Goal: Task Accomplishment & Management: Use online tool/utility

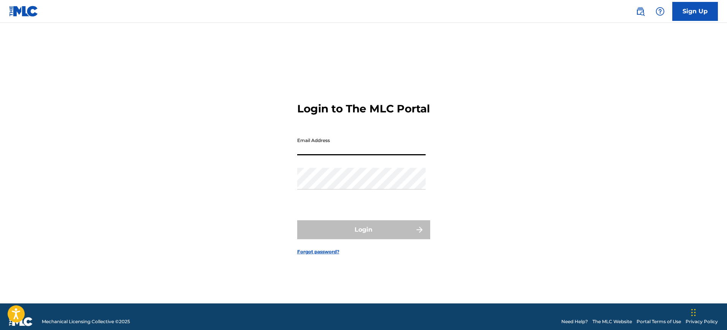
drag, startPoint x: 395, startPoint y: 155, endPoint x: 430, endPoint y: 157, distance: 35.0
click at [395, 155] on input "Email Address" at bounding box center [361, 145] width 129 height 22
type input "[EMAIL_ADDRESS][DOMAIN_NAME]"
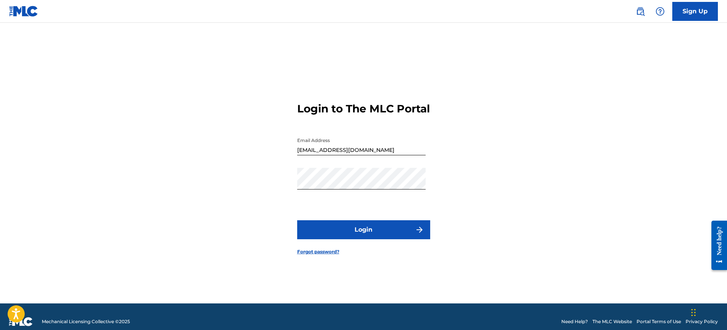
click at [363, 226] on form "Login to The MLC Portal Email Address [EMAIL_ADDRESS][DOMAIN_NAME] Password Log…" at bounding box center [363, 173] width 133 height 262
click at [366, 233] on button "Login" at bounding box center [363, 230] width 133 height 19
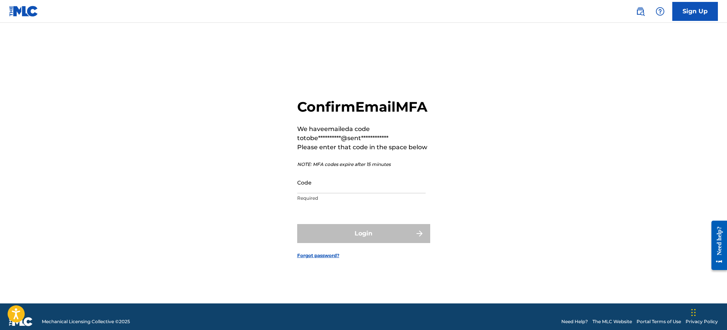
click at [311, 192] on input "Code" at bounding box center [361, 183] width 129 height 22
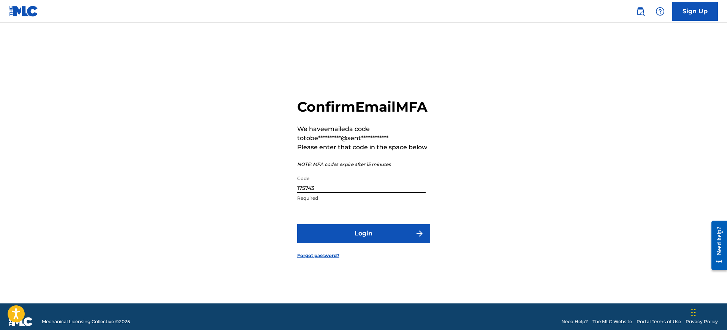
type input "175743"
click at [376, 243] on button "Login" at bounding box center [363, 233] width 133 height 19
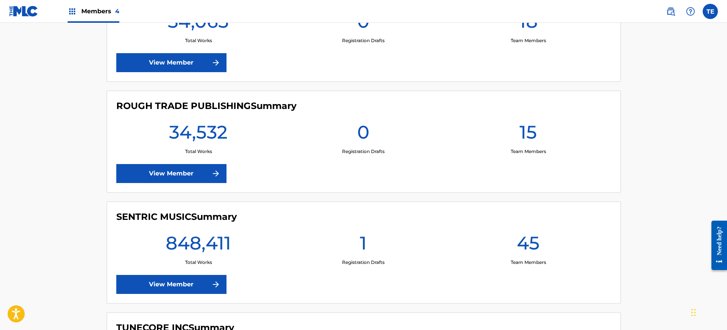
scroll to position [380, 0]
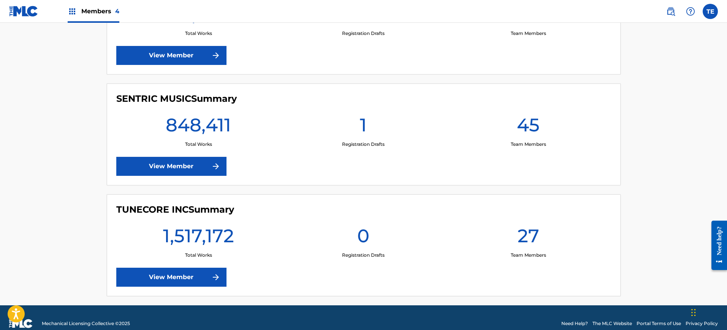
click at [190, 159] on link "View Member" at bounding box center [171, 166] width 110 height 19
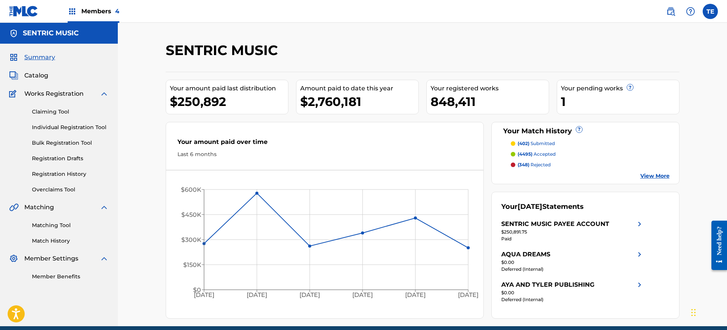
click at [59, 223] on link "Matching Tool" at bounding box center [70, 226] width 77 height 8
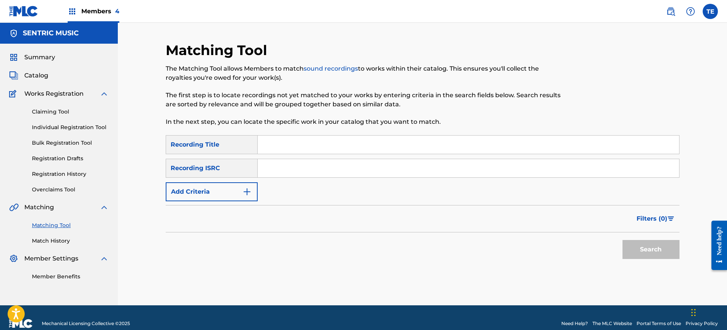
click at [275, 138] on input "Search Form" at bounding box center [469, 145] width 422 height 18
click at [349, 154] on div "SearchWithCriteriad294f0ae-fb3e-464b-abf5-2ded0a7e1f6d Recording Title SearchWi…" at bounding box center [423, 168] width 514 height 66
click at [324, 147] on input "Search Form" at bounding box center [469, 145] width 422 height 18
paste input "6 O'CLOCK"
type input "6 O'CLOCK"
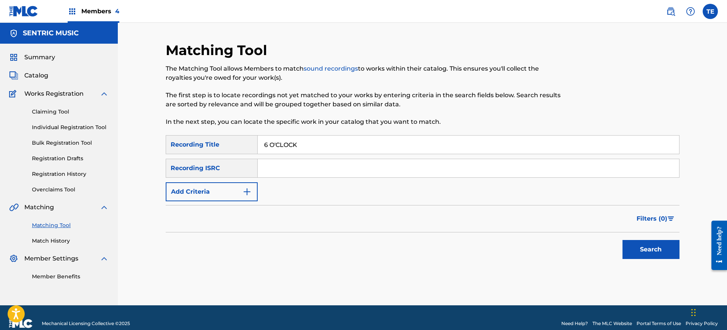
click at [241, 196] on button "Add Criteria" at bounding box center [212, 192] width 92 height 19
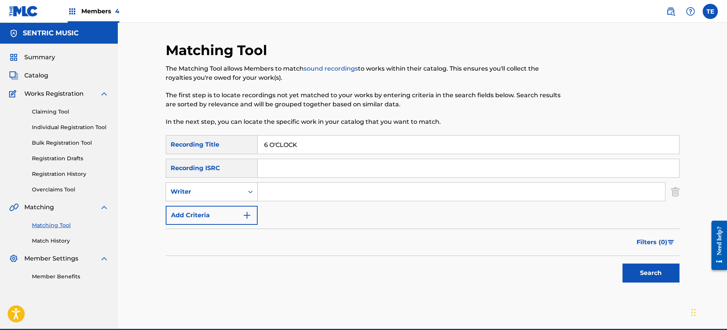
click at [217, 190] on div "Writer" at bounding box center [205, 191] width 68 height 9
click at [214, 213] on div "Recording Artist" at bounding box center [211, 211] width 91 height 19
click at [326, 190] on input "Search Form" at bounding box center [462, 192] width 408 height 18
paste input "YUNG PINCH"
type input "YUNG PINCH"
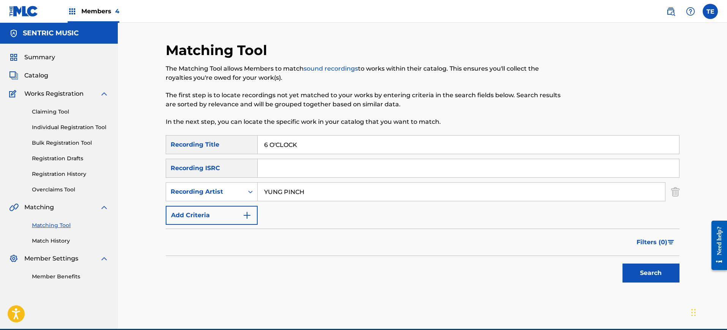
click at [623, 264] on button "Search" at bounding box center [651, 273] width 57 height 19
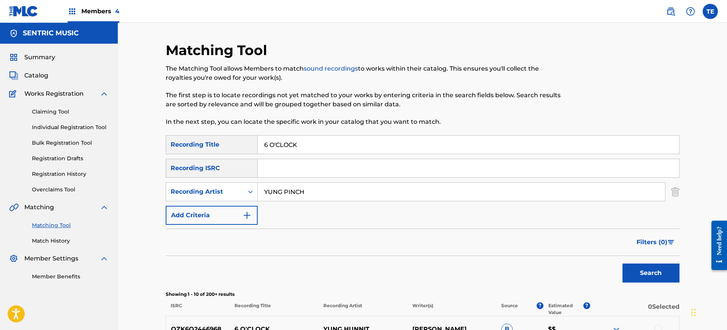
click at [270, 143] on input "6 O'CLOCK" at bounding box center [469, 145] width 422 height 18
click at [278, 143] on input "6 O'CLOCK" at bounding box center [469, 145] width 422 height 18
click at [623, 264] on button "Search" at bounding box center [651, 273] width 57 height 19
type input "6 O CLOCK"
click at [623, 264] on button "Search" at bounding box center [651, 273] width 57 height 19
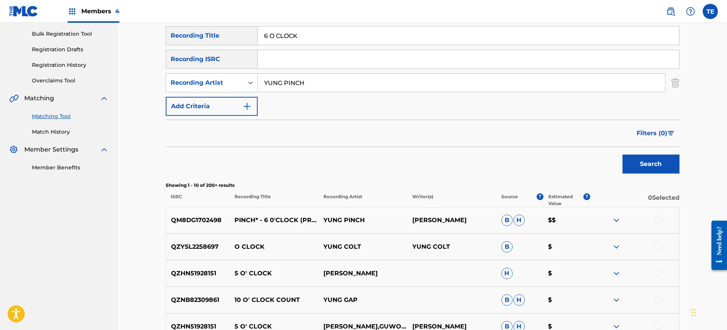
scroll to position [157, 0]
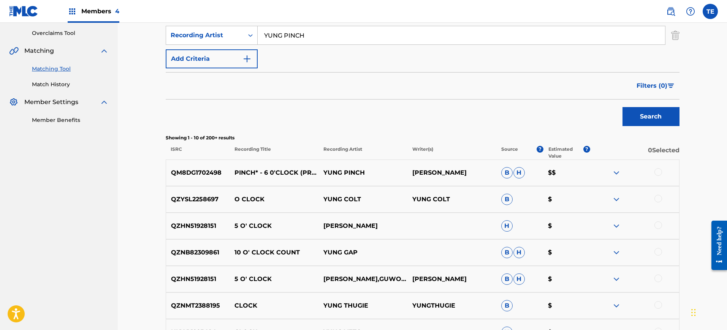
click at [657, 170] on div at bounding box center [659, 172] width 8 height 8
click at [271, 168] on p "PINCH* - 6 0'CLOCK (PROD. BY [PERSON_NAME])" at bounding box center [274, 172] width 89 height 9
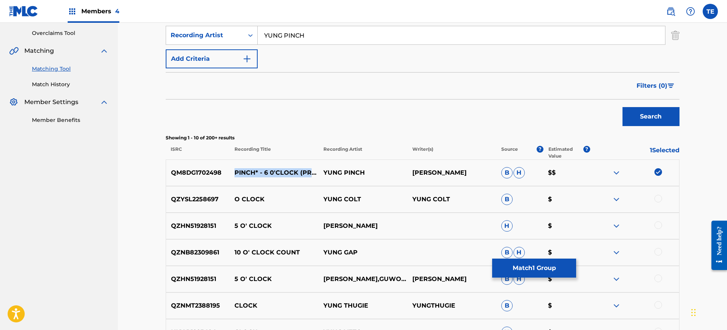
click at [271, 168] on p "PINCH* - 6 0'CLOCK (PROD. BY [PERSON_NAME])" at bounding box center [274, 172] width 89 height 9
click at [281, 170] on p "PINCH* - 6 0'CLOCK (PROD. BY [PERSON_NAME])" at bounding box center [274, 172] width 89 height 9
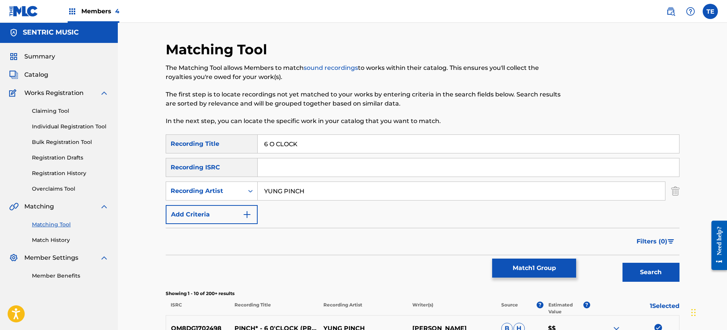
scroll to position [0, 0]
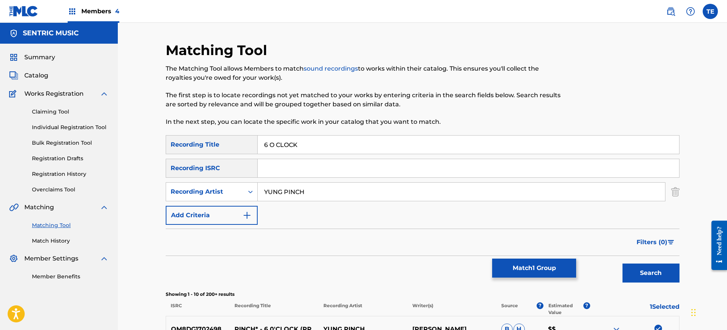
click at [296, 143] on input "6 O CLOCK" at bounding box center [469, 145] width 422 height 18
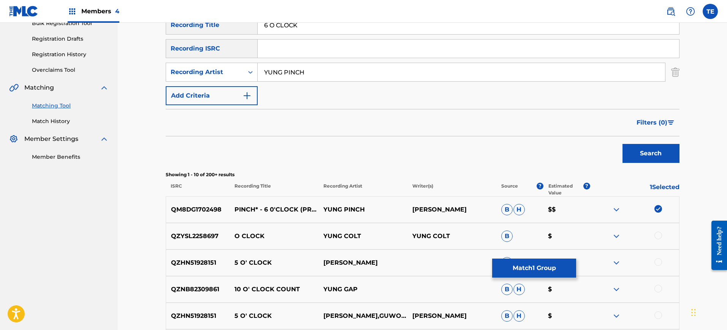
scroll to position [143, 0]
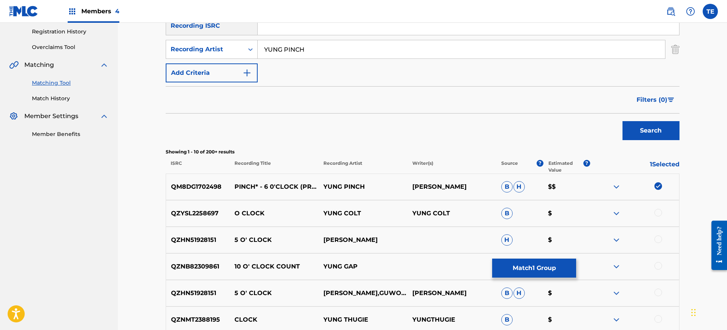
click at [551, 265] on button "Match 1 Group" at bounding box center [534, 268] width 84 height 19
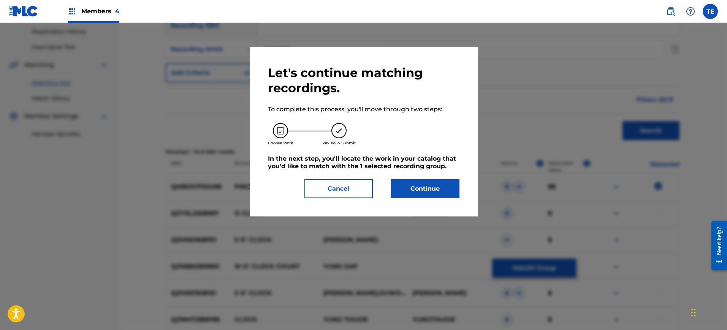
click at [421, 195] on button "Continue" at bounding box center [425, 188] width 68 height 19
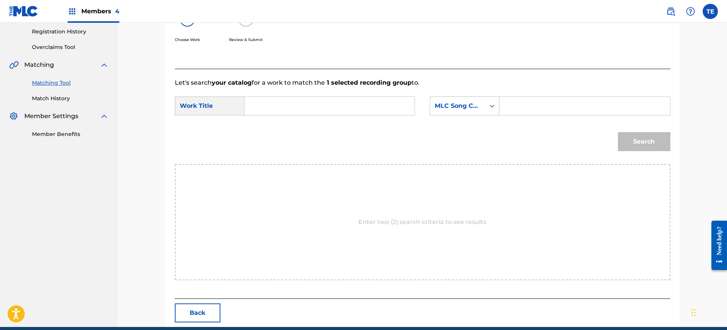
click at [279, 110] on input "Search Form" at bounding box center [329, 106] width 157 height 18
paste input "YUNG PINCH"
type input "YUNG PINCH"
click at [516, 104] on input "Search Form" at bounding box center [584, 106] width 157 height 18
click at [541, 111] on input "Search Form" at bounding box center [584, 106] width 157 height 18
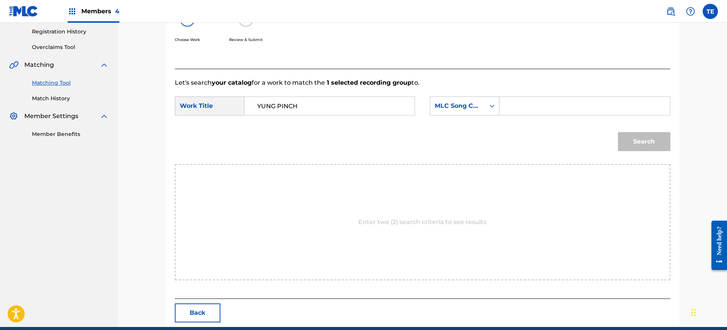
paste input "6B9XDR"
type input "6B9XDR"
click at [618, 132] on button "Search" at bounding box center [644, 141] width 52 height 19
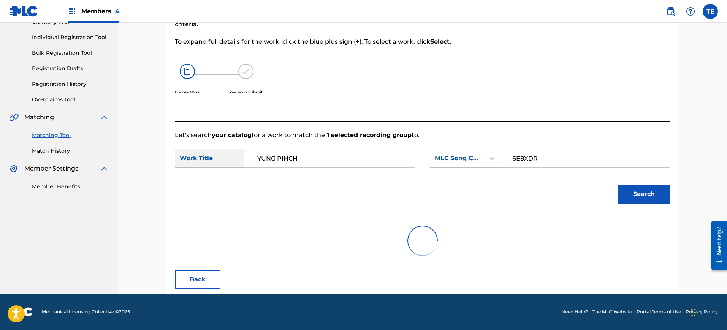
scroll to position [57, 0]
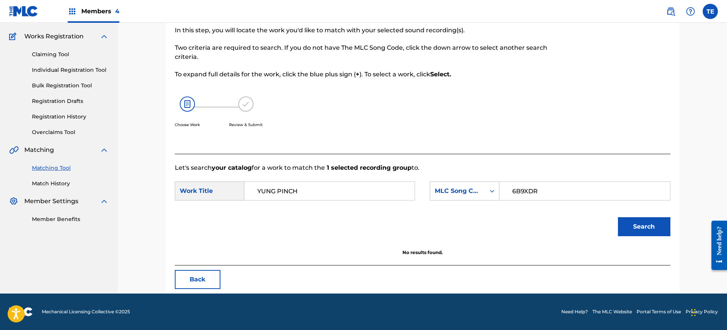
click at [333, 192] on input "YUNG PINCH" at bounding box center [329, 191] width 157 height 18
click at [366, 181] on form "SearchWithCriteriab562c08a-e99d-44da-97f7-df91b64129f6 Work Title SearchWithCri…" at bounding box center [423, 211] width 496 height 77
click at [363, 183] on input "Search Form" at bounding box center [329, 191] width 157 height 18
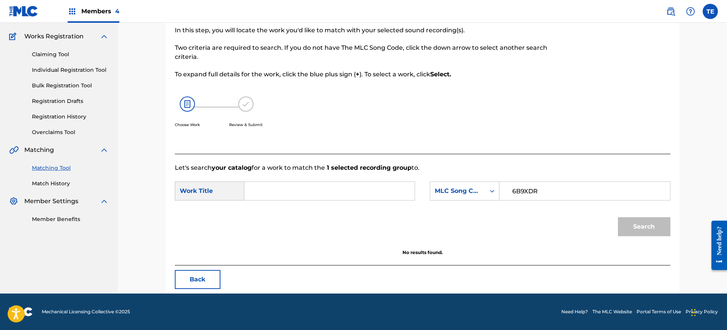
paste input "6 O'CLOCK"
type input "6 O'CLOCK"
click at [618, 217] on button "Search" at bounding box center [644, 226] width 52 height 19
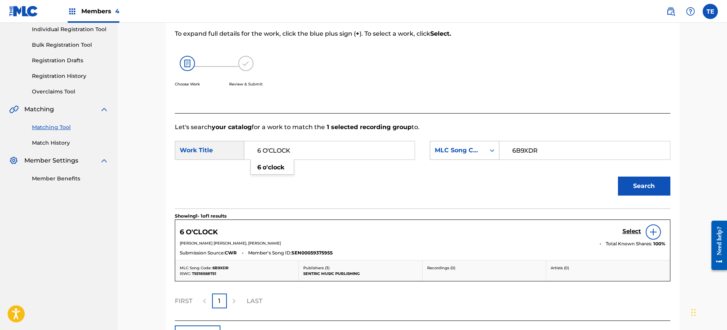
scroll to position [154, 0]
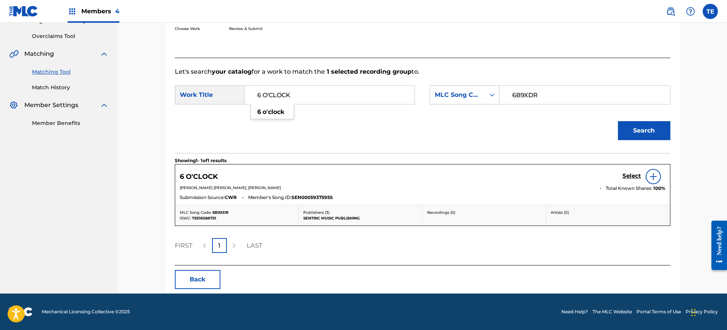
click at [631, 176] on h5 "Select" at bounding box center [632, 176] width 19 height 7
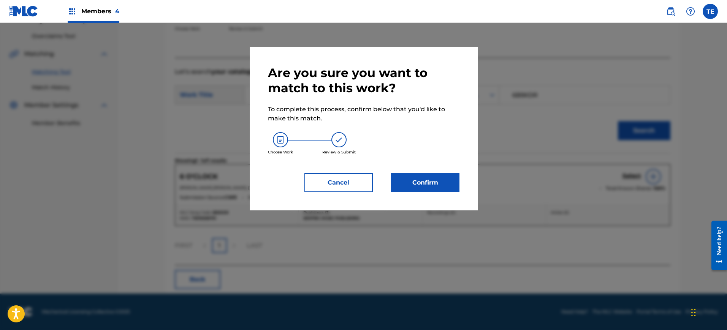
click at [410, 179] on button "Confirm" at bounding box center [425, 182] width 68 height 19
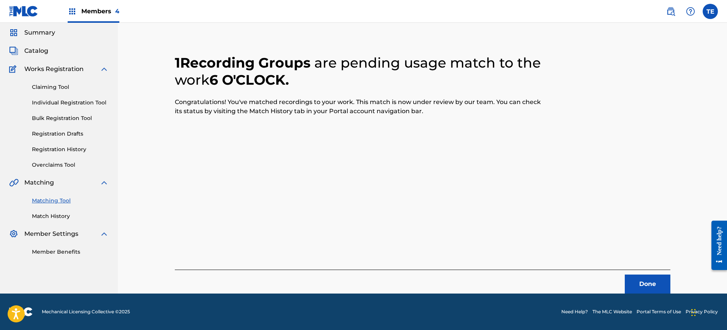
scroll to position [25, 0]
click at [637, 284] on button "Done" at bounding box center [648, 284] width 46 height 19
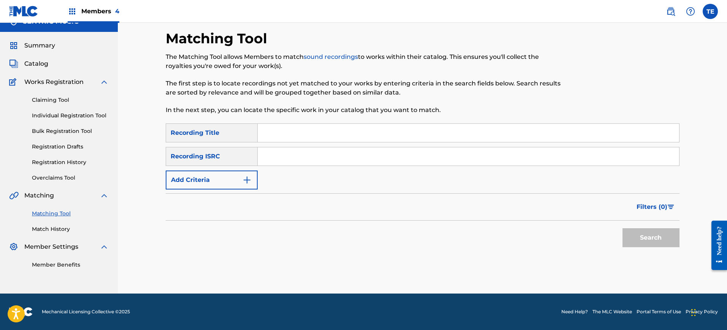
scroll to position [0, 0]
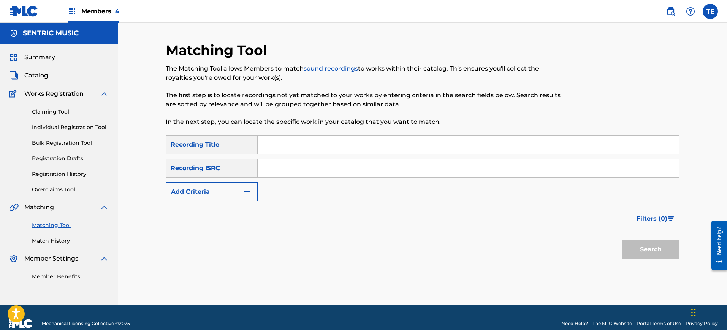
drag, startPoint x: 310, startPoint y: 148, endPoint x: 280, endPoint y: 184, distance: 46.5
click at [310, 148] on input "Search Form" at bounding box center [469, 145] width 422 height 18
paste input "714EVER"
type input "714EVER"
click at [229, 192] on button "Add Criteria" at bounding box center [212, 192] width 92 height 19
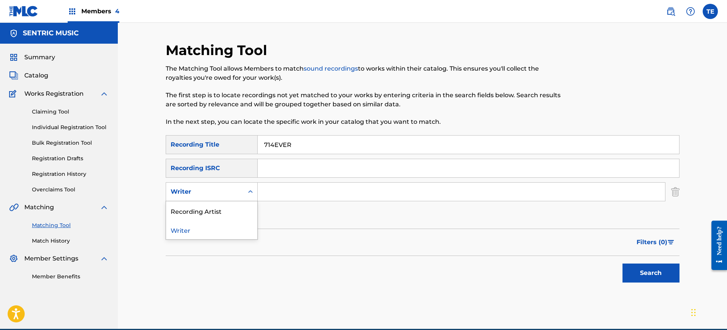
click at [225, 186] on div "Writer" at bounding box center [205, 192] width 78 height 14
click at [245, 213] on div "Recording Artist" at bounding box center [211, 211] width 91 height 19
click at [296, 191] on input "Search Form" at bounding box center [462, 192] width 408 height 18
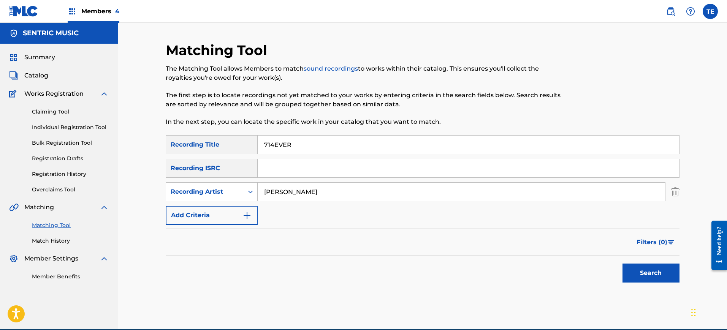
type input "YUNG PINCH"
click at [623, 264] on button "Search" at bounding box center [651, 273] width 57 height 19
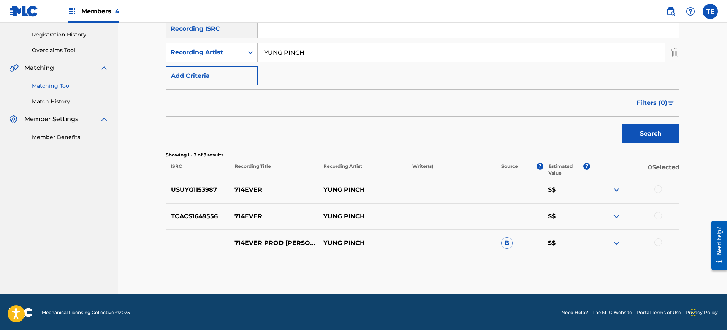
scroll to position [140, 0]
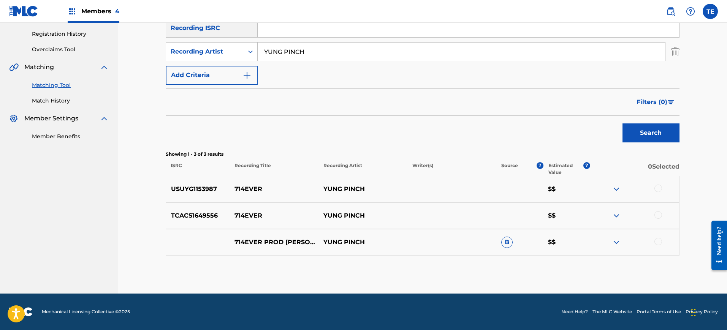
click at [655, 189] on div at bounding box center [659, 189] width 8 height 8
click at [662, 224] on div "TCACS1649556 714EVER YUNG PINCH $$" at bounding box center [423, 216] width 514 height 27
click at [660, 217] on div at bounding box center [659, 215] width 8 height 8
click at [658, 238] on div at bounding box center [659, 242] width 8 height 8
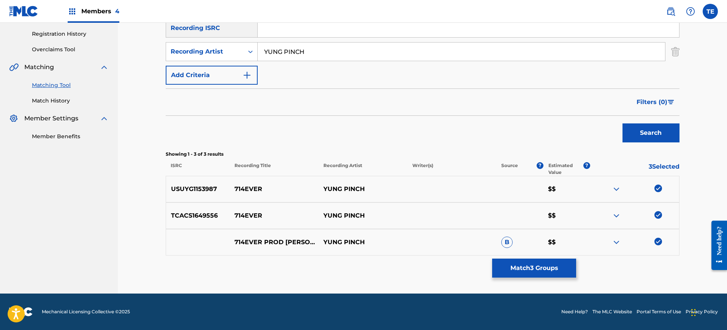
click at [258, 190] on p "714EVER" at bounding box center [274, 189] width 89 height 9
copy p "714EVER"
drag, startPoint x: 223, startPoint y: 189, endPoint x: 246, endPoint y: 193, distance: 23.4
click at [246, 193] on p "714EVER" at bounding box center [274, 189] width 89 height 9
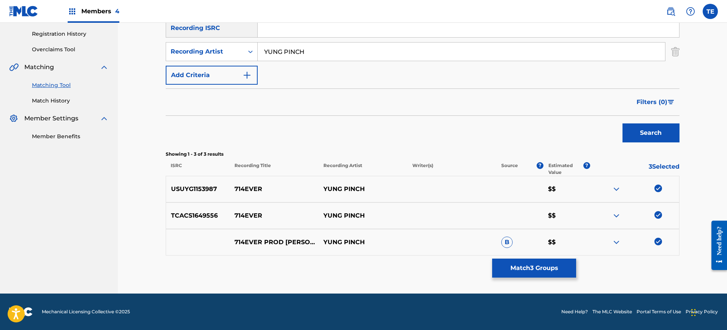
click at [246, 188] on p "714EVER" at bounding box center [274, 189] width 89 height 9
copy p "714EVER"
click at [562, 267] on button "Match 3 Groups" at bounding box center [534, 268] width 84 height 19
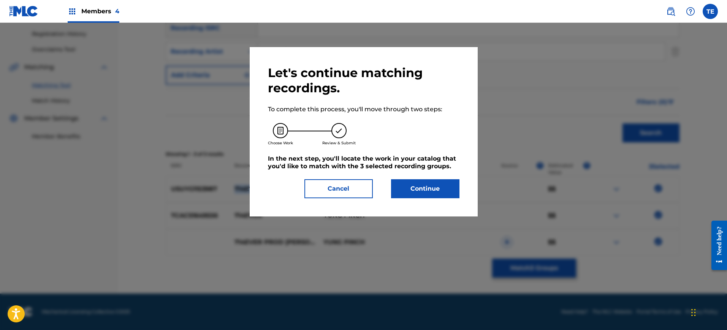
click at [413, 195] on button "Continue" at bounding box center [425, 188] width 68 height 19
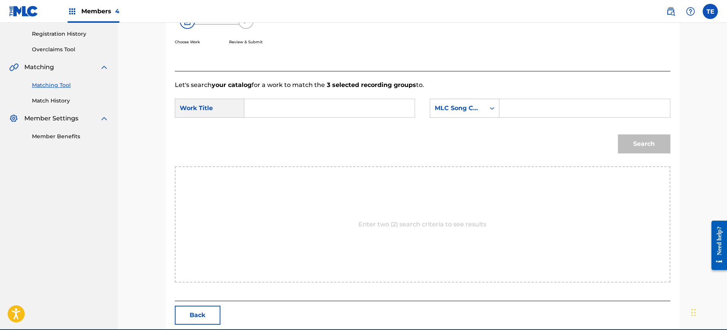
click at [301, 102] on input "Search Form" at bounding box center [329, 108] width 157 height 18
paste input "714EVER"
type input "714EVER"
click at [525, 111] on input "Search Form" at bounding box center [584, 108] width 157 height 18
paste input "7E4S5F"
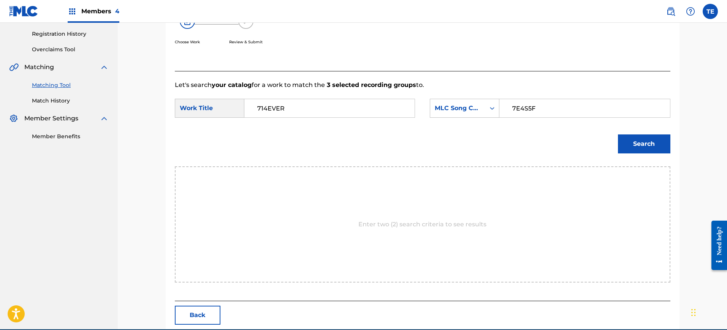
type input "7E4S5F"
click at [649, 143] on button "Search" at bounding box center [644, 144] width 52 height 19
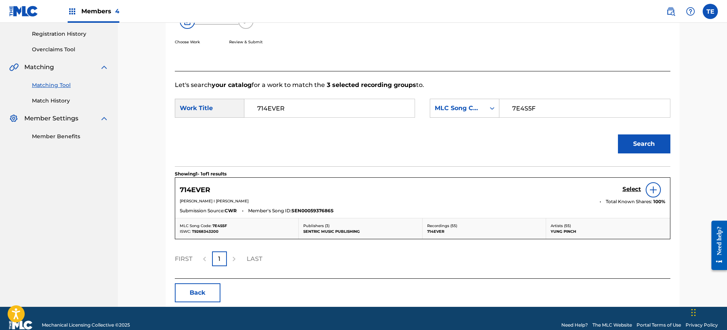
click at [631, 186] on h5 "Select" at bounding box center [632, 189] width 19 height 7
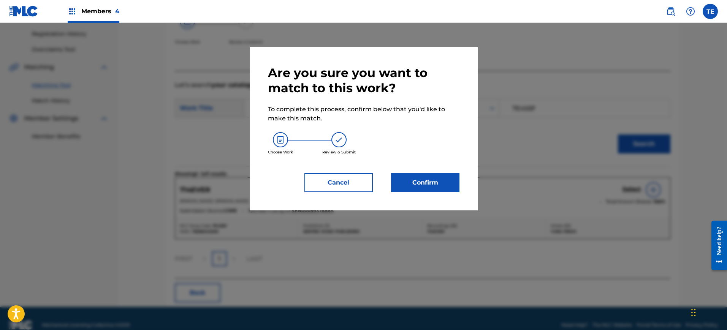
click at [409, 186] on button "Confirm" at bounding box center [425, 182] width 68 height 19
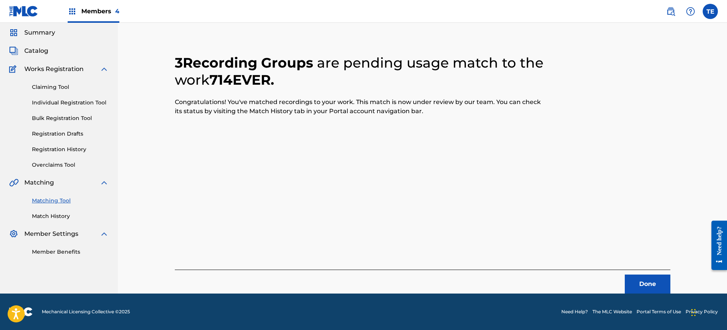
scroll to position [25, 0]
click at [647, 279] on button "Done" at bounding box center [648, 284] width 46 height 19
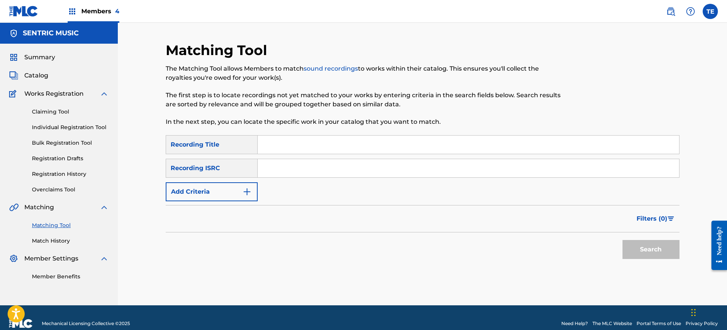
click at [286, 139] on input "Search Form" at bounding box center [469, 145] width 422 height 18
paste input "ALIEN PARTY"
type input "ALIEN PARTY"
click at [243, 187] on img "Search Form" at bounding box center [247, 191] width 9 height 9
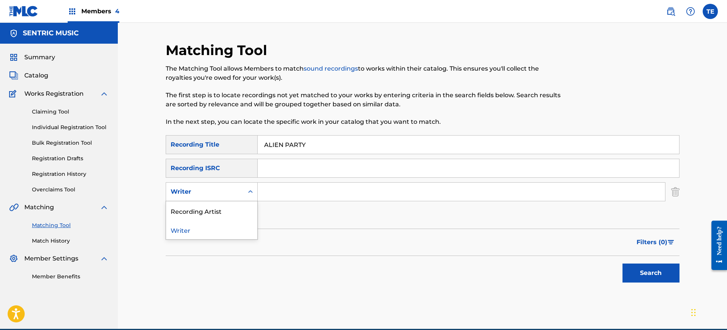
click at [235, 194] on div "Writer" at bounding box center [205, 191] width 68 height 9
click at [231, 223] on div "Writer" at bounding box center [211, 230] width 91 height 19
click at [222, 190] on div "Writer" at bounding box center [205, 191] width 68 height 9
click at [229, 206] on div "Recording Artist" at bounding box center [211, 211] width 91 height 19
click at [287, 191] on input "Search Form" at bounding box center [462, 192] width 408 height 18
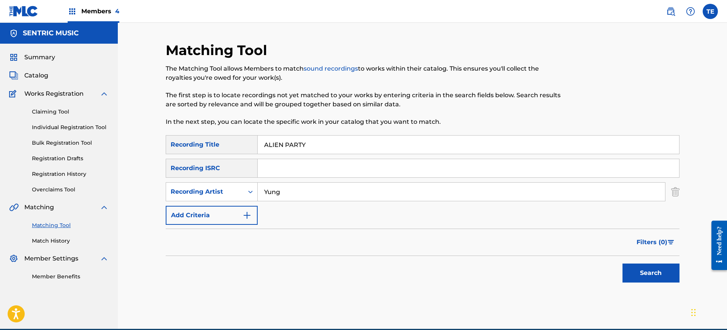
type input "YUNG PINCH"
click at [632, 274] on button "Search" at bounding box center [651, 273] width 57 height 19
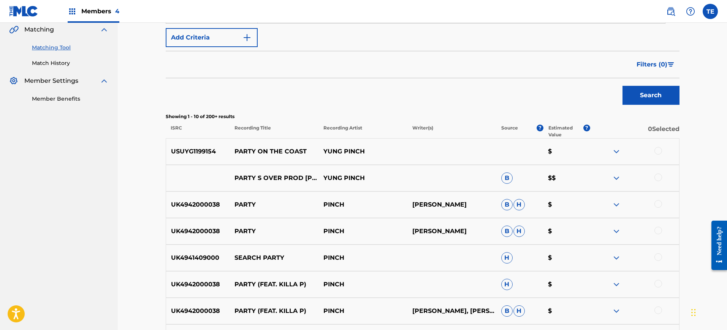
scroll to position [179, 0]
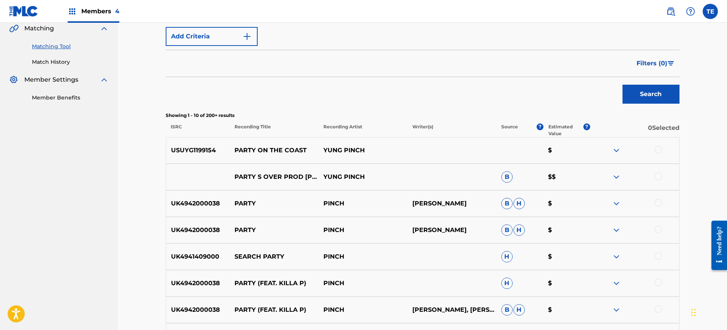
click at [659, 176] on div at bounding box center [659, 177] width 8 height 8
click at [661, 148] on div at bounding box center [659, 150] width 8 height 8
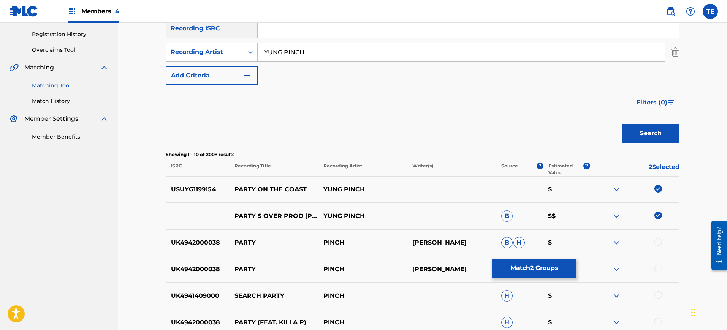
scroll to position [0, 0]
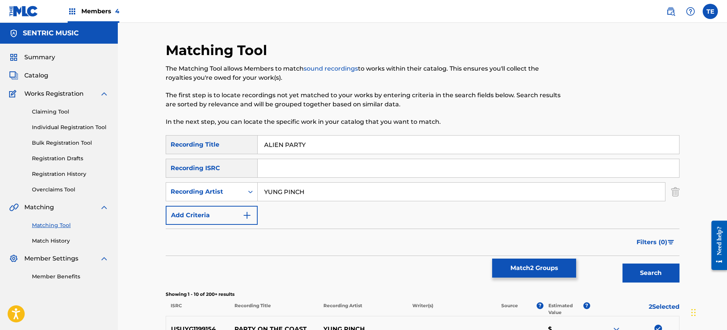
click at [315, 195] on input "YUNG PINCH" at bounding box center [462, 192] width 408 height 18
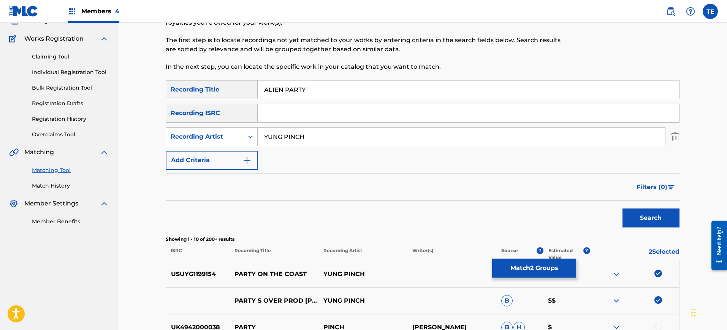
scroll to position [238, 0]
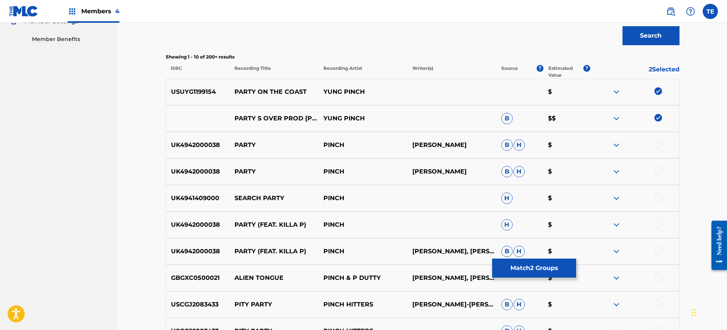
click at [659, 122] on div at bounding box center [634, 118] width 89 height 9
click at [658, 116] on img at bounding box center [659, 118] width 8 height 8
click at [657, 93] on img at bounding box center [659, 91] width 8 height 8
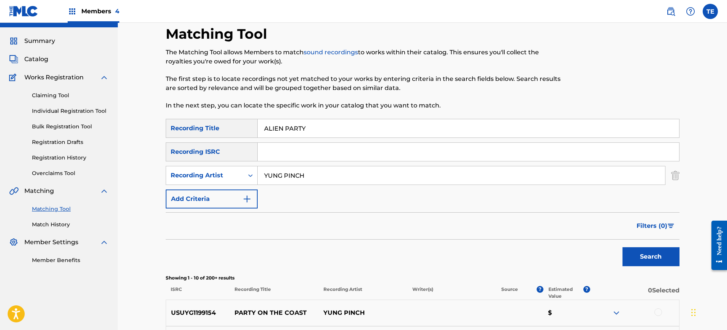
scroll to position [0, 0]
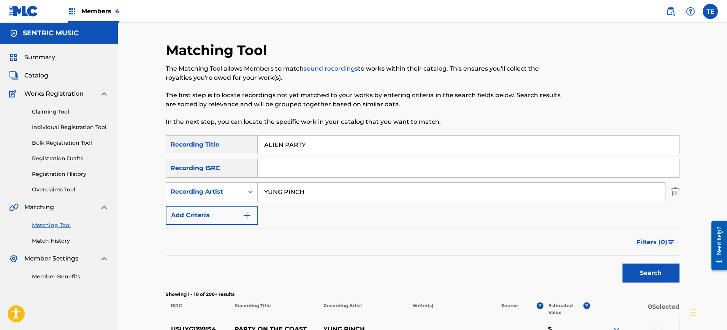
click at [336, 195] on input "YUNG PINCH" at bounding box center [462, 192] width 408 height 18
click at [623, 264] on button "Search" at bounding box center [651, 273] width 57 height 19
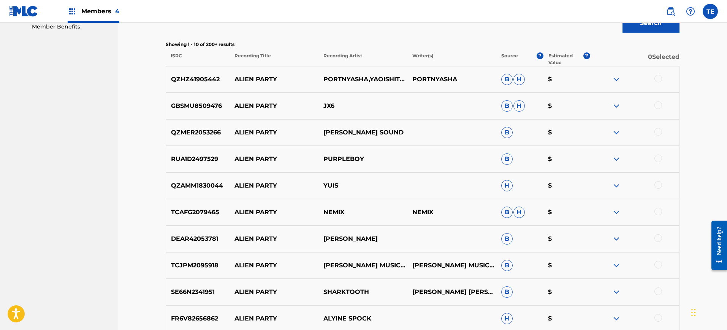
scroll to position [346, 0]
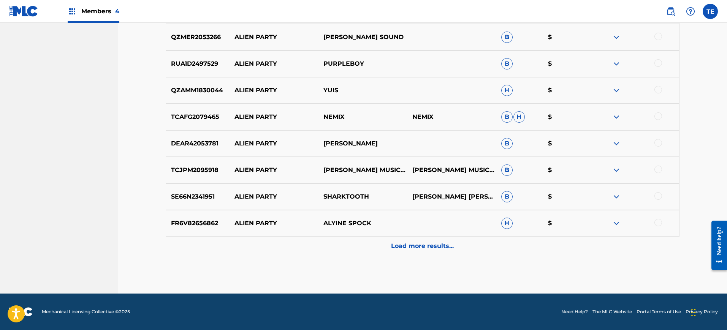
click at [389, 243] on div "Load more results..." at bounding box center [423, 246] width 514 height 19
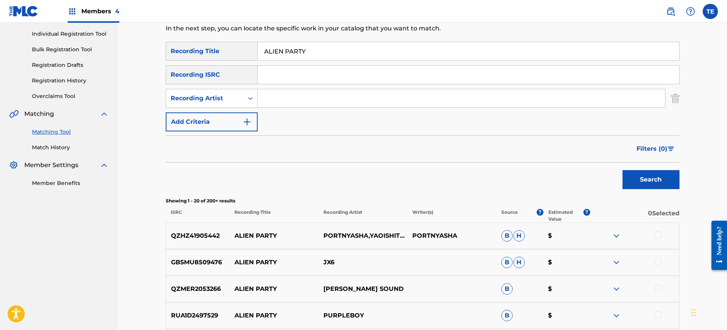
scroll to position [48, 0]
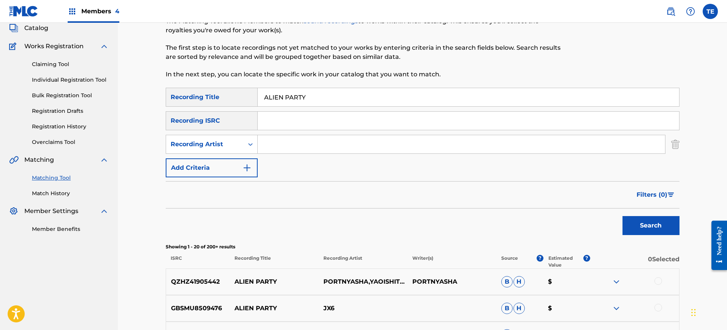
click at [294, 98] on input "ALIEN PARTY" at bounding box center [469, 97] width 422 height 18
click at [295, 142] on input "Search Form" at bounding box center [462, 144] width 408 height 18
type input "YUNG PINCH"
drag, startPoint x: 303, startPoint y: 115, endPoint x: 296, endPoint y: 102, distance: 14.1
click at [301, 114] on input "Search Form" at bounding box center [469, 121] width 422 height 18
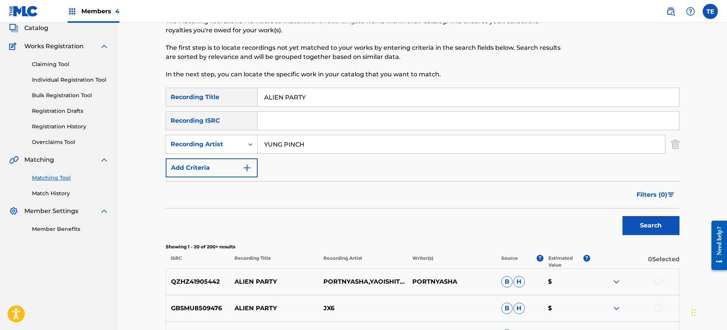
click at [294, 95] on input "ALIEN PARTY" at bounding box center [469, 97] width 422 height 18
paste input "RIGHT"
type input "ALRIGHT"
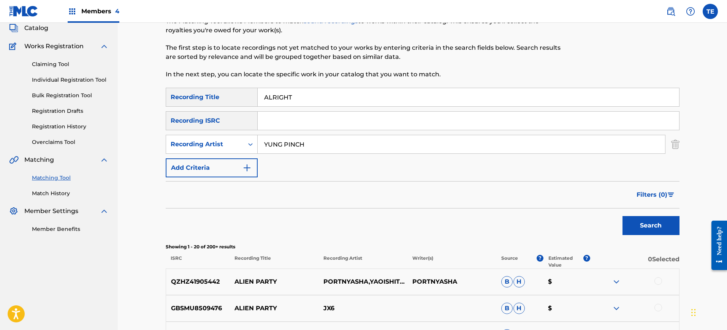
click at [631, 221] on button "Search" at bounding box center [651, 225] width 57 height 19
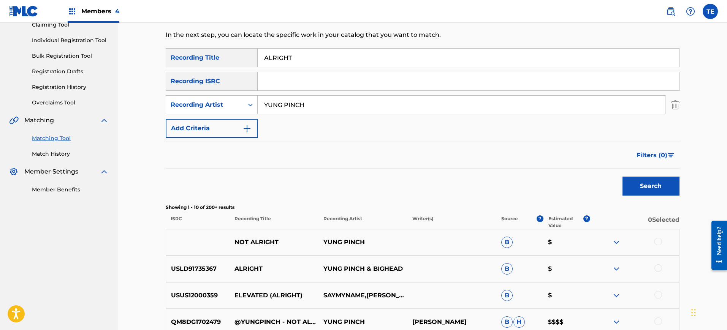
scroll to position [157, 0]
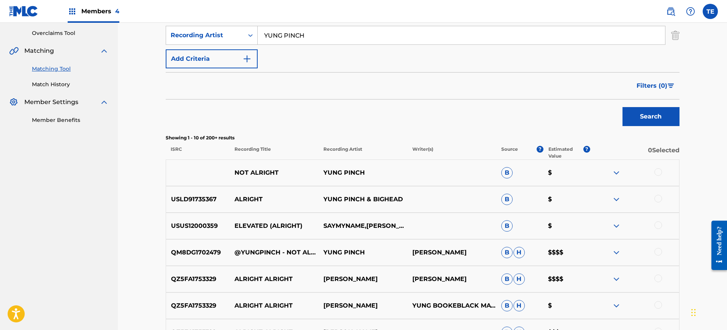
click at [651, 197] on div at bounding box center [634, 199] width 89 height 9
click at [656, 198] on div at bounding box center [659, 199] width 8 height 8
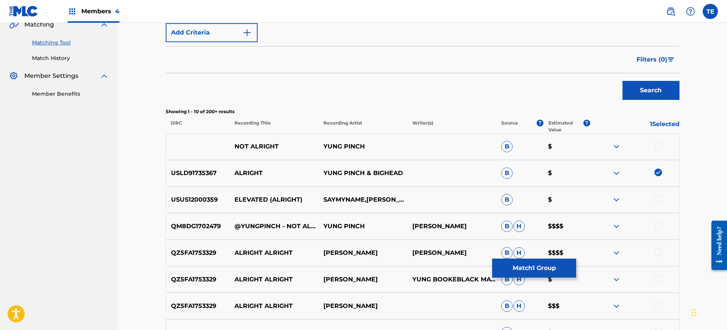
scroll to position [204, 0]
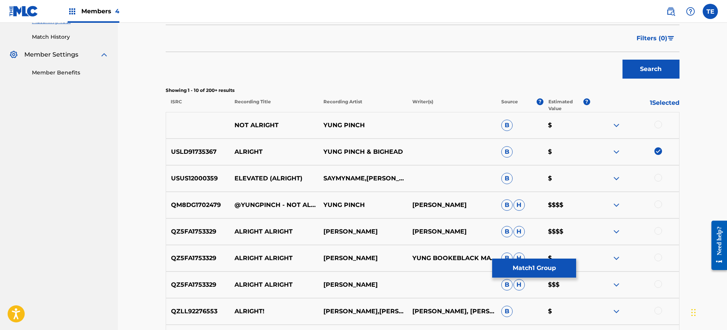
click at [652, 179] on div at bounding box center [634, 178] width 89 height 9
click at [657, 179] on div at bounding box center [659, 178] width 8 height 8
click at [660, 206] on div at bounding box center [659, 205] width 8 height 8
click at [652, 132] on div "NOT ALRIGHT YUNG PINCH B $" at bounding box center [423, 125] width 514 height 27
click at [658, 128] on div at bounding box center [659, 125] width 8 height 8
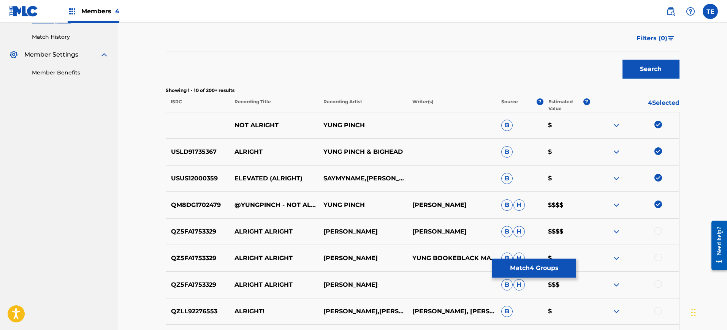
click at [554, 260] on button "Match 4 Groups" at bounding box center [534, 268] width 84 height 19
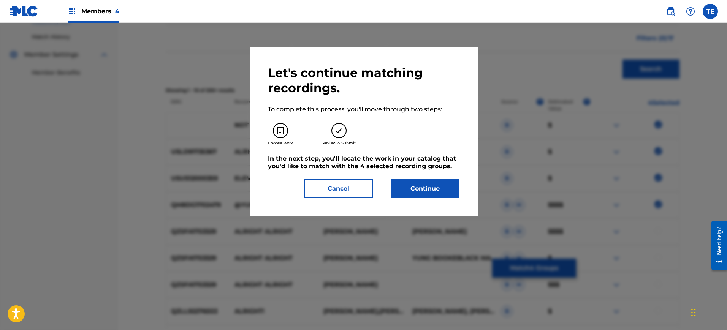
click at [440, 186] on button "Continue" at bounding box center [425, 188] width 68 height 19
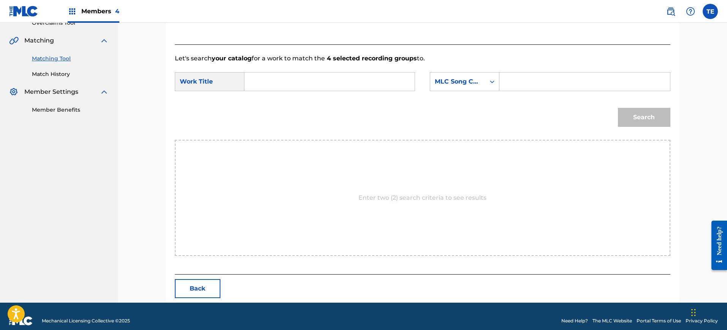
scroll to position [176, 0]
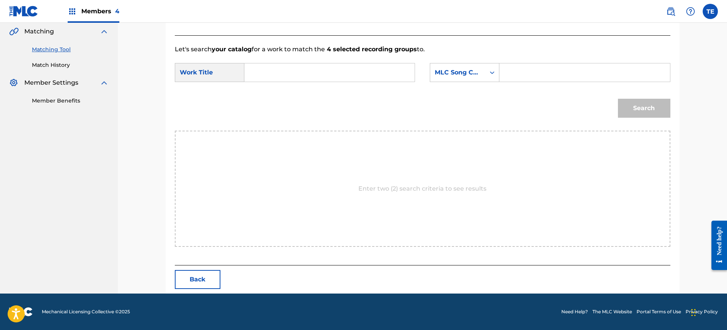
click at [267, 65] on input "Search Form" at bounding box center [329, 72] width 157 height 18
paste input "ALRIGHT"
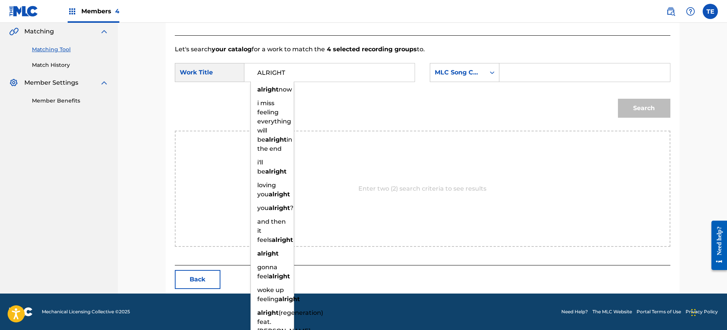
type input "ALRIGHT"
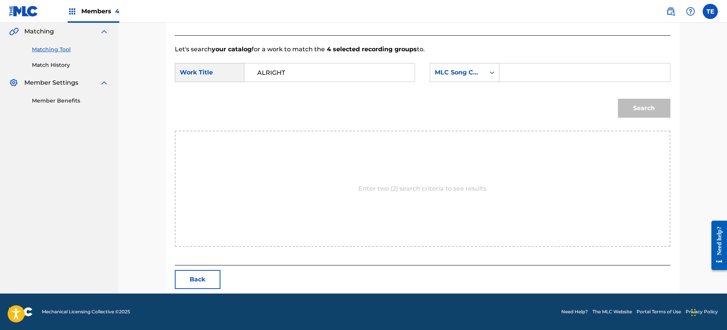
click at [543, 77] on input "Search Form" at bounding box center [584, 72] width 157 height 18
click at [467, 104] on div "Search" at bounding box center [423, 111] width 496 height 40
click at [190, 285] on button "Back" at bounding box center [198, 279] width 46 height 19
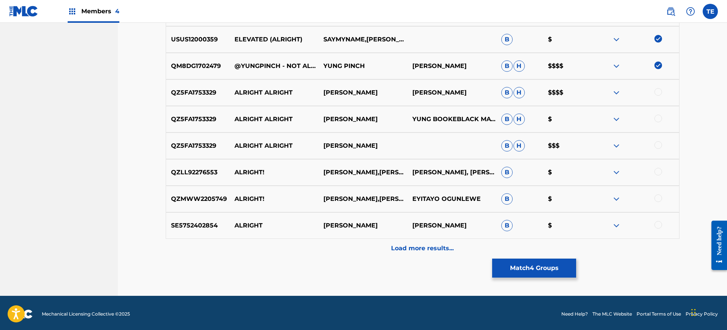
scroll to position [346, 0]
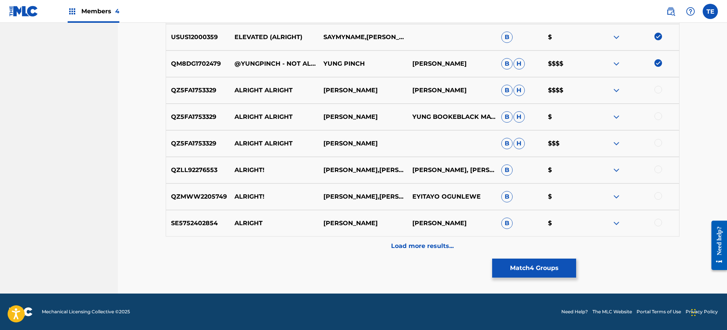
click at [525, 267] on button "Match 4 Groups" at bounding box center [534, 268] width 84 height 19
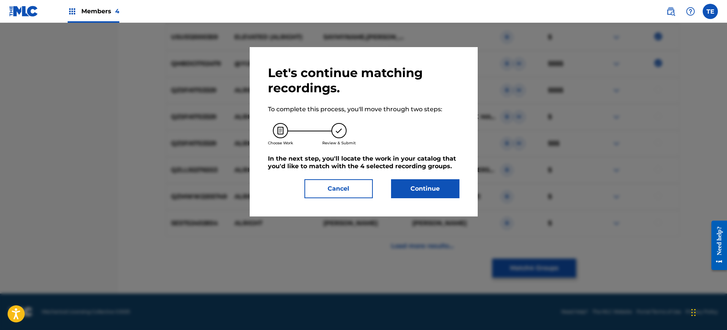
click at [416, 189] on button "Continue" at bounding box center [425, 188] width 68 height 19
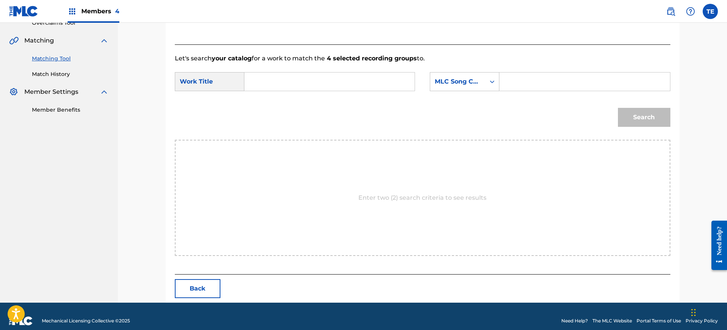
scroll to position [176, 0]
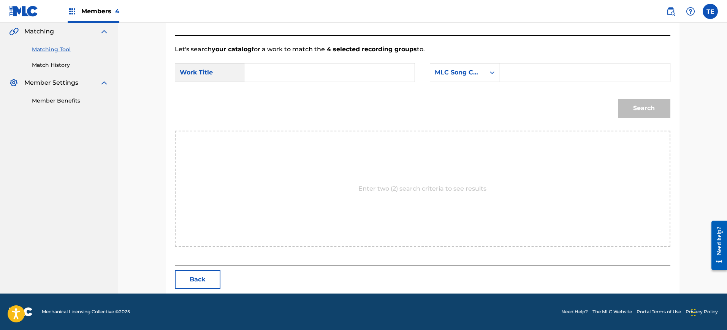
click at [514, 64] on input "Search Form" at bounding box center [584, 72] width 157 height 18
paste input "AD3BLM"
type input "AD3BLM"
click at [271, 70] on input "Search Form" at bounding box center [329, 72] width 157 height 18
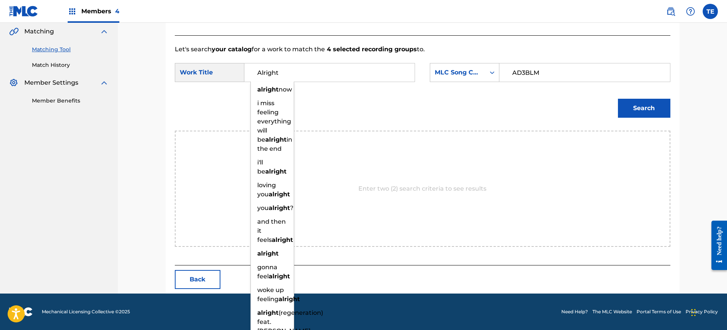
type input "Alright"
click at [618, 99] on button "Search" at bounding box center [644, 108] width 52 height 19
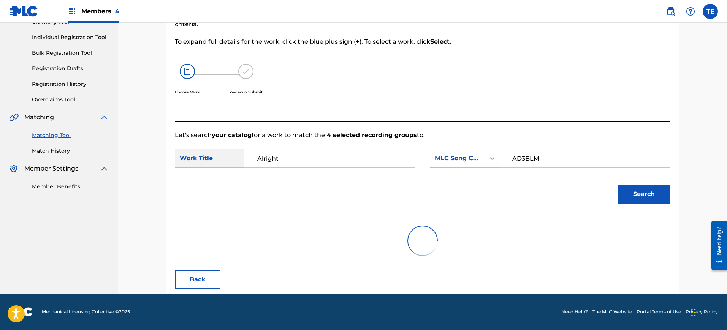
scroll to position [154, 0]
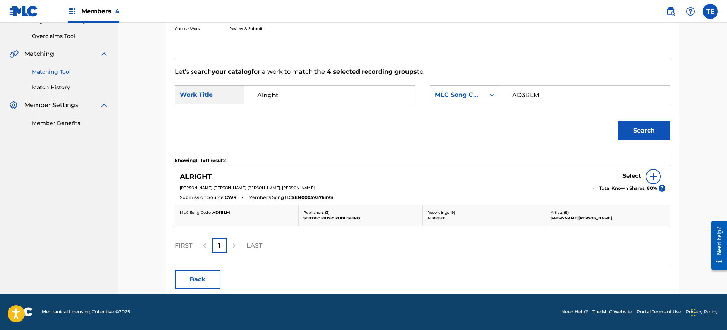
click at [634, 175] on h5 "Select" at bounding box center [632, 176] width 19 height 7
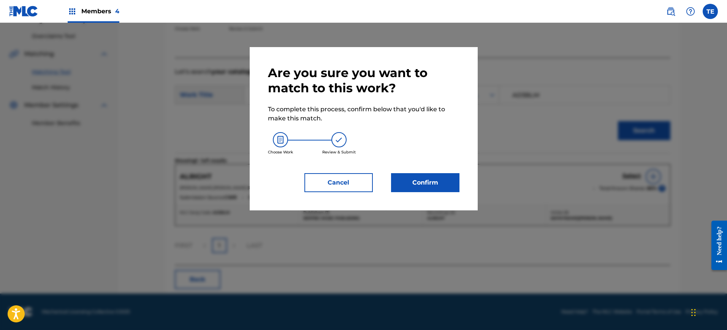
click at [410, 180] on button "Confirm" at bounding box center [425, 182] width 68 height 19
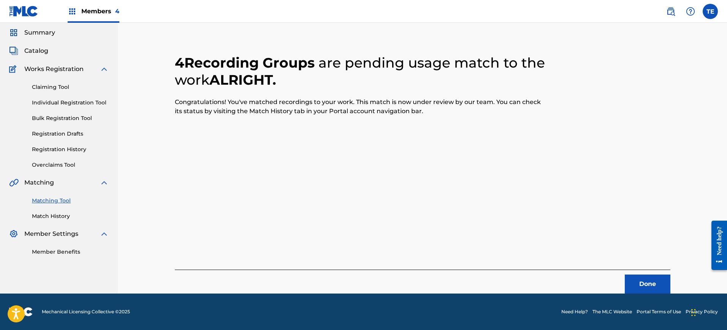
scroll to position [25, 0]
click at [654, 283] on button "Done" at bounding box center [648, 284] width 46 height 19
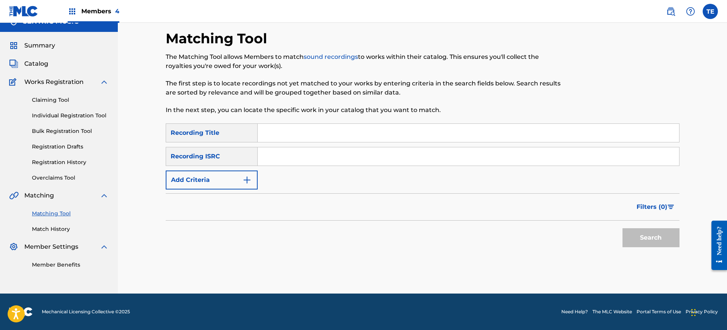
scroll to position [0, 0]
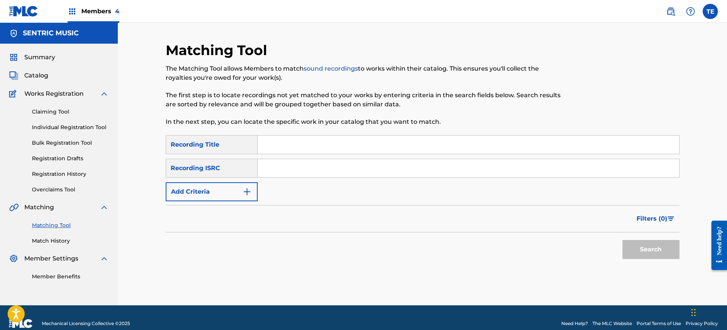
drag, startPoint x: 299, startPoint y: 167, endPoint x: 287, endPoint y: 171, distance: 12.4
click at [298, 167] on input "Search Form" at bounding box center [469, 168] width 422 height 18
click at [215, 189] on button "Add Criteria" at bounding box center [212, 192] width 92 height 19
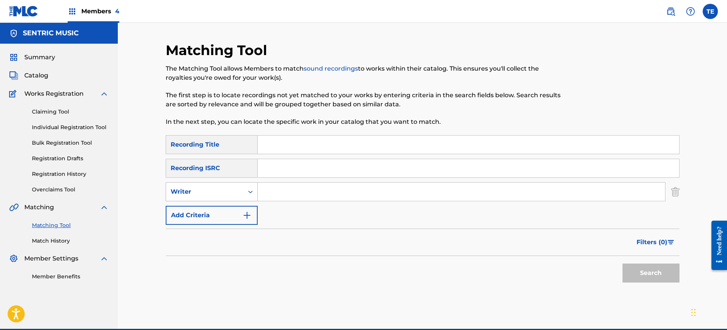
click at [221, 187] on div "Writer" at bounding box center [205, 191] width 68 height 9
click at [227, 208] on div "Recording Artist" at bounding box center [211, 211] width 91 height 19
click at [288, 184] on input "Search Form" at bounding box center [462, 192] width 408 height 18
paste input "BIG RACKS UP"
type input "BIG RACKS UP"
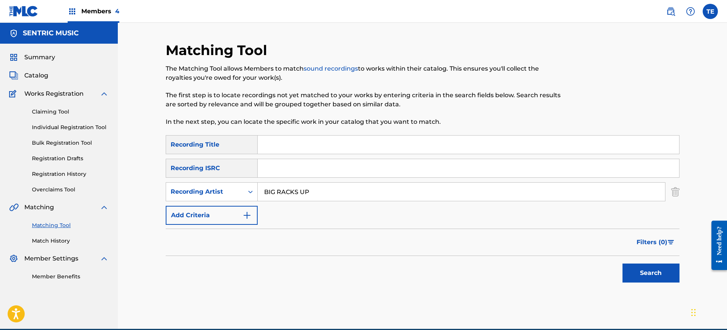
click at [282, 192] on input "BIG RACKS UP" at bounding box center [462, 192] width 408 height 18
click at [311, 145] on input "Search Form" at bounding box center [469, 145] width 422 height 18
paste input "BIG RACKS UP"
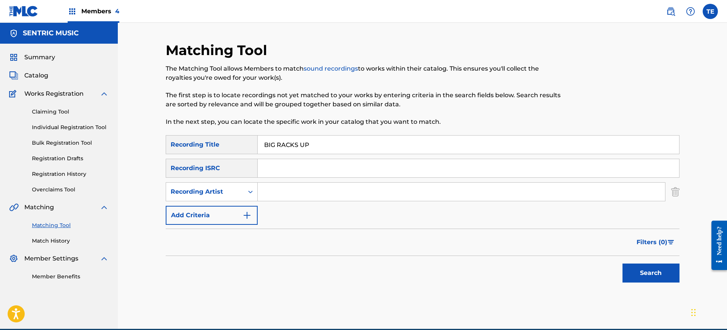
type input "BIG RACKS UP"
click at [302, 194] on input "Search Form" at bounding box center [462, 192] width 408 height 18
type input "YUNG PINCH"
click at [638, 275] on button "Search" at bounding box center [651, 273] width 57 height 19
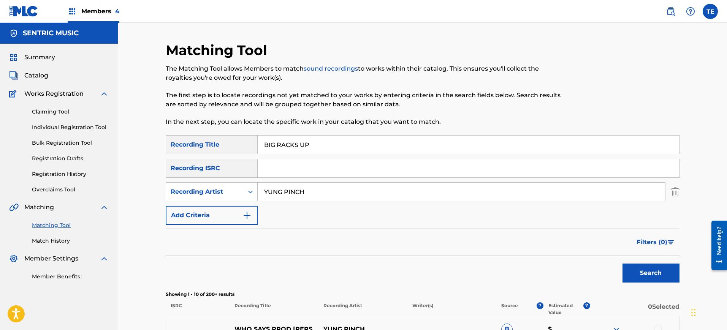
click at [285, 143] on input "BIG RACKS UP" at bounding box center [469, 145] width 422 height 18
click at [284, 143] on input "BIG RACKS UP" at bounding box center [469, 145] width 422 height 18
paste input "ORN READY"
type input "BORN READY"
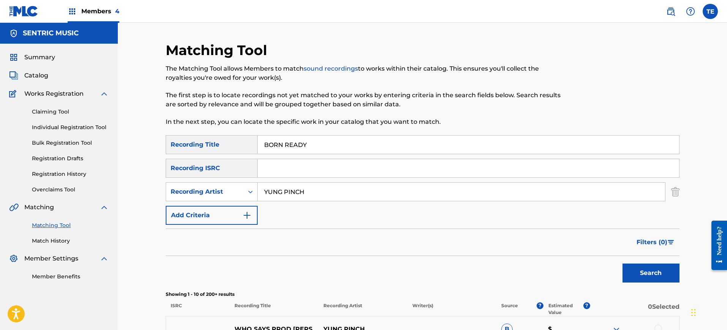
click at [661, 268] on button "Search" at bounding box center [651, 273] width 57 height 19
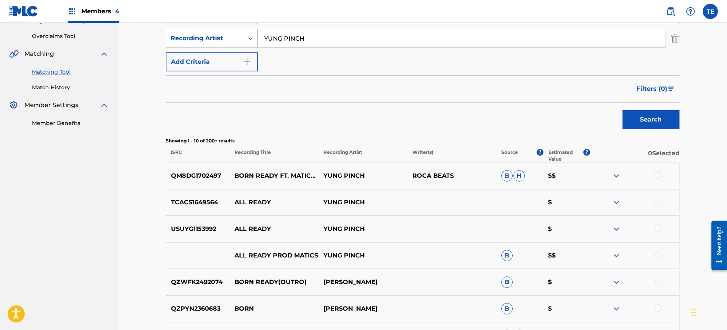
scroll to position [204, 0]
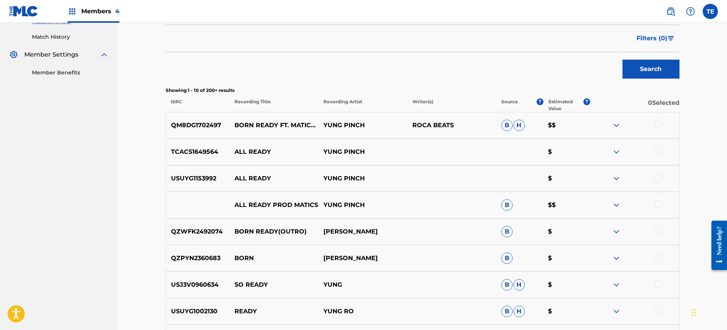
click at [651, 121] on div at bounding box center [634, 125] width 89 height 9
click at [659, 125] on div at bounding box center [659, 125] width 8 height 8
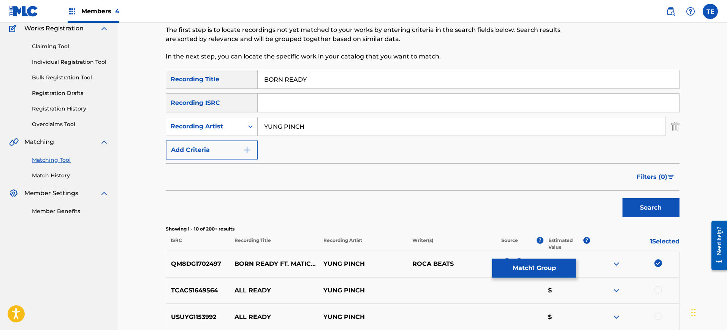
scroll to position [14, 0]
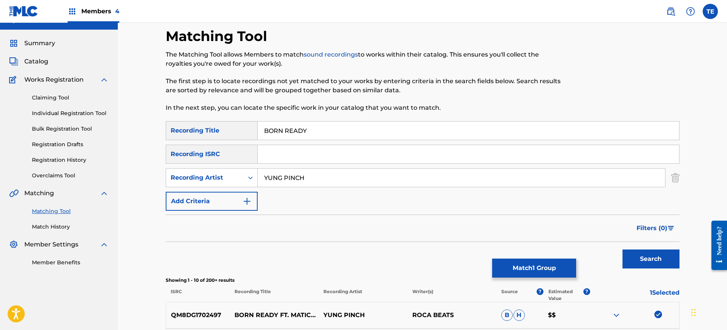
click at [297, 133] on input "BORN READY" at bounding box center [469, 131] width 422 height 18
click at [296, 133] on input "BORN READY" at bounding box center [469, 131] width 422 height 18
click at [540, 272] on button "Match 1 Group" at bounding box center [534, 268] width 84 height 19
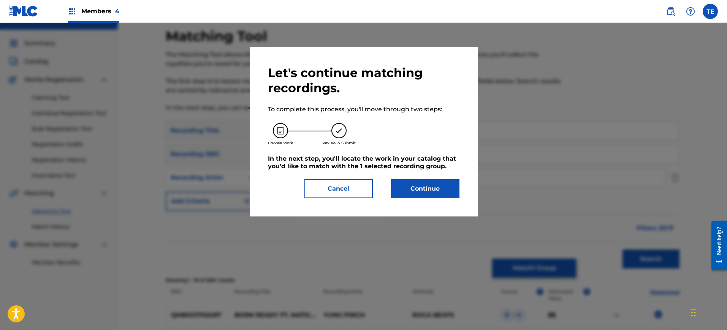
click at [402, 196] on button "Continue" at bounding box center [425, 188] width 68 height 19
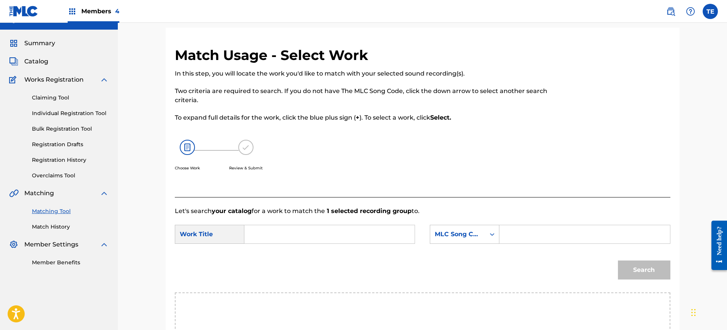
click at [267, 221] on form "SearchWithCriteriab562c08a-e99d-44da-97f7-df91b64129f6 Work Title SearchWithCri…" at bounding box center [423, 254] width 496 height 77
click at [270, 236] on input "Search Form" at bounding box center [329, 234] width 157 height 18
paste input "BORN READY"
type input "BORN READY"
click at [551, 238] on input "Search Form" at bounding box center [584, 234] width 157 height 18
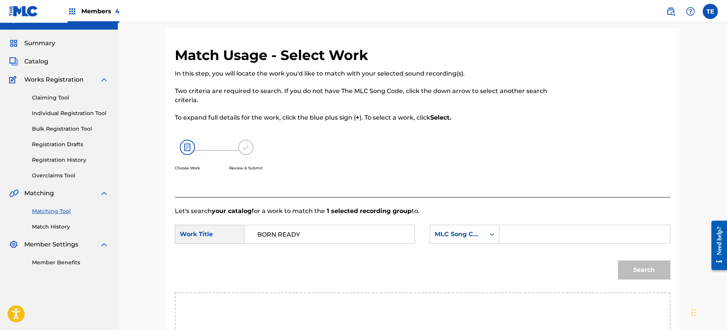
paste input "BA735E"
type input "BA735E"
click at [619, 265] on button "Search" at bounding box center [644, 270] width 52 height 19
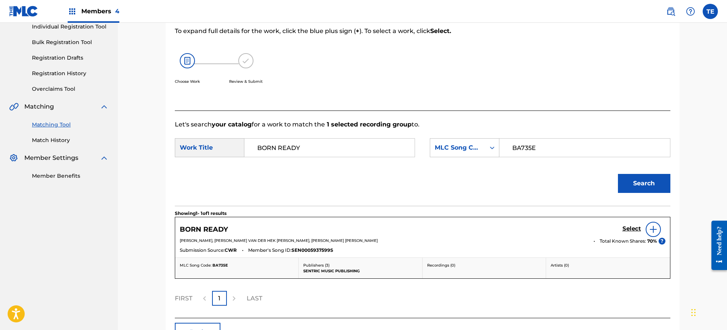
scroll to position [154, 0]
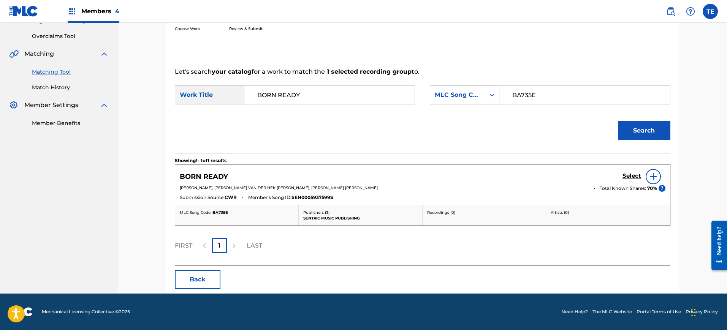
click at [634, 178] on h5 "Select" at bounding box center [632, 176] width 19 height 7
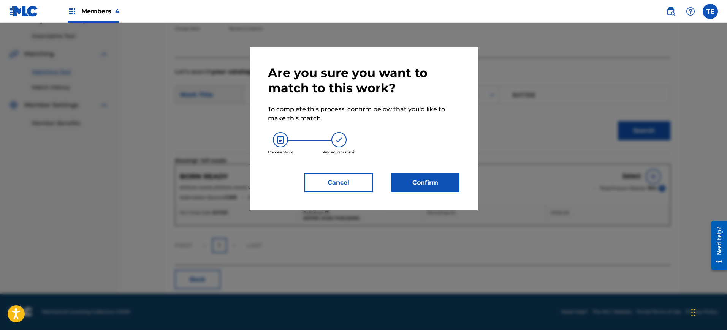
click at [444, 190] on button "Confirm" at bounding box center [425, 182] width 68 height 19
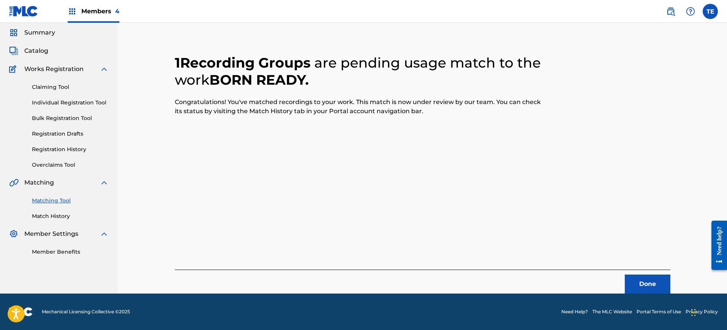
scroll to position [25, 0]
click at [649, 287] on button "Done" at bounding box center [648, 284] width 46 height 19
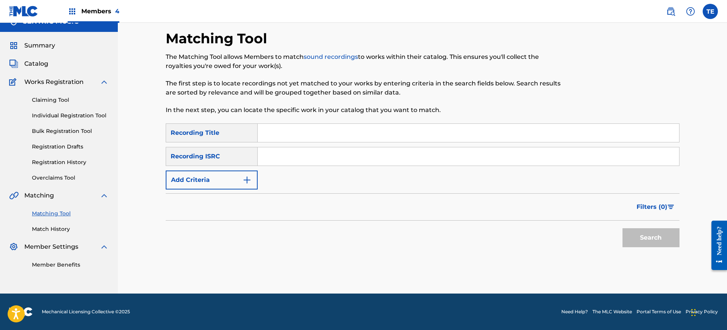
scroll to position [0, 0]
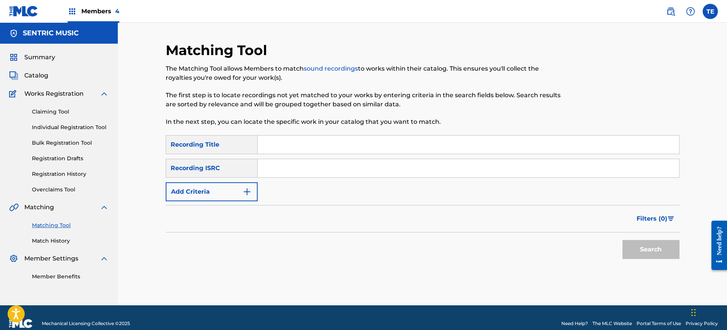
click at [363, 143] on input "Search Form" at bounding box center [469, 145] width 422 height 18
paste input "CAME TO WIN"
type input "CAME TO WIN"
click at [229, 192] on button "Add Criteria" at bounding box center [212, 192] width 92 height 19
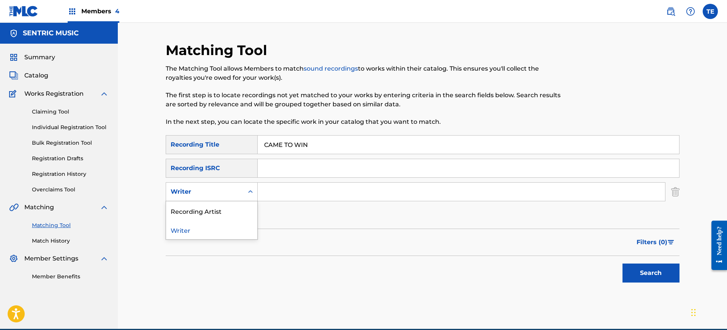
click at [225, 196] on div "Writer" at bounding box center [205, 191] width 68 height 9
click at [219, 212] on div "Recording Artist" at bounding box center [211, 211] width 91 height 19
click at [289, 189] on input "Search Form" at bounding box center [462, 192] width 408 height 18
type input "YUNG PINCH"
click at [649, 268] on button "Search" at bounding box center [651, 273] width 57 height 19
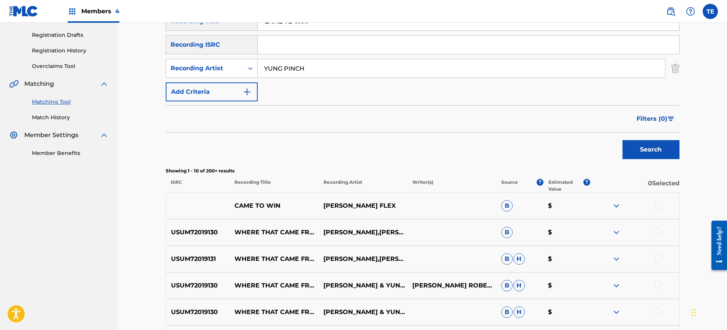
scroll to position [190, 0]
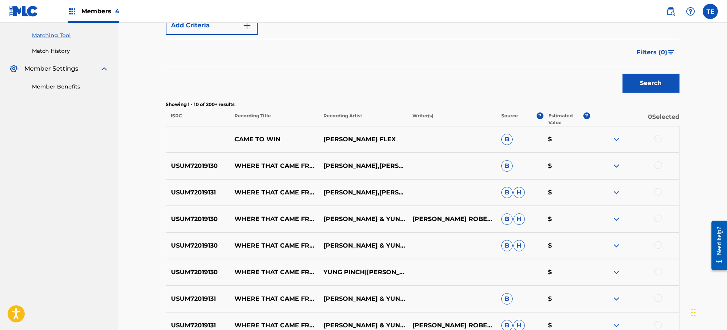
click at [336, 140] on p "[PERSON_NAME] FLEX" at bounding box center [363, 139] width 89 height 9
drag, startPoint x: 336, startPoint y: 140, endPoint x: 413, endPoint y: 138, distance: 76.8
click at [413, 138] on div "CAME TO WIN [PERSON_NAME] FLEX B $" at bounding box center [423, 139] width 514 height 27
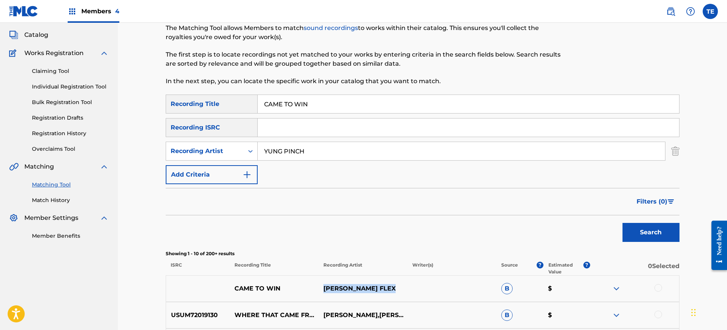
scroll to position [0, 0]
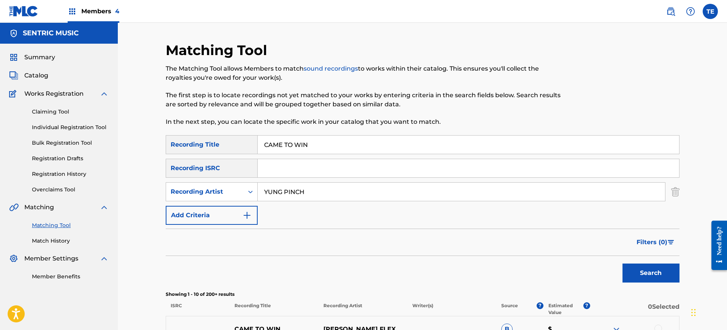
click at [286, 156] on div "SearchWithCriteriad294f0ae-fb3e-464b-abf5-2ded0a7e1f6d Recording Title CAME TO …" at bounding box center [423, 180] width 514 height 90
click at [292, 166] on input "Search Form" at bounding box center [469, 168] width 422 height 18
paste input "USLD91759010"
type input "USLD91759010"
click at [306, 195] on input "YUNG PINCH" at bounding box center [462, 192] width 408 height 18
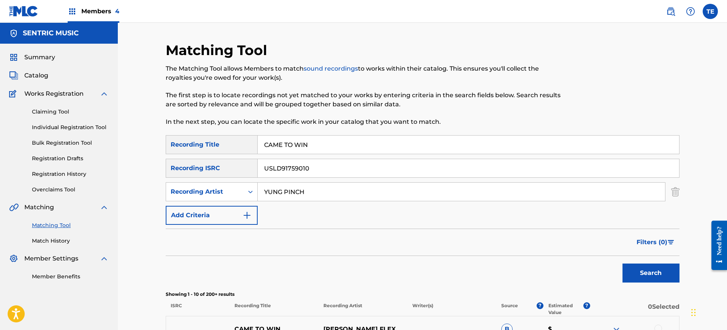
click at [306, 195] on input "YUNG PINCH" at bounding box center [462, 192] width 408 height 18
click at [300, 149] on input "CAME TO WIN" at bounding box center [469, 145] width 422 height 18
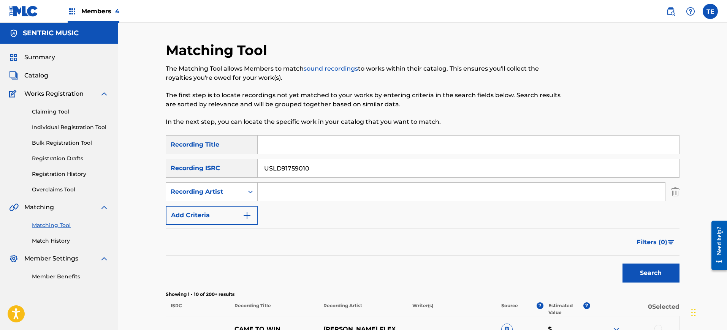
click at [623, 264] on button "Search" at bounding box center [651, 273] width 57 height 19
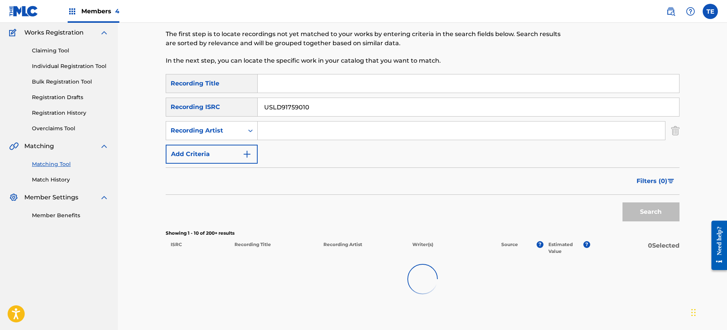
scroll to position [108, 0]
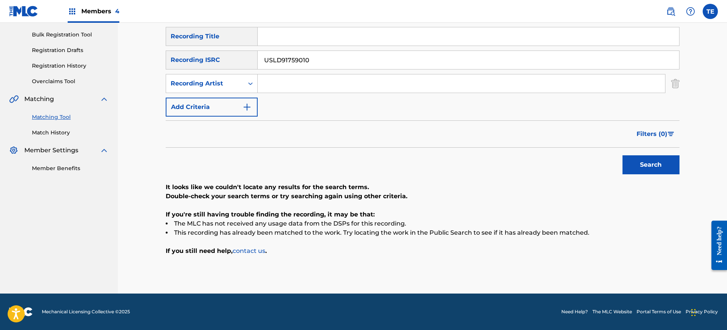
click at [310, 67] on input "USLD91759010" at bounding box center [469, 60] width 422 height 18
click at [310, 65] on input "USLD91759010" at bounding box center [469, 60] width 422 height 18
click at [317, 31] on input "Search Form" at bounding box center [469, 36] width 422 height 18
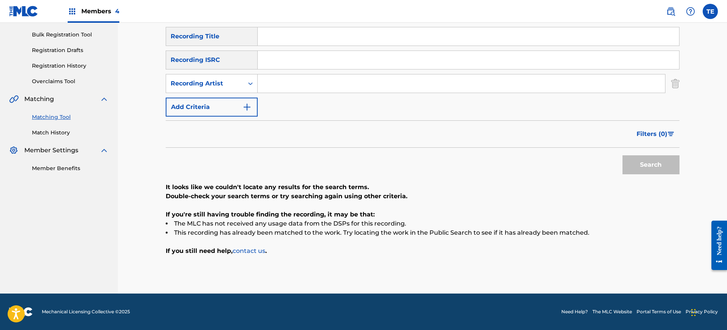
paste input "CLOSE FRIENDS"
type input "CLOSE FRIENDS"
click at [213, 112] on button "Add Criteria" at bounding box center [212, 107] width 92 height 19
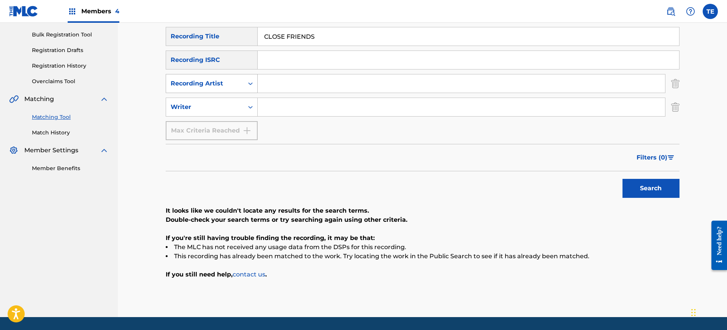
drag, startPoint x: 216, startPoint y: 76, endPoint x: 232, endPoint y: 78, distance: 16.0
click at [216, 76] on div "Recording Artist" at bounding box center [205, 83] width 78 height 14
click at [275, 79] on input "Search Form" at bounding box center [462, 84] width 408 height 18
type input "YUNG PINCH"
click at [640, 185] on button "Search" at bounding box center [651, 188] width 57 height 19
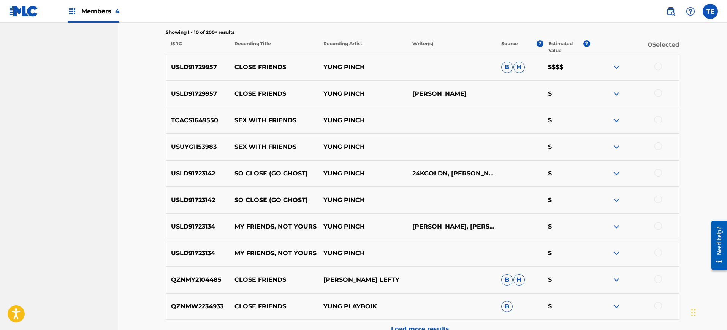
scroll to position [251, 0]
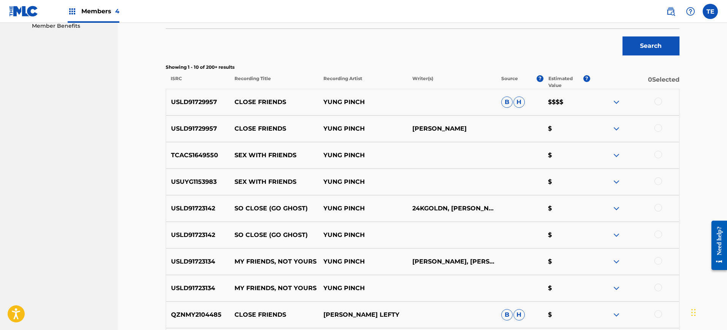
click at [658, 126] on div at bounding box center [659, 128] width 8 height 8
click at [658, 107] on div "USLD91729957 CLOSE FRIENDS [PERSON_NAME] B H $$$$" at bounding box center [423, 102] width 514 height 27
click at [659, 100] on div at bounding box center [659, 102] width 8 height 8
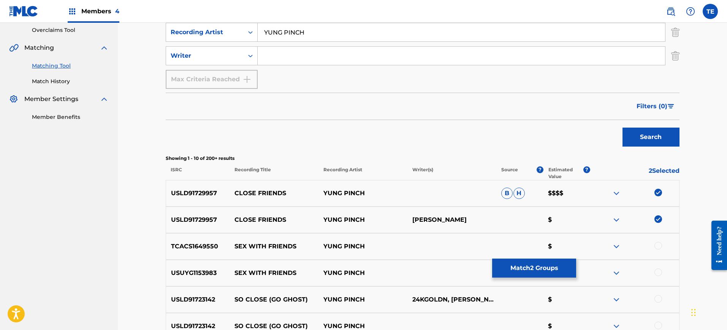
scroll to position [156, 0]
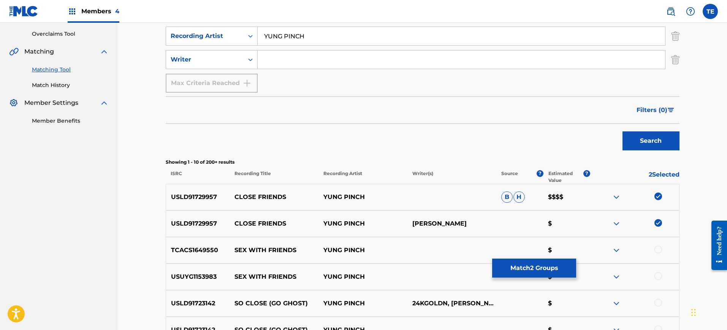
drag, startPoint x: 253, startPoint y: 189, endPoint x: 253, endPoint y: 198, distance: 9.1
click at [253, 189] on div "USLD91729957 CLOSE FRIENDS [PERSON_NAME] B H $$$$" at bounding box center [423, 197] width 514 height 27
click at [253, 198] on p "CLOSE FRIENDS" at bounding box center [274, 197] width 89 height 9
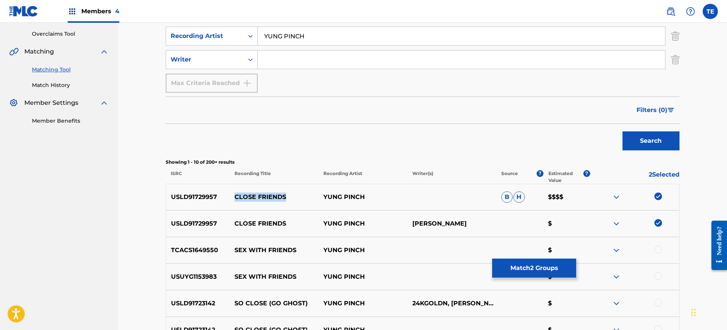
copy p "CLOSE FRIENDS"
click at [548, 266] on button "Match 2 Groups" at bounding box center [534, 268] width 84 height 19
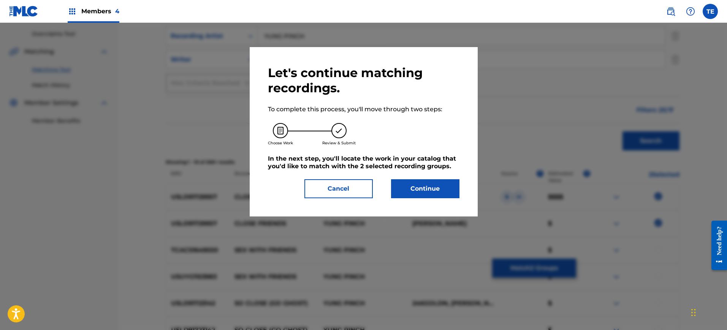
click at [416, 178] on div "Let's continue matching recordings. To complete this process, you'll move throu…" at bounding box center [364, 131] width 192 height 133
click at [421, 184] on button "Continue" at bounding box center [425, 188] width 68 height 19
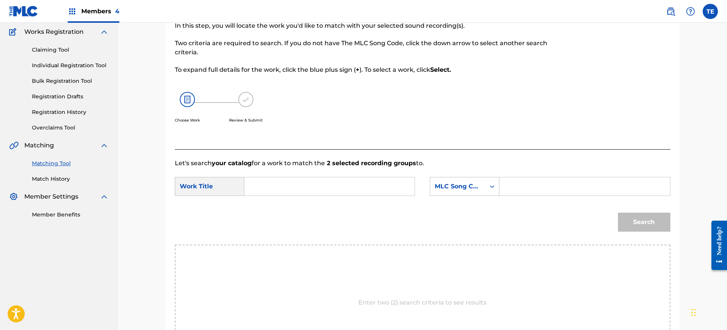
scroll to position [61, 0]
click at [300, 193] on input "Search Form" at bounding box center [329, 188] width 157 height 18
paste input "CLOSE FRIENDS"
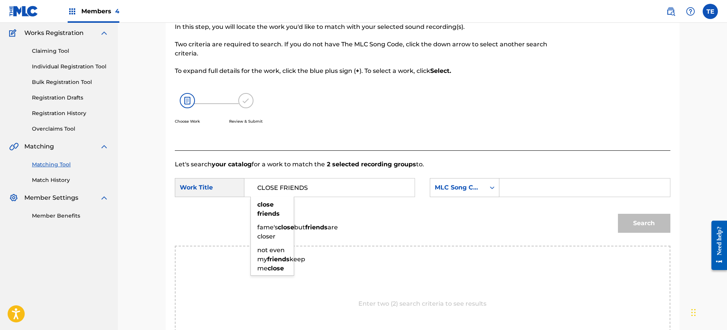
type input "CLOSE FRIENDS"
click at [517, 187] on input "Search Form" at bounding box center [584, 188] width 157 height 18
paste input "CC6EG5"
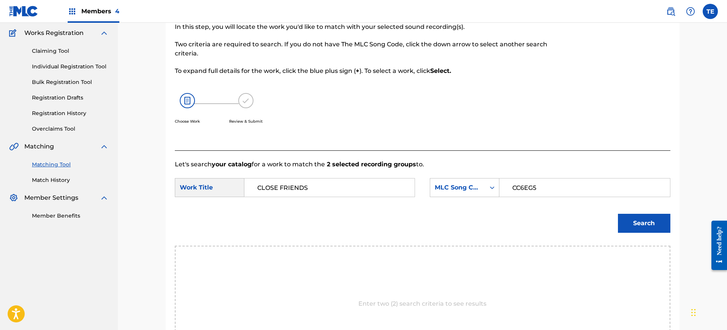
type input "CC6EG5"
click at [618, 214] on button "Search" at bounding box center [644, 223] width 52 height 19
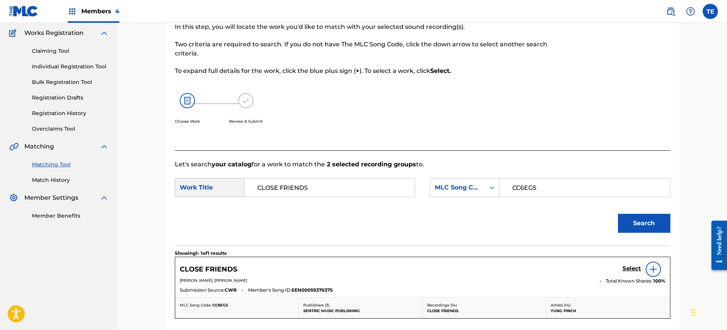
drag, startPoint x: 629, startPoint y: 258, endPoint x: 633, endPoint y: 262, distance: 5.4
click at [630, 259] on div "CLOSE FRIENDS Select [PERSON_NAME], [PERSON_NAME] Total Known Shares: 100 % Sub…" at bounding box center [422, 277] width 495 height 40
click at [633, 262] on div "Select" at bounding box center [644, 269] width 43 height 15
click at [635, 269] on h5 "Select" at bounding box center [632, 268] width 19 height 7
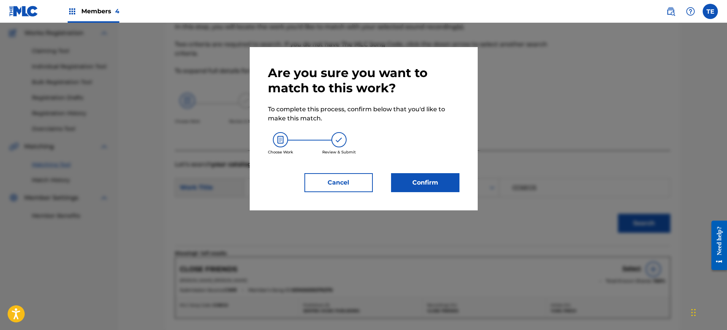
click at [449, 184] on button "Confirm" at bounding box center [425, 182] width 68 height 19
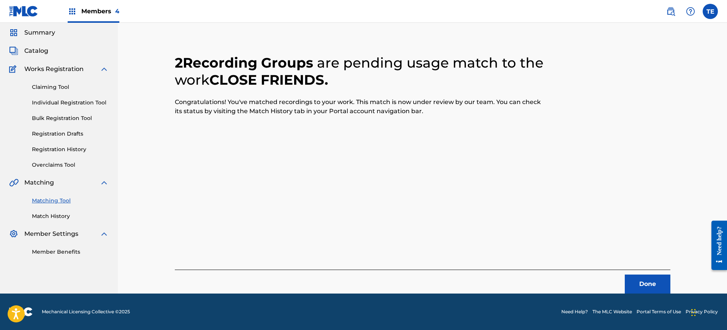
scroll to position [25, 0]
click at [643, 267] on div "2 Recording Groups are pending usage match to the work CLOSE FRIENDS . Congratu…" at bounding box center [423, 165] width 496 height 258
click at [644, 277] on button "Done" at bounding box center [648, 284] width 46 height 19
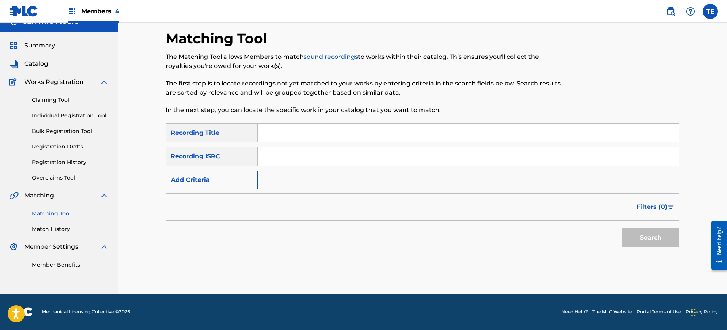
scroll to position [0, 0]
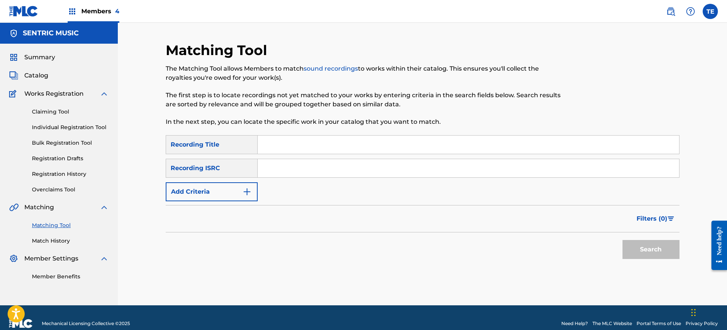
click at [297, 144] on input "Search Form" at bounding box center [469, 145] width 422 height 18
paste input "CLOUD 9"
type input "CLOUD 9"
click at [229, 189] on button "Add Criteria" at bounding box center [212, 192] width 92 height 19
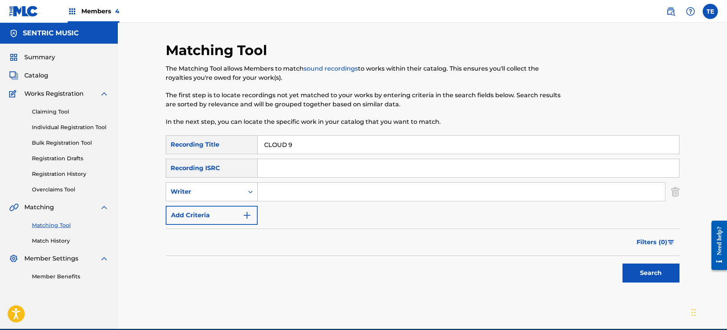
click at [236, 194] on div "Writer" at bounding box center [205, 191] width 68 height 9
click at [227, 210] on div "Recording Artist" at bounding box center [211, 211] width 91 height 19
click at [254, 191] on div "Search Form" at bounding box center [251, 192] width 14 height 14
click at [293, 194] on input "Search Form" at bounding box center [462, 192] width 408 height 18
type input "YUNG PINCH"
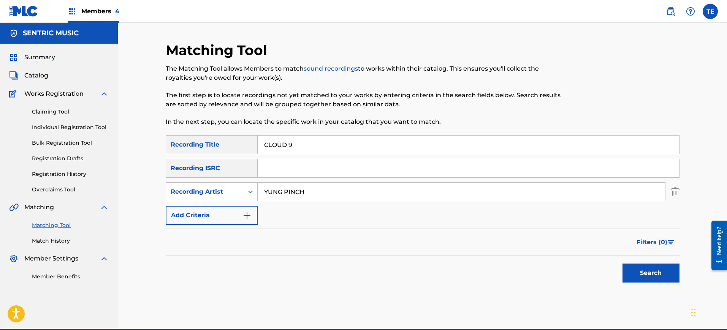
click at [623, 264] on button "Search" at bounding box center [651, 273] width 57 height 19
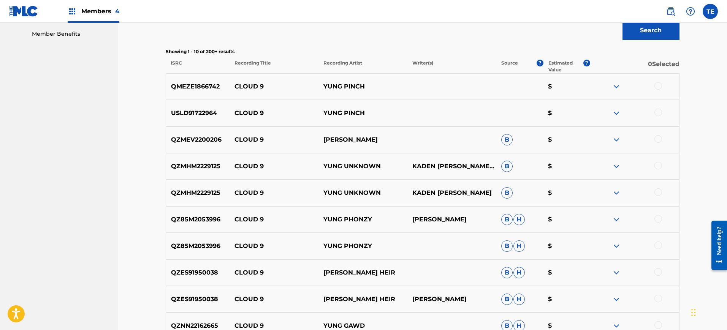
scroll to position [227, 0]
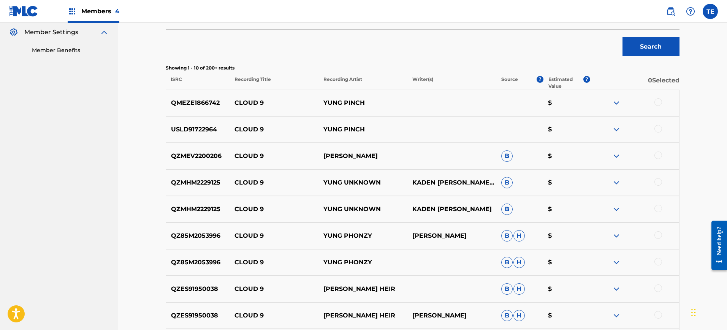
click at [657, 154] on div at bounding box center [659, 156] width 8 height 8
click at [657, 154] on img at bounding box center [659, 156] width 8 height 8
click at [660, 104] on div at bounding box center [659, 102] width 8 height 8
click at [658, 124] on div "USLD91722964 CLOUD 9 YUNG PINCH $" at bounding box center [423, 129] width 514 height 27
click at [662, 130] on div at bounding box center [659, 129] width 8 height 8
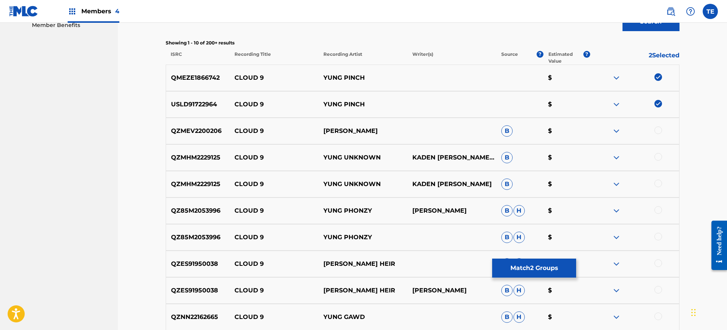
scroll to position [203, 0]
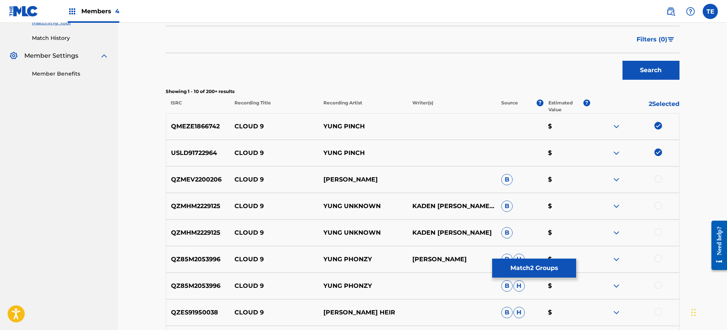
click at [247, 128] on p "CLOUD 9" at bounding box center [274, 126] width 89 height 9
copy p "CLOUD 9"
click at [536, 263] on button "Match 2 Groups" at bounding box center [534, 268] width 84 height 19
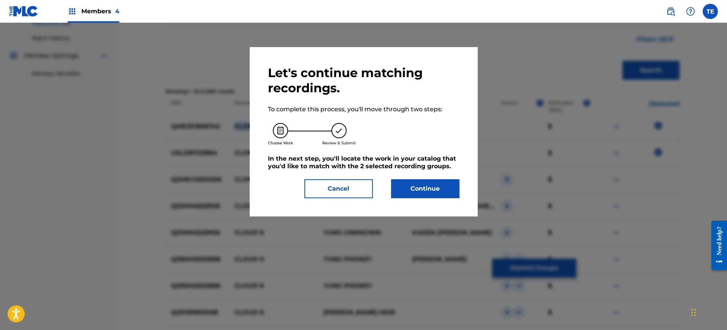
click at [416, 188] on button "Continue" at bounding box center [425, 188] width 68 height 19
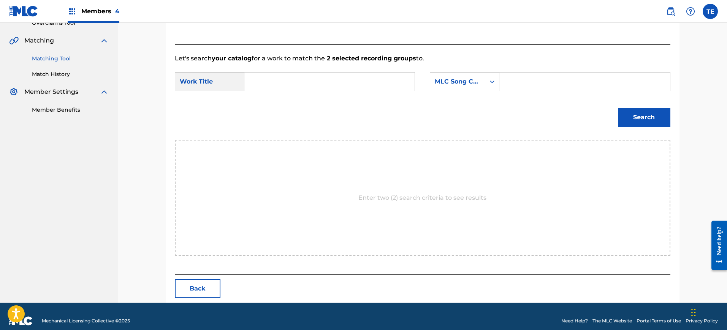
scroll to position [176, 0]
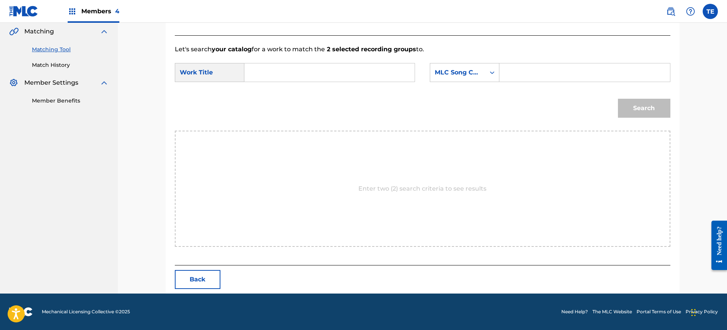
click at [327, 58] on form "SearchWithCriteriab562c08a-e99d-44da-97f7-df91b64129f6 Work Title SearchWithCri…" at bounding box center [423, 92] width 496 height 77
click at [326, 68] on input "Search Form" at bounding box center [329, 72] width 157 height 18
paste input "CLOUD 9"
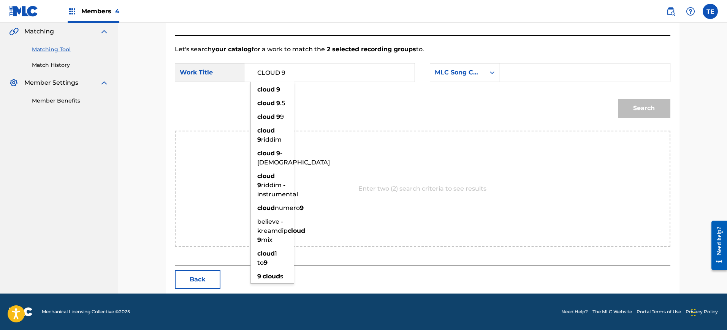
type input "CLOUD 9"
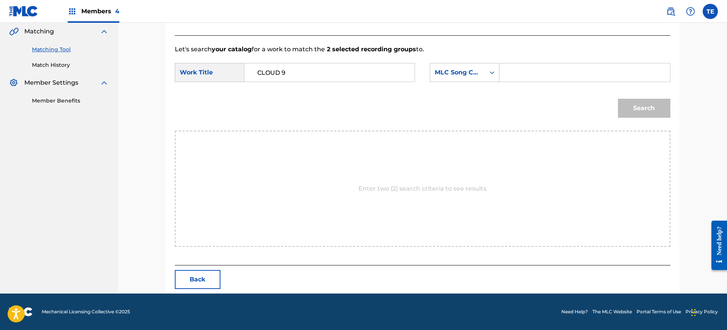
click at [588, 61] on form "SearchWithCriteriab562c08a-e99d-44da-97f7-df91b64129f6 Work Title CLOUD 9 Searc…" at bounding box center [423, 92] width 496 height 77
click at [586, 71] on input "Search Form" at bounding box center [584, 72] width 157 height 18
paste input "CA67JX"
type input "CA67JX"
click at [641, 104] on button "Search" at bounding box center [644, 108] width 52 height 19
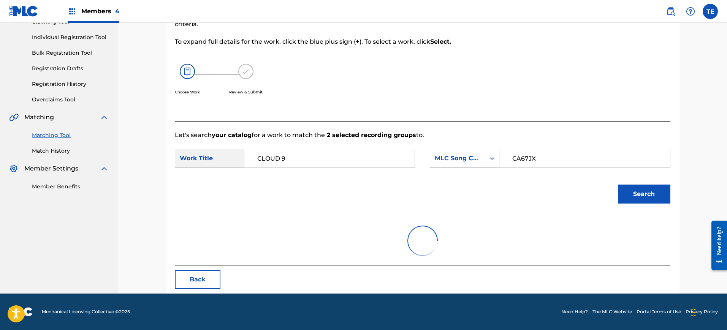
scroll to position [154, 0]
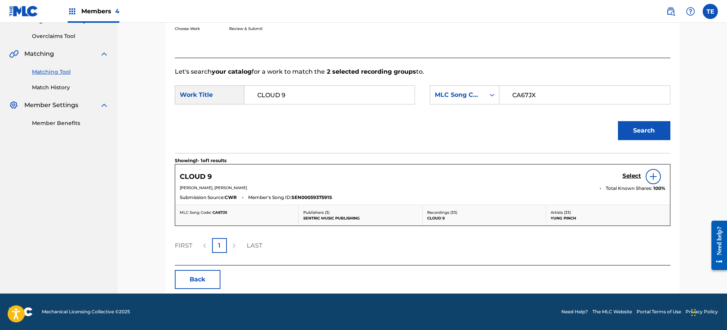
click at [626, 171] on div "Select" at bounding box center [644, 176] width 43 height 15
click at [626, 175] on h5 "Select" at bounding box center [632, 176] width 19 height 7
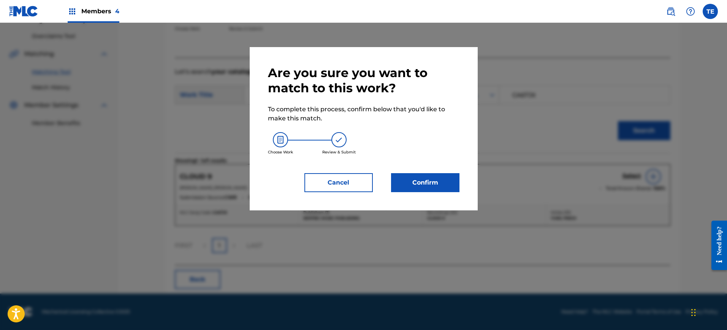
click at [444, 187] on button "Confirm" at bounding box center [425, 182] width 68 height 19
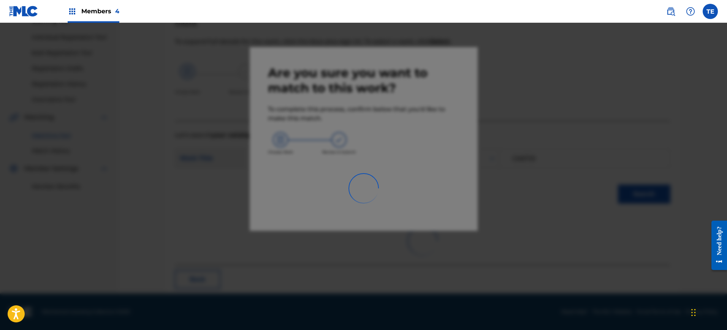
scroll to position [25, 0]
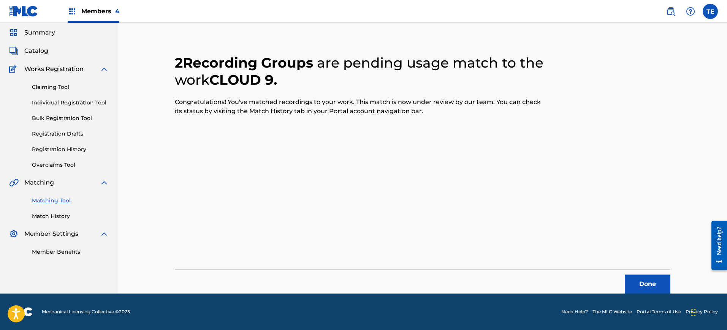
click at [643, 275] on button "Done" at bounding box center [648, 284] width 46 height 19
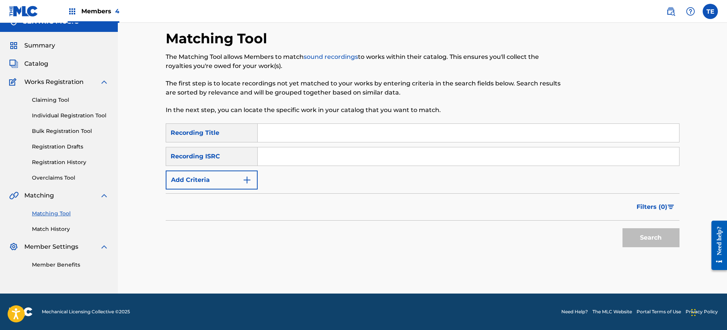
scroll to position [0, 0]
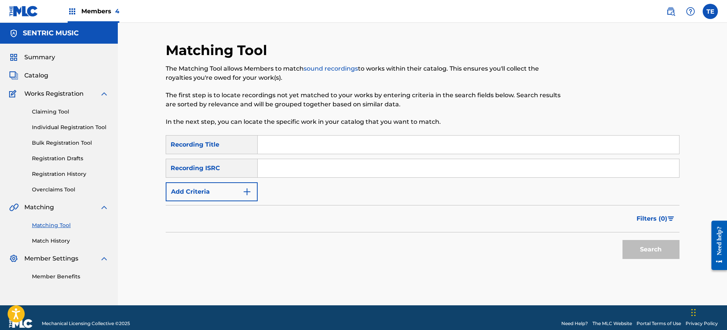
click at [290, 146] on input "Search Form" at bounding box center [469, 145] width 422 height 18
paste input "DEAD 2 ME"
type input "DEAD 2 ME"
click at [203, 199] on button "Add Criteria" at bounding box center [212, 192] width 92 height 19
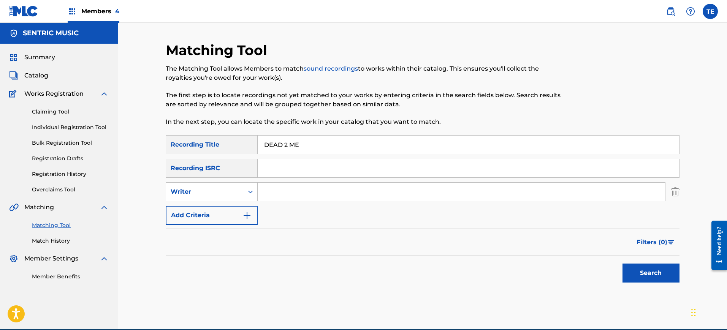
click at [218, 178] on div "SearchWithCriteriad294f0ae-fb3e-464b-abf5-2ded0a7e1f6d Recording Title DEAD 2 M…" at bounding box center [423, 180] width 514 height 90
click at [219, 188] on div "Writer" at bounding box center [205, 191] width 68 height 9
drag, startPoint x: 220, startPoint y: 210, endPoint x: 229, endPoint y: 211, distance: 8.8
click at [220, 210] on div "Recording Artist" at bounding box center [211, 211] width 91 height 19
click at [292, 192] on input "Search Form" at bounding box center [462, 192] width 408 height 18
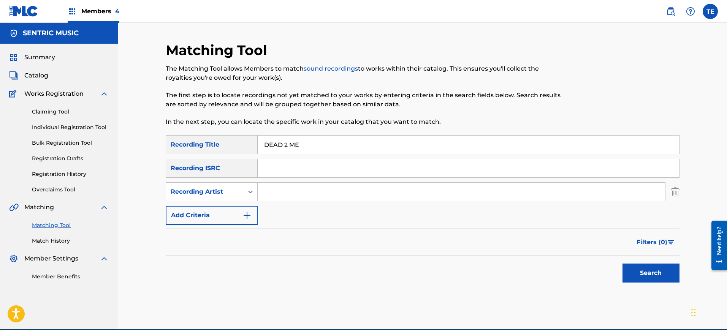
type input "YUNG PINCH"
click at [631, 263] on div "Search" at bounding box center [649, 271] width 61 height 30
click at [630, 265] on button "Search" at bounding box center [651, 273] width 57 height 19
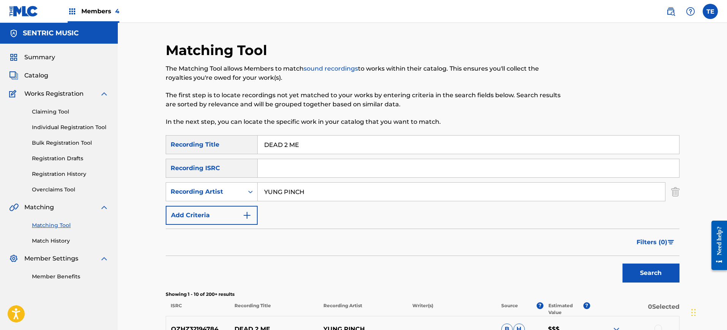
scroll to position [190, 0]
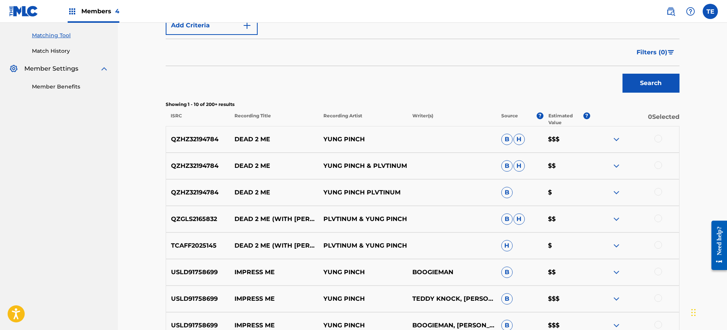
click at [656, 246] on div at bounding box center [659, 245] width 8 height 8
click at [656, 192] on div at bounding box center [659, 192] width 8 height 8
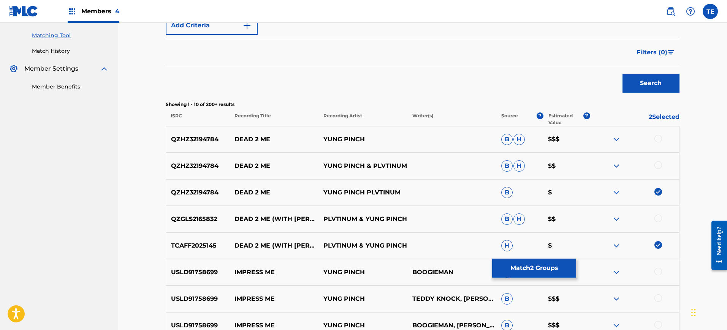
click at [660, 167] on div at bounding box center [659, 166] width 8 height 8
click at [658, 141] on div at bounding box center [659, 139] width 8 height 8
click at [657, 221] on div at bounding box center [659, 219] width 8 height 8
click at [518, 264] on button "Match 5 Groups" at bounding box center [534, 268] width 84 height 19
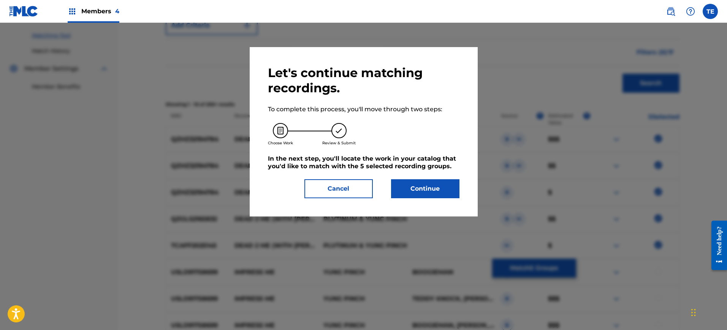
click at [410, 179] on div "Let's continue matching recordings. To complete this process, you'll move throu…" at bounding box center [364, 131] width 192 height 133
click at [425, 191] on button "Continue" at bounding box center [425, 188] width 68 height 19
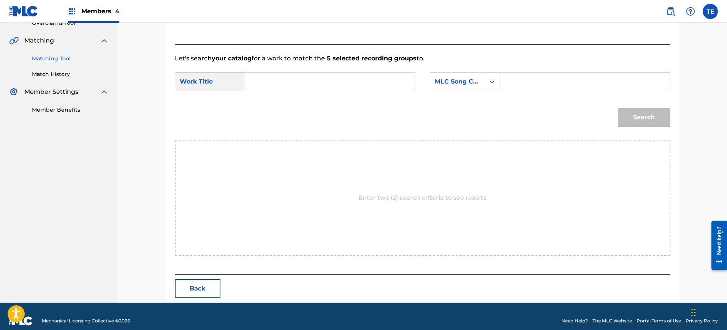
scroll to position [176, 0]
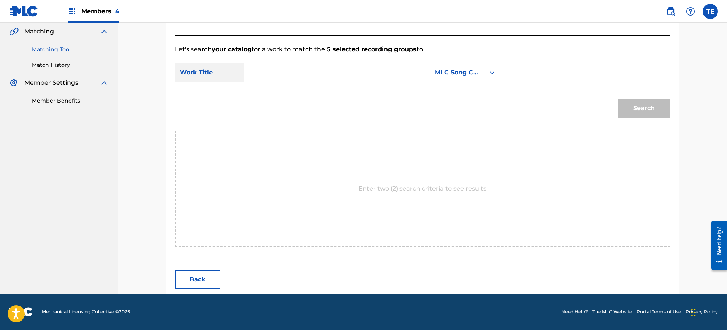
paste input "DEAD 2 ME"
type input "DEAD 2 ME"
click at [538, 71] on input "Search Form" at bounding box center [584, 72] width 157 height 18
paste input "DB8BTT"
type input "DB8BTT"
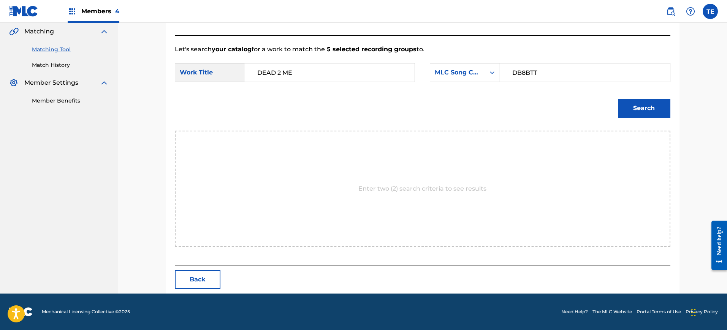
click at [636, 105] on button "Search" at bounding box center [644, 108] width 52 height 19
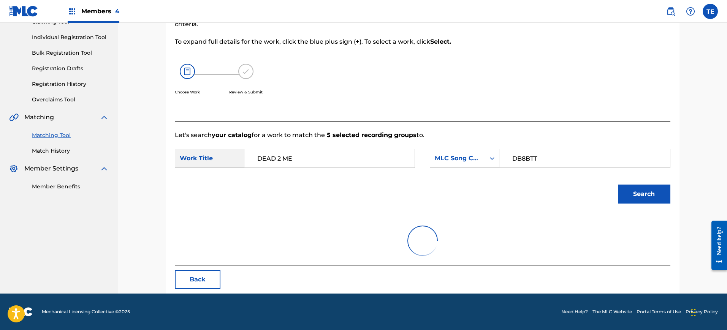
scroll to position [154, 0]
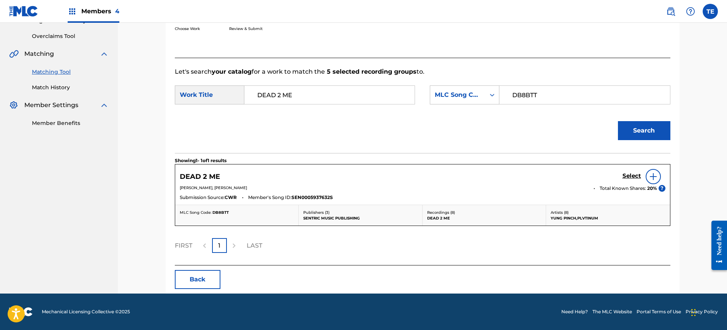
click at [640, 176] on h5 "Select" at bounding box center [632, 176] width 19 height 7
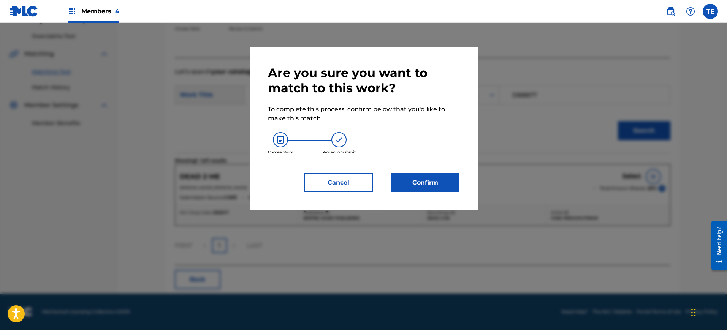
click at [400, 171] on div "Are you sure you want to match to this work? To complete this process, confirm …" at bounding box center [364, 128] width 192 height 127
click at [409, 175] on button "Confirm" at bounding box center [425, 182] width 68 height 19
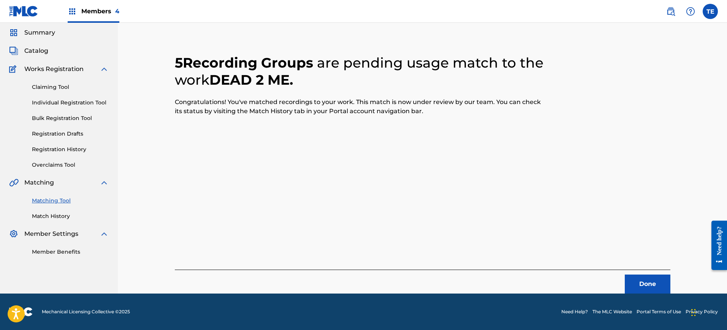
scroll to position [25, 0]
click at [645, 286] on button "Done" at bounding box center [648, 284] width 46 height 19
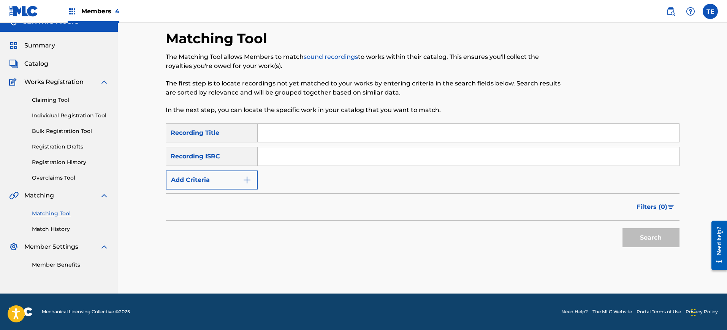
scroll to position [0, 0]
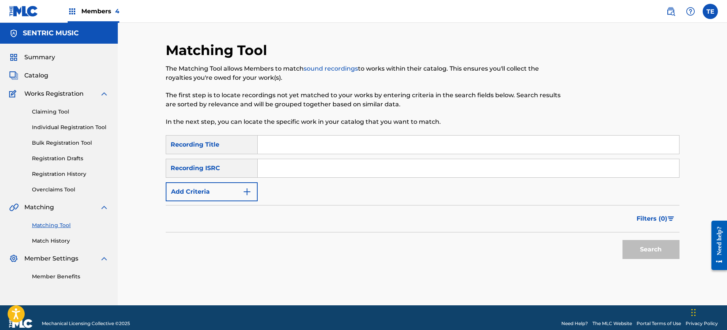
click at [346, 146] on input "Search Form" at bounding box center [469, 145] width 422 height 18
paste input "DEAD LEAVES"
type input "DEAD LEAVES"
click at [212, 190] on button "Add Criteria" at bounding box center [212, 192] width 92 height 19
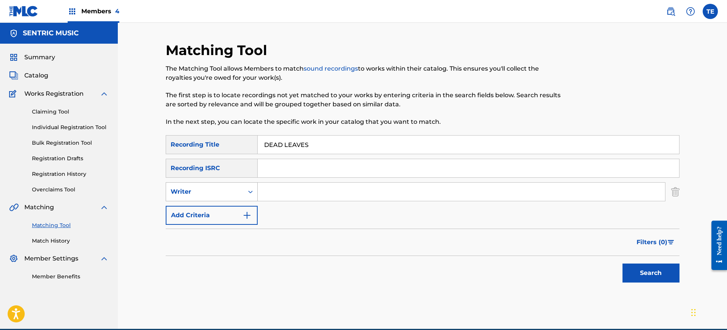
click at [240, 192] on div "Writer" at bounding box center [205, 192] width 78 height 14
click at [223, 219] on div "Recording Artist" at bounding box center [211, 211] width 91 height 19
click at [285, 191] on input "Search Form" at bounding box center [462, 192] width 408 height 18
type input "YUNG PINCH"
click at [623, 264] on button "Search" at bounding box center [651, 273] width 57 height 19
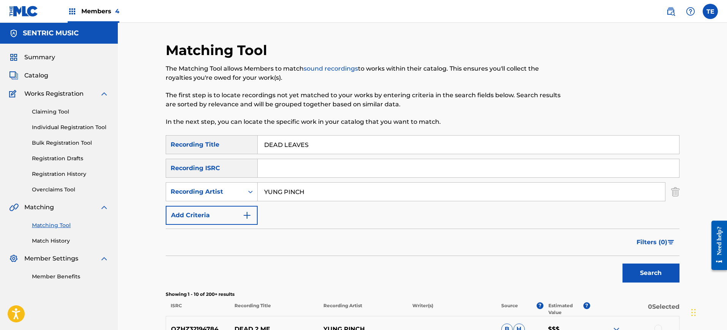
click at [305, 136] on input "DEAD LEAVES" at bounding box center [469, 145] width 422 height 18
click at [305, 146] on input "DEAD LEAVES" at bounding box center [469, 145] width 422 height 18
paste input "MON"
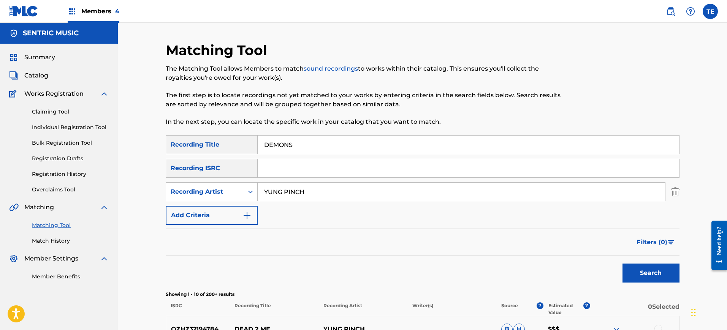
type input "DEMONS"
click at [623, 264] on button "Search" at bounding box center [651, 273] width 57 height 19
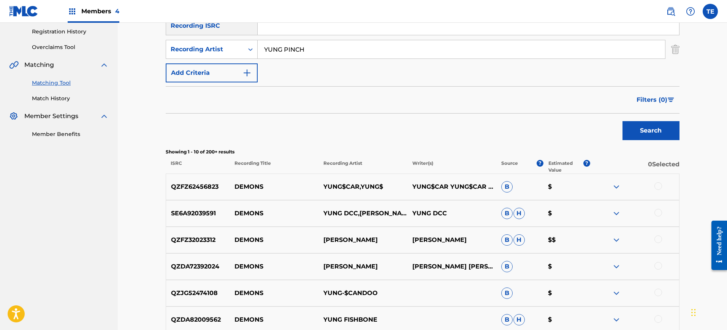
scroll to position [48, 0]
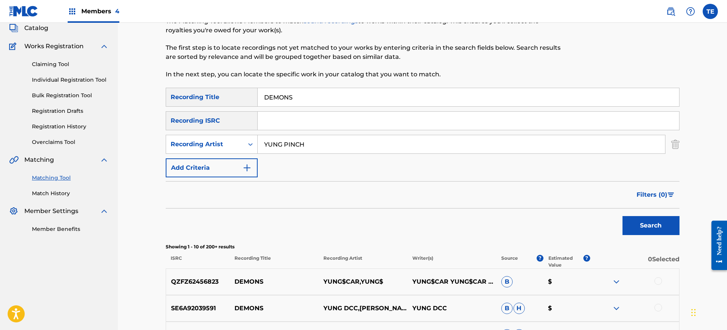
click at [671, 144] on div "SearchWithCriteria8cbb1a9f-7212-4f0c-9732-5f9d70615c8b Recording Artist [PERSON…" at bounding box center [423, 144] width 514 height 19
click at [653, 139] on input "YUNG PINCH" at bounding box center [462, 144] width 408 height 18
click at [676, 145] on img "Search Form" at bounding box center [675, 144] width 8 height 19
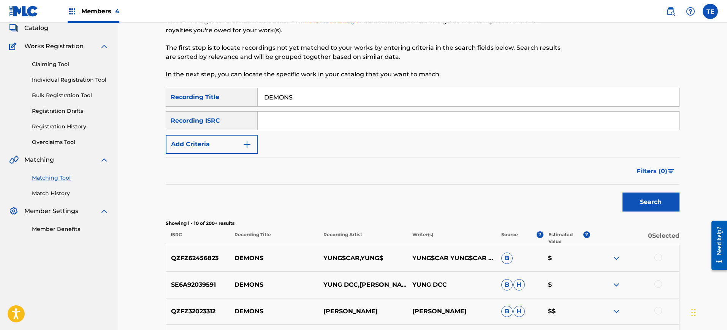
click at [475, 95] on input "DEMONS" at bounding box center [469, 97] width 422 height 18
click at [408, 118] on input "Search Form" at bounding box center [469, 121] width 422 height 18
paste input "QZF8N1825503"
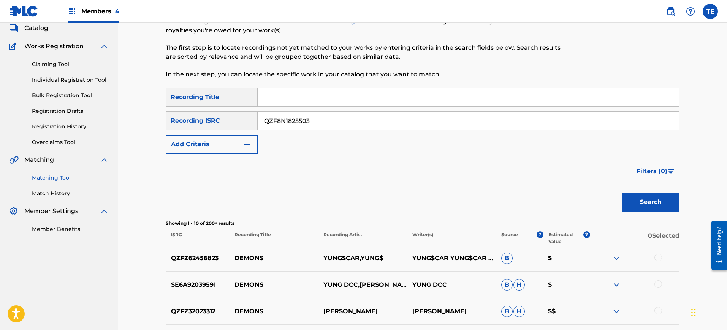
click at [623, 193] on button "Search" at bounding box center [651, 202] width 57 height 19
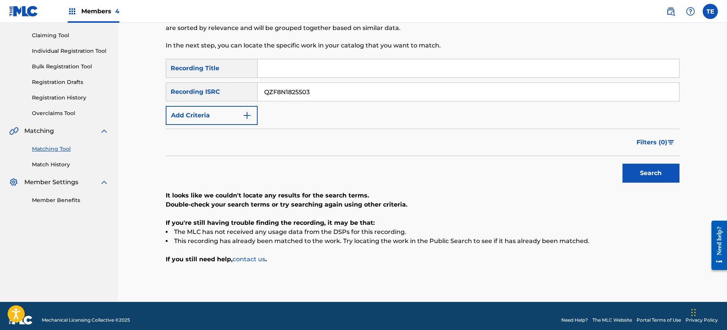
scroll to position [85, 0]
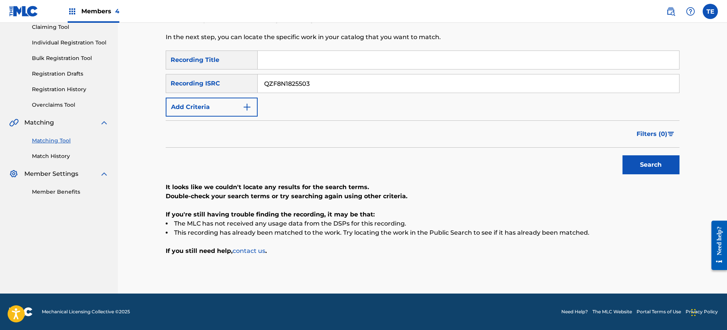
click at [279, 79] on input "QZF8N1825503" at bounding box center [469, 84] width 422 height 18
paste input "NMZ2430360"
click at [623, 156] on button "Search" at bounding box center [651, 165] width 57 height 19
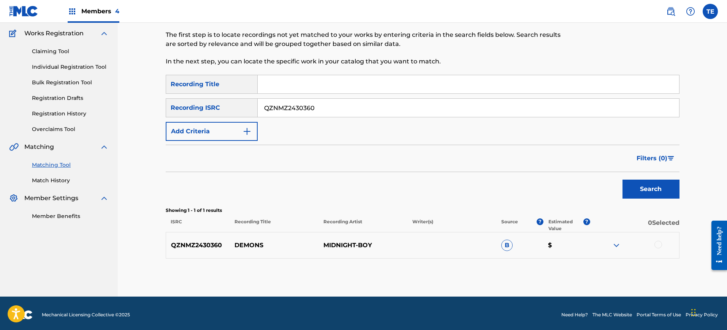
scroll to position [63, 0]
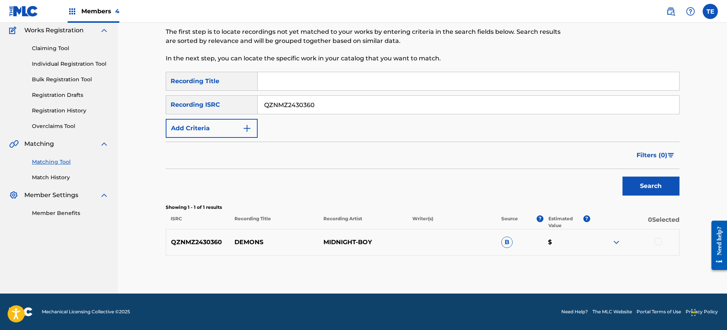
click at [274, 101] on input "QZNMZ2430360" at bounding box center [469, 105] width 422 height 18
click at [274, 100] on input "QZNMZ2430360" at bounding box center [469, 105] width 422 height 18
paste input "F8N1825503"
type input "QZF8N1825503"
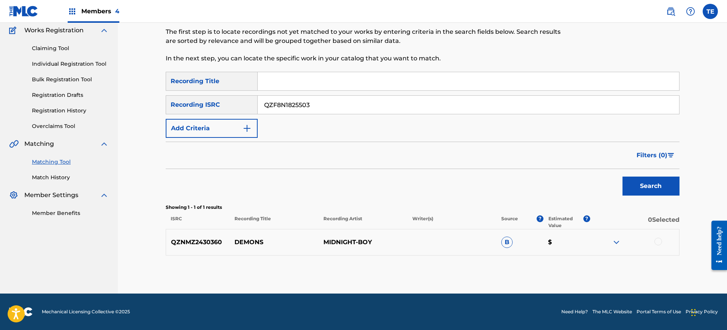
click at [623, 177] on button "Search" at bounding box center [651, 186] width 57 height 19
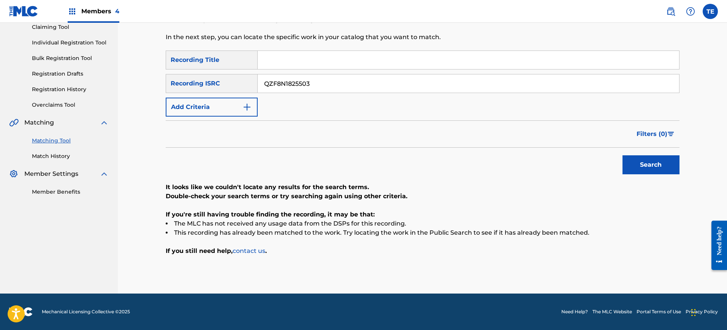
click at [300, 89] on input "QZF8N1825503" at bounding box center [469, 84] width 422 height 18
click at [205, 110] on button "Add Criteria" at bounding box center [212, 107] width 92 height 19
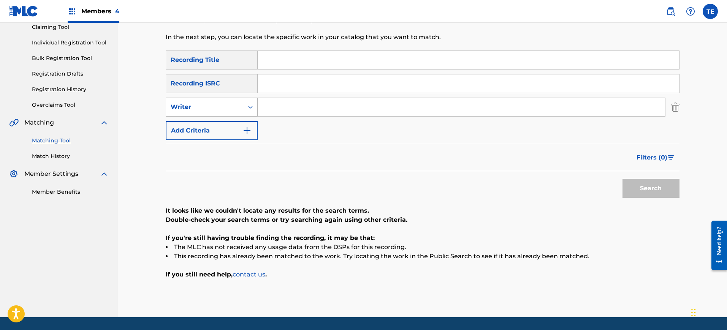
click at [212, 114] on div "Writer" at bounding box center [205, 107] width 78 height 14
click at [211, 125] on div "Recording Artist" at bounding box center [211, 126] width 91 height 19
click at [295, 58] on input "Search Form" at bounding box center [469, 60] width 422 height 18
paste input "DEVIL'S WAY"
type input "DEVIL'S WAY"
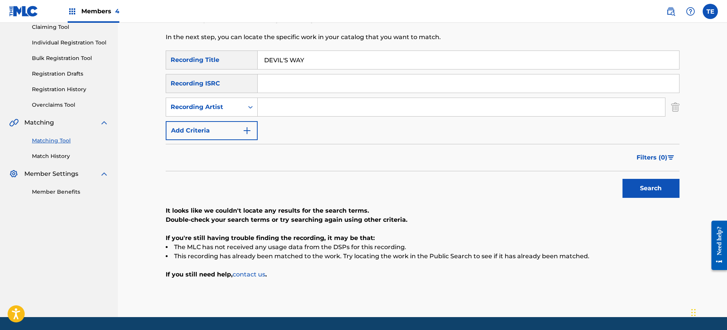
click at [241, 132] on button "Add Criteria" at bounding box center [212, 130] width 92 height 19
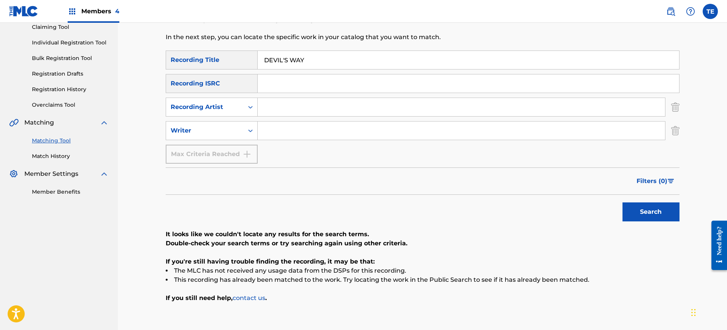
click at [278, 103] on input "Search Form" at bounding box center [462, 107] width 408 height 18
type input "YUNG PINCH"
click at [623, 203] on button "Search" at bounding box center [651, 212] width 57 height 19
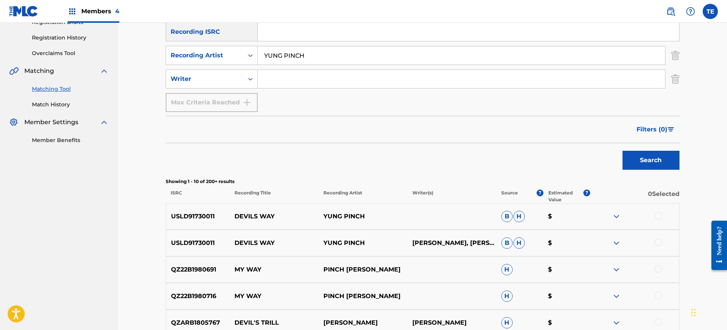
scroll to position [180, 0]
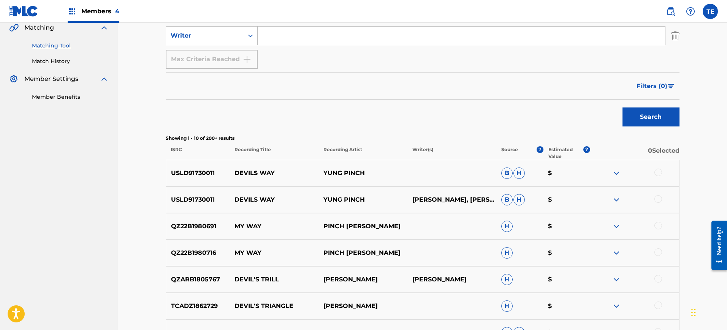
click at [661, 171] on div at bounding box center [659, 173] width 8 height 8
click at [661, 197] on div at bounding box center [659, 199] width 8 height 8
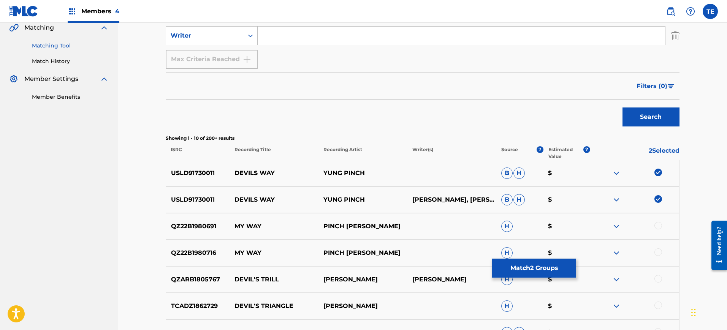
click at [240, 174] on p "DEVILS WAY" at bounding box center [274, 173] width 89 height 9
copy p "DEVILS WAY"
click at [540, 263] on button "Match 2 Groups" at bounding box center [534, 268] width 84 height 19
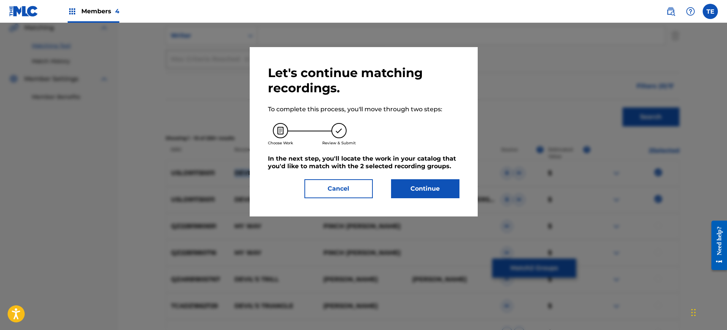
click at [402, 186] on button "Continue" at bounding box center [425, 188] width 68 height 19
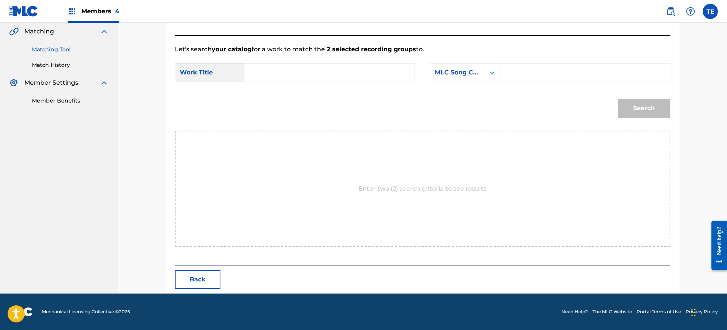
paste input "DEVILS WAY"
type input "DEVILS WAY"
click at [523, 84] on div "SearchWithCriteriab562c08a-e99d-44da-97f7-df91b64129f6 Work Title DEVILS WAY Se…" at bounding box center [423, 75] width 496 height 24
paste input "DB5G92"
type input "DB5G92"
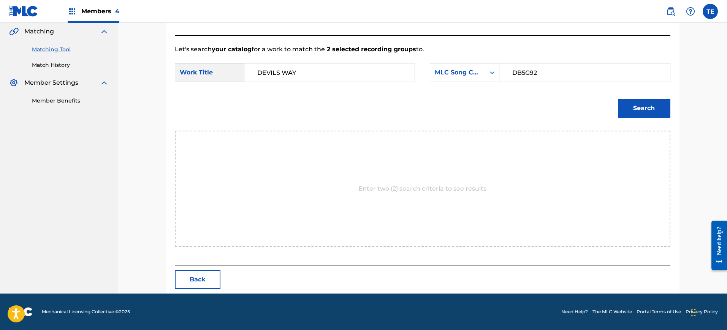
click at [636, 106] on button "Search" at bounding box center [644, 108] width 52 height 19
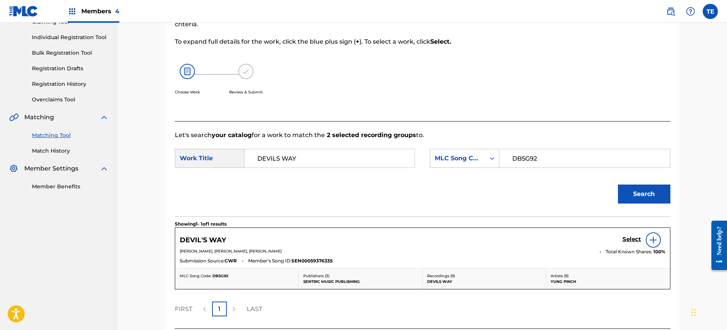
scroll to position [154, 0]
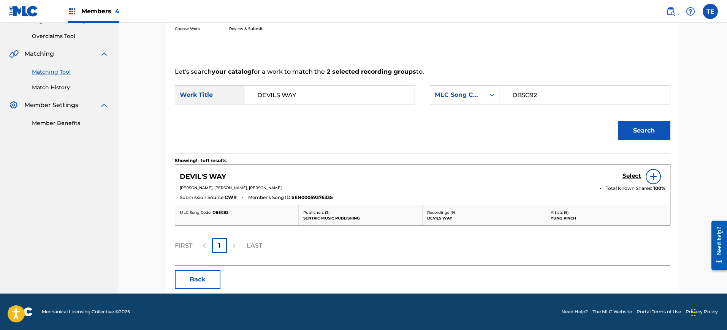
click at [628, 180] on link "Select" at bounding box center [632, 177] width 19 height 8
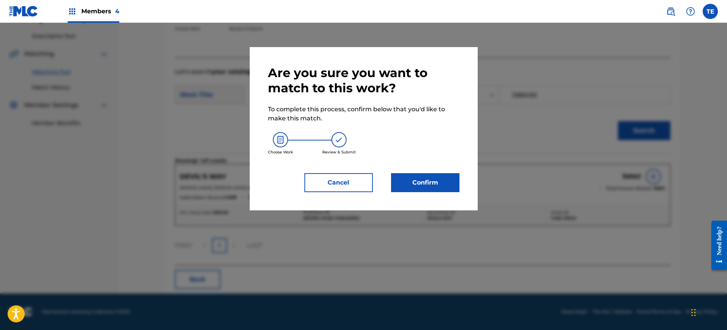
click at [439, 183] on button "Confirm" at bounding box center [425, 182] width 68 height 19
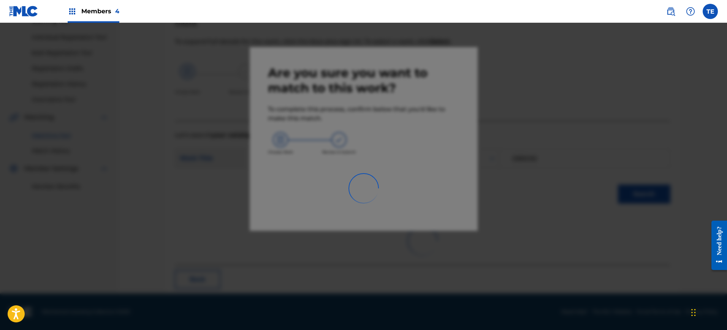
scroll to position [25, 0]
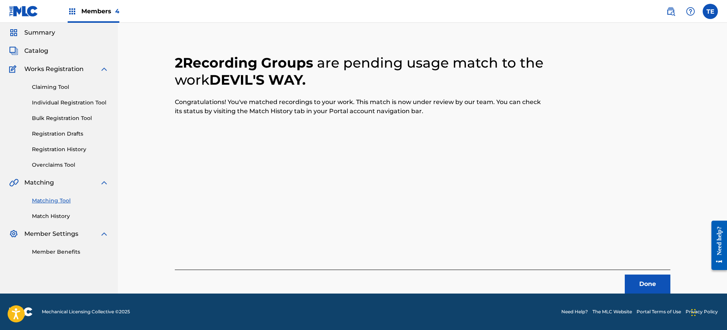
click at [647, 287] on button "Done" at bounding box center [648, 284] width 46 height 19
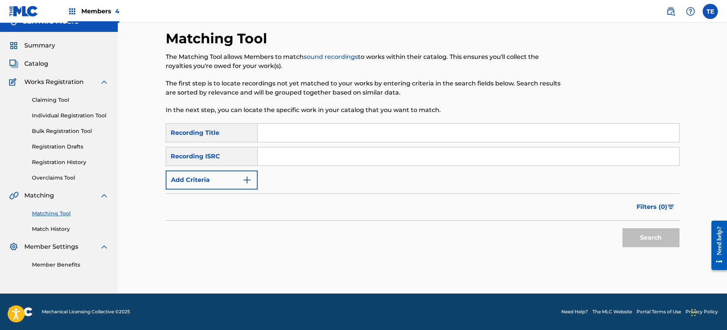
scroll to position [0, 0]
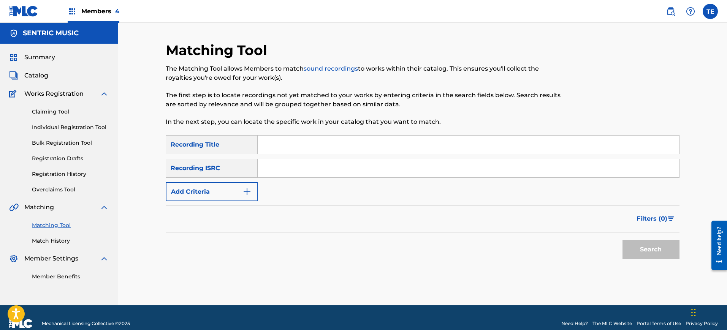
paste input "DIRTY DANCING"
type input "DIRTY DANCING"
click at [214, 196] on button "Add Criteria" at bounding box center [212, 192] width 92 height 19
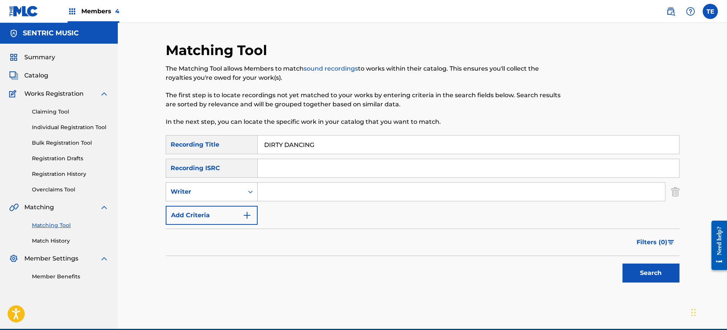
click at [232, 199] on div "Writer" at bounding box center [205, 192] width 78 height 14
click at [248, 207] on div "Recording Artist" at bounding box center [211, 211] width 91 height 19
click at [269, 197] on input "Search Form" at bounding box center [462, 192] width 408 height 18
type input "YUNG PINCH"
click at [623, 264] on button "Search" at bounding box center [651, 273] width 57 height 19
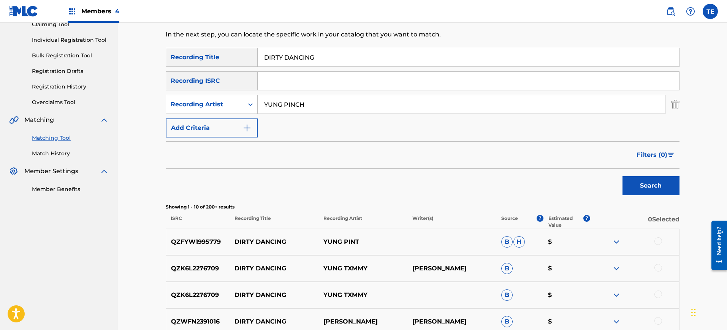
scroll to position [48, 0]
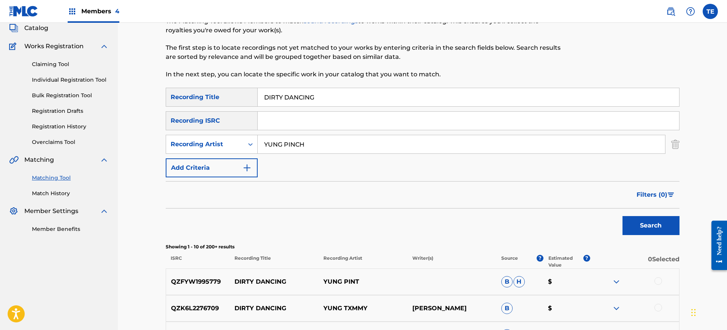
click at [327, 92] on input "DIRTY DANCING" at bounding box center [469, 97] width 422 height 18
paste input "ON'T FALL 4 IT"
type input "DON'T FALL 4 IT"
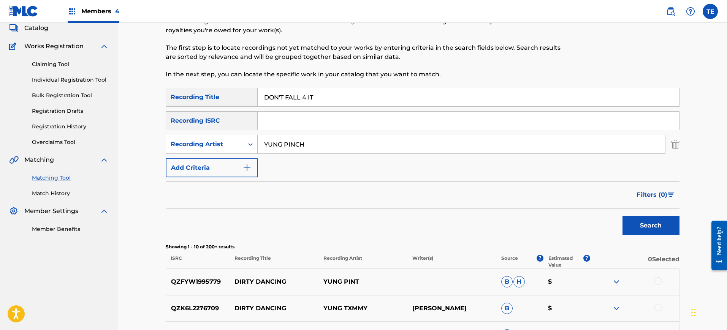
click at [623, 216] on button "Search" at bounding box center [651, 225] width 57 height 19
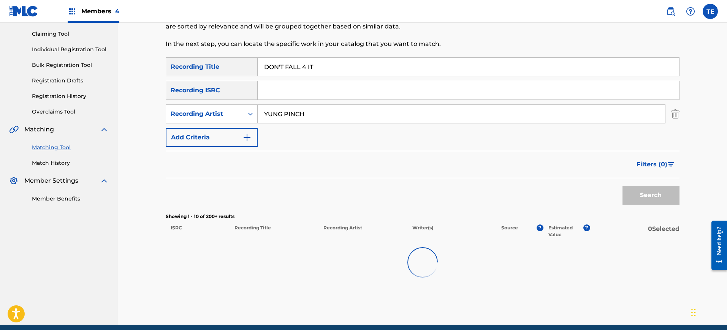
scroll to position [109, 0]
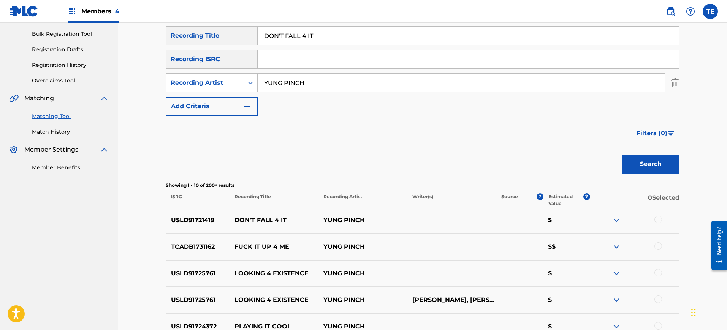
click at [662, 216] on div at bounding box center [634, 220] width 89 height 9
click at [659, 218] on div at bounding box center [659, 220] width 8 height 8
click at [542, 266] on button "Match 1 Group" at bounding box center [534, 268] width 84 height 19
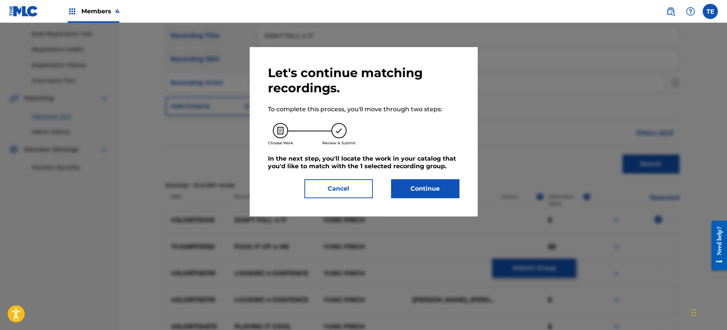
click at [419, 185] on button "Continue" at bounding box center [425, 188] width 68 height 19
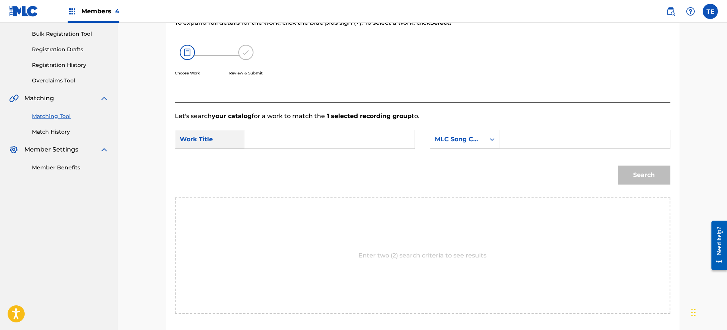
paste input "DON'T FALL 4 IT"
type input "DON'T FALL 4 IT"
paste input "DB0AOJ"
type input "DB0AOJ"
drag, startPoint x: 617, startPoint y: 179, endPoint x: 622, endPoint y: 180, distance: 4.3
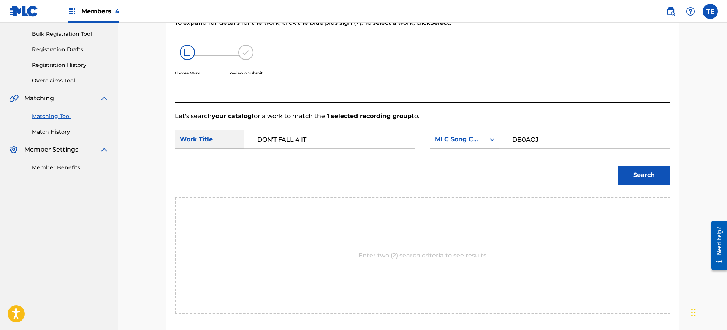
click at [618, 179] on div "Search" at bounding box center [642, 173] width 56 height 30
click at [627, 175] on button "Search" at bounding box center [644, 175] width 52 height 19
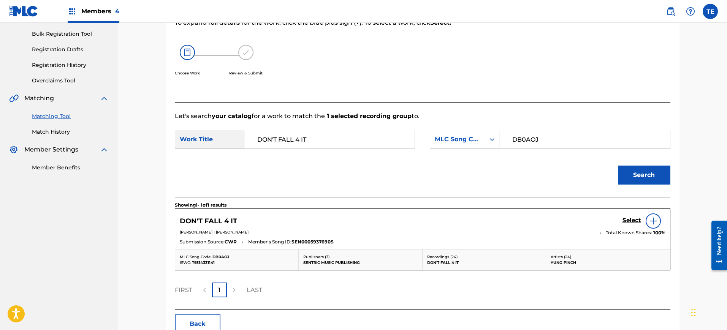
click at [625, 218] on h5 "Select" at bounding box center [632, 220] width 19 height 7
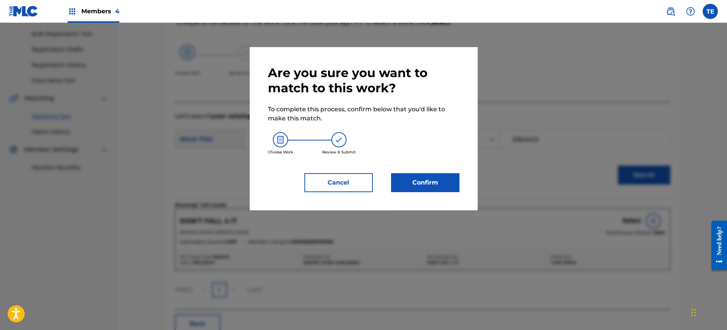
click at [417, 184] on button "Confirm" at bounding box center [425, 182] width 68 height 19
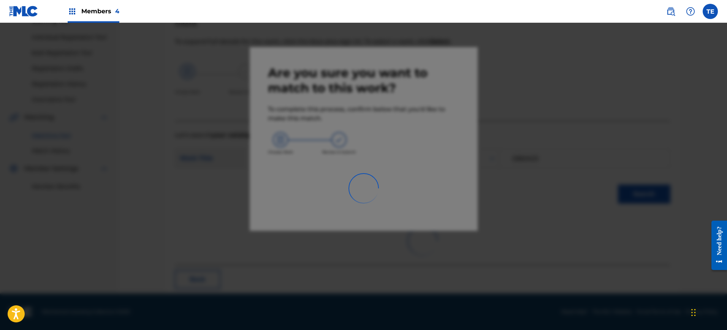
scroll to position [25, 0]
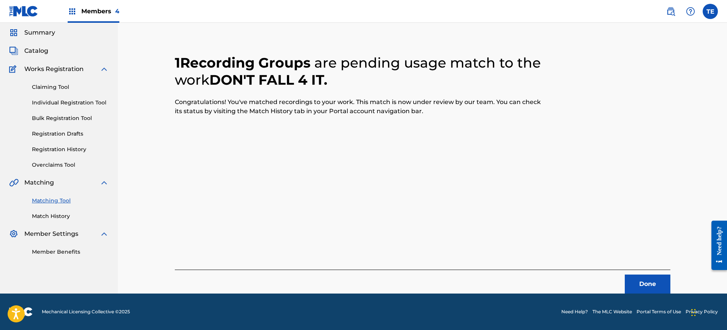
click at [644, 276] on button "Done" at bounding box center [648, 284] width 46 height 19
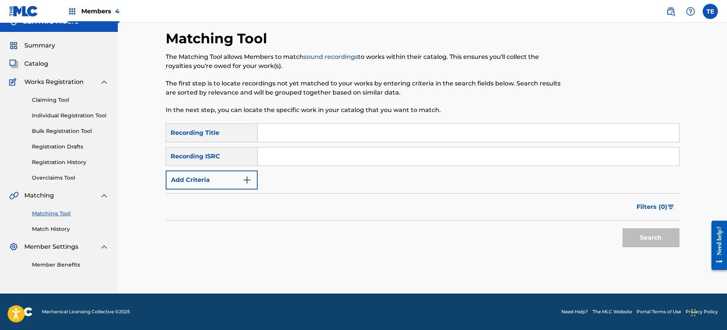
scroll to position [0, 0]
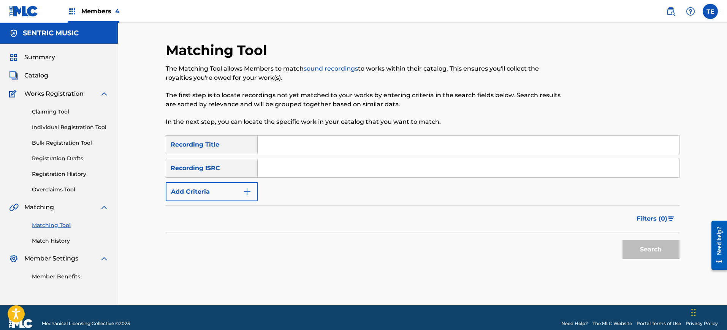
drag, startPoint x: 261, startPoint y: 147, endPoint x: 283, endPoint y: 148, distance: 22.1
click at [260, 147] on input "Search Form" at bounding box center [469, 145] width 422 height 18
paste input "FAKE HUGS"
type input "FAKE HUGS"
click at [225, 193] on button "Add Criteria" at bounding box center [212, 192] width 92 height 19
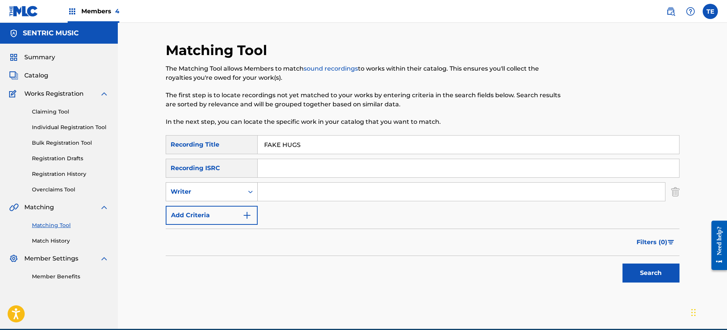
click at [211, 187] on div "Writer" at bounding box center [205, 191] width 68 height 9
click at [212, 211] on div "Recording Artist" at bounding box center [211, 211] width 91 height 19
click at [359, 198] on input "Search Form" at bounding box center [462, 192] width 408 height 18
type input "YUNG PINCH"
click at [633, 270] on button "Search" at bounding box center [651, 273] width 57 height 19
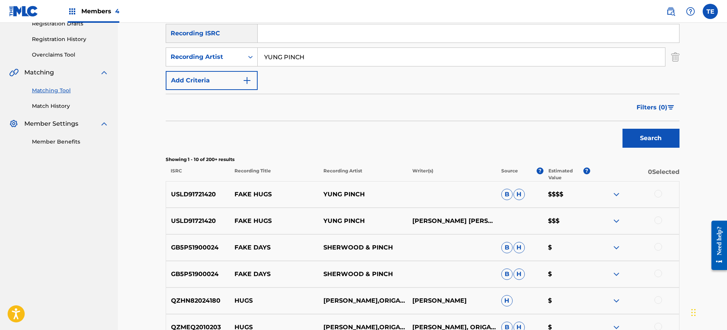
scroll to position [132, 0]
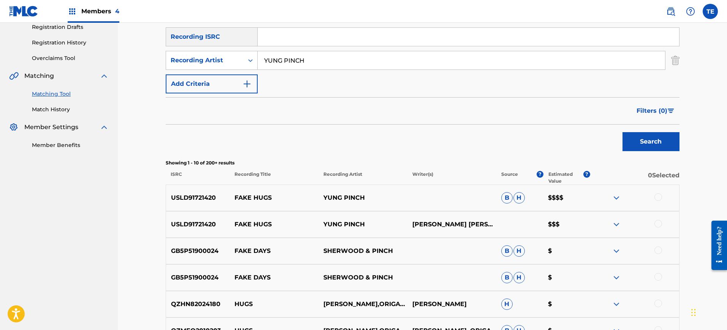
click at [657, 227] on div at bounding box center [659, 224] width 8 height 8
click at [657, 200] on div at bounding box center [659, 198] width 8 height 8
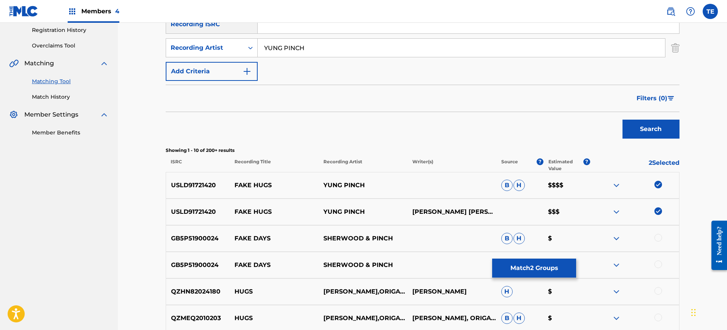
scroll to position [179, 0]
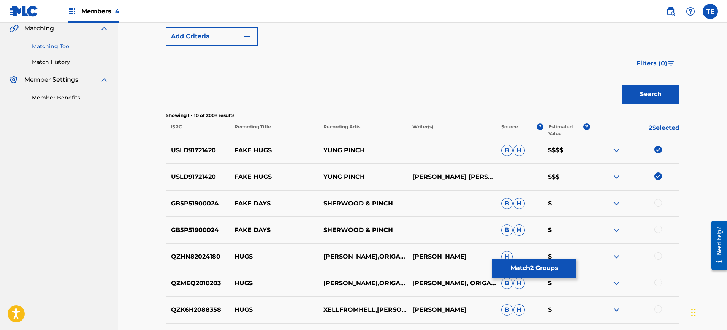
click at [534, 265] on button "Match 2 Groups" at bounding box center [534, 268] width 84 height 19
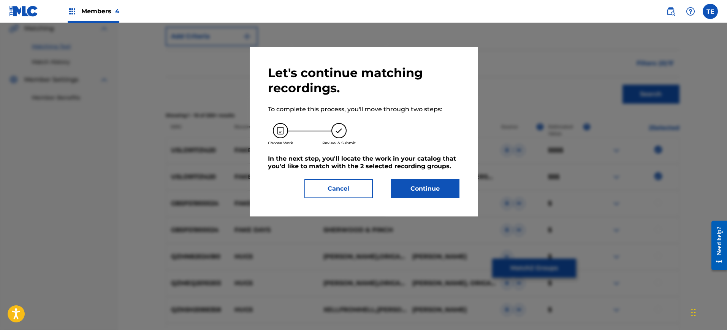
click at [436, 197] on button "Continue" at bounding box center [425, 188] width 68 height 19
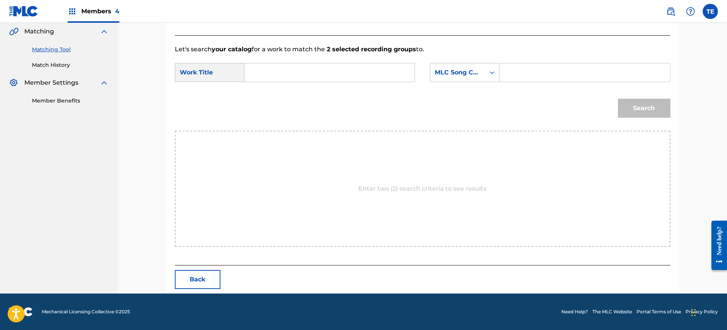
click at [309, 71] on input "Search Form" at bounding box center [329, 72] width 157 height 18
paste input "FAKE HUGS"
type input "FAKE HUGS"
click at [551, 72] on input "Search Form" at bounding box center [584, 72] width 157 height 18
click at [506, 76] on input "Search Form" at bounding box center [584, 72] width 157 height 18
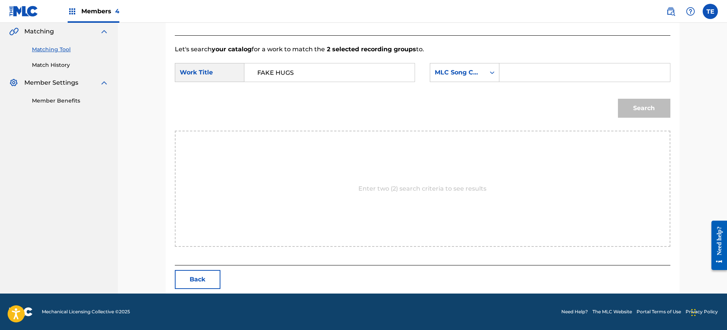
paste input "FE3PCB"
type input "FE3PCB"
click at [635, 110] on button "Search" at bounding box center [644, 108] width 52 height 19
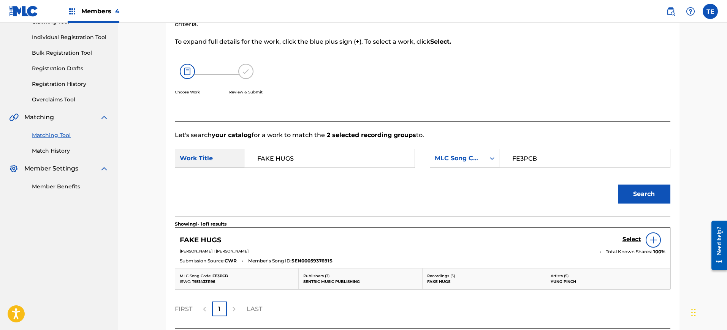
scroll to position [154, 0]
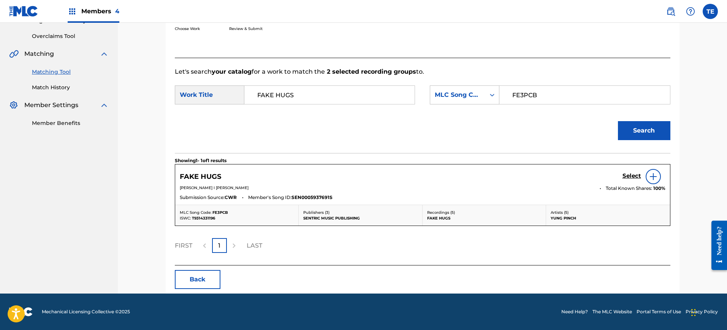
click at [625, 171] on div "Select" at bounding box center [644, 176] width 43 height 15
click at [627, 170] on div "Select" at bounding box center [644, 176] width 43 height 15
click at [625, 174] on h5 "Select" at bounding box center [632, 176] width 19 height 7
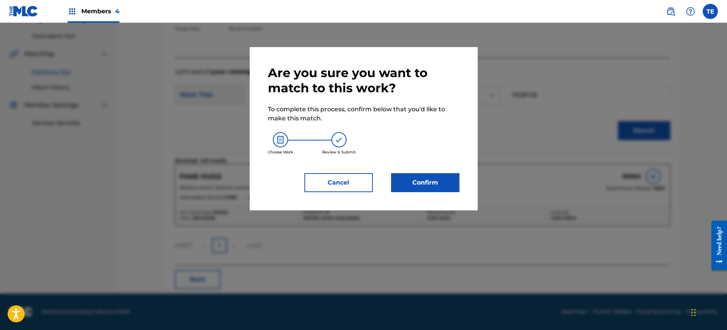
click at [459, 176] on button "Confirm" at bounding box center [425, 182] width 68 height 19
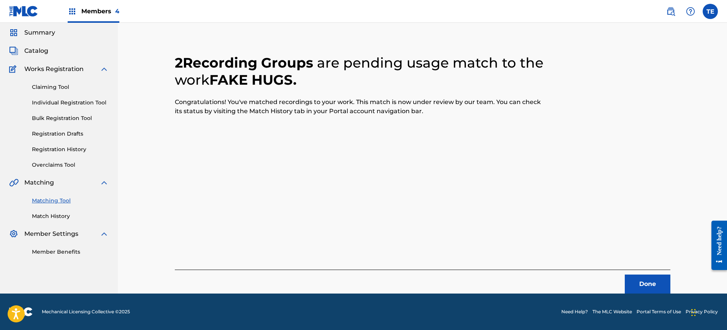
scroll to position [25, 0]
click at [640, 277] on button "Done" at bounding box center [648, 284] width 46 height 19
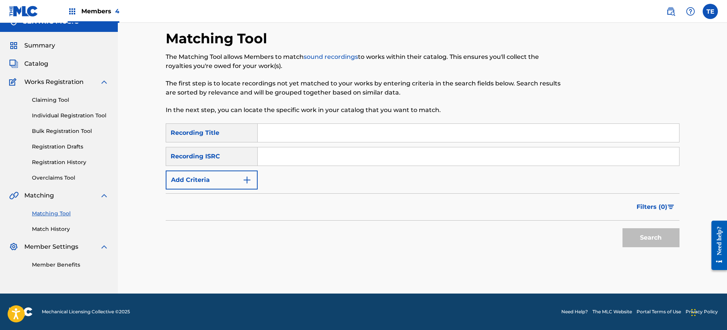
scroll to position [0, 0]
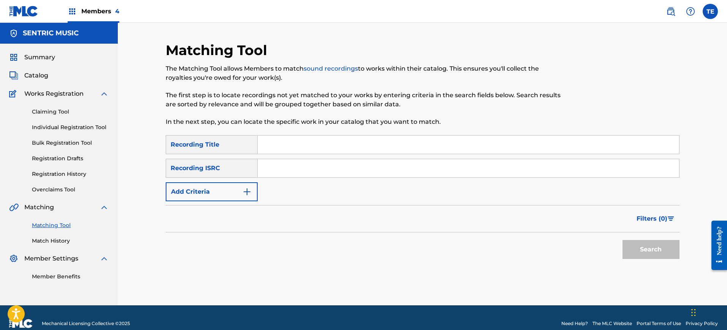
click at [282, 146] on input "Search Form" at bounding box center [469, 145] width 422 height 18
paste input "FALLIN BEHIND"
type input "FALLIN BEHIND"
click at [226, 192] on button "Add Criteria" at bounding box center [212, 192] width 92 height 19
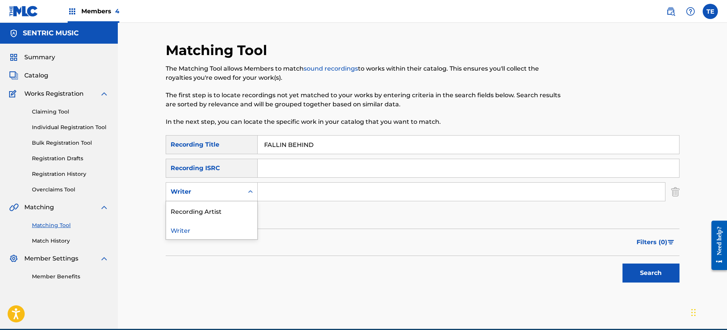
click at [223, 184] on div "Writer" at bounding box center [212, 192] width 92 height 19
click at [225, 217] on div "Recording Artist" at bounding box center [211, 211] width 91 height 19
click at [288, 201] on div "Search Form" at bounding box center [462, 192] width 408 height 19
click at [290, 189] on input "Search Form" at bounding box center [462, 192] width 408 height 18
type input "YUNG PINCH"
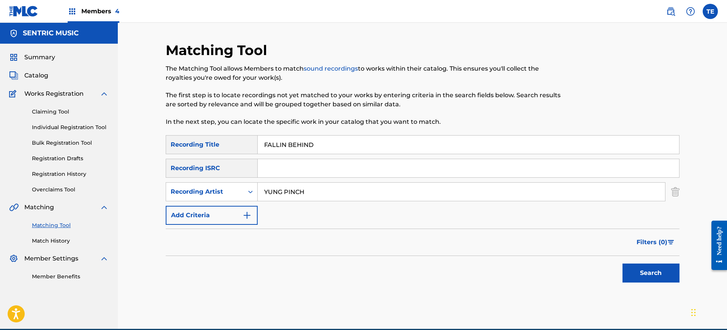
click at [646, 268] on button "Search" at bounding box center [651, 273] width 57 height 19
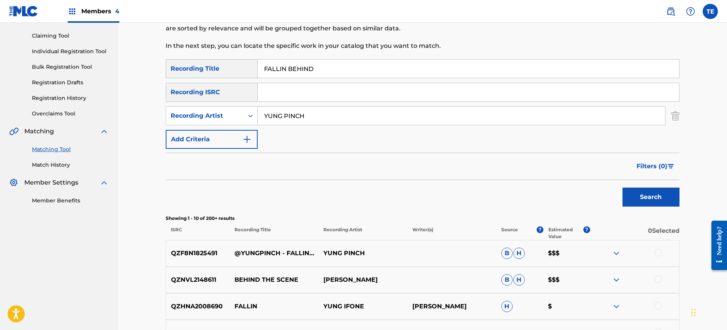
scroll to position [37, 0]
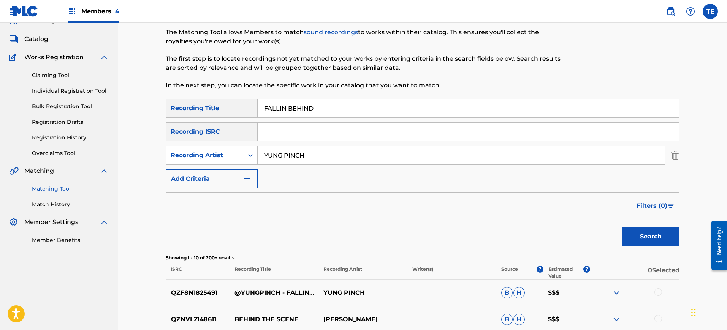
click at [285, 108] on input "FALLIN BEHIND" at bounding box center [469, 108] width 422 height 18
click at [623, 227] on button "Search" at bounding box center [651, 236] width 57 height 19
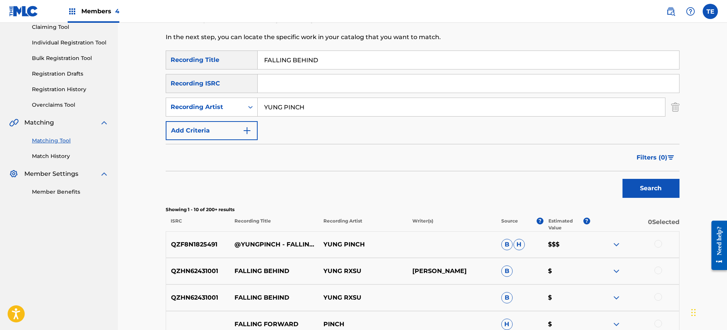
scroll to position [84, 0]
click at [663, 246] on div at bounding box center [634, 245] width 89 height 9
click at [652, 250] on div at bounding box center [634, 245] width 89 height 9
click at [670, 252] on div "QZF8N1825491 @YUNGPINCH - FALLING BEHIND (PROD. @THEREALCHINOO & @TAYDAPRODUCER…" at bounding box center [423, 245] width 514 height 27
click at [663, 249] on div at bounding box center [634, 245] width 89 height 9
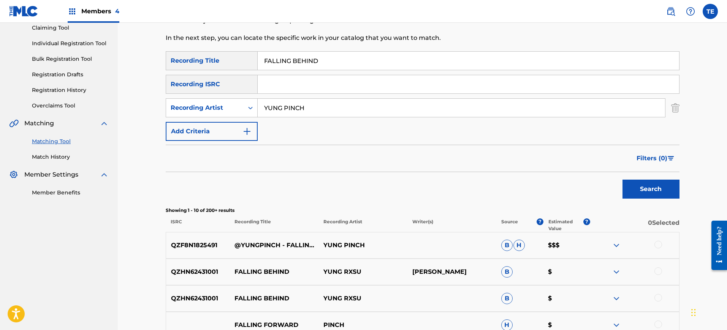
click at [654, 248] on div at bounding box center [634, 245] width 89 height 9
click at [662, 245] on div at bounding box center [634, 245] width 89 height 9
click at [660, 242] on div at bounding box center [659, 245] width 8 height 8
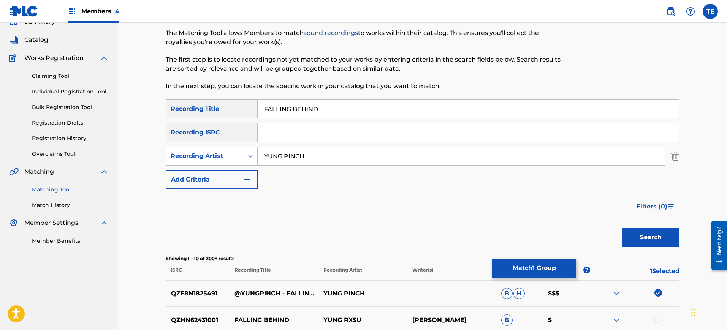
scroll to position [0, 0]
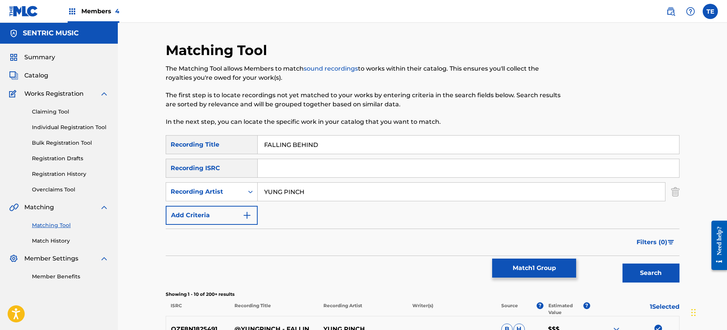
click at [288, 146] on input "FALLING BEHIND" at bounding box center [469, 145] width 422 height 18
type input "FALLIN BEHIND"
click at [623, 264] on button "Search" at bounding box center [651, 273] width 57 height 19
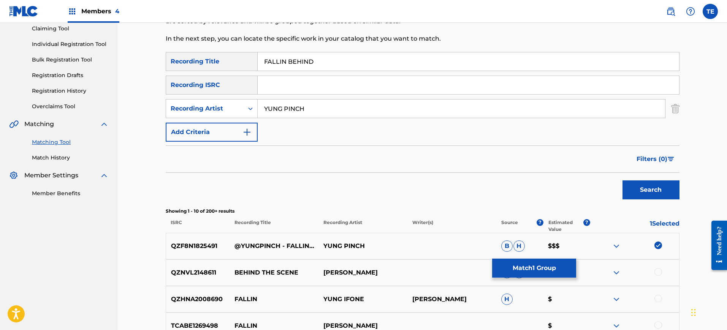
scroll to position [48, 0]
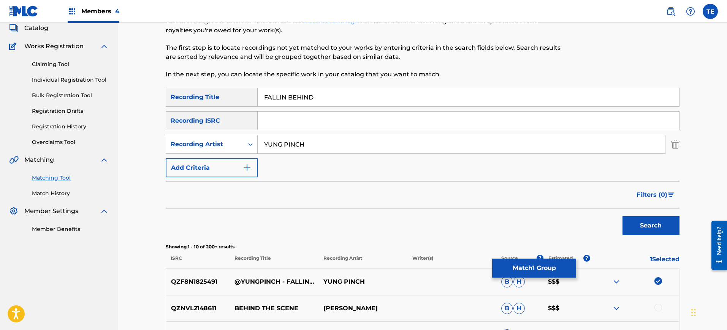
click at [536, 261] on button "Match 1 Group" at bounding box center [534, 268] width 84 height 19
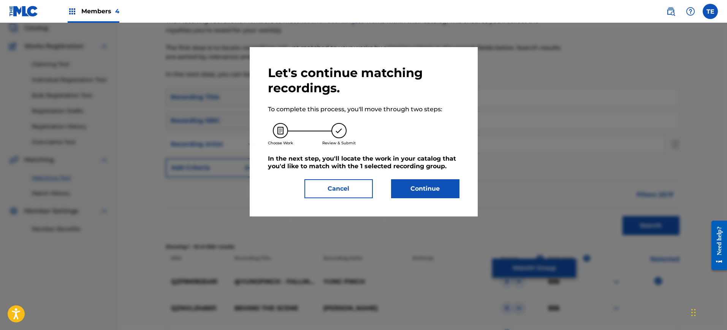
click at [419, 197] on button "Continue" at bounding box center [425, 188] width 68 height 19
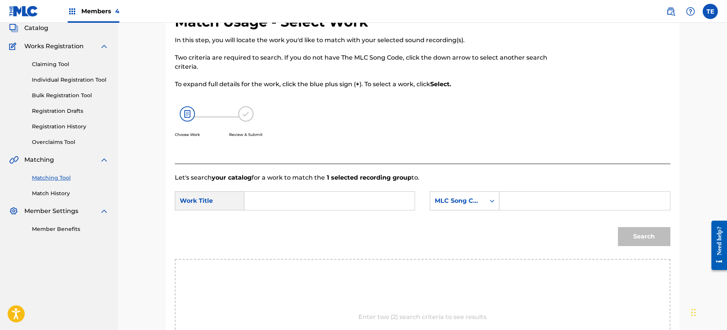
click at [315, 203] on input "Search Form" at bounding box center [329, 201] width 157 height 18
paste input "FALLIN BEHIND"
type input "FALLIN BEHIND"
drag, startPoint x: 570, startPoint y: 192, endPoint x: 566, endPoint y: 201, distance: 9.4
click at [570, 192] on input "Search Form" at bounding box center [584, 201] width 157 height 18
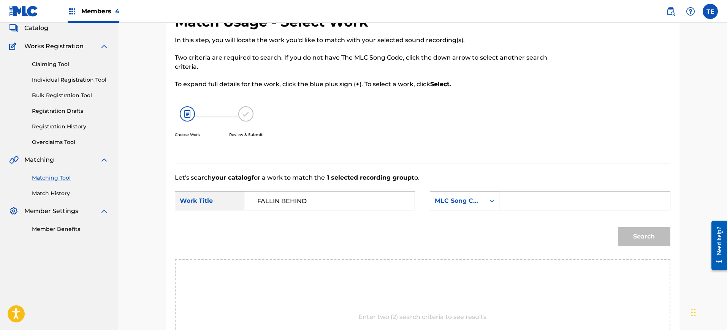
paste input "FE3P5O"
type input "FE3P5O"
click at [656, 234] on button "Search" at bounding box center [644, 236] width 52 height 19
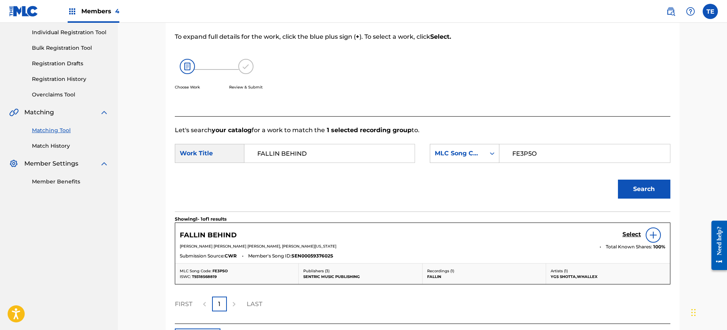
scroll to position [154, 0]
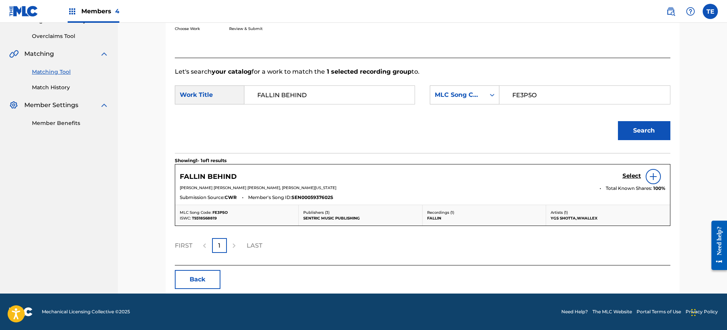
click at [629, 179] on h5 "Select" at bounding box center [632, 176] width 19 height 7
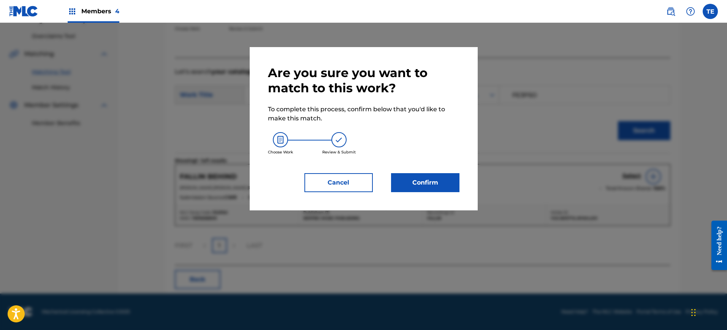
click at [414, 190] on button "Confirm" at bounding box center [425, 182] width 68 height 19
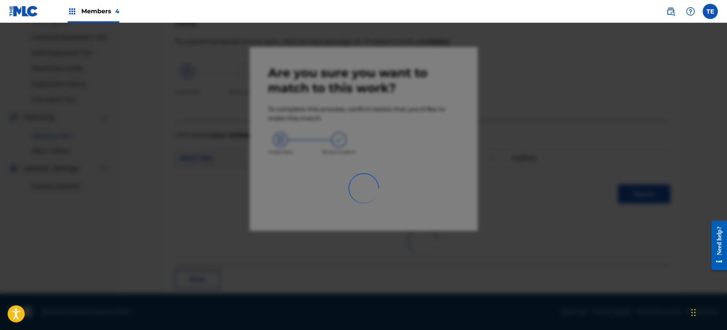
scroll to position [25, 0]
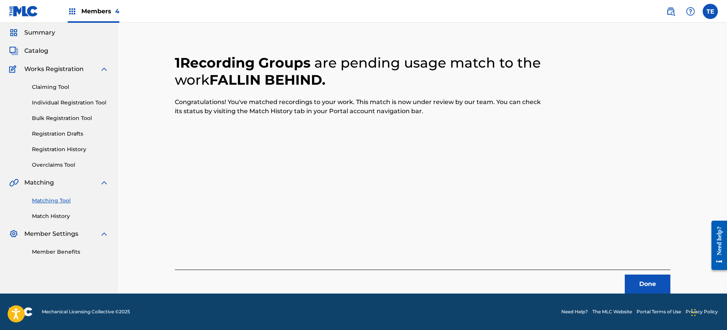
click at [660, 273] on div "Done" at bounding box center [423, 282] width 496 height 24
click at [652, 279] on button "Done" at bounding box center [648, 284] width 46 height 19
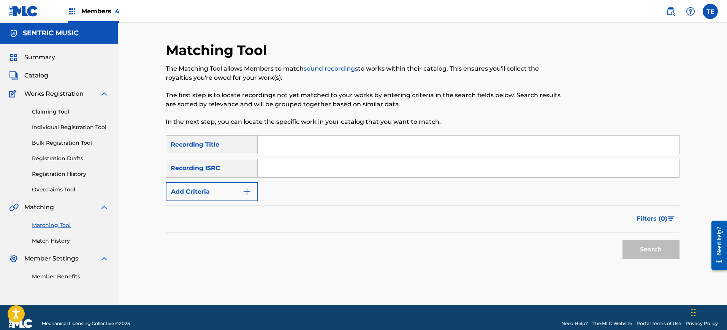
click at [57, 234] on div "Matching Tool Match History" at bounding box center [59, 228] width 100 height 33
click at [59, 240] on link "Match History" at bounding box center [70, 241] width 77 height 8
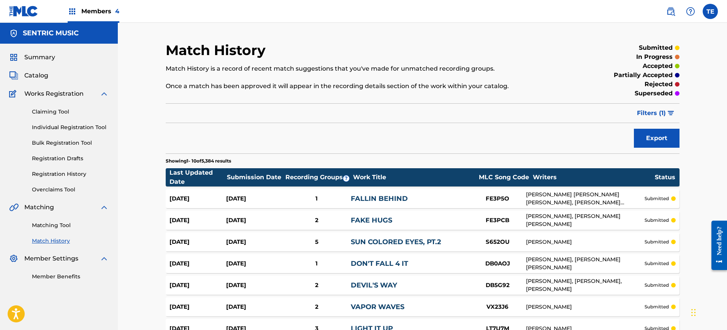
click at [378, 197] on link "FALLIN BEHIND" at bounding box center [379, 199] width 57 height 8
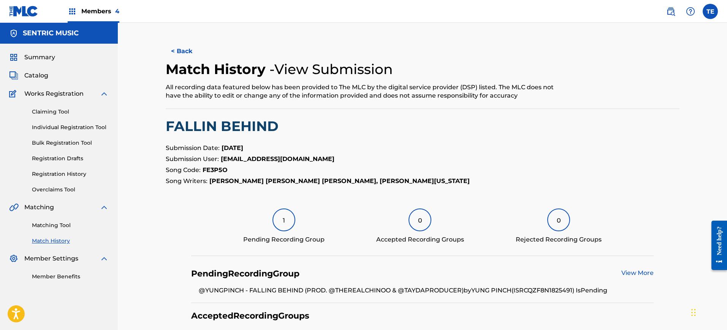
click at [281, 222] on div "1" at bounding box center [284, 220] width 23 height 23
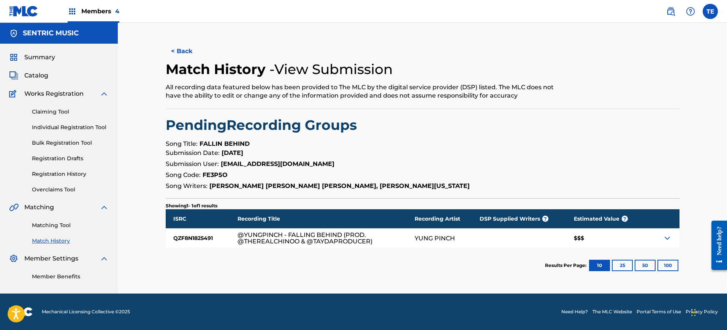
click at [58, 225] on link "Matching Tool" at bounding box center [70, 226] width 77 height 8
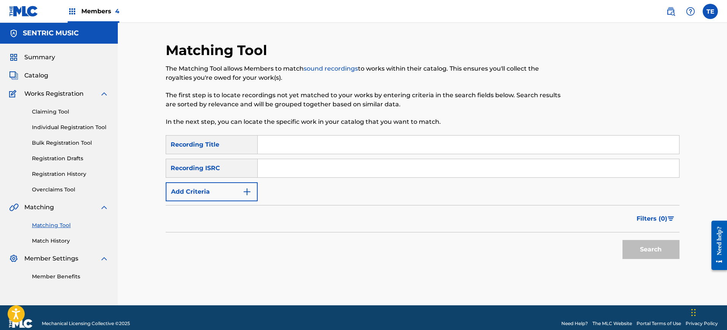
paste input "FEEL SO RIGHT"
type input "FEEL SO RIGHT"
click at [215, 181] on div "SearchWithCriteriad294f0ae-fb3e-464b-abf5-2ded0a7e1f6d Recording Title FEEL SO …" at bounding box center [423, 168] width 514 height 66
click at [219, 191] on button "Add Criteria" at bounding box center [212, 192] width 92 height 19
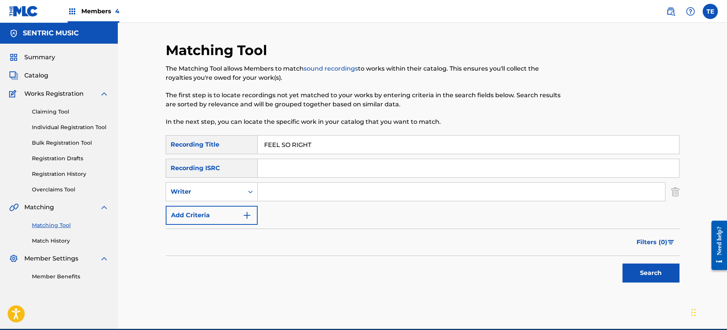
click at [219, 191] on div "Writer" at bounding box center [205, 191] width 68 height 9
click at [222, 216] on div "Recording Artist" at bounding box center [211, 211] width 91 height 19
click at [317, 189] on input "Search Form" at bounding box center [462, 192] width 408 height 18
type input "YUNG PINCH"
click at [636, 273] on button "Search" at bounding box center [651, 273] width 57 height 19
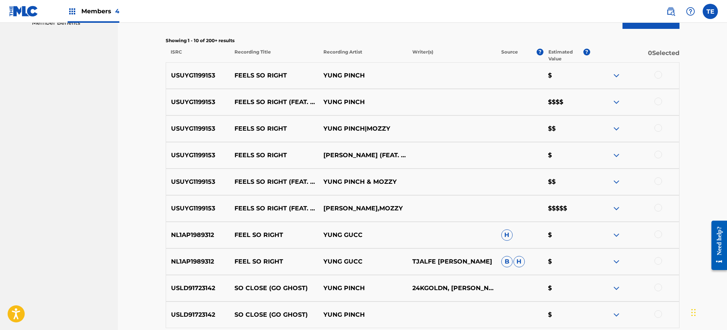
scroll to position [238, 0]
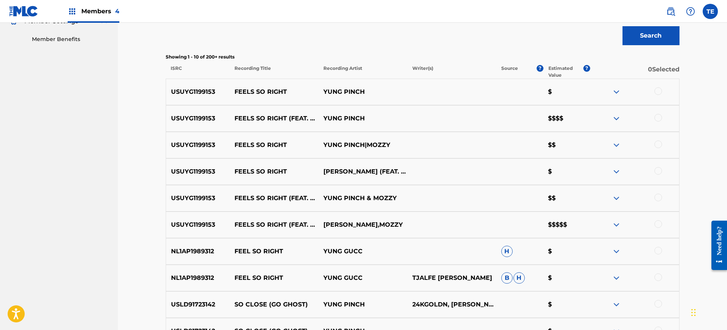
click at [667, 224] on div at bounding box center [634, 225] width 89 height 9
click at [664, 224] on div at bounding box center [634, 225] width 89 height 9
click at [659, 223] on div at bounding box center [659, 225] width 8 height 8
click at [662, 171] on div at bounding box center [659, 171] width 8 height 8
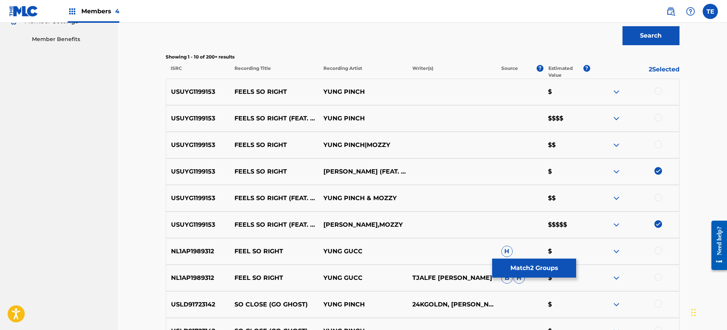
click at [660, 93] on div at bounding box center [659, 91] width 8 height 8
click at [659, 119] on div at bounding box center [659, 118] width 8 height 8
drag, startPoint x: 655, startPoint y: 144, endPoint x: 660, endPoint y: 143, distance: 5.4
click at [655, 144] on div at bounding box center [659, 145] width 8 height 8
click at [662, 143] on div at bounding box center [634, 145] width 89 height 9
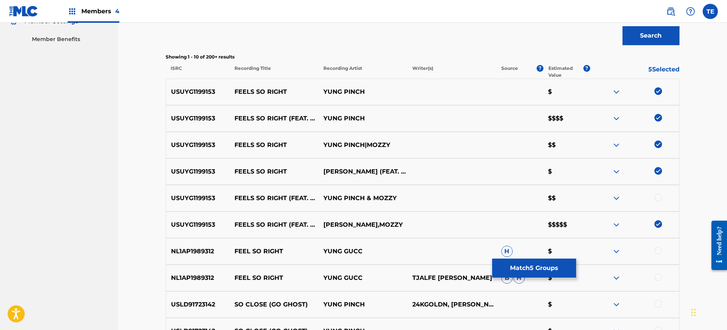
click at [658, 146] on img at bounding box center [659, 145] width 8 height 8
click at [657, 141] on div at bounding box center [659, 145] width 8 height 8
click at [661, 196] on div at bounding box center [659, 198] width 8 height 8
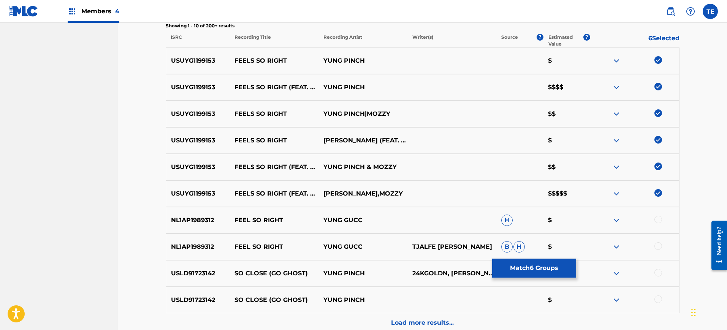
scroll to position [285, 0]
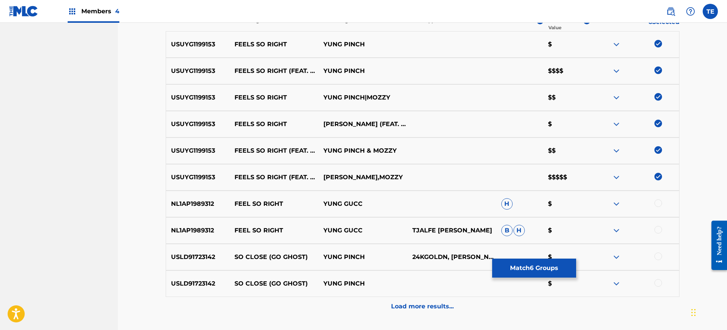
click at [549, 266] on button "Match 6 Groups" at bounding box center [534, 268] width 84 height 19
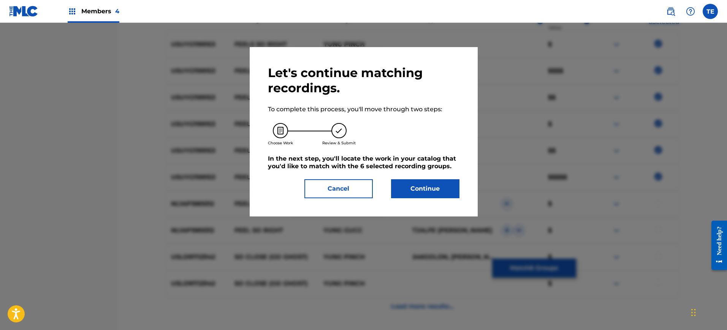
click at [419, 186] on button "Continue" at bounding box center [425, 188] width 68 height 19
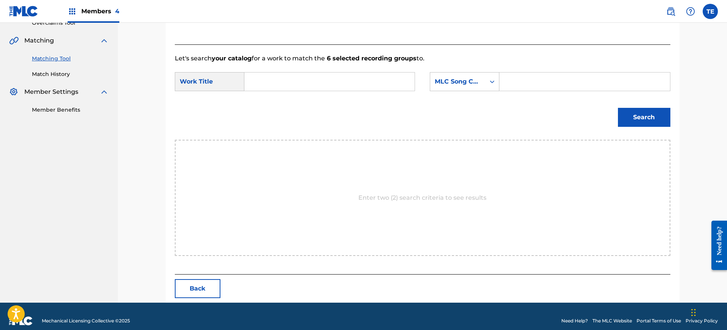
scroll to position [176, 0]
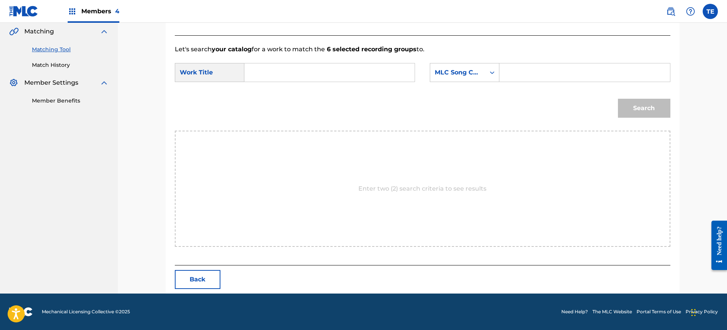
click at [361, 75] on input "Search Form" at bounding box center [329, 72] width 157 height 18
paste input "FEEL SO RIGHT"
type input "FEEL SO RIGHT"
click at [543, 68] on input "Search Form" at bounding box center [584, 72] width 157 height 18
paste input "FE64H9"
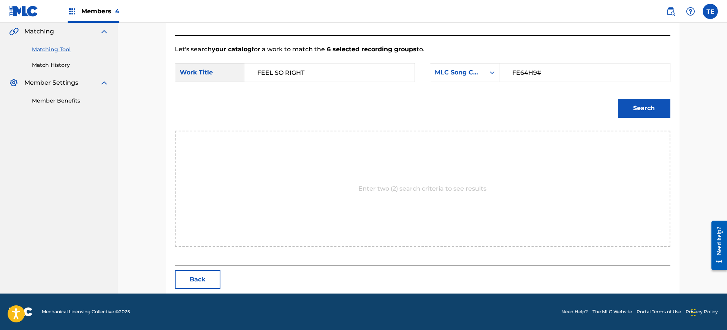
click at [618, 99] on button "Search" at bounding box center [644, 108] width 52 height 19
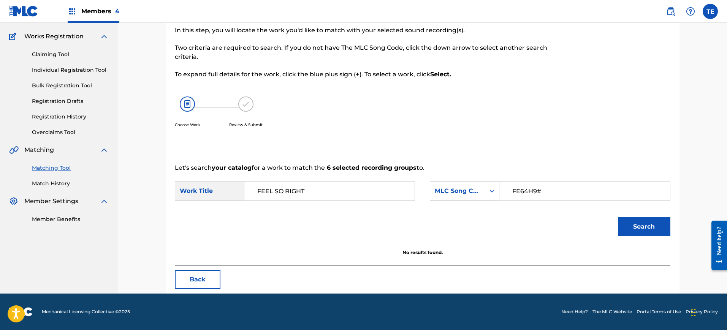
scroll to position [57, 0]
type input "FE64H9"
click at [618, 217] on button "Search" at bounding box center [644, 226] width 52 height 19
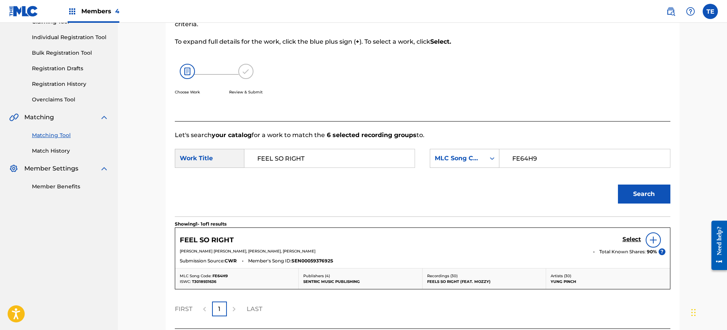
scroll to position [154, 0]
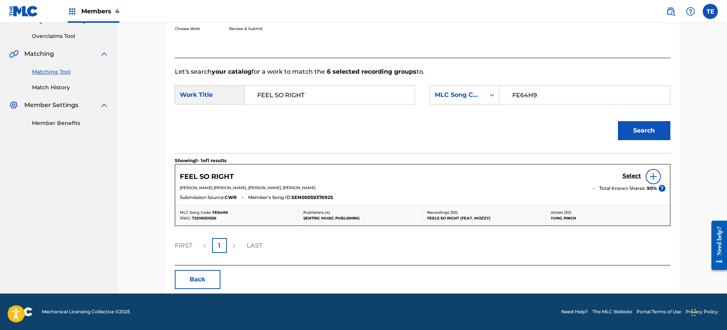
click at [633, 167] on div "FEEL SO RIGHT Select [PERSON_NAME] [PERSON_NAME], [PERSON_NAME], [PERSON_NAME] …" at bounding box center [422, 185] width 495 height 40
click at [632, 173] on h5 "Select" at bounding box center [632, 176] width 19 height 7
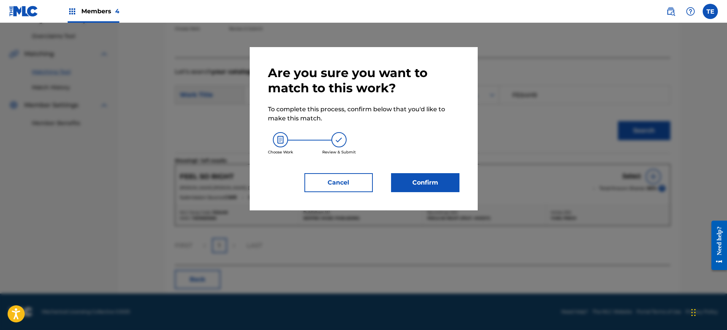
click at [448, 187] on button "Confirm" at bounding box center [425, 182] width 68 height 19
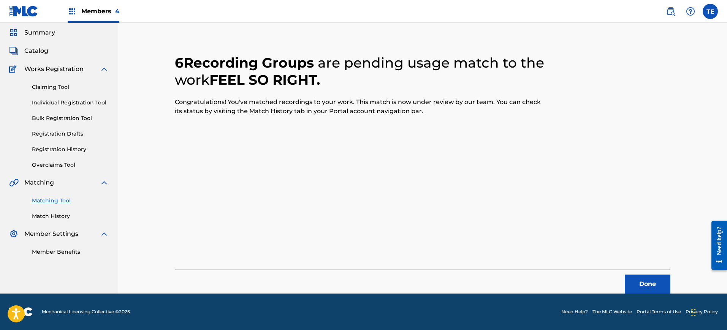
scroll to position [25, 0]
click at [650, 276] on button "Done" at bounding box center [648, 284] width 46 height 19
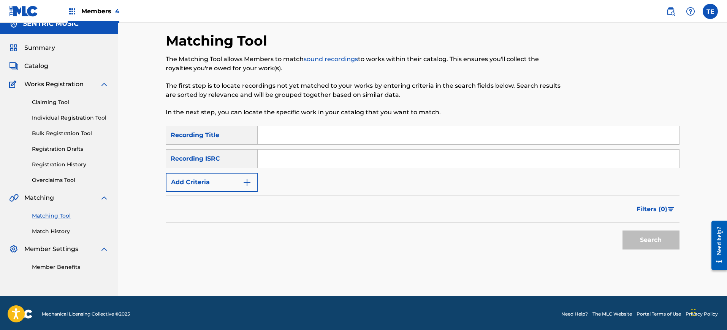
scroll to position [12, 0]
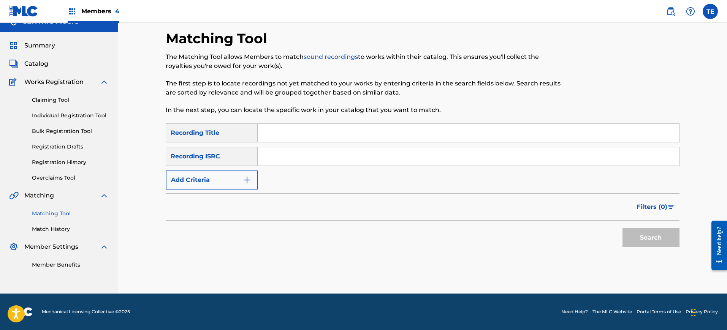
paste input "GET CRAZY"
type input "GET CRAZY"
click at [196, 178] on button "Add Criteria" at bounding box center [212, 180] width 92 height 19
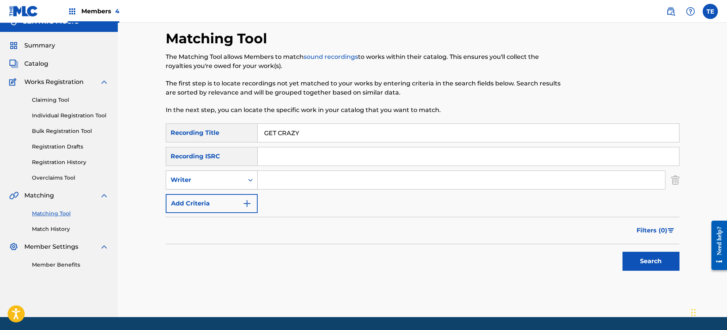
click at [209, 184] on div "Writer" at bounding box center [205, 180] width 78 height 14
click at [225, 201] on div "Recording Artist" at bounding box center [211, 199] width 91 height 19
drag, startPoint x: 255, startPoint y: 192, endPoint x: 279, endPoint y: 179, distance: 27.0
click at [278, 179] on input "Search Form" at bounding box center [462, 180] width 408 height 18
type input "YUNG PINCH"
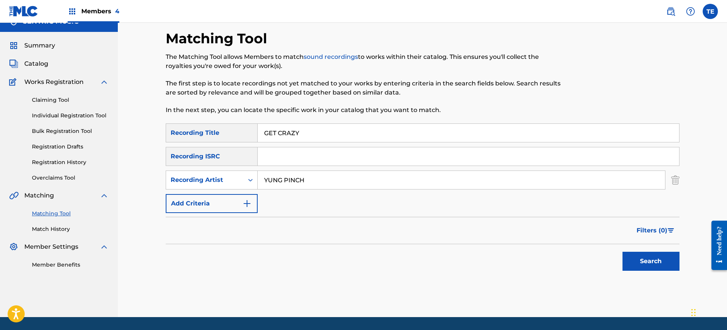
click at [633, 260] on button "Search" at bounding box center [651, 261] width 57 height 19
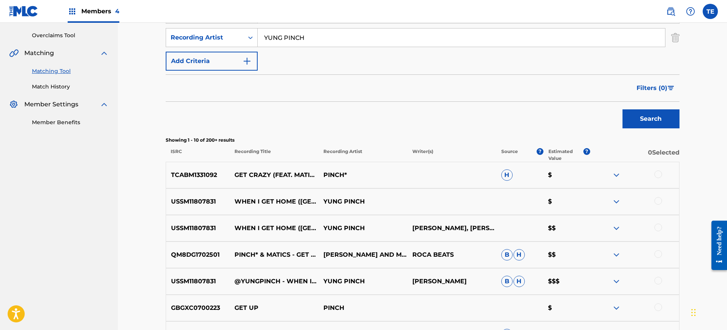
scroll to position [202, 0]
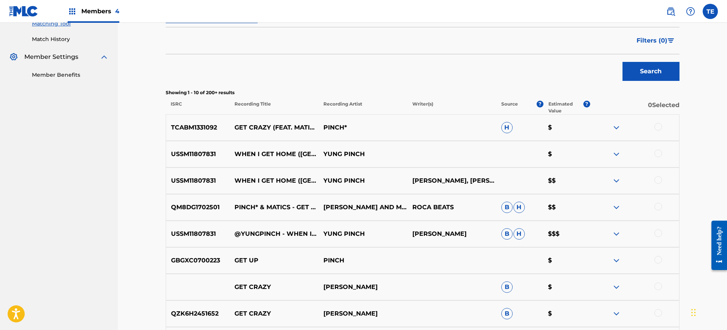
click at [659, 208] on div at bounding box center [659, 207] width 8 height 8
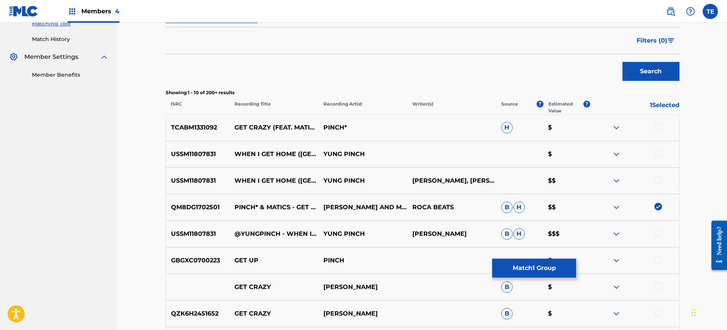
click at [661, 124] on div at bounding box center [659, 127] width 8 height 8
click at [505, 259] on button "Match 2 Groups" at bounding box center [534, 268] width 84 height 19
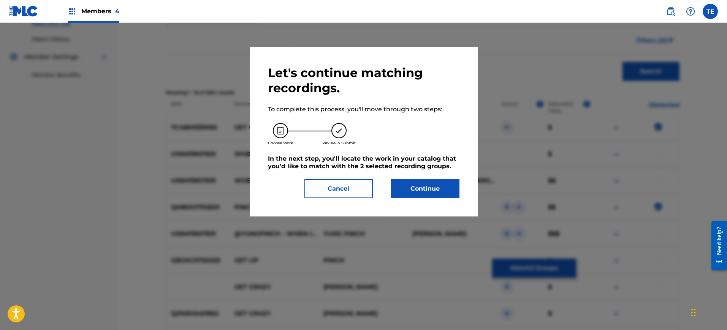
click at [432, 195] on button "Continue" at bounding box center [425, 188] width 68 height 19
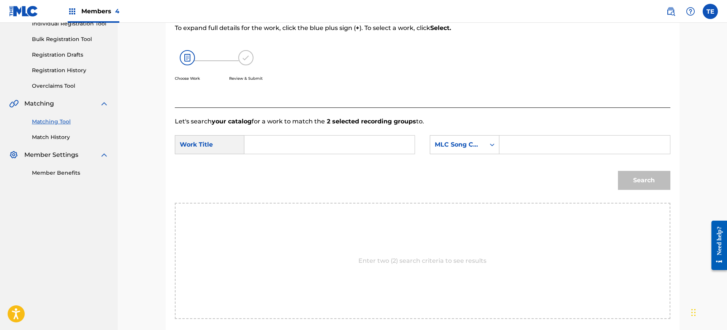
scroll to position [33, 0]
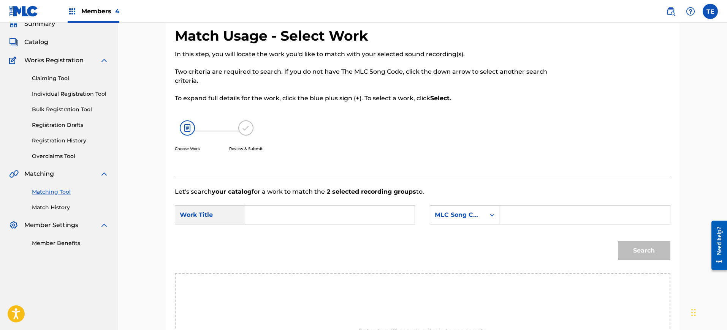
click at [324, 210] on input "Search Form" at bounding box center [329, 215] width 157 height 18
paste input "GET CRAZY"
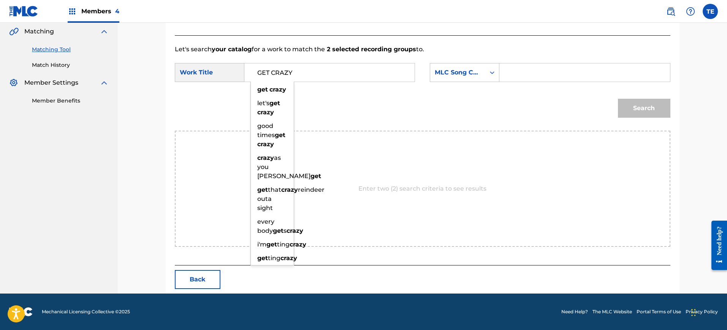
type input "GET CRAZY"
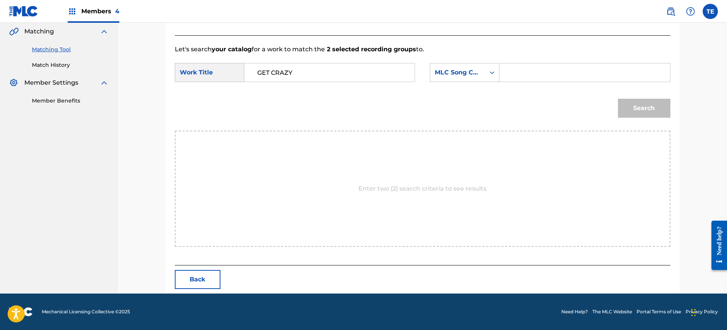
click at [545, 93] on div "Search" at bounding box center [423, 111] width 496 height 40
drag, startPoint x: 539, startPoint y: 79, endPoint x: 538, endPoint y: 74, distance: 5.4
click at [539, 79] on input "Search Form" at bounding box center [584, 72] width 157 height 18
paste input "GA2XAD"
type input "GA2XAD"
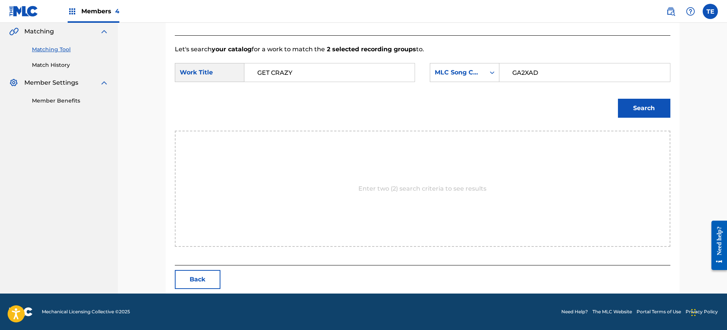
click at [639, 98] on div "Search" at bounding box center [642, 106] width 56 height 30
click at [638, 109] on button "Search" at bounding box center [644, 108] width 52 height 19
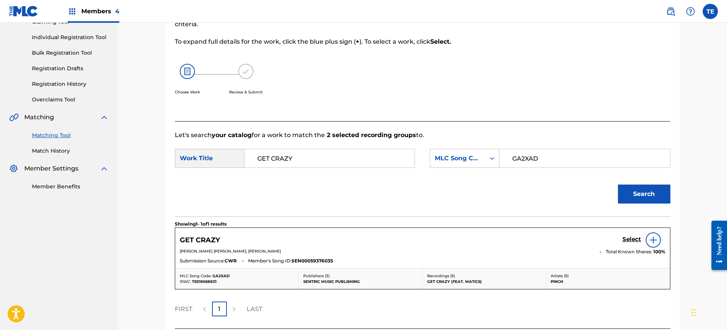
scroll to position [154, 0]
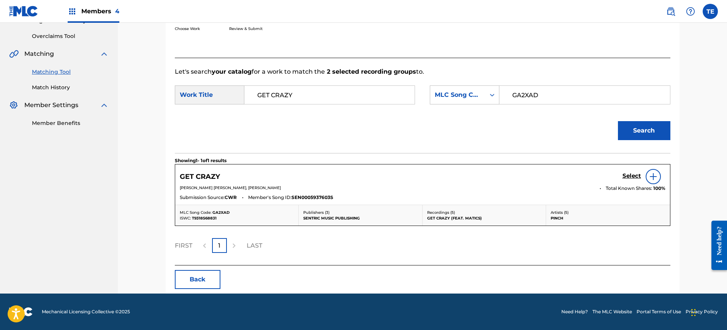
click at [635, 175] on h5 "Select" at bounding box center [632, 176] width 19 height 7
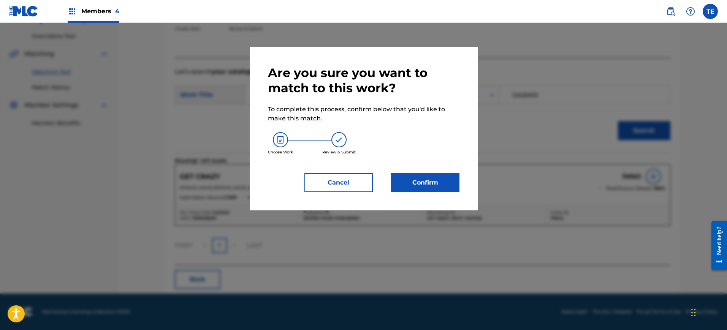
click at [444, 185] on button "Confirm" at bounding box center [425, 182] width 68 height 19
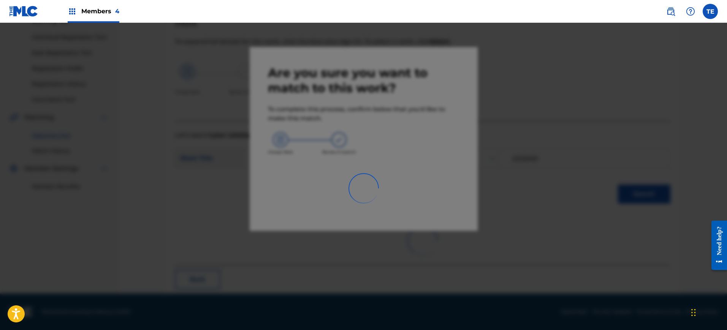
scroll to position [25, 0]
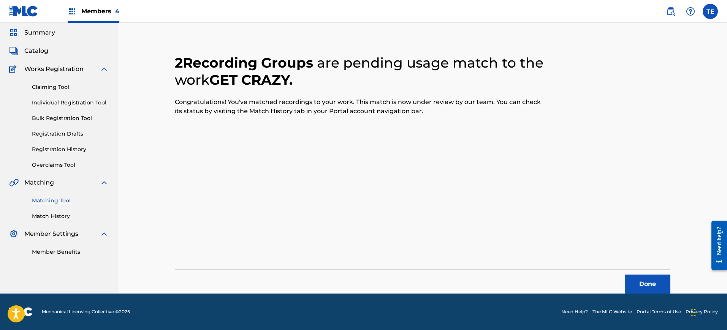
click at [630, 279] on button "Done" at bounding box center [648, 284] width 46 height 19
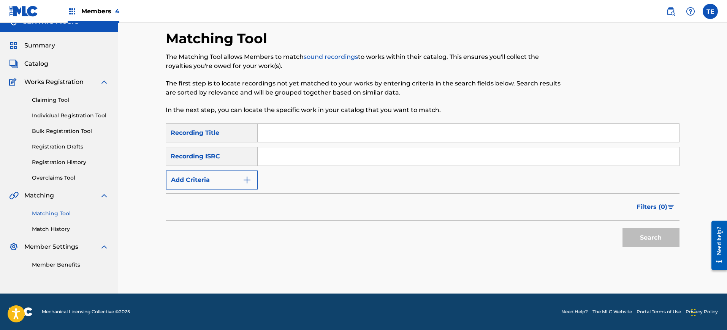
scroll to position [0, 0]
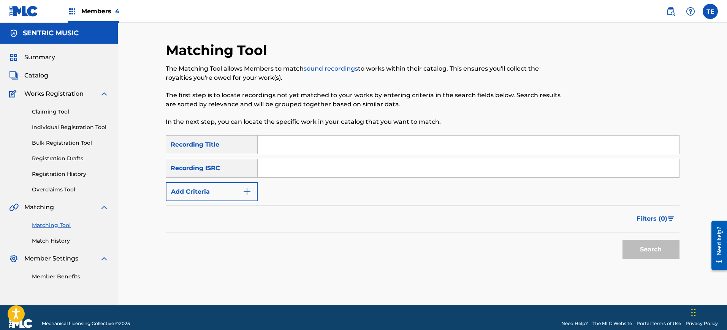
click at [299, 147] on input "Search Form" at bounding box center [469, 145] width 422 height 18
paste input "GIFT AND A CURSE"
type input "GIFT AND A CURSE"
click at [194, 169] on div "Recording ISRC" at bounding box center [212, 168] width 92 height 19
click at [205, 182] on div "SearchWithCriteriad294f0ae-fb3e-464b-abf5-2ded0a7e1f6d Recording Title GIFT AND…" at bounding box center [423, 168] width 514 height 66
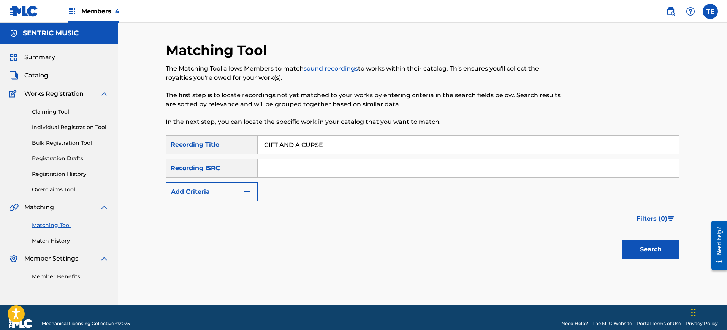
click at [231, 193] on button "Add Criteria" at bounding box center [212, 192] width 92 height 19
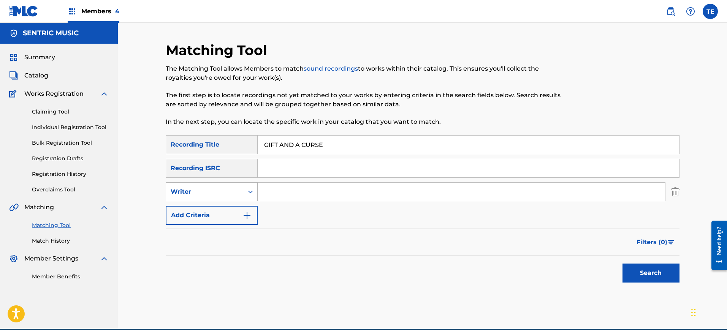
click at [236, 195] on div "Writer" at bounding box center [205, 191] width 68 height 9
click at [224, 213] on div "Recording Artist" at bounding box center [211, 211] width 91 height 19
click at [309, 195] on input "Search Form" at bounding box center [462, 192] width 408 height 18
type input "YUNG PINCH"
click at [623, 264] on button "Search" at bounding box center [651, 273] width 57 height 19
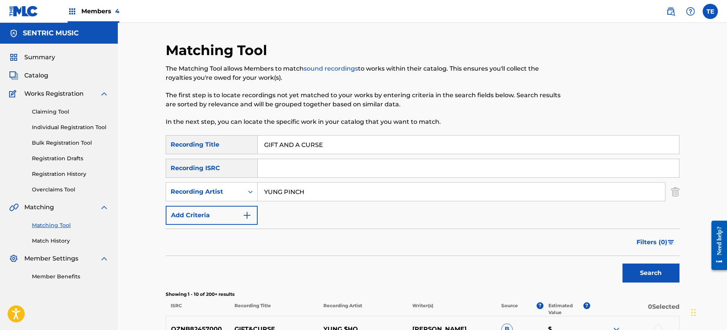
click at [295, 147] on input "GIFT AND A CURSE" at bounding box center [469, 145] width 422 height 18
paste input "O GHOST"
type input "GO GHOST"
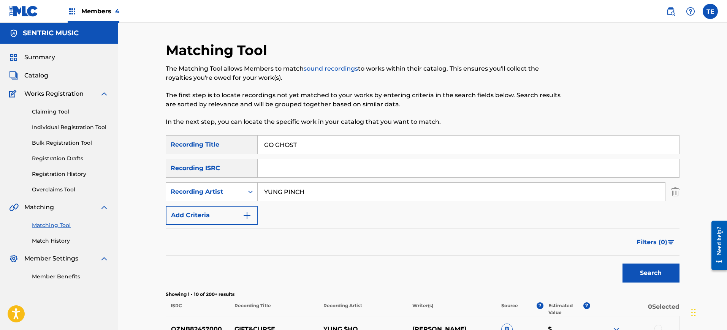
click at [623, 264] on button "Search" at bounding box center [651, 273] width 57 height 19
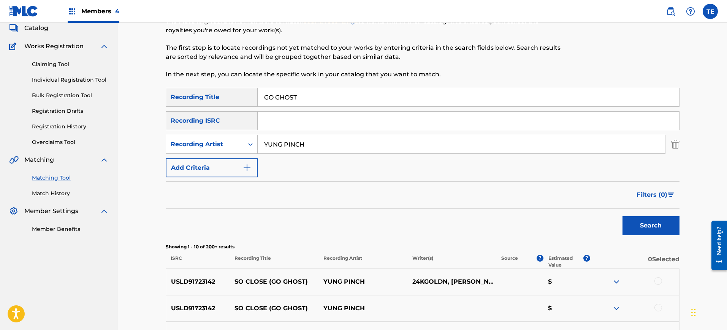
scroll to position [190, 0]
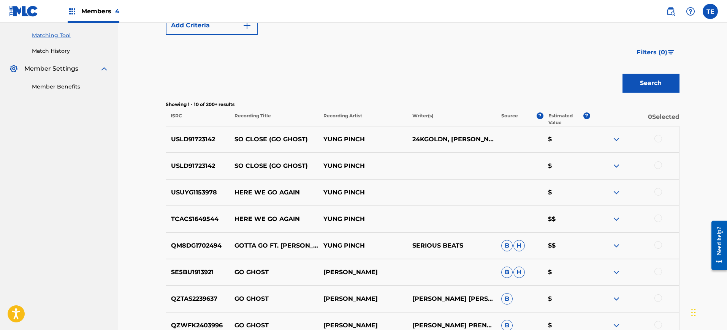
click at [655, 138] on div at bounding box center [659, 139] width 8 height 8
click at [659, 165] on div at bounding box center [659, 166] width 8 height 8
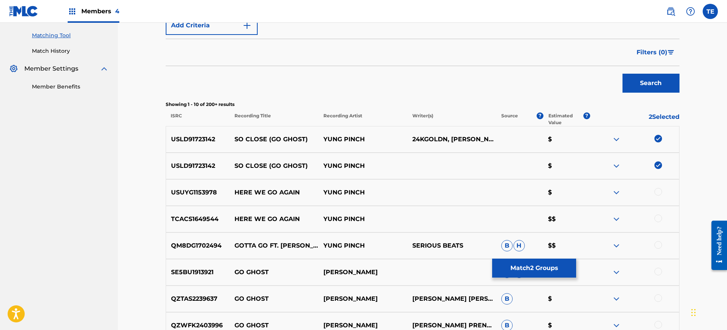
click at [509, 263] on button "Match 2 Groups" at bounding box center [534, 268] width 84 height 19
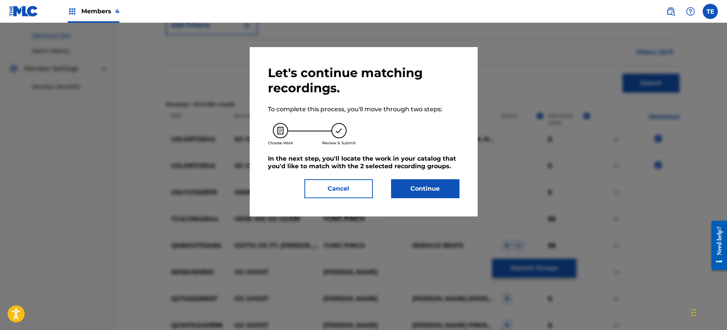
click at [410, 191] on button "Continue" at bounding box center [425, 188] width 68 height 19
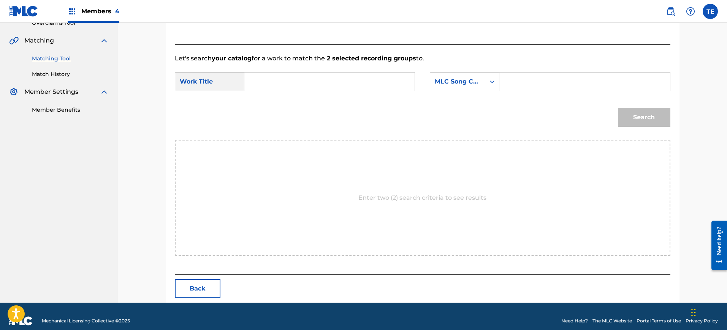
scroll to position [176, 0]
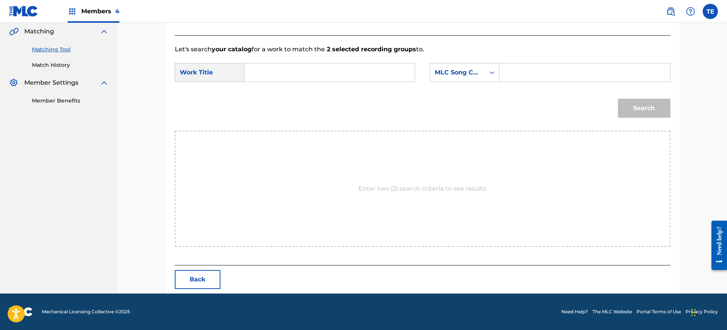
drag, startPoint x: 315, startPoint y: 85, endPoint x: 310, endPoint y: 69, distance: 16.7
paste input "GO GHOST"
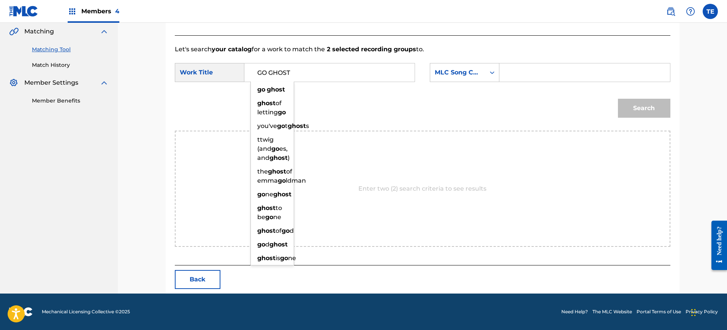
type input "GO GHOST"
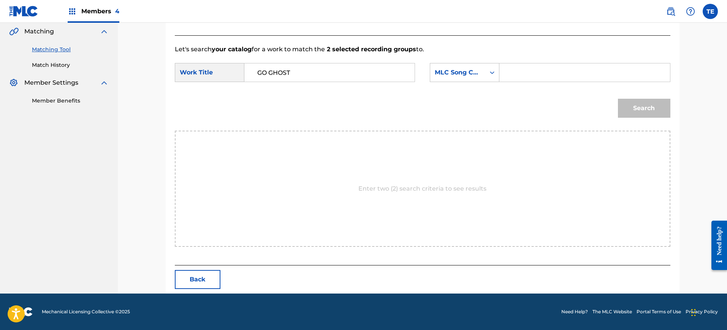
click at [522, 79] on input "Search Form" at bounding box center [584, 72] width 157 height 18
paste input "GA2W99"
type input "GA2W99"
click at [618, 99] on button "Search" at bounding box center [644, 108] width 52 height 19
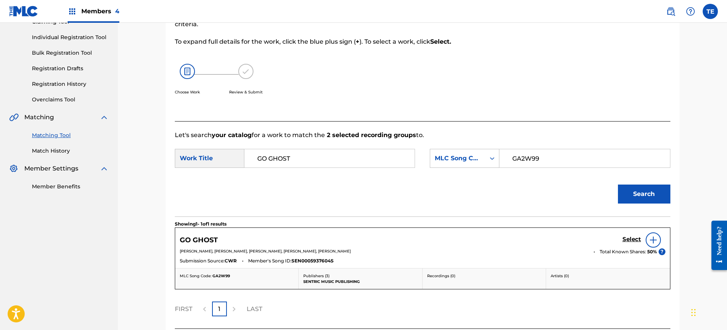
scroll to position [154, 0]
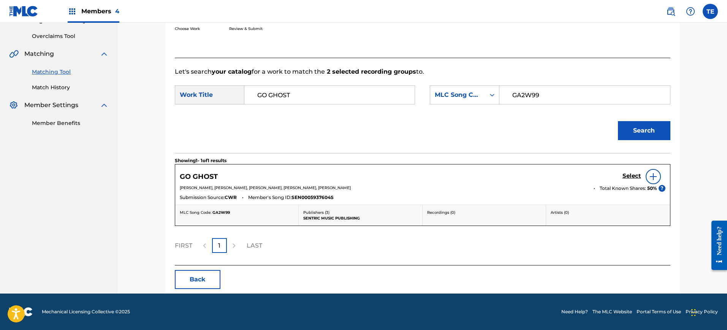
click at [627, 173] on h5 "Select" at bounding box center [632, 176] width 19 height 7
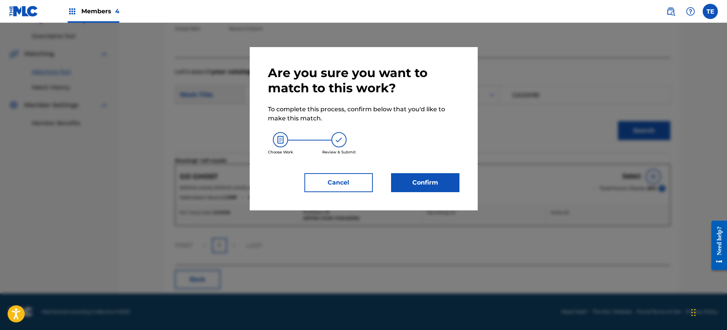
click at [435, 173] on button "Confirm" at bounding box center [425, 182] width 68 height 19
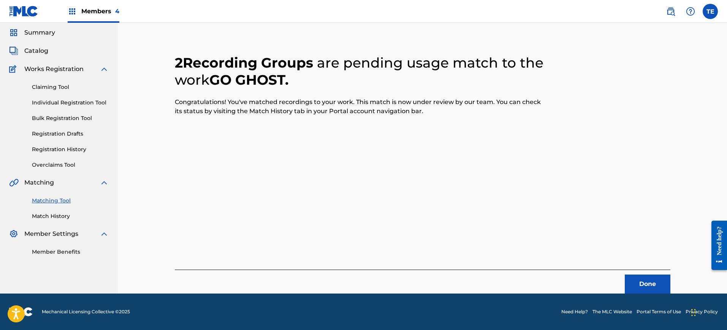
scroll to position [25, 0]
click at [657, 280] on button "Done" at bounding box center [648, 284] width 46 height 19
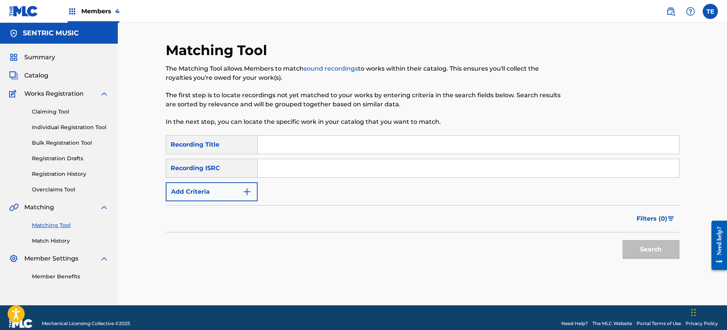
click at [293, 144] on input "Search Form" at bounding box center [469, 145] width 422 height 18
paste input "HOW WE FEEL"
type input "HOW WE FEEL"
click at [193, 192] on button "Add Criteria" at bounding box center [212, 192] width 92 height 19
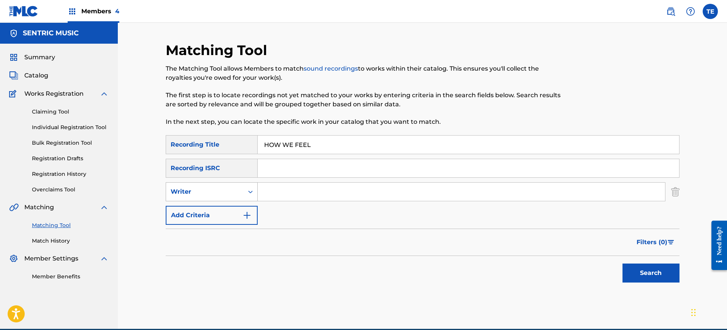
click at [229, 187] on div "Writer" at bounding box center [205, 192] width 78 height 14
click at [227, 215] on div "Recording Artist" at bounding box center [211, 211] width 91 height 19
click at [355, 181] on div "SearchWithCriteriad294f0ae-fb3e-464b-abf5-2ded0a7e1f6d Recording Title HOW WE F…" at bounding box center [423, 180] width 514 height 90
click at [349, 194] on input "Search Form" at bounding box center [462, 192] width 408 height 18
type input "YUNG PINCH"
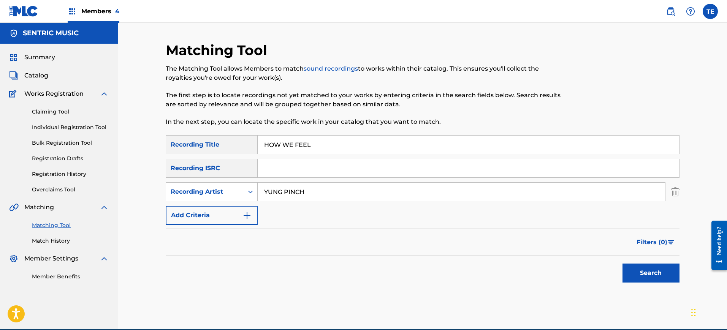
click at [639, 271] on button "Search" at bounding box center [651, 273] width 57 height 19
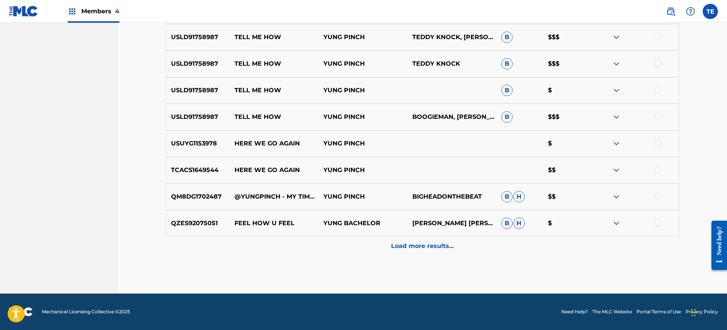
scroll to position [60, 0]
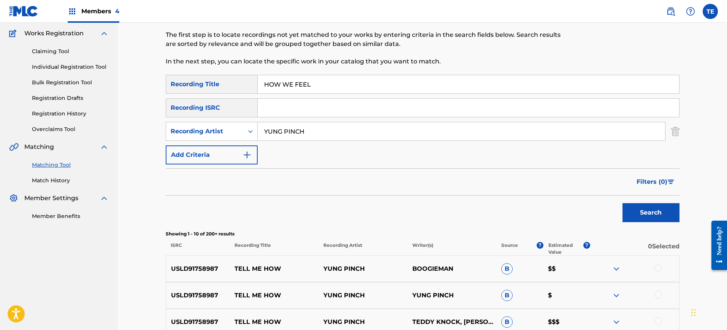
click at [369, 95] on div "SearchWithCriteriad294f0ae-fb3e-464b-abf5-2ded0a7e1f6d Recording Title HOW WE F…" at bounding box center [423, 120] width 514 height 90
click at [376, 83] on input "HOW WE FEEL" at bounding box center [469, 84] width 422 height 18
paste input "I CARE"
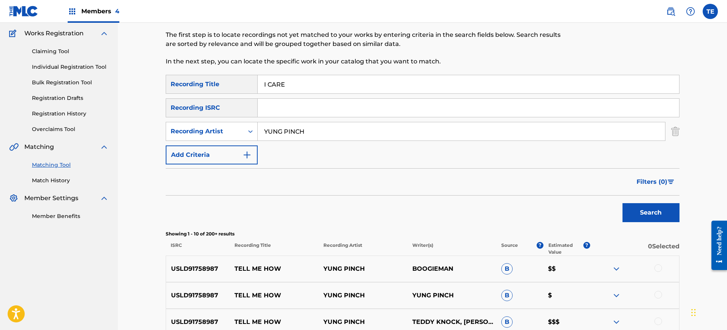
type input "I CARE"
click at [623, 203] on button "Search" at bounding box center [651, 212] width 57 height 19
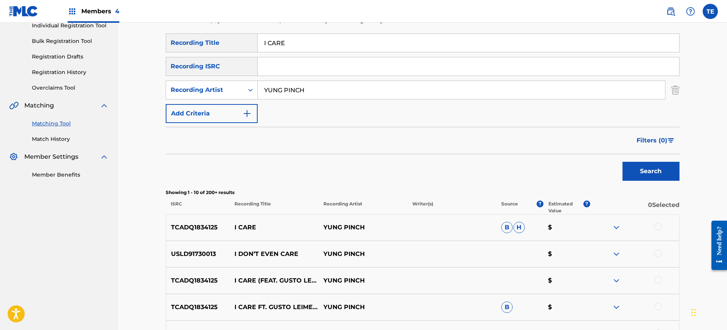
scroll to position [156, 0]
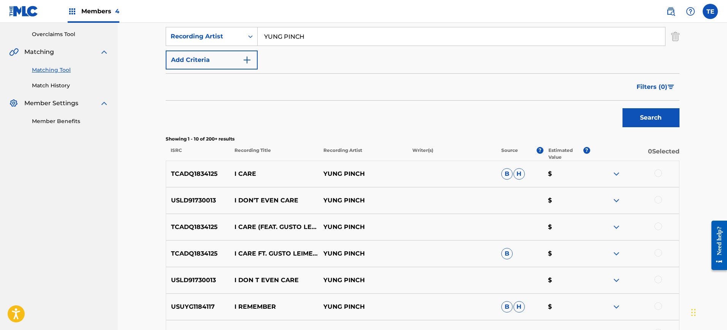
click at [659, 173] on div at bounding box center [659, 174] width 8 height 8
click at [549, 271] on button "Match 1 Group" at bounding box center [534, 268] width 84 height 19
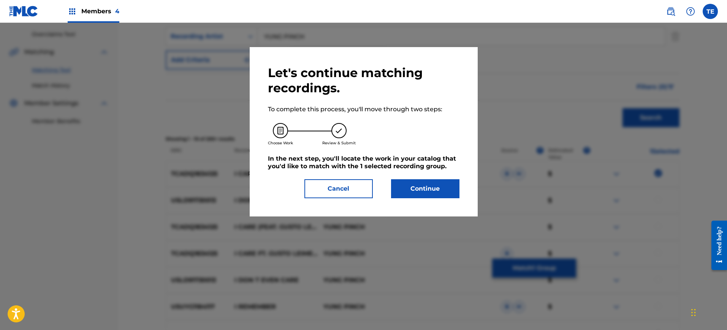
click at [409, 192] on button "Continue" at bounding box center [425, 188] width 68 height 19
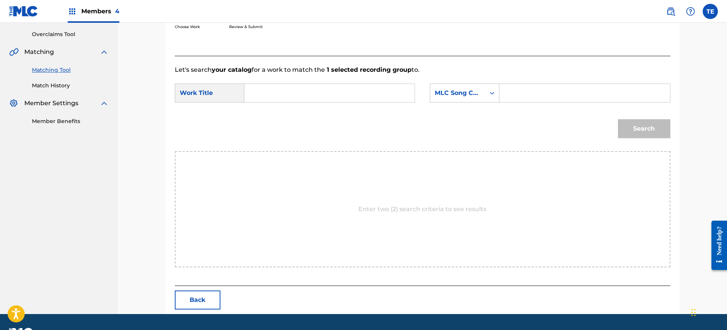
click at [243, 92] on div "Work Title" at bounding box center [210, 93] width 70 height 19
paste input "I CARE"
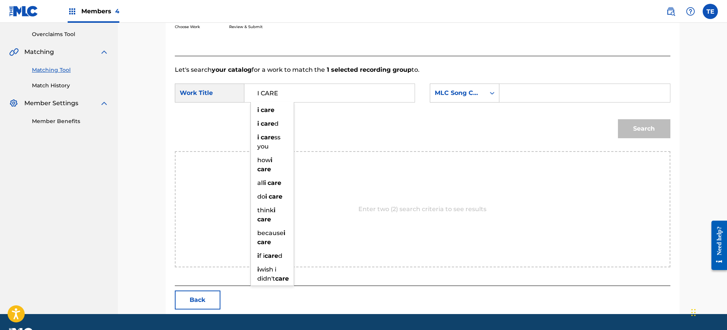
type input "I CARE"
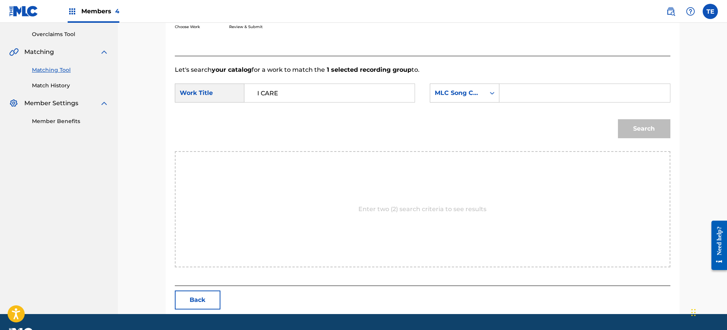
paste input "IC34HZ"
type input "IC34HZ"
click at [618, 119] on button "Search" at bounding box center [644, 128] width 52 height 19
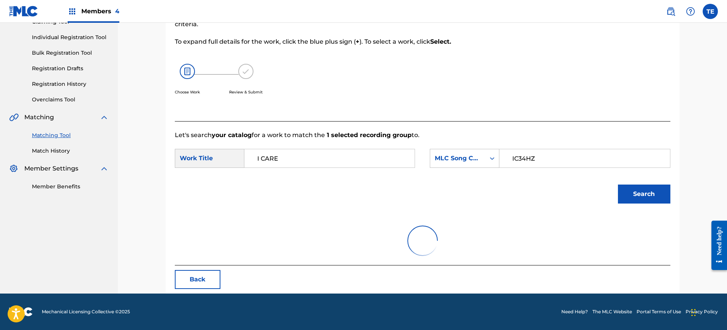
scroll to position [154, 0]
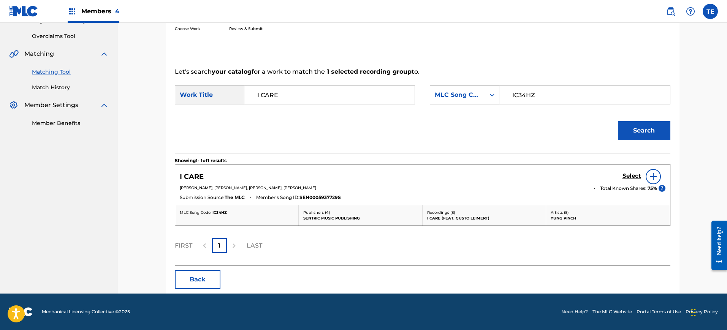
click at [627, 176] on h5 "Select" at bounding box center [632, 176] width 19 height 7
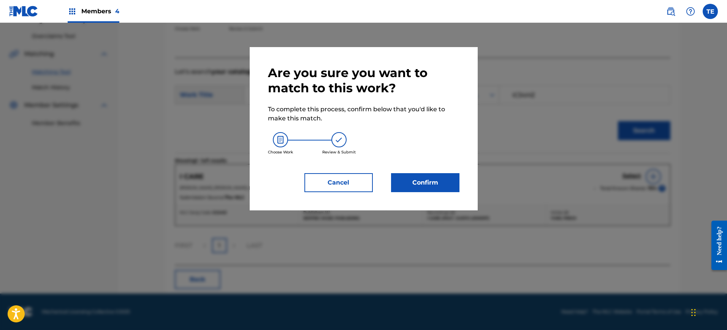
click at [455, 184] on button "Confirm" at bounding box center [425, 182] width 68 height 19
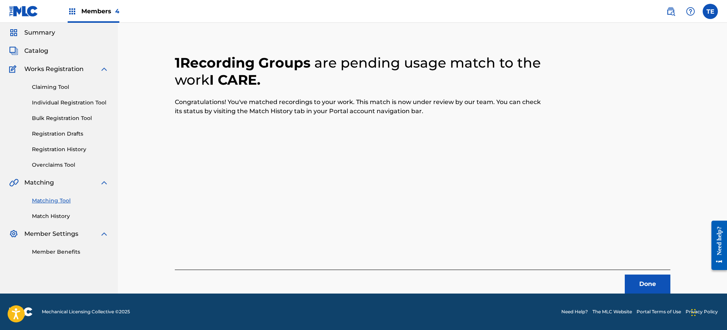
scroll to position [25, 0]
click at [621, 272] on div "Done" at bounding box center [423, 282] width 496 height 24
click at [641, 280] on button "Done" at bounding box center [648, 284] width 46 height 19
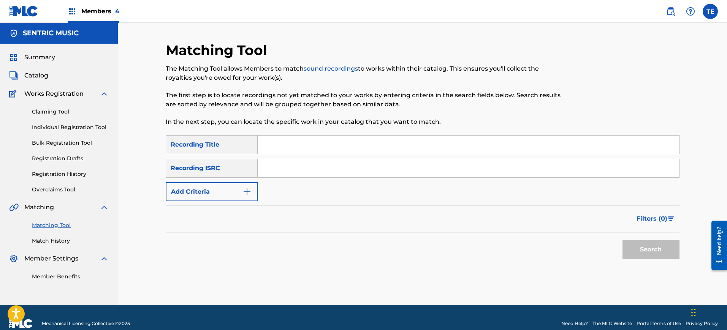
scroll to position [12, 0]
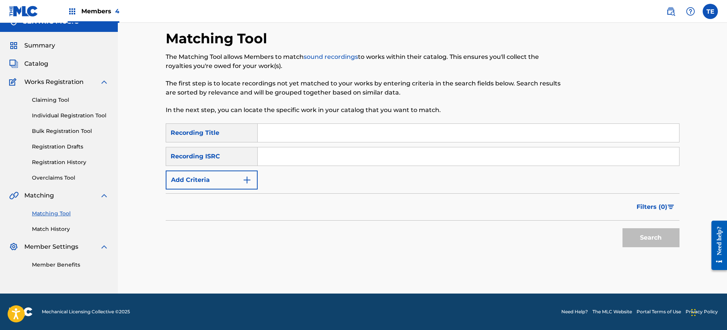
click at [376, 134] on input "Search Form" at bounding box center [469, 133] width 422 height 18
paste input "I.C.U."
type input "I.C.U."
click at [227, 182] on button "Add Criteria" at bounding box center [212, 180] width 92 height 19
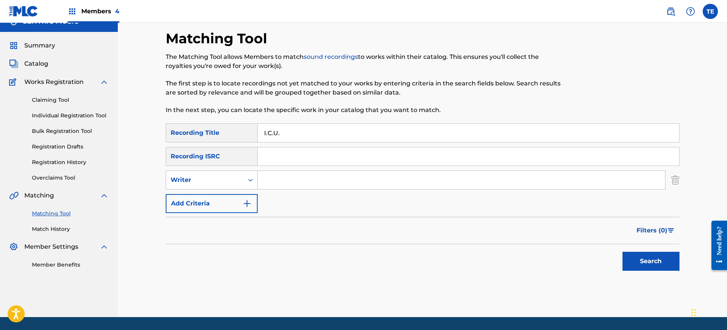
click at [224, 185] on div "Writer" at bounding box center [205, 180] width 78 height 14
click at [229, 204] on div "Recording Artist" at bounding box center [211, 199] width 91 height 19
click at [284, 185] on input "Search Form" at bounding box center [462, 180] width 408 height 18
type input "YUNG PINCH"
click at [623, 252] on button "Search" at bounding box center [651, 261] width 57 height 19
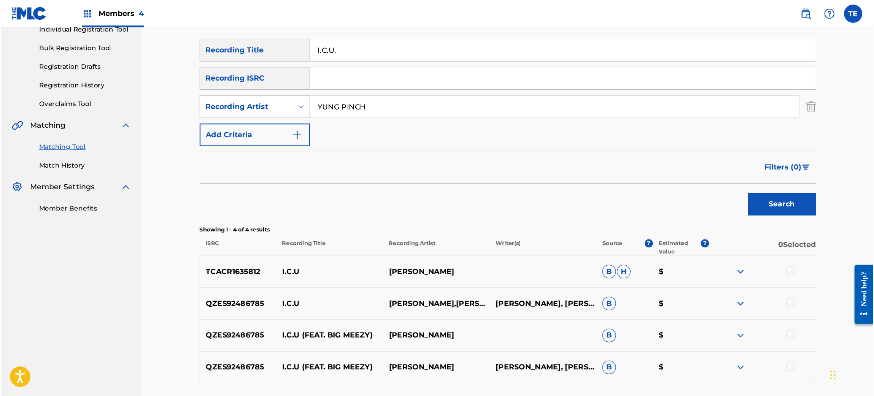
scroll to position [0, 0]
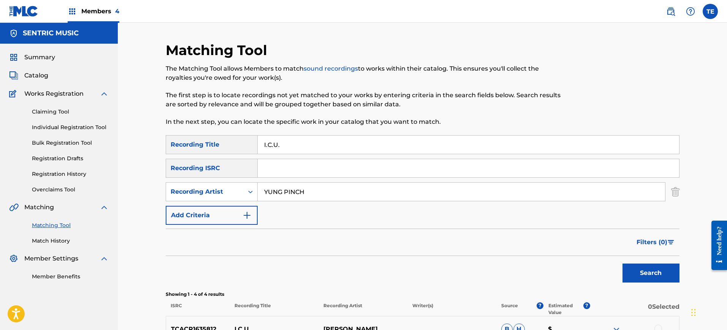
click at [282, 166] on input "Search Form" at bounding box center [469, 168] width 422 height 18
click at [675, 187] on img "Search Form" at bounding box center [675, 192] width 8 height 19
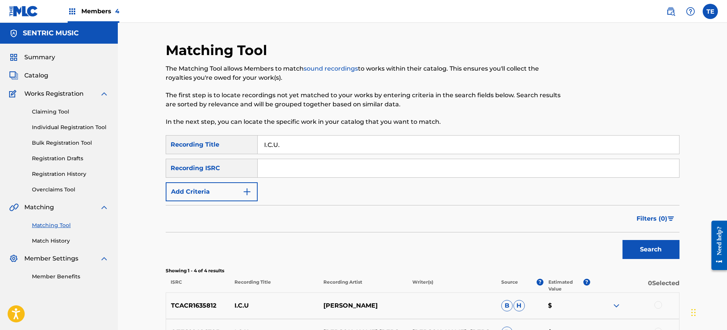
click at [538, 144] on input "I.C.U." at bounding box center [469, 145] width 422 height 18
click at [450, 153] on input "Search Form" at bounding box center [469, 145] width 422 height 18
click at [427, 168] on input "Search Form" at bounding box center [469, 168] width 422 height 18
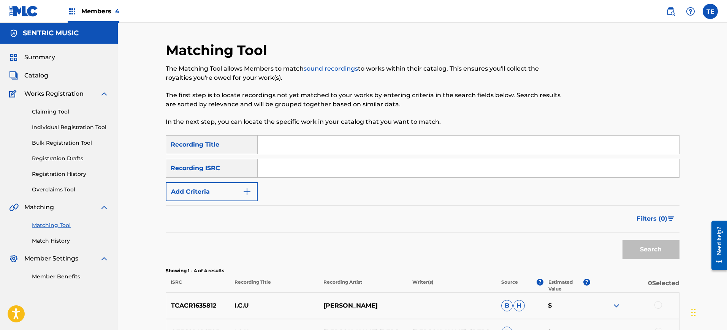
paste input "TCACG1527109"
click at [623, 240] on button "Search" at bounding box center [651, 249] width 57 height 19
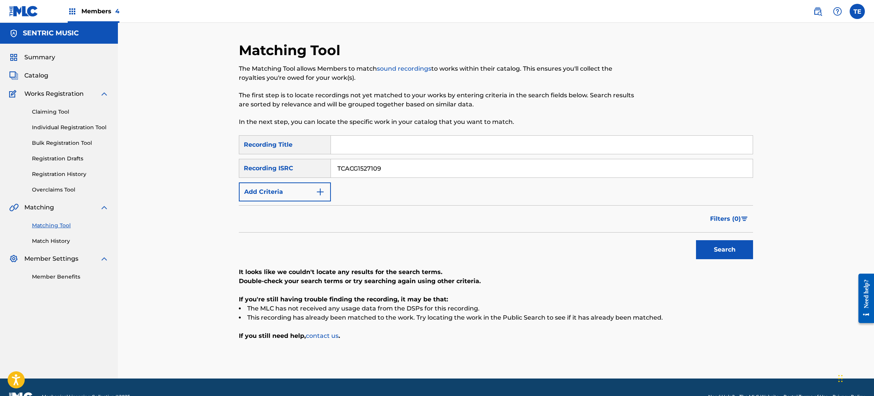
click at [398, 163] on input "TCACG1527109" at bounding box center [542, 168] width 422 height 18
paste input "QM8DG1702491"
type input "QM8DG1702491"
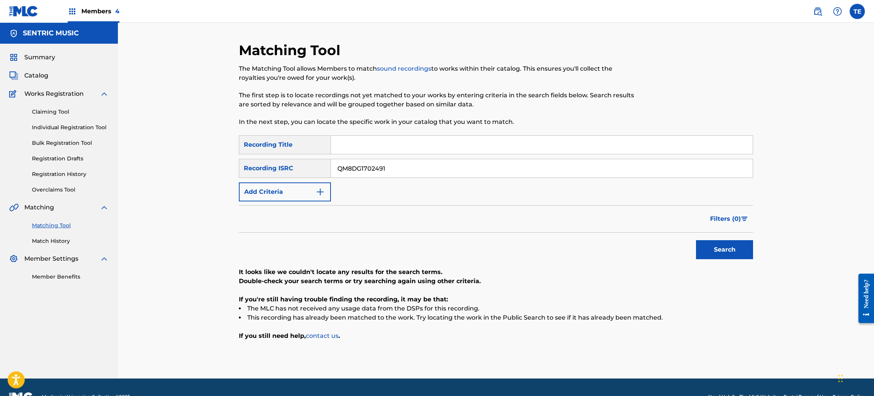
click at [696, 240] on button "Search" at bounding box center [724, 249] width 57 height 19
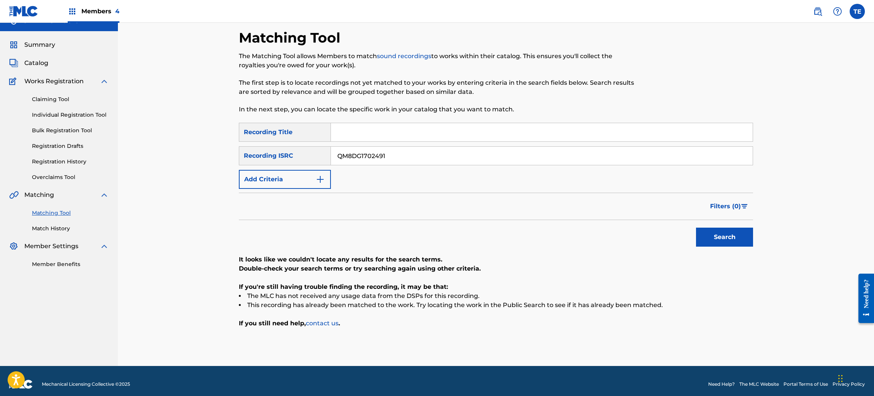
scroll to position [19, 0]
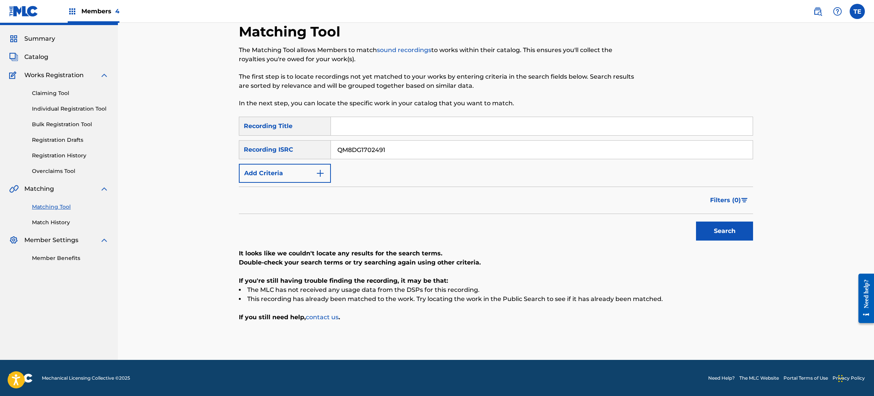
click at [409, 173] on div "SearchWithCriteriad294f0ae-fb3e-464b-abf5-2ded0a7e1f6d Recording Title SearchWi…" at bounding box center [496, 150] width 514 height 66
click at [385, 152] on input "QM8DG1702491" at bounding box center [542, 150] width 422 height 18
click at [348, 122] on input "Search Form" at bounding box center [542, 126] width 422 height 18
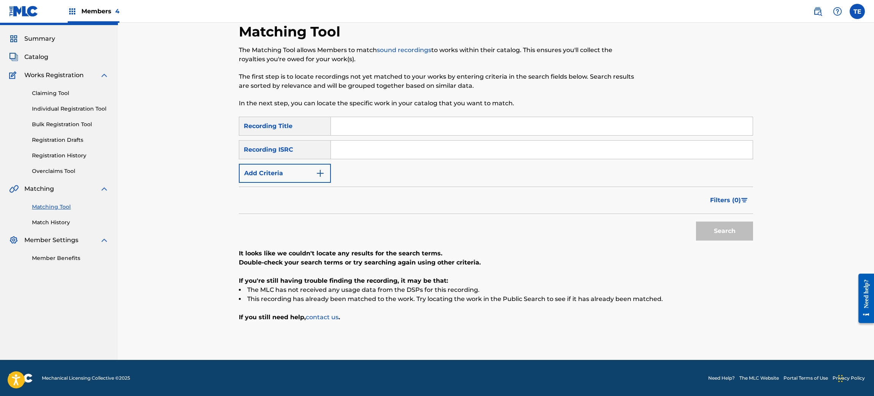
paste input "JUST LIKE U"
type input "JUST LIKE U"
click at [280, 171] on button "Add Criteria" at bounding box center [285, 173] width 92 height 19
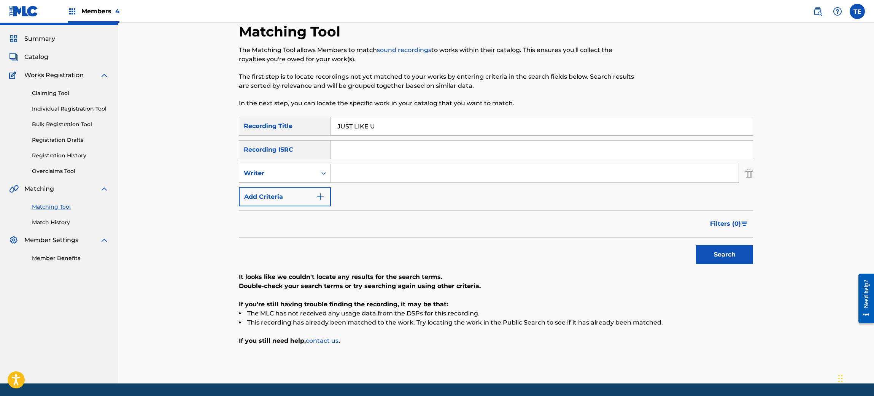
click at [283, 179] on div "Writer" at bounding box center [278, 173] width 78 height 14
click at [286, 201] on div "Recording Artist" at bounding box center [284, 192] width 91 height 19
click at [312, 172] on div "Recording Artist" at bounding box center [278, 173] width 78 height 14
click at [292, 206] on div "Recording Artist" at bounding box center [284, 211] width 91 height 19
click at [415, 177] on input "Search Form" at bounding box center [535, 173] width 408 height 18
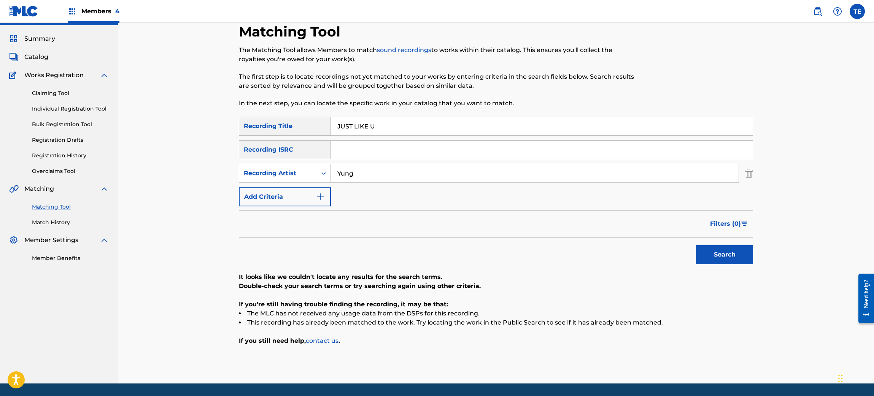
type input "YUNG PINCH"
click at [696, 245] on button "Search" at bounding box center [724, 254] width 57 height 19
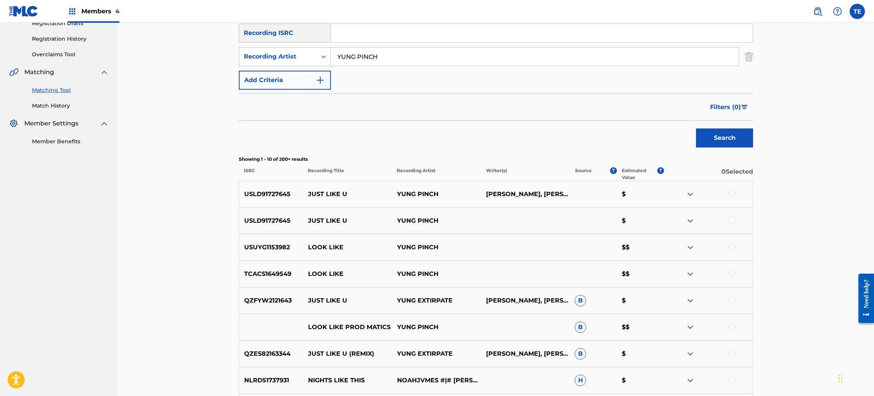
scroll to position [228, 0]
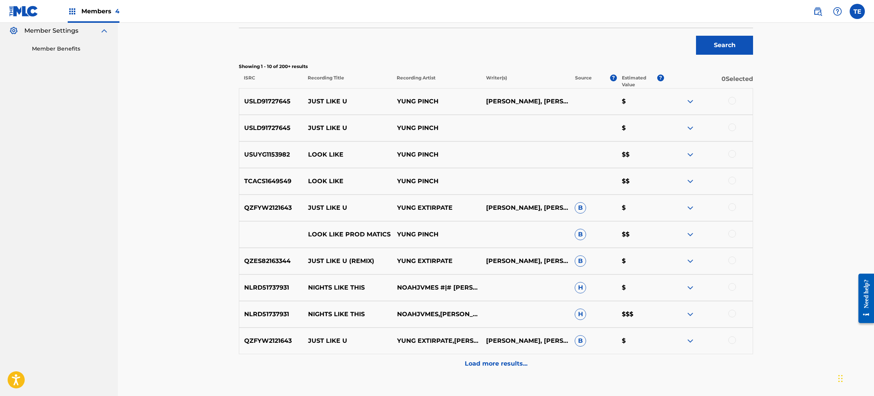
click at [727, 125] on div at bounding box center [732, 128] width 8 height 8
click at [727, 105] on div at bounding box center [707, 101] width 89 height 9
click at [336, 129] on p "JUST LIKE U" at bounding box center [347, 128] width 89 height 9
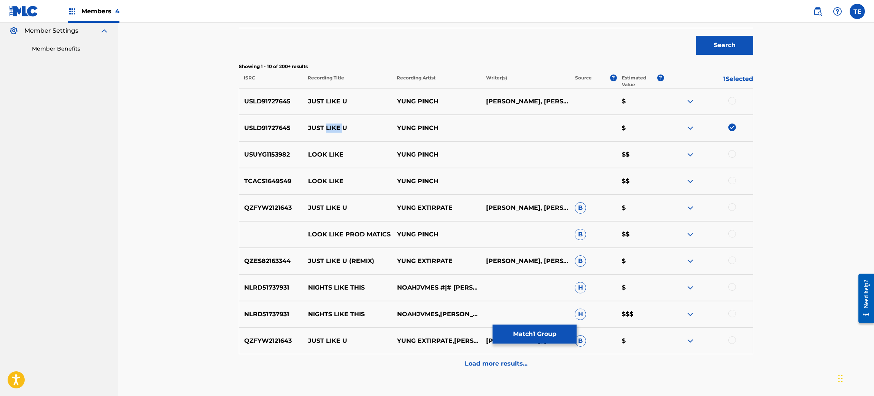
drag, startPoint x: 336, startPoint y: 129, endPoint x: 325, endPoint y: 127, distance: 10.4
click at [325, 127] on p "JUST LIKE U" at bounding box center [347, 128] width 89 height 9
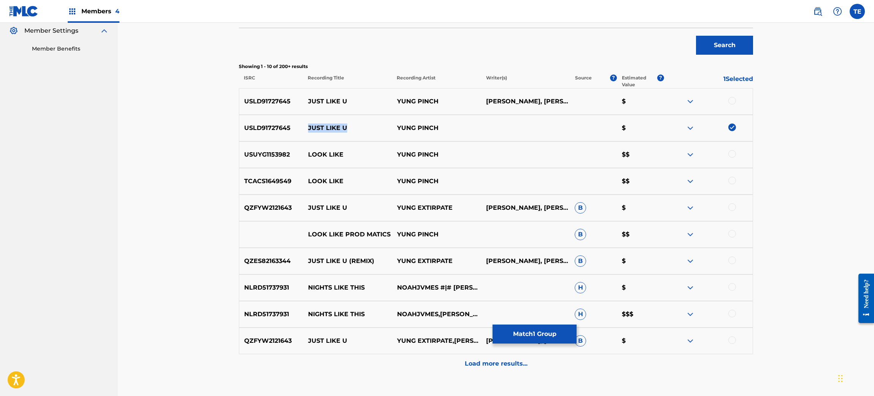
copy p "JUST LIKE U"
click at [537, 330] on button "Match 1 Group" at bounding box center [534, 334] width 84 height 19
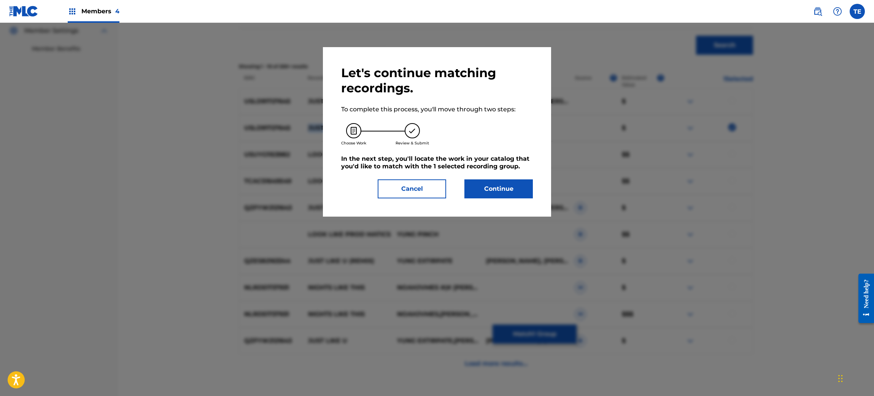
click at [473, 189] on button "Continue" at bounding box center [498, 188] width 68 height 19
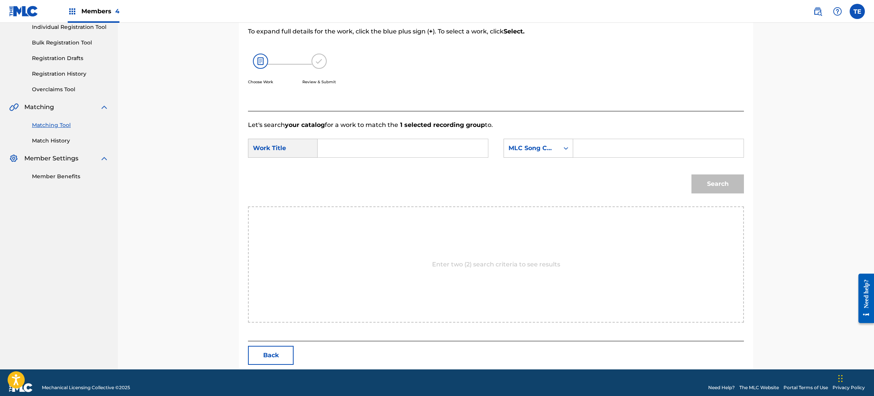
scroll to position [110, 0]
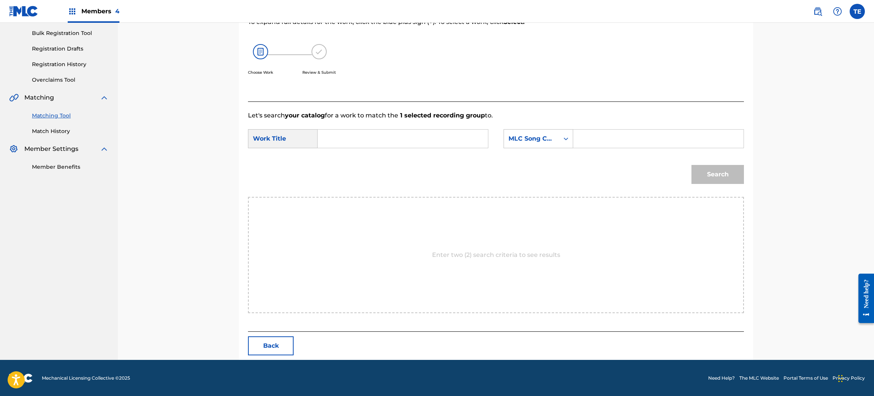
click at [350, 137] on input "Search Form" at bounding box center [402, 139] width 157 height 18
paste input "JUST LIKE U"
type input "JUST LIKE U"
click at [598, 143] on input "Search Form" at bounding box center [657, 139] width 157 height 18
paste input "JB7XFI"
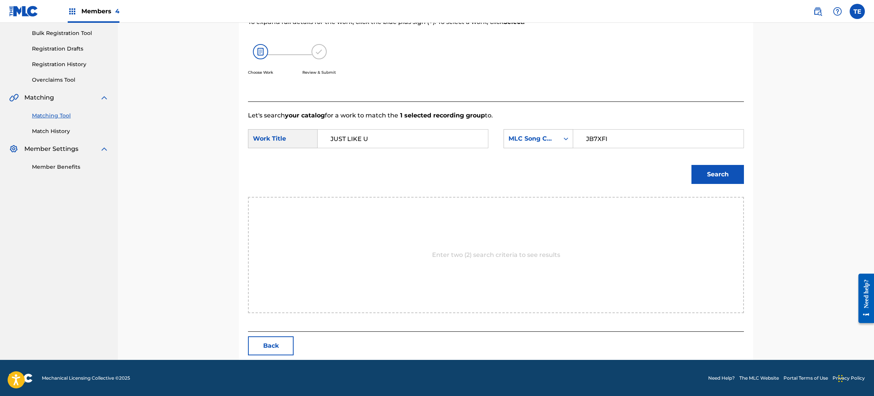
type input "JB7XFI"
click at [691, 165] on button "Search" at bounding box center [717, 174] width 52 height 19
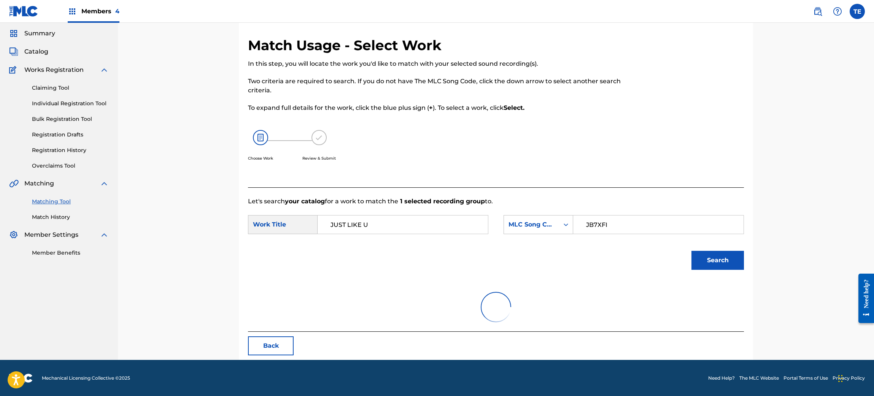
scroll to position [88, 0]
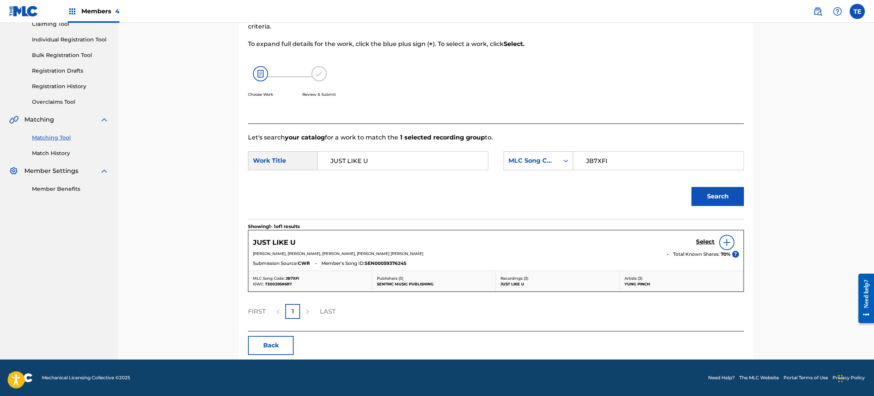
click at [700, 243] on h5 "Select" at bounding box center [705, 241] width 19 height 7
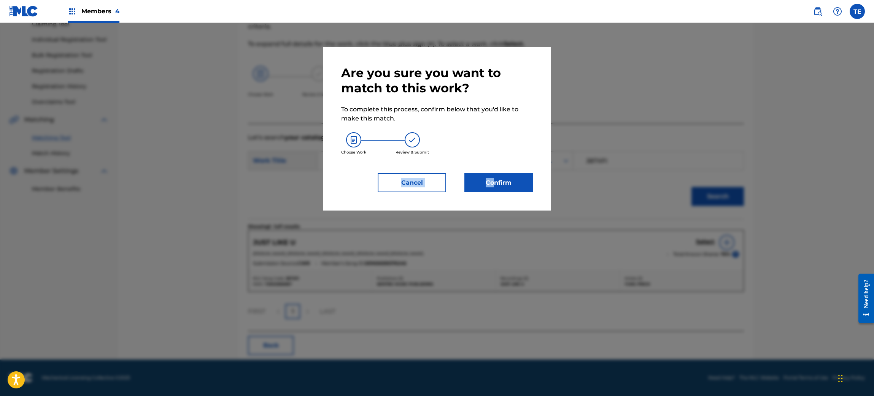
drag, startPoint x: 489, startPoint y: 163, endPoint x: 497, endPoint y: 174, distance: 13.7
click at [497, 172] on div "Are you sure you want to match to this work? To complete this process, confirm …" at bounding box center [437, 128] width 192 height 127
click at [497, 175] on button "Confirm" at bounding box center [498, 182] width 68 height 19
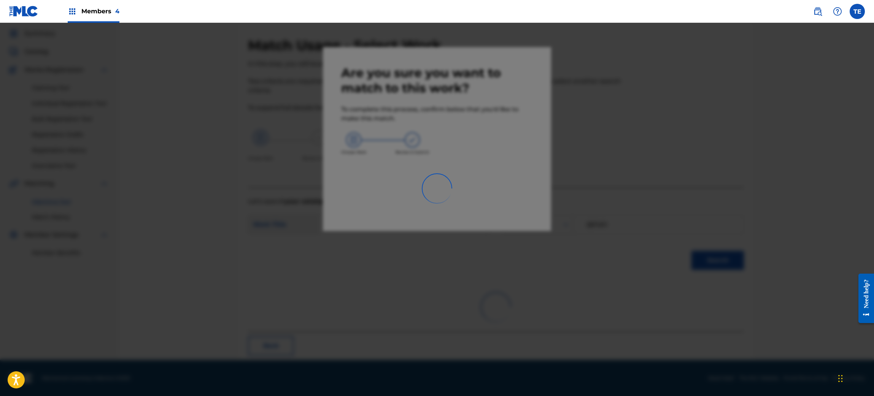
scroll to position [10, 0]
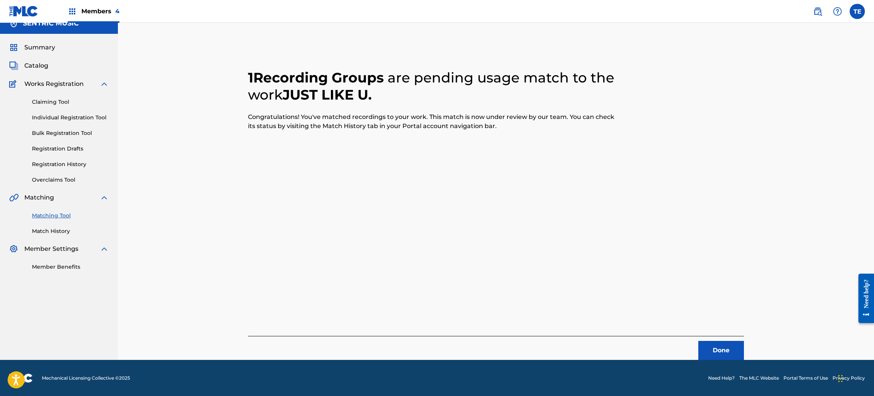
click at [727, 330] on button "Done" at bounding box center [721, 350] width 46 height 19
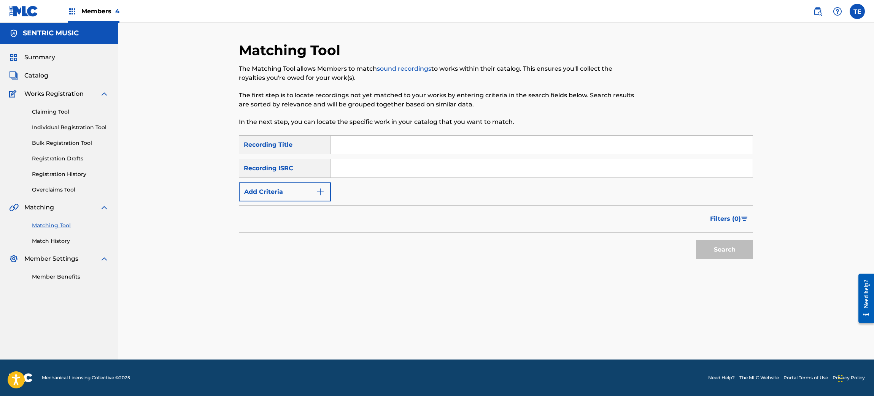
click at [398, 147] on input "Search Form" at bounding box center [542, 145] width 422 height 18
paste input "JUST LIKE U"
type input "JUST LIKE U"
click at [314, 188] on button "Add Criteria" at bounding box center [285, 192] width 92 height 19
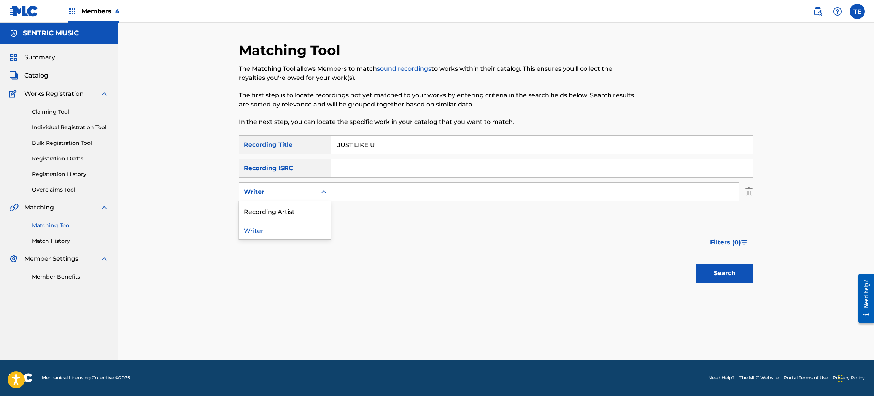
click at [310, 188] on div "Writer" at bounding box center [278, 191] width 68 height 9
click at [297, 216] on div "Recording Artist" at bounding box center [284, 211] width 91 height 19
click at [353, 187] on input "Search Form" at bounding box center [535, 192] width 408 height 18
type input "YUNG PINCH"
click at [696, 264] on button "Search" at bounding box center [724, 273] width 57 height 19
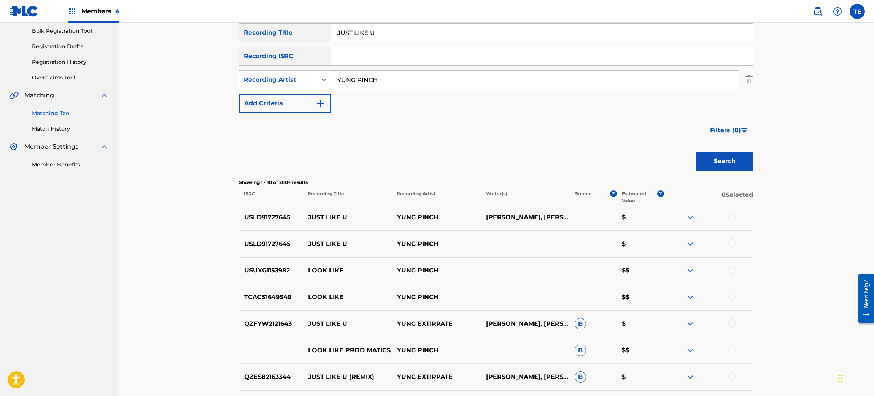
scroll to position [132, 0]
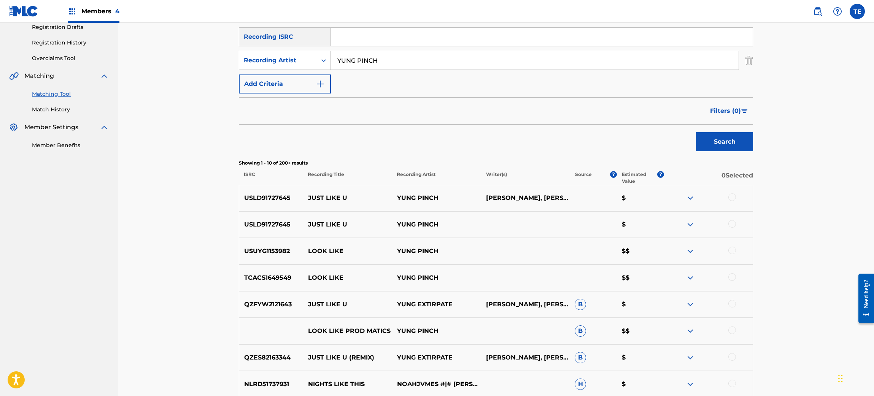
click at [724, 219] on div "USLD91727645 JUST LIKE U YUNG PINCH $" at bounding box center [496, 224] width 514 height 27
click at [727, 223] on div at bounding box center [732, 224] width 8 height 8
click at [727, 196] on div at bounding box center [707, 198] width 89 height 9
click at [727, 197] on div at bounding box center [732, 198] width 8 height 8
click at [327, 225] on p "JUST LIKE U" at bounding box center [347, 224] width 89 height 9
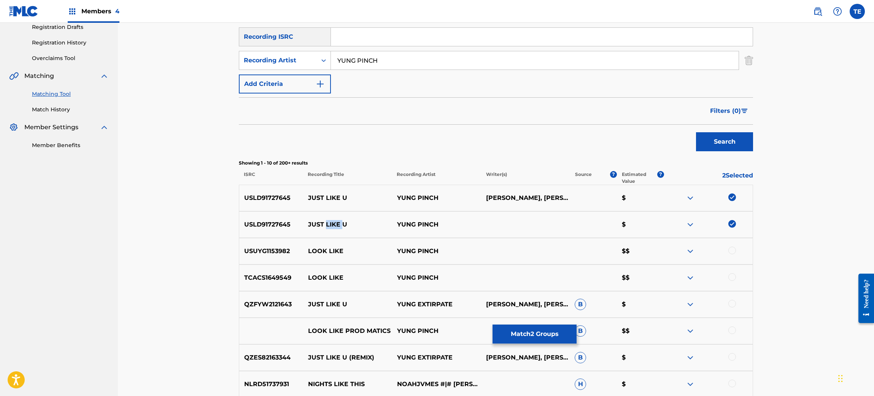
click at [327, 225] on p "JUST LIKE U" at bounding box center [347, 224] width 89 height 9
copy p "JUST LIKE U"
click at [532, 330] on button "Match 2 Groups" at bounding box center [534, 334] width 84 height 19
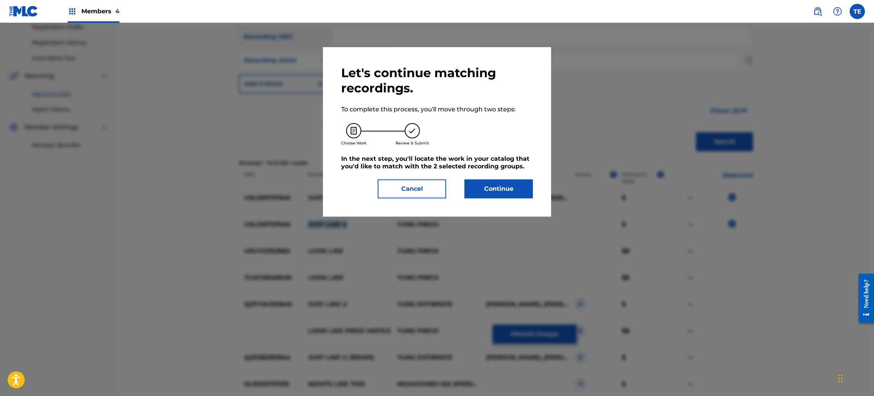
click at [483, 189] on button "Continue" at bounding box center [498, 188] width 68 height 19
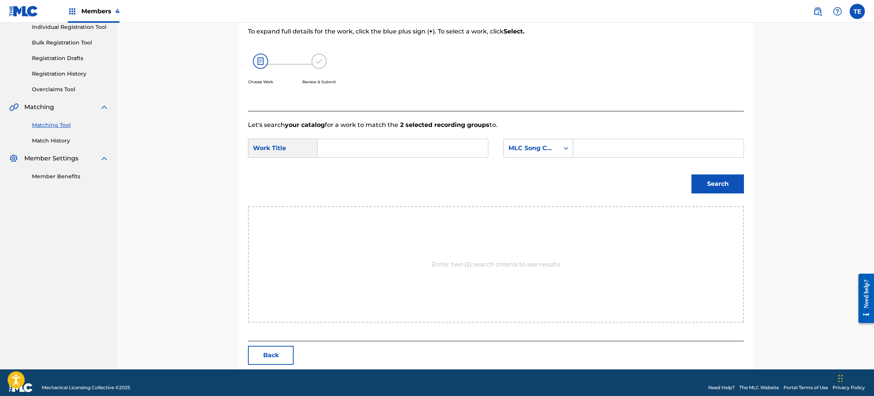
scroll to position [110, 0]
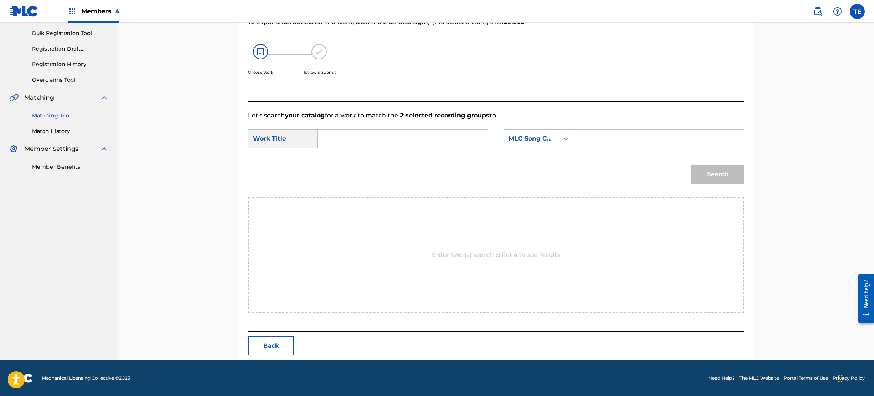
click at [348, 146] on input "Search Form" at bounding box center [402, 139] width 157 height 18
paste input "JUST LIKE U"
type input "JUST LIKE U"
click at [662, 130] on input "Search Form" at bounding box center [657, 139] width 157 height 18
paste input "JB7XFI"
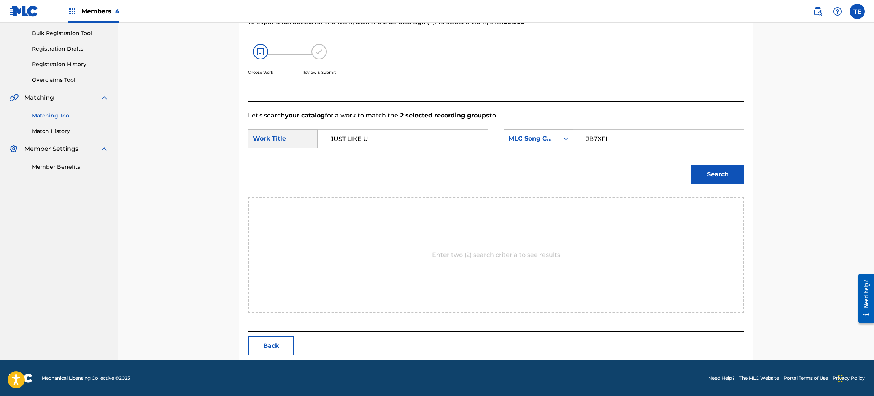
type input "JB7XFI"
click at [727, 173] on button "Search" at bounding box center [717, 174] width 52 height 19
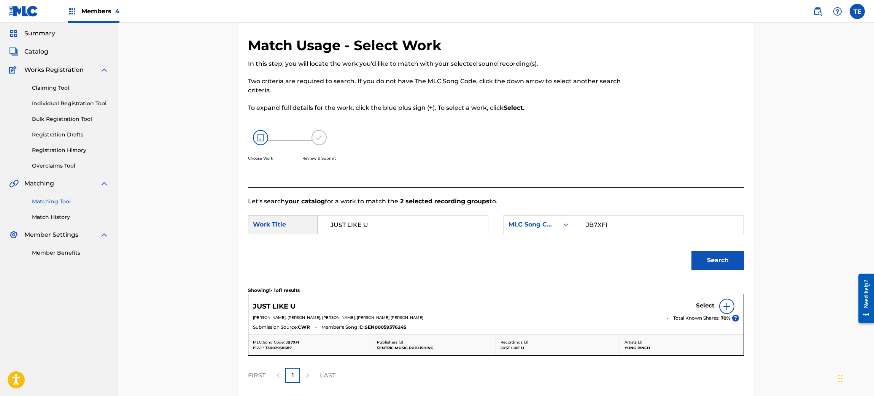
scroll to position [88, 0]
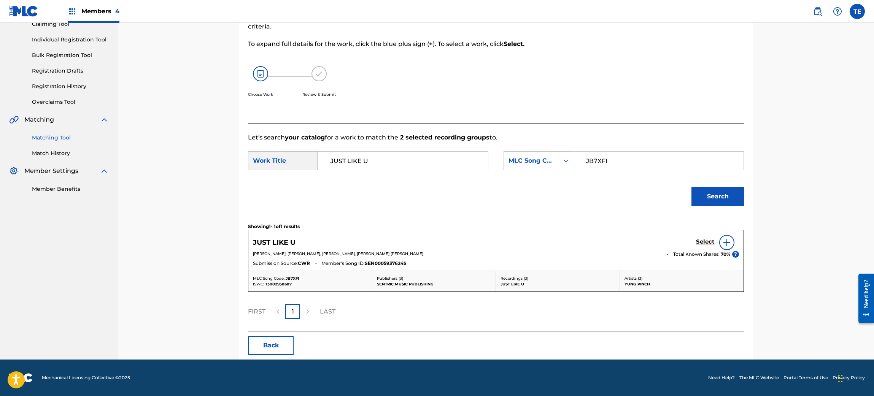
click at [262, 330] on button "Back" at bounding box center [271, 345] width 46 height 19
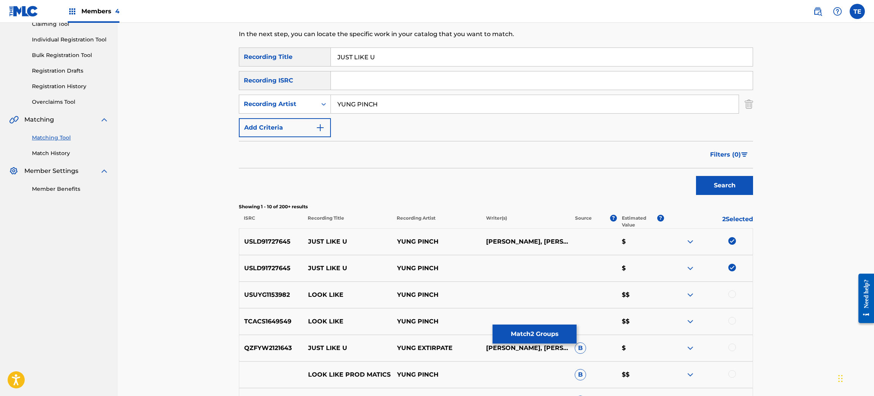
scroll to position [202, 0]
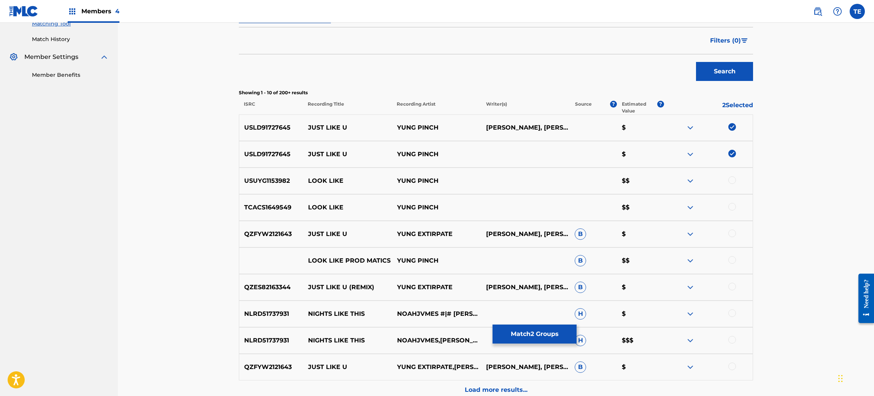
click at [531, 329] on button "Match 2 Groups" at bounding box center [534, 334] width 84 height 19
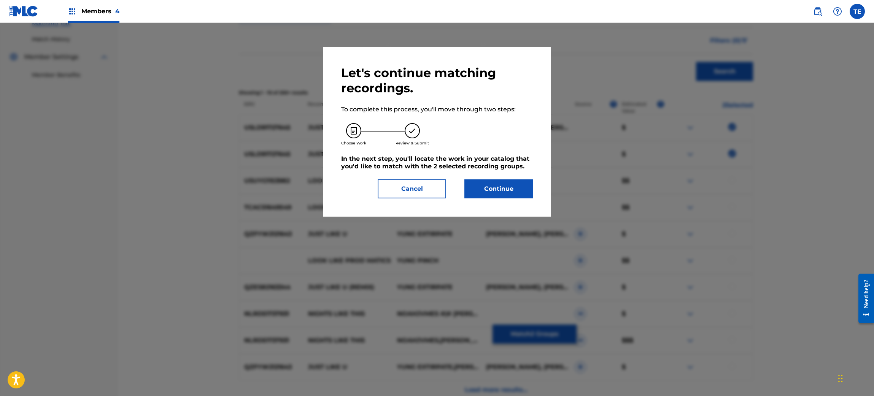
click at [497, 189] on button "Continue" at bounding box center [498, 188] width 68 height 19
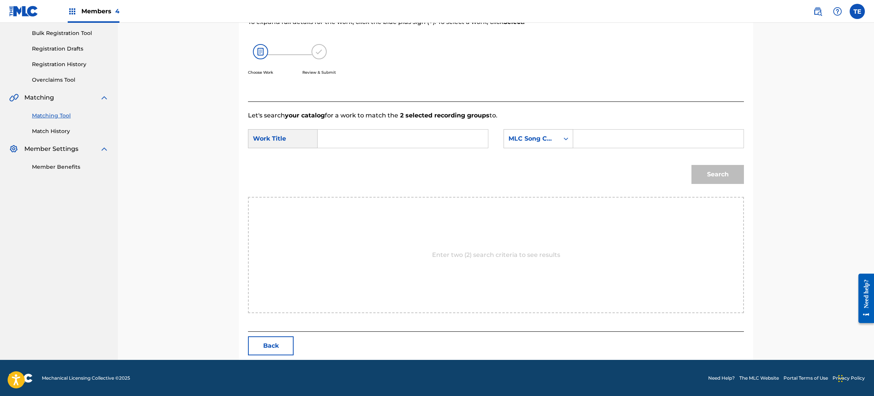
paste input "JB7XFI"
type input "JB7XFI"
click at [342, 131] on input "Search Form" at bounding box center [402, 139] width 157 height 18
paste input "JUST LIKE U"
type input "JUST LIKE U"
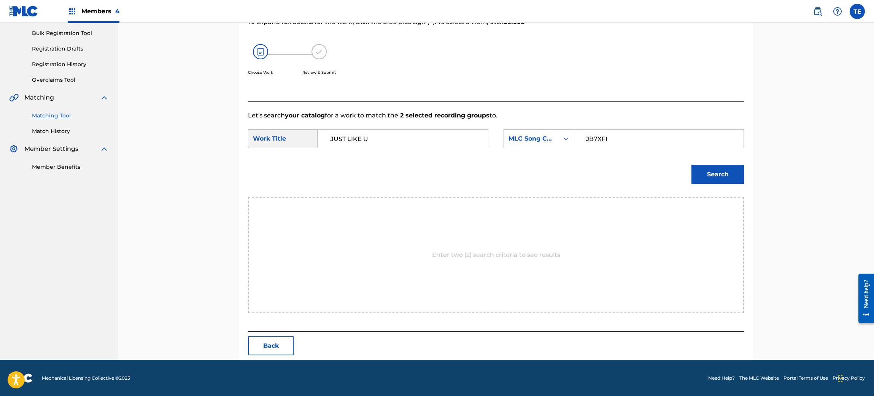
click at [709, 165] on button "Search" at bounding box center [717, 174] width 52 height 19
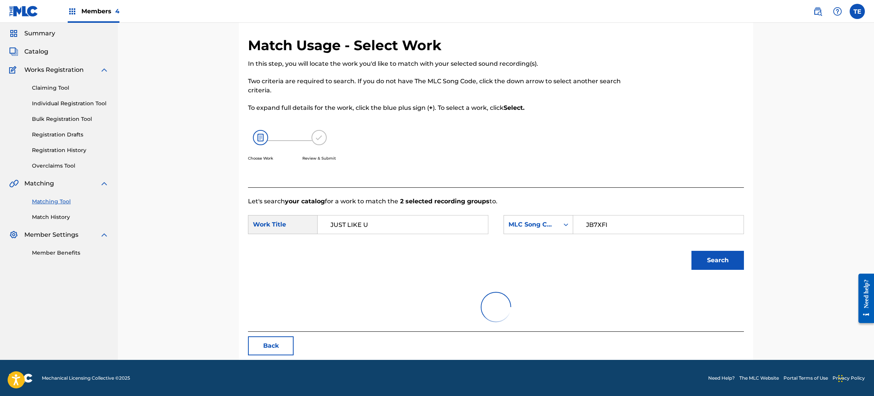
scroll to position [88, 0]
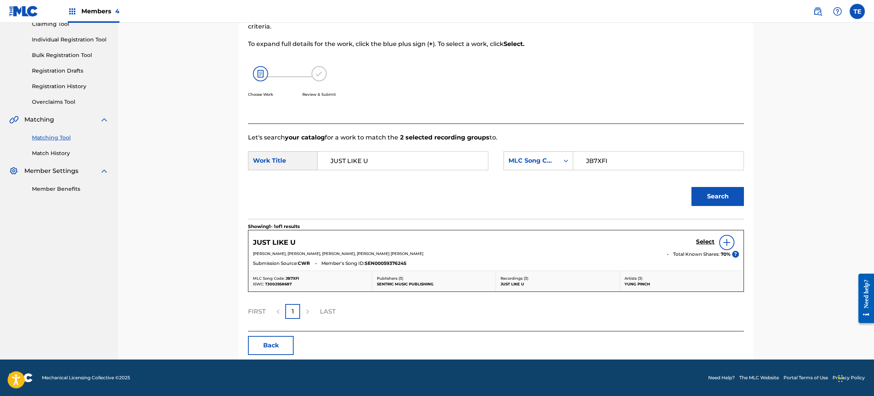
click at [695, 244] on div "JUST LIKE U Select" at bounding box center [496, 242] width 486 height 15
click at [702, 236] on div "Select" at bounding box center [717, 242] width 43 height 15
click at [700, 240] on h5 "Select" at bounding box center [705, 241] width 19 height 7
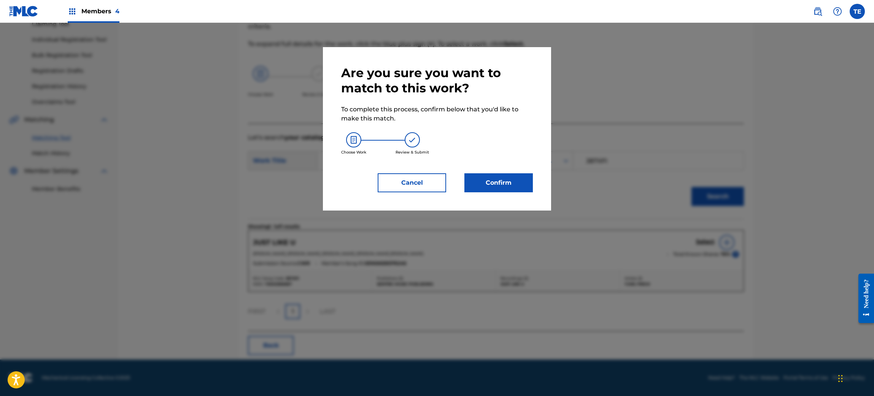
click at [523, 180] on button "Confirm" at bounding box center [498, 182] width 68 height 19
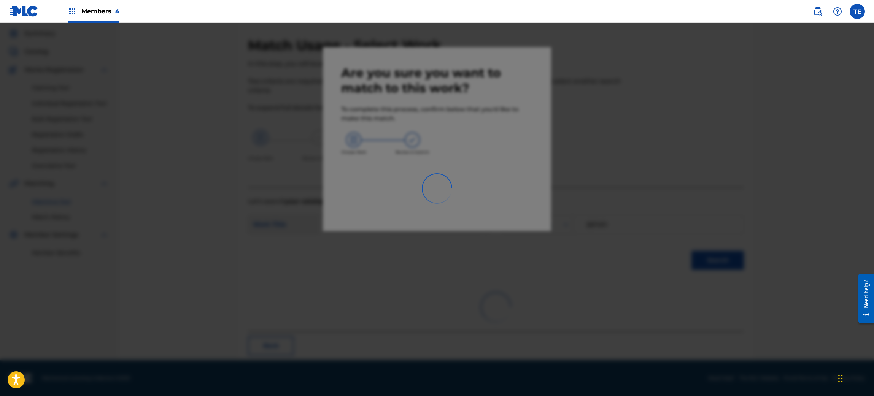
scroll to position [10, 0]
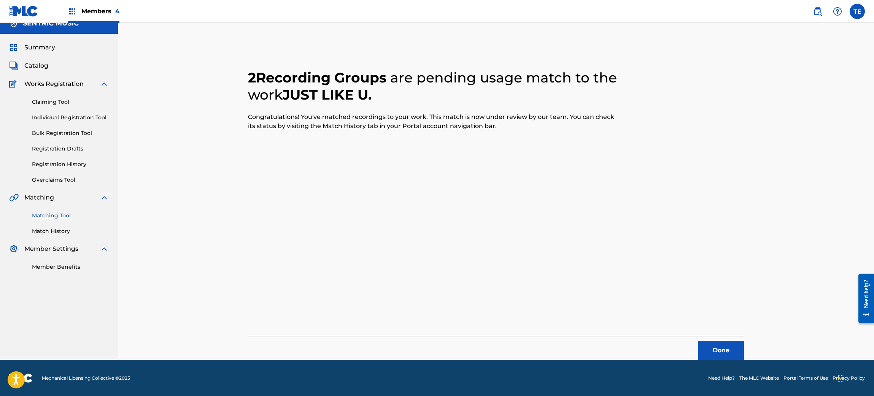
click at [727, 330] on button "Done" at bounding box center [721, 350] width 46 height 19
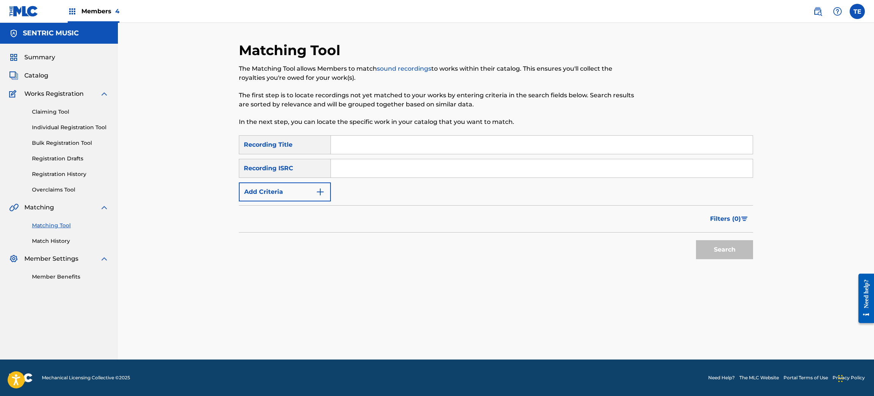
scroll to position [0, 0]
click at [347, 143] on input "Search Form" at bounding box center [542, 145] width 422 height 18
paste input "LEGENDS NEVER DIE"
type input "LEGENDS NEVER DIE"
click at [266, 195] on button "Add Criteria" at bounding box center [285, 192] width 92 height 19
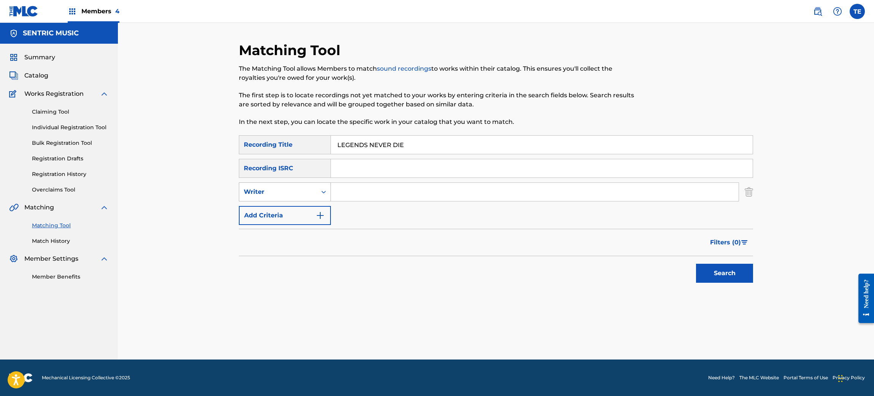
click at [305, 195] on div "Writer" at bounding box center [278, 191] width 68 height 9
click at [288, 209] on div "Recording Artist" at bounding box center [284, 211] width 91 height 19
click at [346, 189] on input "Search Form" at bounding box center [535, 192] width 408 height 18
type input "YUNG PINCH"
click at [696, 264] on button "Search" at bounding box center [724, 273] width 57 height 19
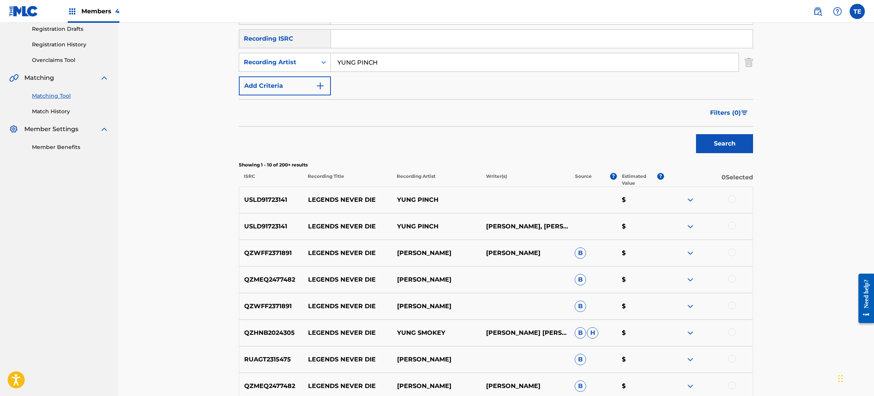
scroll to position [132, 0]
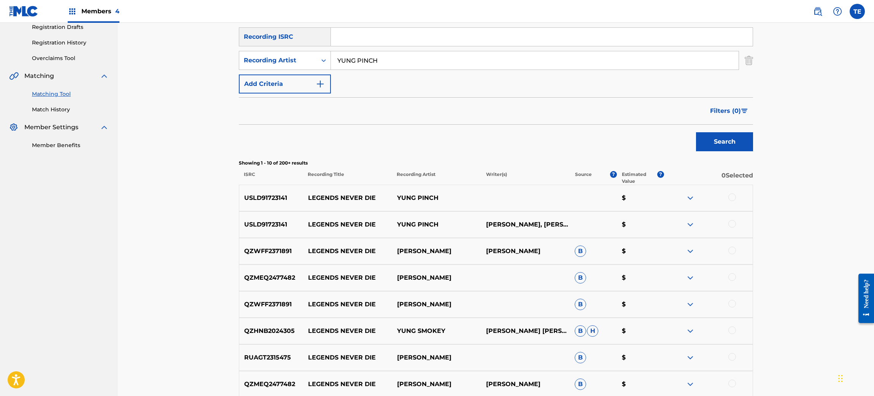
click at [727, 223] on div at bounding box center [732, 224] width 8 height 8
click at [727, 194] on div at bounding box center [707, 198] width 89 height 9
click at [727, 198] on div at bounding box center [732, 198] width 8 height 8
click at [339, 194] on p "LEGENDS NEVER DIE" at bounding box center [347, 198] width 89 height 9
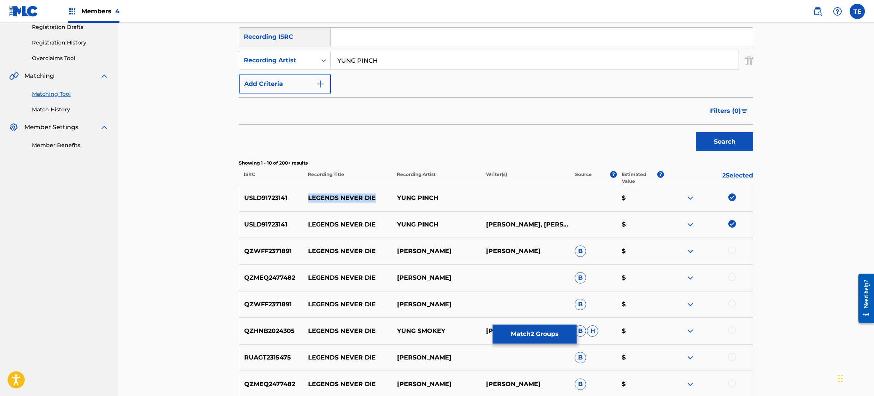
click at [339, 194] on p "LEGENDS NEVER DIE" at bounding box center [347, 198] width 89 height 9
copy p "LEGENDS NEVER DIE"
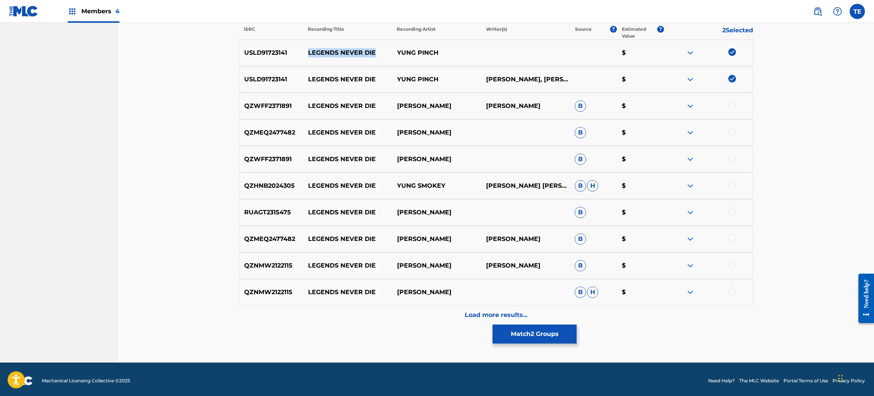
scroll to position [279, 0]
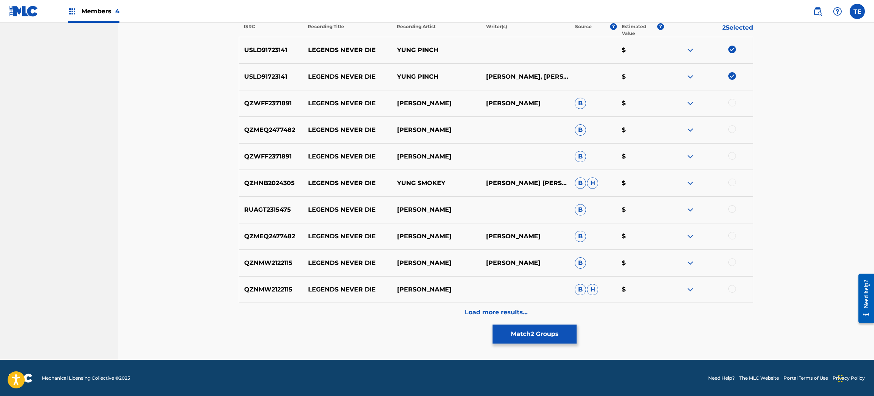
click at [516, 319] on div "Load more results..." at bounding box center [496, 312] width 514 height 19
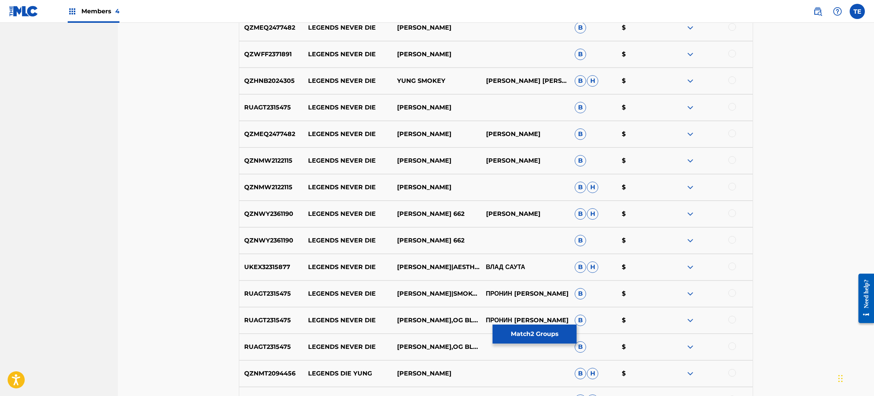
scroll to position [508, 0]
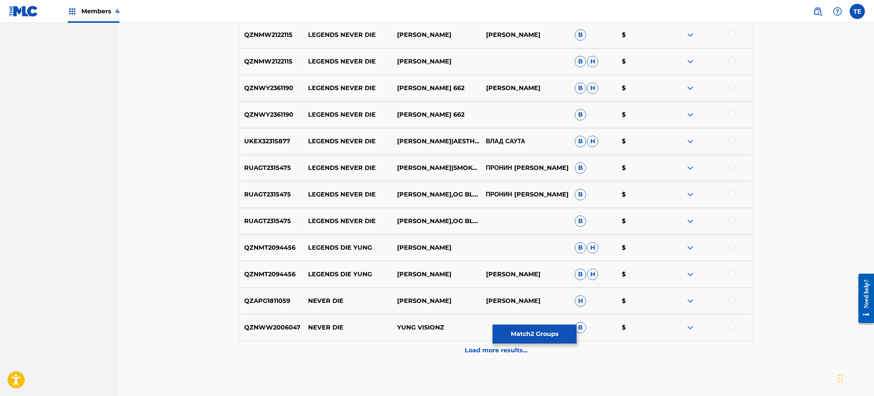
click at [516, 330] on button "Match 2 Groups" at bounding box center [534, 334] width 84 height 19
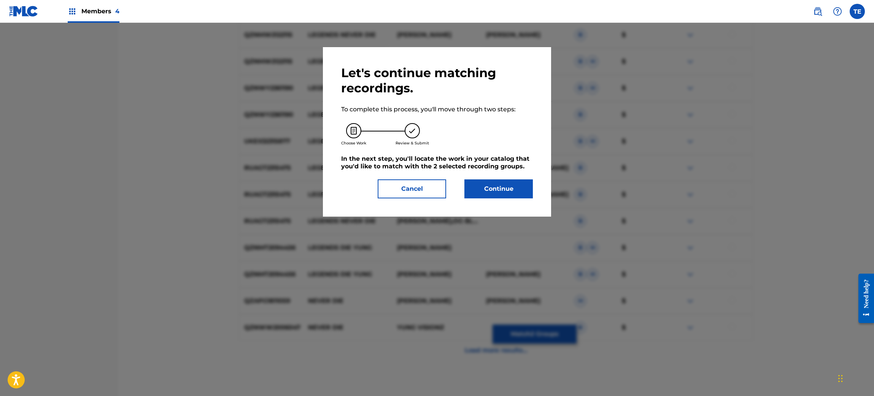
click at [478, 182] on button "Continue" at bounding box center [498, 188] width 68 height 19
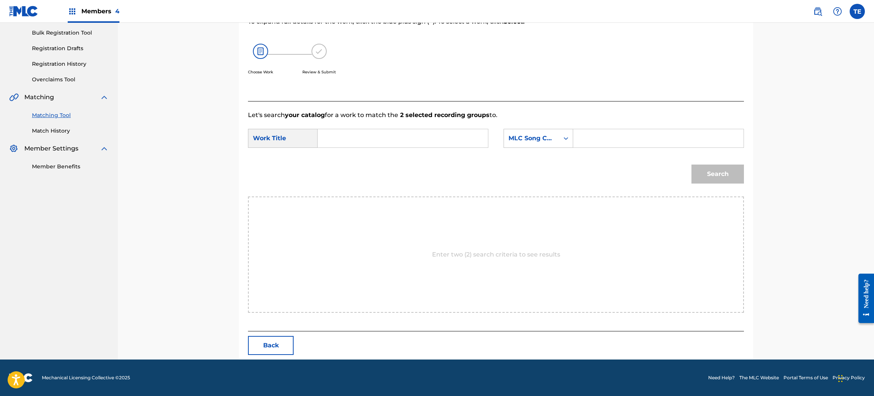
scroll to position [110, 0]
click at [366, 141] on input "Search Form" at bounding box center [402, 139] width 157 height 18
paste input "LEGENDS NEVER DIE"
type input "LEGENDS NEVER DIE"
click at [660, 155] on form "SearchWithCriteriab562c08a-e99d-44da-97f7-df91b64129f6 Work Title LEGENDS NEVER…" at bounding box center [496, 158] width 496 height 77
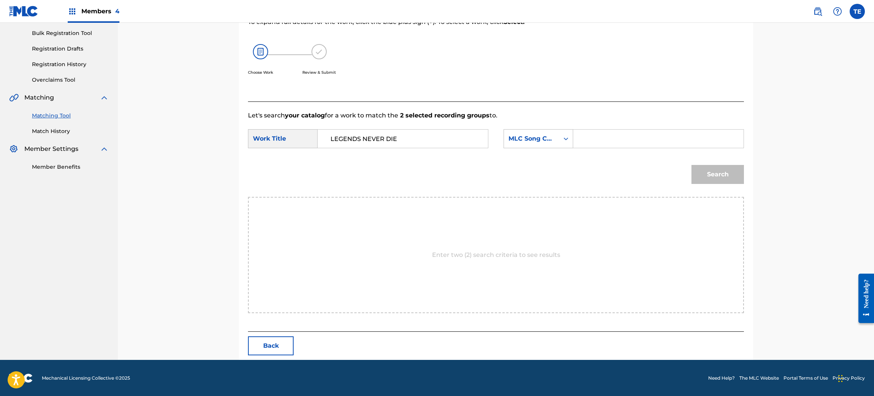
click at [641, 136] on input "Search Form" at bounding box center [657, 139] width 157 height 18
paste input "LA9BKU"
type input "LA9BKU"
click at [705, 183] on button "Search" at bounding box center [717, 174] width 52 height 19
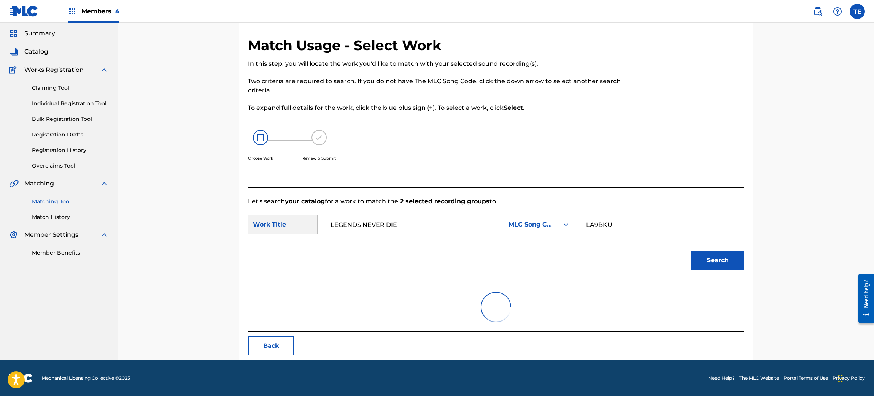
scroll to position [88, 0]
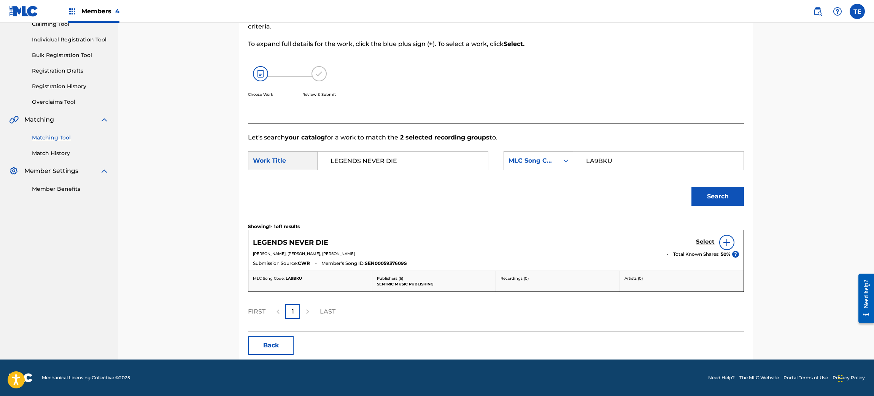
click at [704, 242] on h5 "Select" at bounding box center [705, 241] width 19 height 7
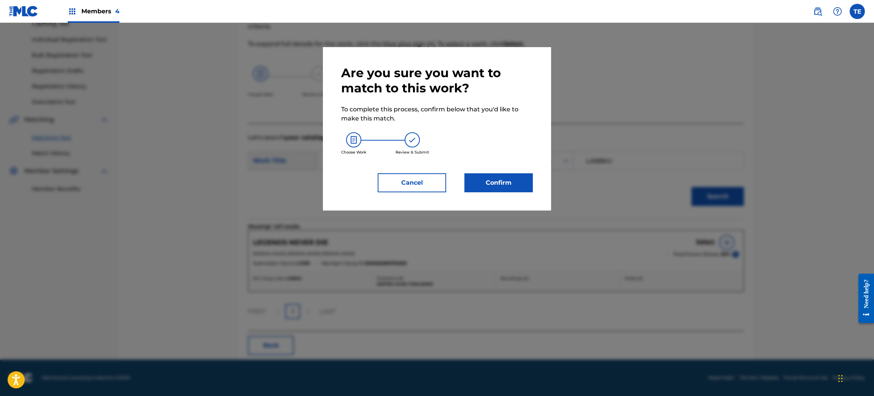
click at [497, 183] on button "Confirm" at bounding box center [498, 182] width 68 height 19
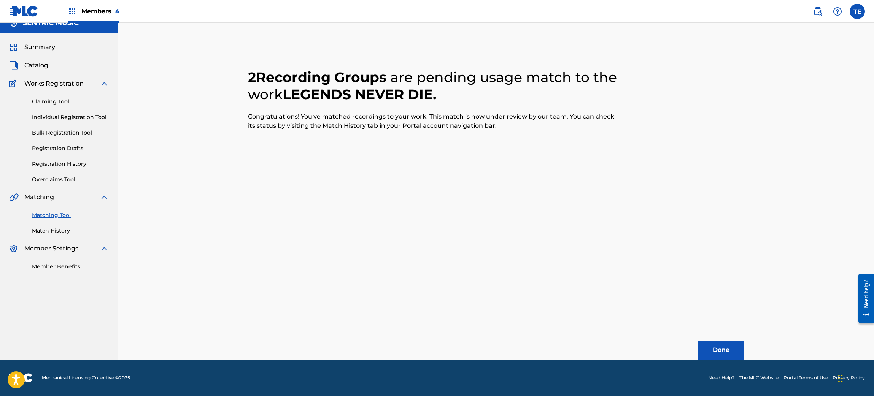
scroll to position [10, 0]
click at [727, 330] on button "Done" at bounding box center [721, 350] width 46 height 19
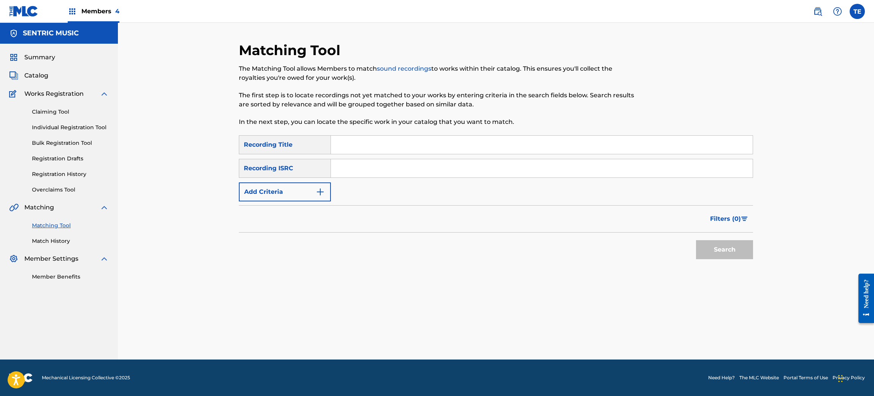
click at [364, 148] on input "Search Form" at bounding box center [542, 145] width 422 height 18
paste input "LETTERS"
type input "LETTERS"
click at [298, 183] on button "Add Criteria" at bounding box center [285, 192] width 92 height 19
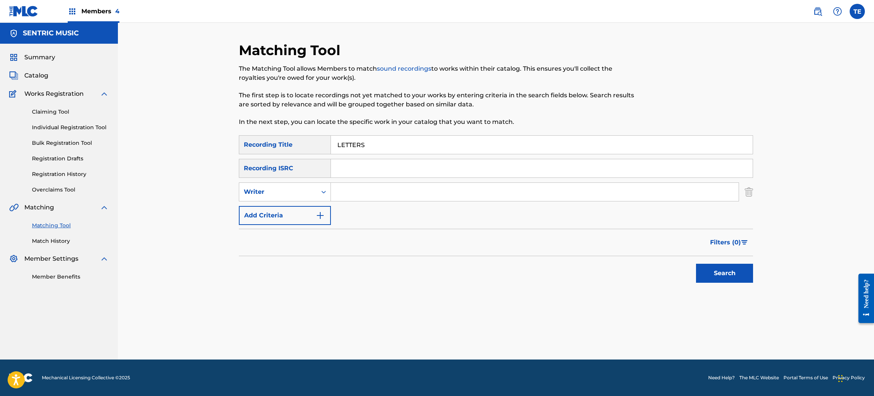
click at [300, 186] on div "Writer" at bounding box center [278, 192] width 78 height 14
click at [293, 212] on div "Recording Artist" at bounding box center [284, 211] width 91 height 19
click at [371, 202] on div "SearchWithCriteriad294f0ae-fb3e-464b-abf5-2ded0a7e1f6d Recording Title LETTERS …" at bounding box center [496, 180] width 514 height 90
click at [368, 191] on input "Search Form" at bounding box center [535, 192] width 408 height 18
type input "YUNG PINCH"
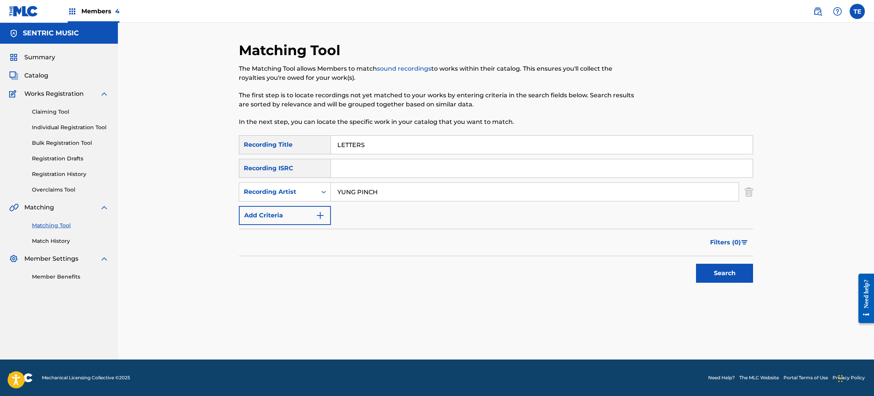
click at [696, 264] on button "Search" at bounding box center [724, 273] width 57 height 19
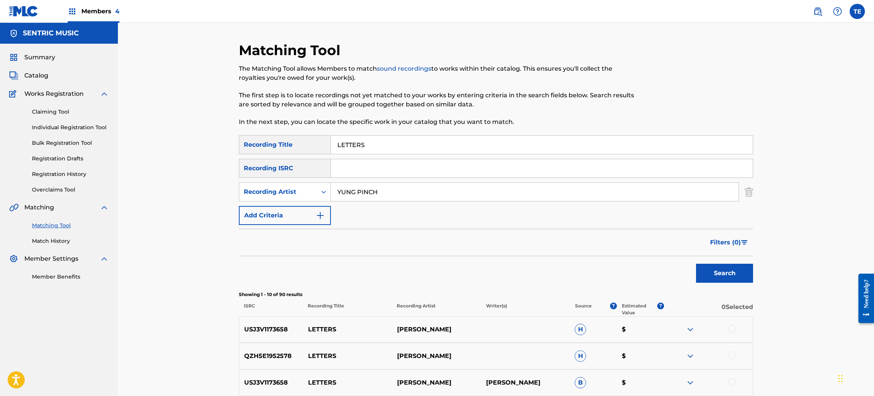
click at [385, 190] on input "YUNG PINCH" at bounding box center [535, 192] width 408 height 18
click at [380, 166] on input "Search Form" at bounding box center [542, 168] width 422 height 18
paste input "USLD91759003"
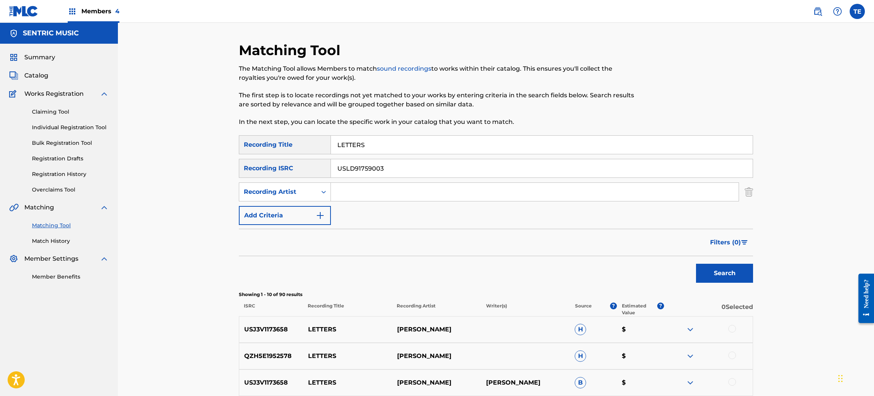
type input "USLD91759003"
click at [375, 152] on input "LETTERS" at bounding box center [542, 145] width 422 height 18
click at [372, 146] on input "LETTERS" at bounding box center [542, 145] width 422 height 18
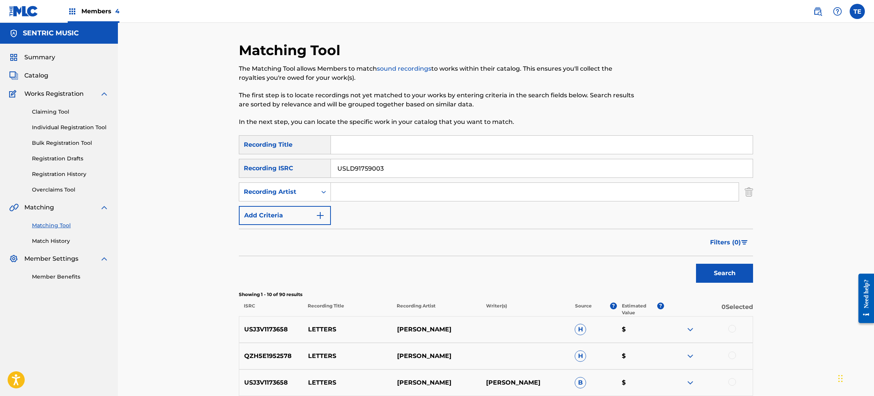
click at [696, 264] on button "Search" at bounding box center [724, 273] width 57 height 19
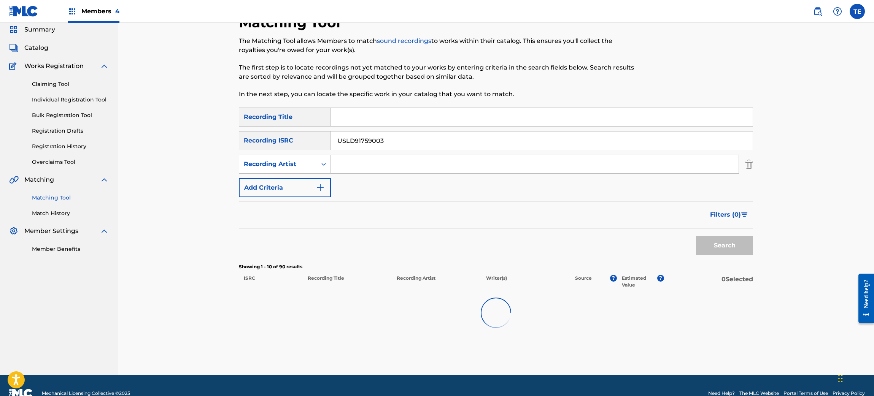
scroll to position [42, 0]
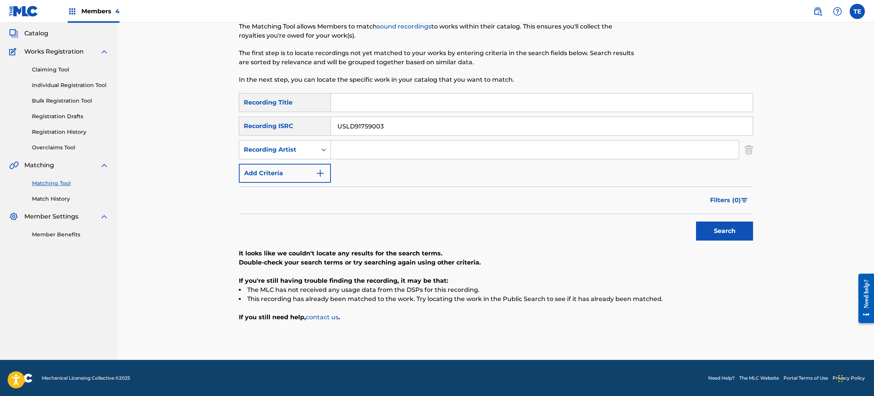
click at [378, 125] on input "USLD91759003" at bounding box center [542, 126] width 422 height 18
click at [354, 100] on input "Search Form" at bounding box center [542, 103] width 422 height 18
paste input "LIVING FAST SIPPING SLOW"
type input "LIVING FAST SIPPING SLOW"
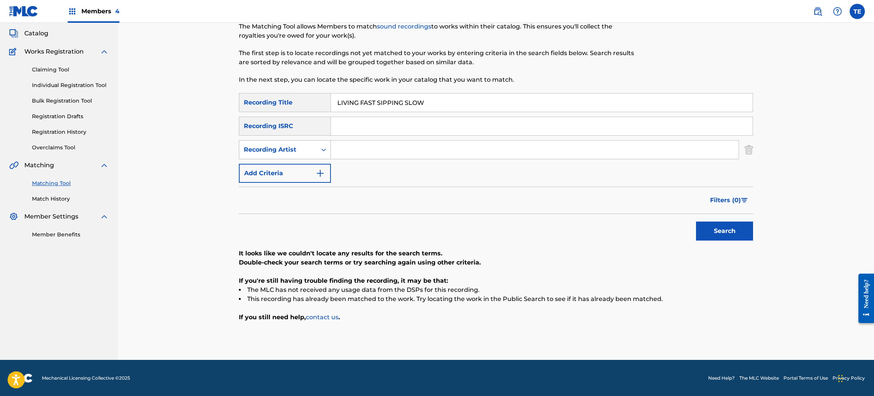
click at [308, 157] on div "Recording Artist" at bounding box center [285, 149] width 92 height 19
click at [358, 141] on input "Search Form" at bounding box center [535, 150] width 408 height 18
type input "YUNG PINCH"
click at [695, 224] on div "Search" at bounding box center [722, 229] width 61 height 30
click at [709, 222] on button "Search" at bounding box center [724, 231] width 57 height 19
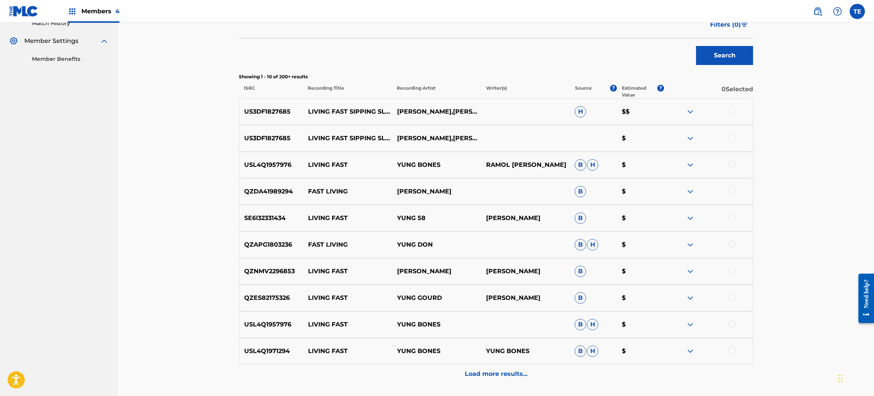
scroll to position [279, 0]
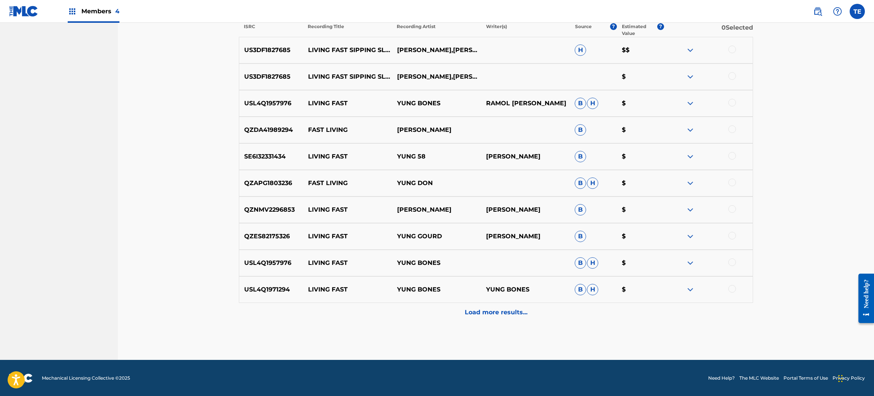
click at [727, 49] on div at bounding box center [732, 50] width 8 height 8
click at [727, 70] on div "US3DF1827685 LIVING FAST SIPPING SLOW (FEAT. [PERSON_NAME] & [PERSON_NAME]) [PE…" at bounding box center [496, 76] width 514 height 27
click at [727, 75] on div at bounding box center [732, 76] width 8 height 8
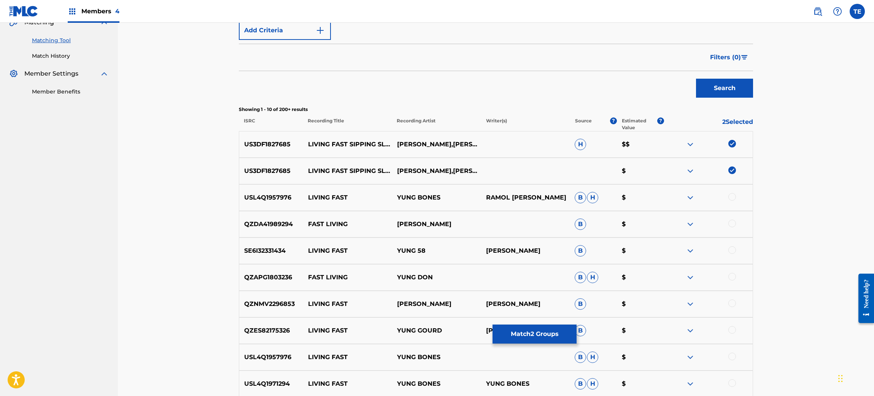
scroll to position [165, 0]
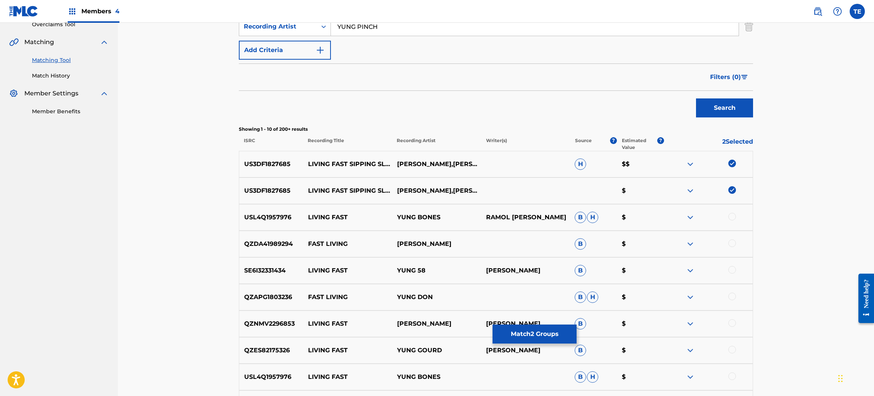
click at [524, 330] on button "Match 2 Groups" at bounding box center [534, 334] width 84 height 19
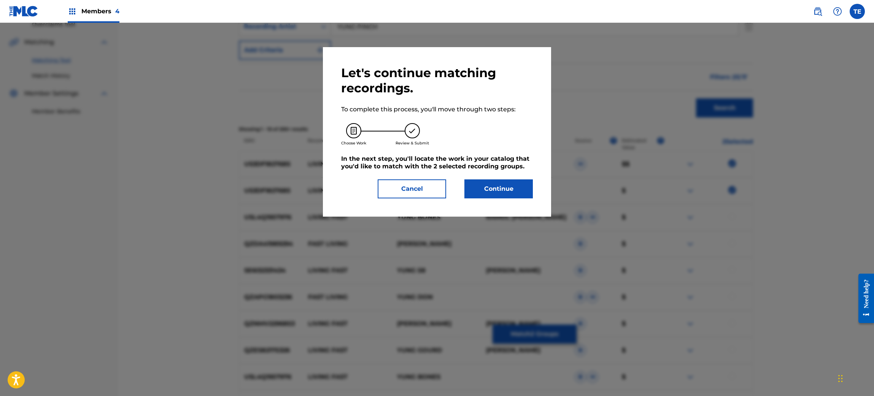
click at [486, 189] on button "Continue" at bounding box center [498, 188] width 68 height 19
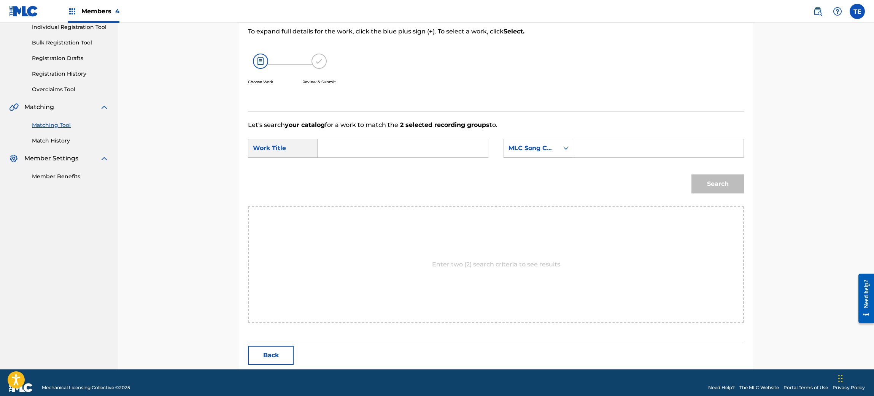
scroll to position [110, 0]
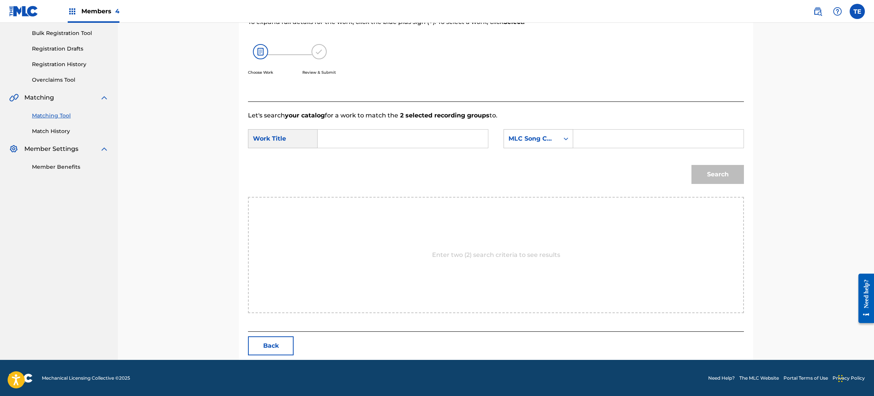
drag, startPoint x: 316, startPoint y: 135, endPoint x: 321, endPoint y: 143, distance: 9.9
click at [316, 137] on div "Work Title" at bounding box center [283, 138] width 70 height 19
click at [337, 138] on input "Search Form" at bounding box center [402, 139] width 157 height 18
click at [376, 145] on input "Search Form" at bounding box center [402, 139] width 157 height 18
paste input "LIVING FAST SIPPING SLOW"
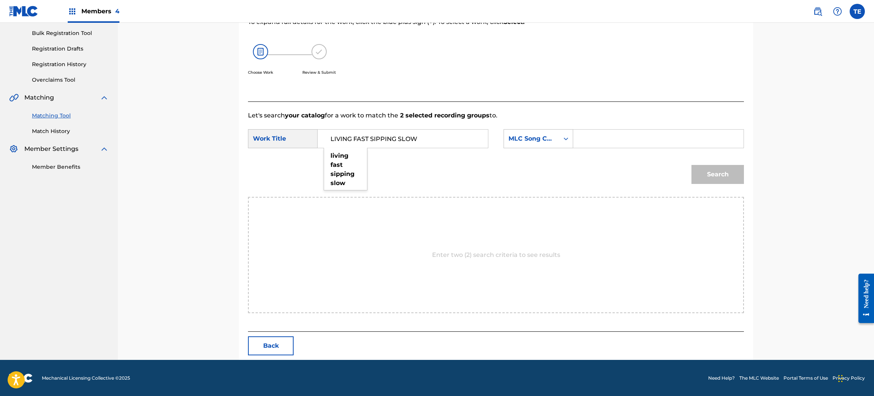
type input "LIVING FAST SIPPING SLOW"
click at [627, 138] on input "Search Form" at bounding box center [657, 139] width 157 height 18
paste input "LA24ZX"
type input "LA24ZX"
click at [727, 168] on button "Search" at bounding box center [717, 174] width 52 height 19
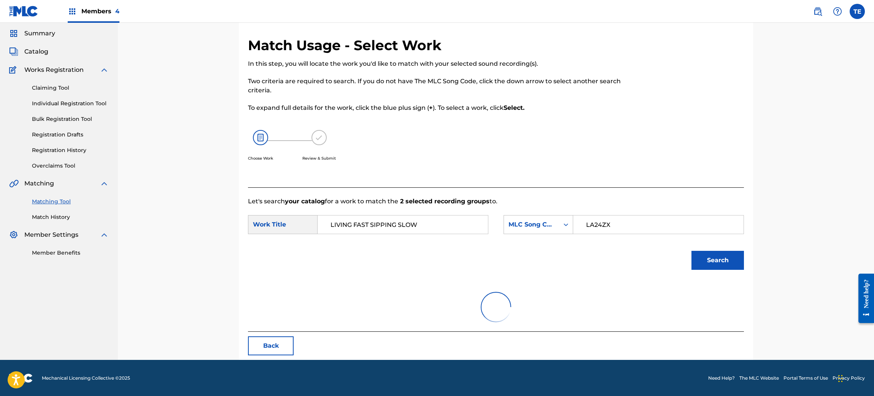
scroll to position [88, 0]
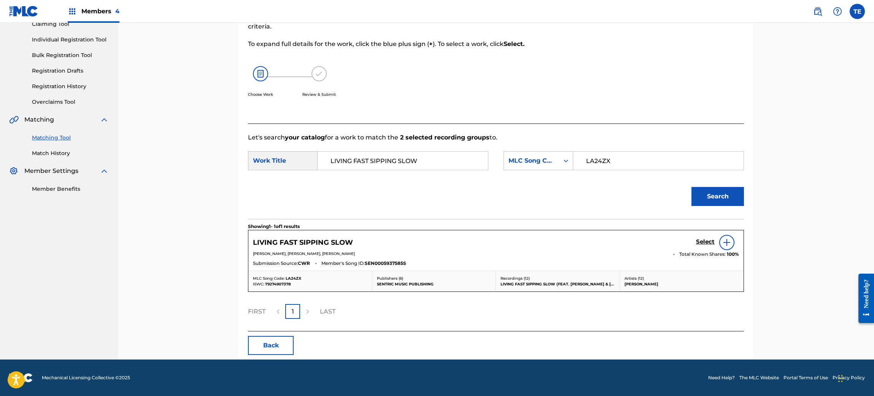
click at [702, 236] on div "Select" at bounding box center [717, 242] width 43 height 15
click at [698, 244] on h5 "Select" at bounding box center [705, 241] width 19 height 7
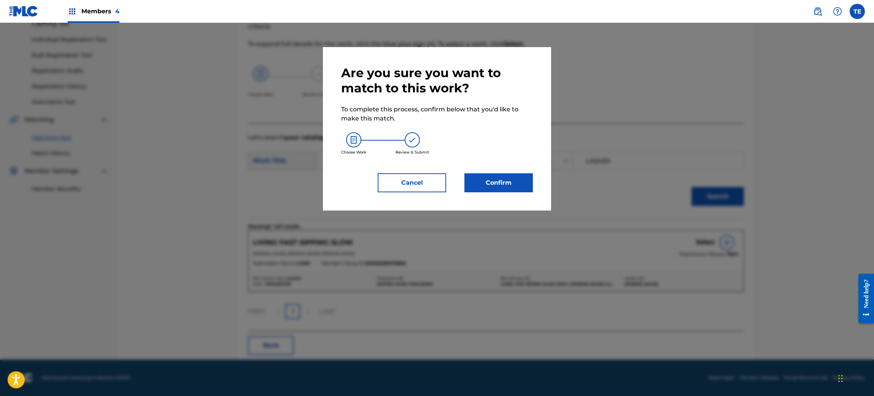
click at [523, 183] on button "Confirm" at bounding box center [498, 182] width 68 height 19
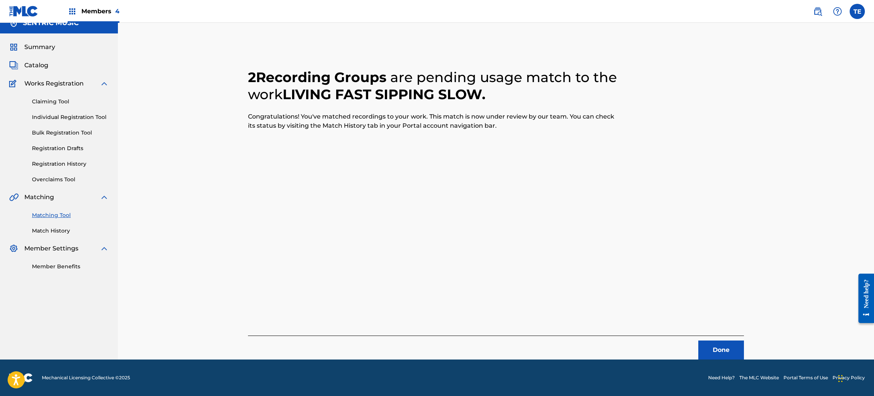
scroll to position [10, 0]
click at [724, 330] on button "Done" at bounding box center [721, 350] width 46 height 19
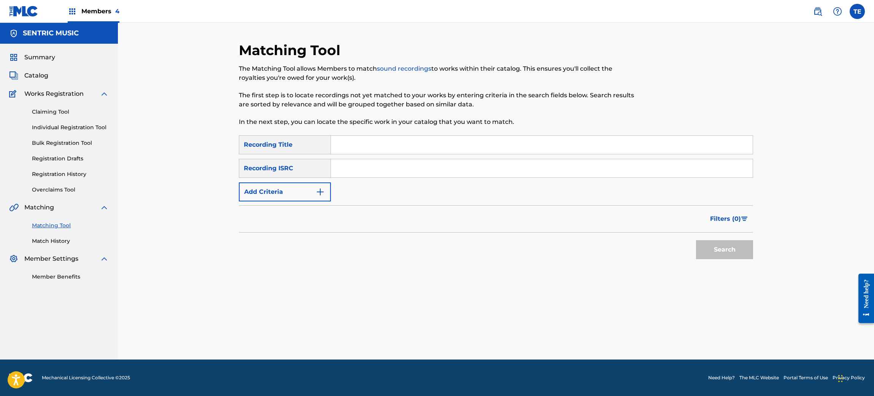
scroll to position [0, 0]
click at [390, 141] on input "Search Form" at bounding box center [542, 145] width 422 height 18
paste input "LONG DAY"
type input "LONG DAY"
click at [263, 194] on button "Add Criteria" at bounding box center [285, 192] width 92 height 19
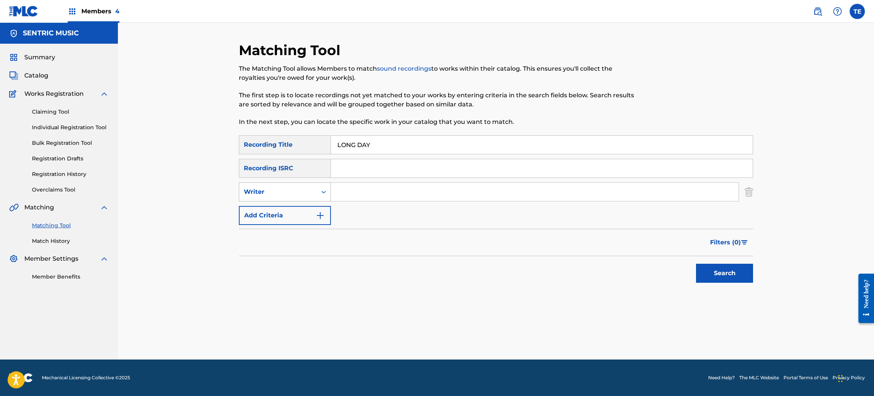
drag, startPoint x: 277, startPoint y: 200, endPoint x: 279, endPoint y: 196, distance: 4.4
click at [279, 200] on div "Writer" at bounding box center [285, 192] width 92 height 19
click at [277, 190] on div "Writer" at bounding box center [278, 191] width 68 height 9
click at [286, 197] on div "Writer" at bounding box center [278, 192] width 78 height 14
click at [287, 211] on div "Recording Artist" at bounding box center [284, 211] width 91 height 19
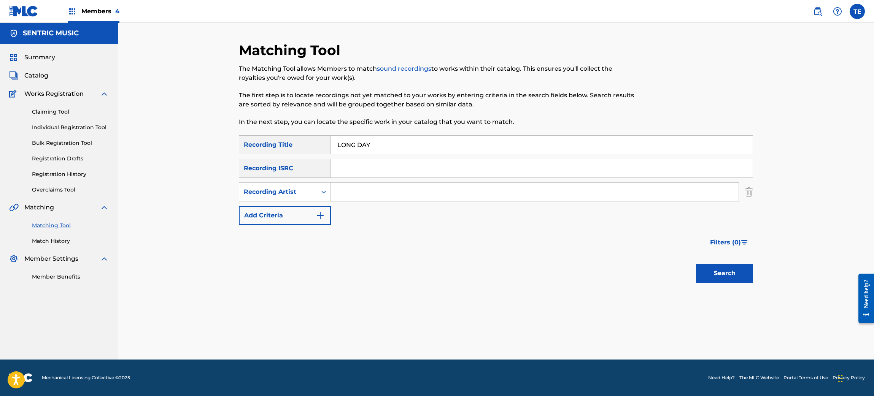
click at [436, 189] on input "Search Form" at bounding box center [535, 192] width 408 height 18
type input "YUNG PINCH"
click at [708, 271] on button "Search" at bounding box center [724, 273] width 57 height 19
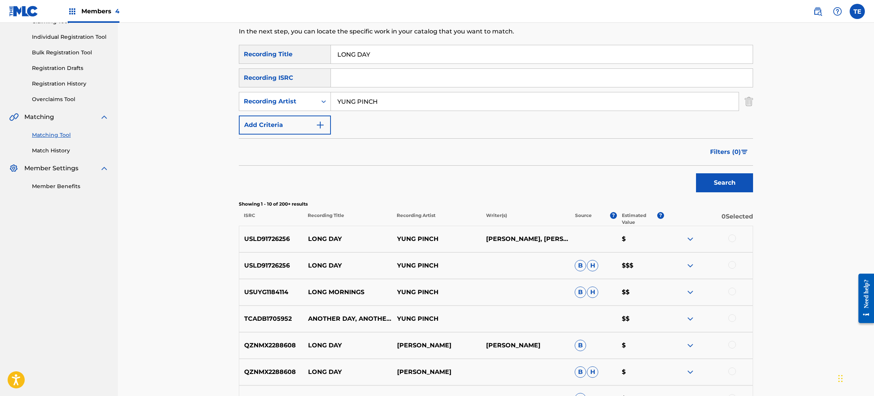
scroll to position [189, 0]
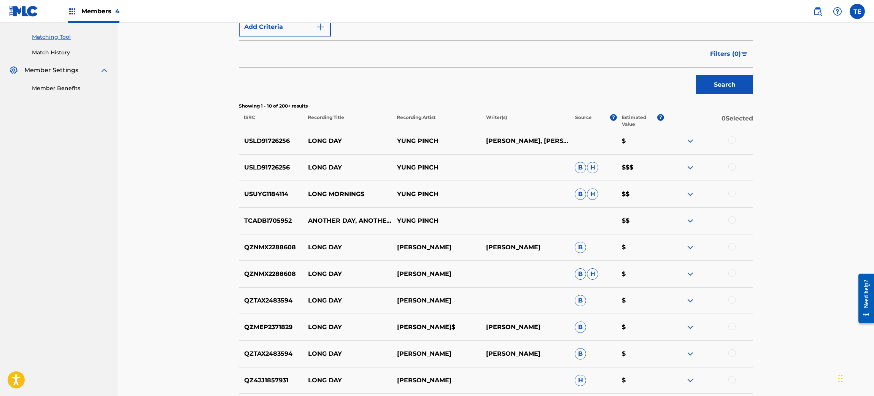
click at [414, 165] on p "YUNG PINCH" at bounding box center [436, 167] width 89 height 9
click at [719, 139] on div at bounding box center [707, 141] width 89 height 9
click at [727, 143] on div at bounding box center [732, 141] width 8 height 8
click at [727, 168] on div at bounding box center [707, 167] width 89 height 9
click at [727, 168] on div at bounding box center [732, 167] width 8 height 8
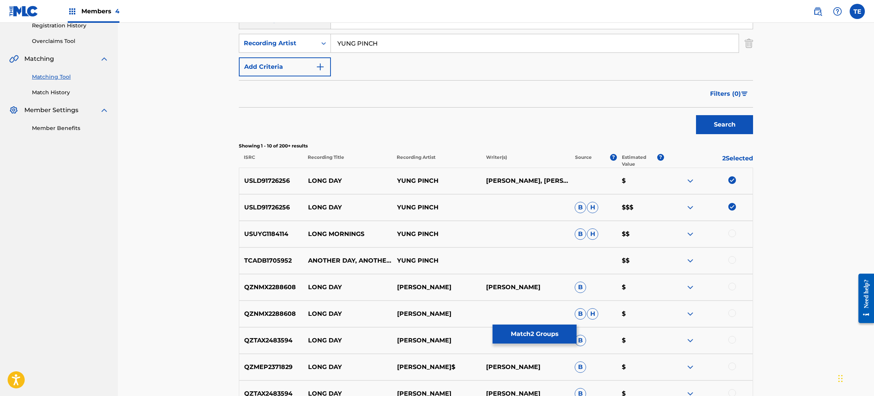
scroll to position [165, 0]
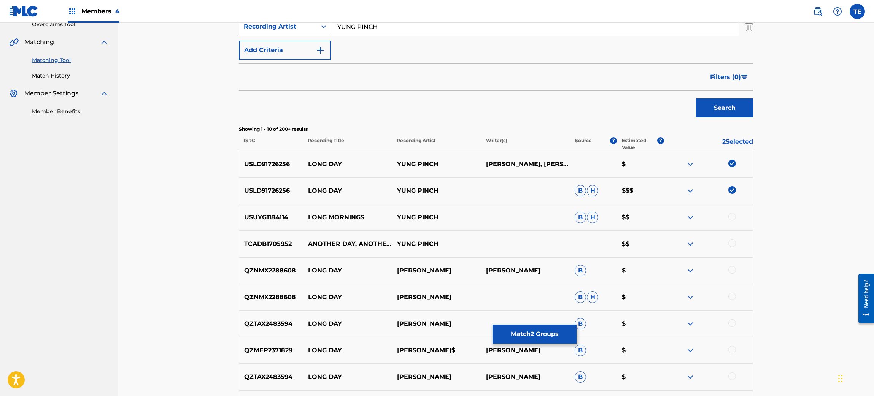
click at [535, 320] on div "QZTAX2483594 LONG DAY YUNG [PERSON_NAME] $" at bounding box center [496, 324] width 514 height 27
click at [535, 328] on button "Match 2 Groups" at bounding box center [534, 334] width 84 height 19
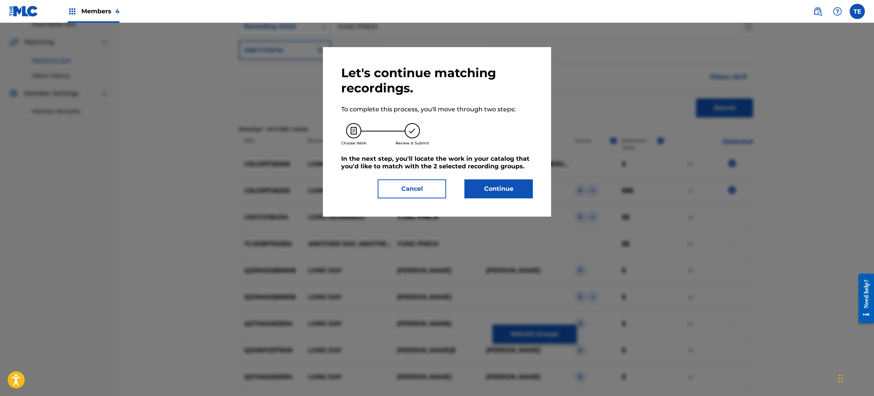
click at [484, 183] on button "Continue" at bounding box center [498, 188] width 68 height 19
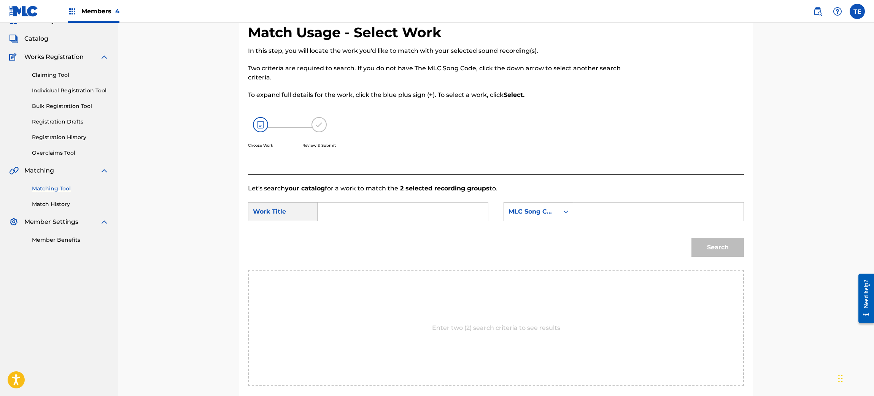
scroll to position [0, 0]
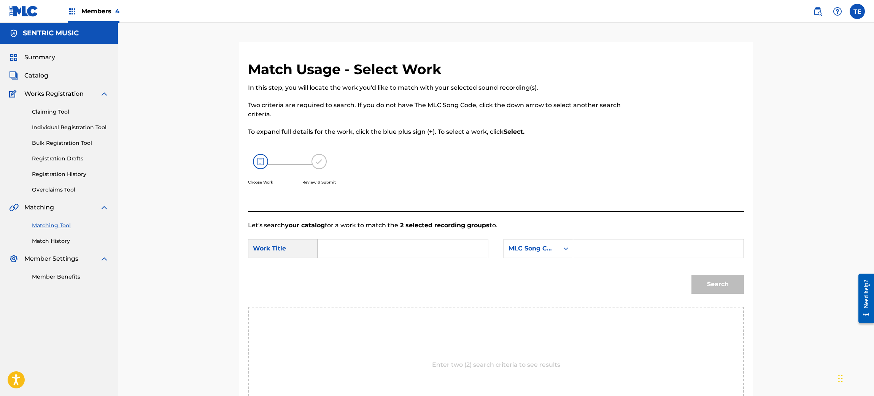
click at [377, 248] on input "Search Form" at bounding box center [402, 249] width 157 height 18
paste input "LONG DAY"
type input "LONG DAY"
click at [631, 254] on input "Search Form" at bounding box center [657, 249] width 157 height 18
paste input "LE0UXW"
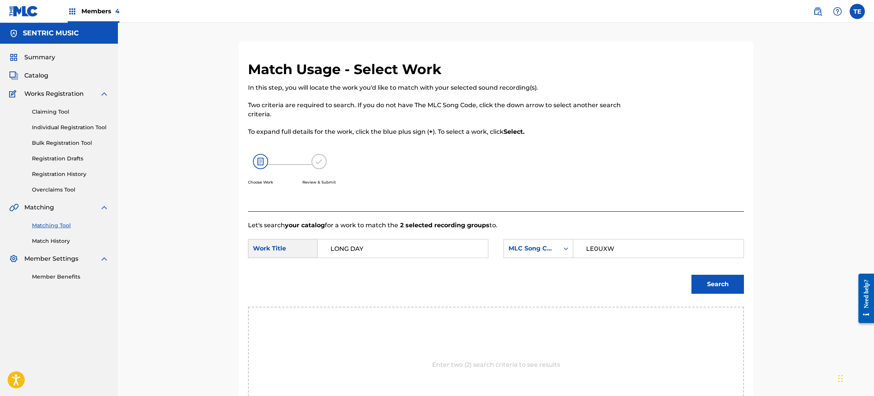
type input "LE0UXW"
click at [691, 275] on button "Search" at bounding box center [717, 284] width 52 height 19
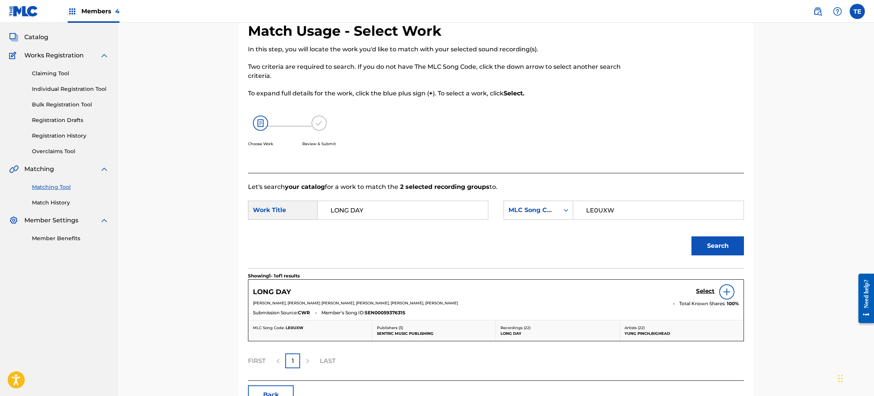
scroll to position [57, 0]
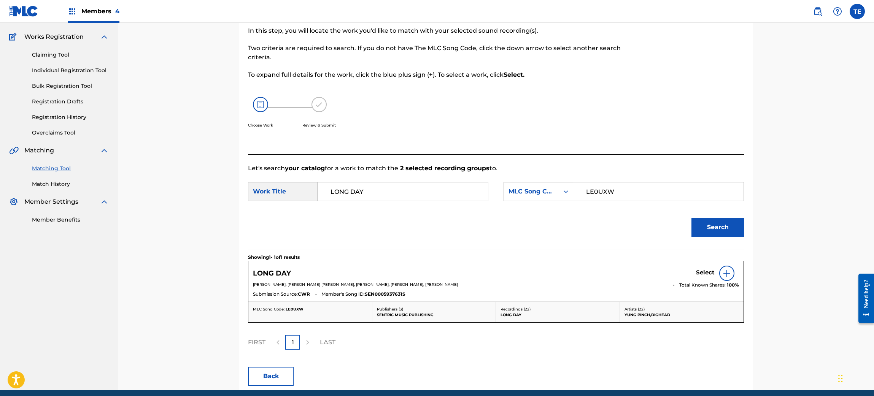
click at [700, 276] on h5 "Select" at bounding box center [705, 272] width 19 height 7
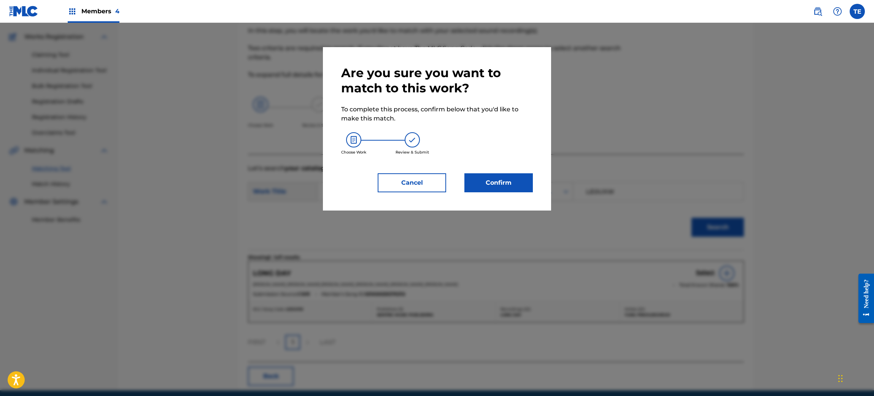
click at [514, 186] on button "Confirm" at bounding box center [498, 182] width 68 height 19
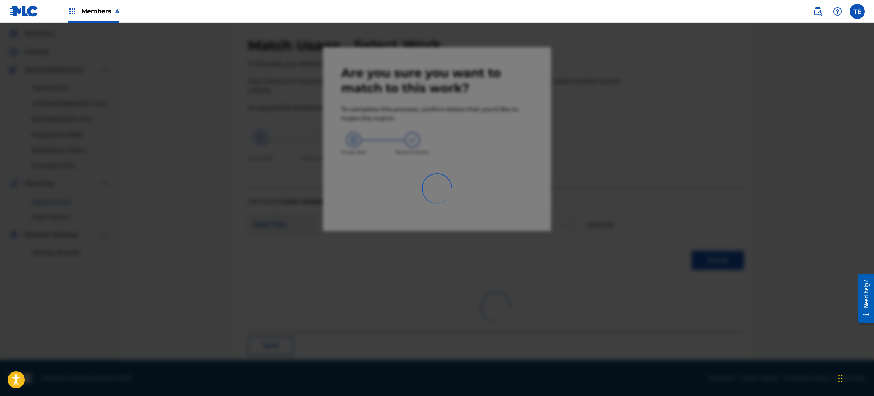
scroll to position [10, 0]
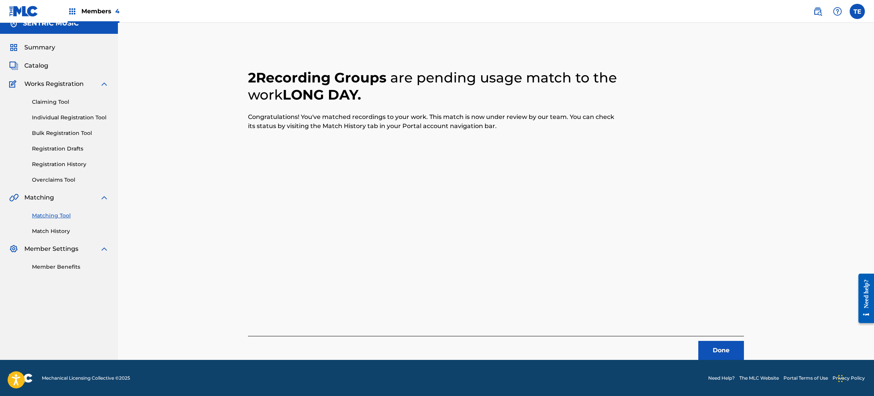
click at [724, 330] on button "Done" at bounding box center [721, 350] width 46 height 19
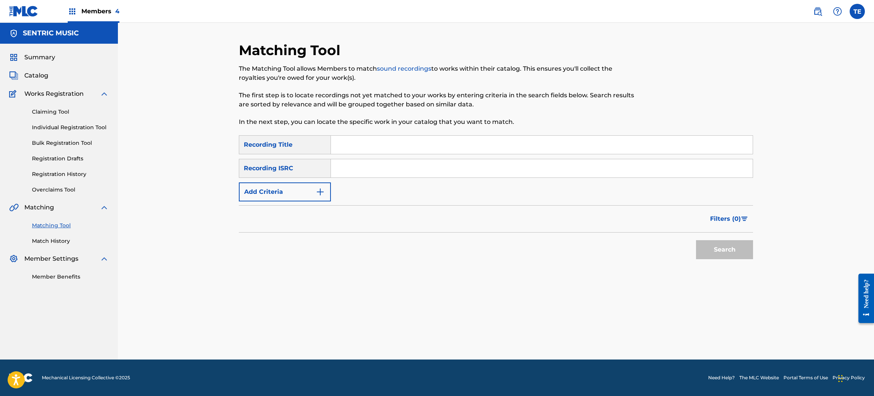
scroll to position [0, 0]
click at [364, 135] on div "Search Form" at bounding box center [542, 144] width 422 height 19
click at [364, 145] on input "Search Form" at bounding box center [542, 145] width 422 height 18
paste input "LONG MORNINGS"
type input "LONG MORNINGS"
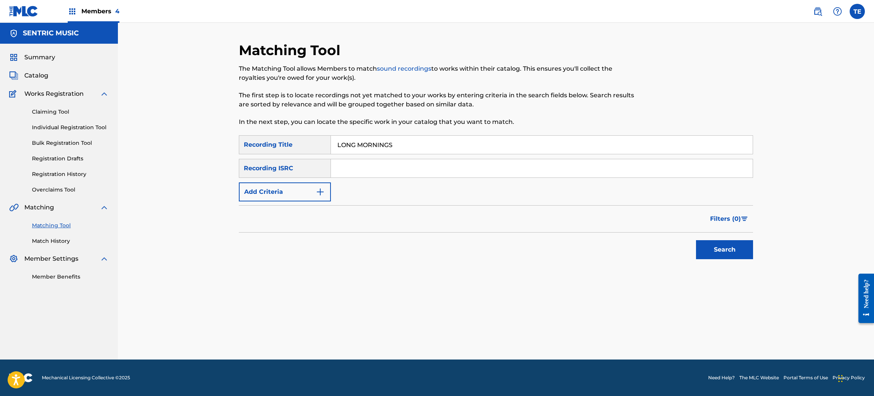
click at [313, 194] on button "Add Criteria" at bounding box center [285, 192] width 92 height 19
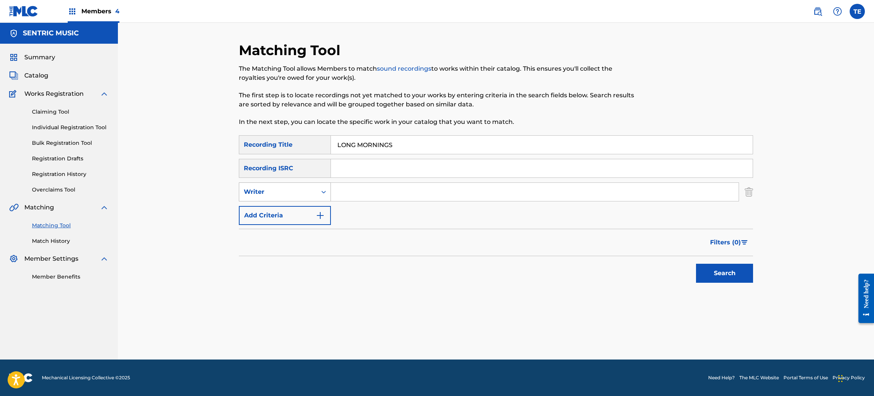
click at [307, 200] on div "Writer" at bounding box center [285, 192] width 92 height 19
click at [299, 216] on div "Recording Artist" at bounding box center [284, 211] width 91 height 19
click at [348, 193] on input "Search Form" at bounding box center [535, 192] width 408 height 18
type input "YUNG PINCH"
click at [726, 265] on button "Search" at bounding box center [724, 273] width 57 height 19
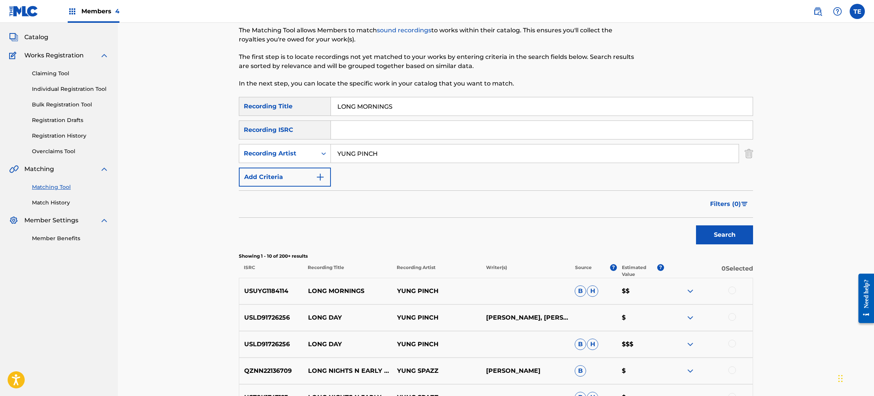
scroll to position [57, 0]
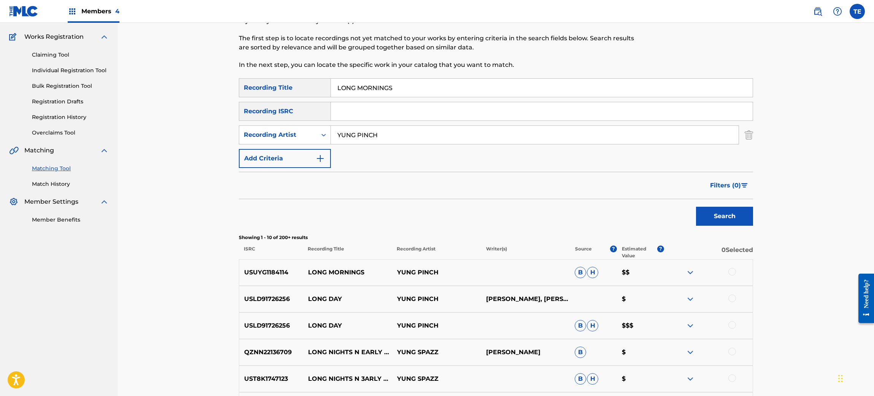
click at [727, 275] on div at bounding box center [707, 272] width 89 height 9
click at [727, 270] on div at bounding box center [732, 272] width 8 height 8
click at [528, 330] on button "Match 1 Group" at bounding box center [534, 334] width 84 height 19
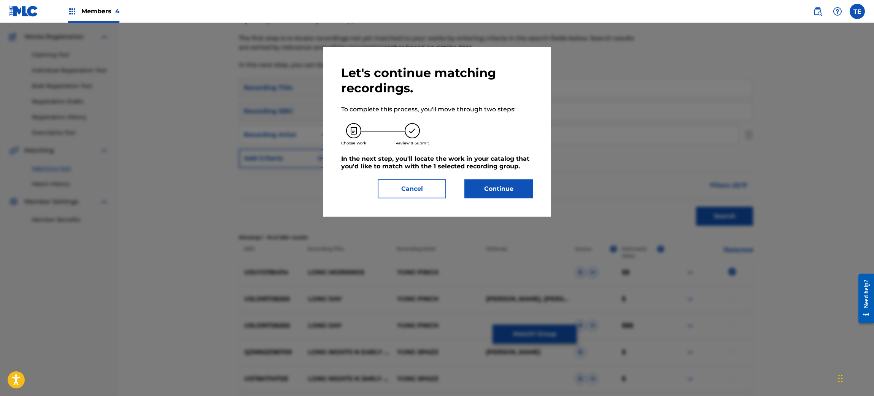
click at [481, 189] on button "Continue" at bounding box center [498, 188] width 68 height 19
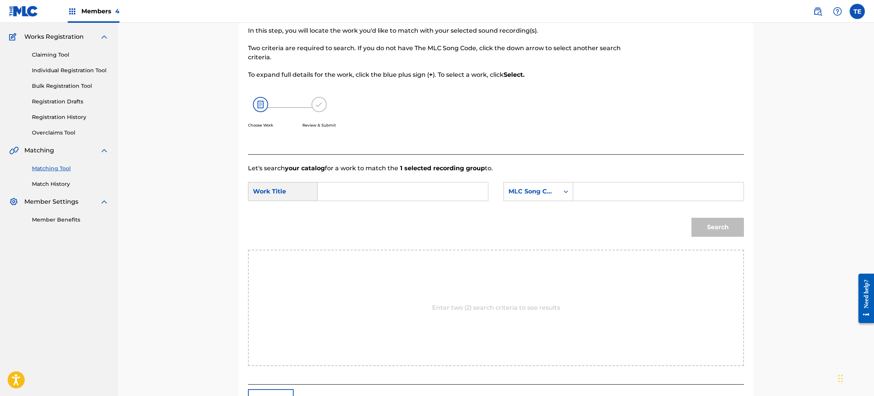
paste input "LONG MORNINGS"
type input "LONG MORNINGS"
paste input "LS8HJ5"
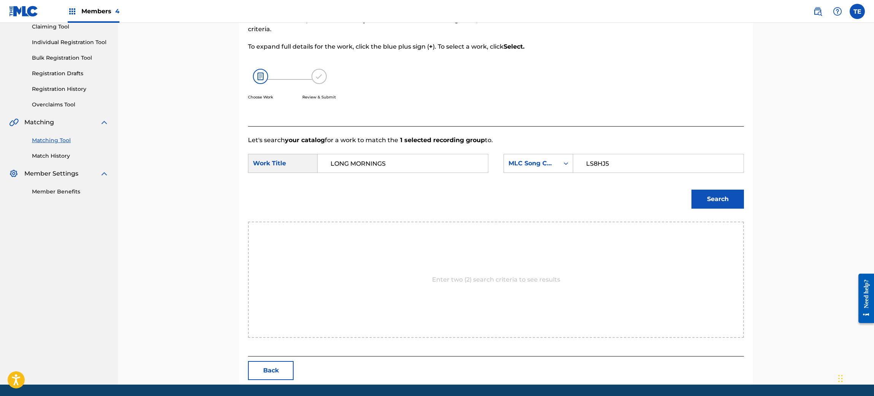
scroll to position [110, 0]
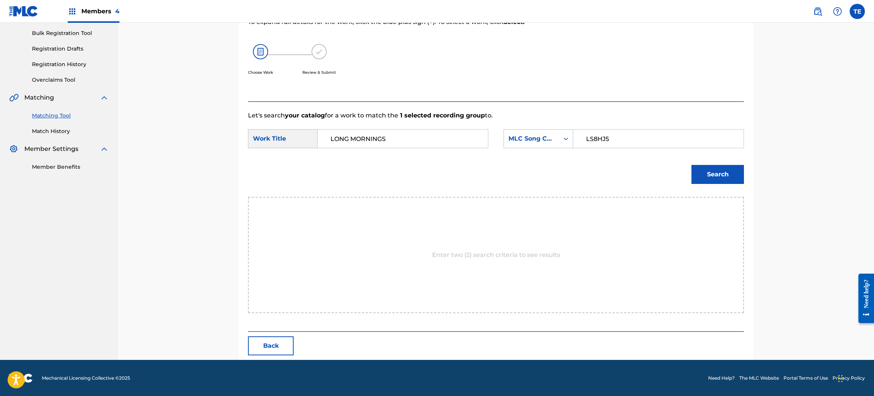
type input "LS8HJ5"
click at [285, 330] on button "Back" at bounding box center [271, 345] width 46 height 19
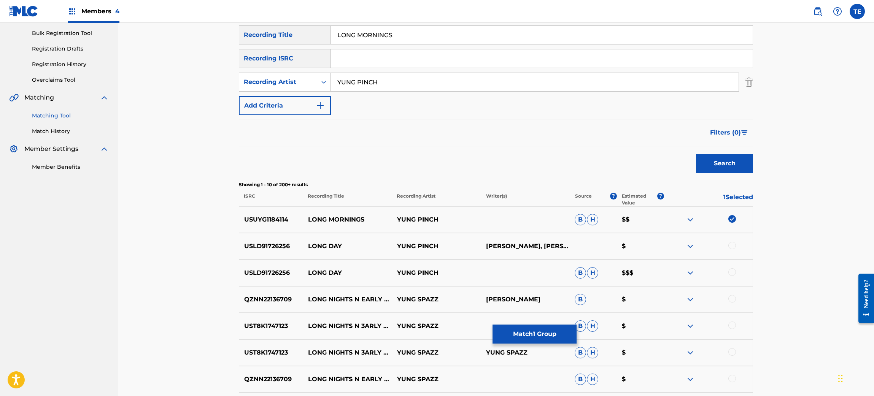
click at [564, 330] on button "Match 1 Group" at bounding box center [534, 334] width 84 height 19
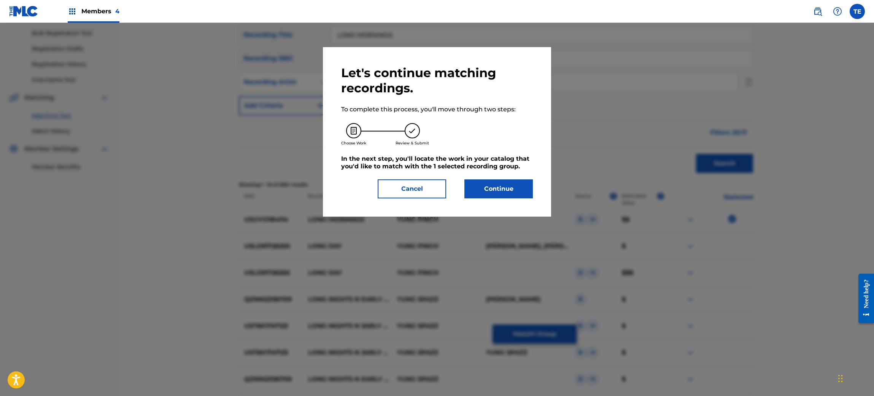
click at [476, 180] on button "Continue" at bounding box center [498, 188] width 68 height 19
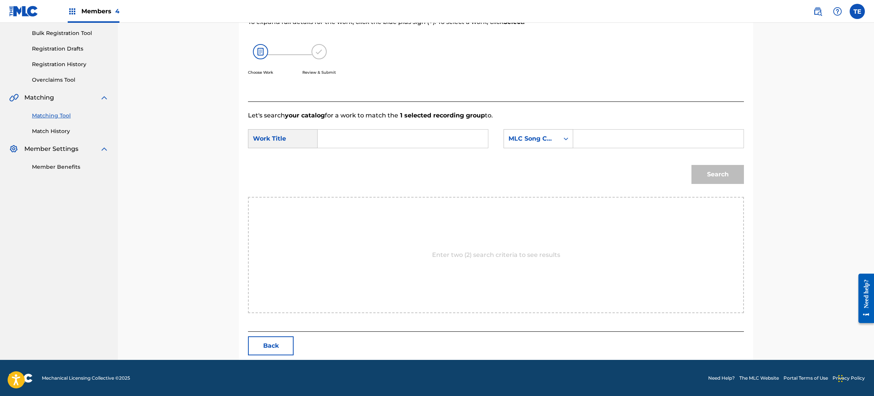
paste input "LS8HJ5"
type input "LS8HJ5"
click at [359, 128] on form "SearchWithCriteriab562c08a-e99d-44da-97f7-df91b64129f6 Work Title SearchWithCri…" at bounding box center [496, 158] width 496 height 77
click at [360, 133] on input "Search Form" at bounding box center [402, 139] width 157 height 18
click at [333, 147] on input "Search Form" at bounding box center [402, 139] width 157 height 18
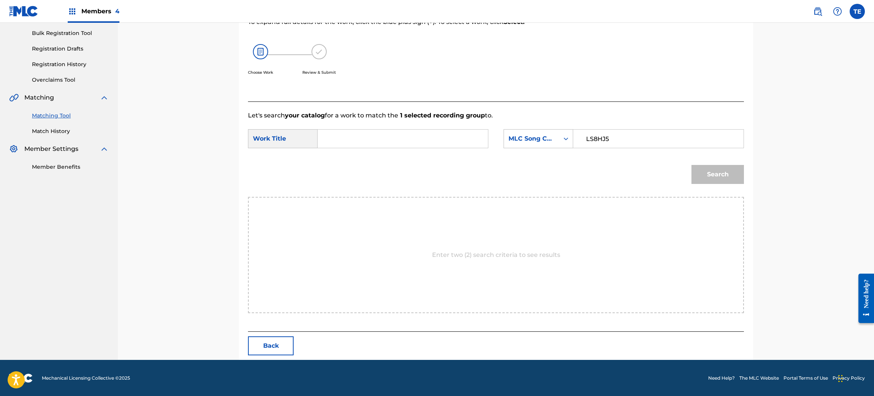
click at [342, 135] on input "Search Form" at bounding box center [402, 139] width 157 height 18
paste input "LONG MORNINGS"
type input "LONG MORNINGS"
click at [525, 240] on div "Enter two (2) search criteria to see results" at bounding box center [496, 255] width 496 height 116
click at [703, 176] on button "Search" at bounding box center [717, 174] width 52 height 19
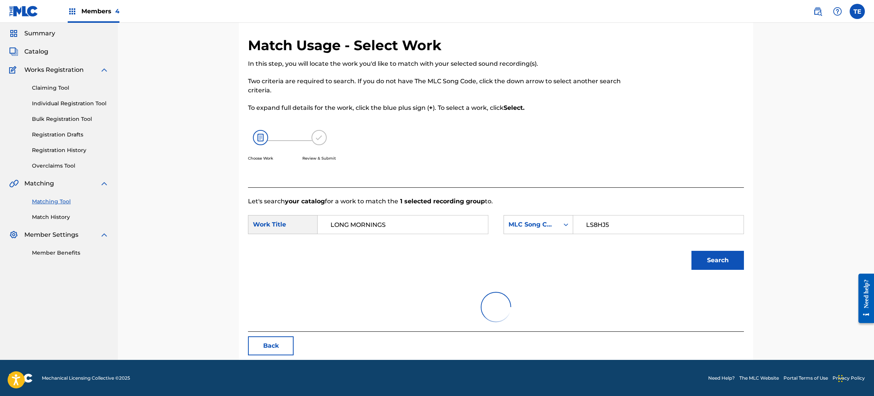
scroll to position [88, 0]
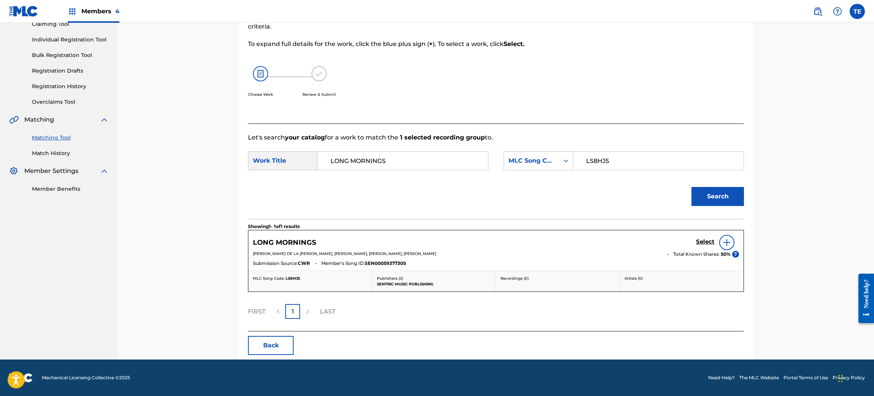
click at [701, 229] on section "Showing 1 - 1 of 1 results" at bounding box center [496, 224] width 496 height 11
click at [702, 238] on h5 "Select" at bounding box center [705, 241] width 19 height 7
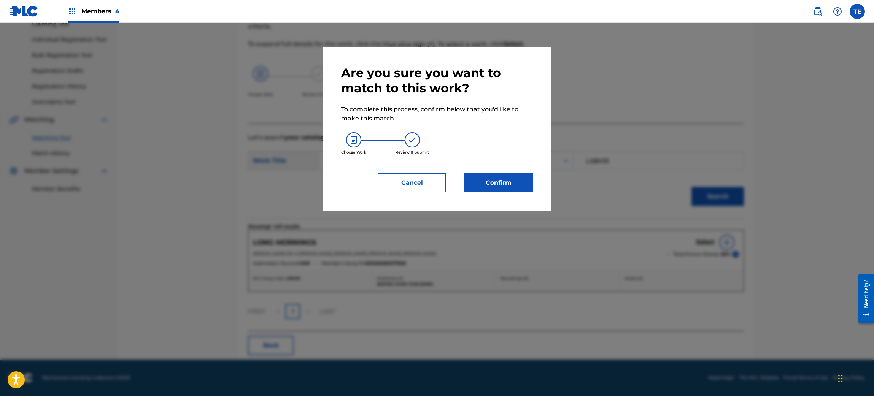
click at [494, 190] on button "Confirm" at bounding box center [498, 182] width 68 height 19
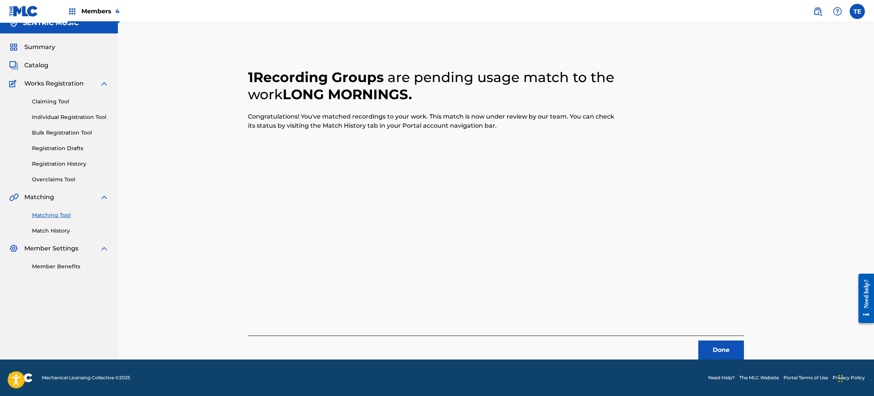
scroll to position [10, 0]
click at [725, 330] on button "Done" at bounding box center [721, 350] width 46 height 19
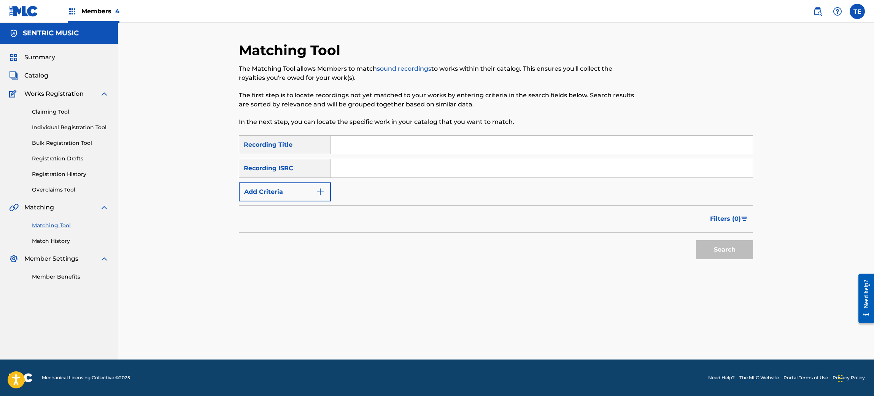
scroll to position [0, 0]
click at [381, 140] on input "Search Form" at bounding box center [542, 145] width 422 height 18
click at [433, 146] on input "Search Form" at bounding box center [542, 145] width 422 height 18
paste input "LOOKING 4 EXISTENCE"
type input "LOOKING 4 EXISTENCE"
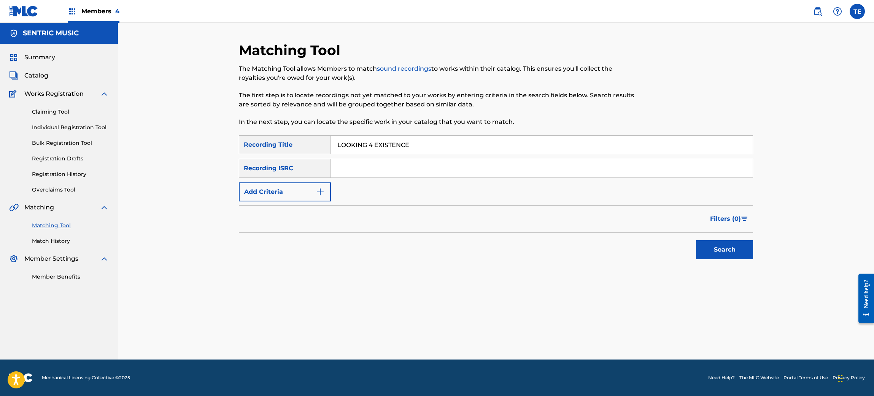
click at [304, 194] on button "Add Criteria" at bounding box center [285, 192] width 92 height 19
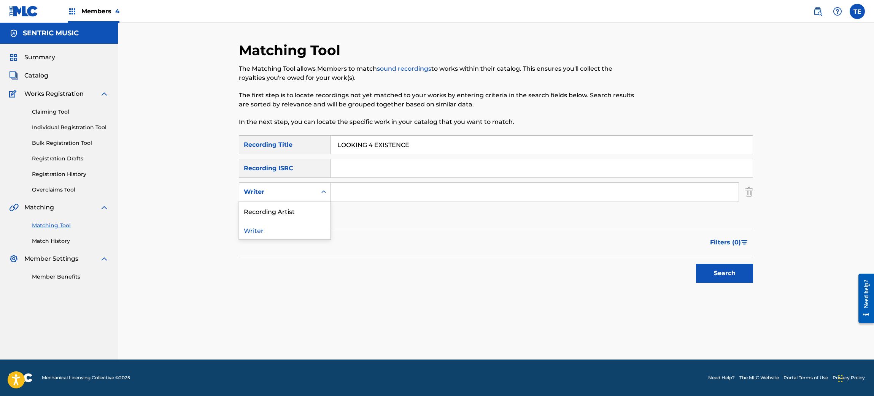
click at [306, 190] on div "Writer" at bounding box center [278, 191] width 68 height 9
click at [310, 209] on div "Recording Artist" at bounding box center [284, 211] width 91 height 19
click at [404, 200] on div "Search Form" at bounding box center [535, 192] width 408 height 19
click at [408, 189] on input "Search Form" at bounding box center [535, 192] width 408 height 18
type input "YUNG PINCH"
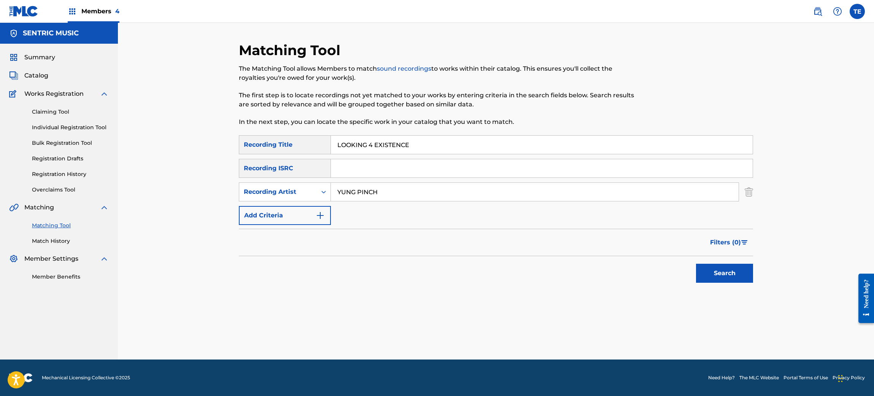
click at [696, 264] on button "Search" at bounding box center [724, 273] width 57 height 19
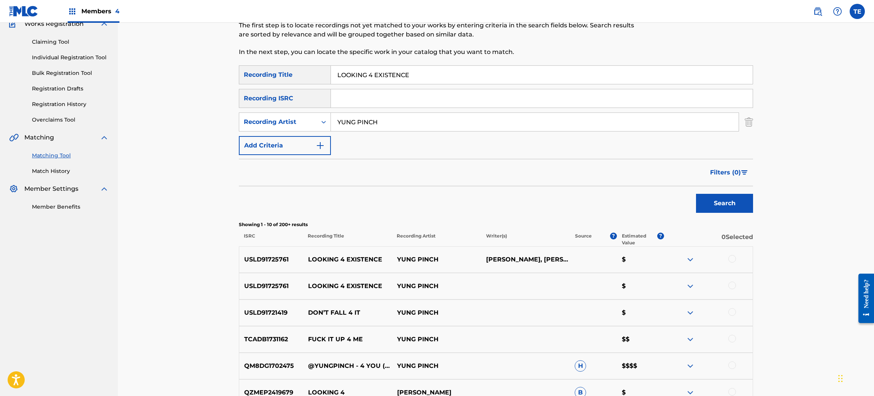
scroll to position [132, 0]
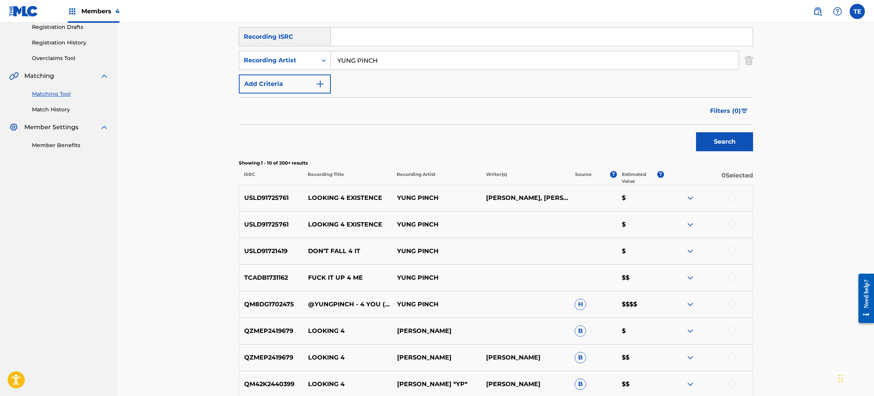
click at [724, 203] on div "USLD91725761 LOOKING 4 EXISTENCE [PERSON_NAME], [PERSON_NAME] $" at bounding box center [496, 198] width 514 height 27
click at [724, 199] on div at bounding box center [707, 198] width 89 height 9
click at [727, 196] on div at bounding box center [732, 198] width 8 height 8
click at [727, 221] on div at bounding box center [707, 224] width 89 height 9
click at [727, 229] on div at bounding box center [707, 224] width 89 height 9
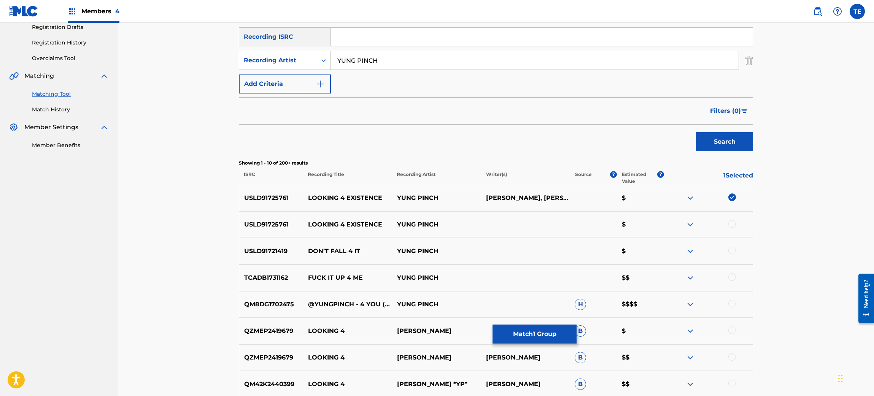
click at [727, 226] on div at bounding box center [732, 224] width 8 height 8
click at [528, 330] on button "Match 2 Groups" at bounding box center [534, 334] width 84 height 19
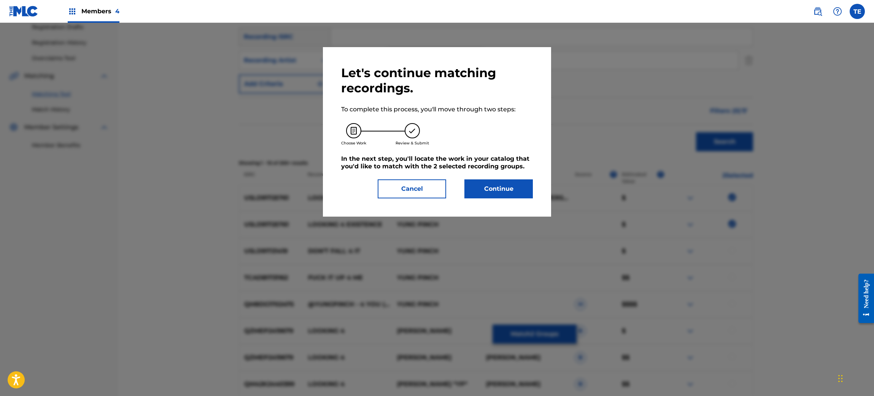
click at [512, 189] on button "Continue" at bounding box center [498, 188] width 68 height 19
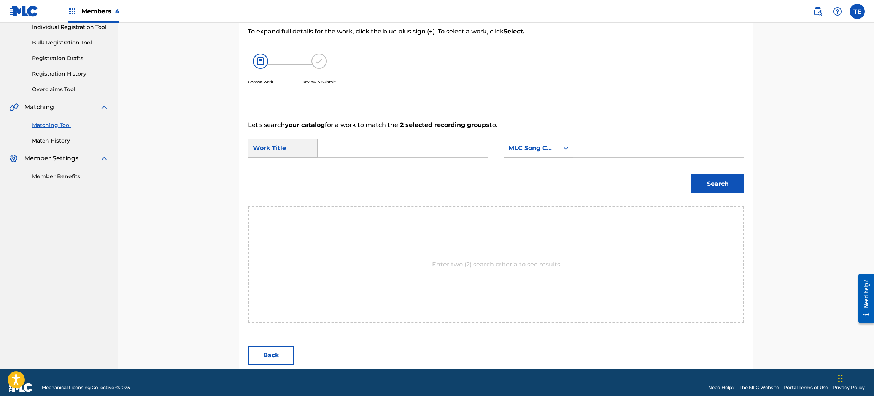
scroll to position [110, 0]
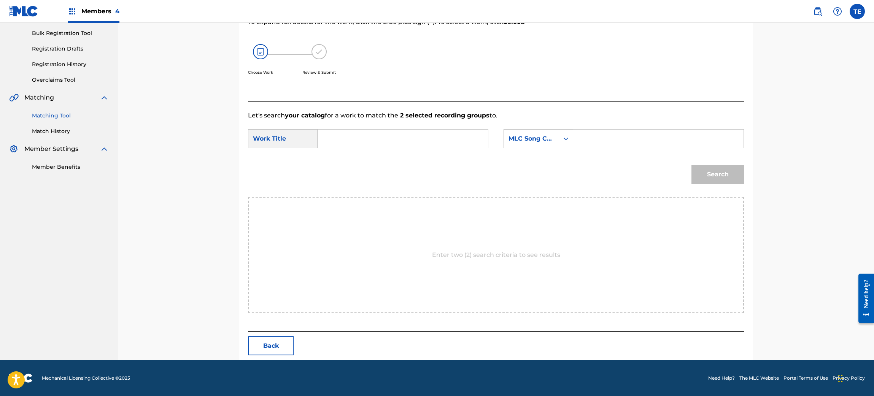
click at [351, 131] on input "Search Form" at bounding box center [402, 139] width 157 height 18
paste input "LOOKING 4 EXISTENCE"
type input "LOOKING 4 EXISTENCE"
click at [670, 132] on input "Search Form" at bounding box center [657, 139] width 157 height 18
paste input "LA6NLU"
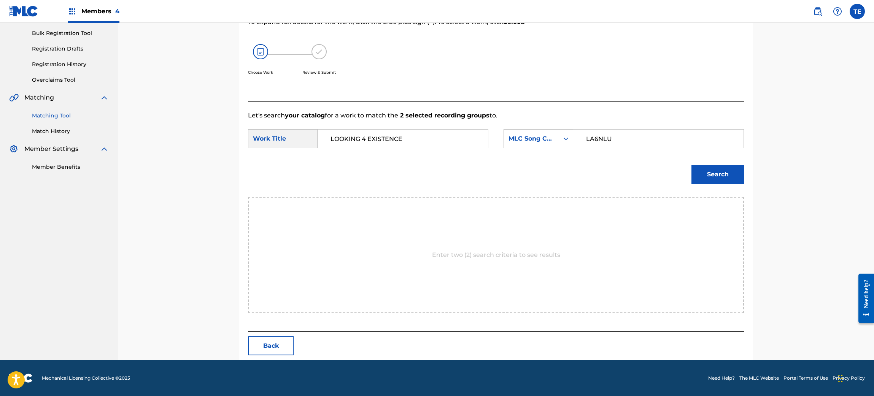
type input "LA6NLU"
click at [691, 165] on button "Search" at bounding box center [717, 174] width 52 height 19
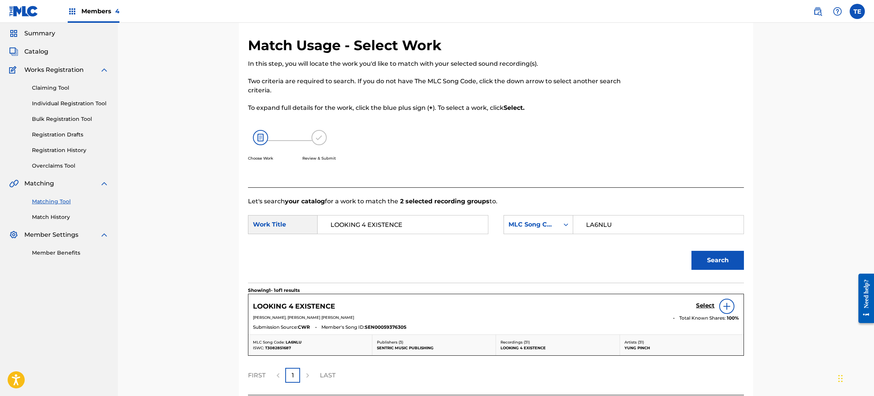
scroll to position [88, 0]
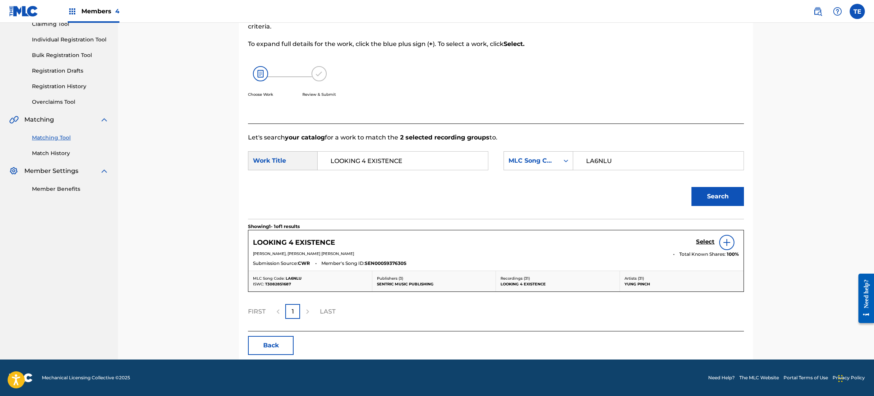
click at [710, 244] on h5 "Select" at bounding box center [705, 241] width 19 height 7
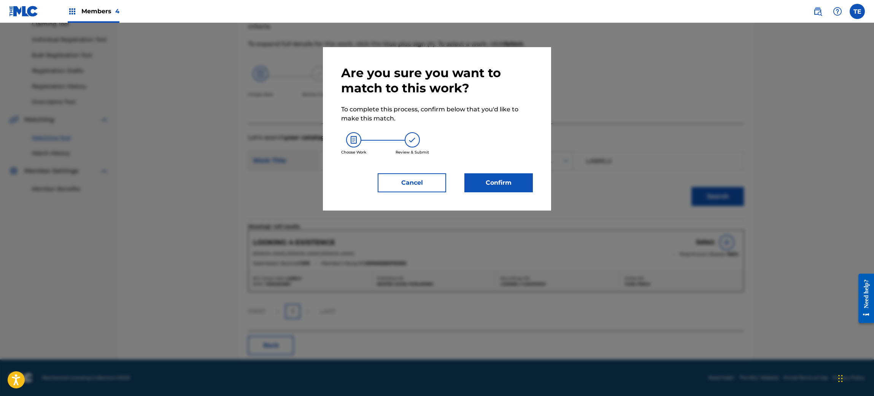
drag, startPoint x: 541, startPoint y: 173, endPoint x: 533, endPoint y: 170, distance: 8.3
click at [540, 172] on div "Are you sure you want to match to this work? To complete this process, confirm …" at bounding box center [437, 128] width 228 height 163
click at [511, 169] on div "Are you sure you want to match to this work? To complete this process, confirm …" at bounding box center [437, 128] width 192 height 127
click at [514, 174] on button "Confirm" at bounding box center [498, 182] width 68 height 19
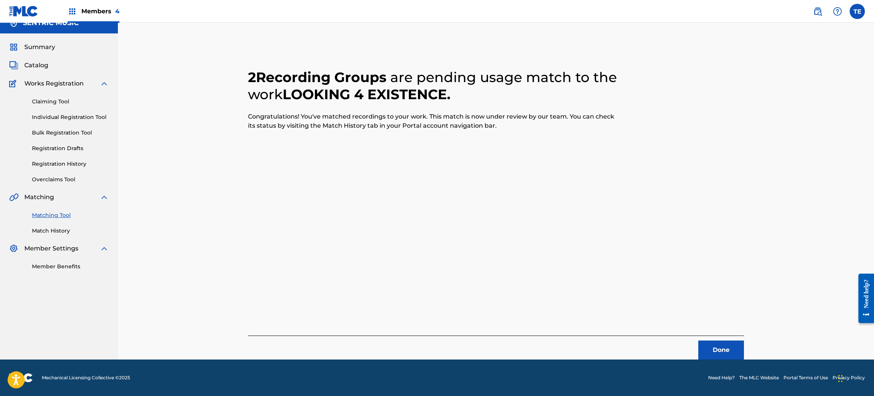
scroll to position [10, 0]
click at [717, 330] on div "Done" at bounding box center [496, 348] width 496 height 24
click at [704, 330] on button "Done" at bounding box center [721, 350] width 46 height 19
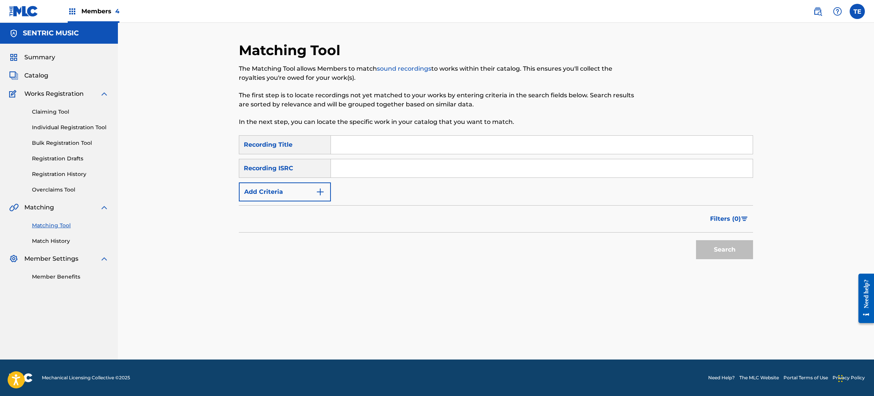
click at [52, 240] on link "Match History" at bounding box center [70, 241] width 77 height 8
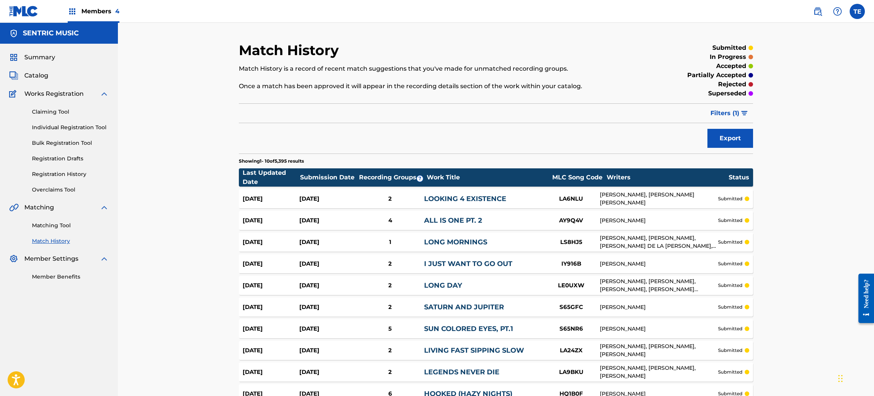
click at [442, 197] on link "LOOKING 4 EXISTENCE" at bounding box center [465, 199] width 82 height 8
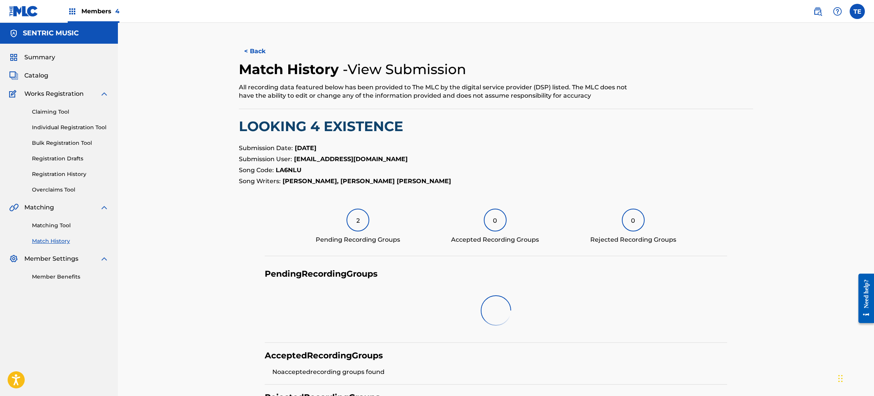
click at [366, 213] on div "2" at bounding box center [357, 220] width 23 height 23
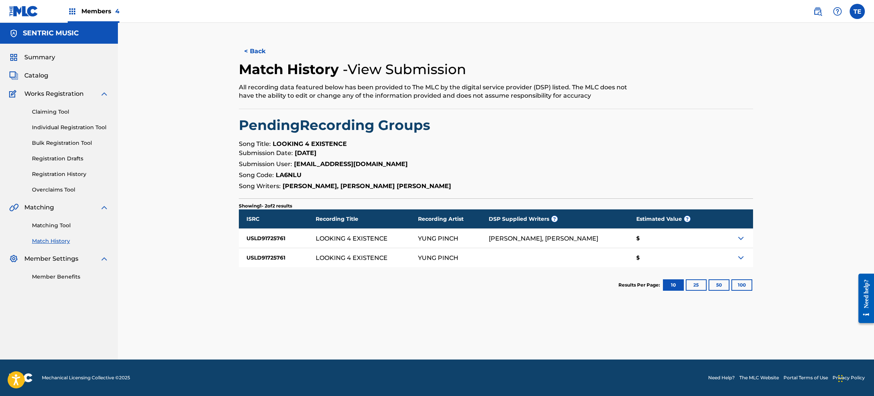
click at [62, 225] on link "Matching Tool" at bounding box center [70, 226] width 77 height 8
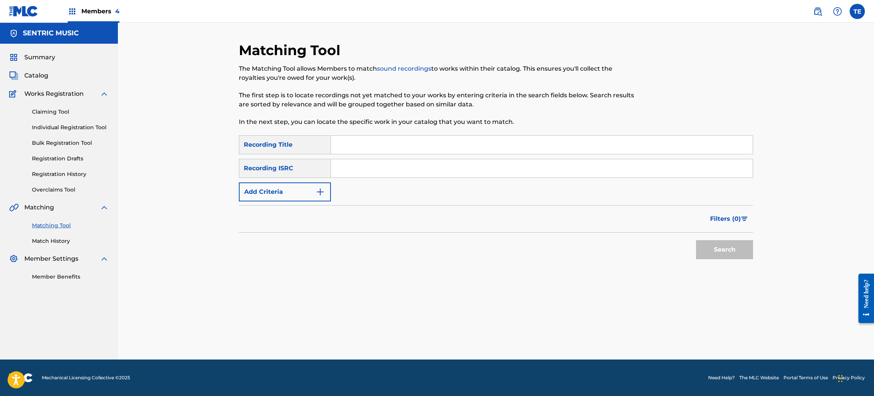
click at [356, 139] on input "Search Form" at bounding box center [542, 145] width 422 height 18
paste input "NIGHTMARES"
type input "NIGHTMARES"
click at [307, 201] on button "Add Criteria" at bounding box center [285, 192] width 92 height 19
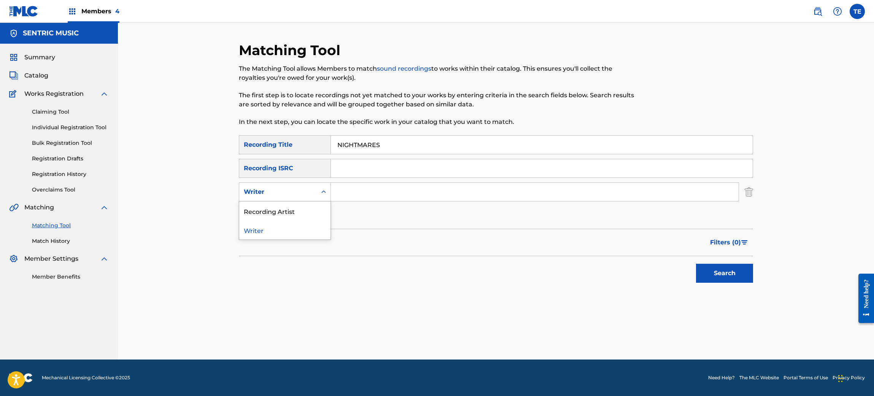
click at [307, 193] on div "Writer" at bounding box center [278, 191] width 68 height 9
click at [284, 211] on div "Recording Artist" at bounding box center [284, 211] width 91 height 19
click at [370, 196] on input "Search Form" at bounding box center [535, 192] width 408 height 18
type input "YUNG PINCH"
click at [696, 264] on button "Search" at bounding box center [724, 273] width 57 height 19
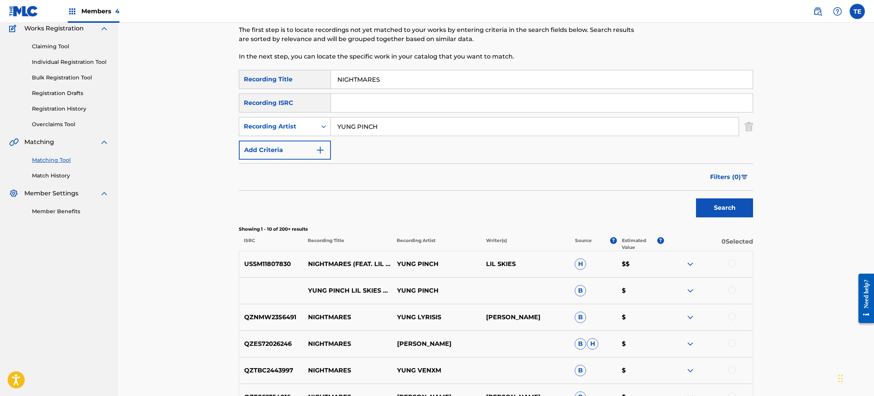
scroll to position [114, 0]
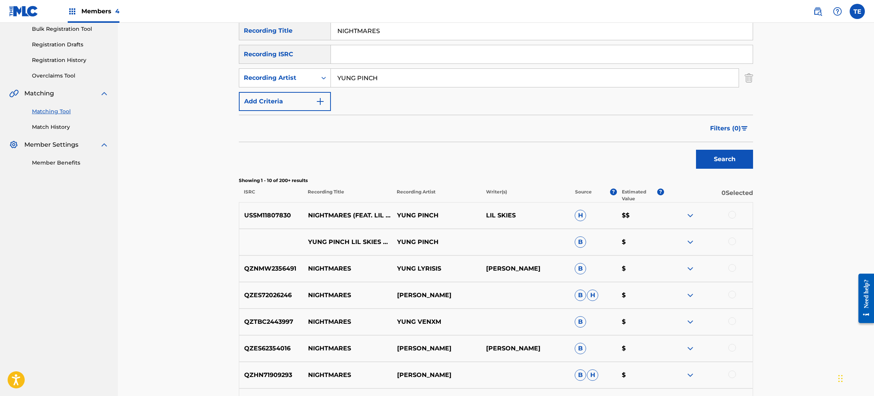
click at [727, 213] on div at bounding box center [732, 215] width 8 height 8
click at [727, 238] on div at bounding box center [732, 242] width 8 height 8
click at [543, 330] on button "Match 2 Groups" at bounding box center [534, 334] width 84 height 19
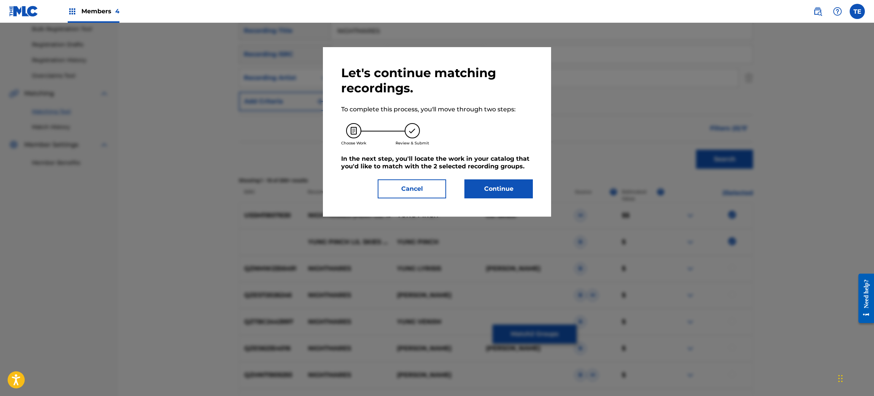
click at [494, 189] on button "Continue" at bounding box center [498, 188] width 68 height 19
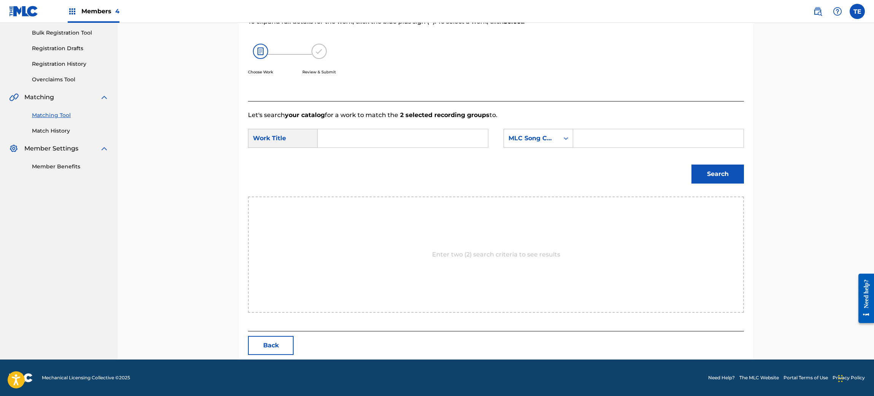
scroll to position [110, 0]
paste input "NIGHTMARES"
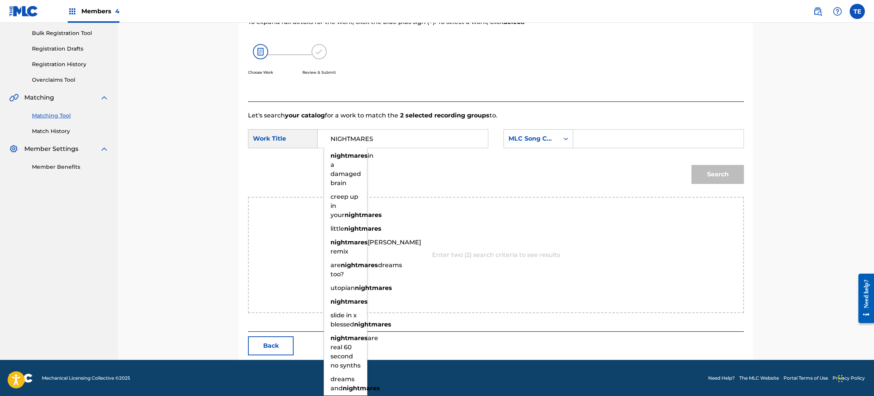
type input "NIGHTMARES"
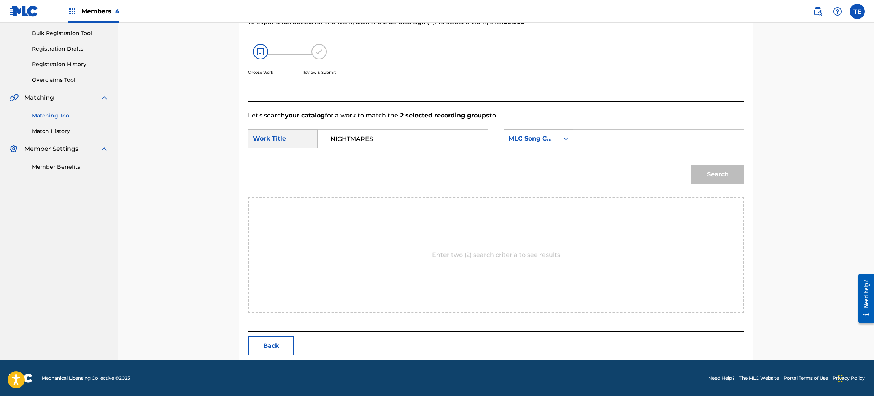
drag, startPoint x: 595, startPoint y: 137, endPoint x: 599, endPoint y: 136, distance: 3.8
click at [595, 136] on input "Search Form" at bounding box center [657, 139] width 157 height 18
paste input "NC3PW8"
type input "NC3PW8"
click at [727, 175] on button "Search" at bounding box center [717, 174] width 52 height 19
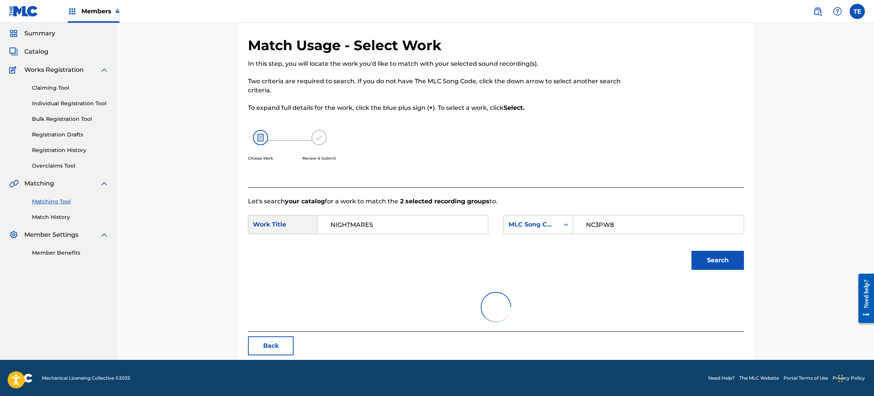
scroll to position [88, 0]
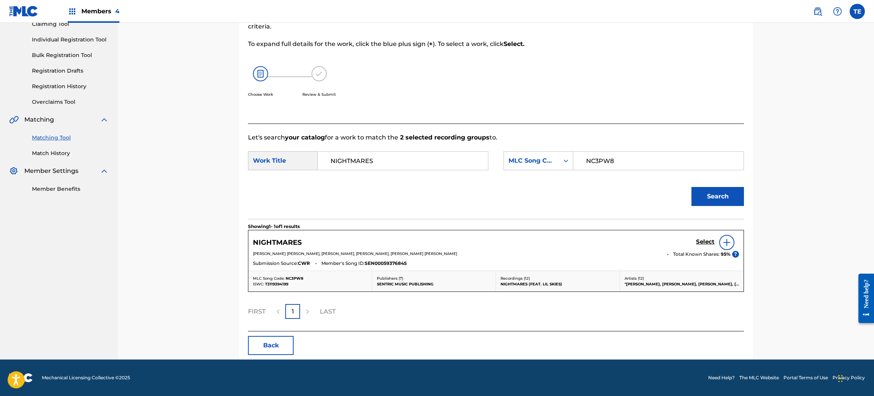
click at [699, 241] on h5 "Select" at bounding box center [705, 241] width 19 height 7
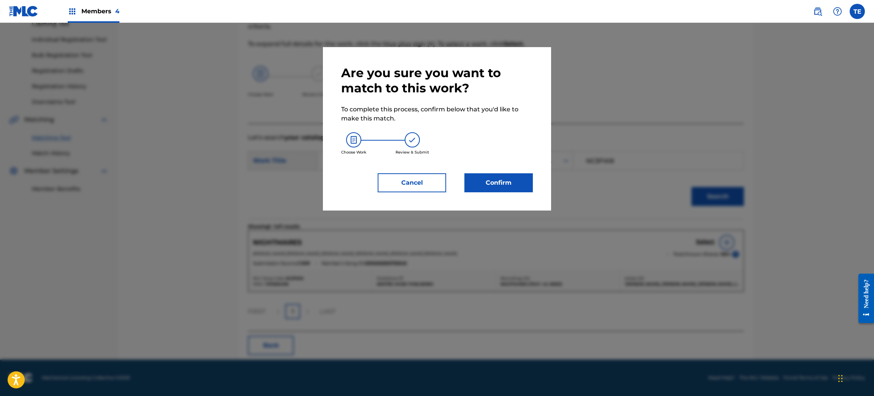
click at [516, 182] on button "Confirm" at bounding box center [498, 182] width 68 height 19
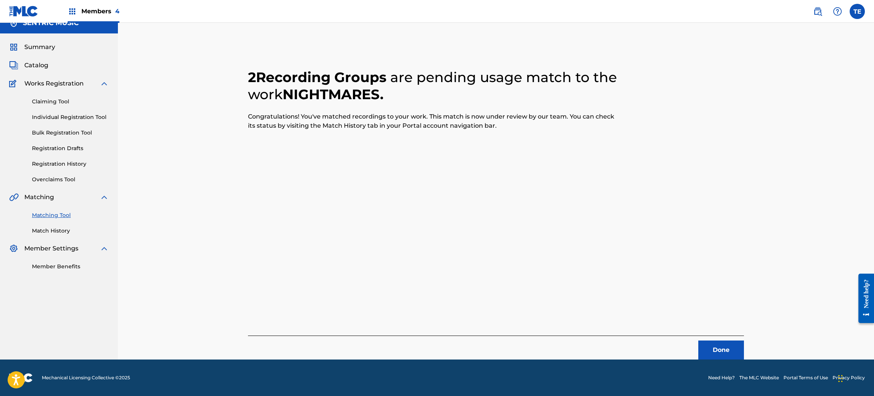
scroll to position [10, 0]
drag, startPoint x: 720, startPoint y: 341, endPoint x: 720, endPoint y: 345, distance: 4.6
click at [720, 330] on div "Done" at bounding box center [496, 348] width 496 height 24
click at [720, 330] on button "Done" at bounding box center [721, 350] width 46 height 19
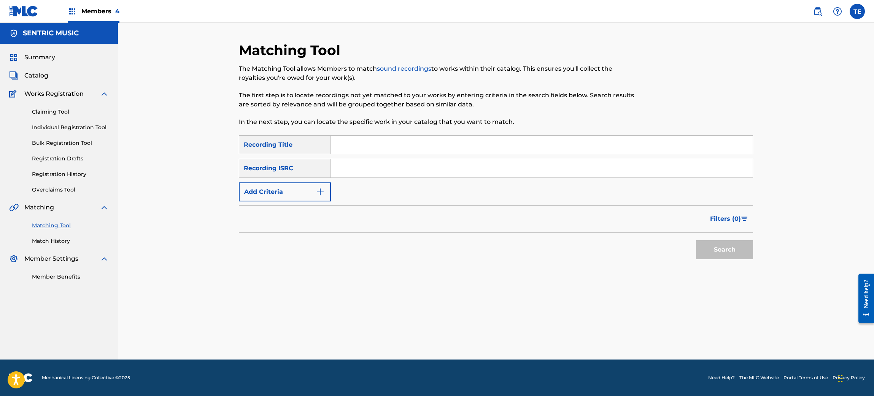
click at [375, 149] on input "Search Form" at bounding box center [542, 145] width 422 height 18
paste input "NO GOOD"
type input "NO GOOD"
click at [326, 188] on button "Add Criteria" at bounding box center [285, 192] width 92 height 19
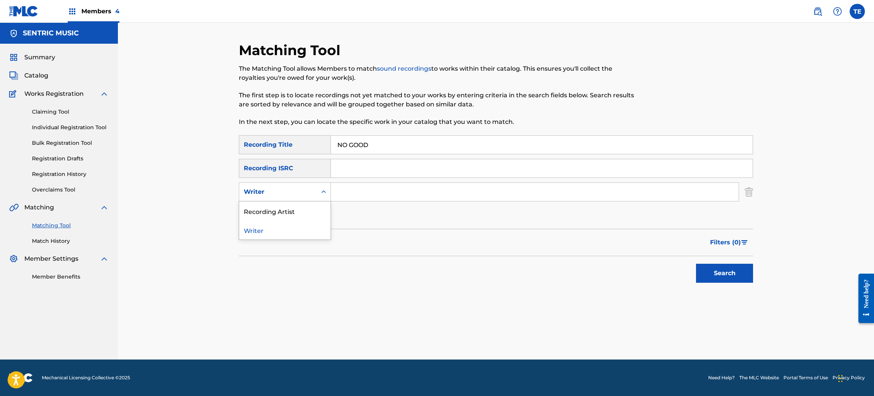
click at [293, 194] on div "Writer" at bounding box center [278, 191] width 68 height 9
click at [287, 214] on div "Recording Artist" at bounding box center [284, 211] width 91 height 19
click at [359, 189] on input "Search Form" at bounding box center [535, 192] width 408 height 18
type input "YUNG PINCH"
click at [705, 262] on div "Search" at bounding box center [722, 271] width 61 height 30
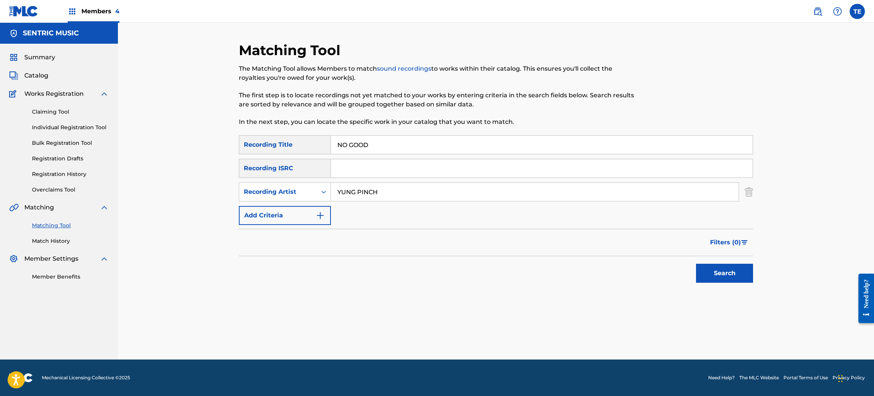
click at [711, 269] on button "Search" at bounding box center [724, 273] width 57 height 19
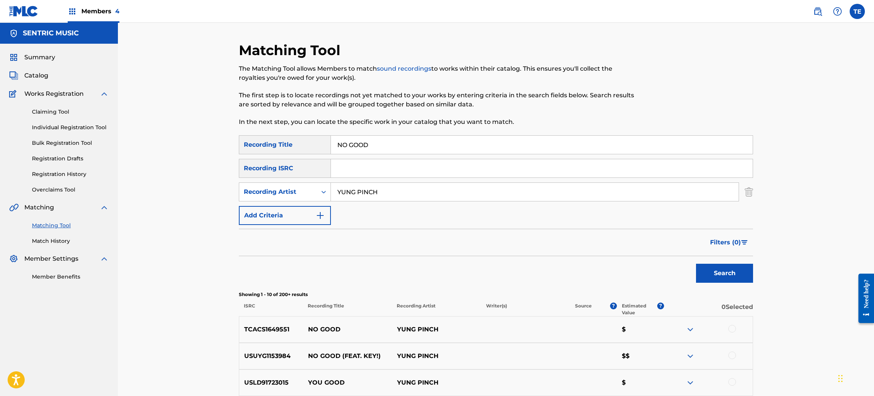
scroll to position [228, 0]
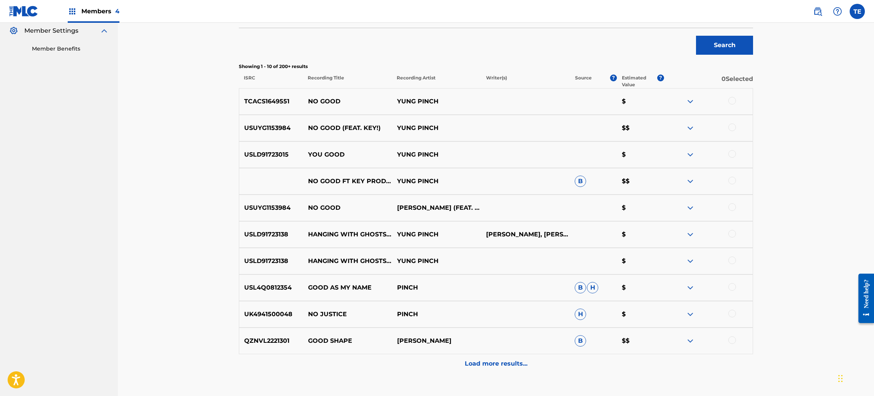
click at [727, 105] on div at bounding box center [707, 101] width 89 height 9
click at [727, 100] on div at bounding box center [732, 101] width 8 height 8
click at [727, 127] on div at bounding box center [732, 128] width 8 height 8
click at [543, 330] on button "Match 2 Groups" at bounding box center [534, 334] width 84 height 19
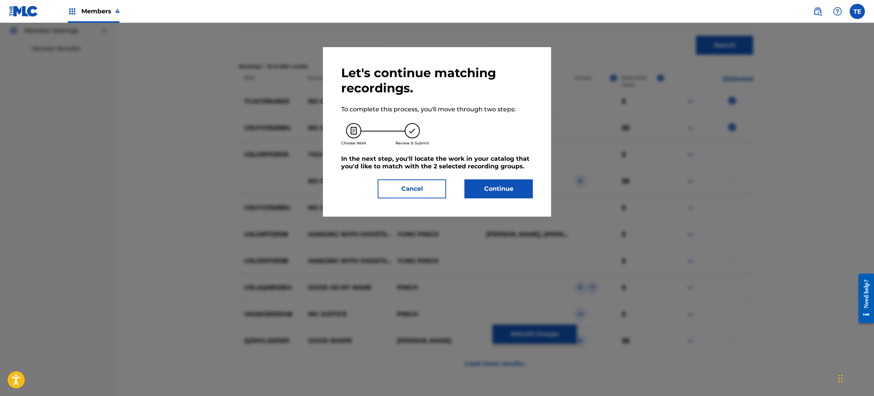
click at [486, 195] on button "Continue" at bounding box center [498, 188] width 68 height 19
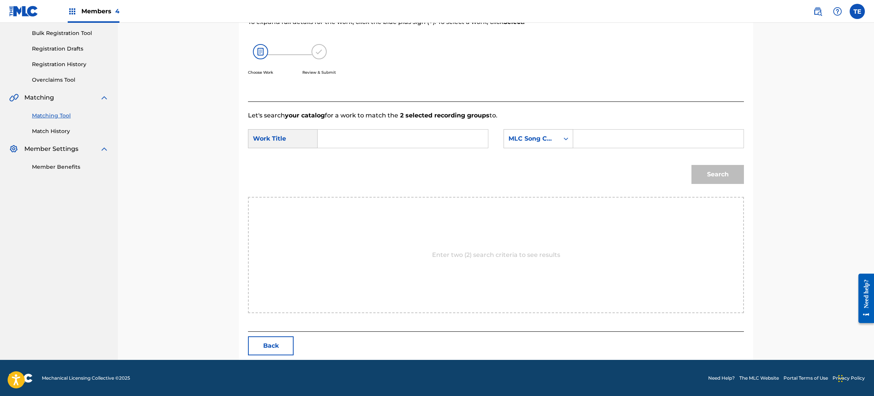
click at [411, 143] on input "Search Form" at bounding box center [402, 139] width 157 height 18
paste input "NO GOOD"
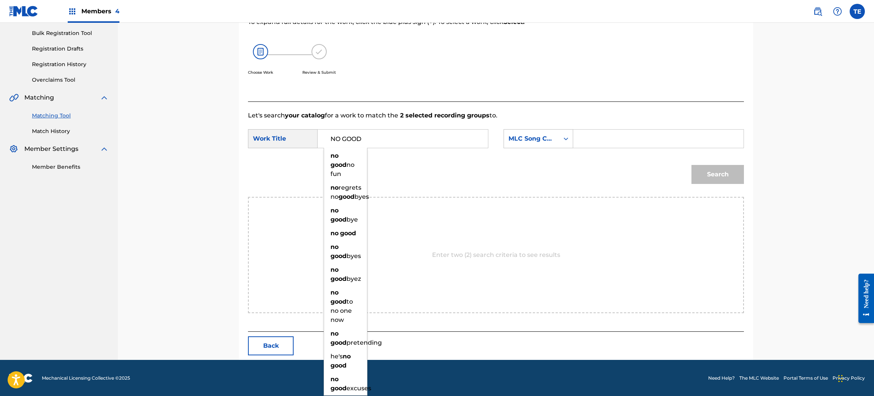
type input "NO GOOD"
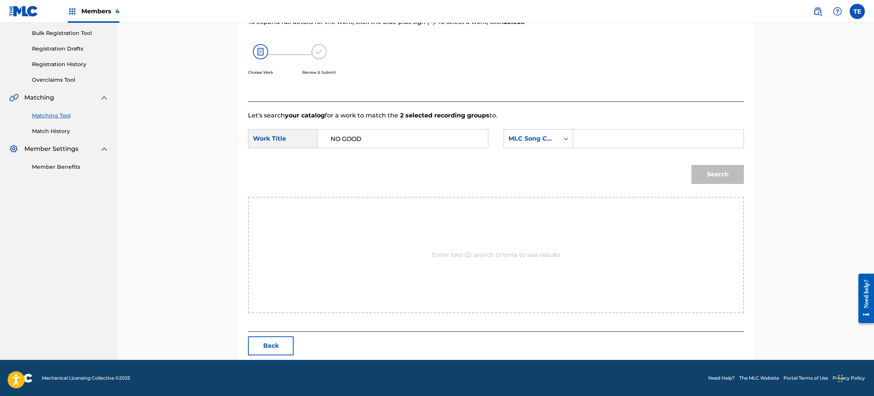
drag, startPoint x: 572, startPoint y: 134, endPoint x: 631, endPoint y: 136, distance: 59.0
click at [573, 134] on div "Search Form" at bounding box center [658, 138] width 171 height 19
click at [631, 136] on input "Search Form" at bounding box center [657, 139] width 157 height 18
paste input "NC91ER"
type input "NC91ER"
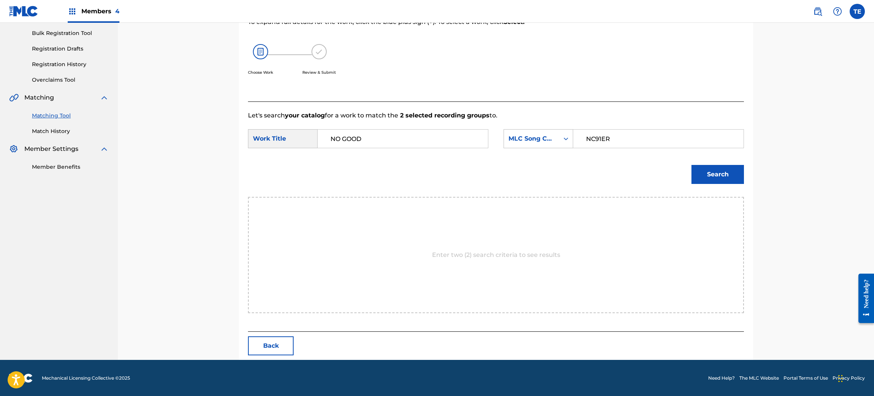
click at [704, 179] on button "Search" at bounding box center [717, 174] width 52 height 19
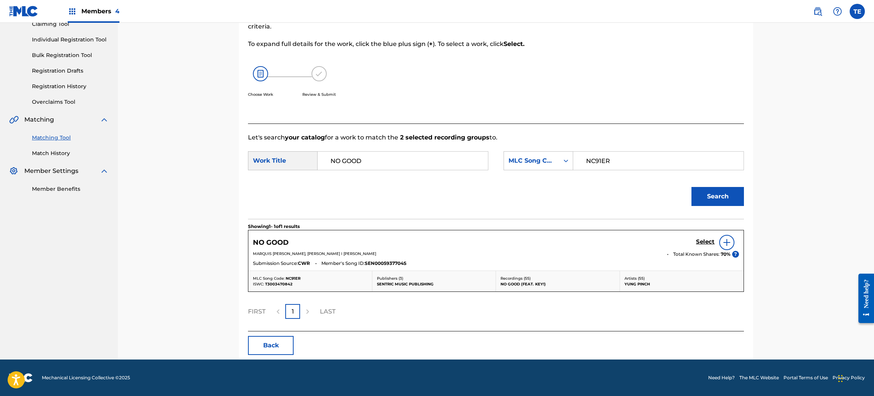
scroll to position [88, 0]
click at [698, 232] on div "NO GOOD Select MARQUIS [PERSON_NAME], [PERSON_NAME] I [PERSON_NAME] Total Known…" at bounding box center [495, 250] width 495 height 40
click at [704, 239] on h5 "Select" at bounding box center [705, 241] width 19 height 7
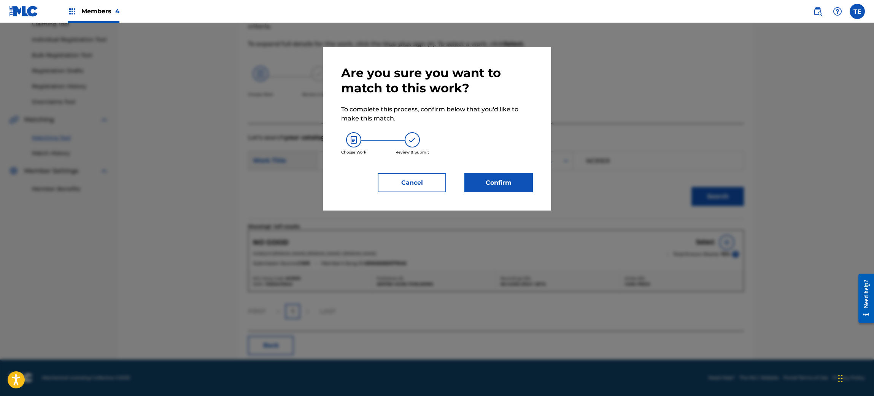
click at [494, 186] on button "Confirm" at bounding box center [498, 182] width 68 height 19
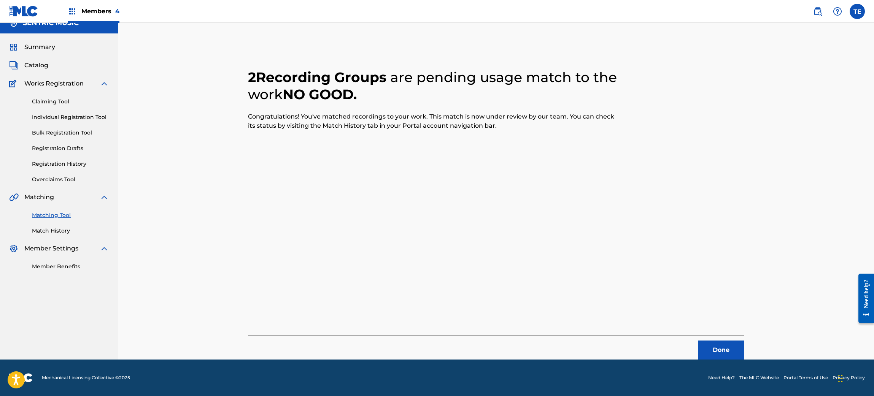
scroll to position [10, 0]
click at [717, 330] on button "Done" at bounding box center [721, 350] width 46 height 19
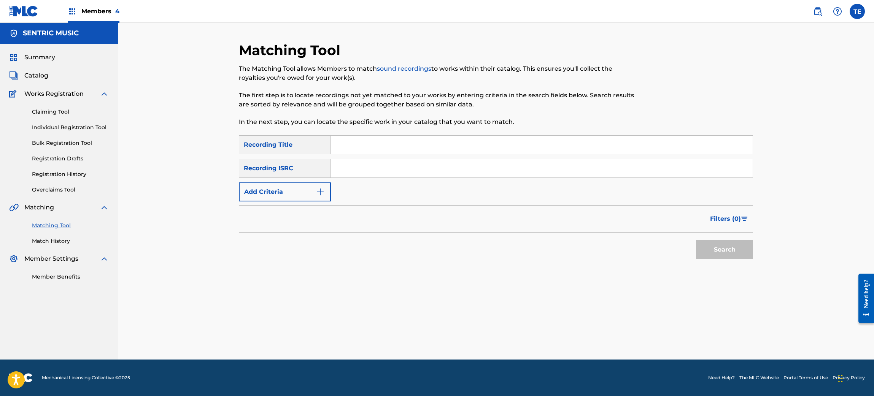
click at [354, 145] on input "Search Form" at bounding box center [542, 145] width 422 height 18
paste input "NO ONE'S THERE"
type input "NO ONE'S THERE"
click at [299, 191] on button "Add Criteria" at bounding box center [285, 192] width 92 height 19
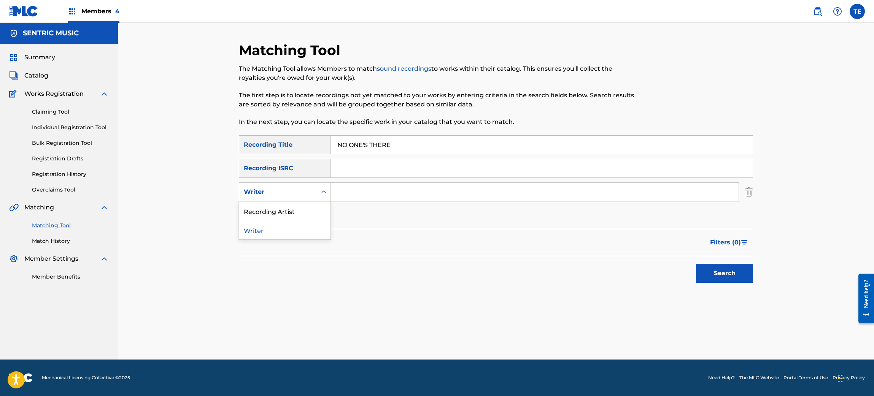
click at [297, 193] on div "Writer" at bounding box center [278, 191] width 68 height 9
click at [292, 211] on div "Recording Artist" at bounding box center [284, 211] width 91 height 19
click at [380, 195] on input "Search Form" at bounding box center [535, 192] width 408 height 18
type input "YUNG PINCH"
click at [720, 277] on button "Search" at bounding box center [724, 273] width 57 height 19
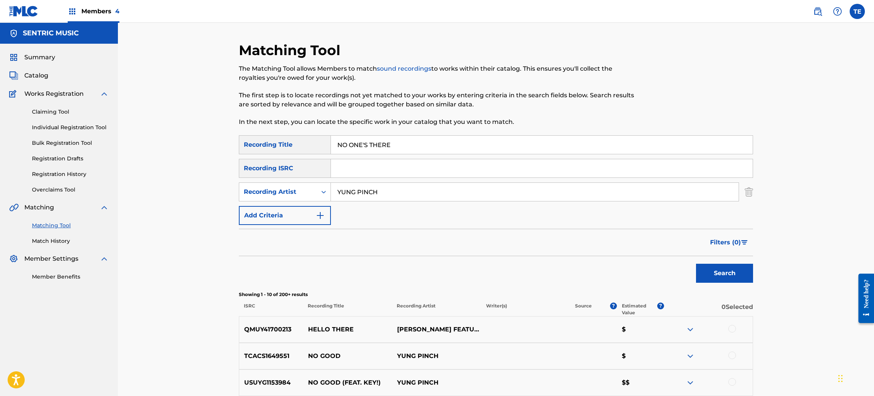
click at [416, 138] on input "NO ONE'S THERE" at bounding box center [542, 145] width 422 height 18
paste input "W YOU KNOW"
type input "NOW YOU KNOW"
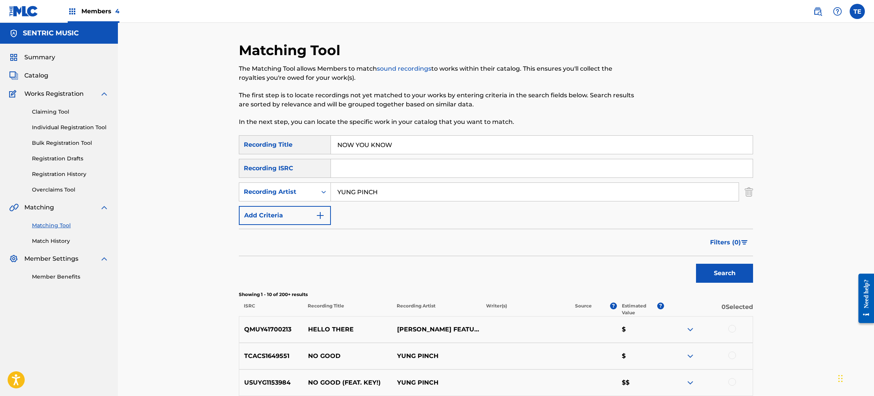
click at [696, 264] on button "Search" at bounding box center [724, 273] width 57 height 19
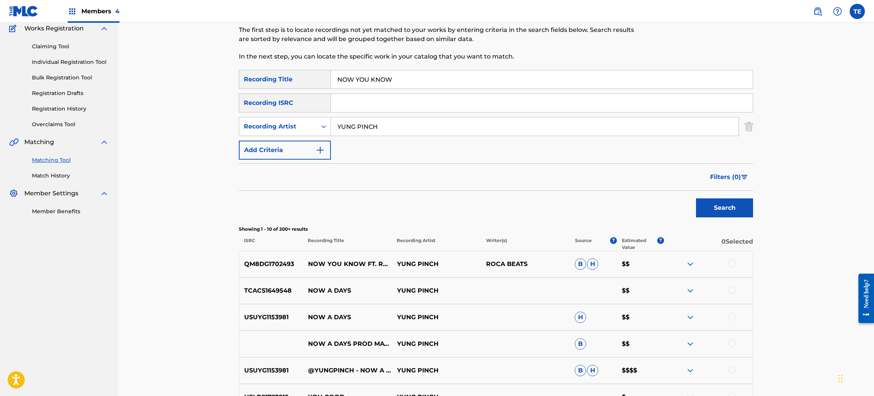
scroll to position [114, 0]
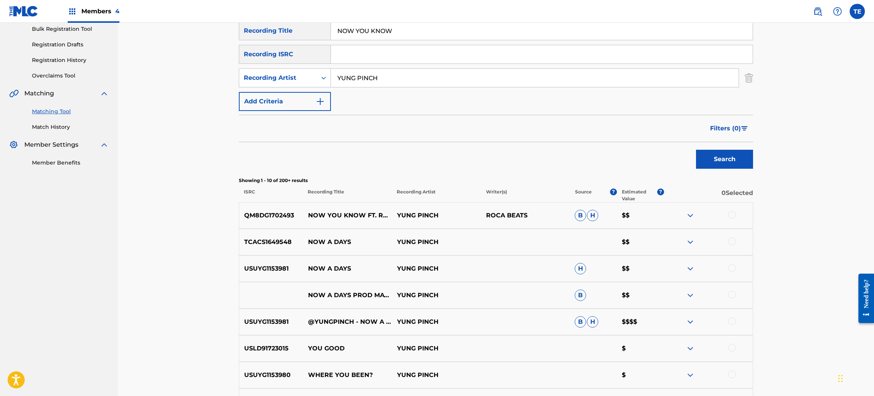
click at [727, 214] on div at bounding box center [707, 215] width 89 height 9
click at [727, 211] on div at bounding box center [732, 215] width 8 height 8
click at [525, 330] on button "Match 1 Group" at bounding box center [534, 334] width 84 height 19
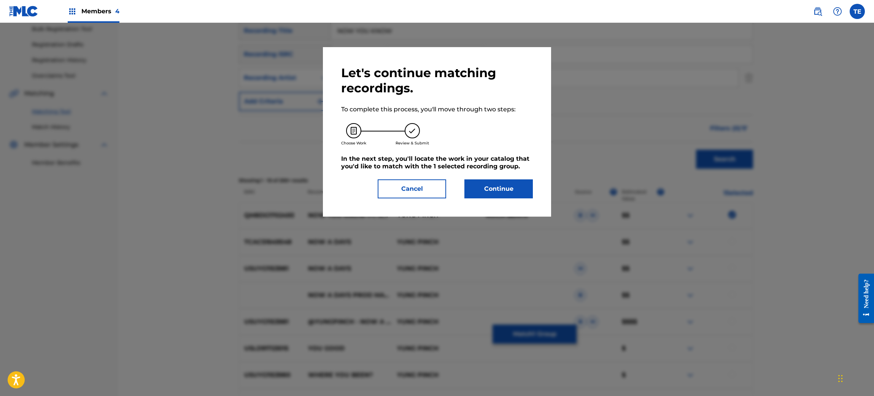
click at [502, 192] on button "Continue" at bounding box center [498, 188] width 68 height 19
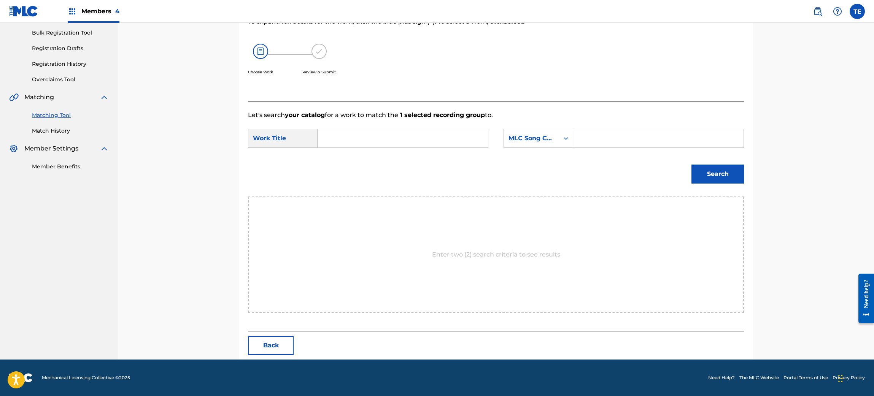
scroll to position [110, 0]
click at [296, 120] on form "SearchWithCriteriab562c08a-e99d-44da-97f7-df91b64129f6 Work Title SearchWithCri…" at bounding box center [496, 158] width 496 height 77
click at [359, 139] on input "Search Form" at bounding box center [402, 139] width 157 height 18
paste input "NOW YOU KNOW"
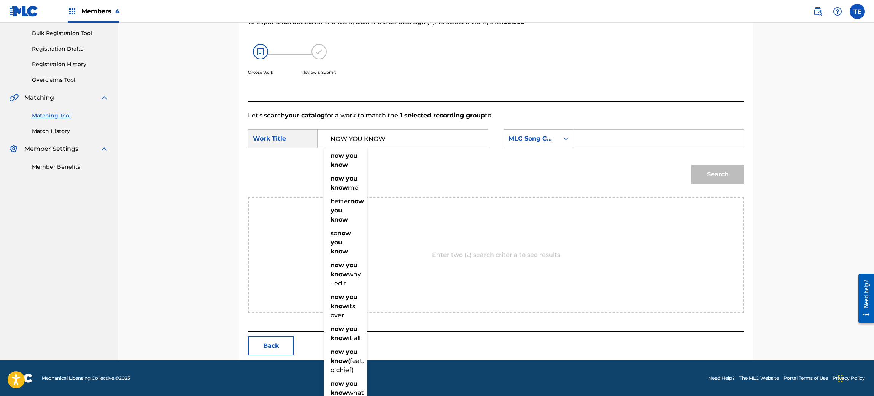
type input "NOW YOU KNOW"
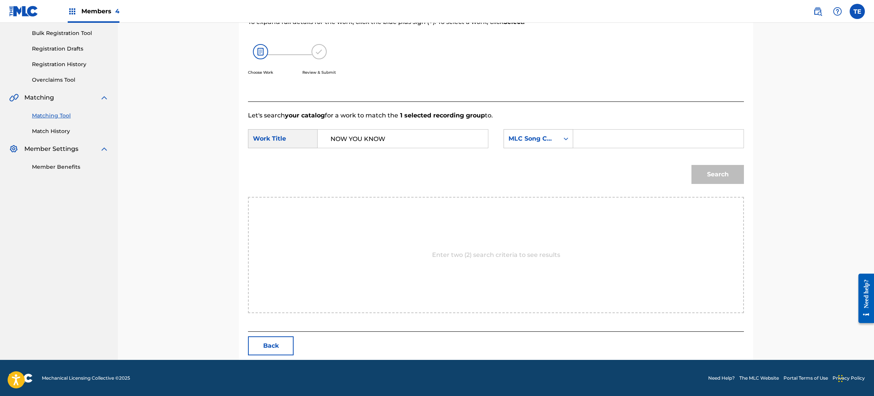
drag, startPoint x: 656, startPoint y: 135, endPoint x: 657, endPoint y: 138, distance: 3.8
click at [656, 135] on input "Search Form" at bounding box center [657, 139] width 157 height 18
paste input "ND3UN6"
type input "ND3UN6"
click at [709, 170] on button "Search" at bounding box center [717, 174] width 52 height 19
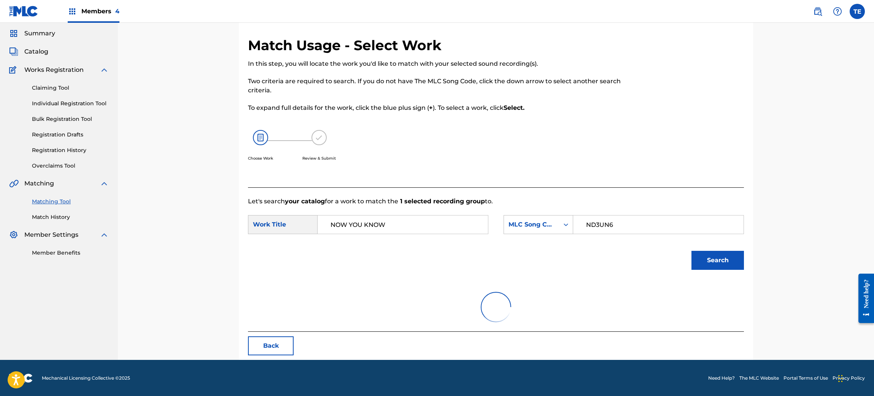
scroll to position [88, 0]
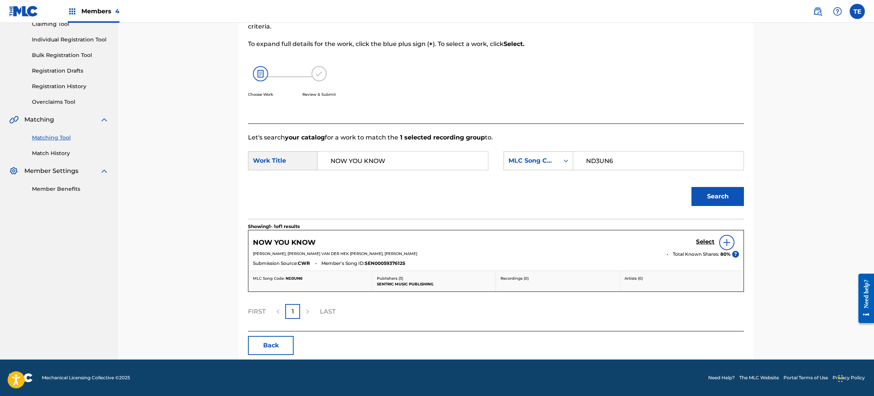
click at [694, 240] on div "NOW YOU KNOW Select" at bounding box center [496, 242] width 486 height 15
click at [704, 241] on h5 "Select" at bounding box center [705, 241] width 19 height 7
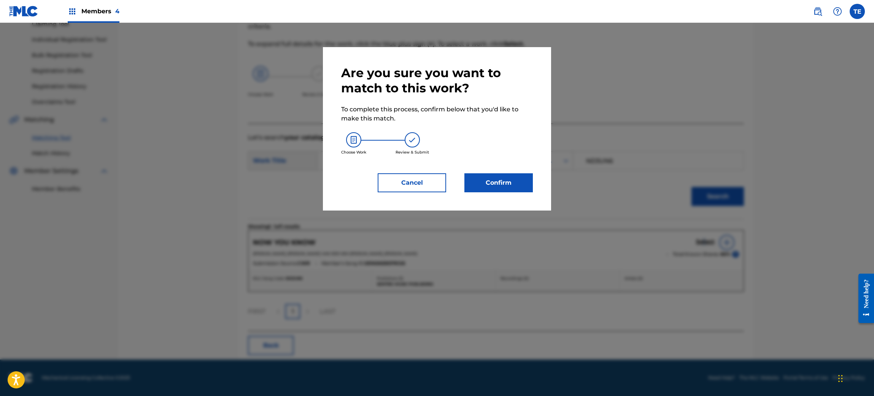
click at [510, 184] on button "Confirm" at bounding box center [498, 182] width 68 height 19
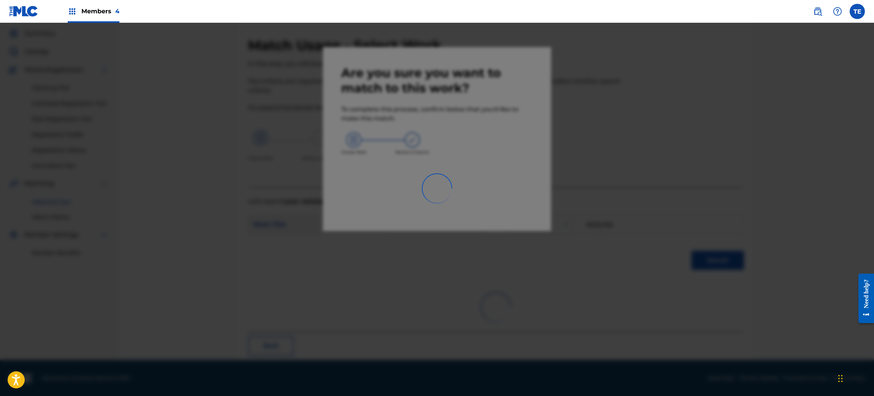
scroll to position [10, 0]
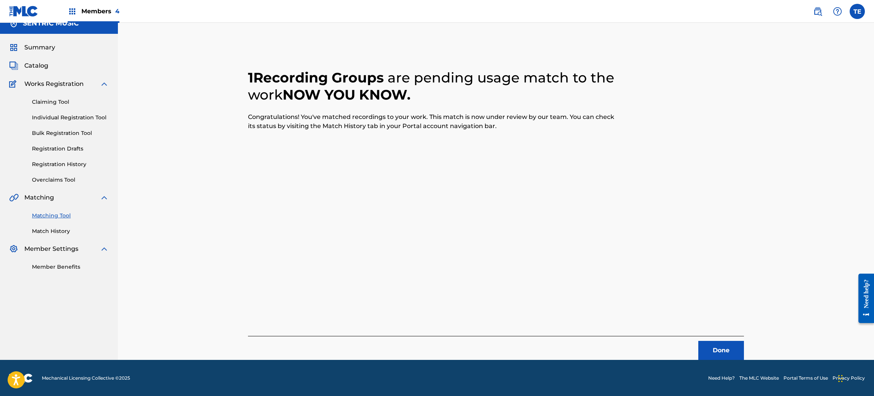
click at [719, 330] on button "Done" at bounding box center [721, 350] width 46 height 19
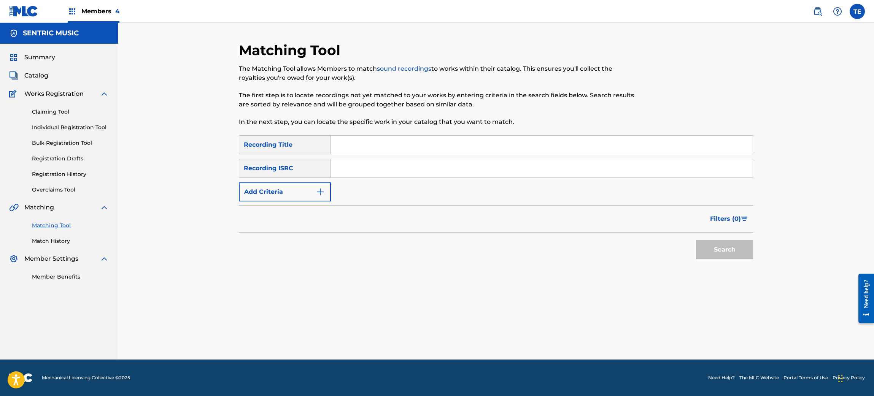
scroll to position [0, 0]
click at [43, 243] on link "Match History" at bounding box center [70, 241] width 77 height 8
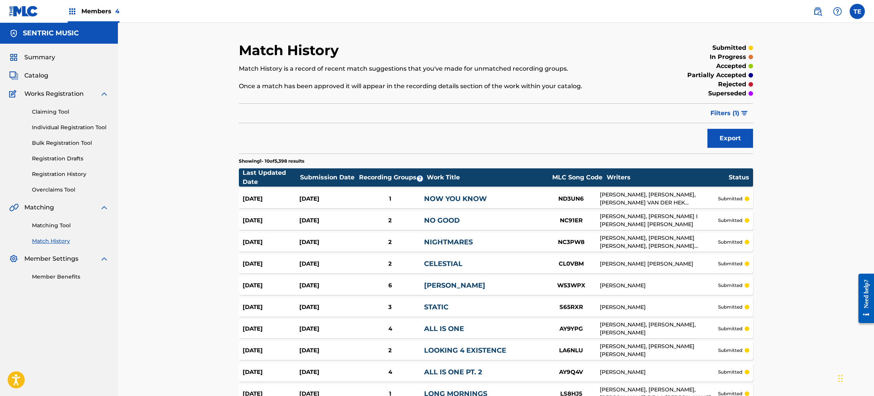
click at [451, 196] on link "NOW YOU KNOW" at bounding box center [455, 199] width 63 height 8
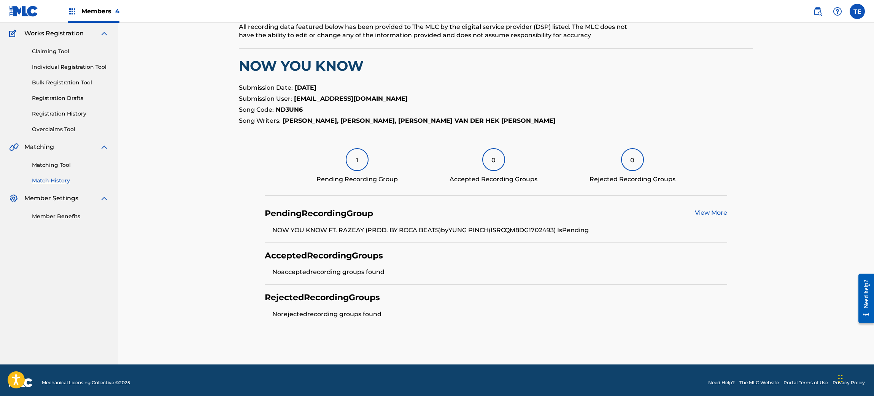
scroll to position [65, 0]
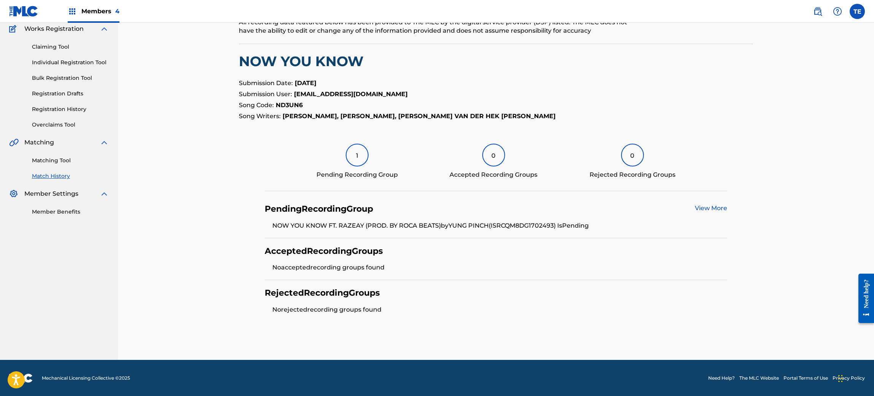
click at [358, 157] on div "1" at bounding box center [357, 155] width 23 height 23
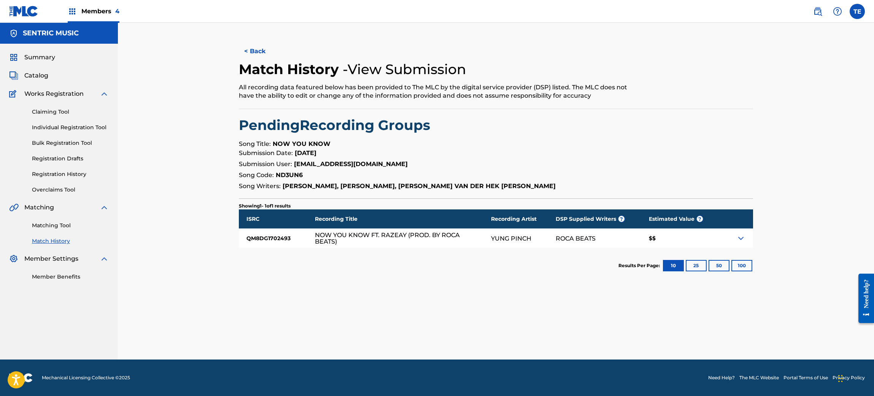
click at [45, 217] on div "Matching Tool Match History" at bounding box center [59, 228] width 100 height 33
click at [54, 222] on link "Matching Tool" at bounding box center [70, 226] width 77 height 8
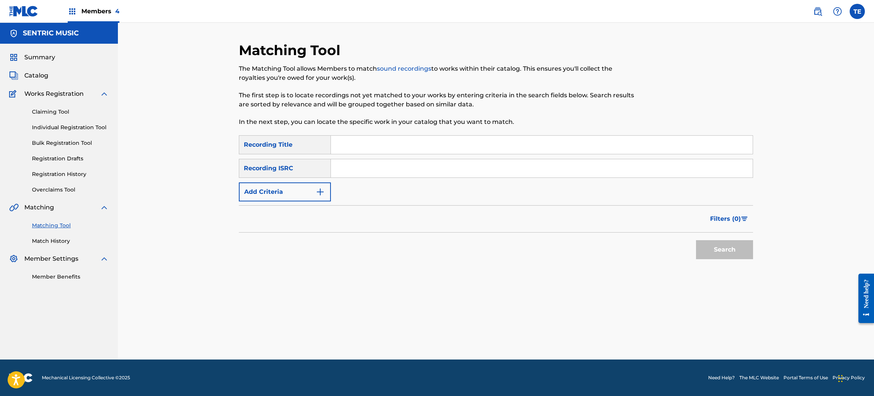
click at [357, 141] on input "Search Form" at bounding box center [542, 145] width 422 height 18
paste
type input "NUMBER 1"
click at [308, 194] on button "Add Criteria" at bounding box center [285, 192] width 92 height 19
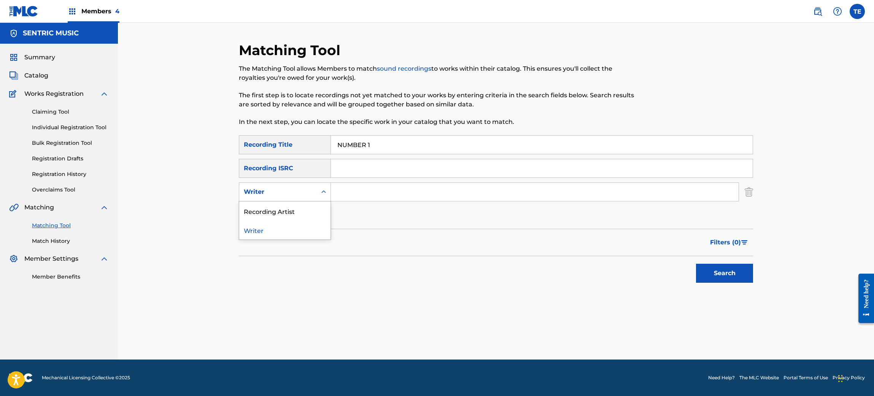
click at [308, 194] on div "Writer" at bounding box center [278, 191] width 68 height 9
click at [292, 210] on div "Recording Artist" at bounding box center [284, 211] width 91 height 19
drag, startPoint x: 317, startPoint y: 203, endPoint x: 379, endPoint y: 195, distance: 63.2
click at [379, 195] on input "Search Form" at bounding box center [535, 192] width 408 height 18
type input "YUNG PINCH"
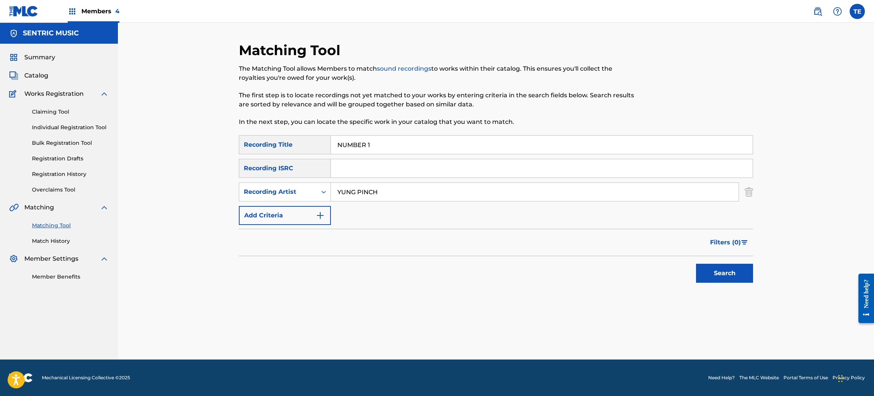
click at [708, 266] on button "Search" at bounding box center [724, 273] width 57 height 19
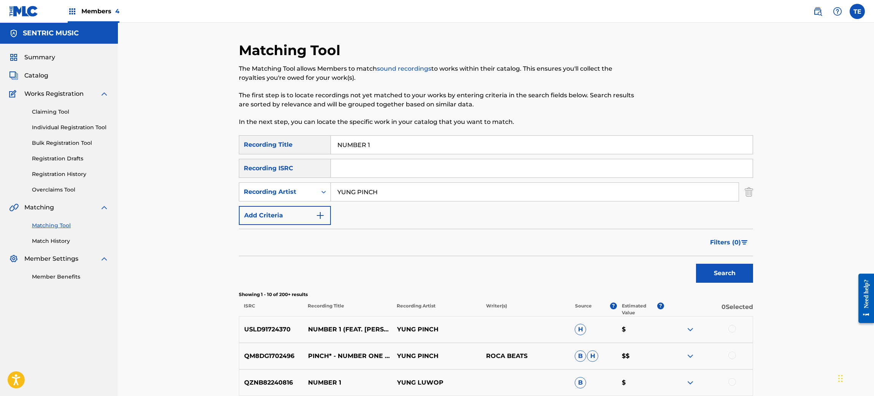
scroll to position [114, 0]
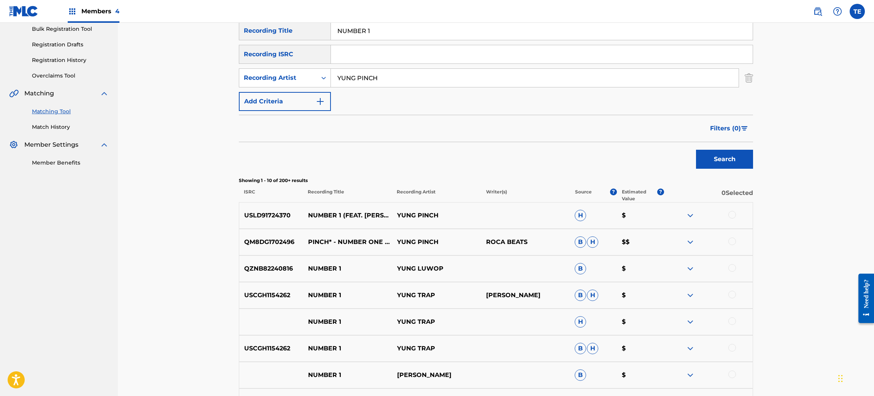
click at [727, 241] on div at bounding box center [732, 242] width 8 height 8
click at [727, 215] on div at bounding box center [732, 215] width 8 height 8
click at [527, 329] on button "Match 2 Groups" at bounding box center [534, 334] width 84 height 19
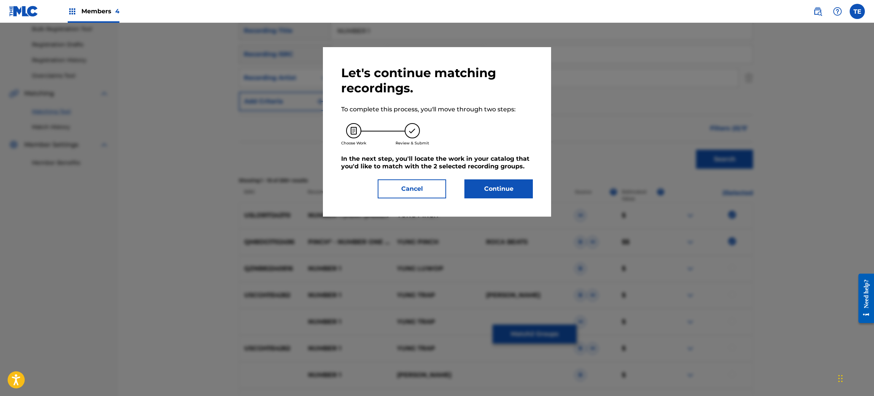
click at [482, 201] on div "Let's continue matching recordings. To complete this process, you'll move throu…" at bounding box center [437, 132] width 228 height 170
click at [485, 186] on button "Continue" at bounding box center [498, 188] width 68 height 19
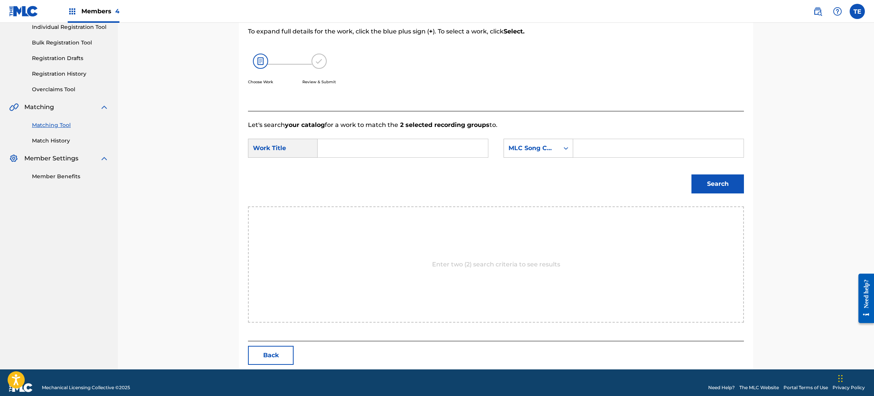
scroll to position [110, 0]
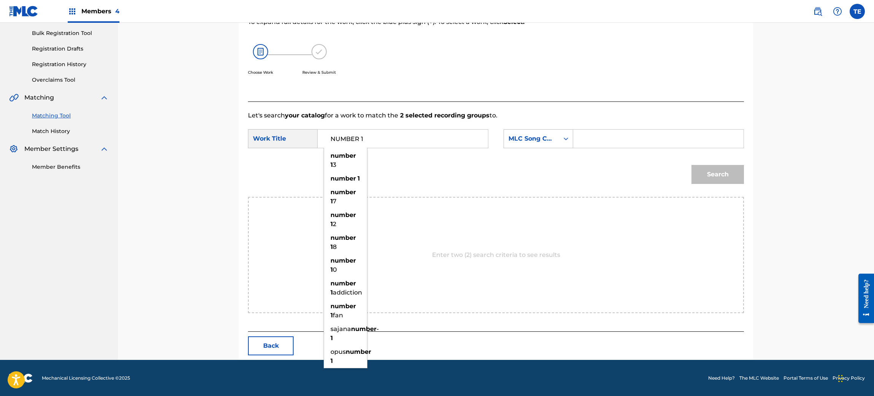
type input "NUMBER 1"
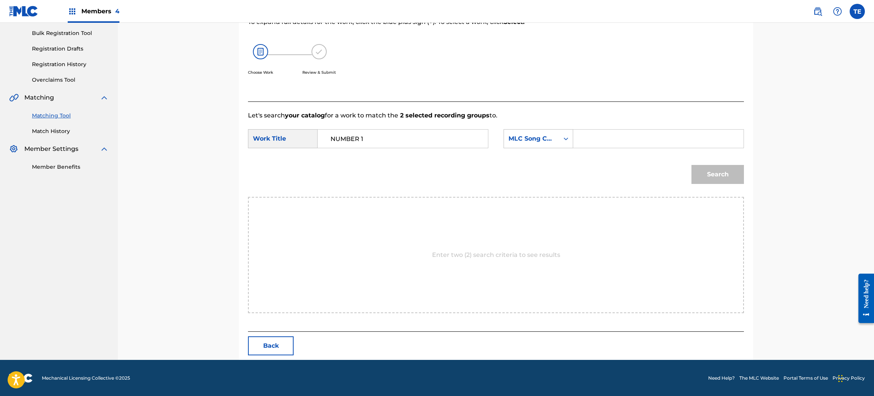
click at [717, 179] on div "Search" at bounding box center [715, 172] width 56 height 30
click at [605, 139] on input "Search Form" at bounding box center [657, 139] width 157 height 18
type input "NC91BX"
click at [704, 173] on button "Search" at bounding box center [717, 174] width 52 height 19
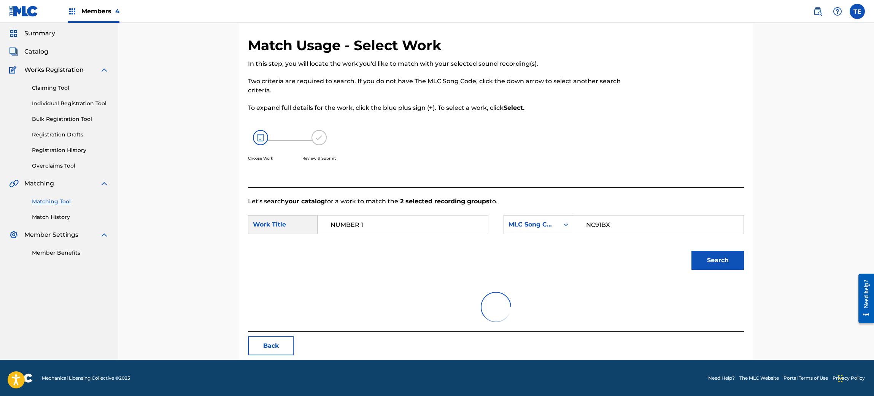
scroll to position [0, 0]
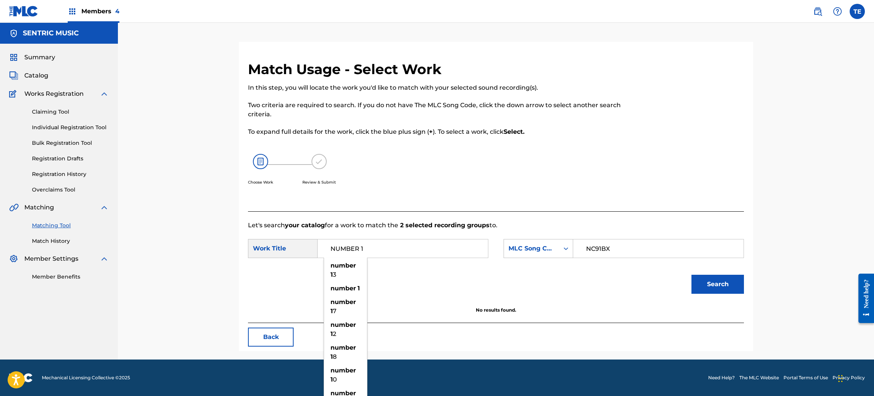
click at [402, 247] on input "NUMBER 1" at bounding box center [402, 249] width 157 height 18
click at [249, 298] on div "Search" at bounding box center [496, 287] width 496 height 40
click at [273, 325] on div "Match Usage - Select Work In this step, you will locate the work you'd like to …" at bounding box center [496, 206] width 514 height 290
click at [277, 330] on button "Back" at bounding box center [271, 337] width 46 height 19
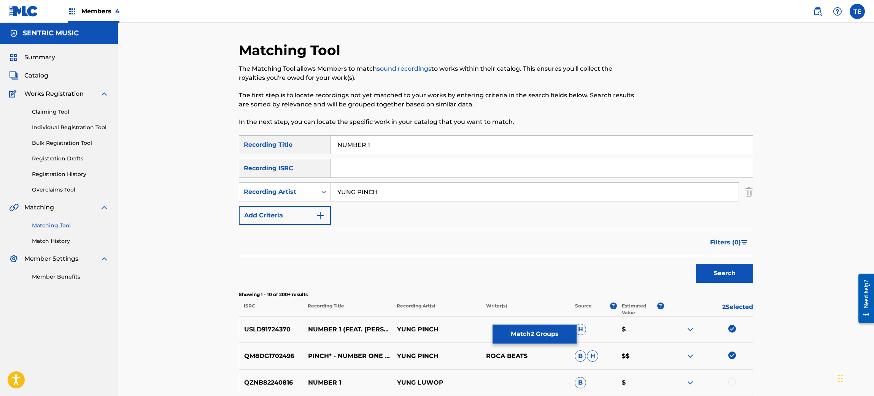
click at [378, 149] on input "NUMBER 1" at bounding box center [542, 145] width 422 height 18
type input "NUMBER one"
click at [696, 264] on button "Search" at bounding box center [724, 273] width 57 height 19
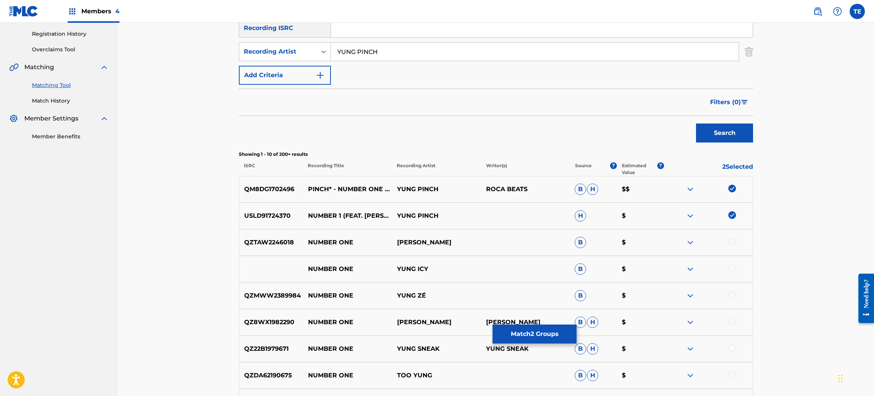
scroll to position [114, 0]
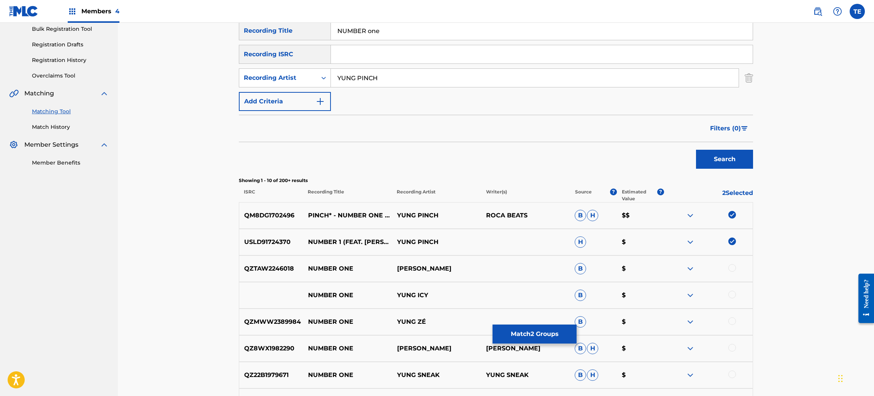
click at [535, 317] on div "QZMWW2389984 NUMBER ONE YUNG ZÉ B $" at bounding box center [496, 322] width 514 height 27
click at [542, 330] on button "Match 2 Groups" at bounding box center [534, 334] width 84 height 19
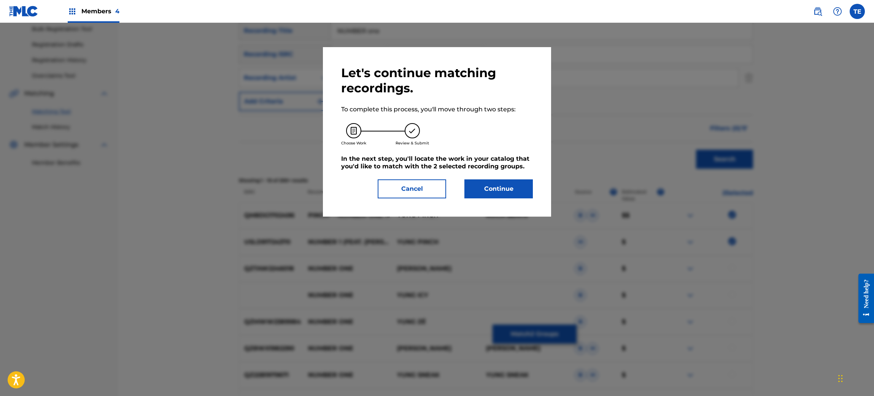
click at [496, 186] on button "Continue" at bounding box center [498, 188] width 68 height 19
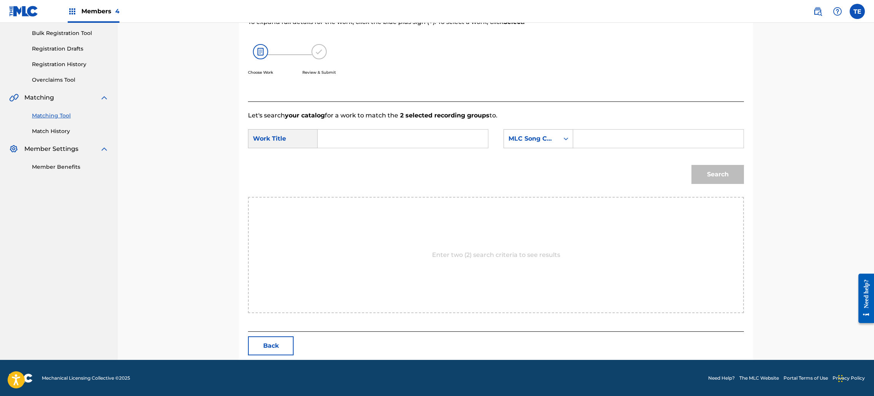
click at [342, 141] on input "Search Form" at bounding box center [402, 139] width 157 height 18
type input "NC91BX"
click at [588, 133] on input "Search Form" at bounding box center [657, 139] width 157 height 18
type input "NC91BX"
click at [394, 146] on input "NC91BX" at bounding box center [402, 139] width 157 height 18
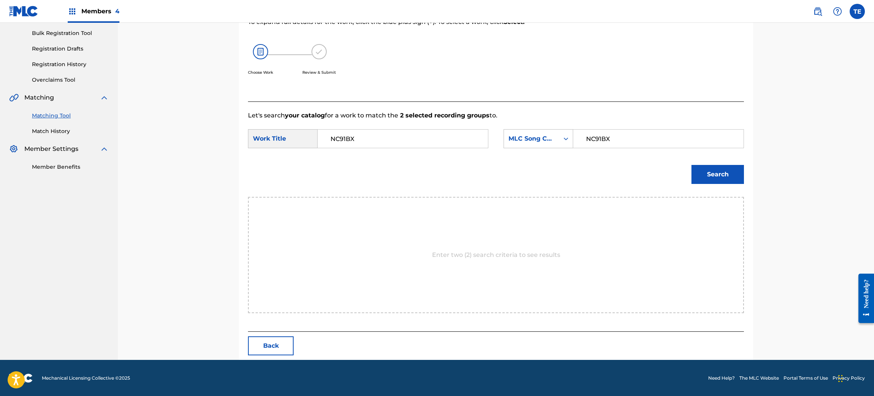
click at [391, 142] on input "NC91BX" at bounding box center [402, 139] width 157 height 18
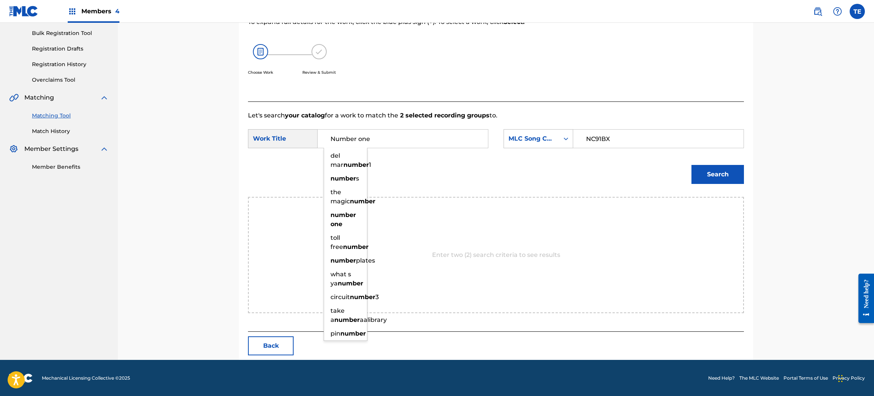
click at [691, 165] on button "Search" at bounding box center [717, 174] width 52 height 19
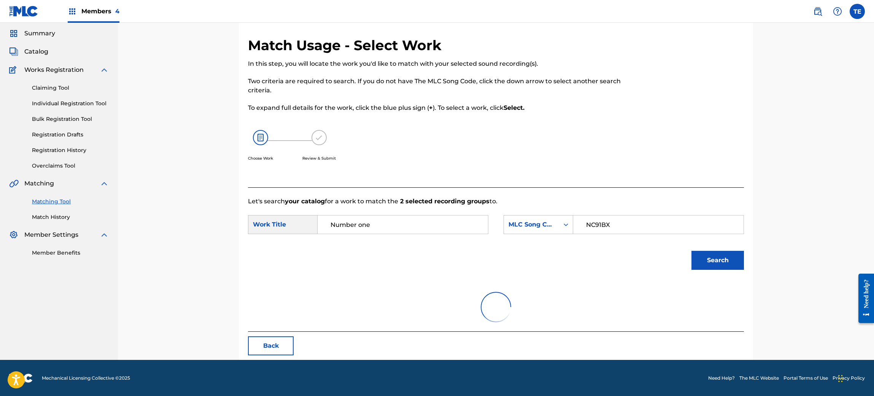
scroll to position [0, 0]
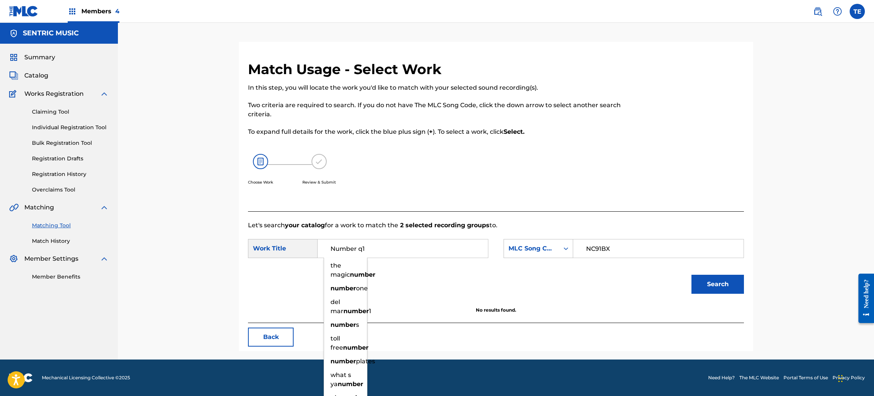
click at [691, 275] on button "Search" at bounding box center [717, 284] width 52 height 19
type input "Number 1"
click at [691, 275] on button "Search" at bounding box center [717, 284] width 52 height 19
click at [416, 283] on div "Search" at bounding box center [496, 287] width 496 height 40
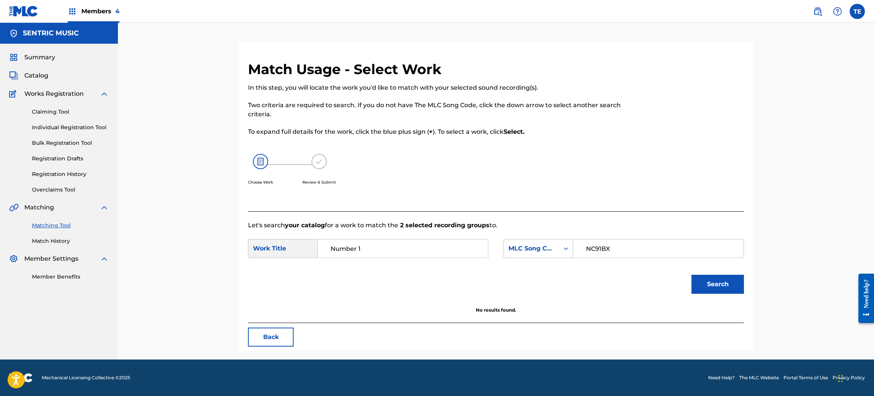
click at [643, 246] on input "NC91BX" at bounding box center [657, 249] width 157 height 18
click at [642, 246] on input "NC91BX" at bounding box center [657, 249] width 157 height 18
type input "N947PF"
click at [691, 275] on button "Search" at bounding box center [717, 284] width 52 height 19
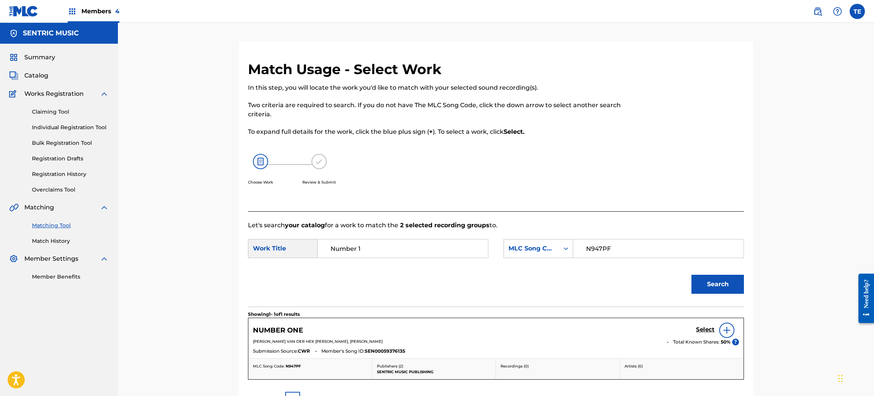
scroll to position [88, 0]
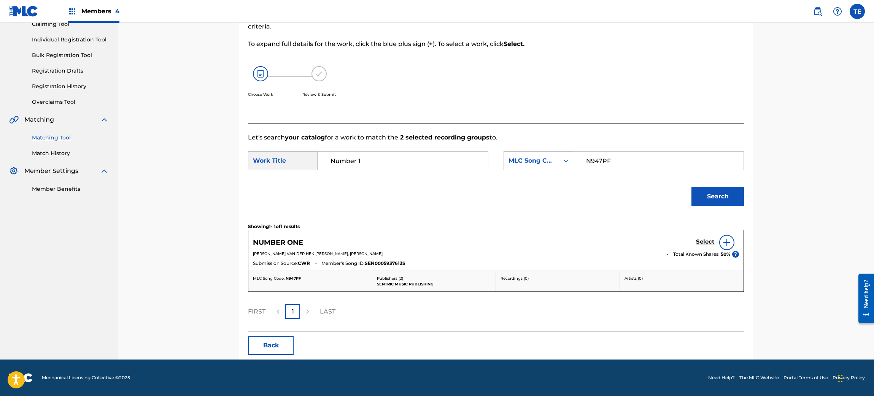
click at [699, 239] on h5 "Select" at bounding box center [705, 241] width 19 height 7
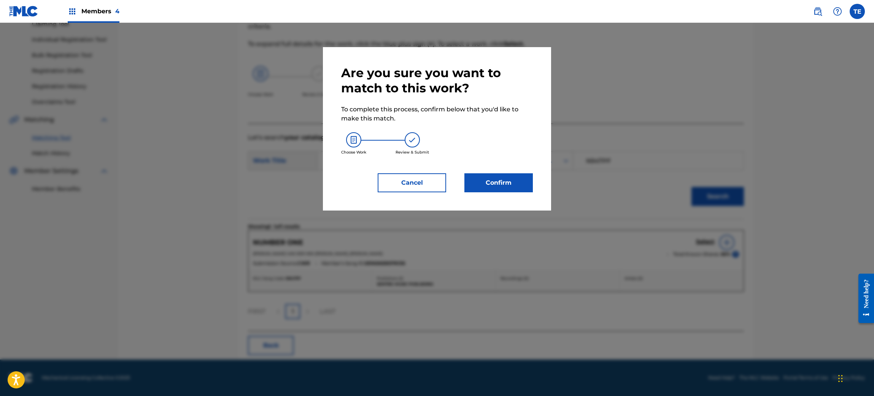
click at [505, 184] on button "Confirm" at bounding box center [498, 182] width 68 height 19
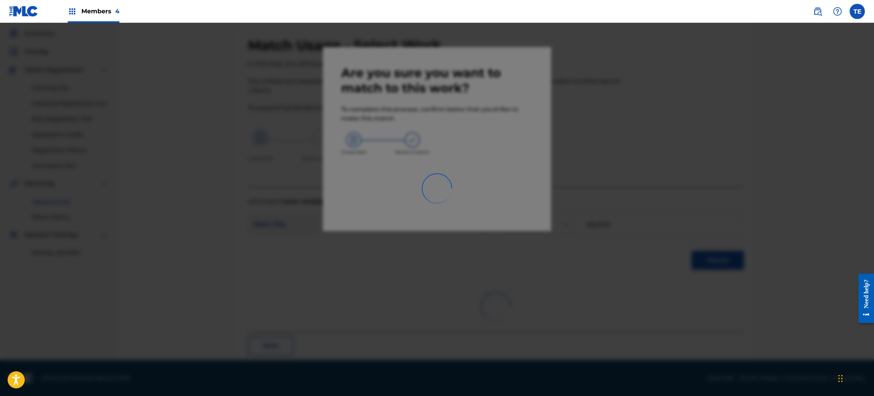
scroll to position [10, 0]
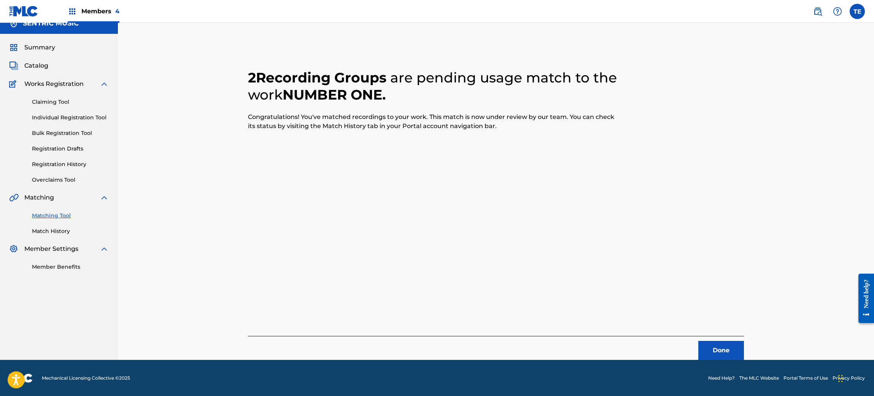
click at [723, 330] on button "Done" at bounding box center [721, 350] width 46 height 19
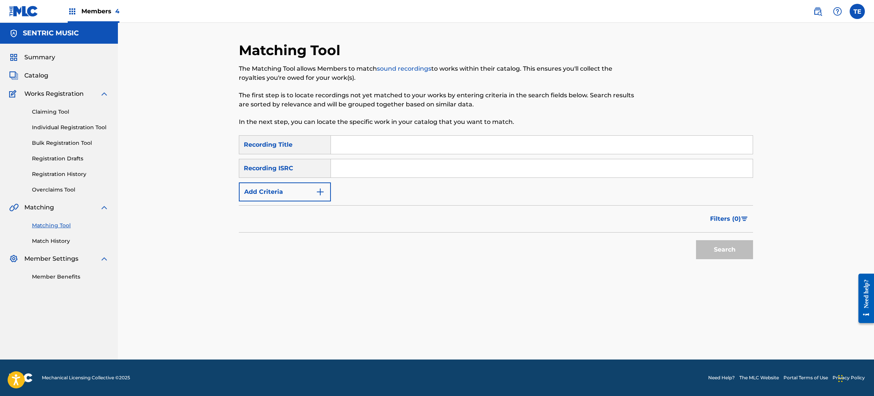
click at [60, 235] on div "Matching Tool Match History" at bounding box center [59, 228] width 100 height 33
click at [61, 240] on link "Match History" at bounding box center [70, 241] width 77 height 8
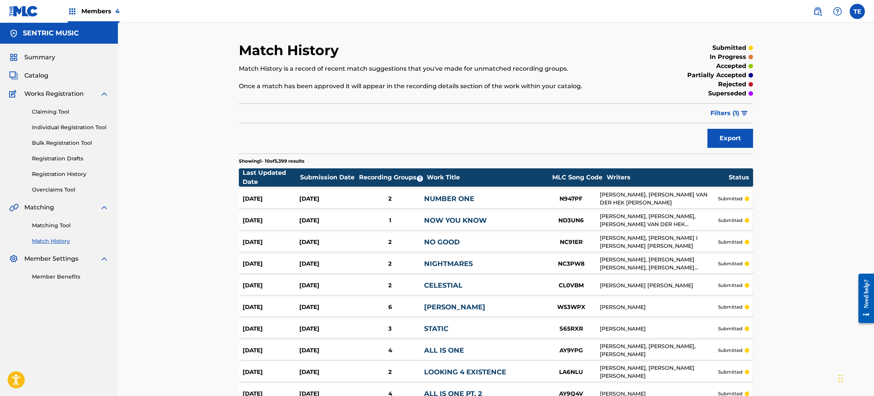
click at [444, 197] on link "NUMBER ONE" at bounding box center [449, 199] width 50 height 8
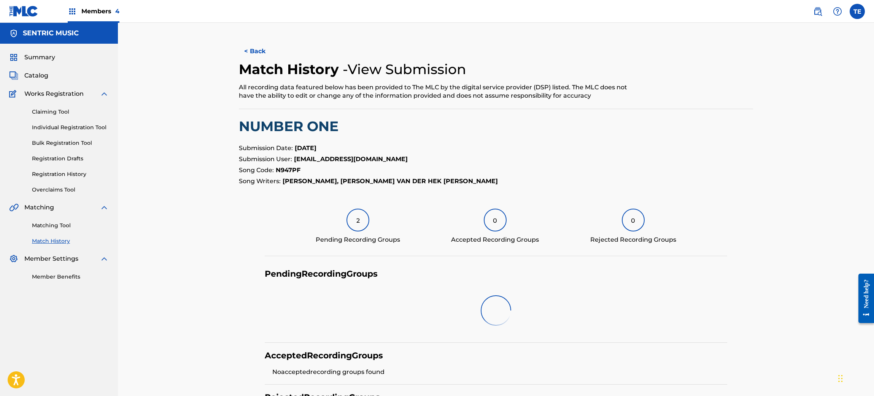
click at [353, 224] on div "2" at bounding box center [357, 220] width 23 height 23
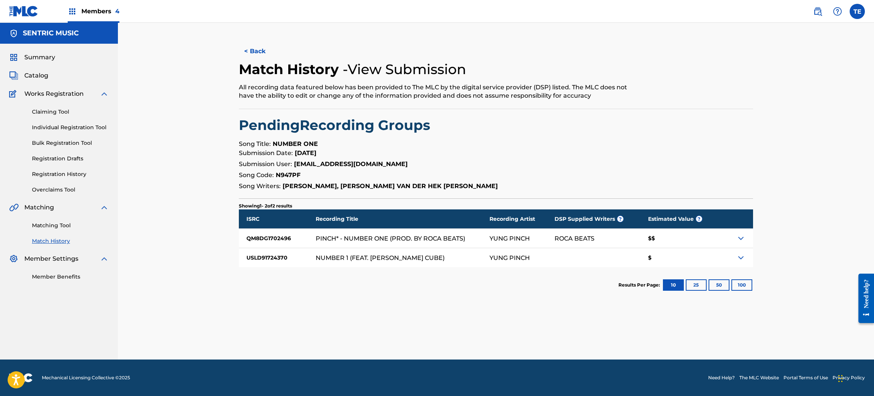
click at [63, 223] on link "Matching Tool" at bounding box center [70, 226] width 77 height 8
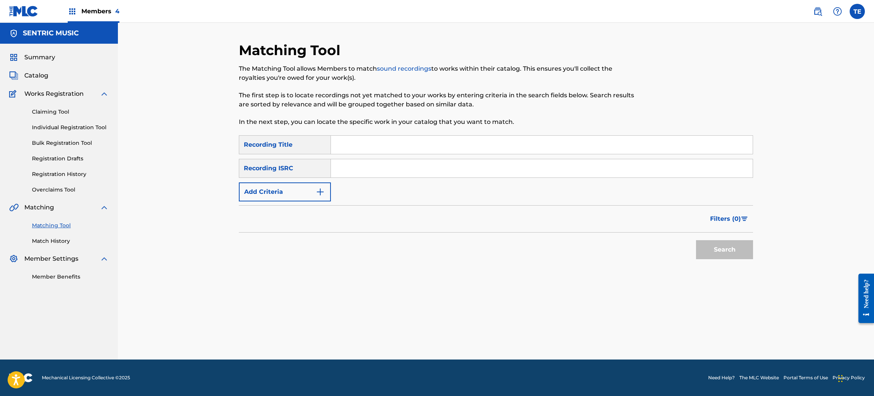
click at [405, 133] on div "Matching Tool The Matching Tool allows Members to match sound recordings to wor…" at bounding box center [437, 89] width 396 height 94
click at [397, 144] on input "Search Form" at bounding box center [542, 145] width 422 height 18
type input "WINNER'S TABLE"
click at [696, 240] on button "Search" at bounding box center [724, 249] width 57 height 19
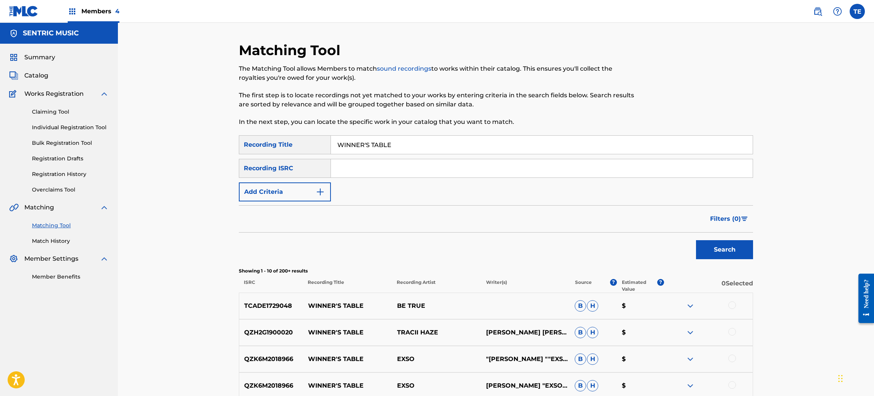
click at [313, 188] on button "Add Criteria" at bounding box center [285, 192] width 92 height 19
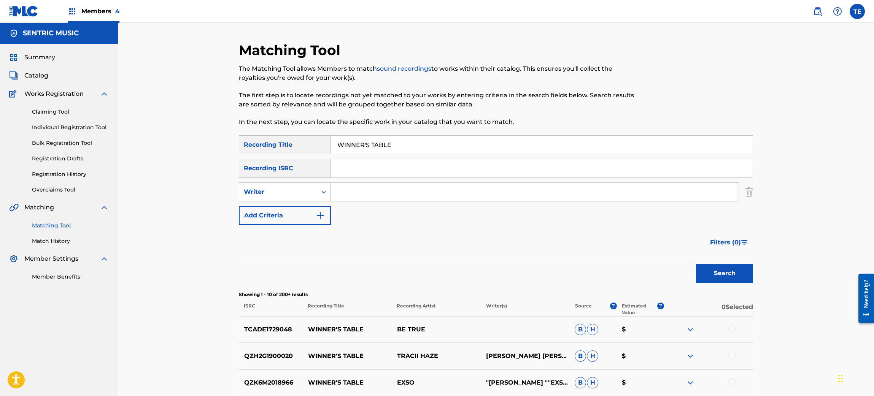
click at [371, 196] on input "Search Form" at bounding box center [535, 192] width 408 height 18
click at [281, 188] on div "Writer" at bounding box center [278, 191] width 68 height 9
click at [277, 214] on div "Recording Artist" at bounding box center [284, 211] width 91 height 19
click at [364, 191] on input "Search Form" at bounding box center [535, 192] width 408 height 18
type input "YUNG PINCH"
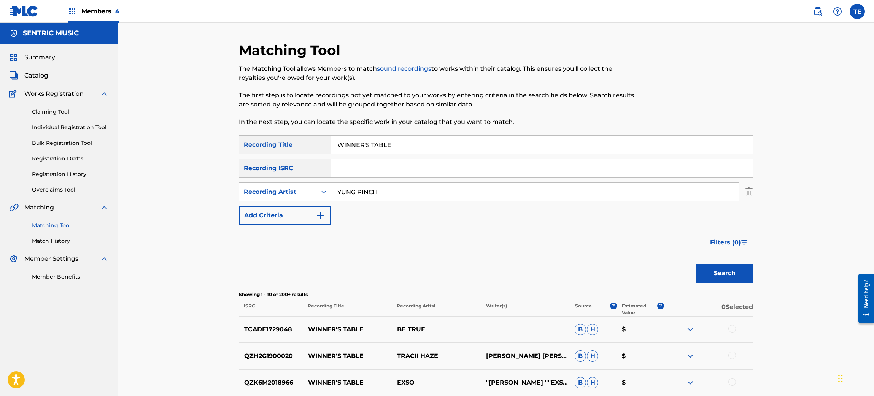
click at [696, 264] on button "Search" at bounding box center [724, 273] width 57 height 19
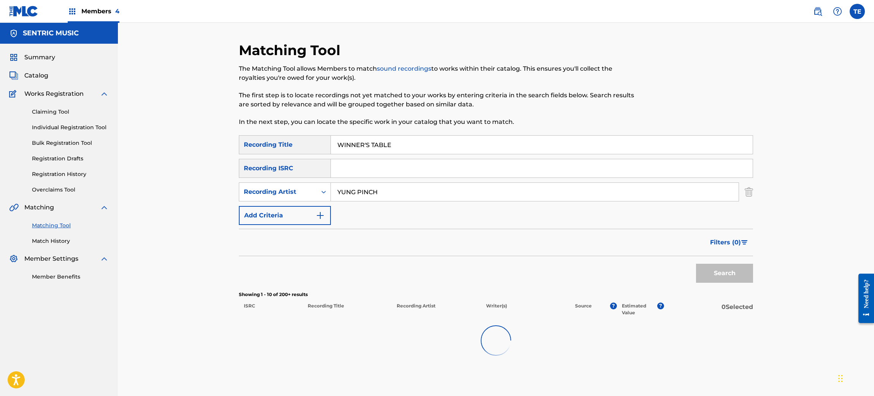
scroll to position [43, 0]
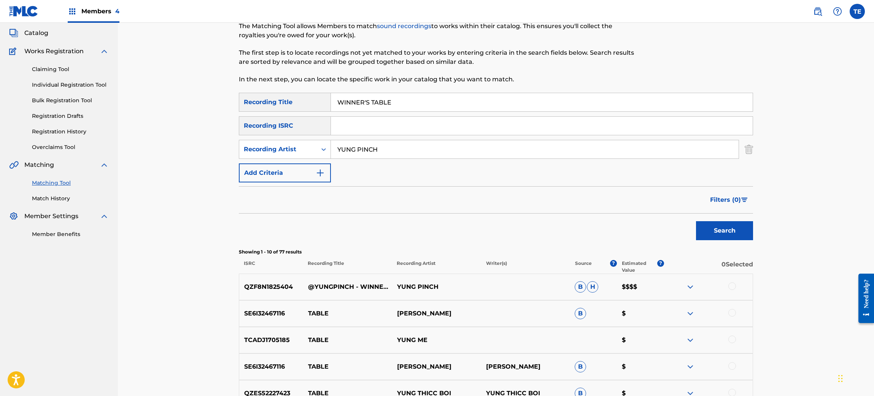
click at [727, 289] on div at bounding box center [707, 287] width 89 height 9
click at [727, 287] on div at bounding box center [732, 287] width 8 height 8
click at [533, 328] on button "Match 1 Group" at bounding box center [534, 334] width 84 height 19
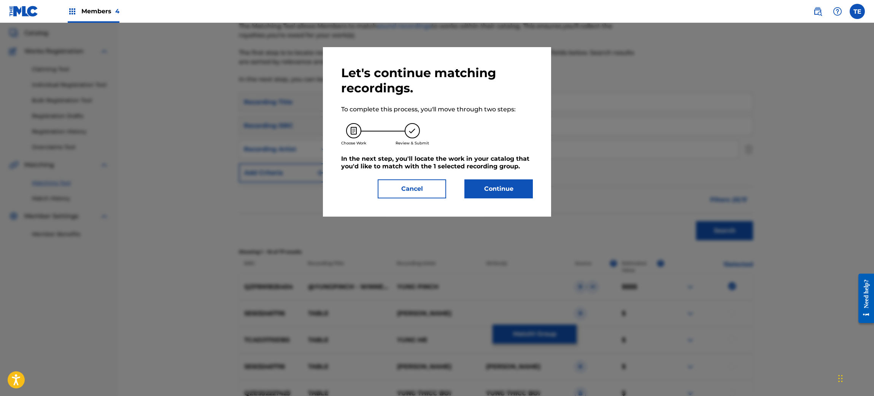
click at [425, 190] on button "Cancel" at bounding box center [412, 188] width 68 height 19
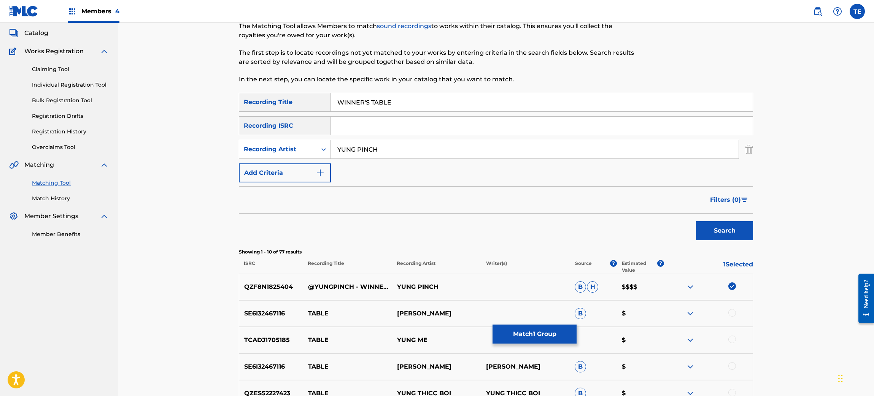
click at [499, 330] on button "Match 1 Group" at bounding box center [534, 334] width 84 height 19
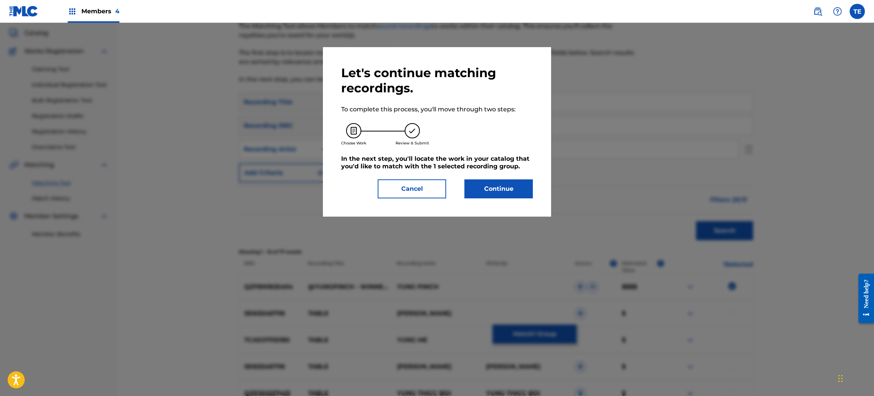
click at [498, 195] on button "Continue" at bounding box center [498, 188] width 68 height 19
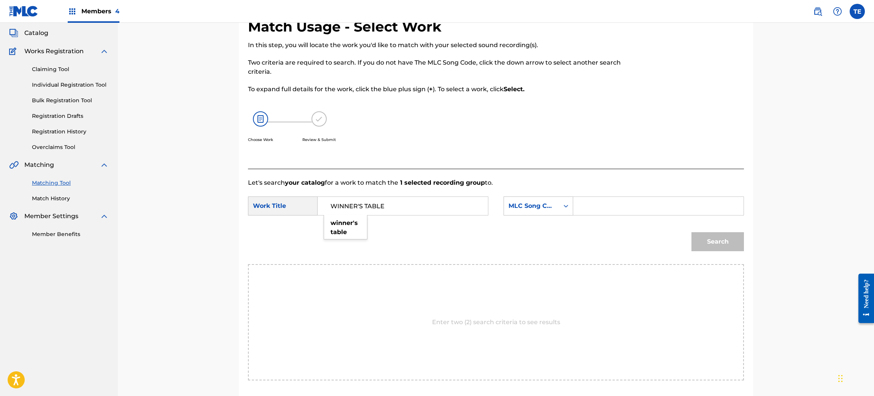
type input "WINNER'S TABLE"
click at [681, 219] on div "SearchWithCriteriab562c08a-e99d-44da-97f7-df91b64129f6 Work Title WINNER'S TABL…" at bounding box center [496, 209] width 496 height 24
click at [681, 210] on input "Search Form" at bounding box center [657, 206] width 157 height 18
type input "W550JL"
click at [727, 252] on div "Search" at bounding box center [715, 240] width 56 height 30
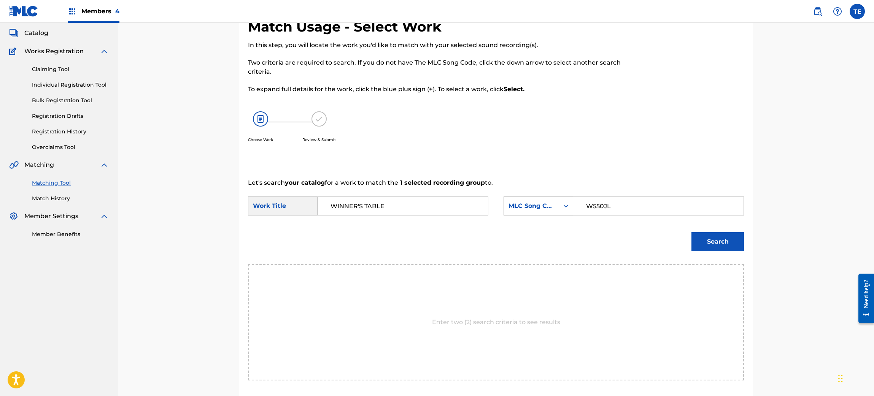
click at [727, 249] on button "Search" at bounding box center [717, 241] width 52 height 19
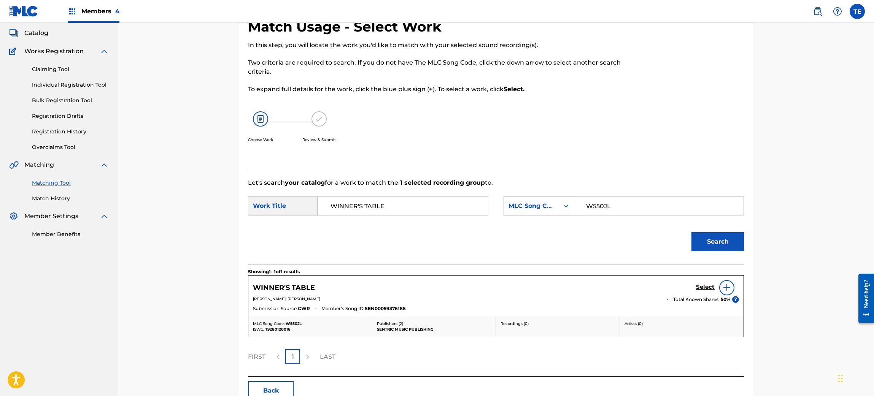
click at [690, 287] on div "WINNER'S TABLE Select" at bounding box center [496, 287] width 486 height 15
click at [699, 285] on h5 "Select" at bounding box center [705, 287] width 19 height 7
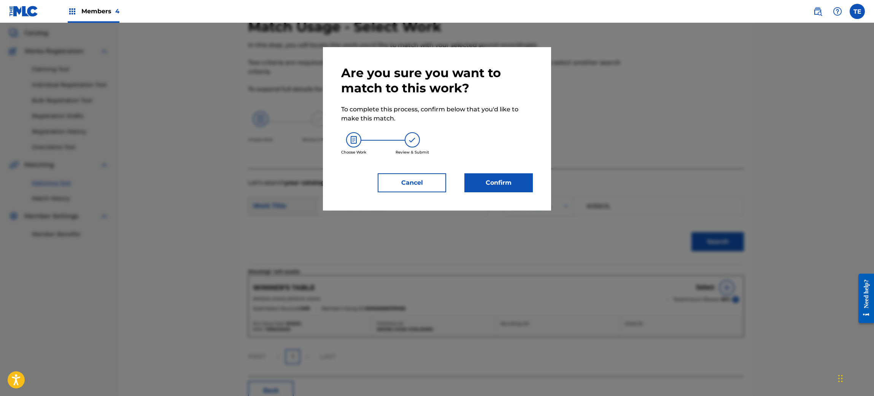
click at [499, 179] on button "Confirm" at bounding box center [498, 182] width 68 height 19
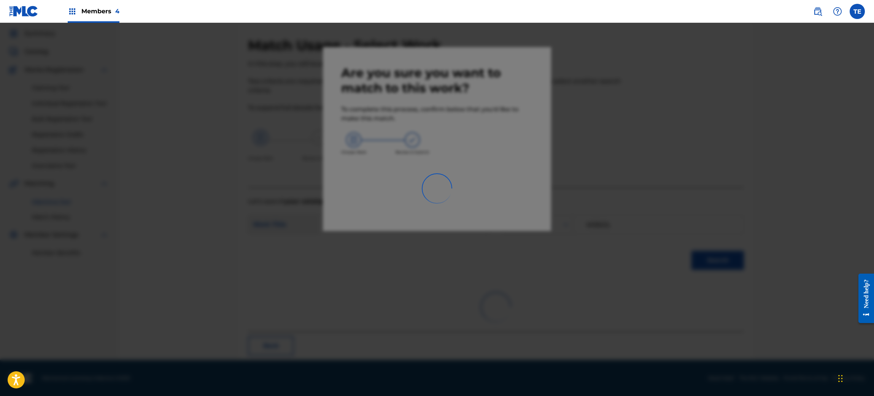
scroll to position [10, 0]
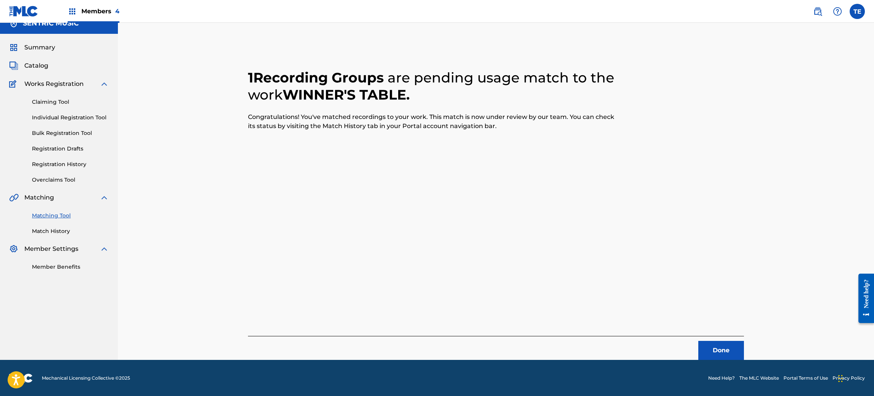
click at [718, 330] on button "Done" at bounding box center [721, 350] width 46 height 19
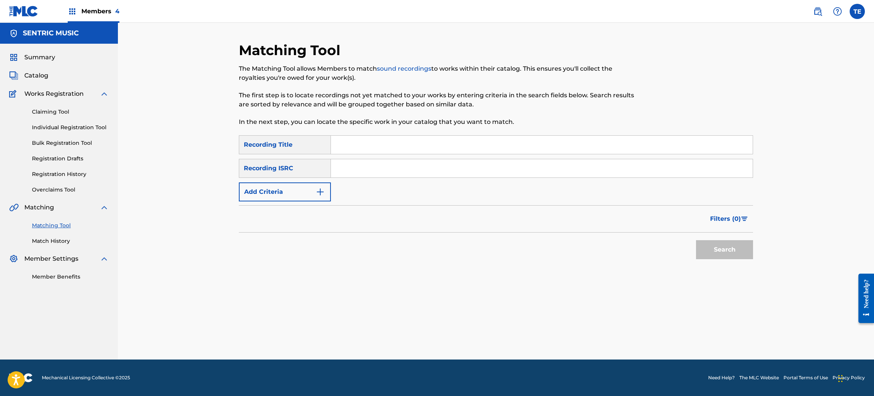
click at [343, 140] on input "Search Form" at bounding box center [542, 145] width 422 height 18
type input "WINK EMOJI"
click at [291, 198] on button "Add Criteria" at bounding box center [285, 192] width 92 height 19
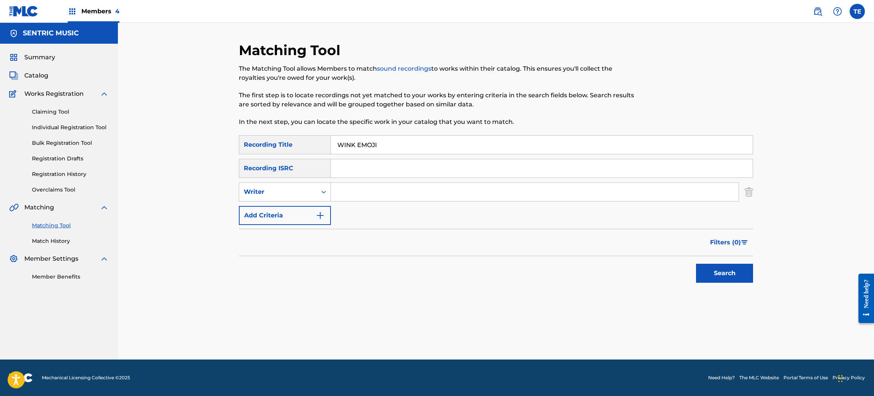
click at [284, 206] on button "Add Criteria" at bounding box center [285, 215] width 92 height 19
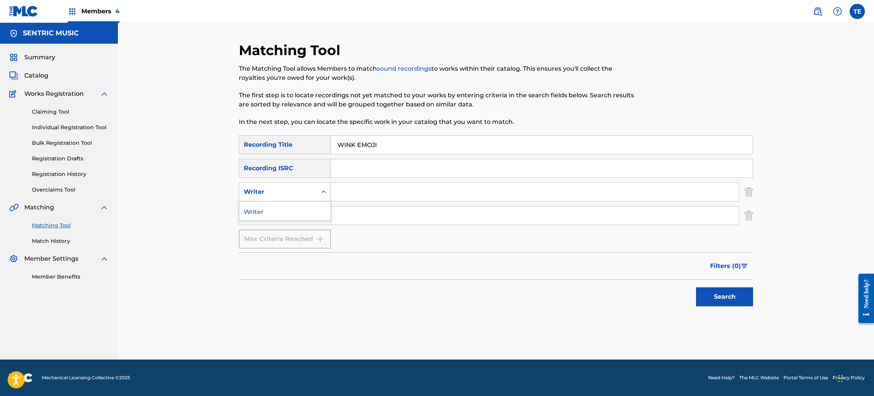
click at [282, 191] on div "Writer" at bounding box center [278, 191] width 68 height 9
click at [286, 214] on div "Writer" at bounding box center [284, 211] width 91 height 19
click at [291, 188] on div "Writer" at bounding box center [278, 191] width 68 height 9
click at [290, 212] on div "Writer" at bounding box center [284, 211] width 91 height 19
click at [366, 216] on input "Search Form" at bounding box center [535, 215] width 408 height 18
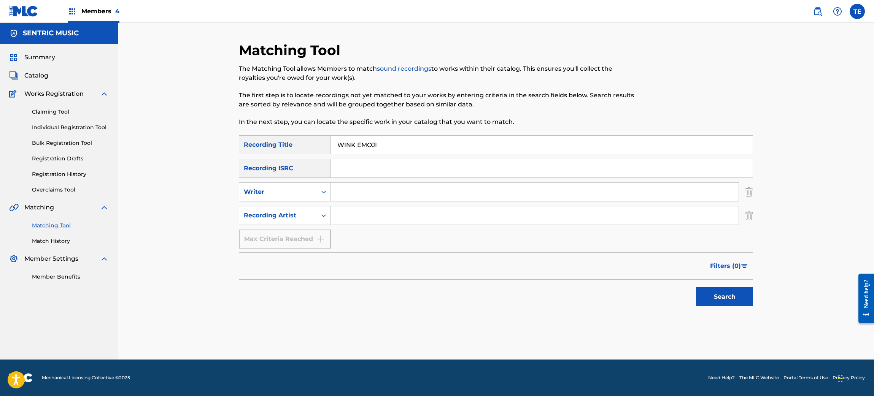
click at [371, 215] on input "Search Form" at bounding box center [535, 215] width 408 height 18
click at [373, 215] on input "Search Form" at bounding box center [535, 215] width 408 height 18
click at [314, 195] on div "Writer" at bounding box center [278, 192] width 78 height 14
click at [464, 209] on input "Search Form" at bounding box center [535, 215] width 408 height 18
drag, startPoint x: 744, startPoint y: 218, endPoint x: 726, endPoint y: 217, distance: 18.7
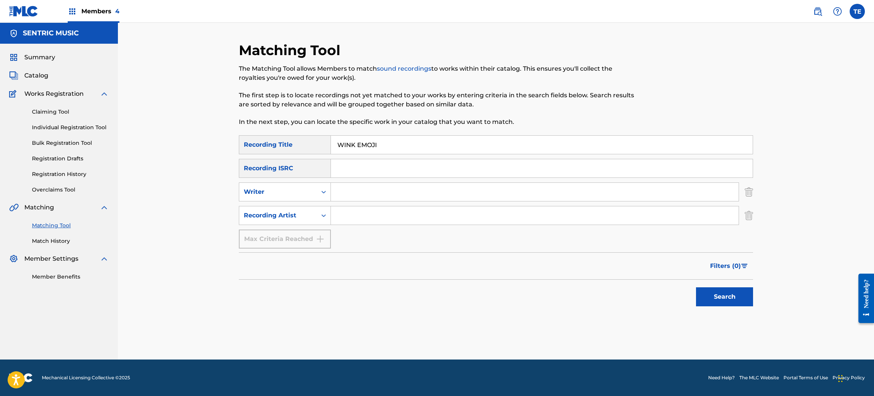
click at [727, 217] on img "Search Form" at bounding box center [748, 215] width 8 height 19
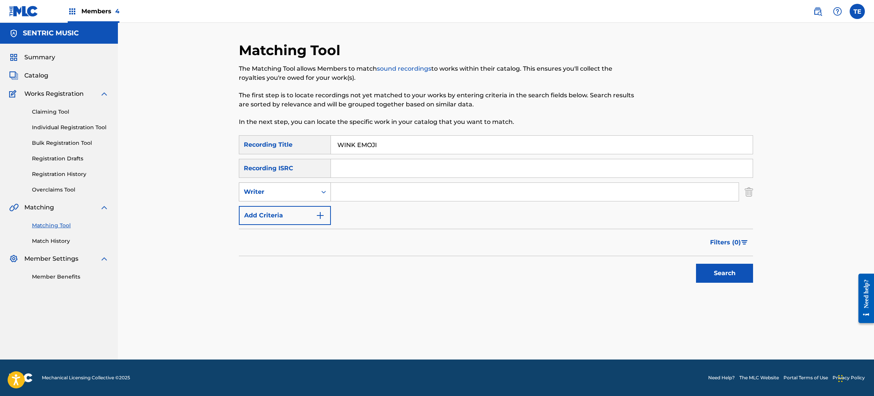
click at [286, 192] on div "Writer" at bounding box center [278, 191] width 68 height 9
click at [282, 208] on div "Recording Artist" at bounding box center [284, 211] width 91 height 19
click at [364, 188] on input "Search Form" at bounding box center [535, 192] width 408 height 18
type input "YUNG PINCH"
click at [706, 275] on button "Search" at bounding box center [724, 273] width 57 height 19
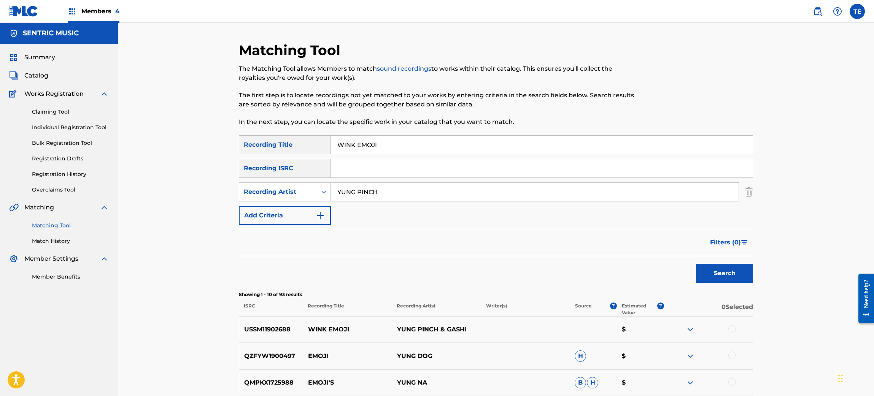
click at [727, 330] on div at bounding box center [707, 329] width 89 height 9
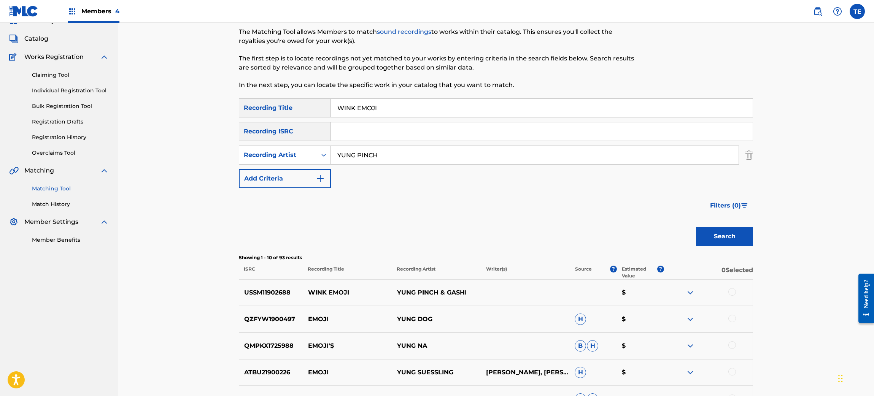
scroll to position [57, 0]
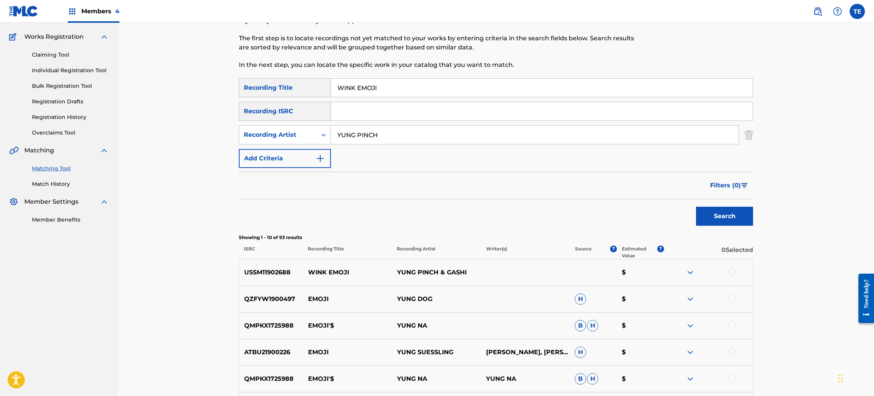
click at [727, 273] on div at bounding box center [707, 272] width 89 height 9
click at [727, 271] on div at bounding box center [732, 272] width 8 height 8
click at [527, 329] on button "Match 1 Group" at bounding box center [534, 334] width 84 height 19
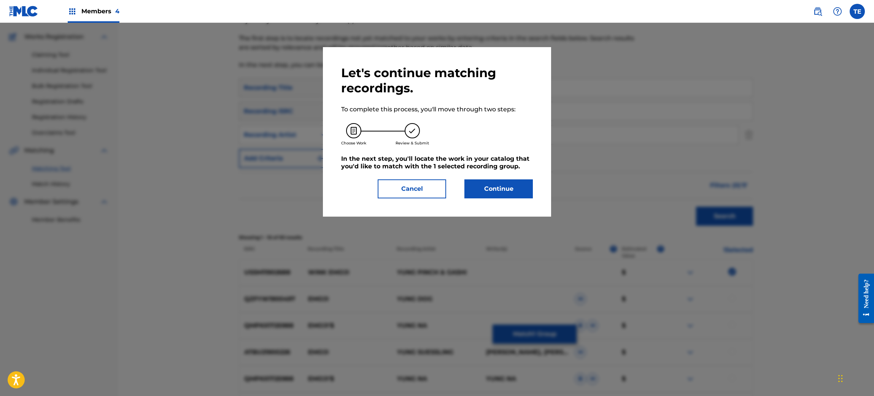
drag, startPoint x: 481, startPoint y: 157, endPoint x: 489, endPoint y: 181, distance: 25.9
click at [483, 161] on h5 "In the next step, you'll locate the work in your catalog that you'd like to mat…" at bounding box center [437, 162] width 192 height 15
click at [489, 186] on button "Continue" at bounding box center [498, 188] width 68 height 19
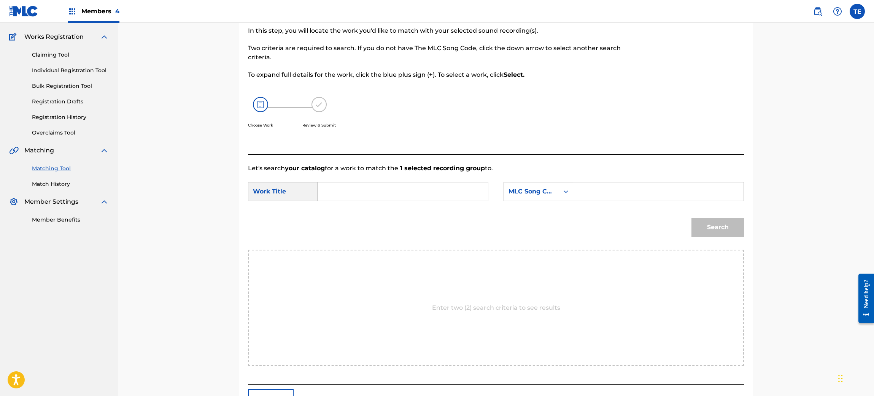
click at [371, 186] on input "Search Form" at bounding box center [402, 192] width 157 height 18
type input "WINK EMOJI"
click at [602, 181] on form "SearchWithCriteriab562c08a-e99d-44da-97f7-df91b64129f6 Work Title WINK EMOJI Se…" at bounding box center [496, 211] width 496 height 77
click at [603, 188] on input "Search Form" at bounding box center [657, 192] width 157 height 18
type input "WB4NZX"
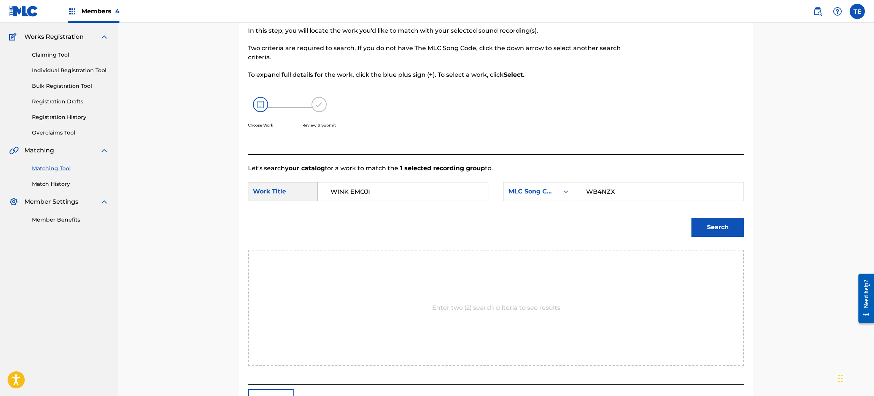
click at [704, 226] on button "Search" at bounding box center [717, 227] width 52 height 19
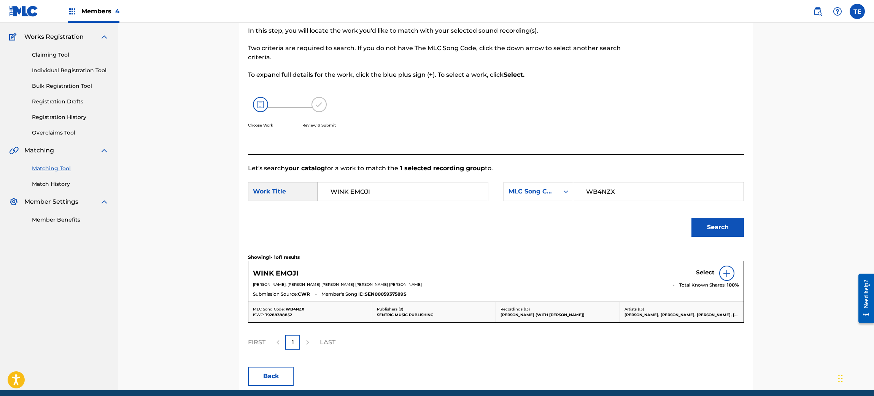
click at [700, 269] on h5 "Select" at bounding box center [705, 272] width 19 height 7
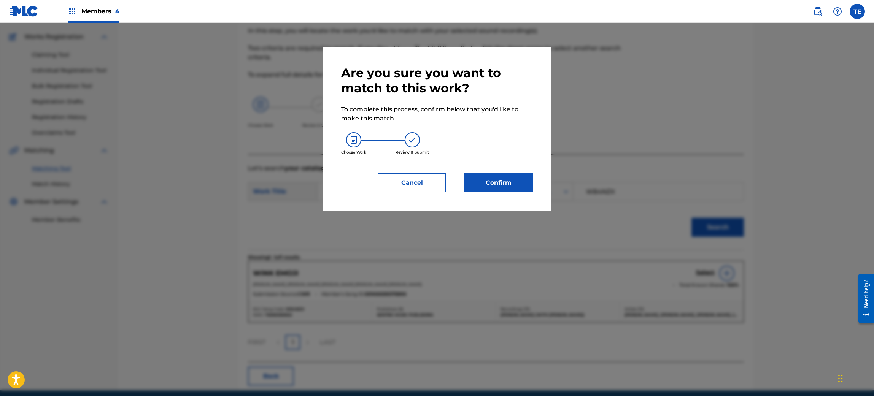
click at [515, 196] on div "Are you sure you want to match to this work? To complete this process, confirm …" at bounding box center [437, 128] width 228 height 163
click at [508, 184] on button "Confirm" at bounding box center [498, 182] width 68 height 19
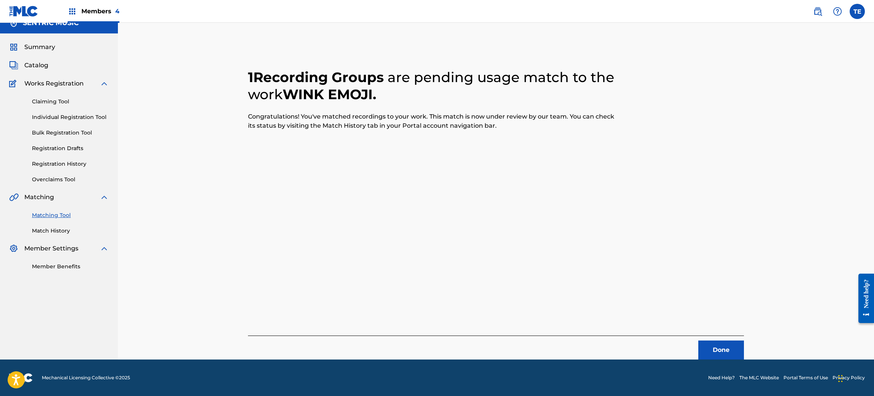
scroll to position [10, 0]
click at [721, 330] on button "Done" at bounding box center [721, 350] width 46 height 19
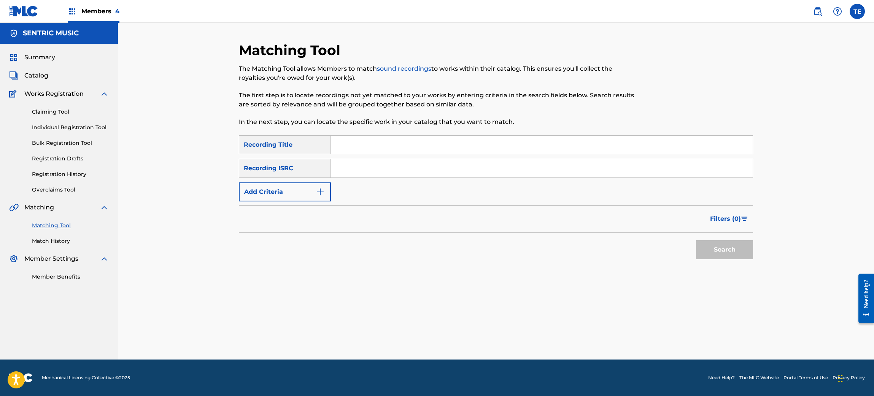
scroll to position [0, 0]
click at [363, 146] on input "Search Form" at bounding box center [542, 145] width 422 height 18
type input "WHERE YOU BEEN"
click at [310, 208] on div "Filters ( 0 )" at bounding box center [496, 218] width 514 height 27
click at [310, 192] on button "Add Criteria" at bounding box center [285, 192] width 92 height 19
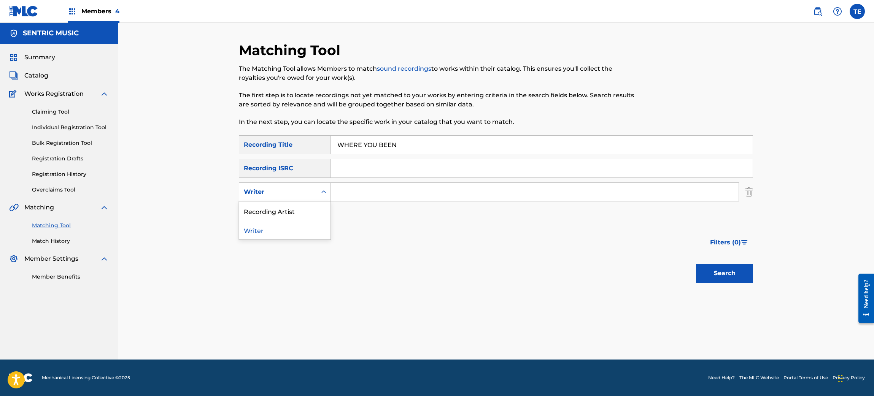
click at [277, 197] on div "Writer" at bounding box center [278, 192] width 78 height 14
click at [278, 209] on div "Recording Artist" at bounding box center [284, 211] width 91 height 19
click at [355, 196] on input "Search Form" at bounding box center [535, 192] width 408 height 18
type input "YUNG PINCH"
click at [727, 266] on button "Search" at bounding box center [724, 273] width 57 height 19
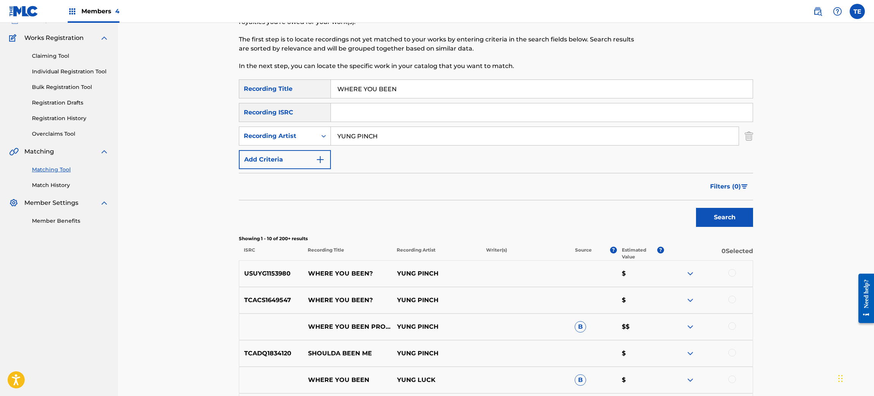
scroll to position [171, 0]
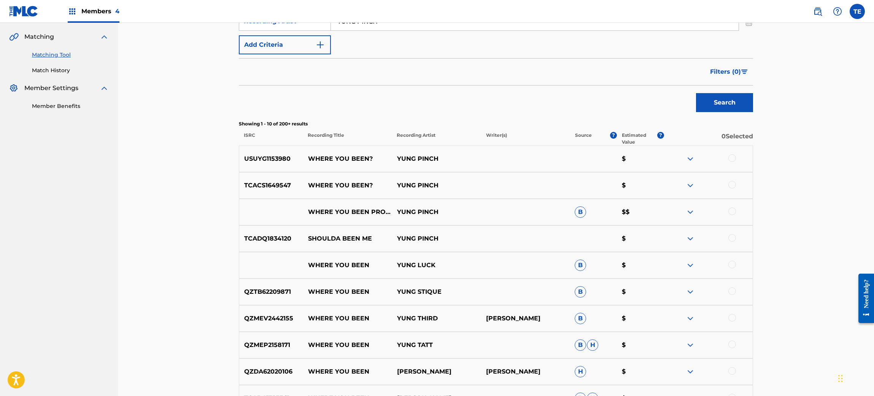
click at [727, 211] on div at bounding box center [732, 212] width 8 height 8
click at [727, 186] on div at bounding box center [732, 185] width 8 height 8
click at [727, 154] on div at bounding box center [732, 158] width 8 height 8
click at [541, 330] on button "Match 3 Groups" at bounding box center [534, 334] width 84 height 19
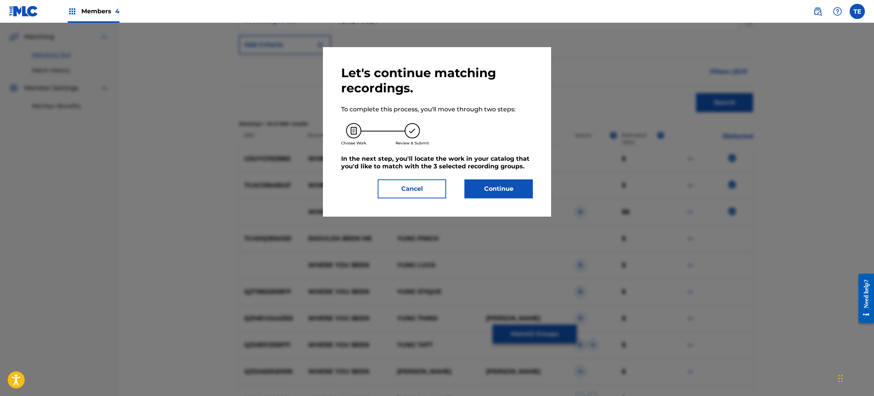
click at [475, 191] on button "Continue" at bounding box center [498, 188] width 68 height 19
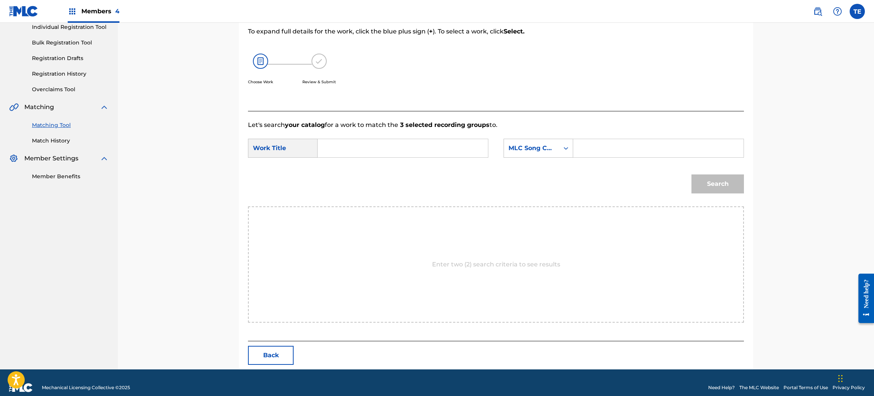
scroll to position [110, 0]
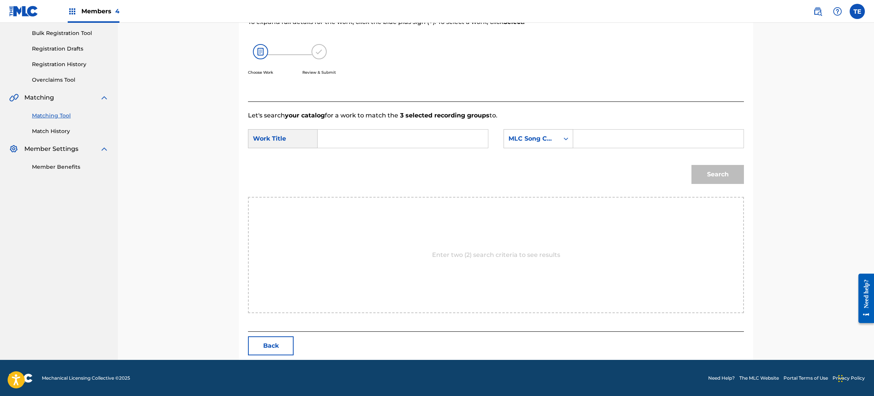
drag, startPoint x: 349, startPoint y: 140, endPoint x: 297, endPoint y: 179, distance: 64.3
click at [295, 179] on div "Search" at bounding box center [496, 177] width 496 height 40
click at [388, 139] on input "Search Form" at bounding box center [402, 139] width 157 height 18
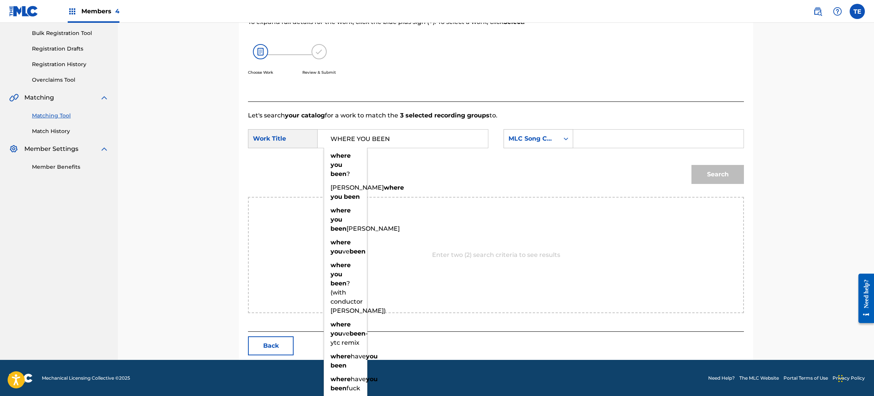
type input "WHERE YOU BEEN"
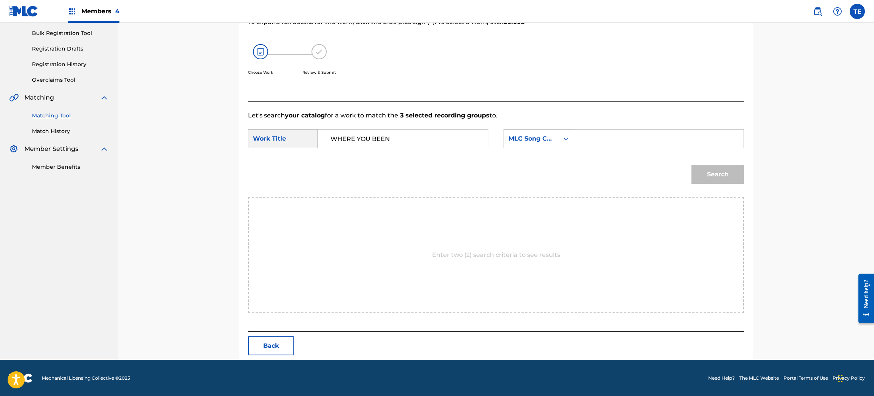
click at [624, 130] on input "Search Form" at bounding box center [657, 139] width 157 height 18
type input "WB2TXL"
click at [691, 165] on button "Search" at bounding box center [717, 174] width 52 height 19
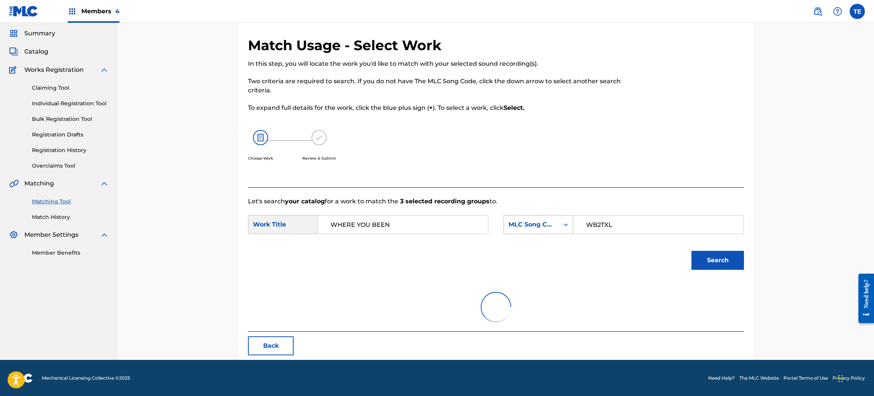
scroll to position [88, 0]
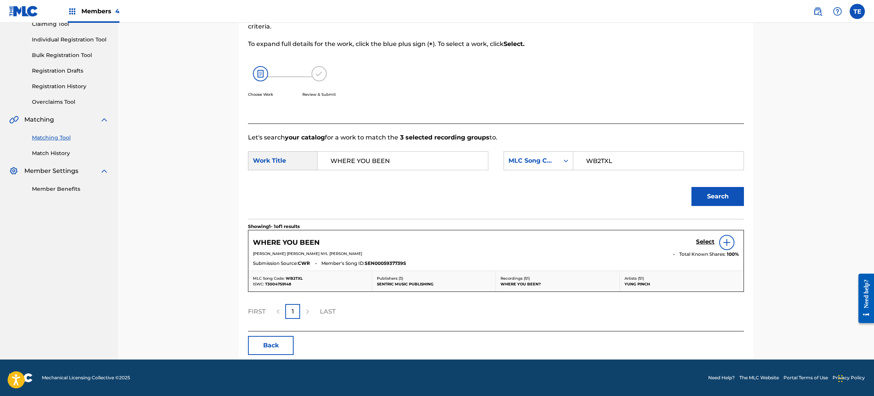
click at [704, 238] on h5 "Select" at bounding box center [705, 241] width 19 height 7
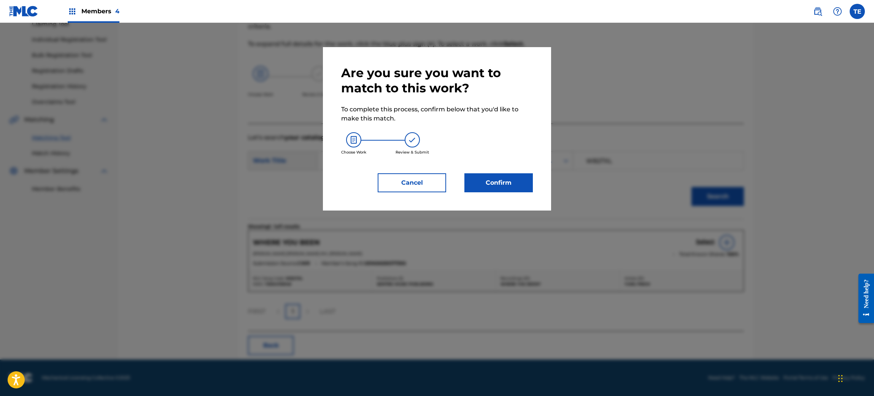
click at [475, 187] on button "Confirm" at bounding box center [498, 182] width 68 height 19
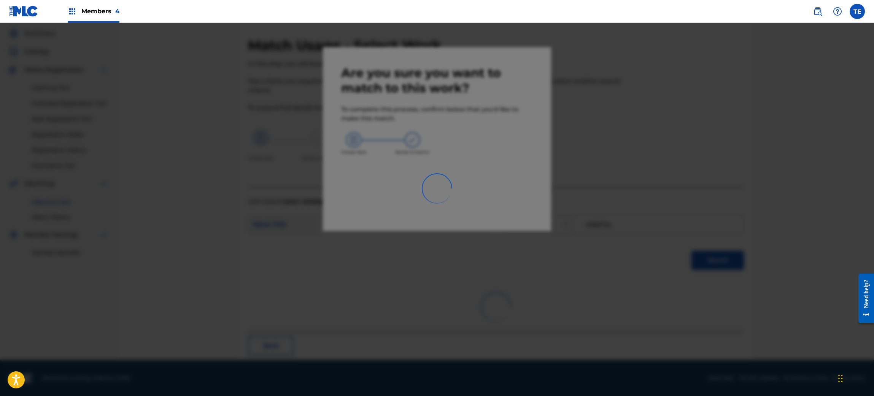
scroll to position [10, 0]
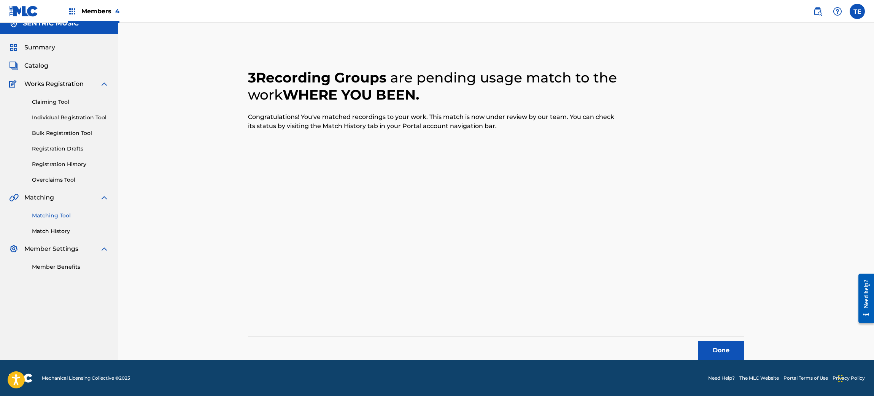
click at [722, 330] on button "Done" at bounding box center [721, 350] width 46 height 19
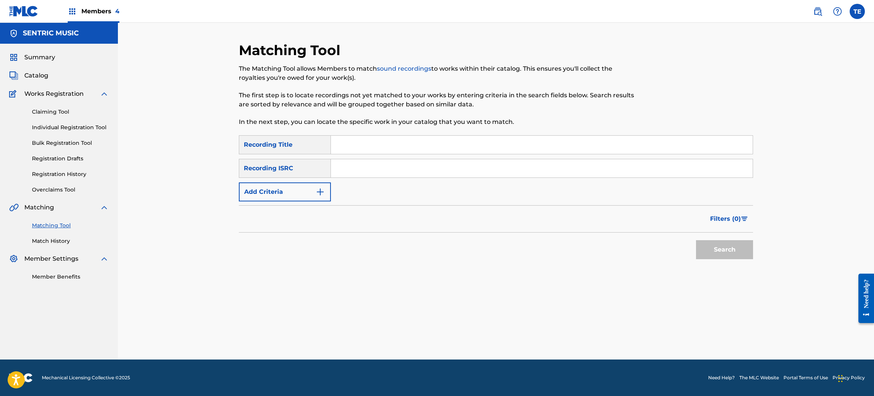
drag, startPoint x: 393, startPoint y: 170, endPoint x: 394, endPoint y: 157, distance: 12.6
click at [393, 170] on input "Search Form" at bounding box center [542, 168] width 422 height 18
click at [393, 143] on input "Search Form" at bounding box center [542, 145] width 422 height 18
type input "UNDERDOGS"
click at [277, 195] on button "Add Criteria" at bounding box center [285, 192] width 92 height 19
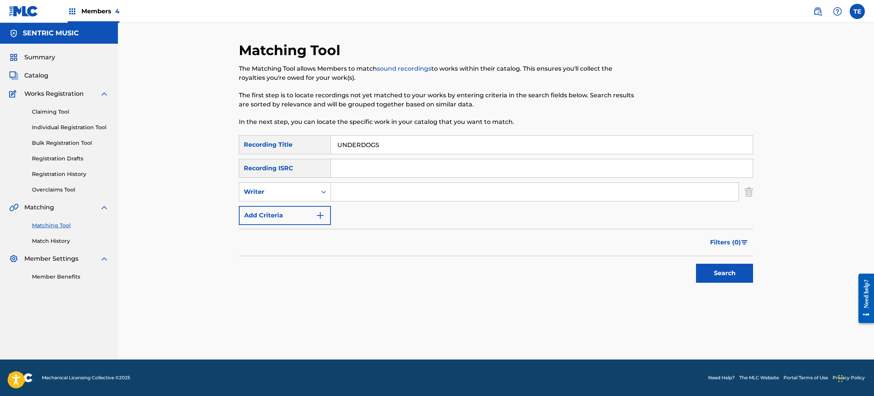
click at [283, 187] on div "Writer" at bounding box center [278, 191] width 68 height 9
click at [283, 204] on div "Recording Artist" at bounding box center [284, 211] width 91 height 19
click at [354, 192] on input "Search Form" at bounding box center [535, 192] width 408 height 18
type input "YUNG PINCH"
click at [696, 264] on button "Search" at bounding box center [724, 273] width 57 height 19
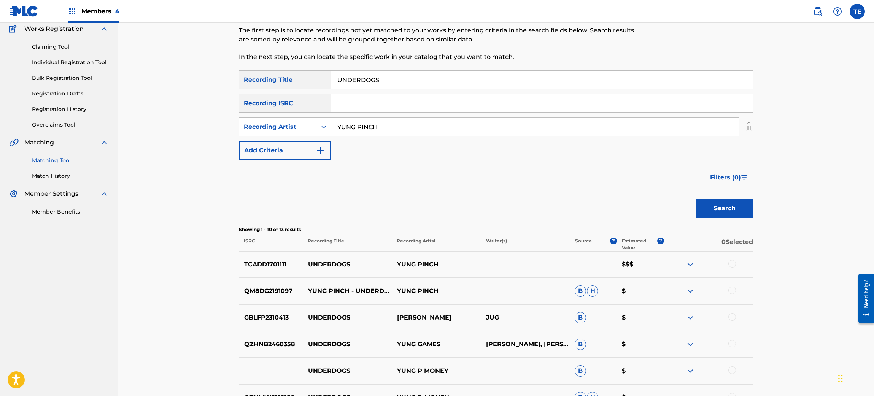
scroll to position [114, 0]
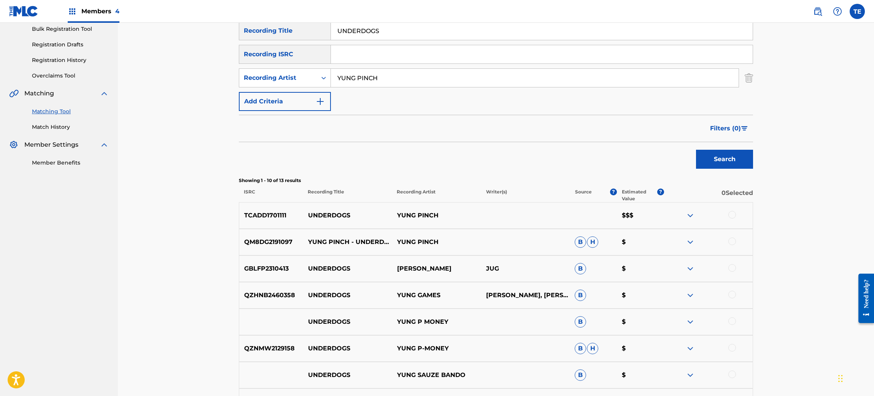
click at [727, 238] on div at bounding box center [732, 242] width 8 height 8
click at [727, 215] on div at bounding box center [707, 215] width 89 height 9
click at [727, 207] on div "TCADD1701111 UNDERDOGS YUNG PINCH $$$" at bounding box center [496, 215] width 514 height 27
click at [727, 217] on div at bounding box center [732, 215] width 8 height 8
click at [727, 214] on img at bounding box center [732, 215] width 8 height 8
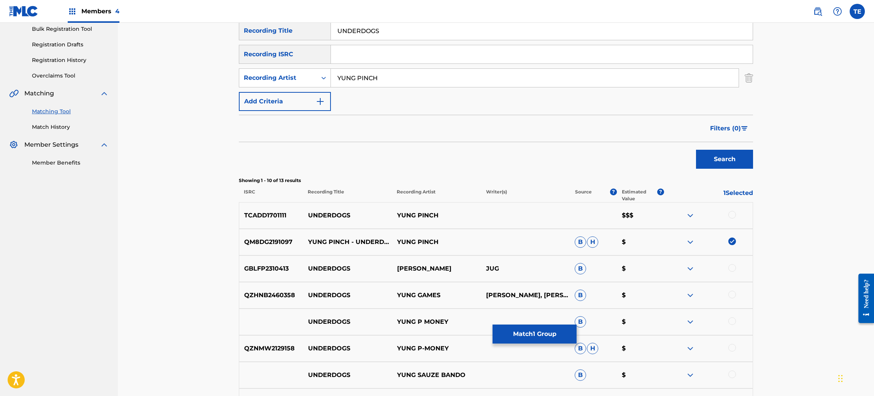
click at [727, 216] on div at bounding box center [732, 215] width 8 height 8
click at [525, 330] on button "Match 2 Groups" at bounding box center [534, 334] width 84 height 19
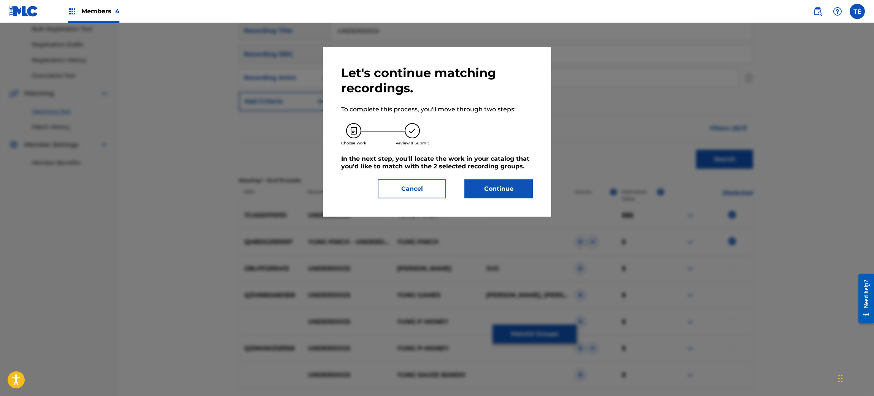
click at [488, 187] on button "Continue" at bounding box center [498, 188] width 68 height 19
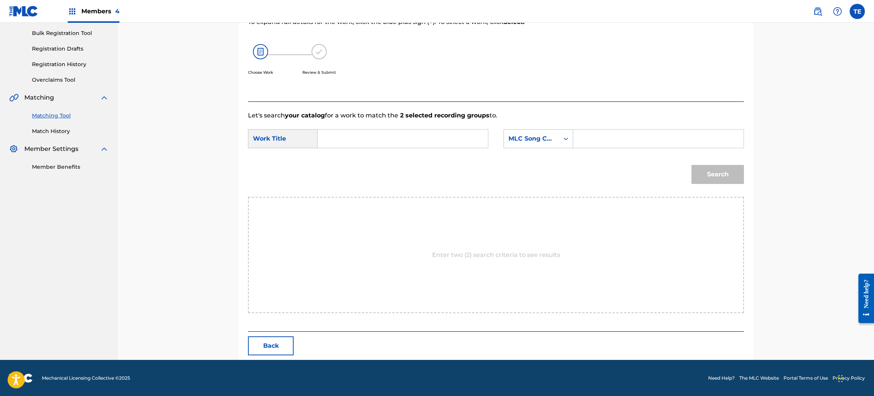
click at [338, 137] on input "Search Form" at bounding box center [402, 139] width 157 height 18
type input "UNDERDOGS"
click at [627, 139] on input "Search Form" at bounding box center [657, 139] width 157 height 18
type input "UA1R00"
click at [691, 165] on button "Search" at bounding box center [717, 174] width 52 height 19
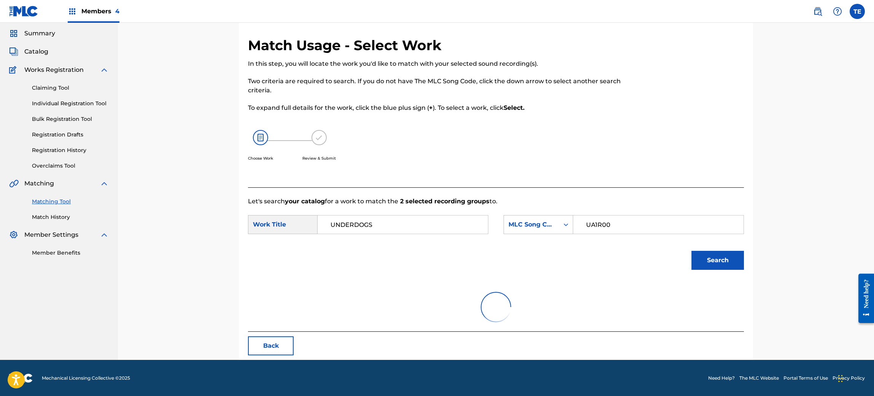
scroll to position [88, 0]
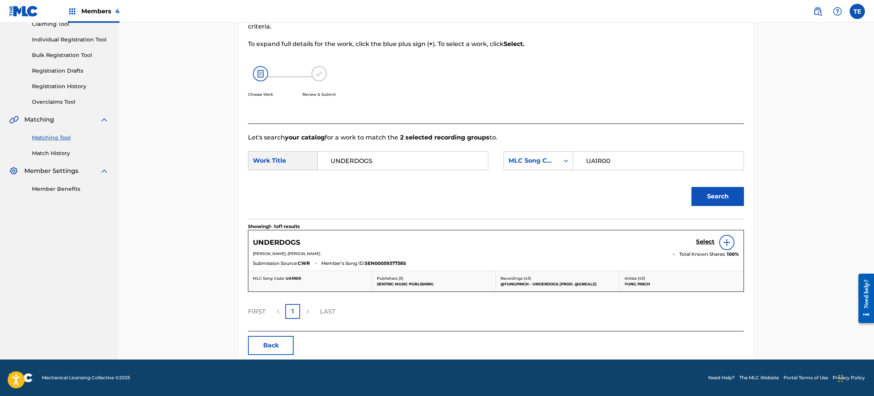
click at [702, 240] on h5 "Select" at bounding box center [705, 241] width 19 height 7
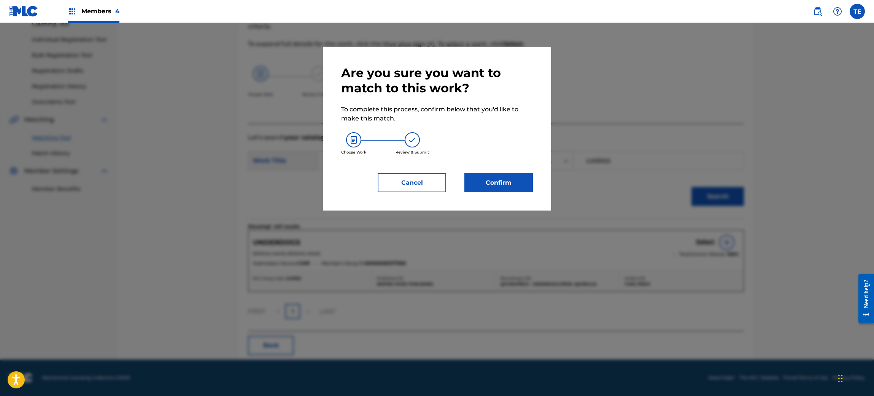
click at [494, 187] on button "Confirm" at bounding box center [498, 182] width 68 height 19
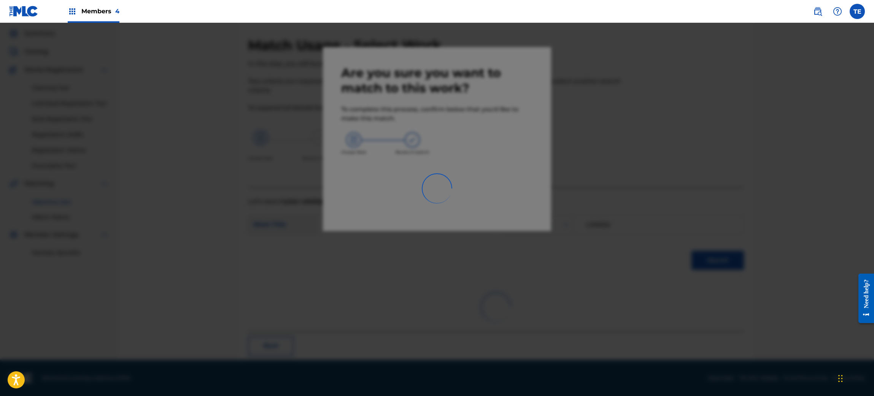
scroll to position [10, 0]
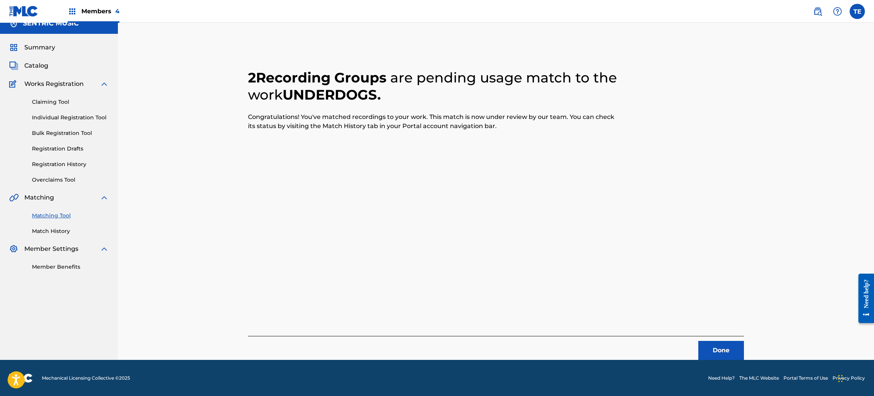
click at [720, 330] on button "Done" at bounding box center [721, 350] width 46 height 19
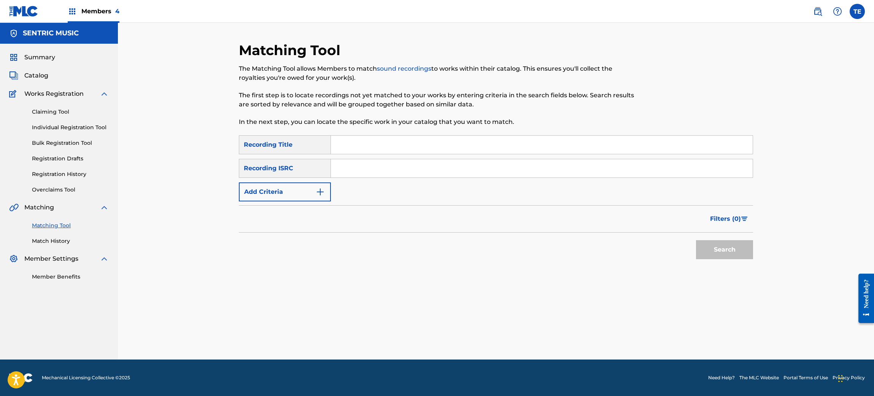
scroll to position [0, 0]
click at [357, 143] on input "Search Form" at bounding box center [542, 145] width 422 height 18
type input "UA1R00"
click at [391, 141] on input "UA1R00" at bounding box center [542, 145] width 422 height 18
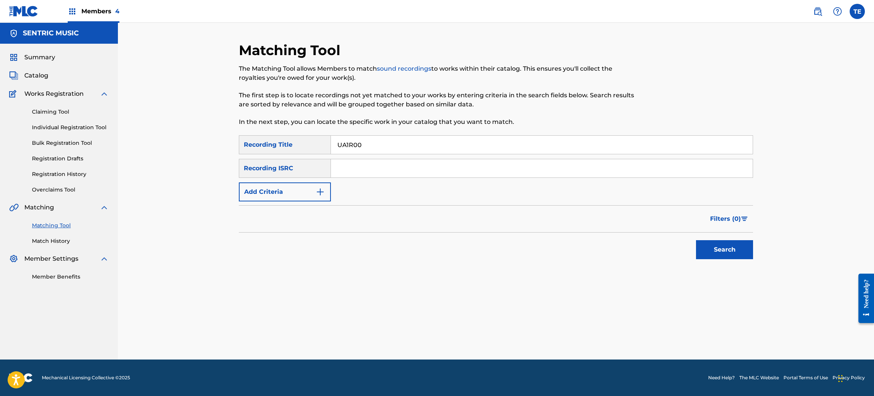
click at [391, 141] on input "UA1R00" at bounding box center [542, 145] width 422 height 18
click at [385, 142] on input "Search Form" at bounding box center [542, 145] width 422 height 18
type input "TOXIC"
click at [281, 181] on div "SearchWithCriteriad294f0ae-fb3e-464b-abf5-2ded0a7e1f6d Recording Title TOXIC Se…" at bounding box center [496, 168] width 514 height 66
click at [280, 185] on button "Add Criteria" at bounding box center [285, 192] width 92 height 19
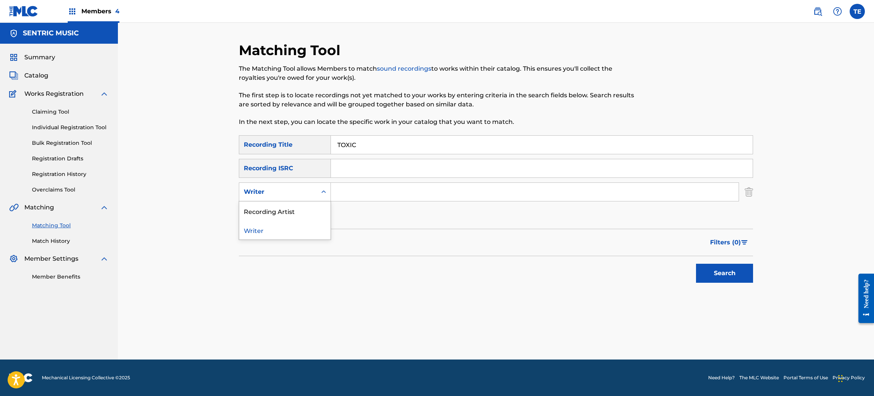
click at [290, 187] on div "Writer" at bounding box center [278, 191] width 68 height 9
click at [294, 210] on div "Recording Artist" at bounding box center [284, 211] width 91 height 19
click at [367, 187] on input "Search Form" at bounding box center [535, 192] width 408 height 18
click at [696, 264] on button "Search" at bounding box center [724, 273] width 57 height 19
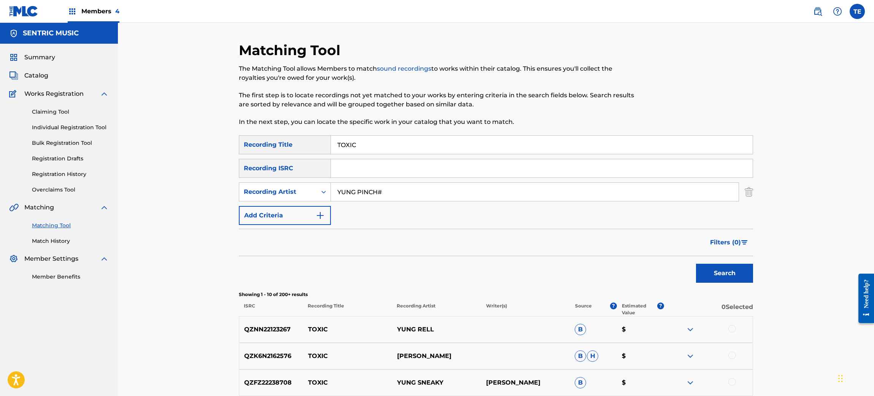
click at [404, 189] on input "YUNG PINCH#" at bounding box center [535, 192] width 408 height 18
type input "YUNG PINCH"
click at [696, 264] on button "Search" at bounding box center [724, 273] width 57 height 19
click at [381, 129] on div "Matching Tool The Matching Tool allows Members to match sound recordings to wor…" at bounding box center [437, 89] width 396 height 94
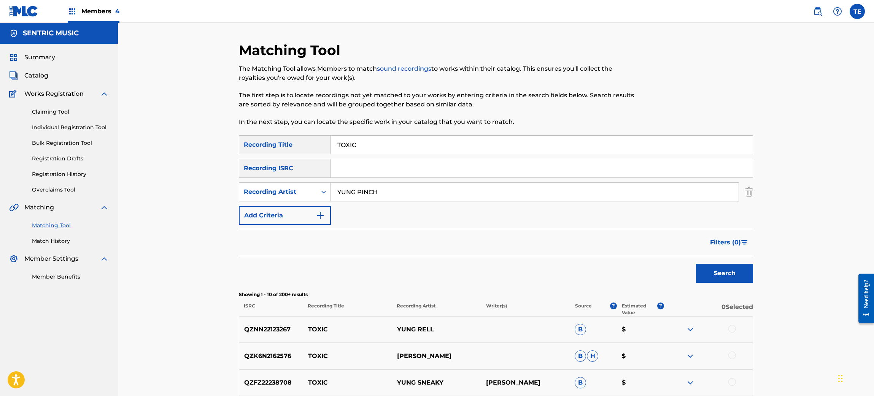
click at [377, 141] on input "TOXIC" at bounding box center [542, 145] width 422 height 18
click at [377, 142] on input "TOXIC" at bounding box center [542, 145] width 422 height 18
click at [696, 264] on button "Search" at bounding box center [724, 273] width 57 height 19
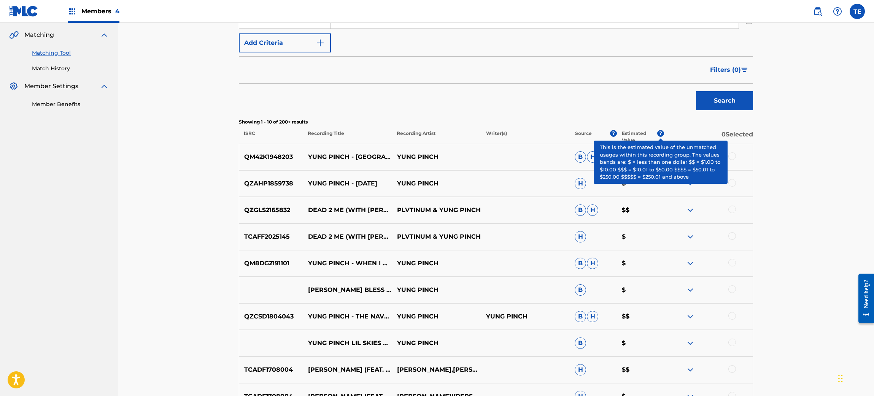
scroll to position [114, 0]
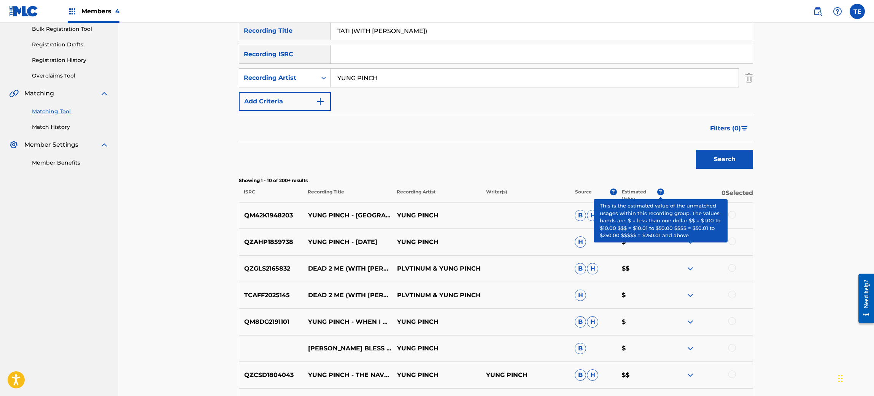
drag, startPoint x: 352, startPoint y: 32, endPoint x: 475, endPoint y: 21, distance: 122.9
click at [475, 21] on div "Members 4 TE TE [PERSON_NAME] [EMAIL_ADDRESS][DOMAIN_NAME] Notification Prefere…" at bounding box center [437, 224] width 874 height 676
type input "TATI"
click at [696, 150] on button "Search" at bounding box center [724, 159] width 57 height 19
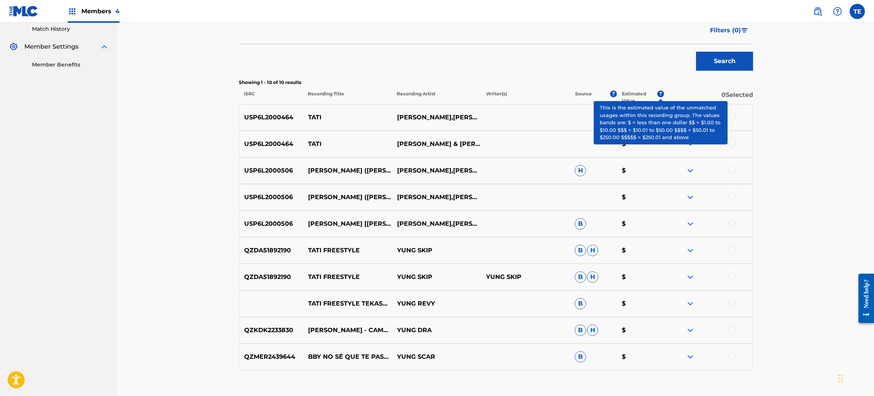
scroll to position [228, 0]
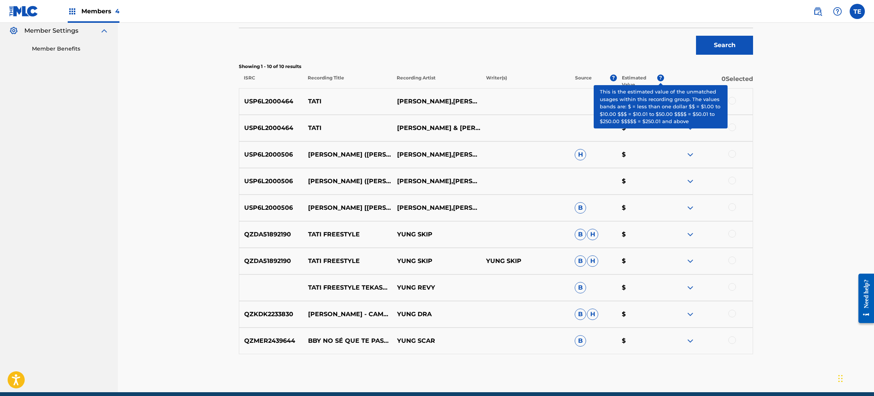
click at [727, 173] on div "Matching Tool The Matching Tool allows Members to match sound recordings to wor…" at bounding box center [496, 94] width 756 height 598
click at [727, 146] on div "Matching Tool The Matching Tool allows Members to match sound recordings to wor…" at bounding box center [496, 94] width 756 height 598
click at [727, 140] on div "Matching Tool The Matching Tool allows Members to match sound recordings to wor…" at bounding box center [496, 94] width 756 height 598
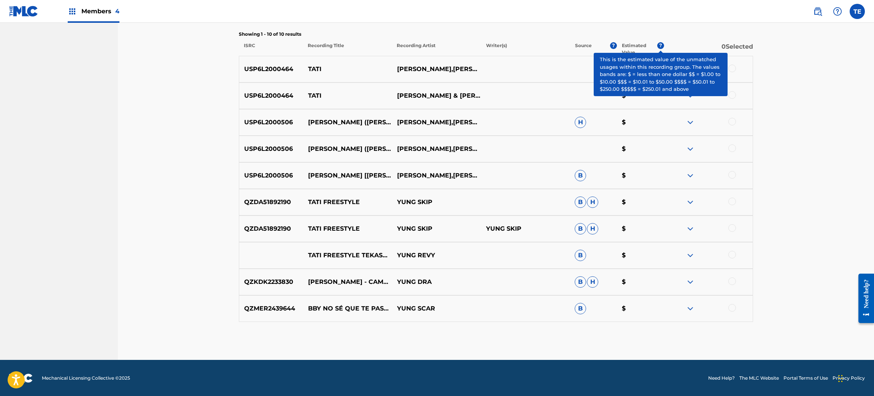
scroll to position [146, 0]
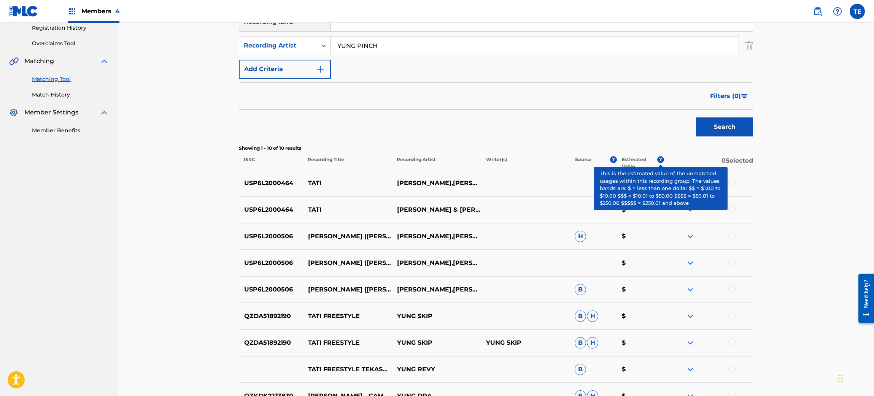
click at [662, 158] on span "?" at bounding box center [660, 159] width 7 height 7
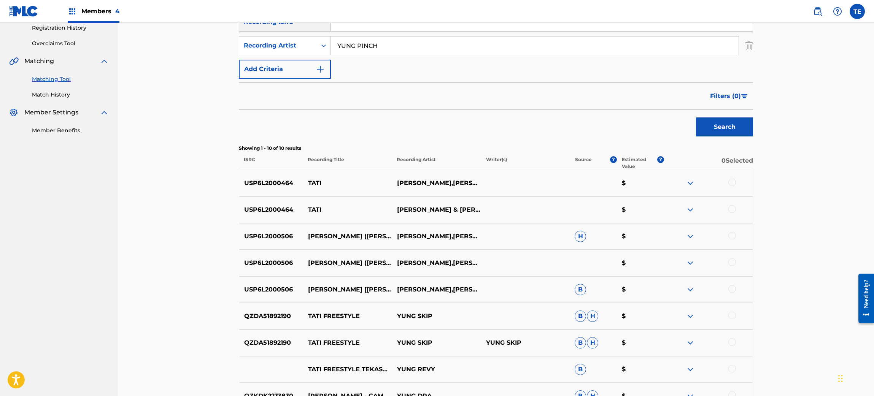
click at [727, 182] on div at bounding box center [732, 183] width 8 height 8
click at [727, 202] on div "USP6L2000464 [PERSON_NAME] & [PERSON_NAME] $" at bounding box center [496, 210] width 514 height 27
drag, startPoint x: 733, startPoint y: 205, endPoint x: 732, endPoint y: 211, distance: 6.3
click at [727, 211] on div at bounding box center [732, 209] width 8 height 8
click at [727, 213] on div at bounding box center [707, 209] width 89 height 9
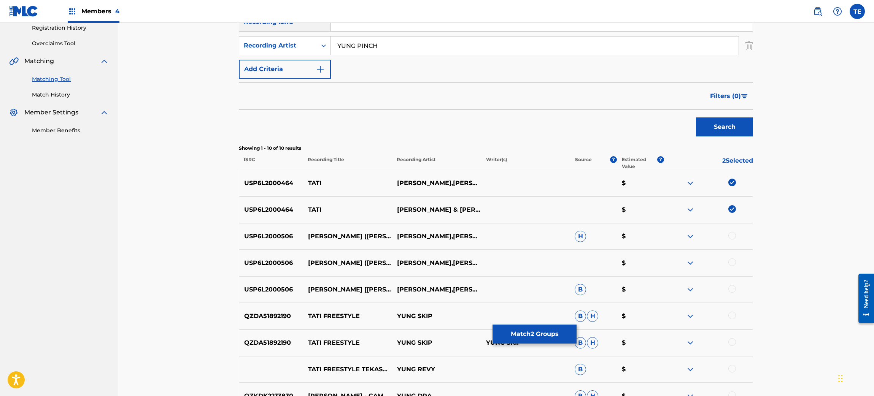
click at [727, 232] on div at bounding box center [732, 236] width 8 height 8
click at [727, 259] on div at bounding box center [732, 263] width 8 height 8
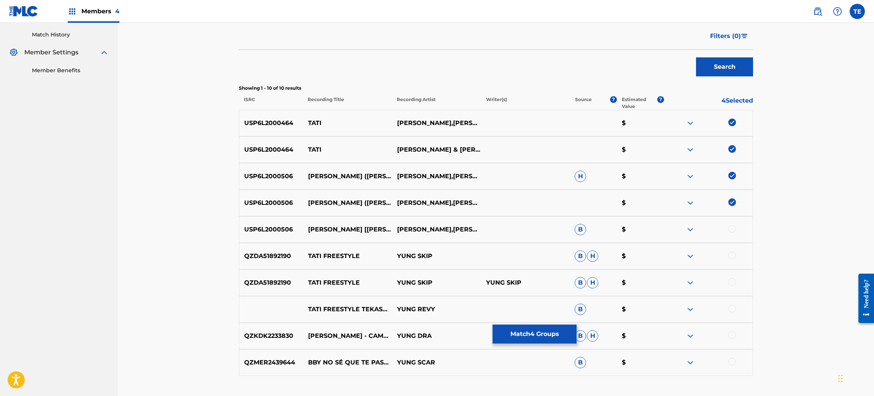
scroll to position [260, 0]
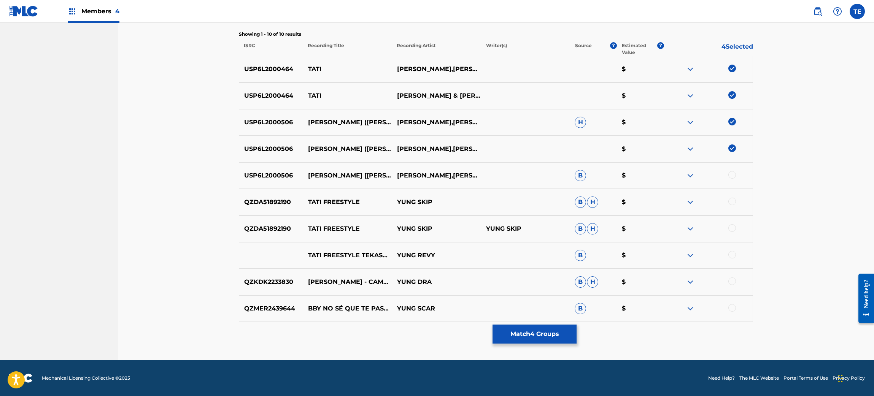
click at [727, 172] on div at bounding box center [732, 175] width 8 height 8
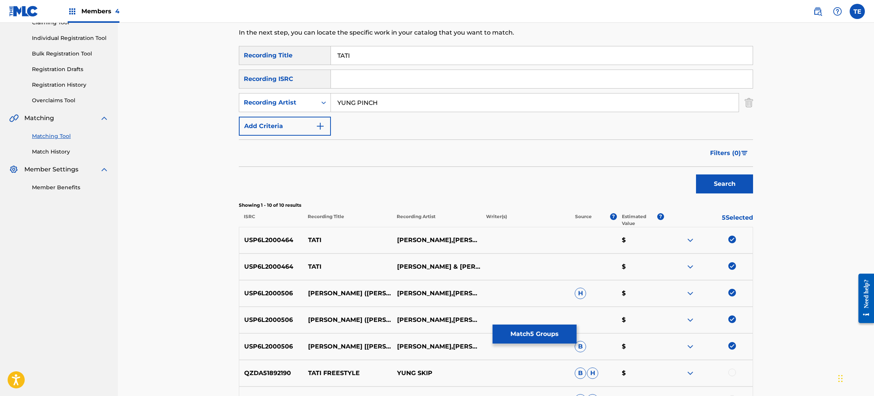
click at [514, 330] on button "Match 5 Groups" at bounding box center [534, 334] width 84 height 19
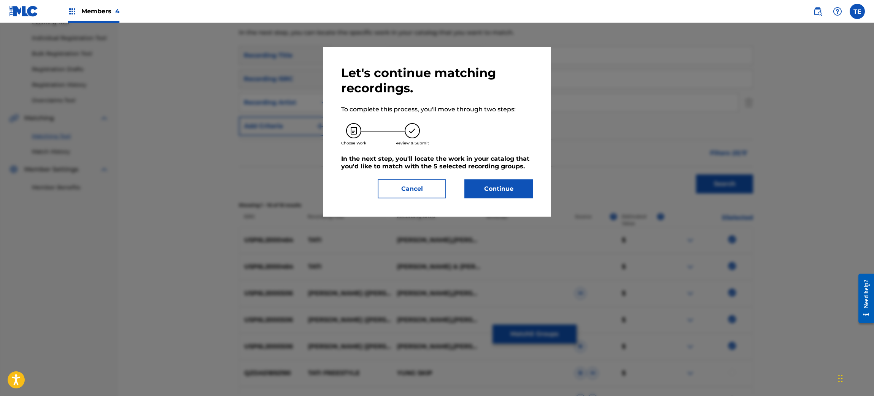
click at [503, 184] on button "Continue" at bounding box center [498, 188] width 68 height 19
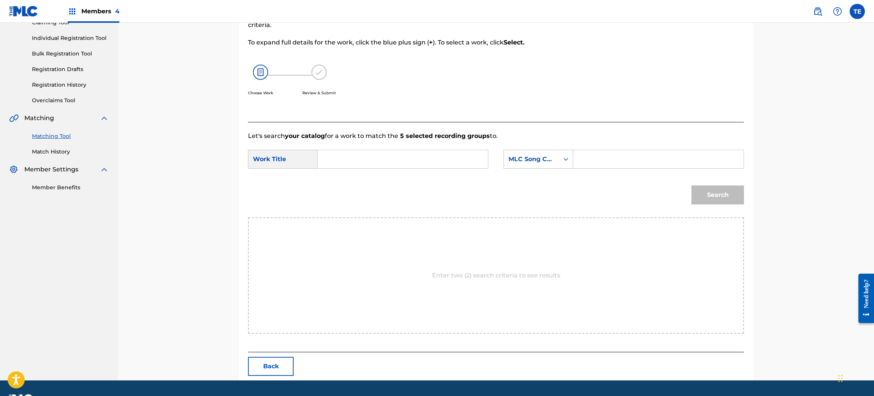
click at [425, 164] on input "Search Form" at bounding box center [402, 159] width 157 height 18
type input "TATI (WITH [PERSON_NAME])"
type input "T450ZH"
click at [691, 186] on button "Search" at bounding box center [717, 195] width 52 height 19
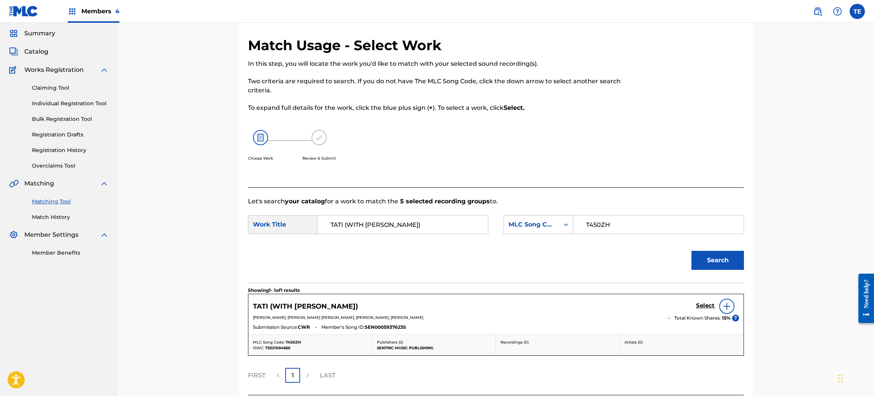
scroll to position [88, 0]
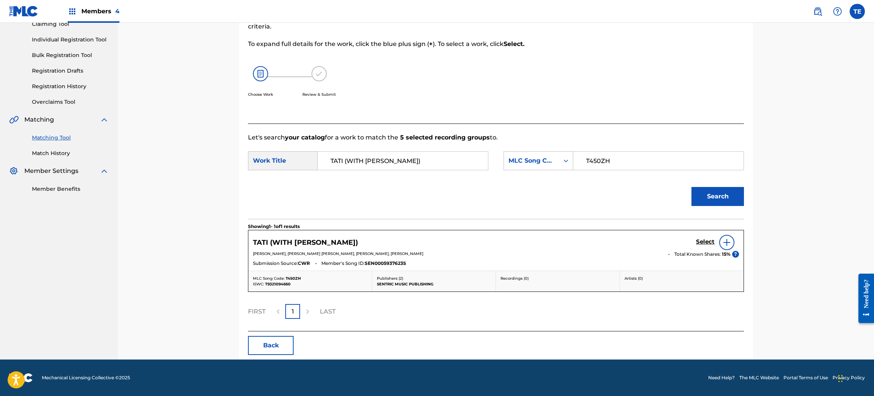
click at [699, 238] on h5 "Select" at bounding box center [705, 241] width 19 height 7
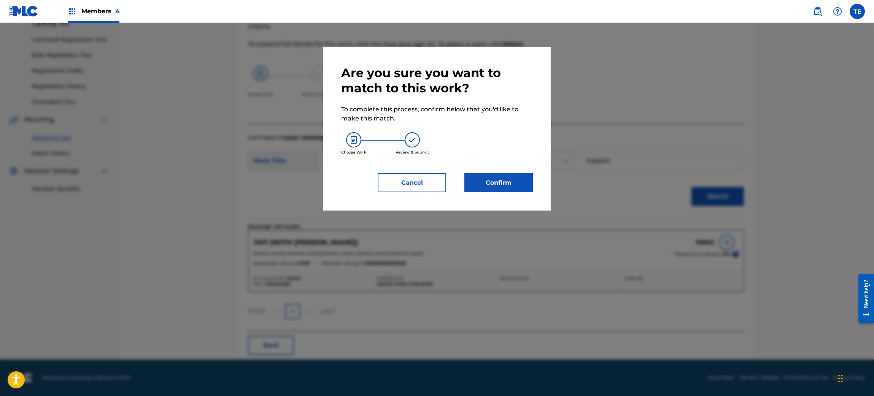
click at [499, 173] on button "Confirm" at bounding box center [498, 182] width 68 height 19
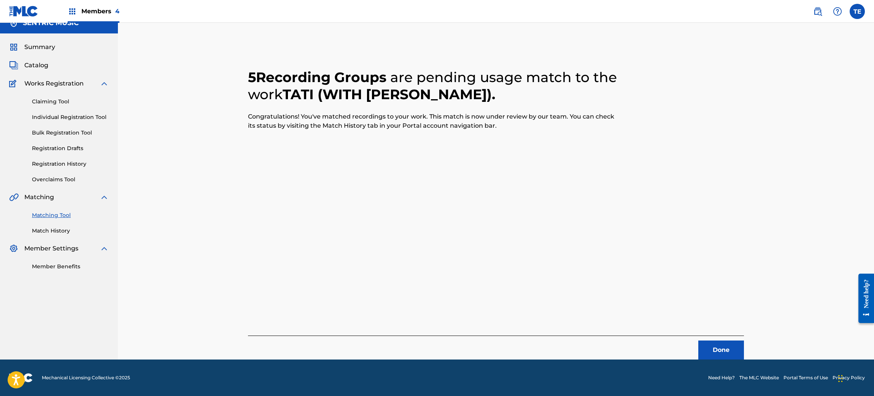
scroll to position [10, 0]
click at [725, 330] on button "Done" at bounding box center [721, 350] width 46 height 19
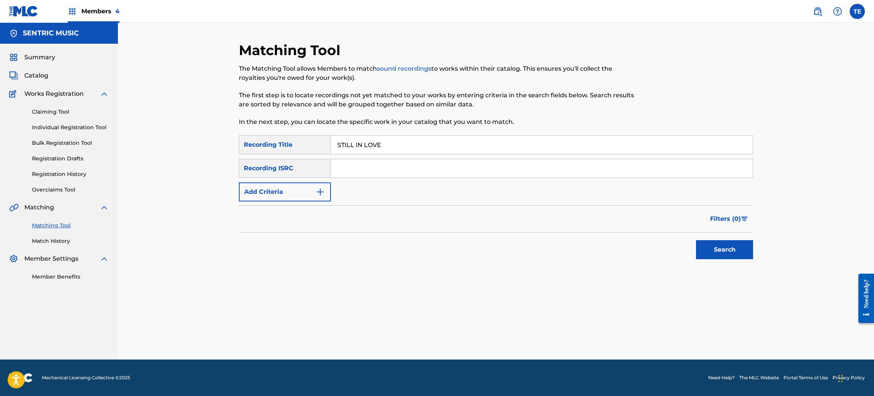
type input "STILL IN LOVE"
click at [304, 186] on button "Add Criteria" at bounding box center [285, 192] width 92 height 19
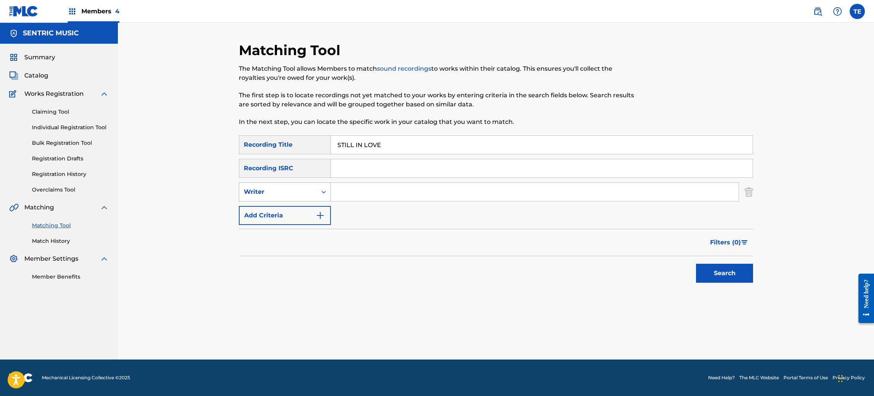
click at [306, 189] on div "Writer" at bounding box center [278, 191] width 68 height 9
click at [311, 211] on div "Recording Artist" at bounding box center [284, 211] width 91 height 19
click at [386, 195] on input "Search Form" at bounding box center [535, 192] width 408 height 18
type input "YUNG PINCH"
click at [696, 264] on button "Search" at bounding box center [724, 273] width 57 height 19
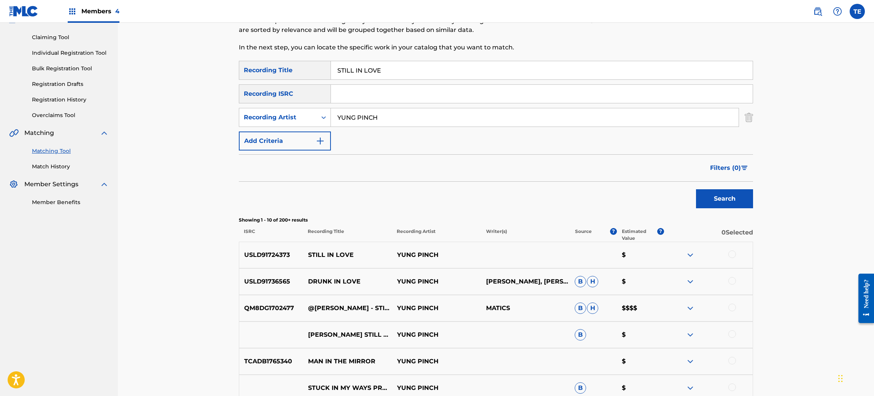
scroll to position [132, 0]
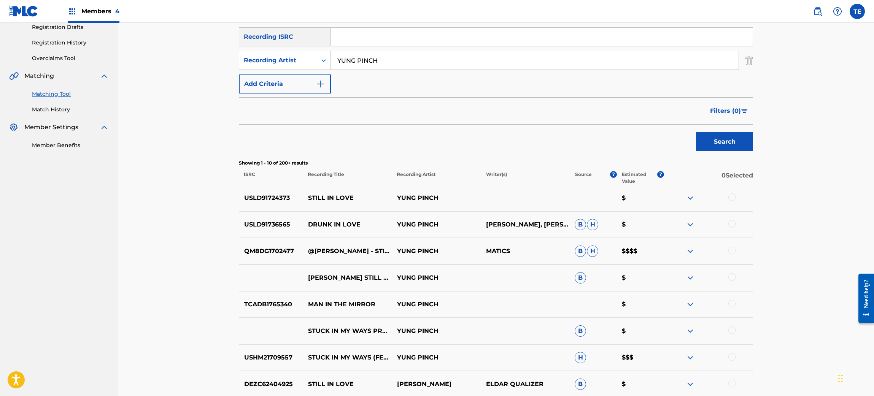
click at [727, 194] on div at bounding box center [707, 198] width 89 height 9
click at [727, 200] on div at bounding box center [732, 198] width 8 height 8
click at [502, 322] on div "STUCK IN MY WAYS PROD BY [PERSON_NAME] B $" at bounding box center [496, 331] width 514 height 27
click at [547, 330] on button "Match 1 Group" at bounding box center [534, 334] width 84 height 19
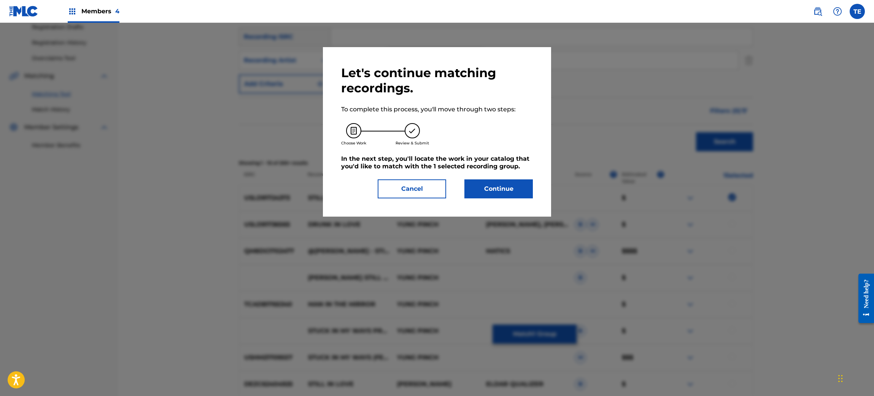
click at [476, 192] on button "Continue" at bounding box center [498, 188] width 68 height 19
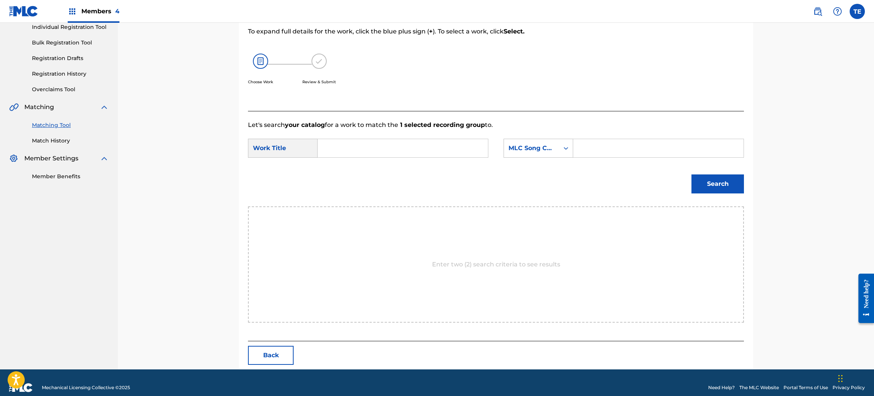
scroll to position [110, 0]
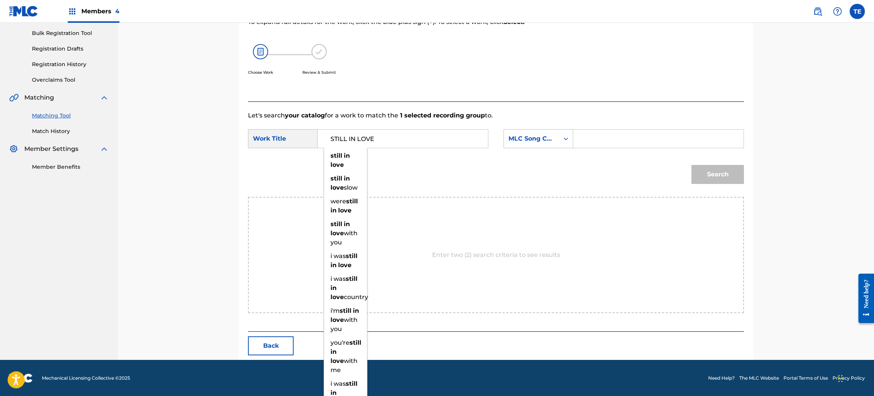
type input "STILL IN LOVE"
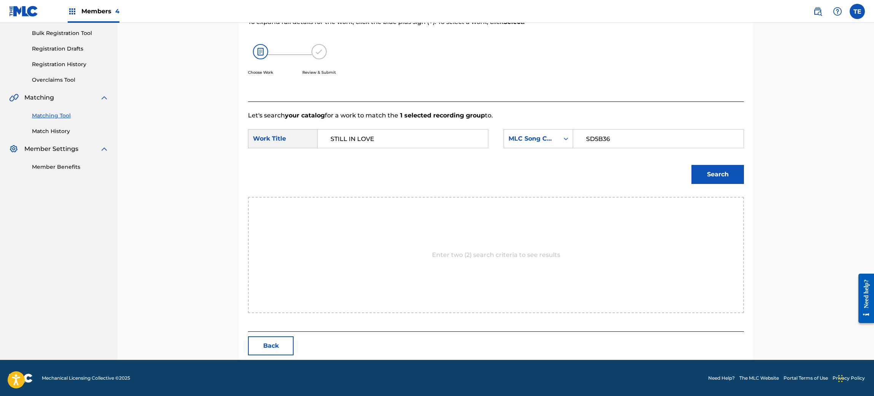
type input "SD5B36"
click at [698, 164] on div "Search" at bounding box center [715, 172] width 56 height 30
click at [705, 173] on button "Search" at bounding box center [717, 174] width 52 height 19
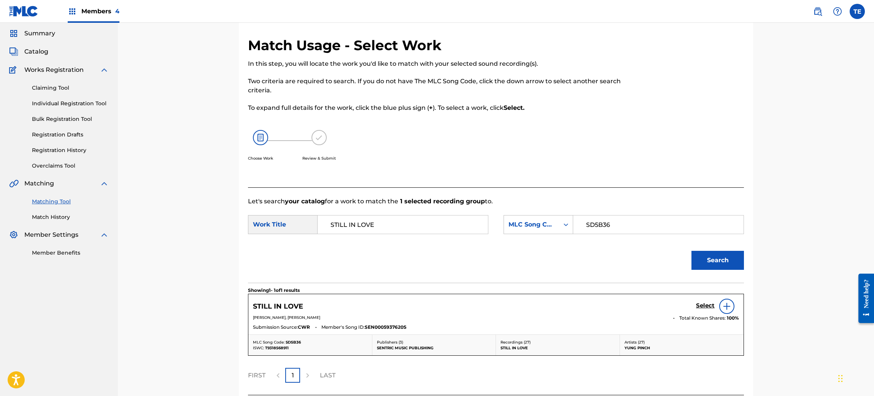
scroll to position [88, 0]
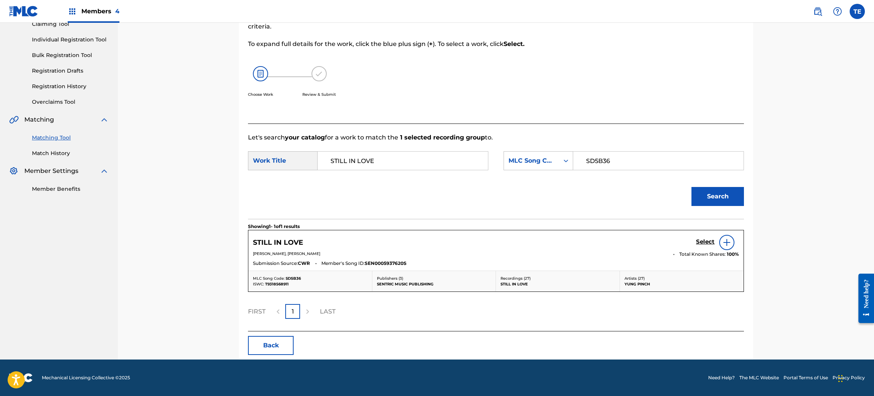
click at [713, 241] on h5 "Select" at bounding box center [705, 241] width 19 height 7
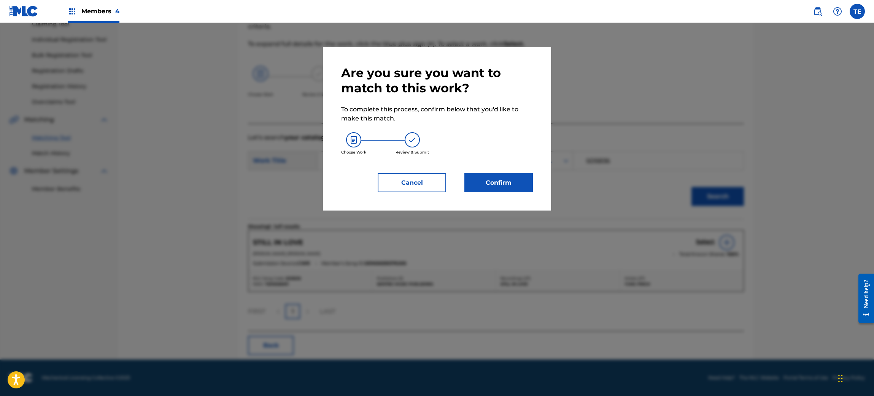
click at [521, 174] on button "Confirm" at bounding box center [498, 182] width 68 height 19
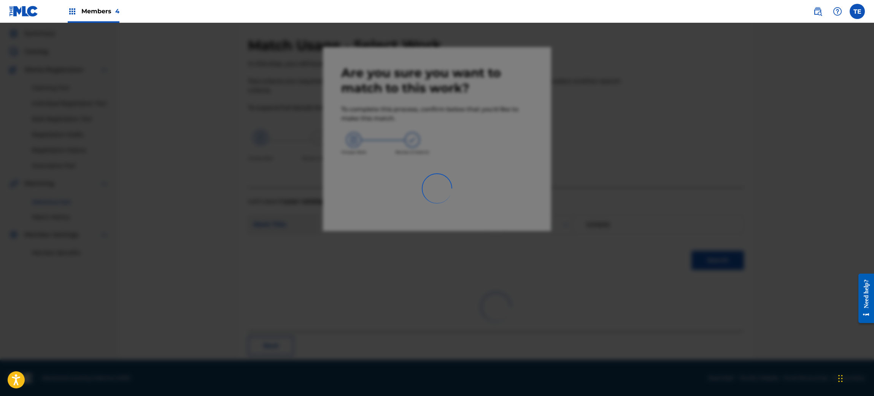
scroll to position [10, 0]
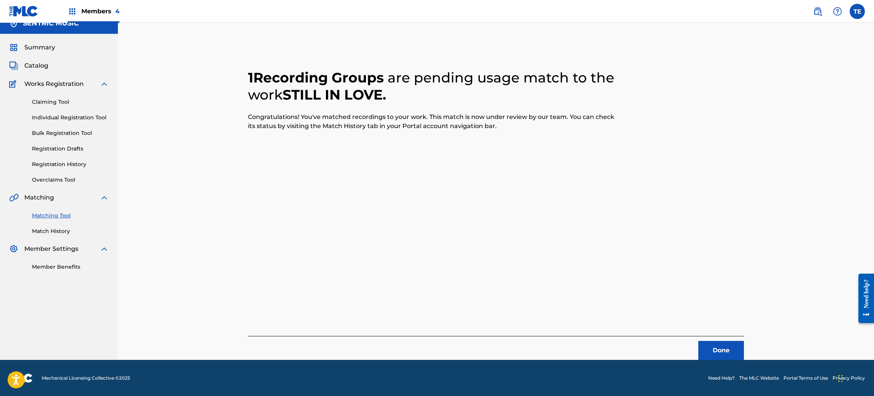
click at [722, 330] on button "Done" at bounding box center [721, 350] width 46 height 19
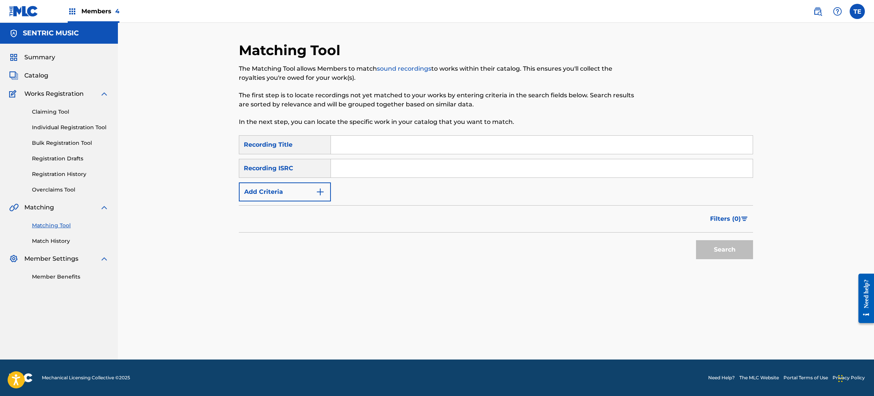
scroll to position [0, 0]
click at [409, 149] on input "Search Form" at bounding box center [542, 145] width 422 height 18
type input "SORRY IN ADVANCE"
click at [292, 192] on button "Add Criteria" at bounding box center [285, 192] width 92 height 19
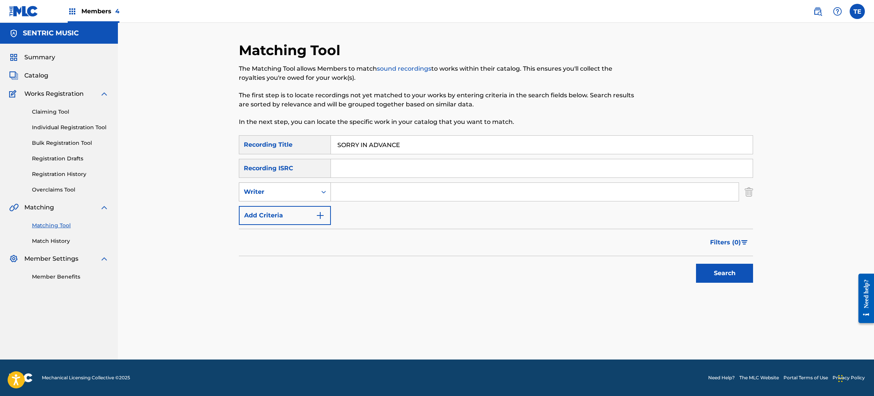
click at [300, 192] on div "Writer" at bounding box center [278, 191] width 68 height 9
click at [302, 207] on div "Recording Artist" at bounding box center [284, 211] width 91 height 19
click at [418, 194] on input "Search Form" at bounding box center [535, 192] width 408 height 18
type input "YUNG PINCH"
click at [710, 272] on button "Search" at bounding box center [724, 273] width 57 height 19
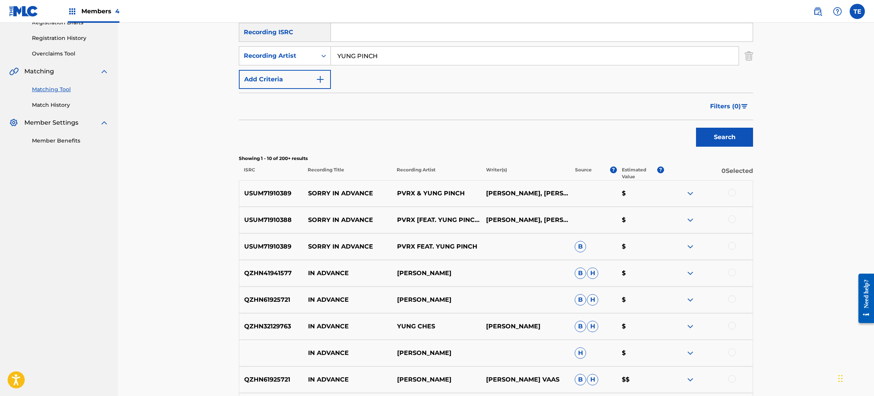
scroll to position [171, 0]
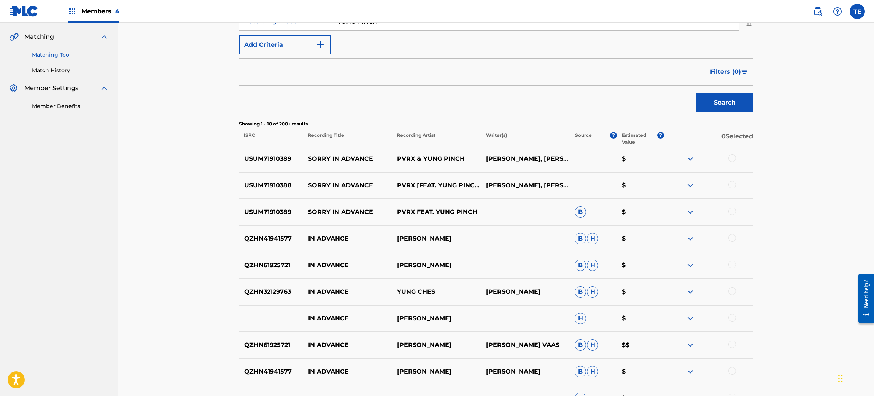
click at [722, 156] on div at bounding box center [707, 158] width 89 height 9
click at [726, 158] on div at bounding box center [707, 158] width 89 height 9
click at [727, 160] on div at bounding box center [732, 158] width 8 height 8
click at [727, 188] on div at bounding box center [707, 185] width 89 height 9
click at [727, 184] on div at bounding box center [732, 185] width 8 height 8
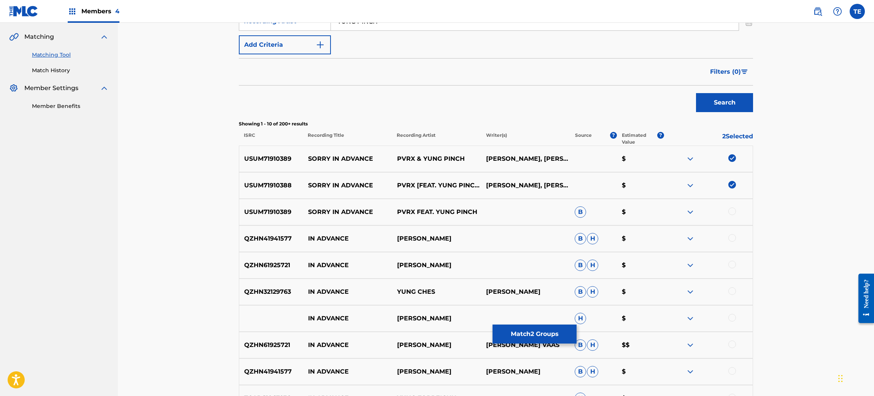
click at [727, 208] on div at bounding box center [732, 212] width 8 height 8
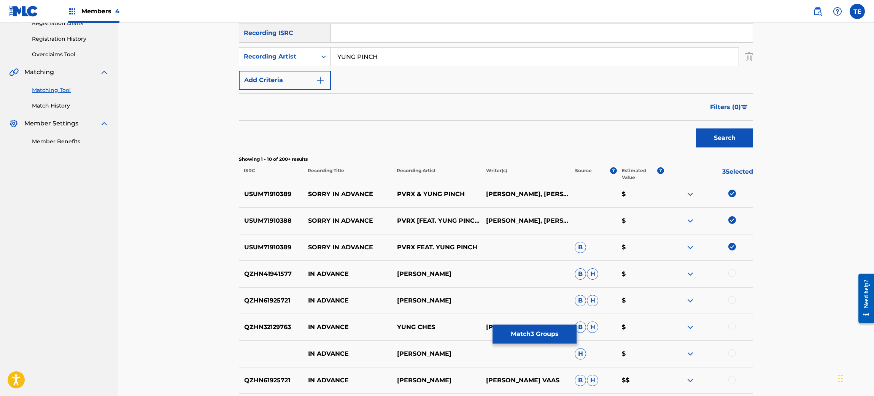
scroll to position [0, 0]
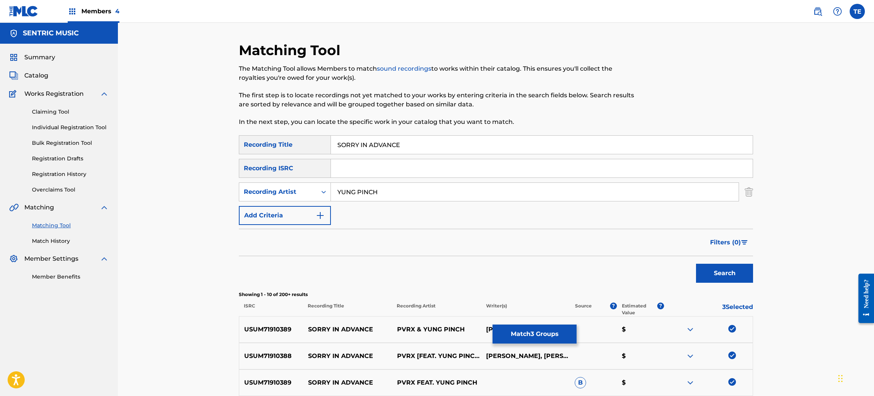
click at [513, 330] on button "Match 3 Groups" at bounding box center [534, 334] width 84 height 19
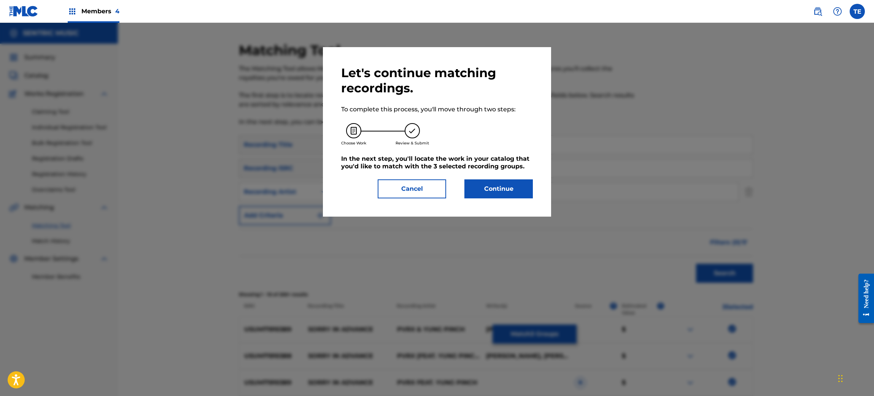
click at [487, 191] on button "Continue" at bounding box center [498, 188] width 68 height 19
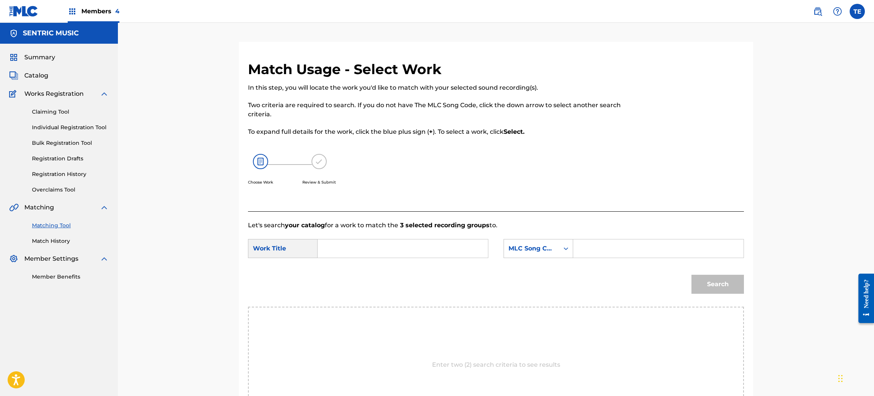
click at [346, 252] on input "Search Form" at bounding box center [402, 249] width 157 height 18
type input "SORRY IN ADVANCE"
type input "SD6E54"
click at [698, 271] on div "Search" at bounding box center [715, 282] width 56 height 30
click at [709, 283] on button "Search" at bounding box center [717, 284] width 52 height 19
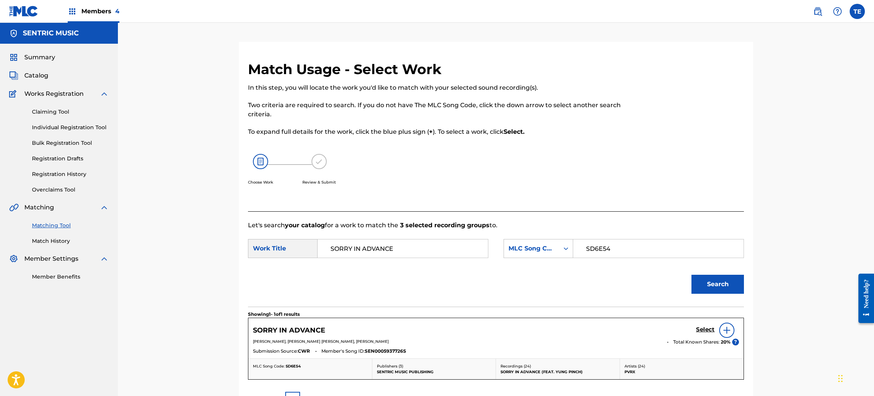
click at [705, 329] on h5 "Select" at bounding box center [705, 329] width 19 height 7
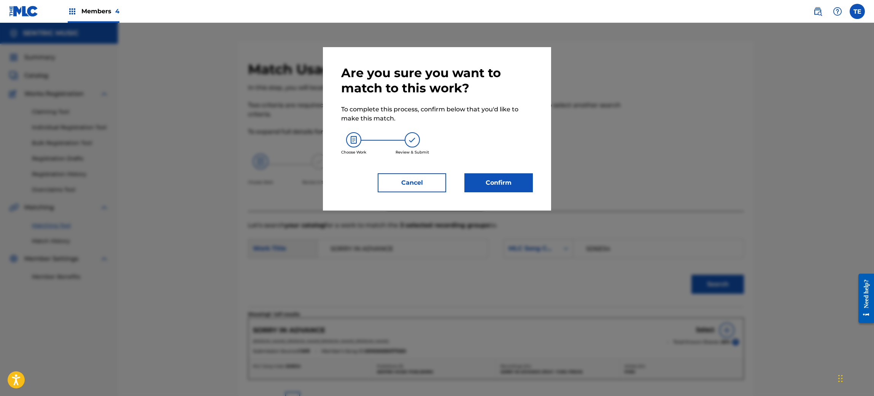
click at [519, 185] on button "Confirm" at bounding box center [498, 182] width 68 height 19
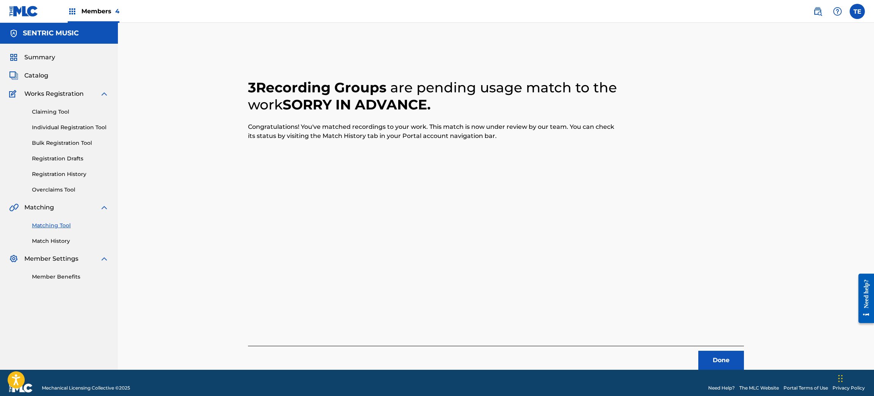
click at [706, 330] on button "Done" at bounding box center [721, 360] width 46 height 19
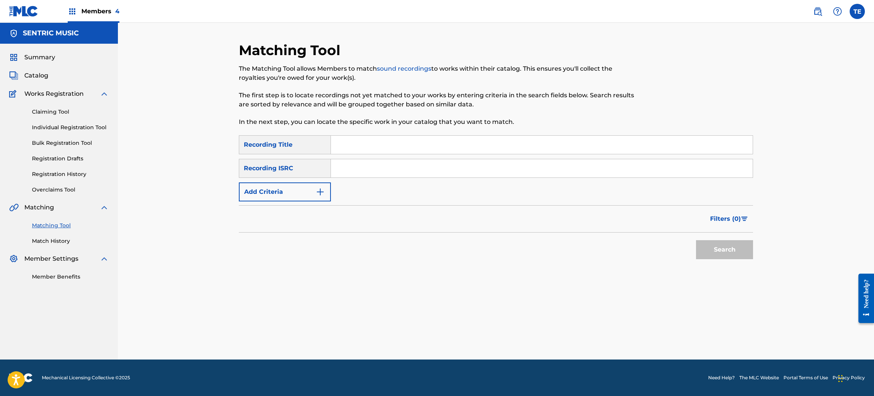
click at [373, 143] on input "Search Form" at bounding box center [542, 145] width 422 height 18
type input "SOBER"
click at [292, 177] on div "Recording ISRC" at bounding box center [285, 168] width 92 height 19
click at [303, 191] on button "Add Criteria" at bounding box center [285, 192] width 92 height 19
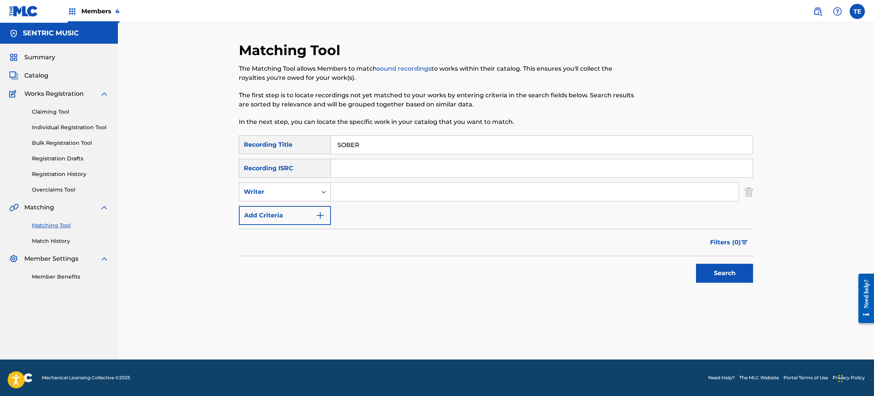
click at [287, 194] on div "Writer" at bounding box center [278, 191] width 68 height 9
click at [282, 210] on div "Recording Artist" at bounding box center [284, 211] width 91 height 19
click at [365, 191] on input "Search Form" at bounding box center [535, 192] width 408 height 18
type input "YUNG PINCH"
click at [727, 275] on button "Search" at bounding box center [724, 273] width 57 height 19
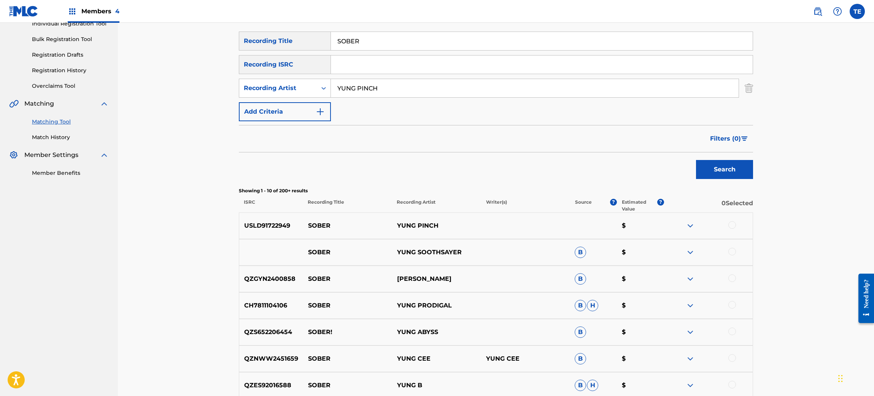
scroll to position [171, 0]
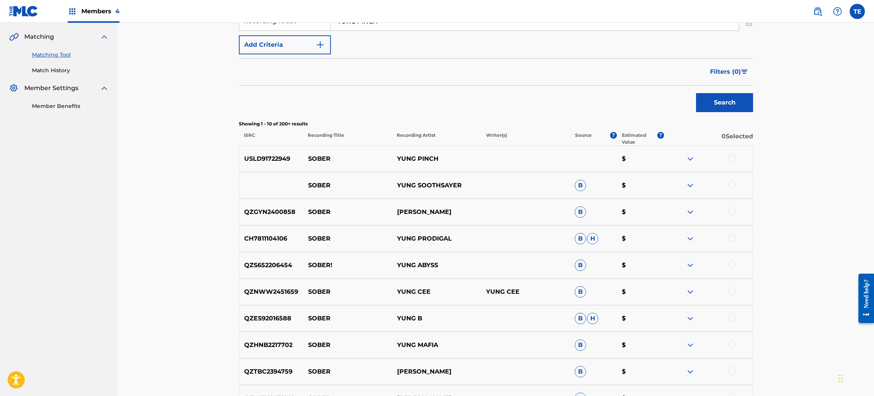
click at [727, 160] on div at bounding box center [732, 158] width 8 height 8
click at [547, 327] on button "Match 1 Group" at bounding box center [534, 334] width 84 height 19
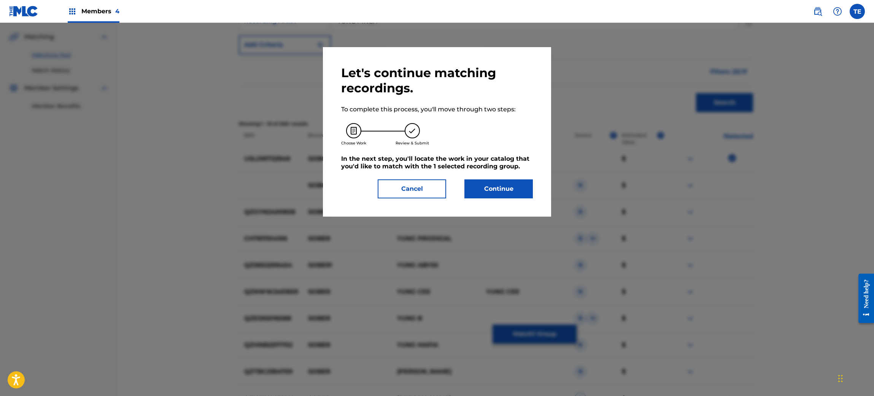
click at [505, 186] on button "Continue" at bounding box center [498, 188] width 68 height 19
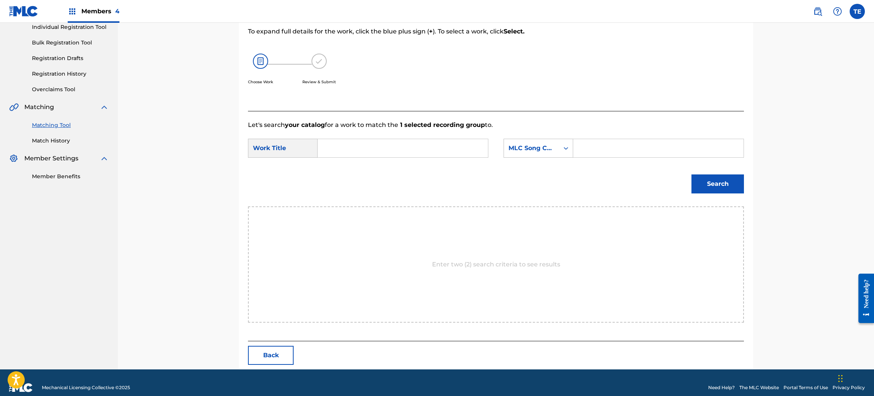
scroll to position [110, 0]
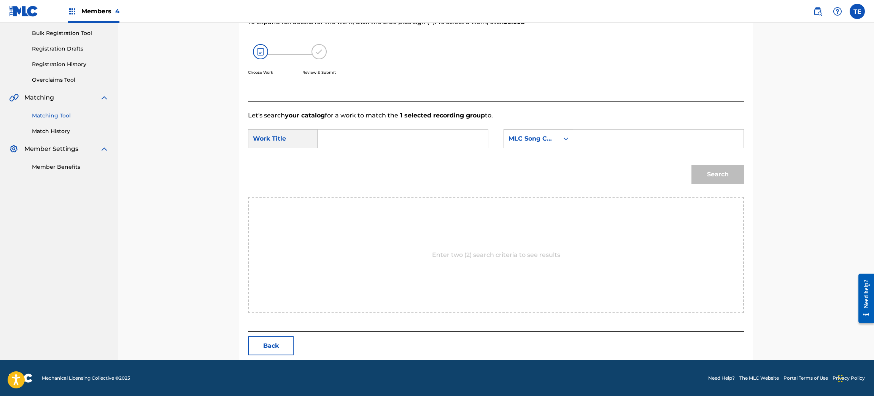
click at [416, 139] on input "Search Form" at bounding box center [402, 139] width 157 height 18
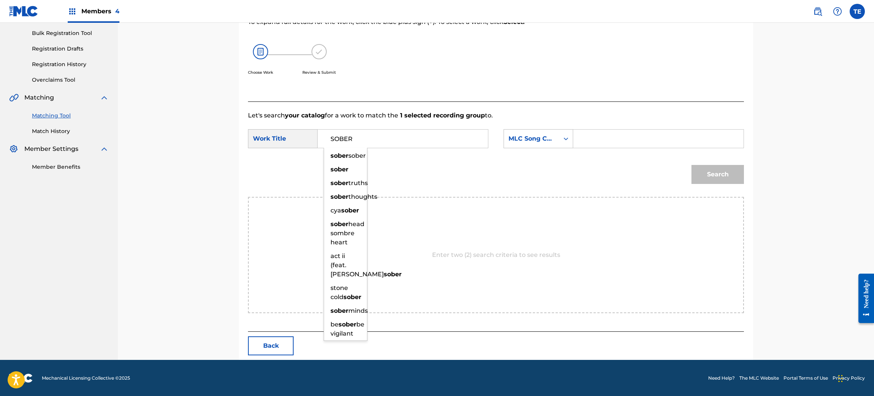
type input "SOBER"
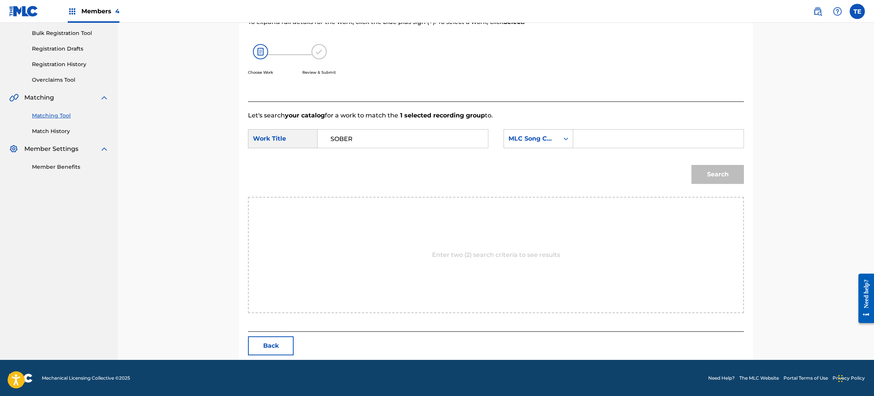
drag, startPoint x: 633, startPoint y: 130, endPoint x: 632, endPoint y: 134, distance: 4.5
click at [633, 130] on input "Search Form" at bounding box center [657, 139] width 157 height 18
type input "SD7TKW"
click at [727, 180] on button "Search" at bounding box center [717, 174] width 52 height 19
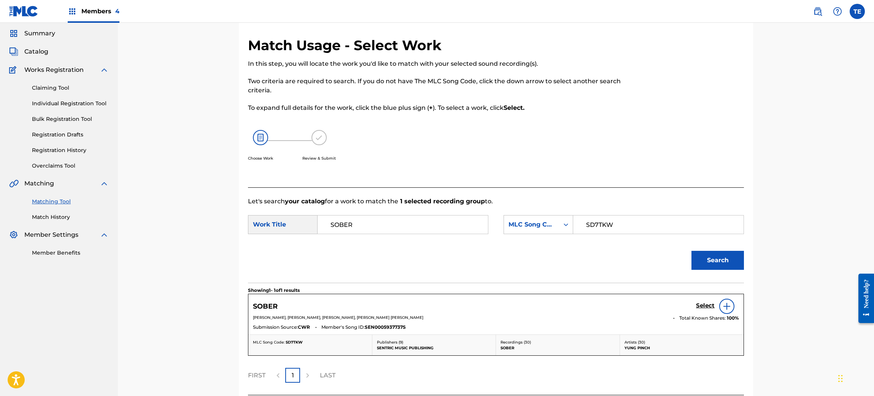
scroll to position [88, 0]
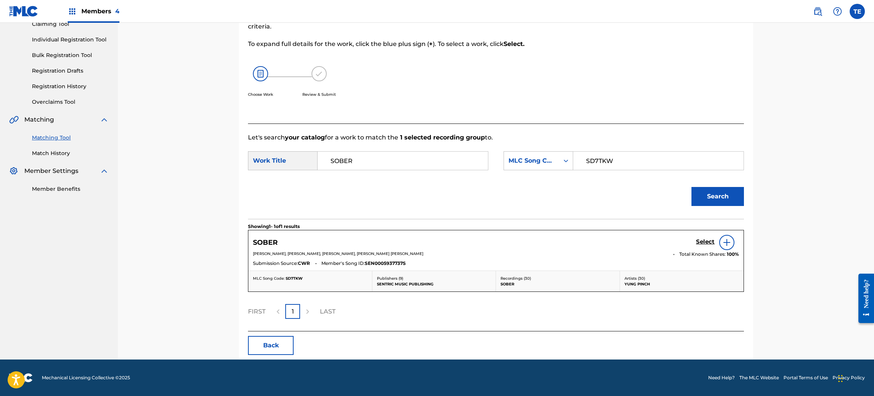
click at [701, 237] on div "Select" at bounding box center [717, 242] width 43 height 15
click at [709, 242] on h5 "Select" at bounding box center [705, 241] width 19 height 7
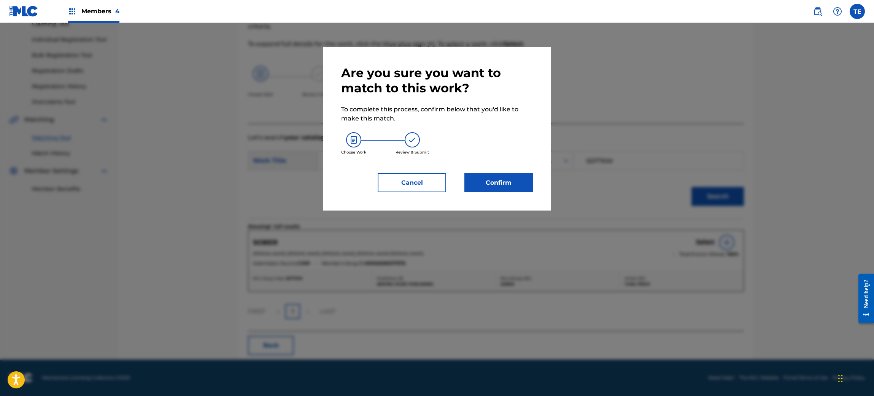
click at [517, 184] on button "Confirm" at bounding box center [498, 182] width 68 height 19
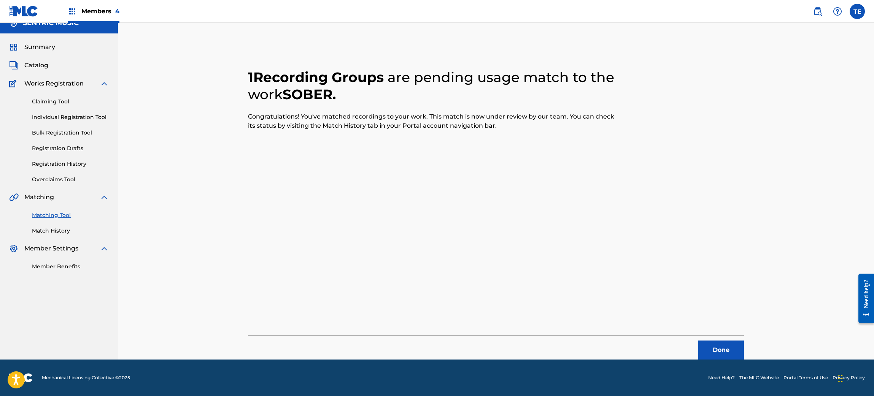
scroll to position [10, 0]
click at [709, 330] on button "Done" at bounding box center [721, 350] width 46 height 19
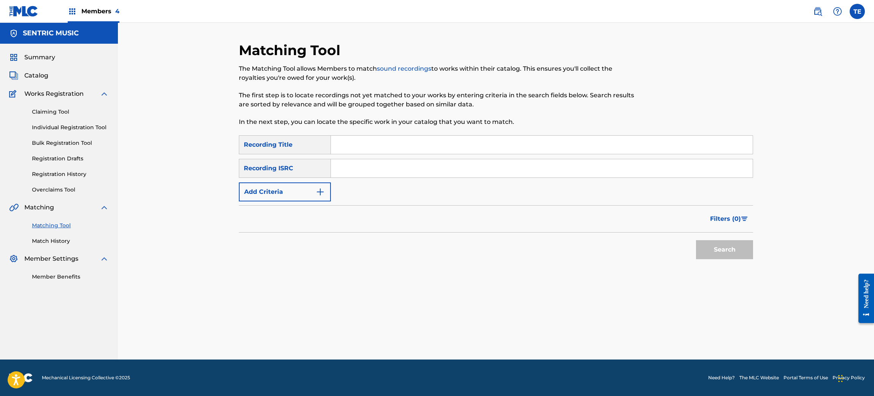
scroll to position [0, 0]
click at [383, 144] on input "Search Form" at bounding box center [542, 145] width 422 height 18
type input "SMOKE AND MIRRORS"
click at [296, 192] on button "Add Criteria" at bounding box center [285, 192] width 92 height 19
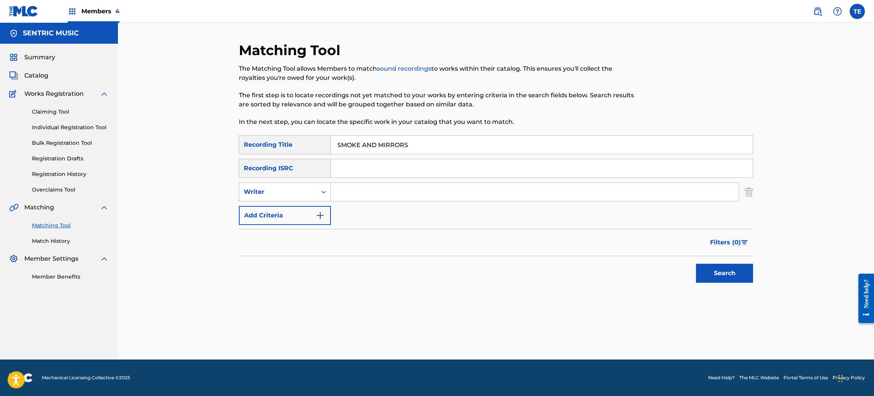
click at [309, 195] on div "Writer" at bounding box center [278, 191] width 68 height 9
click at [295, 215] on div "Recording Artist" at bounding box center [284, 211] width 91 height 19
click at [361, 197] on input "Search Form" at bounding box center [535, 192] width 408 height 18
type input "YUNG PINCH"
click at [727, 277] on button "Search" at bounding box center [724, 273] width 57 height 19
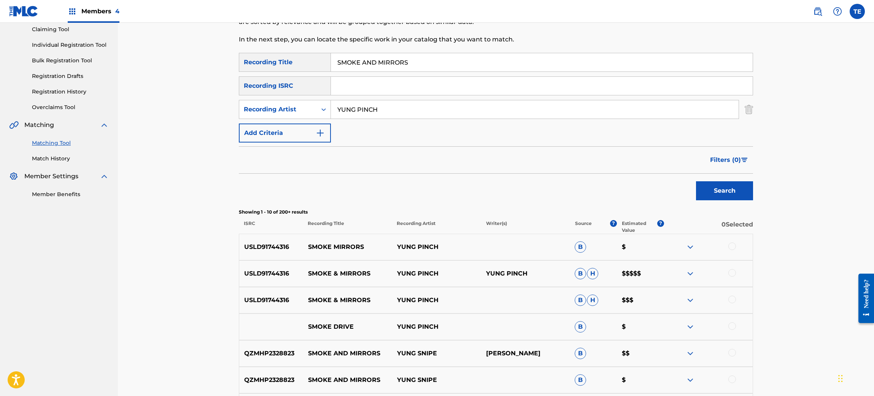
scroll to position [57, 0]
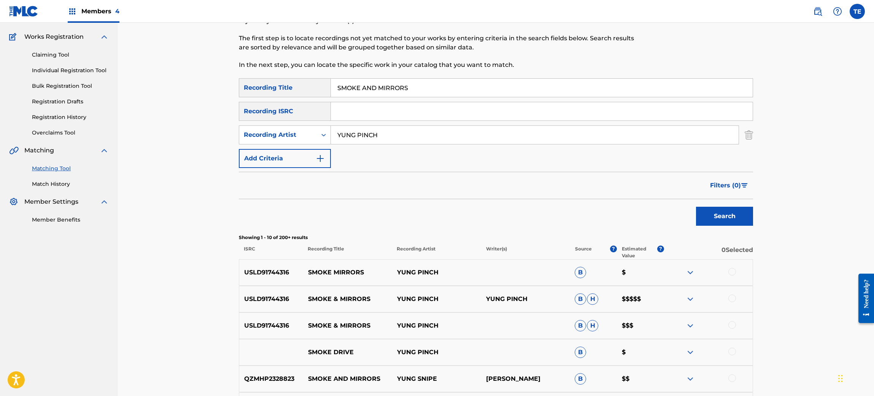
click at [727, 274] on div at bounding box center [707, 272] width 89 height 9
click at [727, 276] on div at bounding box center [707, 272] width 89 height 9
click at [727, 271] on div at bounding box center [732, 272] width 8 height 8
click at [727, 296] on div at bounding box center [732, 299] width 8 height 8
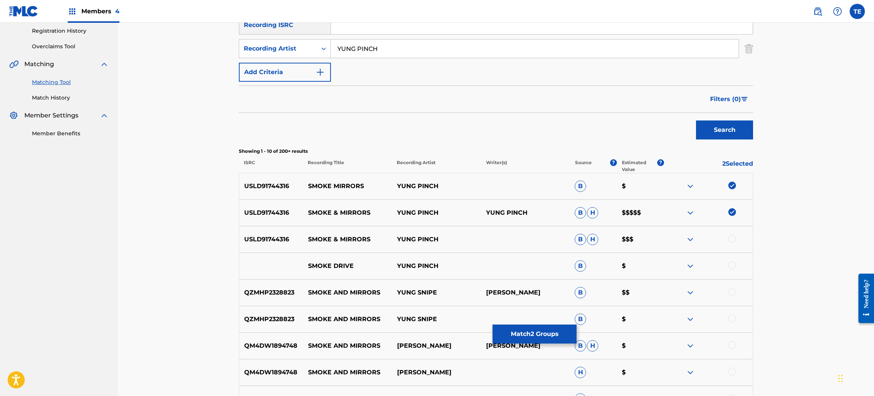
scroll to position [171, 0]
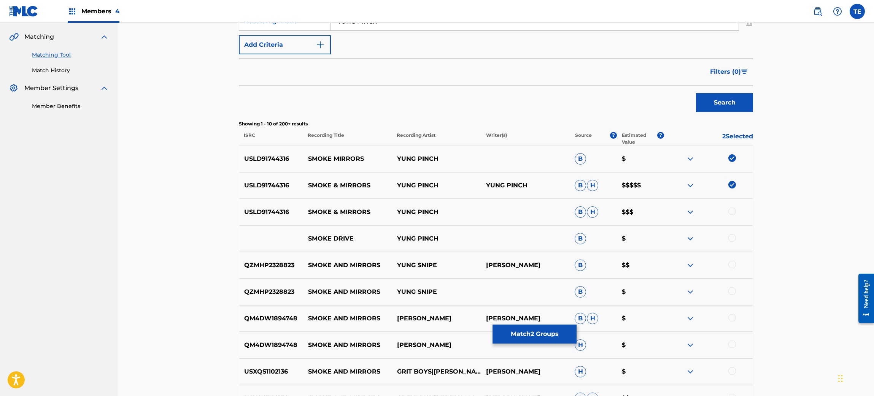
click at [727, 211] on div at bounding box center [732, 212] width 8 height 8
click at [514, 330] on button "Match 3 Groups" at bounding box center [534, 334] width 84 height 19
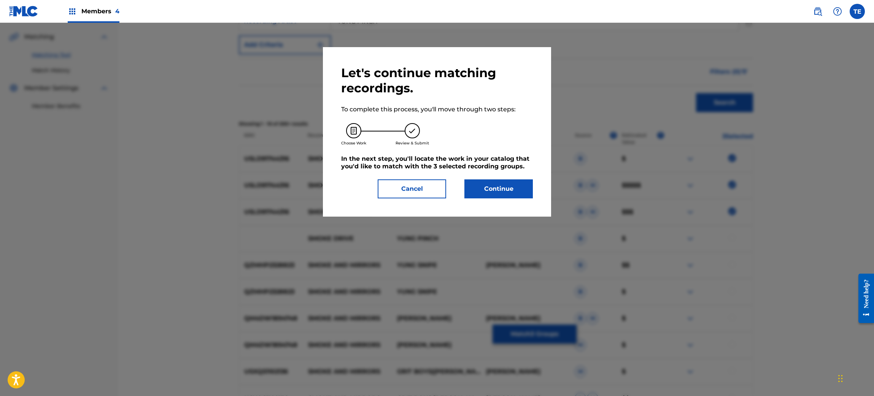
click at [483, 187] on button "Continue" at bounding box center [498, 188] width 68 height 19
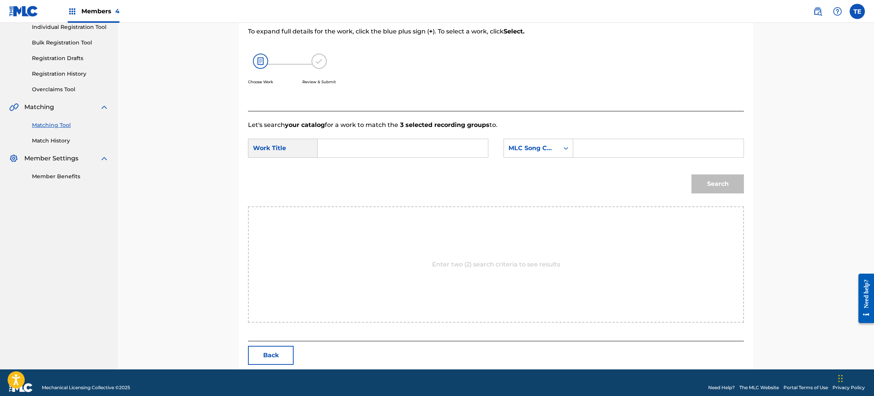
scroll to position [110, 0]
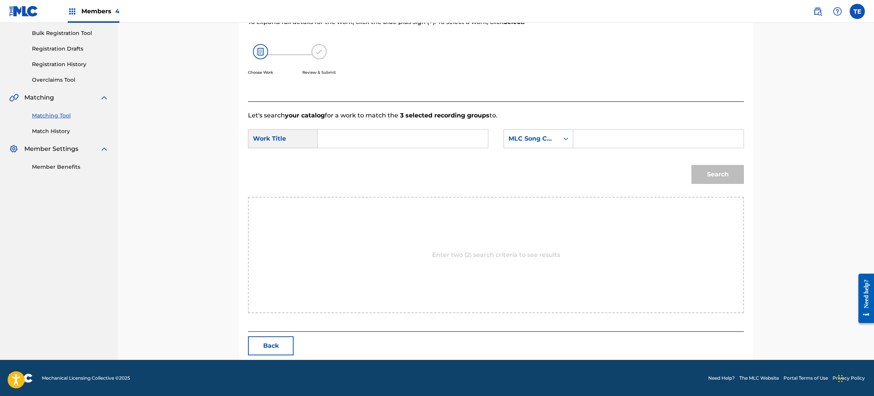
drag, startPoint x: 403, startPoint y: 129, endPoint x: 362, endPoint y: 143, distance: 43.5
type input "SMOKE AND MIRRORS"
type input "SI928L"
click at [702, 177] on button "Search" at bounding box center [717, 174] width 52 height 19
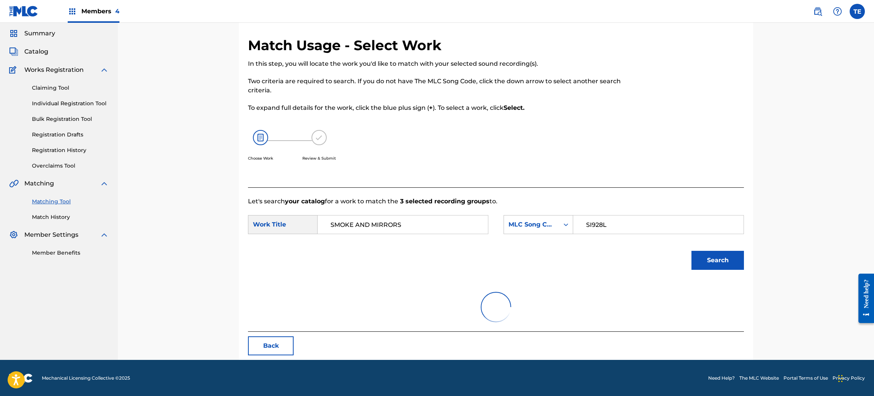
scroll to position [88, 0]
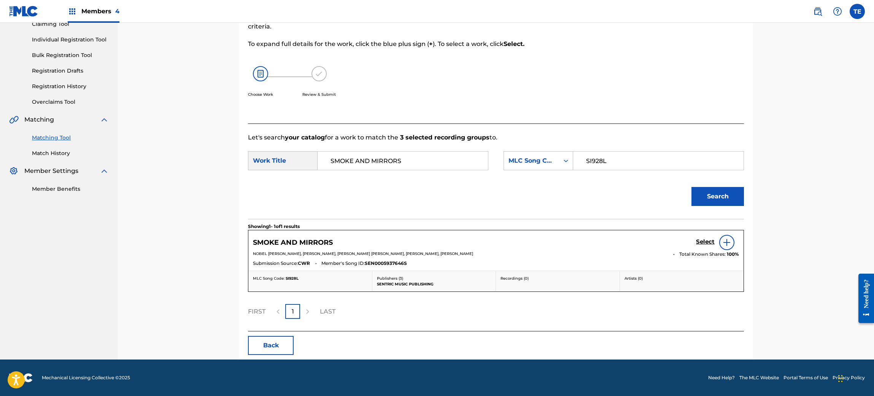
click at [705, 243] on h5 "Select" at bounding box center [705, 241] width 19 height 7
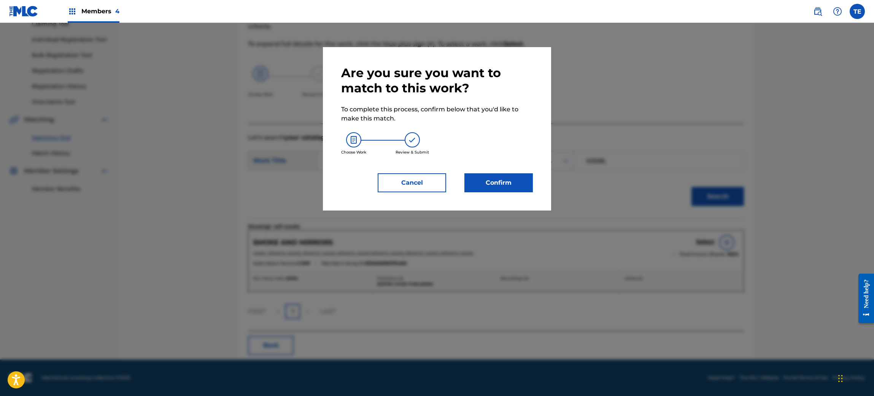
click at [494, 175] on button "Confirm" at bounding box center [498, 182] width 68 height 19
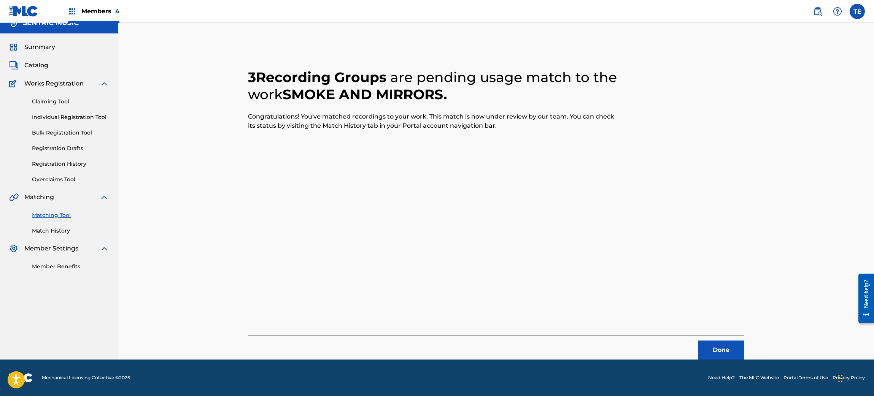
scroll to position [10, 0]
click at [727, 330] on button "Done" at bounding box center [721, 350] width 46 height 19
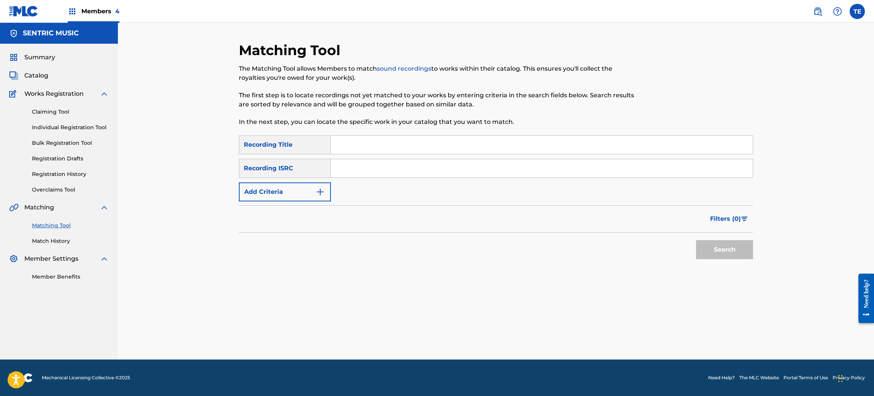
click at [370, 150] on input "Search Form" at bounding box center [542, 145] width 422 height 18
type input "SEX WITH FRIENDS"
click at [294, 189] on button "Add Criteria" at bounding box center [285, 192] width 92 height 19
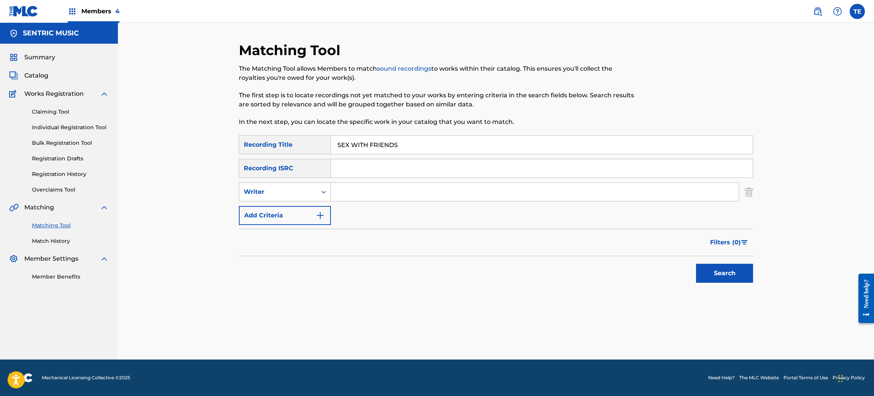
click at [306, 193] on div "Writer" at bounding box center [278, 191] width 68 height 9
drag, startPoint x: 286, startPoint y: 210, endPoint x: 298, endPoint y: 211, distance: 12.3
click at [286, 209] on div "Recording Artist" at bounding box center [284, 211] width 91 height 19
click at [369, 195] on input "Search Form" at bounding box center [535, 192] width 408 height 18
type input "YUNG PINCH"
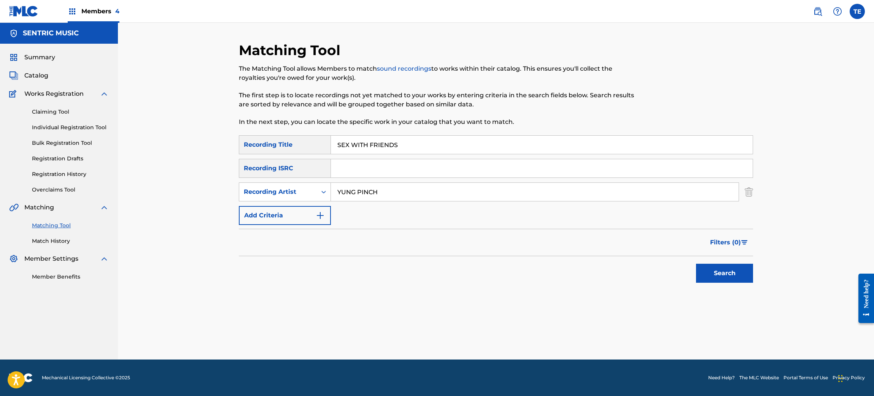
click at [698, 265] on button "Search" at bounding box center [724, 273] width 57 height 19
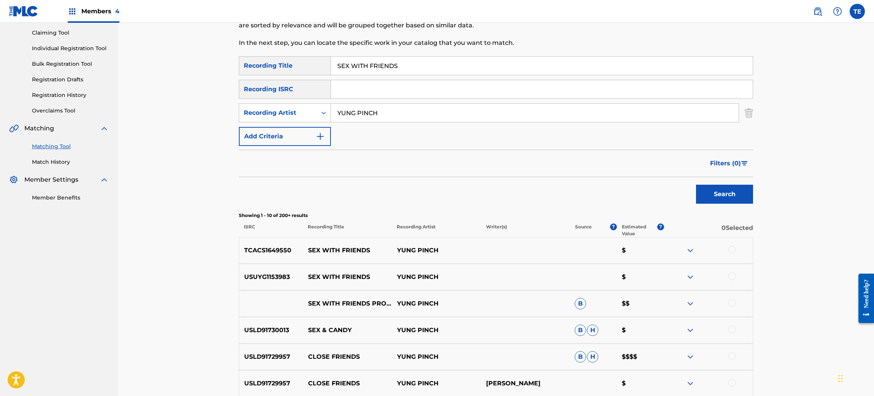
scroll to position [171, 0]
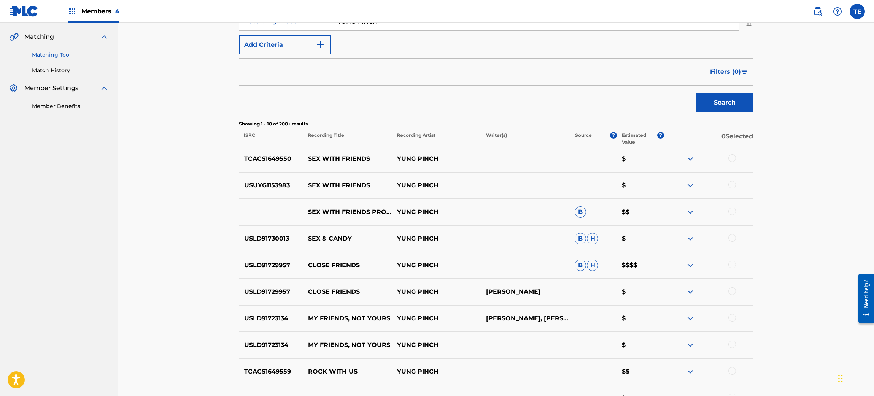
click at [727, 213] on div at bounding box center [707, 212] width 89 height 9
click at [727, 211] on div at bounding box center [732, 212] width 8 height 8
click at [727, 188] on div at bounding box center [707, 185] width 89 height 9
click at [727, 185] on div at bounding box center [732, 185] width 8 height 8
click at [727, 156] on div at bounding box center [732, 158] width 8 height 8
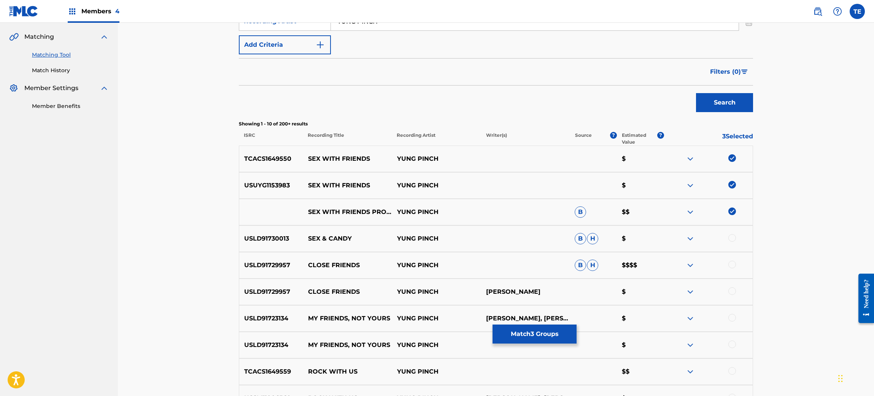
click at [529, 329] on button "Match 3 Groups" at bounding box center [534, 334] width 84 height 19
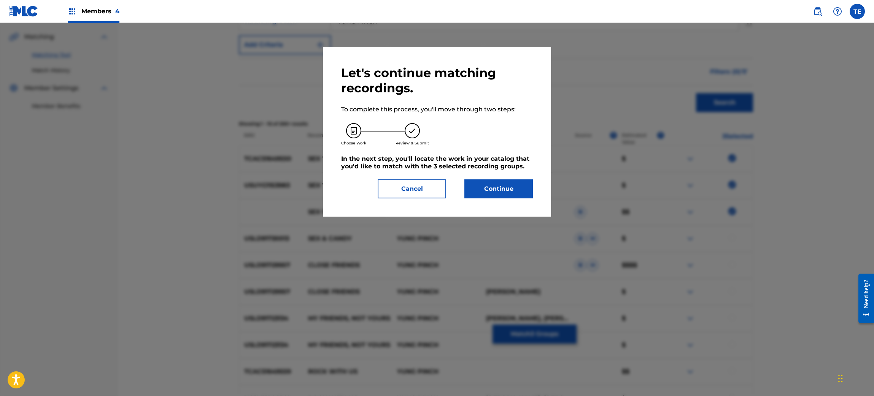
click at [471, 189] on button "Continue" at bounding box center [498, 188] width 68 height 19
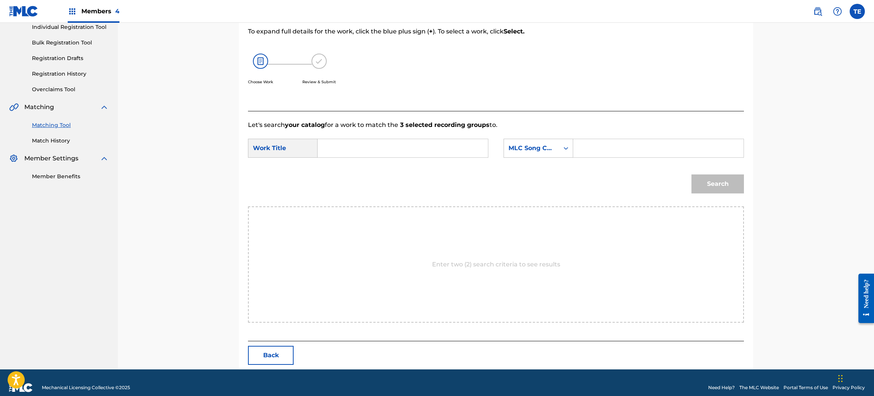
scroll to position [110, 0]
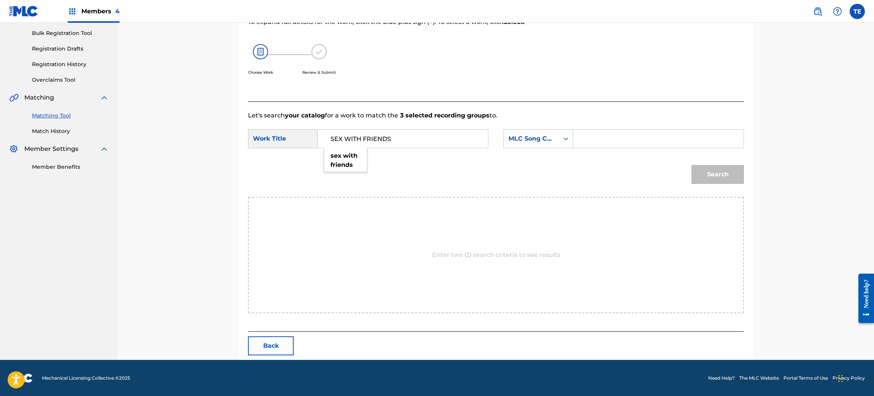
type input "SEX WITH FRIENDS"
type input "SD5B1Y"
click at [691, 165] on button "Search" at bounding box center [717, 174] width 52 height 19
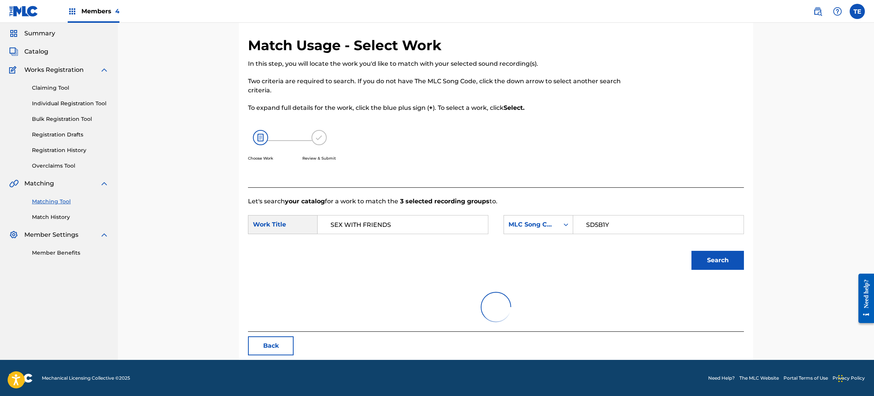
scroll to position [88, 0]
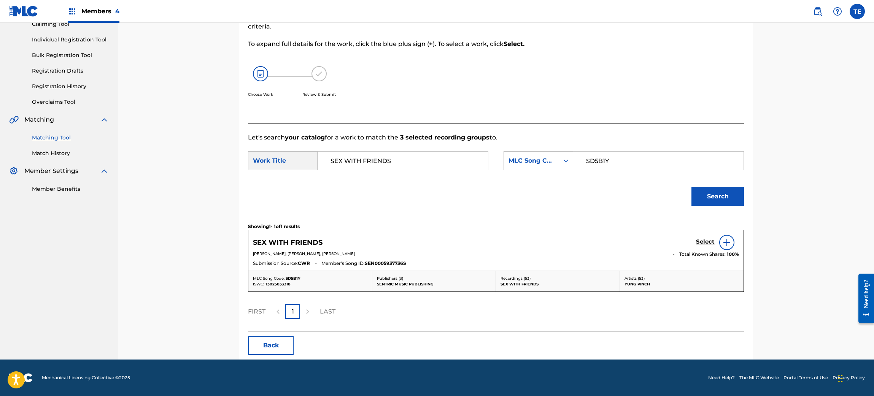
click at [709, 240] on h5 "Select" at bounding box center [705, 241] width 19 height 7
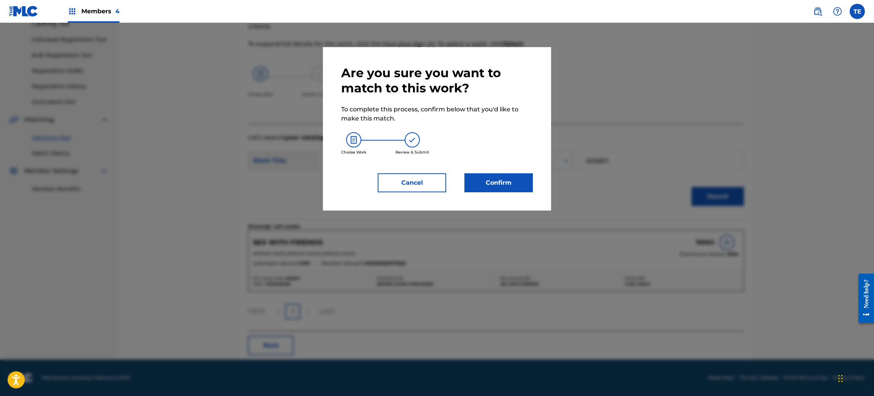
click at [504, 196] on div "Are you sure you want to match to this work? To complete this process, confirm …" at bounding box center [437, 128] width 228 height 163
click at [503, 178] on button "Confirm" at bounding box center [498, 182] width 68 height 19
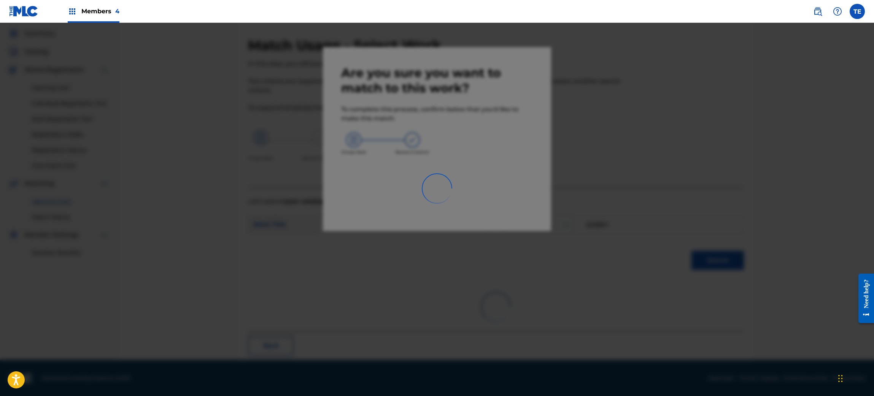
scroll to position [10, 0]
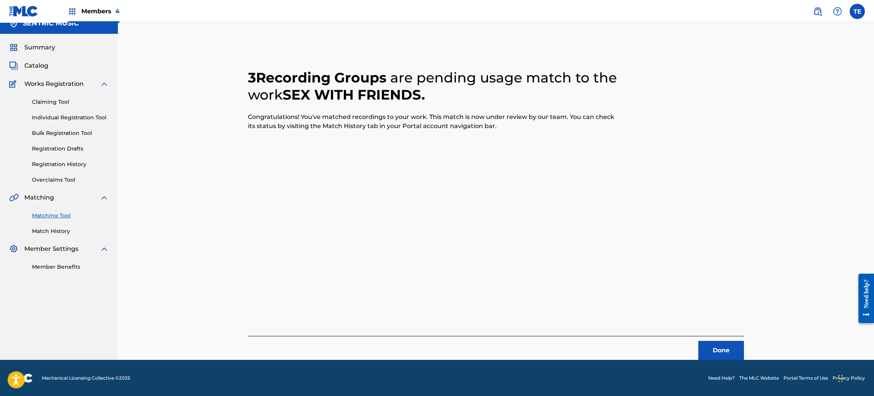
click at [724, 330] on button "Done" at bounding box center [721, 350] width 46 height 19
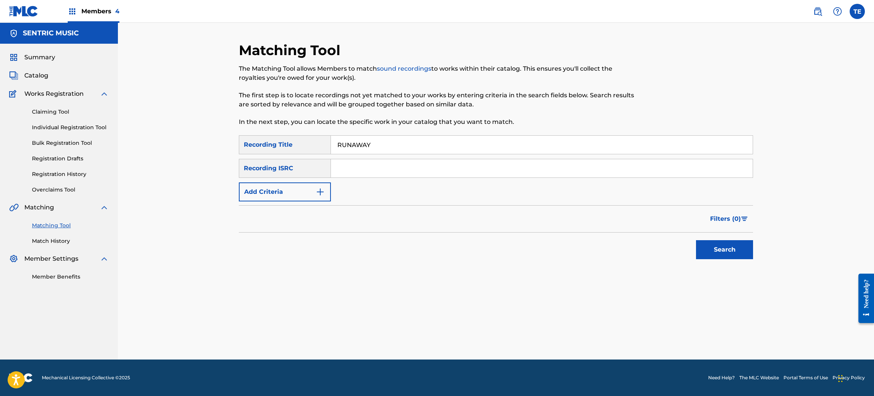
type input "RUNAWAY"
click at [295, 206] on div "Filters ( 0 )" at bounding box center [496, 218] width 514 height 27
click at [286, 192] on button "Add Criteria" at bounding box center [285, 192] width 92 height 19
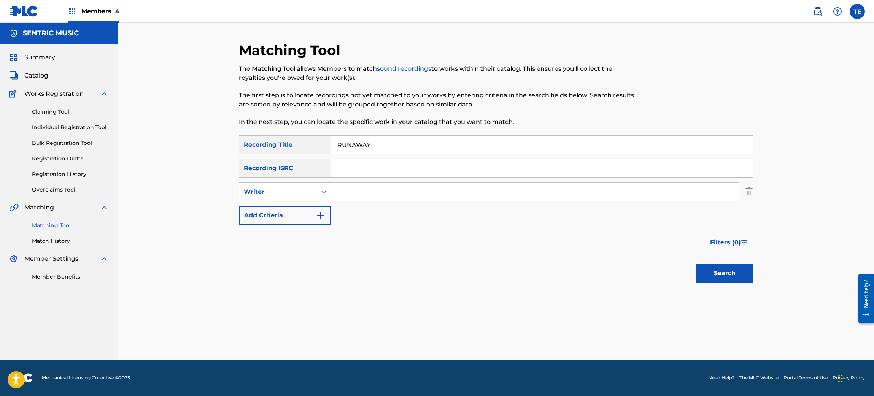
click at [289, 206] on button "Add Criteria" at bounding box center [285, 215] width 92 height 19
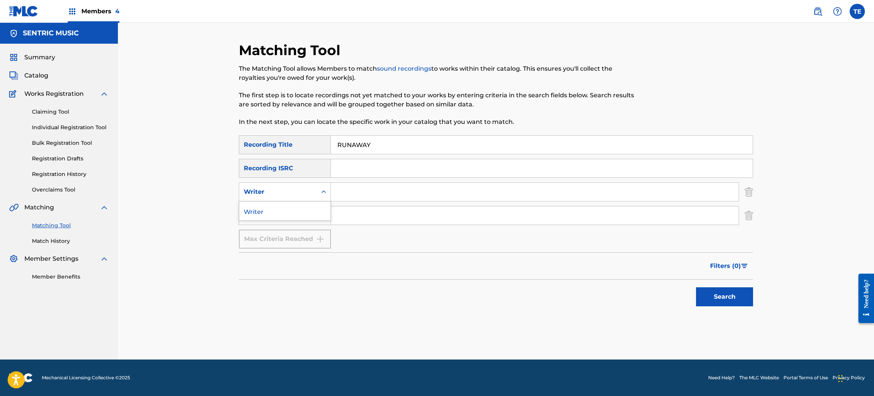
click at [286, 195] on div "Writer" at bounding box center [278, 191] width 68 height 9
click at [281, 188] on div "Writer" at bounding box center [278, 191] width 68 height 9
click at [298, 213] on div "Recording Artist" at bounding box center [278, 215] width 68 height 9
click at [364, 183] on div "Search Form" at bounding box center [535, 192] width 408 height 19
click at [364, 191] on input "Search Form" at bounding box center [535, 192] width 408 height 18
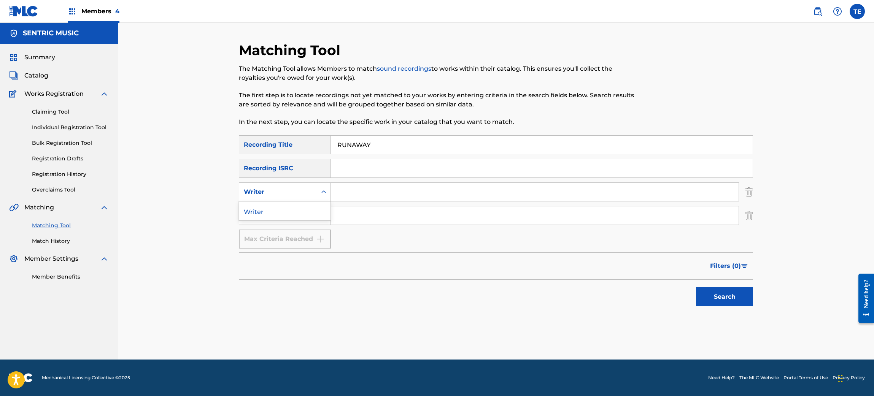
click at [296, 192] on div "Writer" at bounding box center [278, 191] width 68 height 9
click at [307, 195] on div "Writer" at bounding box center [278, 191] width 68 height 9
click at [727, 216] on img "Search Form" at bounding box center [748, 215] width 8 height 19
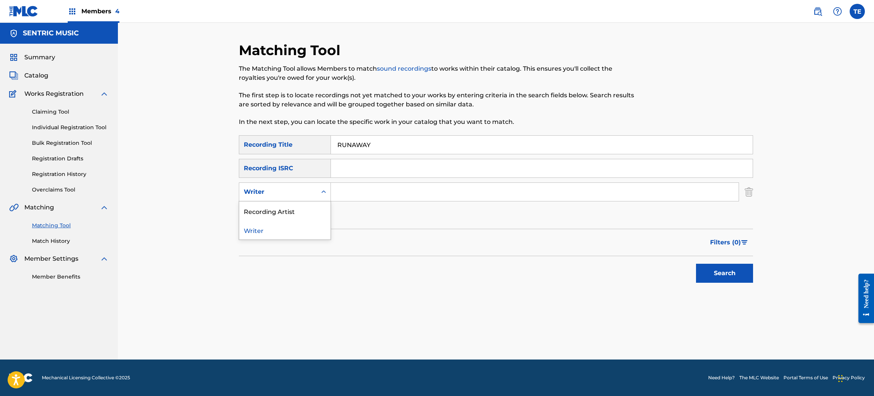
click at [304, 189] on div "Writer" at bounding box center [278, 191] width 68 height 9
click at [295, 213] on div "Recording Artist" at bounding box center [284, 211] width 91 height 19
click at [384, 196] on input "Search Form" at bounding box center [535, 192] width 408 height 18
type input "YUNG PINCH"
click at [690, 266] on div "Search" at bounding box center [496, 271] width 514 height 30
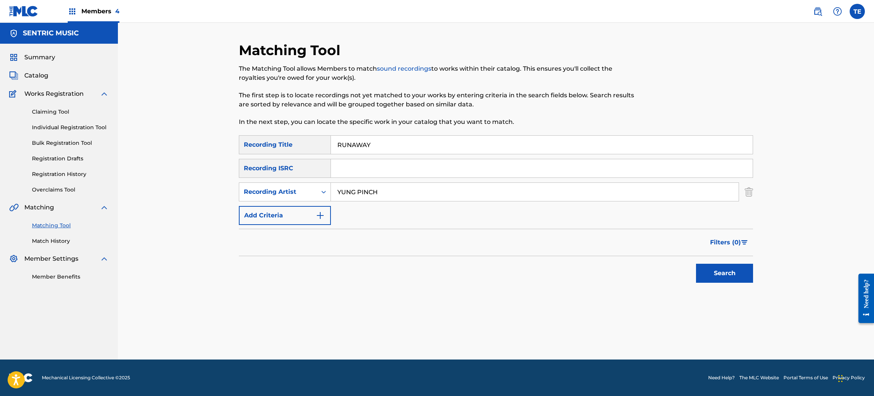
click at [724, 275] on button "Search" at bounding box center [724, 273] width 57 height 19
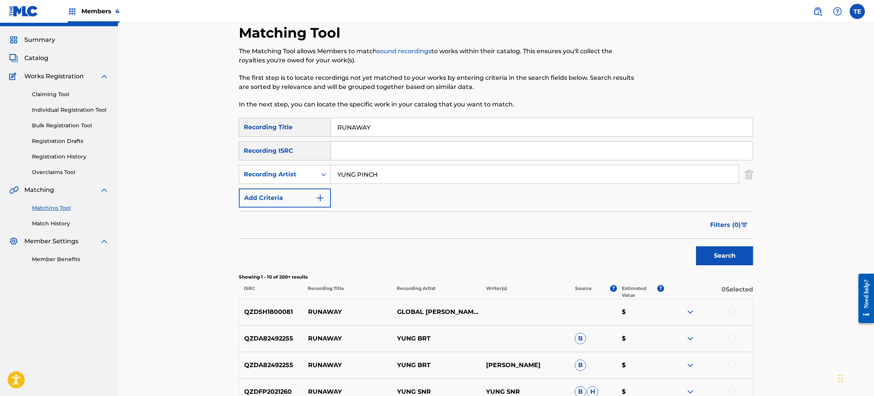
scroll to position [132, 0]
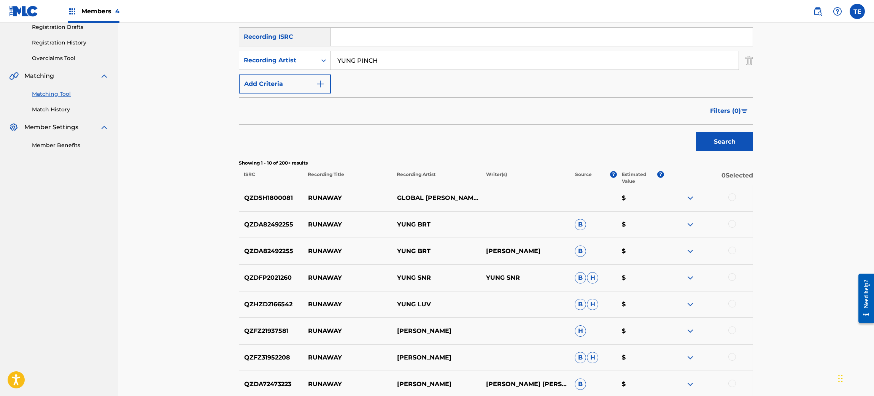
click at [725, 200] on div at bounding box center [707, 198] width 89 height 9
click at [727, 200] on div at bounding box center [707, 198] width 89 height 9
click at [727, 198] on div at bounding box center [707, 198] width 89 height 9
click at [727, 195] on div at bounding box center [732, 198] width 8 height 8
click at [542, 327] on button "Match 1 Group" at bounding box center [534, 334] width 84 height 19
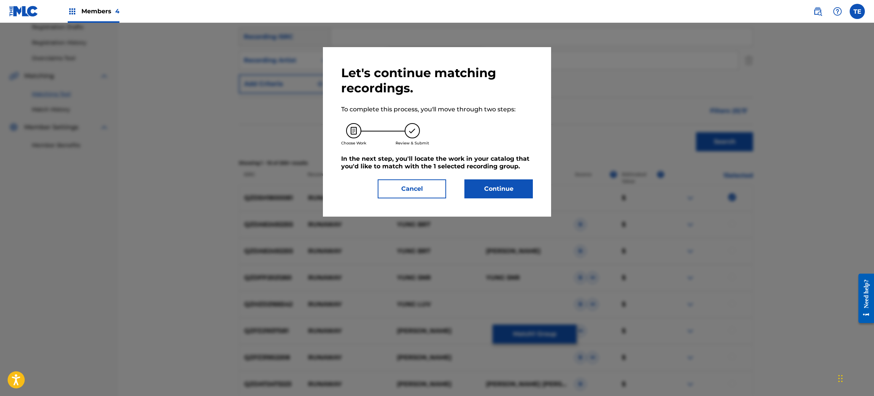
click at [508, 197] on button "Continue" at bounding box center [498, 188] width 68 height 19
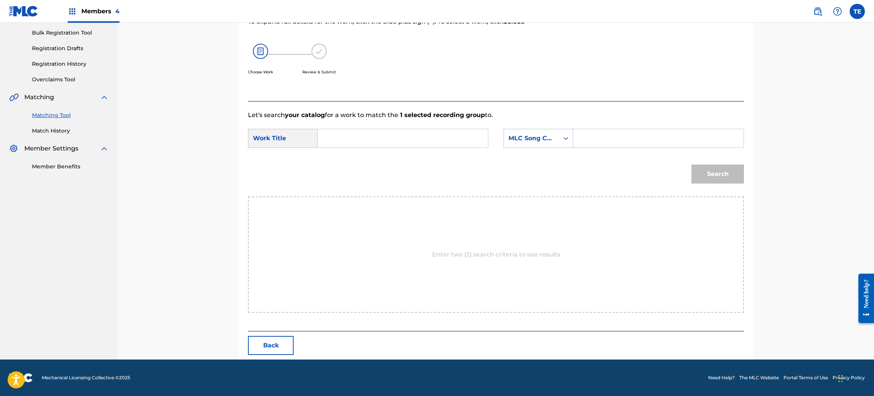
scroll to position [110, 0]
click at [336, 125] on form "SearchWithCriteriab562c08a-e99d-44da-97f7-df91b64129f6 Work Title SearchWithCri…" at bounding box center [496, 158] width 496 height 77
click at [338, 143] on input "Search Form" at bounding box center [402, 139] width 157 height 18
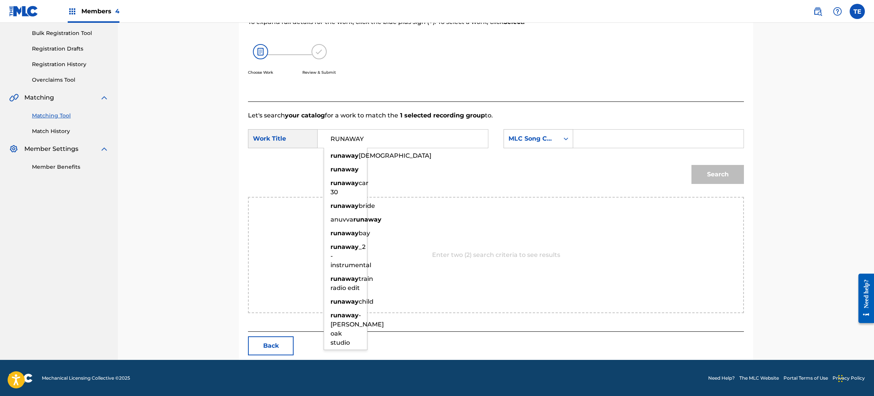
type input "RUNAWAY"
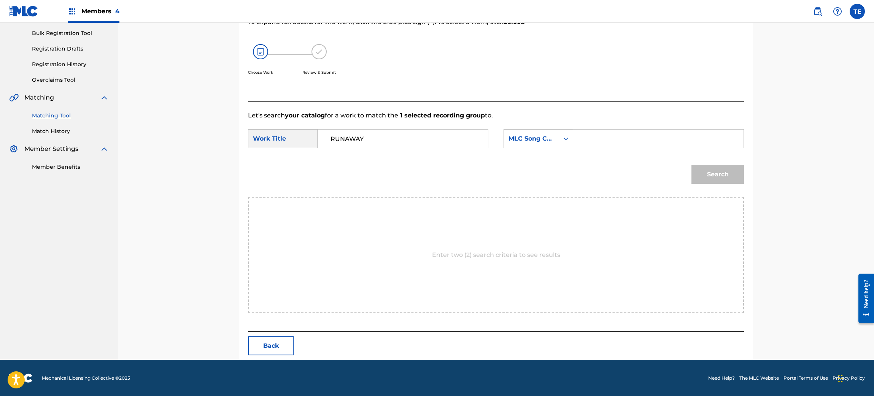
click at [601, 143] on input "Search Form" at bounding box center [657, 139] width 157 height 18
type input "RB1C3K"
click at [700, 185] on div "Search" at bounding box center [715, 172] width 56 height 30
click at [702, 177] on button "Search" at bounding box center [717, 174] width 52 height 19
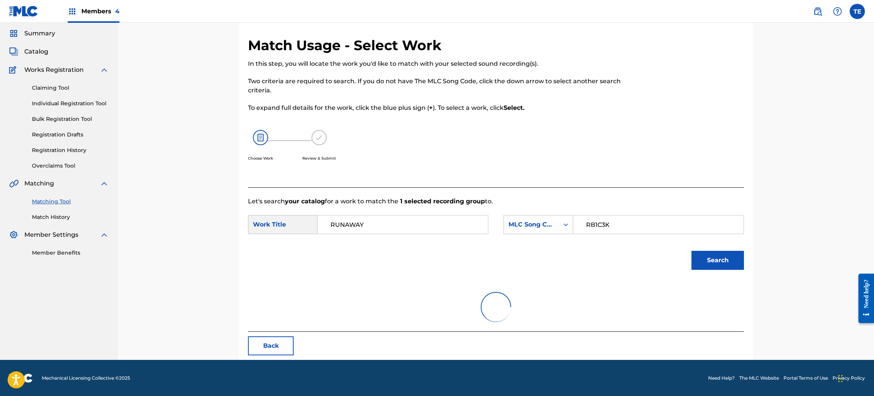
scroll to position [88, 0]
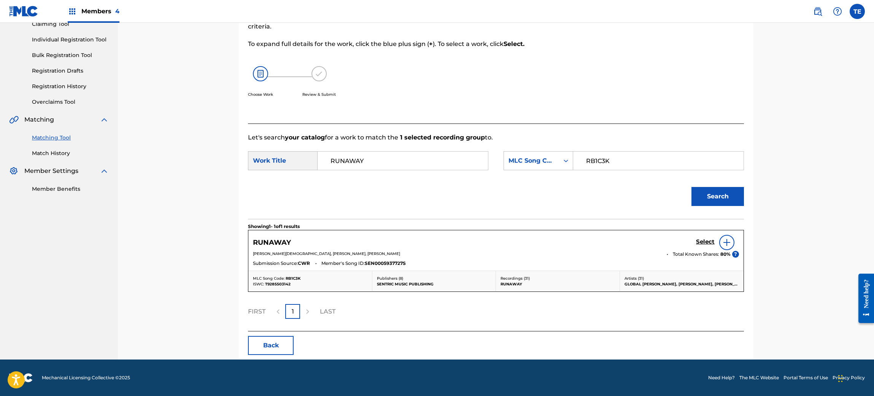
click at [697, 232] on div "RUNAWAY Select [PERSON_NAME][DEMOGRAPHIC_DATA], [PERSON_NAME], [PERSON_NAME] To…" at bounding box center [495, 250] width 495 height 40
click at [706, 238] on h5 "Select" at bounding box center [705, 241] width 19 height 7
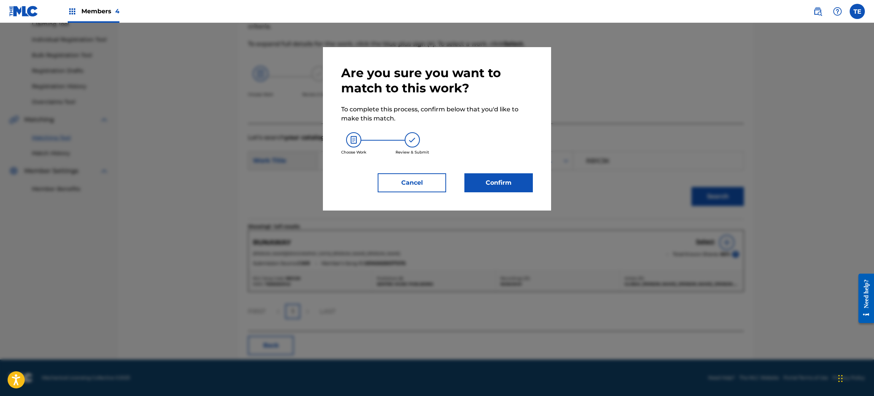
click at [532, 186] on div "Are you sure you want to match to this work? To complete this process, confirm …" at bounding box center [437, 128] width 228 height 163
click at [520, 183] on button "Confirm" at bounding box center [498, 182] width 68 height 19
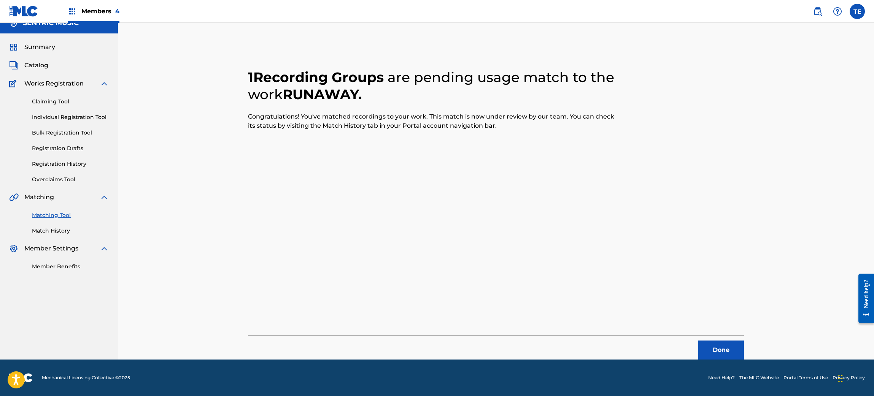
scroll to position [10, 0]
click at [727, 330] on button "Done" at bounding box center [721, 350] width 46 height 19
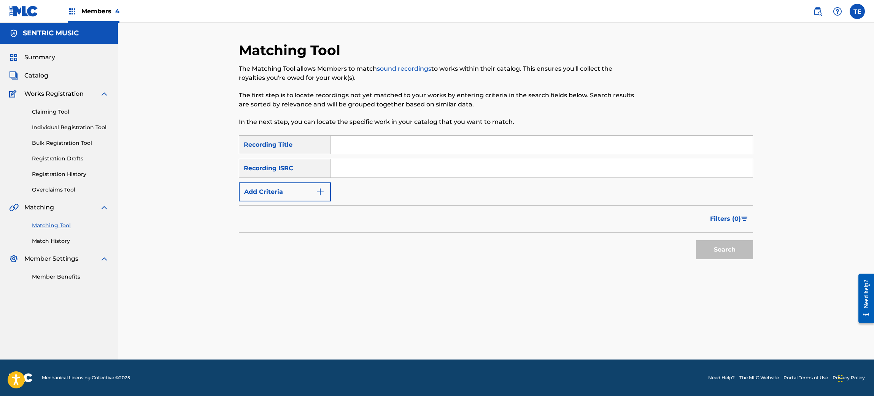
scroll to position [0, 0]
click at [348, 144] on input "Search Form" at bounding box center [542, 145] width 422 height 18
type input "PROPOSITION"
click at [296, 180] on div "SearchWithCriteriad294f0ae-fb3e-464b-abf5-2ded0a7e1f6d Recording Title PROPOSIT…" at bounding box center [496, 168] width 514 height 66
click at [298, 187] on button "Add Criteria" at bounding box center [285, 192] width 92 height 19
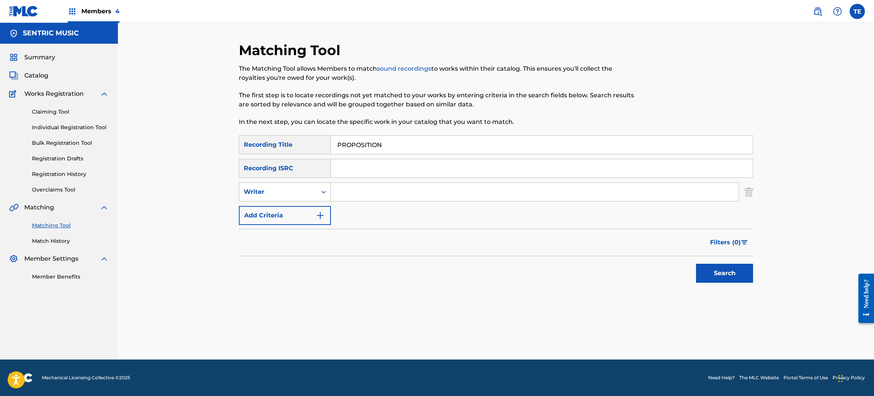
click at [305, 196] on div "Writer" at bounding box center [278, 192] width 78 height 14
click at [298, 212] on div "Recording Artist" at bounding box center [284, 211] width 91 height 19
click at [403, 202] on div "SearchWithCriteriad294f0ae-fb3e-464b-abf5-2ded0a7e1f6d Recording Title PROPOSIT…" at bounding box center [496, 180] width 514 height 90
click at [403, 195] on input "Search Form" at bounding box center [535, 192] width 408 height 18
type input "YUNG PINCH"
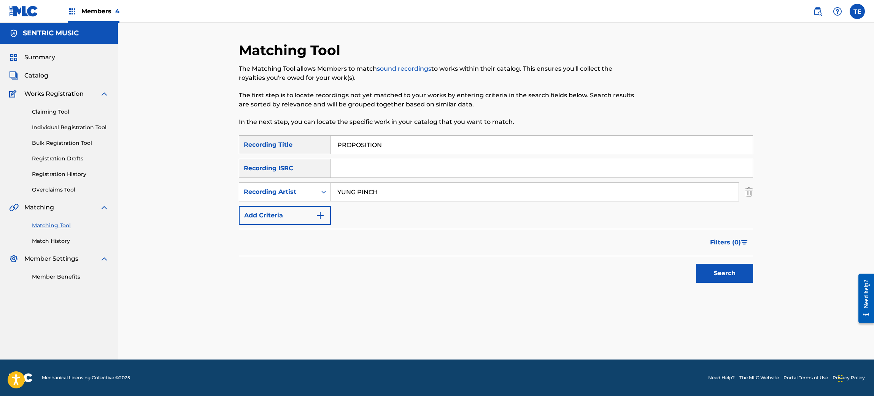
click at [727, 265] on button "Search" at bounding box center [724, 273] width 57 height 19
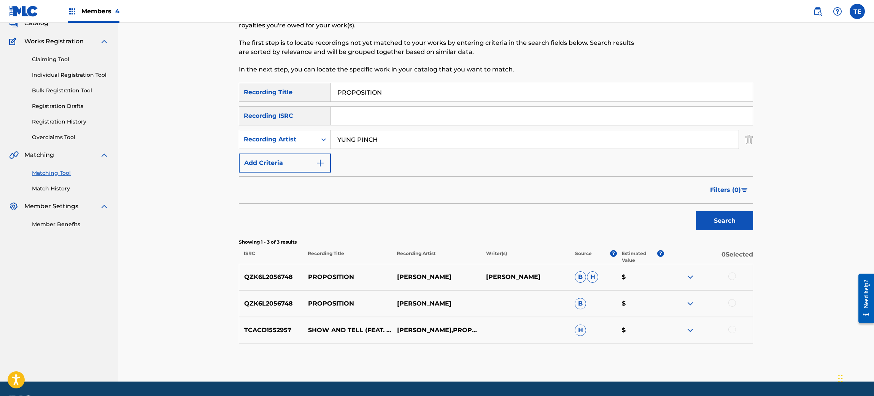
scroll to position [74, 0]
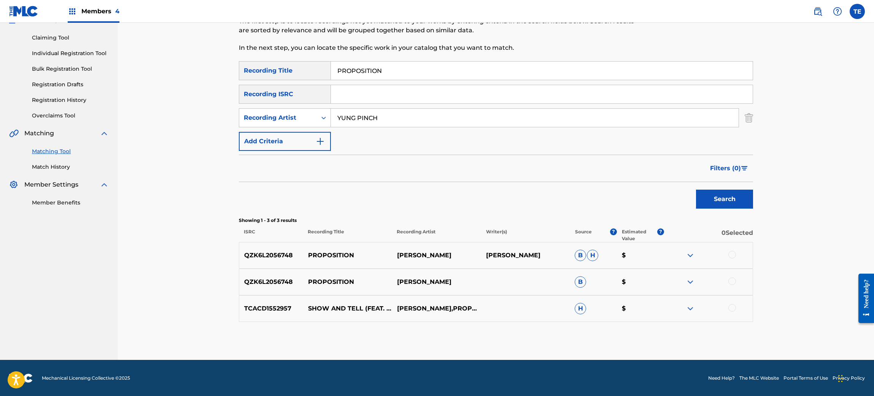
click at [727, 254] on div at bounding box center [732, 255] width 8 height 8
click at [727, 281] on div at bounding box center [732, 282] width 8 height 8
click at [553, 330] on button "Match 2 Groups" at bounding box center [534, 334] width 84 height 19
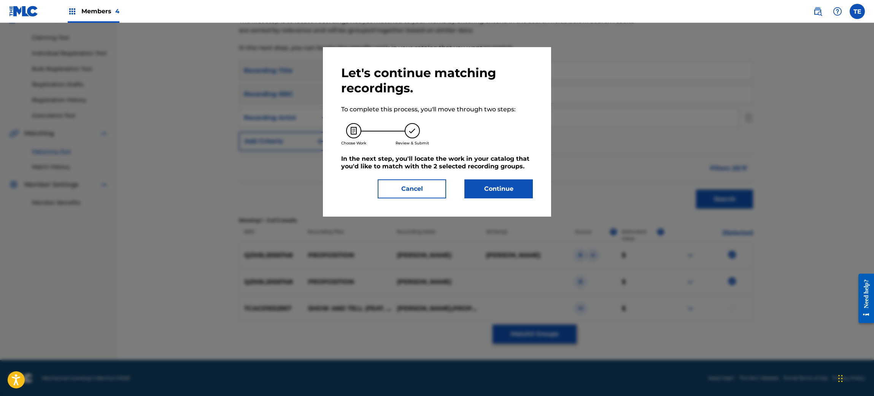
click at [481, 179] on button "Continue" at bounding box center [498, 188] width 68 height 19
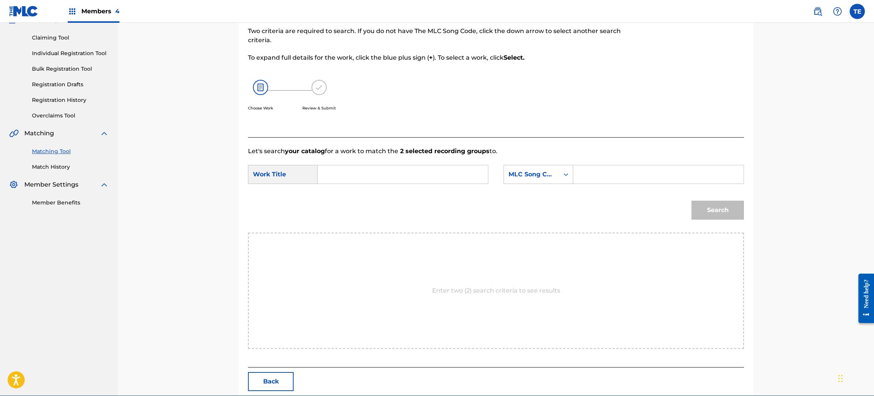
click at [408, 180] on input "Search Form" at bounding box center [402, 174] width 157 height 18
click at [243, 330] on div "Match Usage - Select Work In this step, you will locate the work you'd like to …" at bounding box center [496, 191] width 514 height 409
click at [256, 330] on button "Back" at bounding box center [271, 381] width 46 height 19
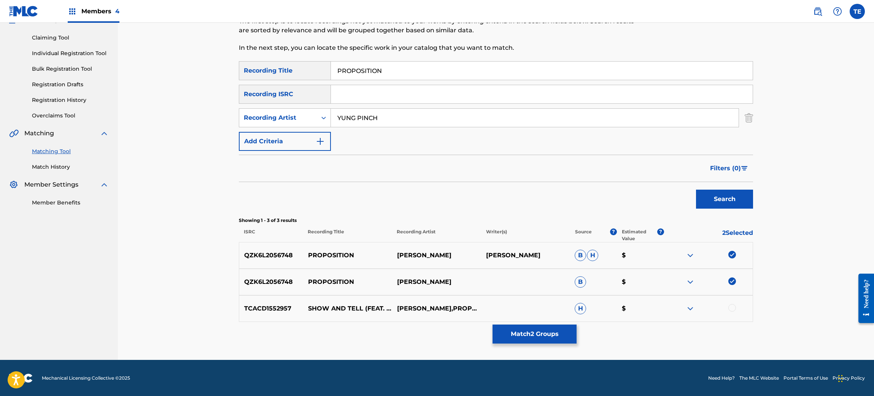
click at [375, 67] on input "PROPOSITION" at bounding box center [542, 71] width 422 height 18
click at [727, 253] on img at bounding box center [732, 255] width 8 height 8
click at [727, 280] on img at bounding box center [732, 282] width 8 height 8
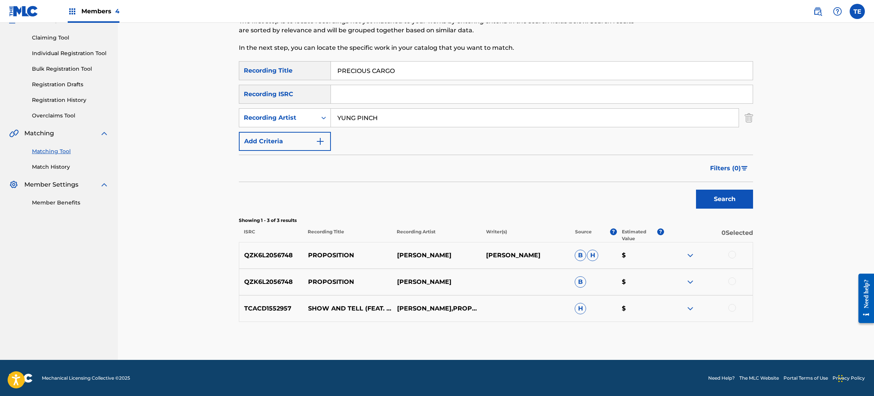
click at [724, 199] on button "Search" at bounding box center [724, 199] width 57 height 19
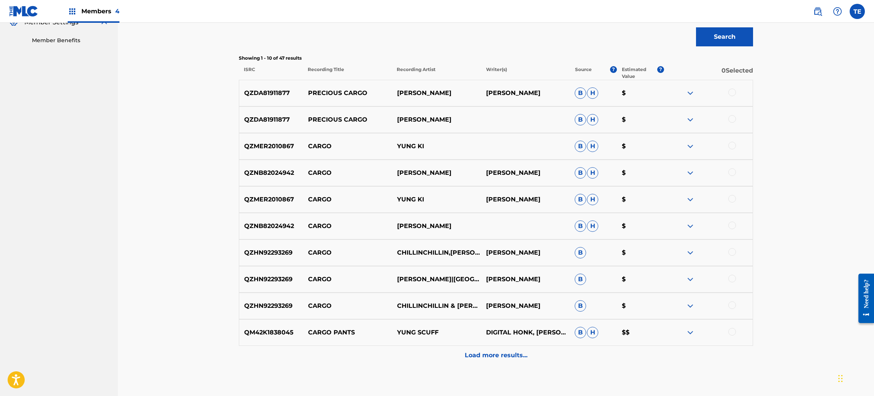
scroll to position [0, 0]
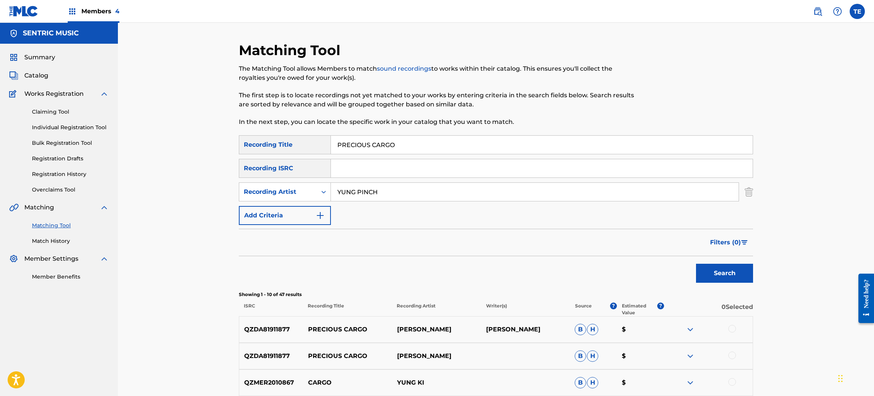
click at [425, 141] on input "PRECIOUS CARGO" at bounding box center [542, 145] width 422 height 18
click at [720, 268] on button "Search" at bounding box center [724, 273] width 57 height 19
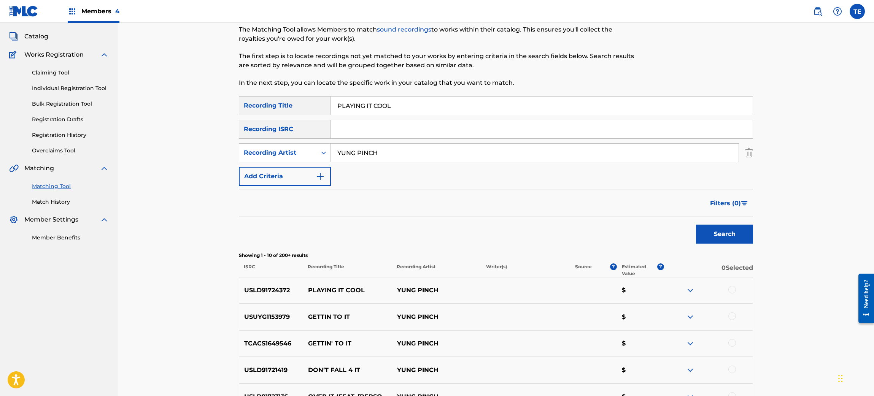
scroll to position [57, 0]
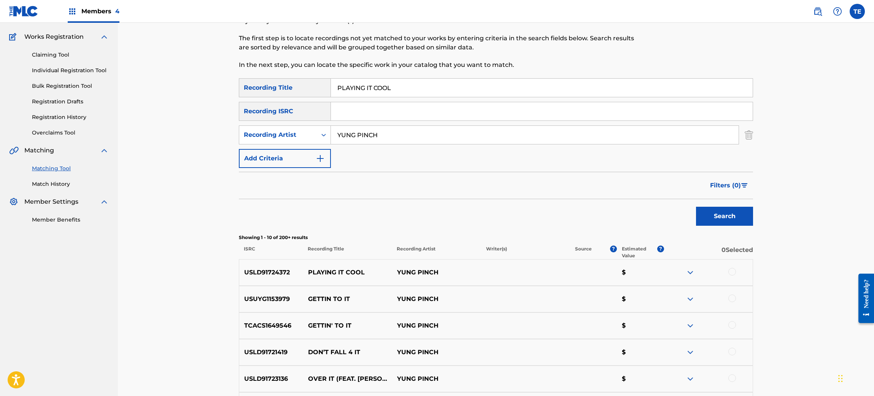
click at [727, 273] on div at bounding box center [732, 272] width 8 height 8
click at [521, 330] on button "Match 1 Group" at bounding box center [534, 334] width 84 height 19
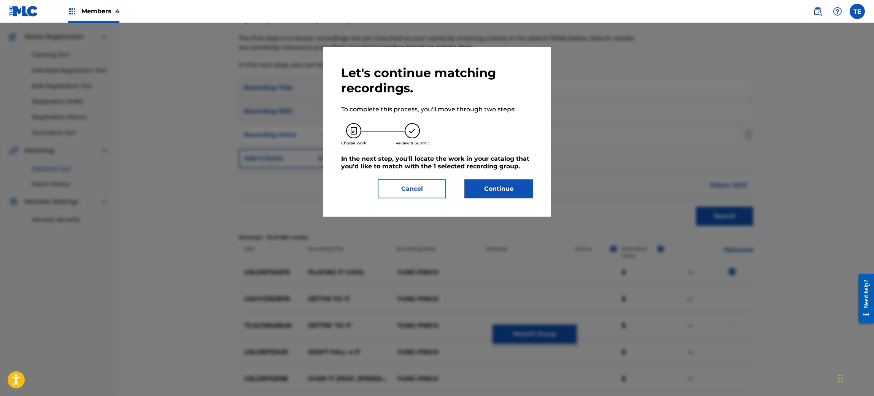
click at [489, 202] on div "Let's continue matching recordings. To complete this process, you'll move throu…" at bounding box center [437, 132] width 228 height 170
click at [480, 190] on button "Continue" at bounding box center [498, 188] width 68 height 19
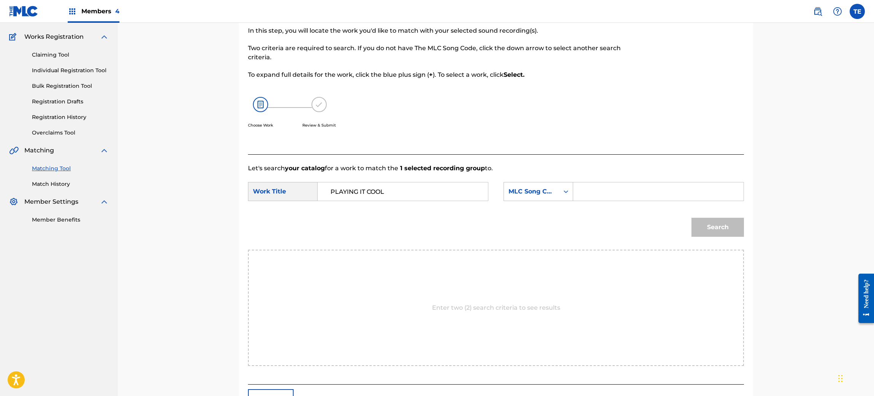
click at [584, 194] on input "Search Form" at bounding box center [657, 192] width 157 height 18
click at [727, 228] on button "Search" at bounding box center [717, 227] width 52 height 19
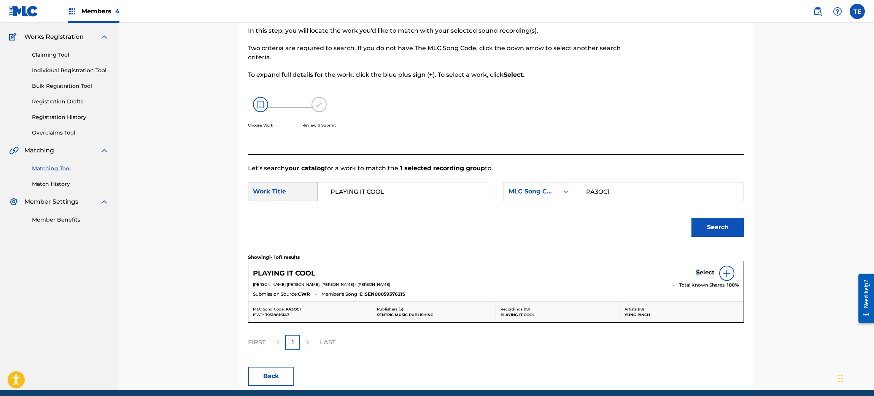
click at [698, 272] on h5 "Select" at bounding box center [705, 272] width 19 height 7
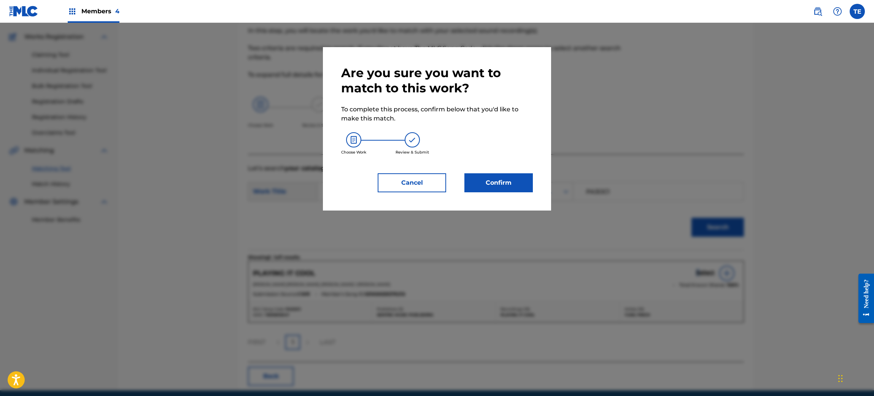
click at [483, 192] on button "Confirm" at bounding box center [498, 182] width 68 height 19
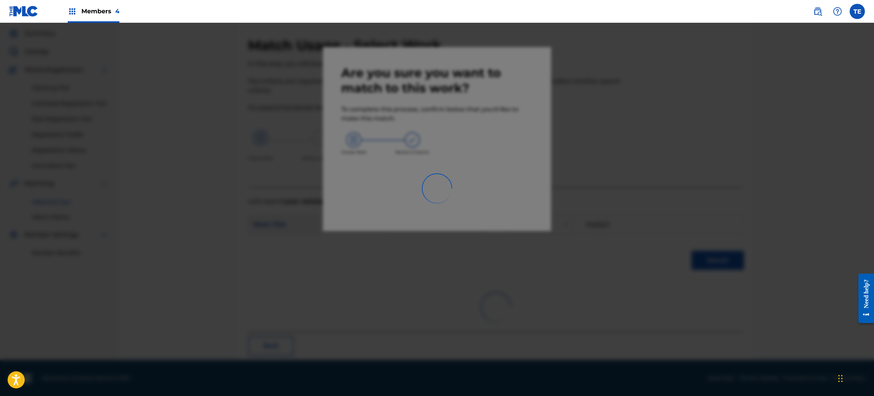
scroll to position [10, 0]
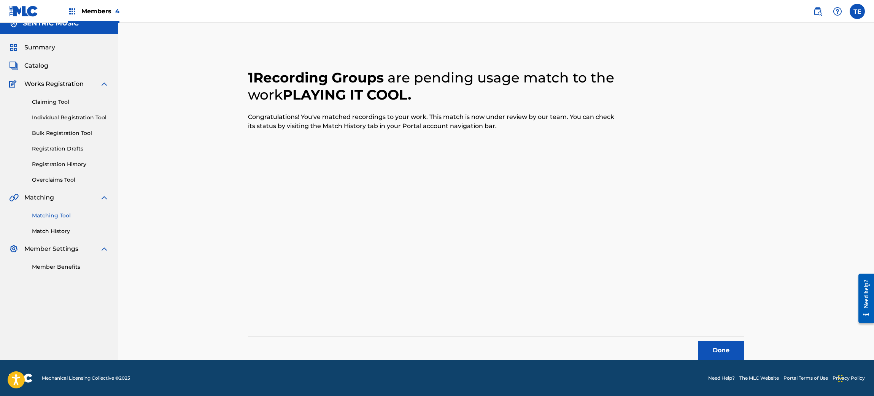
click at [717, 330] on button "Done" at bounding box center [721, 350] width 46 height 19
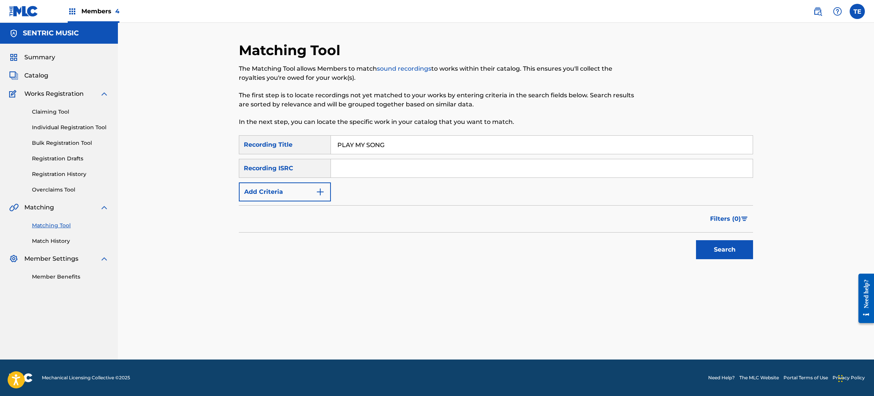
click at [312, 200] on button "Add Criteria" at bounding box center [285, 192] width 92 height 19
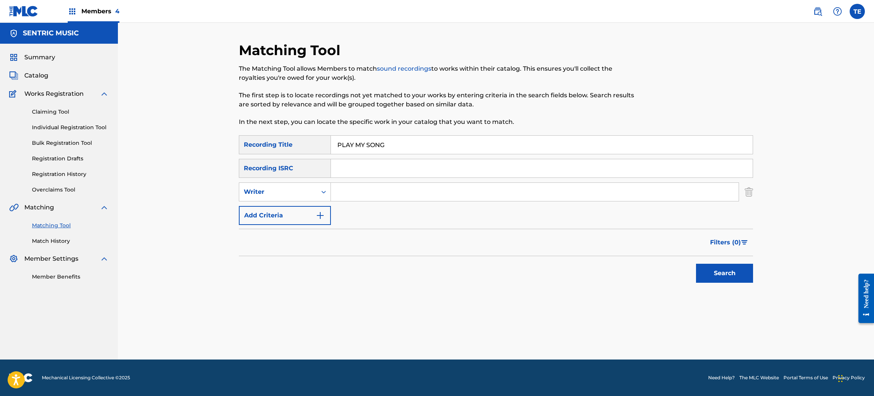
click at [299, 202] on div "SearchWithCriteriad294f0ae-fb3e-464b-abf5-2ded0a7e1f6d Recording Title PLAY MY …" at bounding box center [496, 180] width 514 height 90
click at [297, 193] on div "Writer" at bounding box center [278, 191] width 68 height 9
click at [280, 209] on div "Recording Artist" at bounding box center [284, 211] width 91 height 19
drag, startPoint x: 291, startPoint y: 202, endPoint x: 359, endPoint y: 183, distance: 70.2
click at [359, 183] on input "Search Form" at bounding box center [535, 192] width 408 height 18
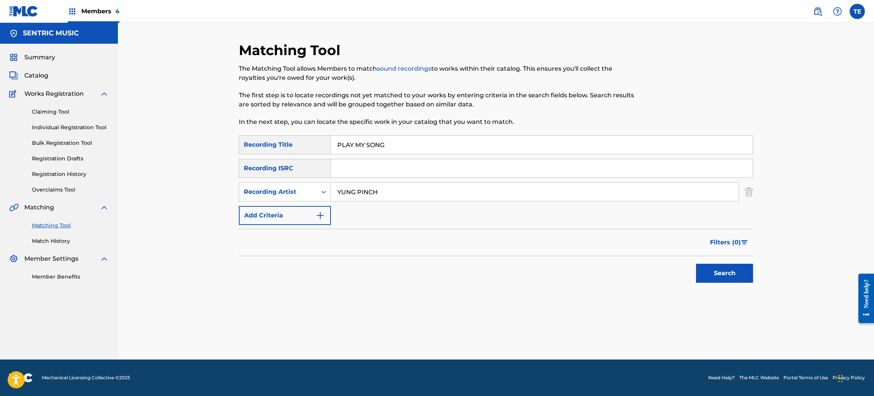
click at [695, 268] on div "Search" at bounding box center [496, 271] width 514 height 30
click at [697, 268] on button "Search" at bounding box center [724, 273] width 57 height 19
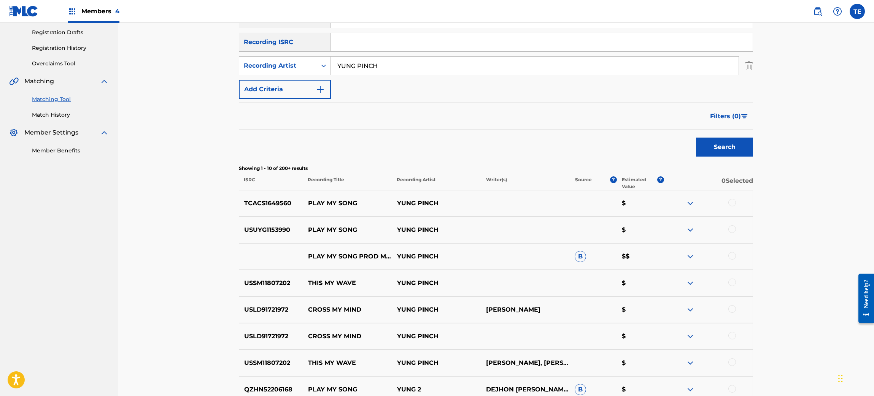
scroll to position [132, 0]
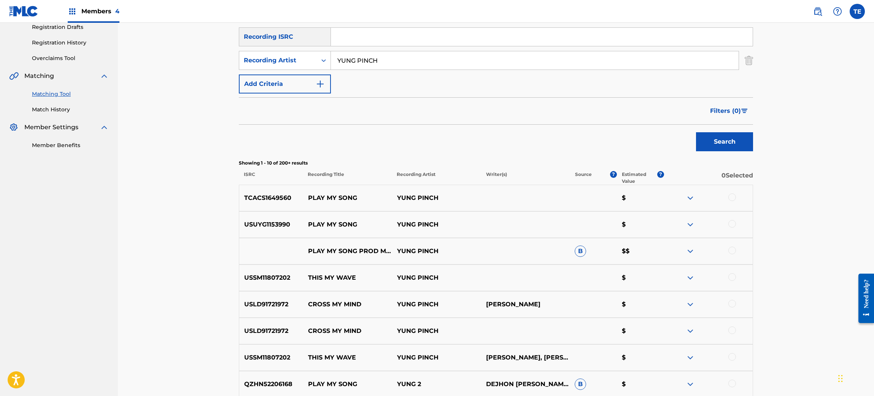
click at [727, 198] on div at bounding box center [707, 198] width 89 height 9
click at [727, 196] on div at bounding box center [732, 198] width 8 height 8
click at [727, 222] on div at bounding box center [732, 224] width 8 height 8
click at [727, 250] on div at bounding box center [732, 251] width 8 height 8
click at [543, 330] on button "Match 3 Groups" at bounding box center [534, 334] width 84 height 19
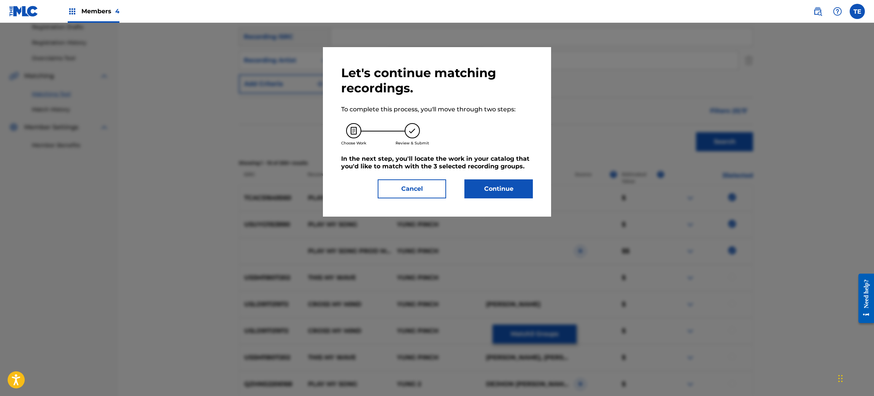
click at [506, 191] on button "Continue" at bounding box center [498, 188] width 68 height 19
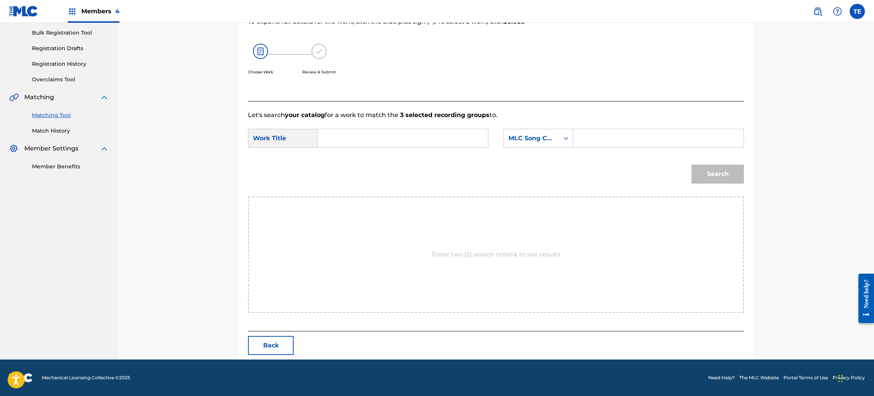
scroll to position [110, 0]
click at [387, 147] on input "Search Form" at bounding box center [402, 139] width 157 height 18
click at [716, 165] on button "Search" at bounding box center [717, 174] width 52 height 19
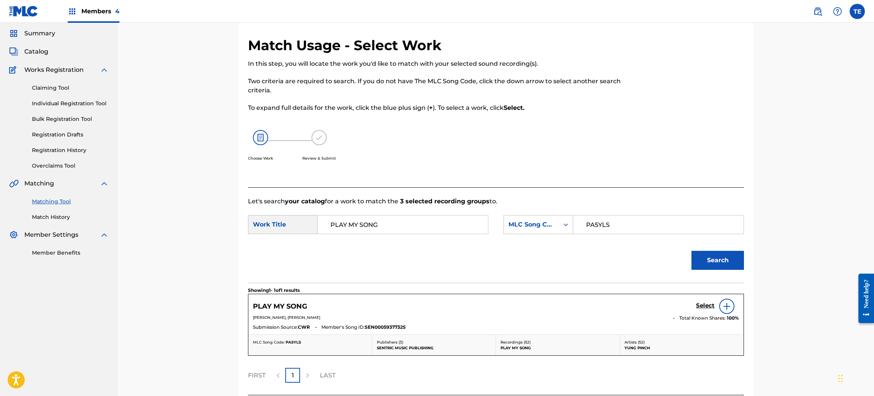
scroll to position [88, 0]
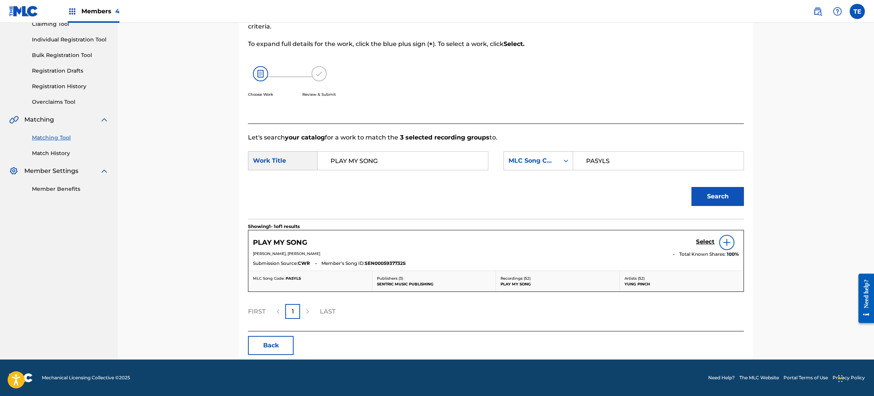
click at [692, 238] on div "PLAY MY SONG Select" at bounding box center [496, 242] width 486 height 15
click at [698, 237] on div "Select" at bounding box center [717, 242] width 43 height 15
click at [699, 243] on h5 "Select" at bounding box center [705, 241] width 19 height 7
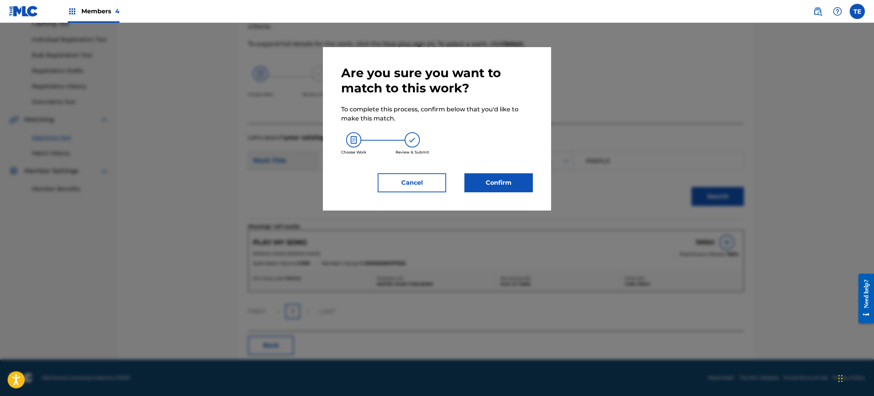
click at [507, 188] on button "Confirm" at bounding box center [498, 182] width 68 height 19
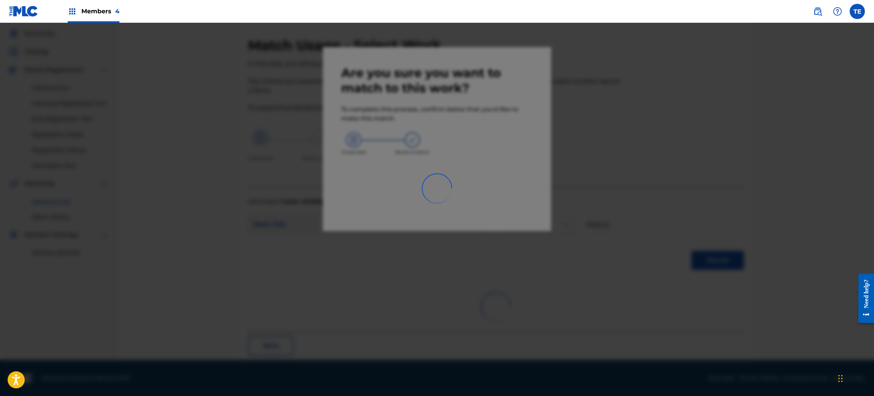
scroll to position [10, 0]
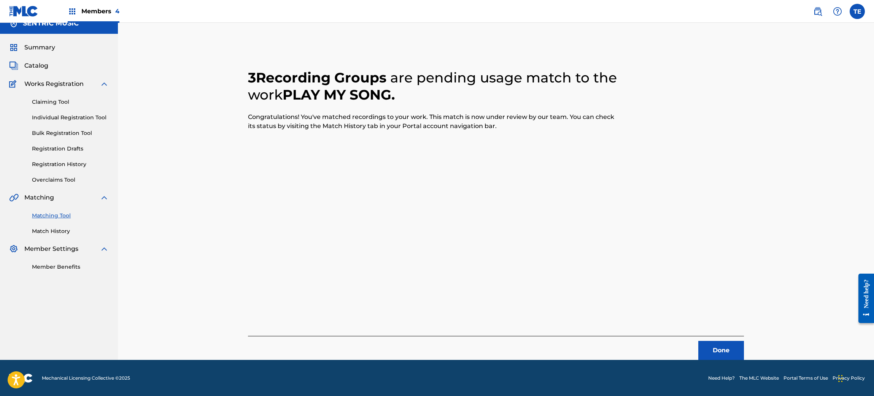
click at [727, 330] on div "Done" at bounding box center [496, 348] width 496 height 24
click at [727, 330] on button "Done" at bounding box center [721, 350] width 46 height 19
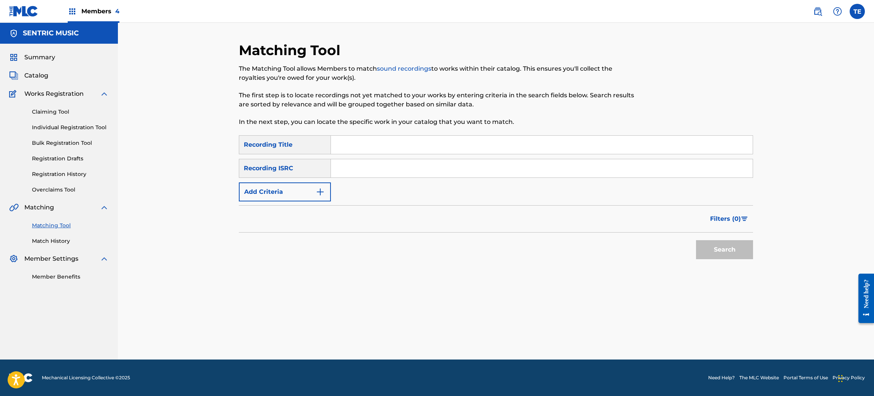
scroll to position [0, 0]
click at [305, 199] on button "Add Criteria" at bounding box center [285, 192] width 92 height 19
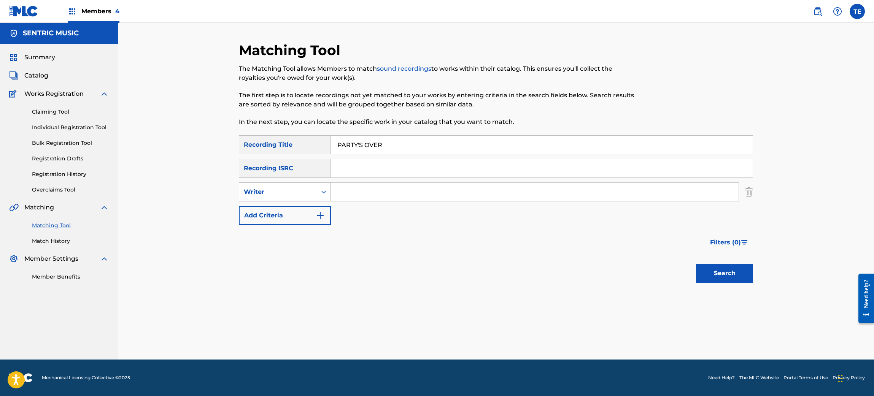
click at [288, 195] on div "Writer" at bounding box center [278, 191] width 68 height 9
click at [289, 215] on div "Recording Artist" at bounding box center [284, 211] width 91 height 19
click at [374, 194] on input "Search Form" at bounding box center [535, 192] width 408 height 18
click at [727, 273] on div "Matching Tool The Matching Tool allows Members to match sound recordings to wor…" at bounding box center [496, 201] width 532 height 318
click at [727, 273] on button "Search" at bounding box center [724, 273] width 57 height 19
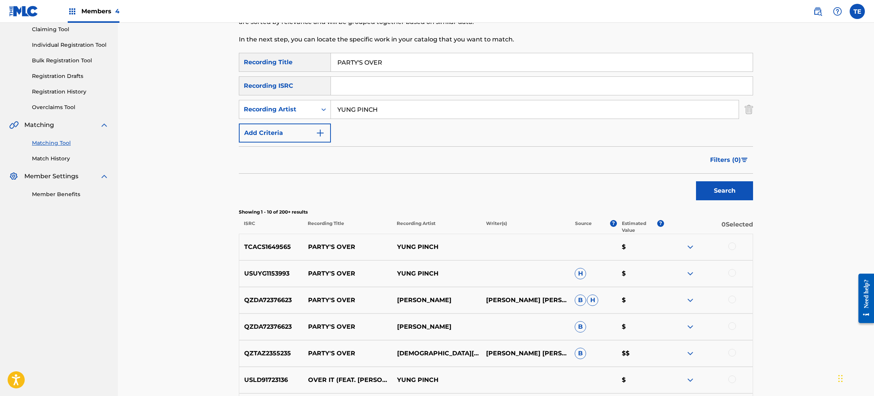
scroll to position [132, 0]
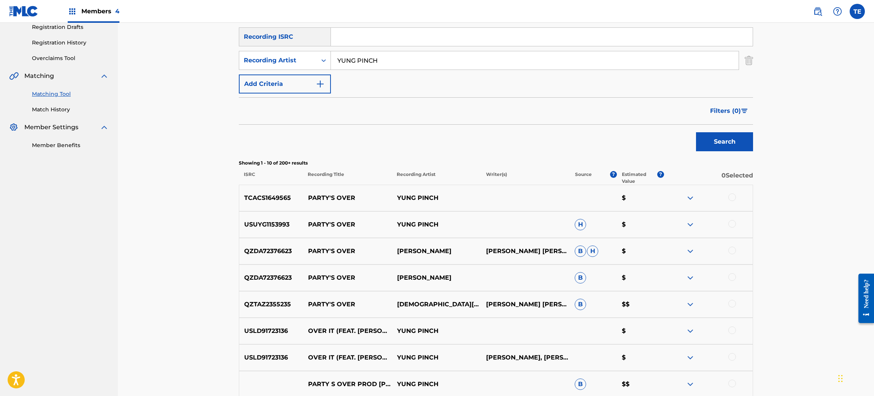
click at [727, 194] on div at bounding box center [732, 198] width 8 height 8
click at [727, 214] on div "USUYG1153993 PARTY'S OVER YUNG PINCH H $" at bounding box center [496, 224] width 514 height 27
click at [727, 223] on div at bounding box center [732, 224] width 8 height 8
click at [333, 222] on p "PARTY'S OVER" at bounding box center [347, 224] width 89 height 9
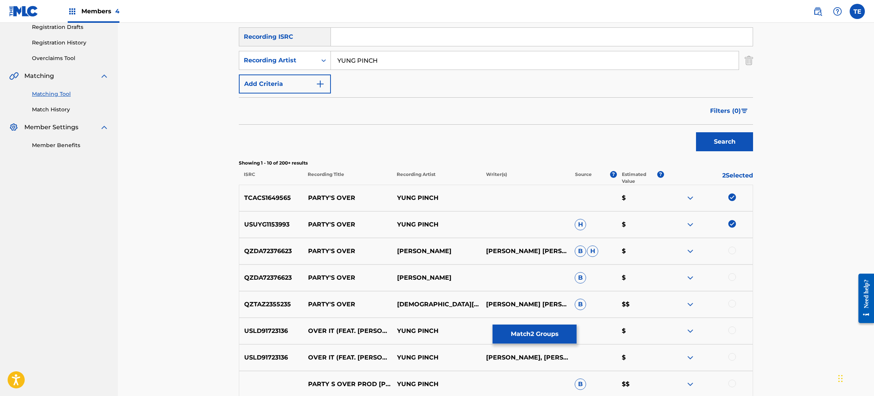
drag, startPoint x: 333, startPoint y: 222, endPoint x: 323, endPoint y: 224, distance: 10.7
click at [323, 224] on p "PARTY'S OVER" at bounding box center [347, 224] width 89 height 9
copy p "PARTY'S OVER"
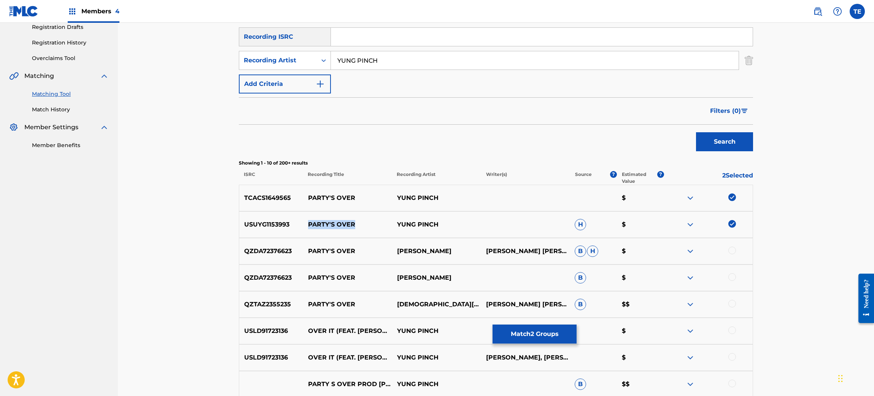
click at [546, 330] on button "Match 2 Groups" at bounding box center [534, 334] width 84 height 19
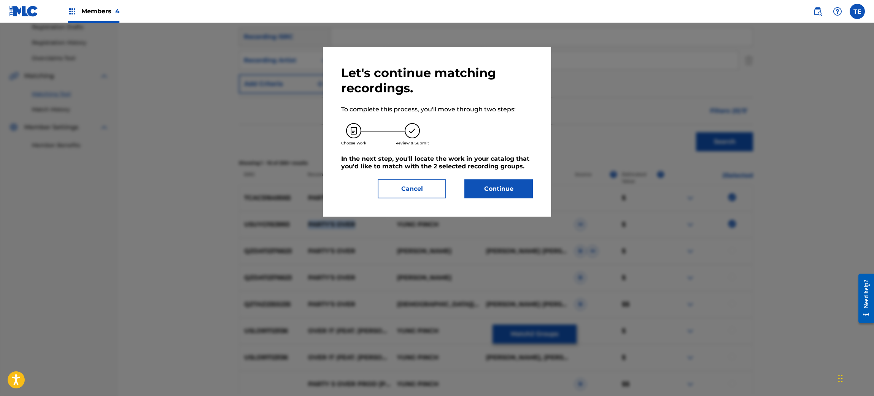
click at [479, 186] on button "Continue" at bounding box center [498, 188] width 68 height 19
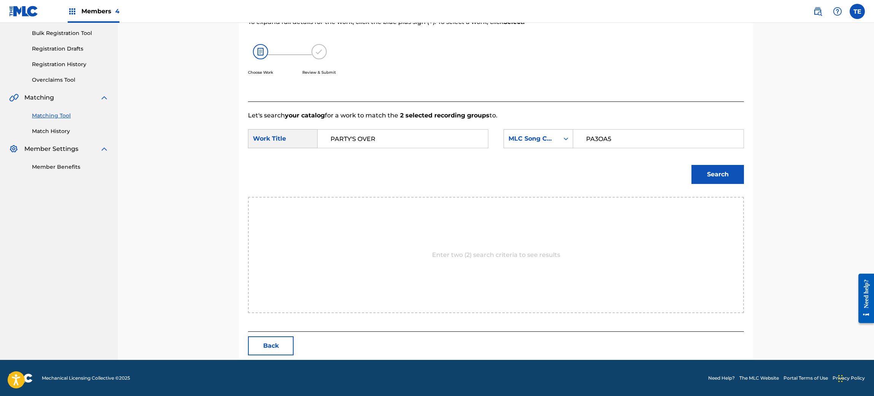
click at [727, 186] on div "Search" at bounding box center [715, 172] width 56 height 30
click at [726, 178] on button "Search" at bounding box center [717, 174] width 52 height 19
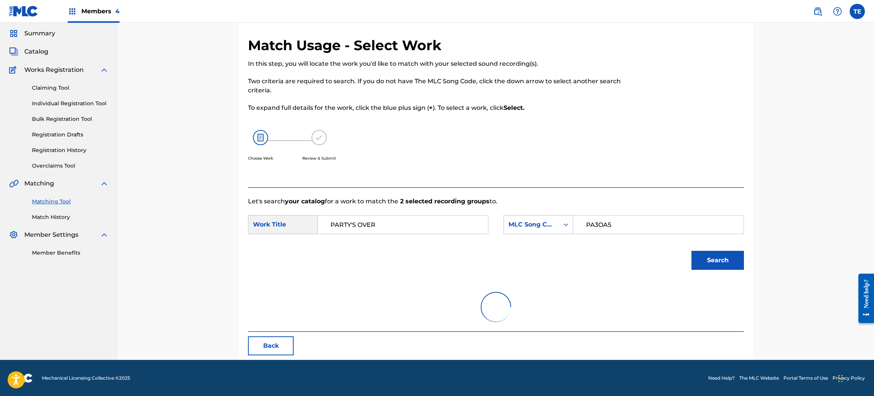
scroll to position [88, 0]
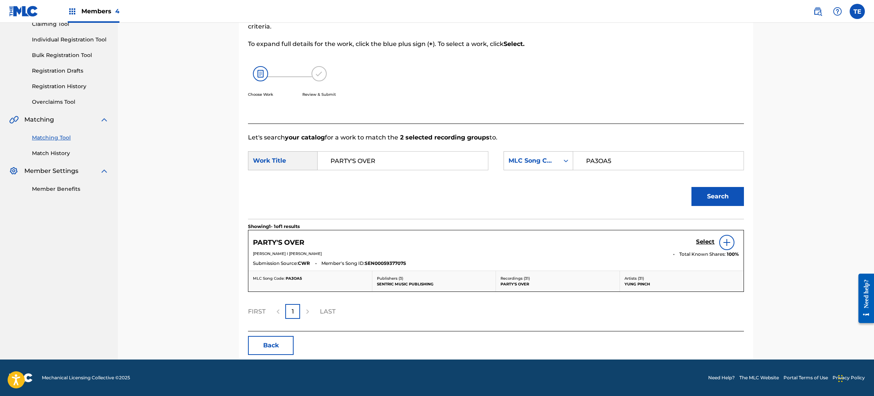
click at [698, 240] on h5 "Select" at bounding box center [705, 241] width 19 height 7
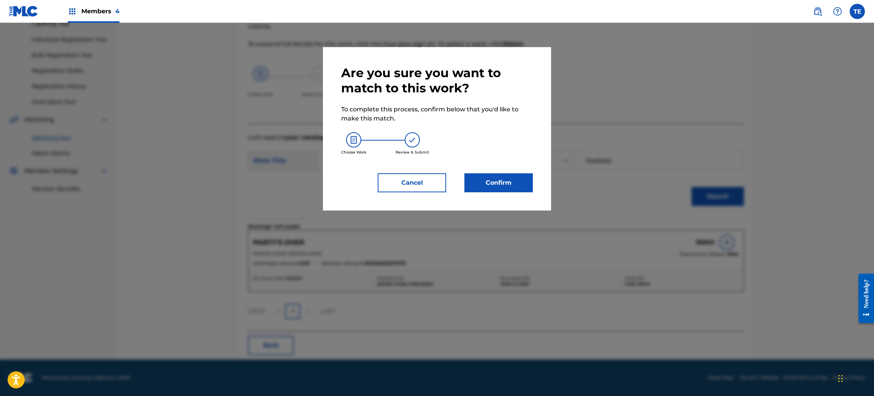
click at [492, 183] on button "Confirm" at bounding box center [498, 182] width 68 height 19
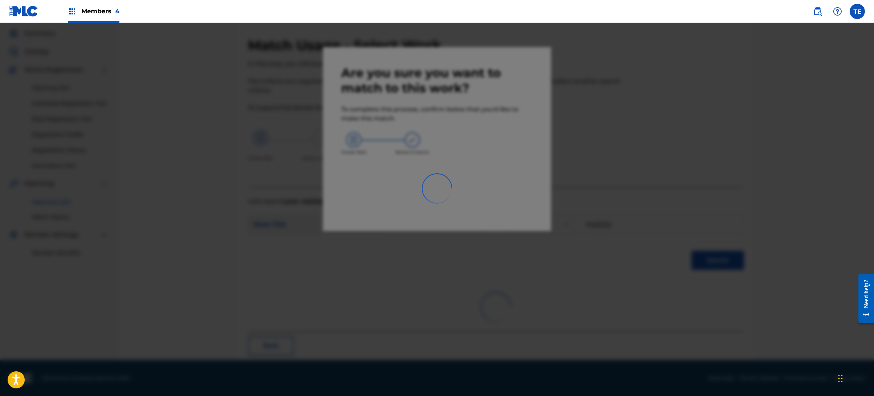
scroll to position [10, 0]
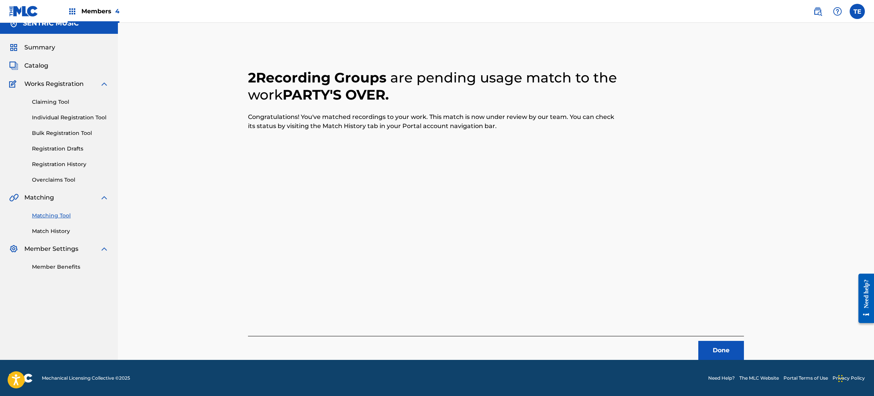
click at [718, 330] on button "Done" at bounding box center [721, 350] width 46 height 19
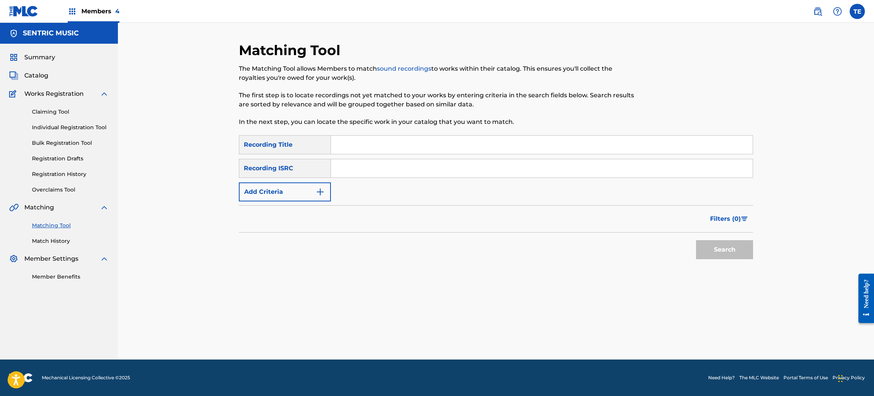
scroll to position [0, 0]
click at [262, 173] on div "Recording ISRC" at bounding box center [285, 168] width 92 height 19
click at [298, 204] on form "SearchWithCriteriad294f0ae-fb3e-464b-abf5-2ded0a7e1f6d Recording Title OVER IT …" at bounding box center [496, 199] width 514 height 128
click at [297, 192] on button "Add Criteria" at bounding box center [285, 192] width 92 height 19
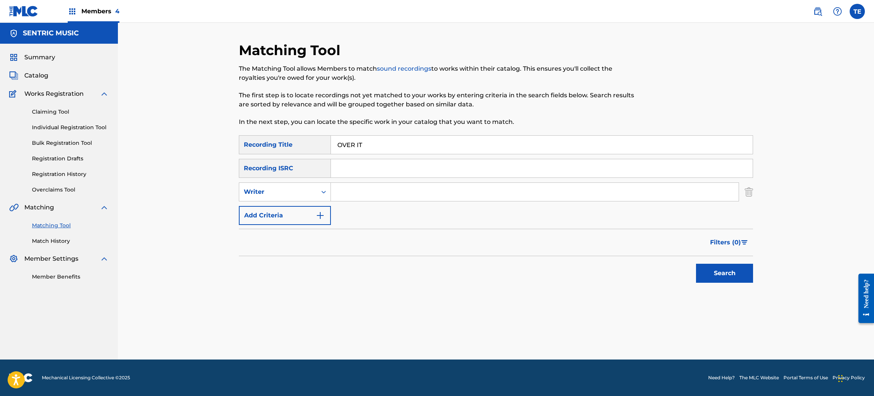
click at [306, 202] on div "SearchWithCriteriad294f0ae-fb3e-464b-abf5-2ded0a7e1f6d Recording Title OVER IT …" at bounding box center [496, 180] width 514 height 90
click at [304, 196] on div "Writer" at bounding box center [278, 192] width 78 height 14
click at [298, 211] on div "Recording Artist" at bounding box center [284, 211] width 91 height 19
click at [337, 195] on input "Search Form" at bounding box center [535, 192] width 408 height 18
click at [724, 270] on button "Search" at bounding box center [724, 273] width 57 height 19
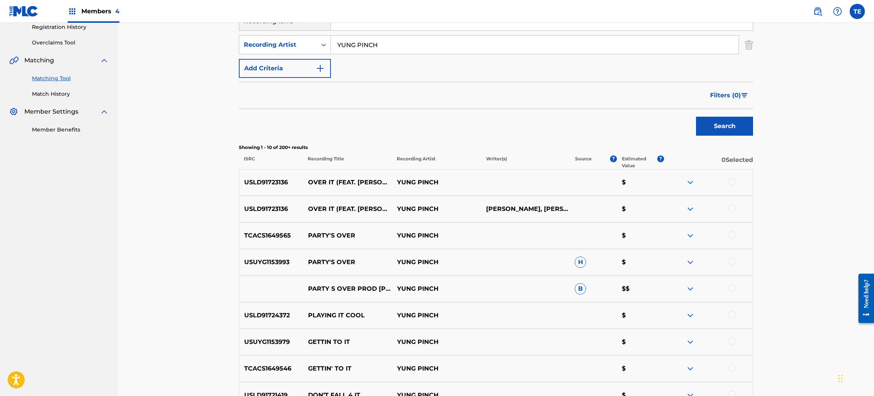
scroll to position [171, 0]
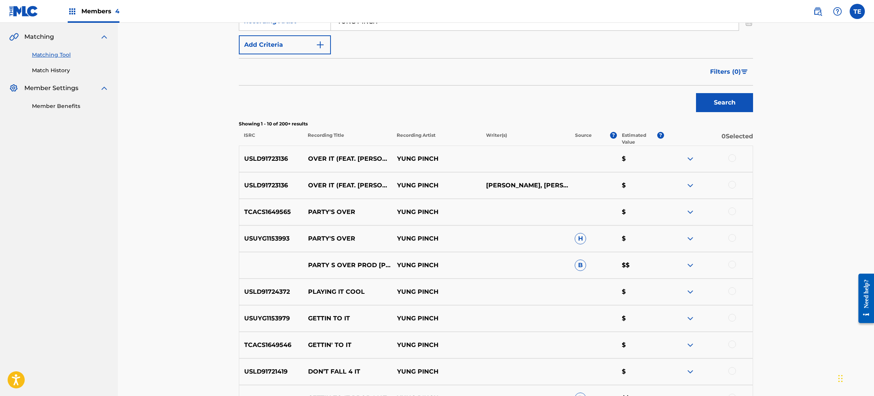
click at [727, 153] on div "USLD91723136 OVER IT (FEAT. [PERSON_NAME]) YUNG PINCH $" at bounding box center [496, 159] width 514 height 27
drag, startPoint x: 735, startPoint y: 158, endPoint x: 733, endPoint y: 163, distance: 5.3
click at [727, 161] on div at bounding box center [707, 158] width 89 height 9
click at [727, 155] on div at bounding box center [732, 158] width 8 height 8
click at [727, 180] on div "USLD91723136 OVER IT (FEAT. [PERSON_NAME]) [PERSON_NAME], [PERSON_NAME], [PERSO…" at bounding box center [496, 185] width 514 height 27
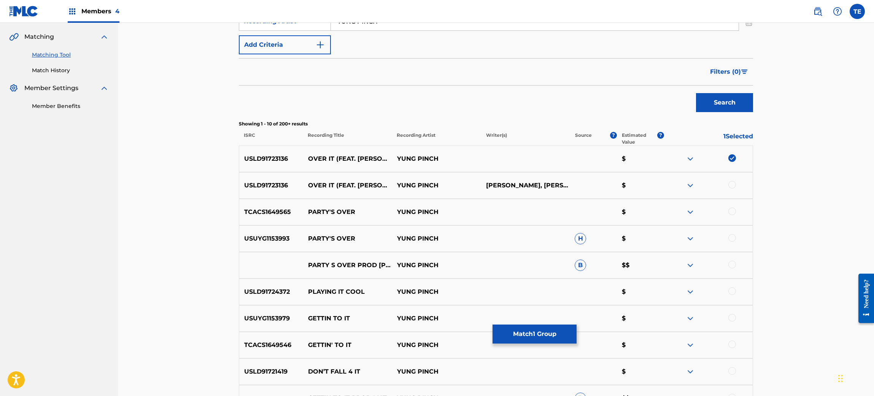
click at [727, 185] on div at bounding box center [732, 185] width 8 height 8
click at [530, 330] on button "Match 2 Groups" at bounding box center [534, 334] width 84 height 19
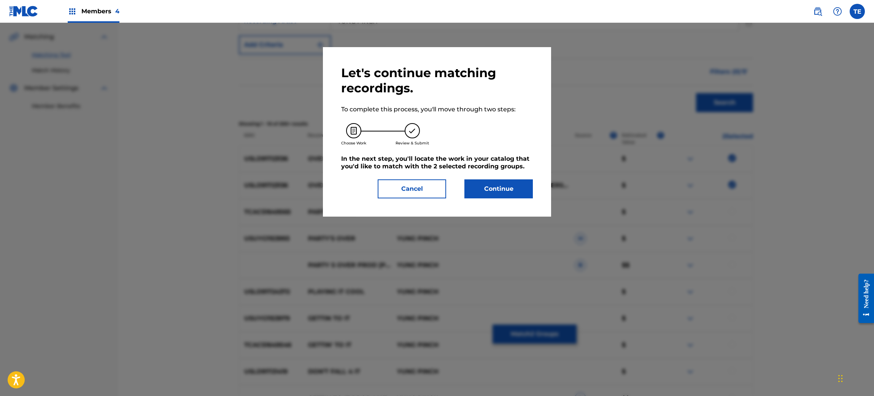
click at [516, 191] on button "Continue" at bounding box center [498, 188] width 68 height 19
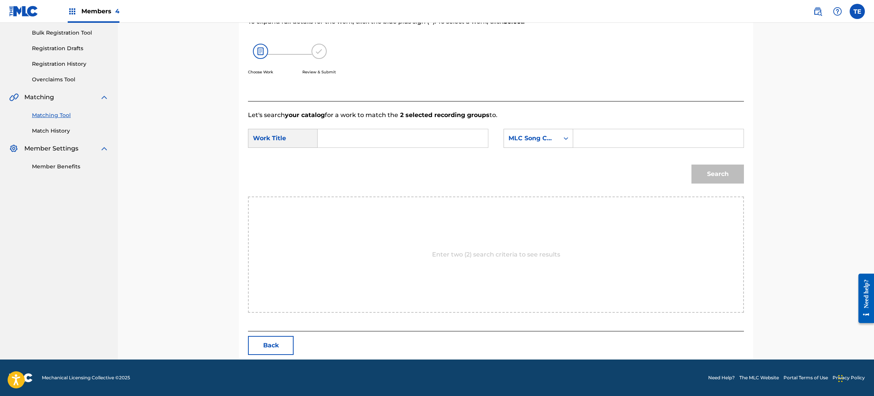
scroll to position [110, 0]
drag, startPoint x: 402, startPoint y: 143, endPoint x: 371, endPoint y: 137, distance: 32.1
click at [371, 137] on input "Search Form" at bounding box center [402, 139] width 157 height 18
click at [727, 182] on button "Search" at bounding box center [717, 174] width 52 height 19
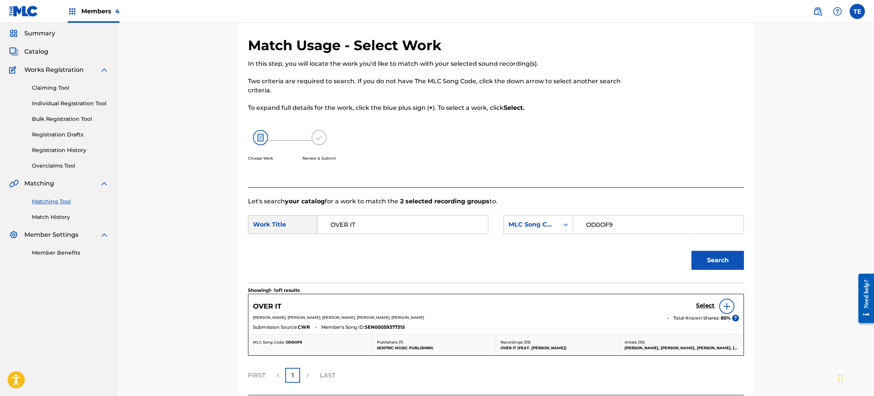
scroll to position [88, 0]
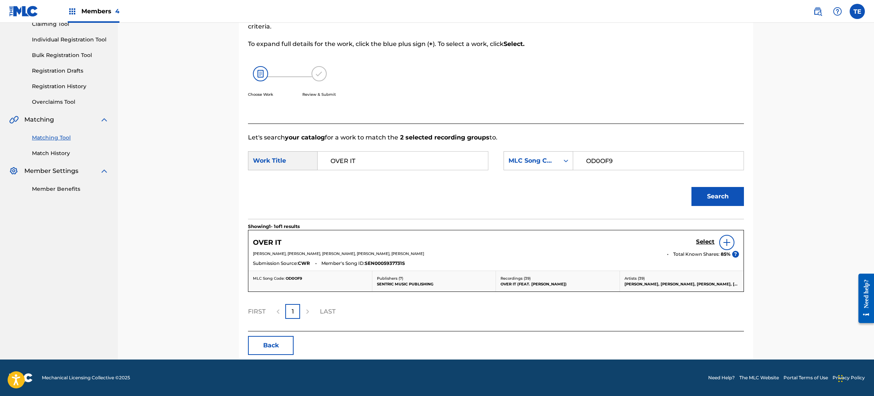
click at [697, 239] on h5 "Select" at bounding box center [705, 241] width 19 height 7
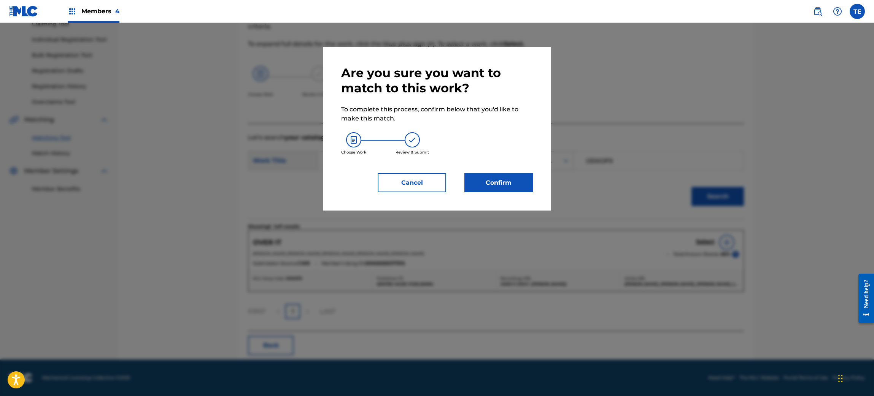
click at [479, 175] on button "Confirm" at bounding box center [498, 182] width 68 height 19
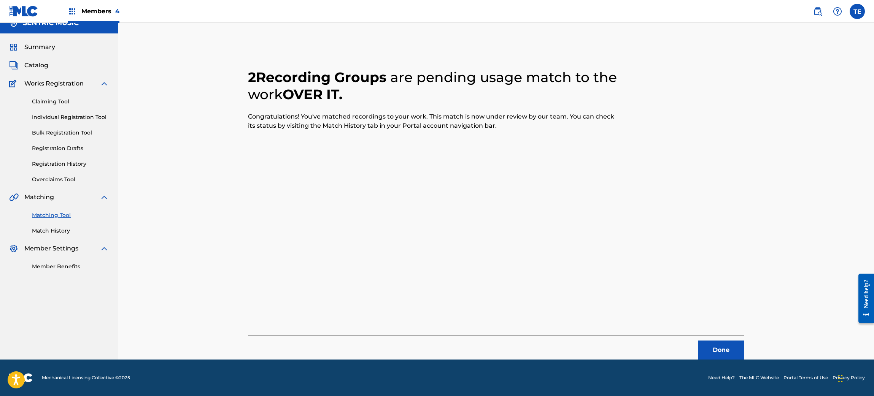
scroll to position [10, 0]
click at [718, 330] on button "Done" at bounding box center [721, 350] width 46 height 19
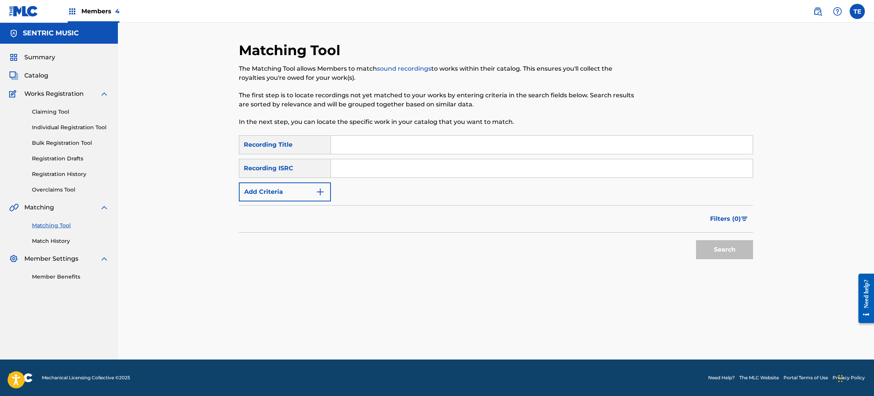
scroll to position [0, 0]
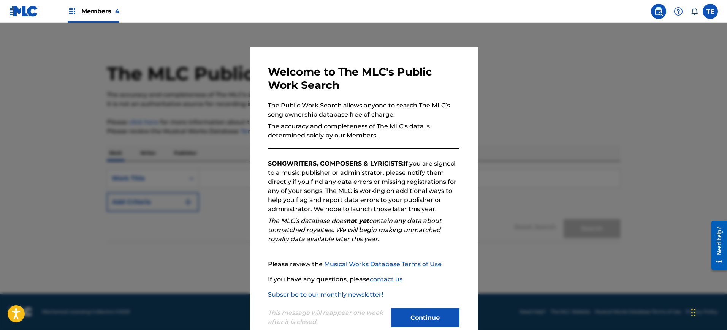
click at [443, 317] on button "Continue" at bounding box center [425, 318] width 68 height 19
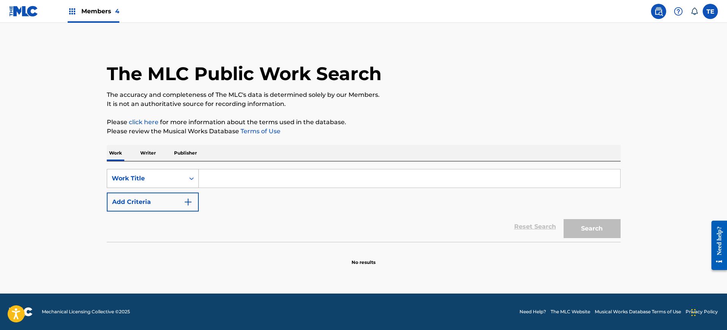
click at [168, 179] on div "Work Title" at bounding box center [146, 178] width 68 height 9
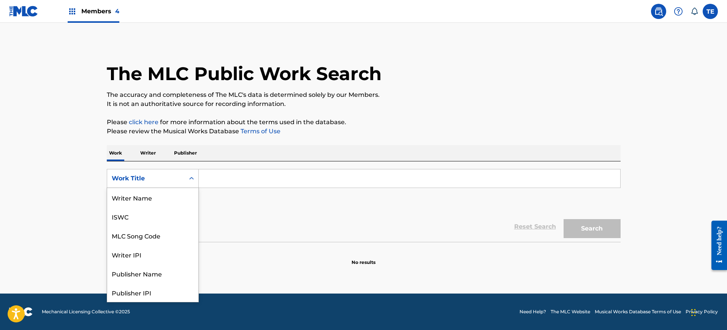
scroll to position [38, 0]
click at [149, 199] on div "MLC Song Code" at bounding box center [152, 197] width 91 height 19
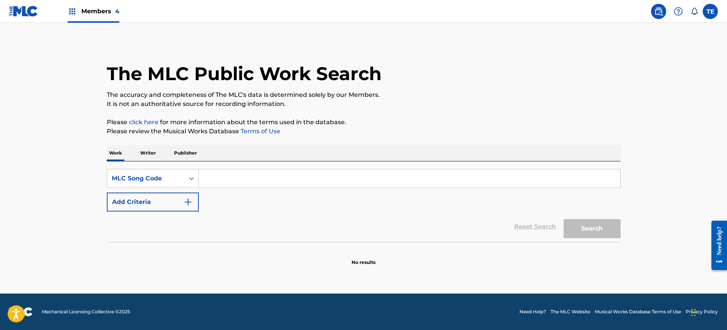
click at [248, 183] on input "Search Form" at bounding box center [410, 179] width 422 height 18
paste input "6B9XDR"
type input "6B9XDR"
click at [564, 219] on button "Search" at bounding box center [592, 228] width 57 height 19
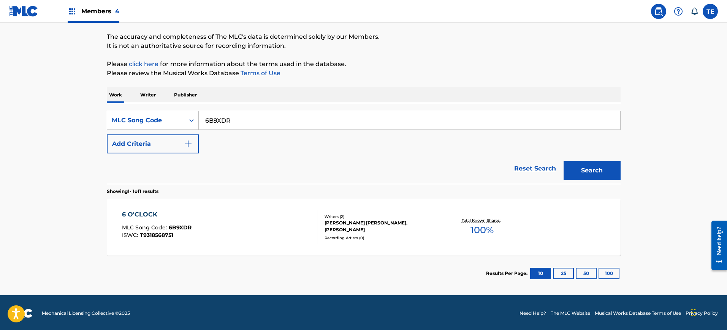
scroll to position [60, 0]
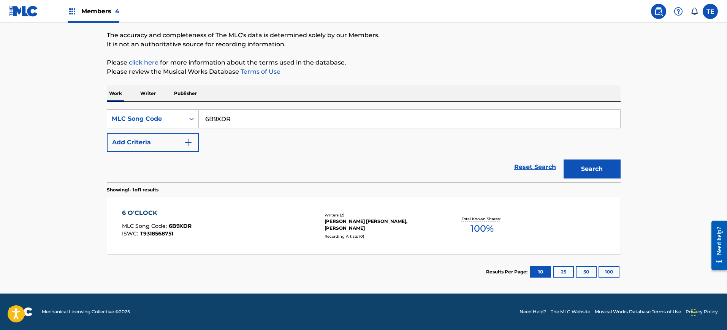
click at [128, 209] on div "6 O'CLOCK" at bounding box center [157, 213] width 70 height 9
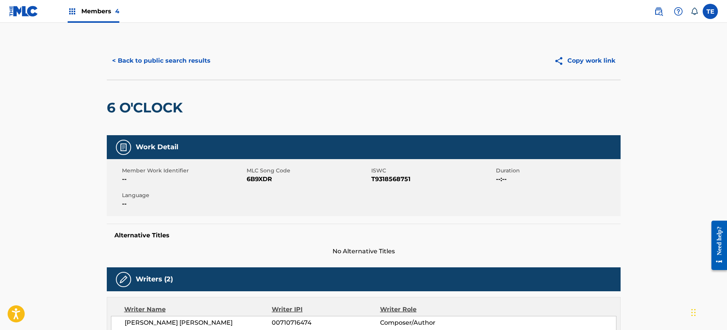
click at [133, 65] on button "< Back to public search results" at bounding box center [161, 60] width 109 height 19
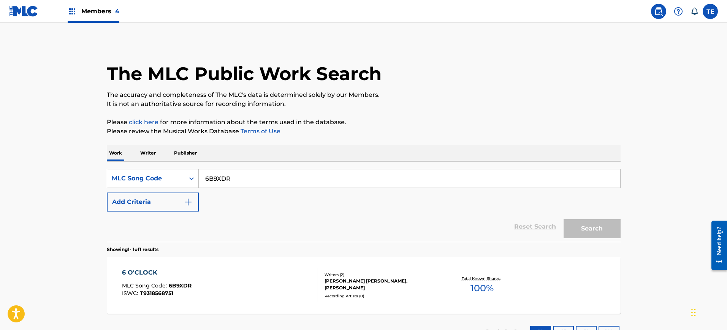
scroll to position [40, 0]
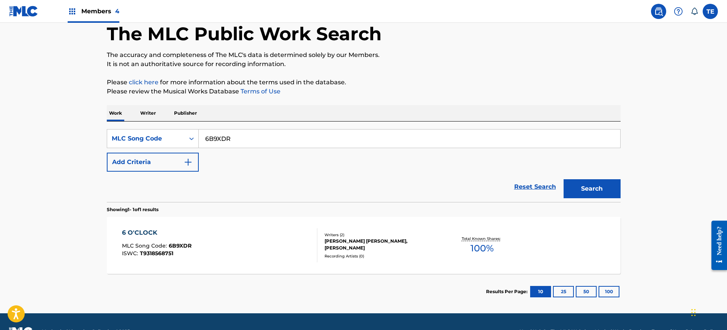
click at [253, 136] on input "6B9XDR" at bounding box center [410, 139] width 422 height 18
click at [252, 136] on input "6B9XDR" at bounding box center [410, 139] width 422 height 18
paste input "AB6ZBN"
type input "AB6ZBN"
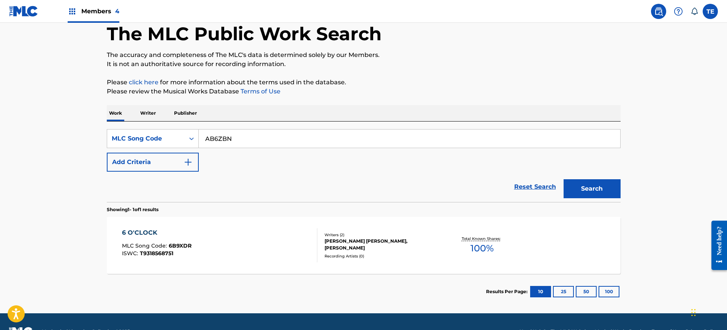
click at [564, 179] on button "Search" at bounding box center [592, 188] width 57 height 19
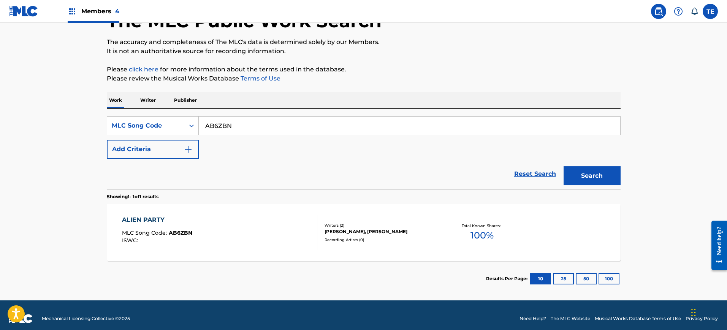
scroll to position [60, 0]
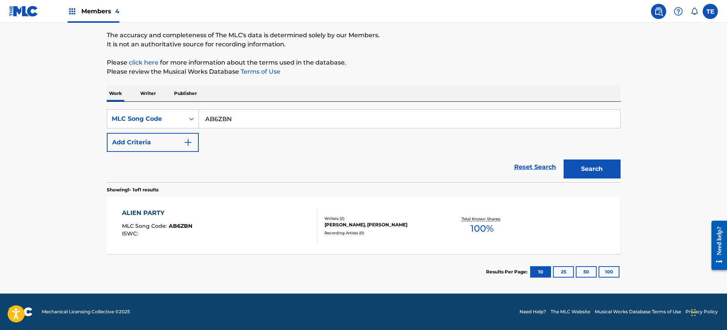
click at [200, 227] on div "ALIEN PARTY MLC Song Code : AB6ZBN ISWC :" at bounding box center [219, 226] width 195 height 34
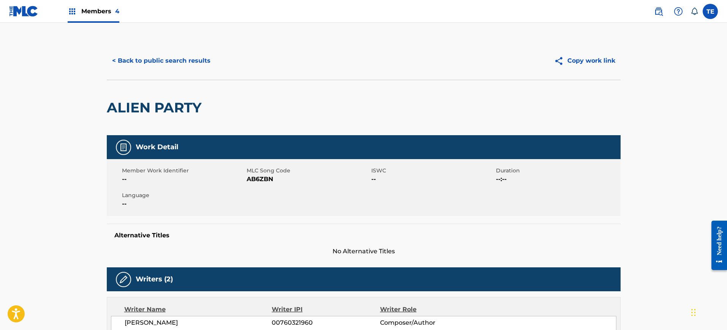
click at [133, 56] on button "< Back to public search results" at bounding box center [161, 60] width 109 height 19
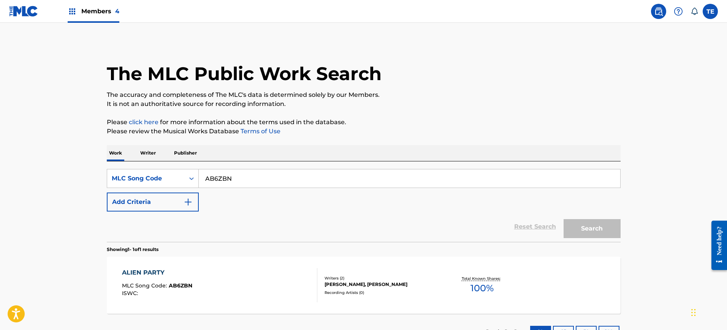
scroll to position [40, 0]
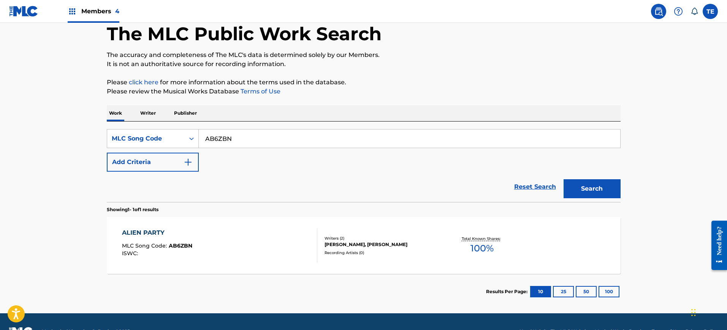
click at [240, 146] on input "AB6ZBN" at bounding box center [410, 139] width 422 height 18
paste input "CJ3L1I"
type input "CJ3L1I"
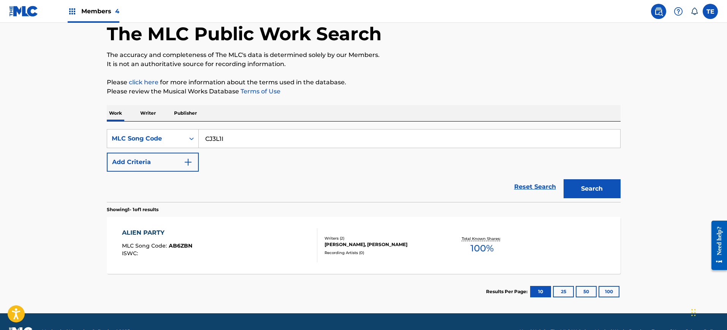
click at [564, 179] on button "Search" at bounding box center [592, 188] width 57 height 19
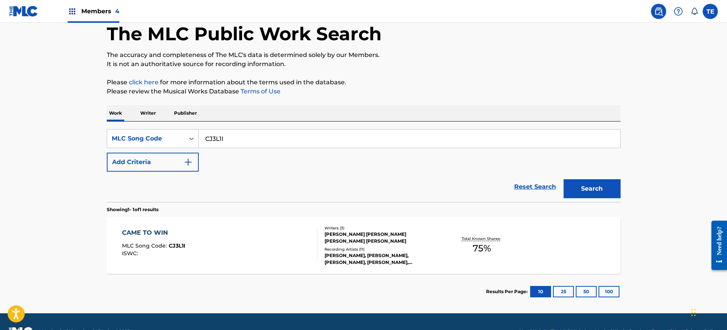
click at [232, 243] on div "CAME TO WIN MLC Song Code : CJ3L1I ISWC :" at bounding box center [219, 246] width 195 height 34
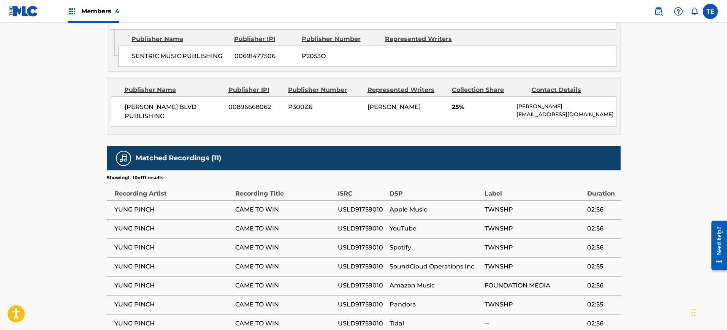
scroll to position [564, 0]
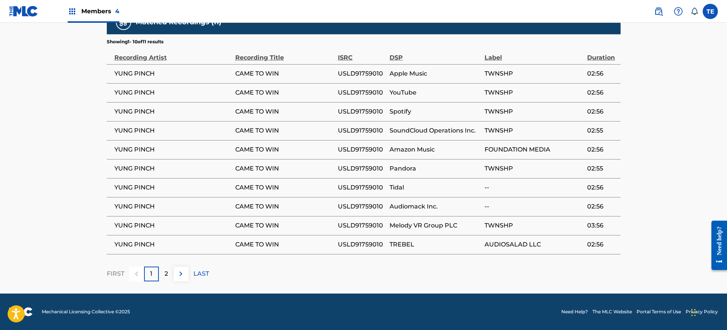
click at [358, 104] on td "USLD91759010" at bounding box center [364, 111] width 52 height 19
click at [359, 107] on span "USLD91759010" at bounding box center [362, 111] width 48 height 9
copy span "USLD91759010"
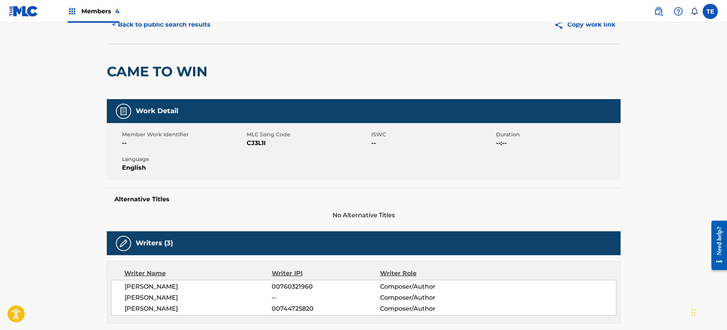
scroll to position [0, 0]
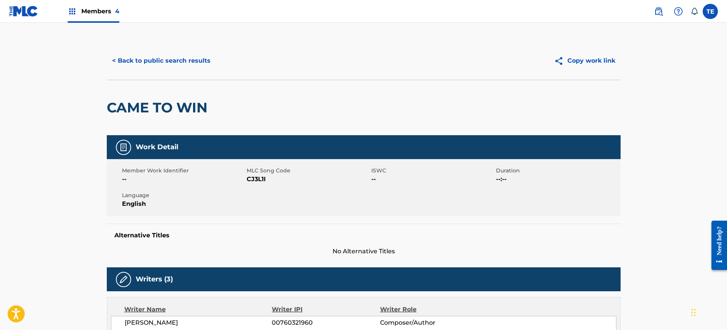
click at [143, 58] on button "< Back to public search results" at bounding box center [161, 60] width 109 height 19
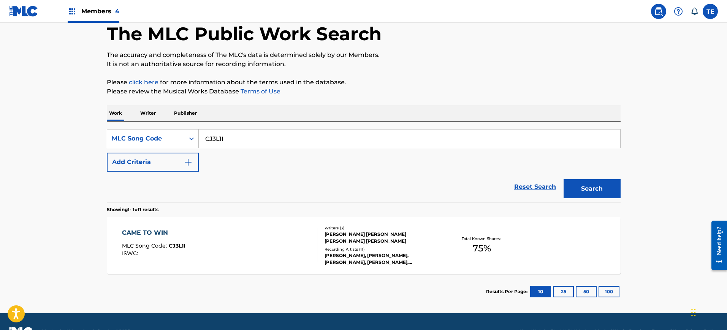
click at [232, 140] on input "CJ3L1I" at bounding box center [410, 139] width 422 height 18
paste input "DB2JZM"
type input "DB2JZM"
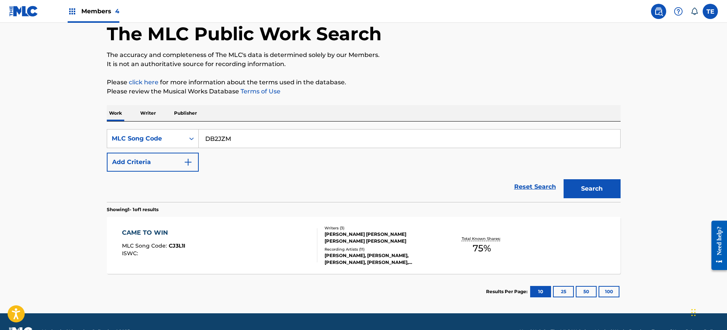
click at [564, 179] on button "Search" at bounding box center [592, 188] width 57 height 19
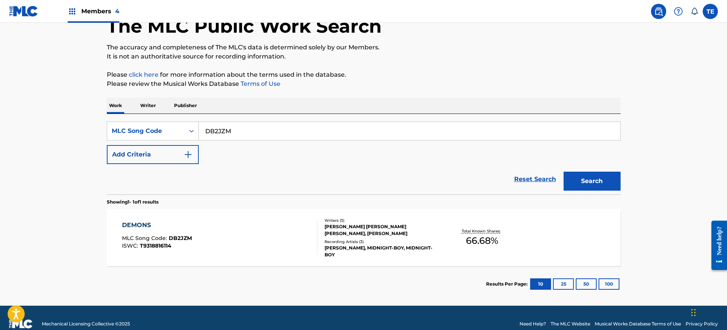
scroll to position [60, 0]
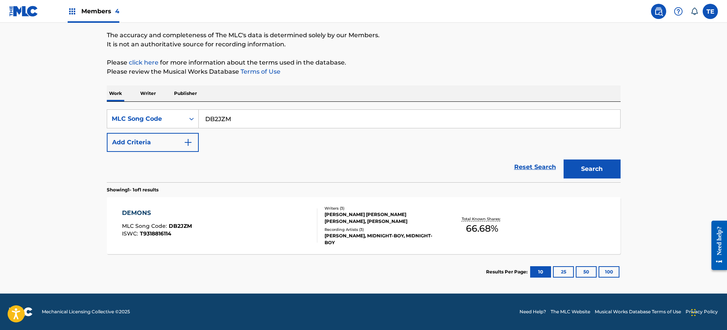
click at [283, 203] on div "DEMONS MLC Song Code : DB2JZM ISWC : T9318816114 Writers ( 3 ) CHAUNCEY ALEXAND…" at bounding box center [364, 225] width 514 height 57
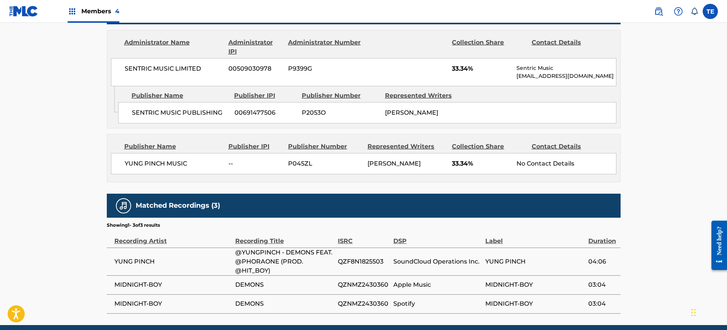
scroll to position [403, 0]
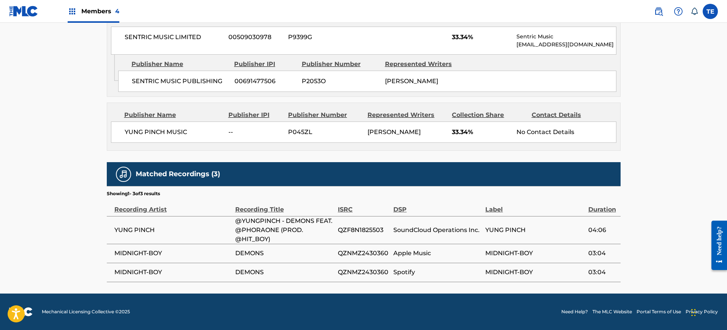
click at [362, 245] on td "QZNMZ2430360" at bounding box center [366, 253] width 56 height 19
click at [357, 232] on span "QZF8N1825503" at bounding box center [364, 230] width 52 height 9
copy span "QZF8N1825503"
click at [367, 252] on span "QZNMZ2430360" at bounding box center [364, 253] width 52 height 9
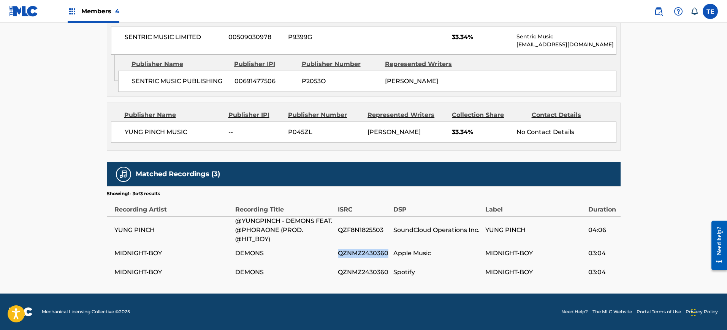
click at [367, 252] on span "QZNMZ2430360" at bounding box center [364, 253] width 52 height 9
copy span "QZNMZ2430360"
click at [370, 229] on span "QZF8N1825503" at bounding box center [364, 230] width 52 height 9
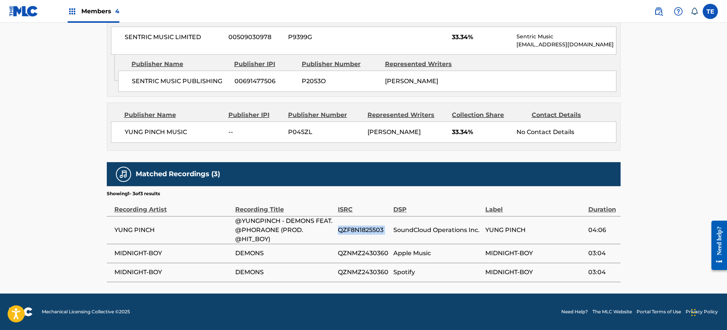
copy div "QZF8N1825503"
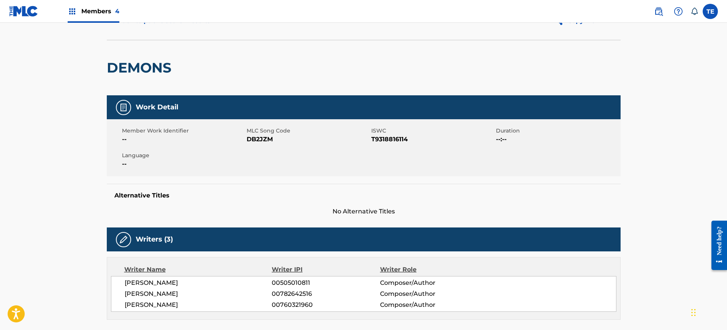
scroll to position [0, 0]
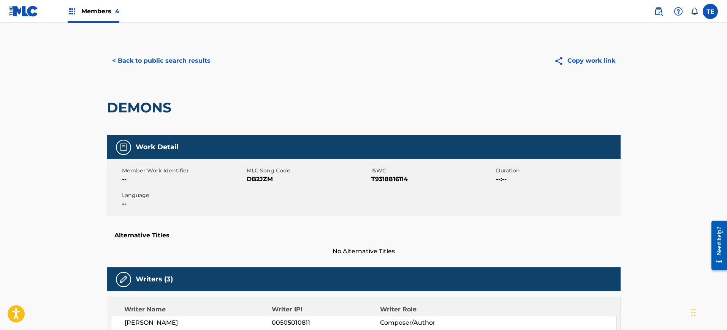
click at [141, 58] on button "< Back to public search results" at bounding box center [161, 60] width 109 height 19
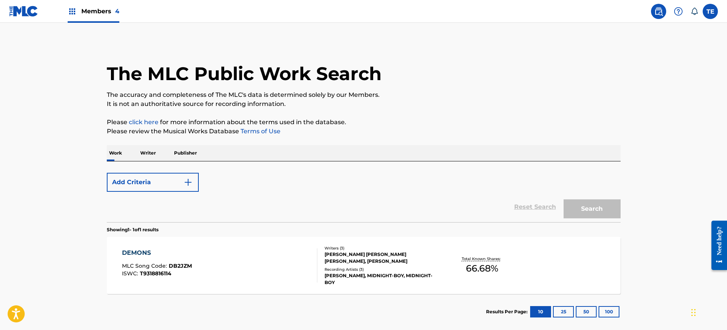
scroll to position [40, 0]
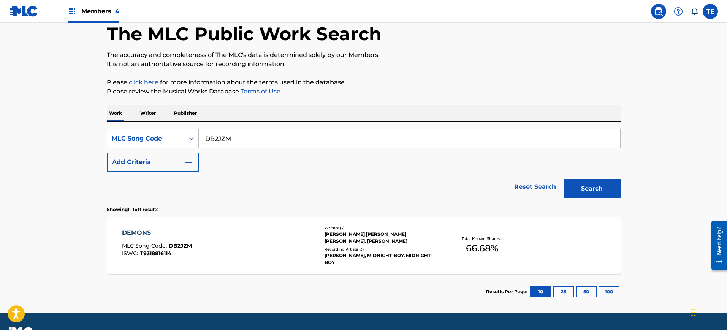
click at [259, 142] on input "DB2JZM" at bounding box center [410, 139] width 422 height 18
paste input "A873L"
type input "DA873L"
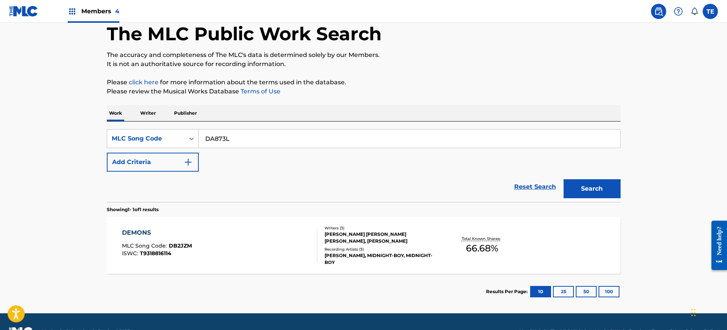
click at [564, 179] on button "Search" at bounding box center [592, 188] width 57 height 19
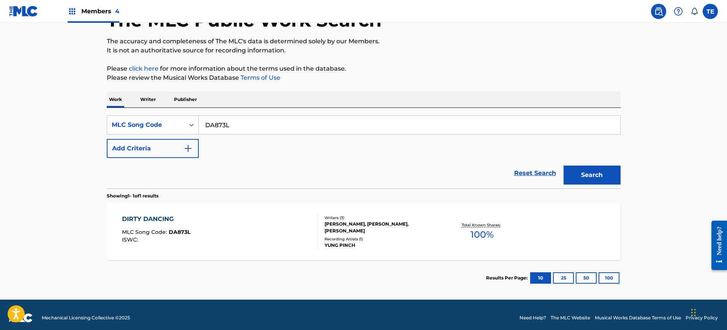
scroll to position [60, 0]
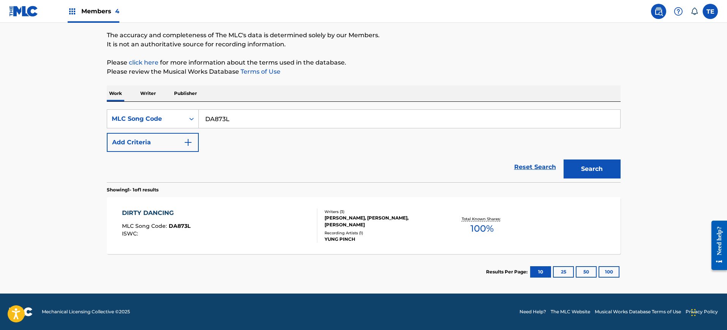
click at [252, 217] on div "DIRTY DANCING MLC Song Code : DA873L ISWC :" at bounding box center [219, 226] width 195 height 34
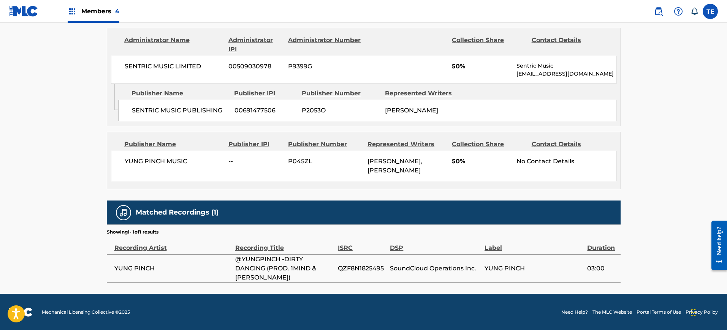
scroll to position [383, 0]
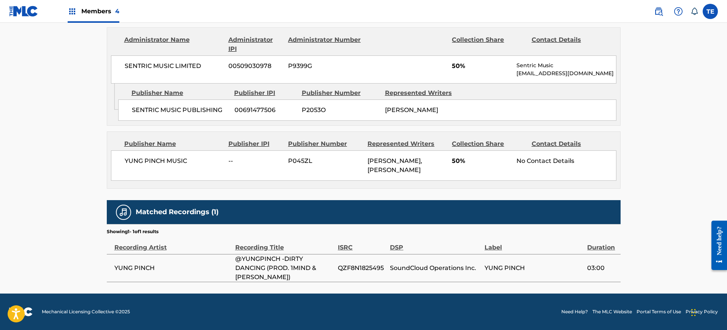
click at [363, 271] on span "QZF8N1825495" at bounding box center [362, 268] width 48 height 9
copy span "QZF8N1825495"
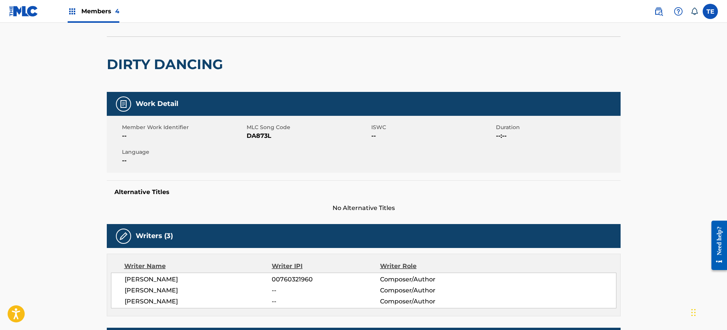
scroll to position [0, 0]
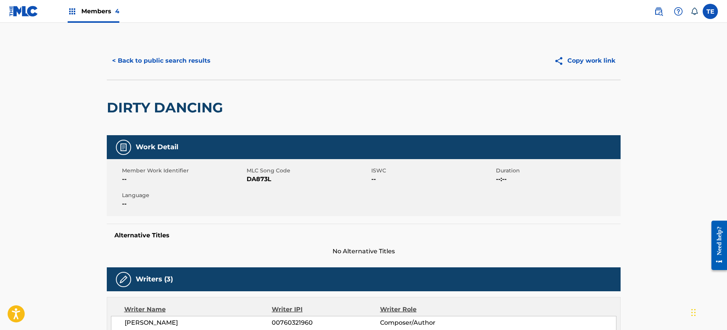
click at [129, 53] on button "< Back to public search results" at bounding box center [161, 60] width 109 height 19
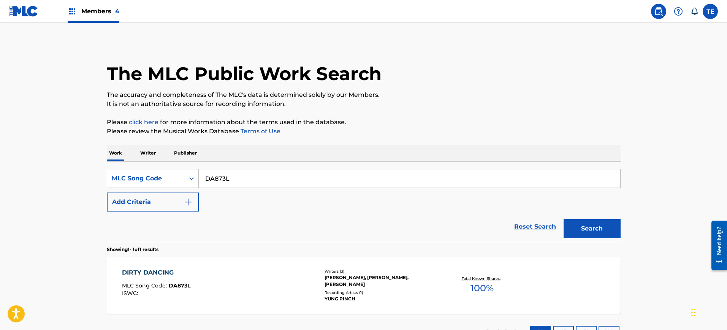
scroll to position [40, 0]
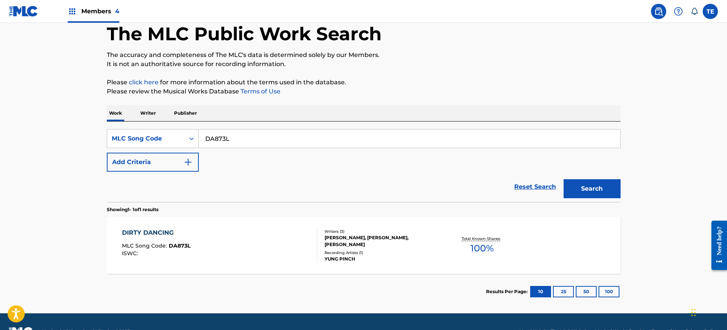
click at [220, 136] on input "DA873L" at bounding box center [410, 139] width 422 height 18
click at [220, 137] on input "DA873L" at bounding box center [410, 139] width 422 height 18
paste input "IC34LS"
type input "IC34LS"
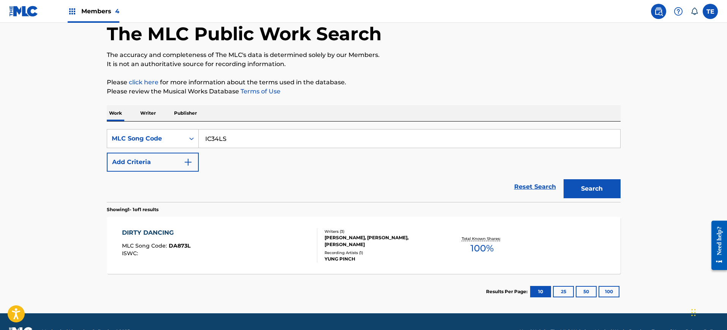
click at [564, 179] on button "Search" at bounding box center [592, 188] width 57 height 19
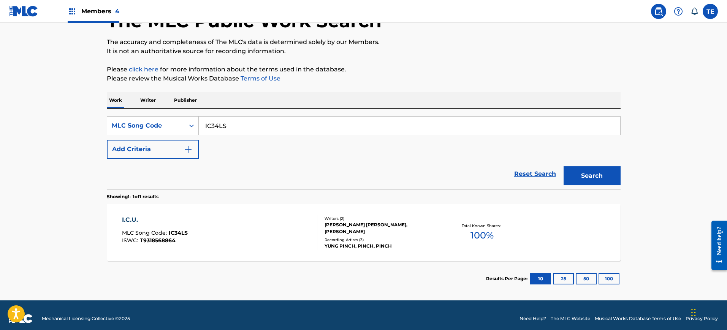
scroll to position [60, 0]
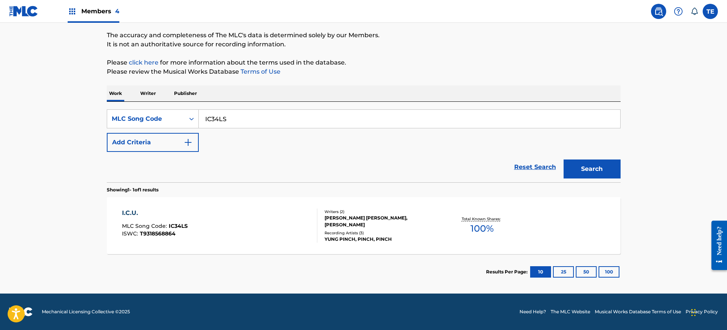
click at [305, 212] on div "I.C.U. MLC Song Code : IC34LS ISWC : T9318568864" at bounding box center [219, 226] width 195 height 34
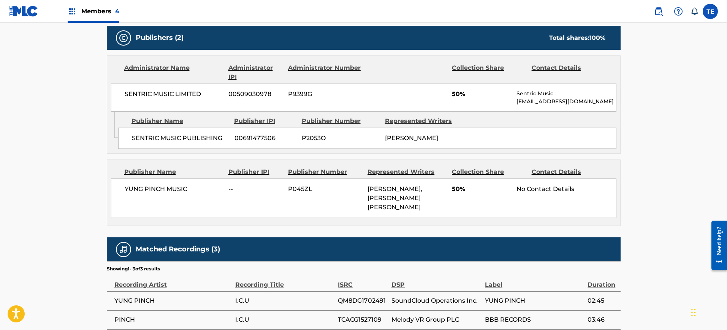
scroll to position [401, 0]
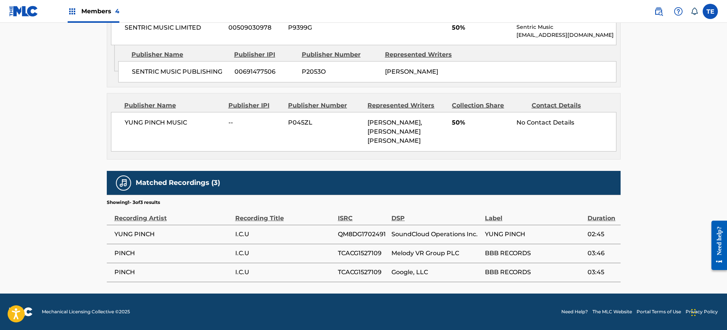
click at [370, 252] on span "TCACG1527109" at bounding box center [363, 253] width 50 height 9
copy div "TCACG1527109"
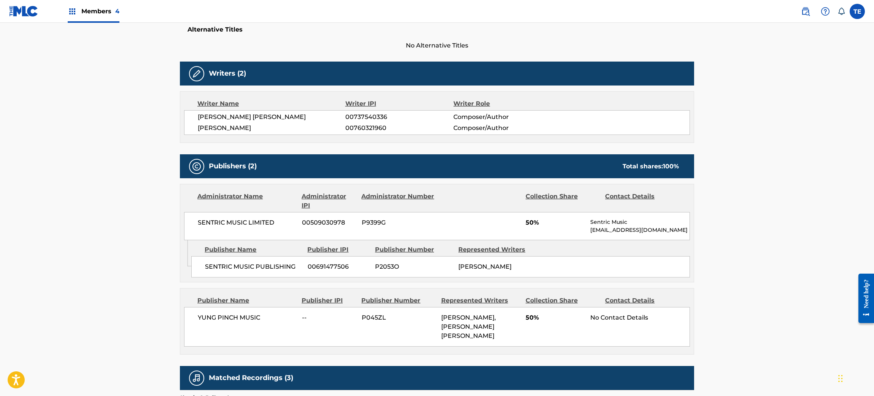
scroll to position [336, 0]
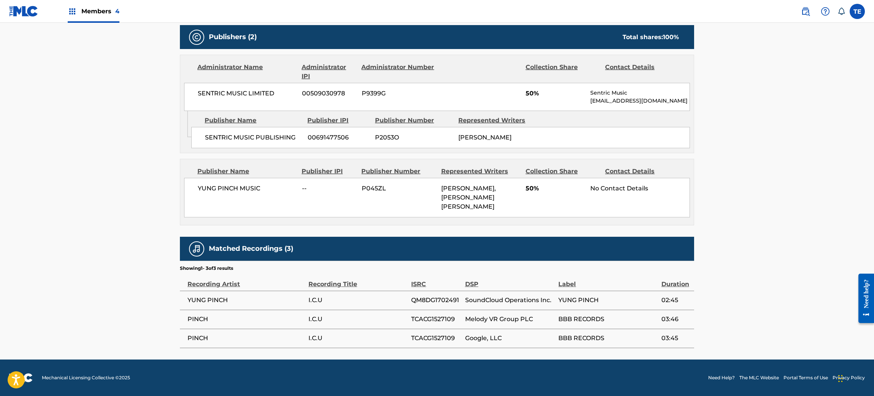
click at [426, 296] on span "QM8DG1702491" at bounding box center [436, 300] width 50 height 9
copy span "QM8DG1702491"
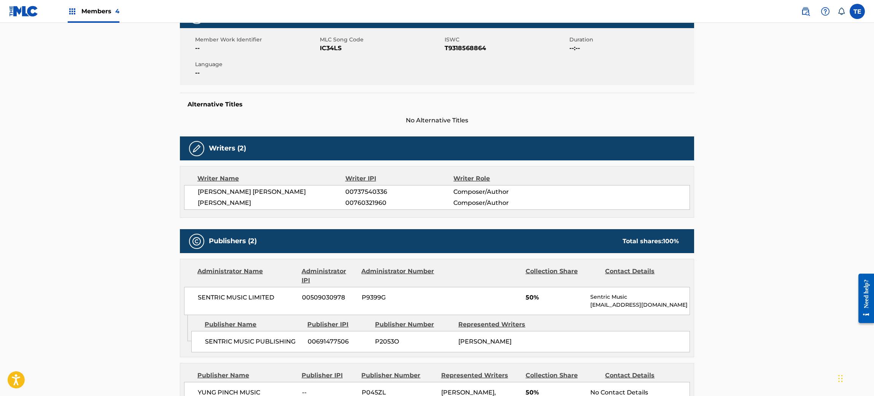
scroll to position [0, 0]
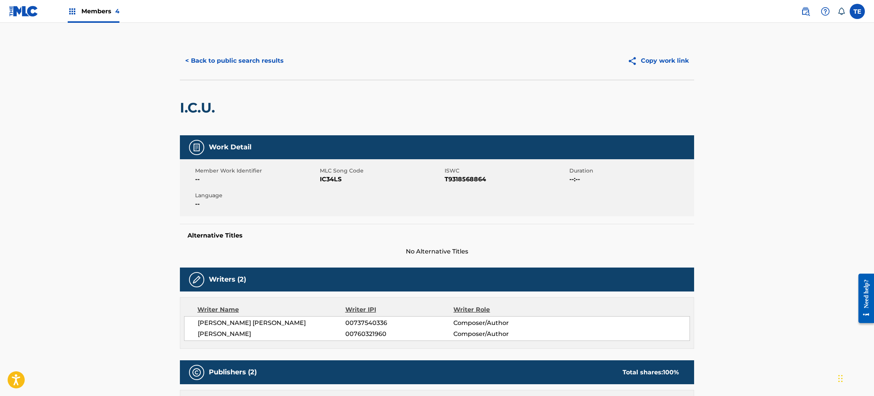
click at [181, 43] on div "< Back to public search results Copy work link" at bounding box center [437, 61] width 514 height 38
click at [200, 62] on button "< Back to public search results" at bounding box center [234, 60] width 109 height 19
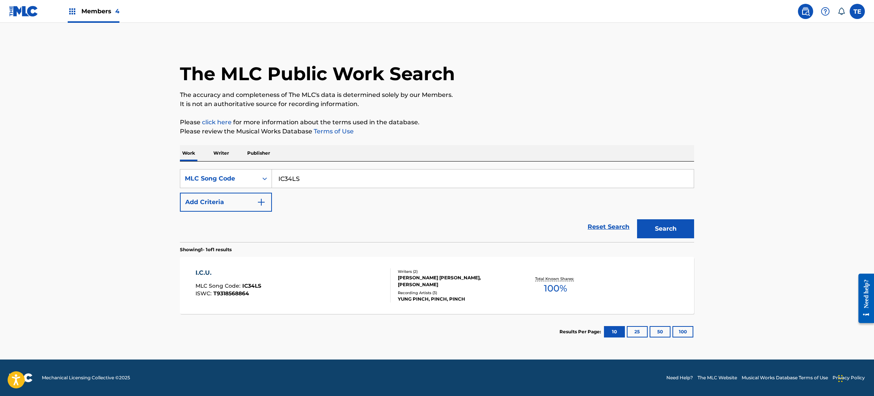
click at [467, 184] on input "IC34LS" at bounding box center [483, 179] width 422 height 18
paste input "LR900L"
type input "LR900L"
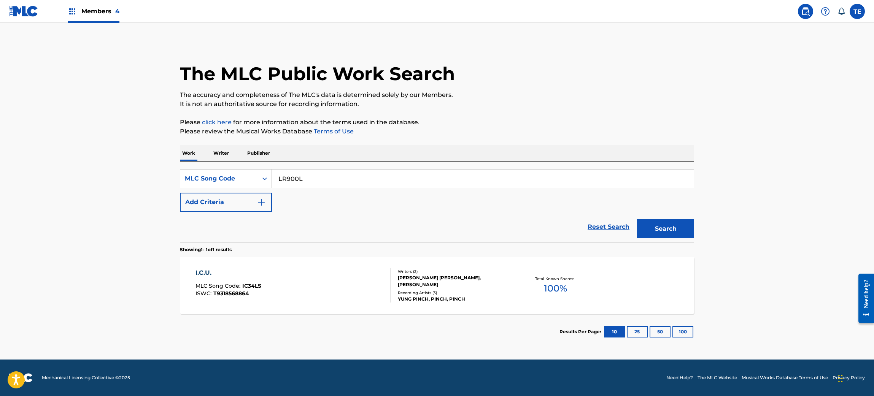
click at [637, 219] on button "Search" at bounding box center [665, 228] width 57 height 19
click at [241, 303] on div "LETTERS MLC Song Code : LR900L ISWC : Writers ( 3 ) BLAKE CHANDLER SANDOVAL, JU…" at bounding box center [437, 285] width 514 height 57
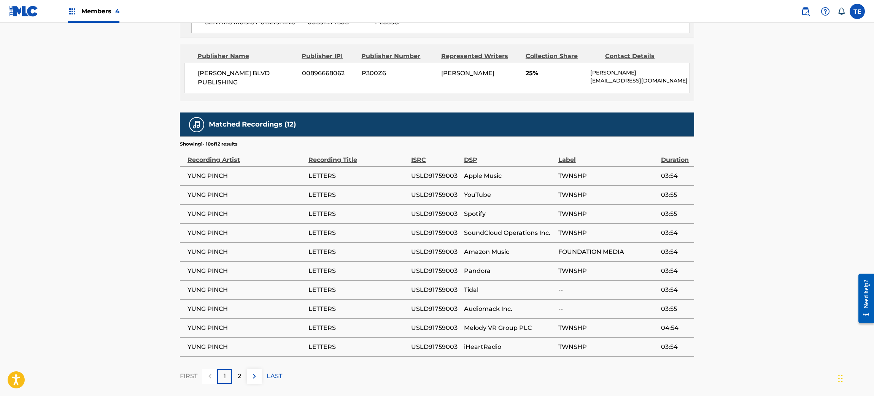
scroll to position [498, 0]
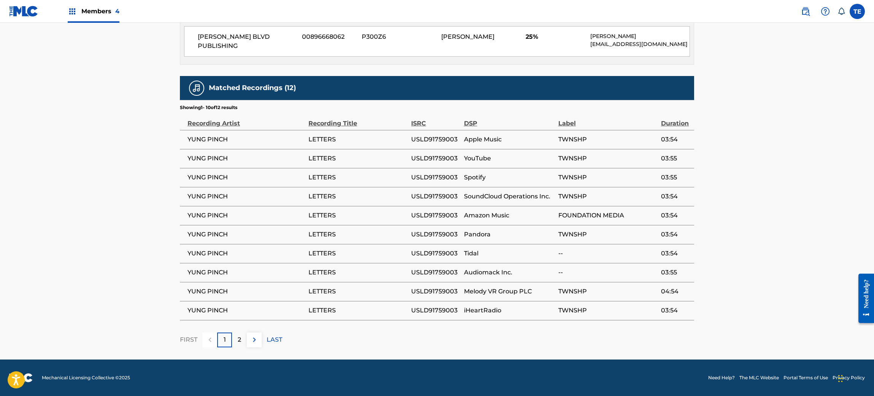
click at [434, 175] on span "USLD91759003" at bounding box center [435, 177] width 49 height 9
copy span "USLD91759003"
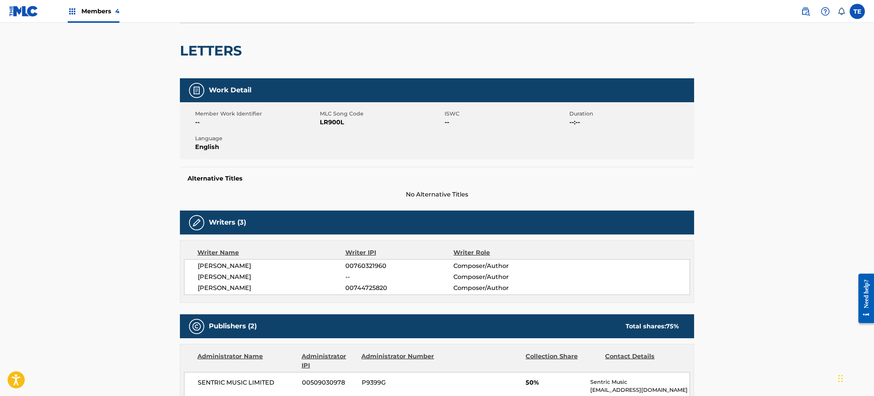
scroll to position [0, 0]
